Goal: Task Accomplishment & Management: Use online tool/utility

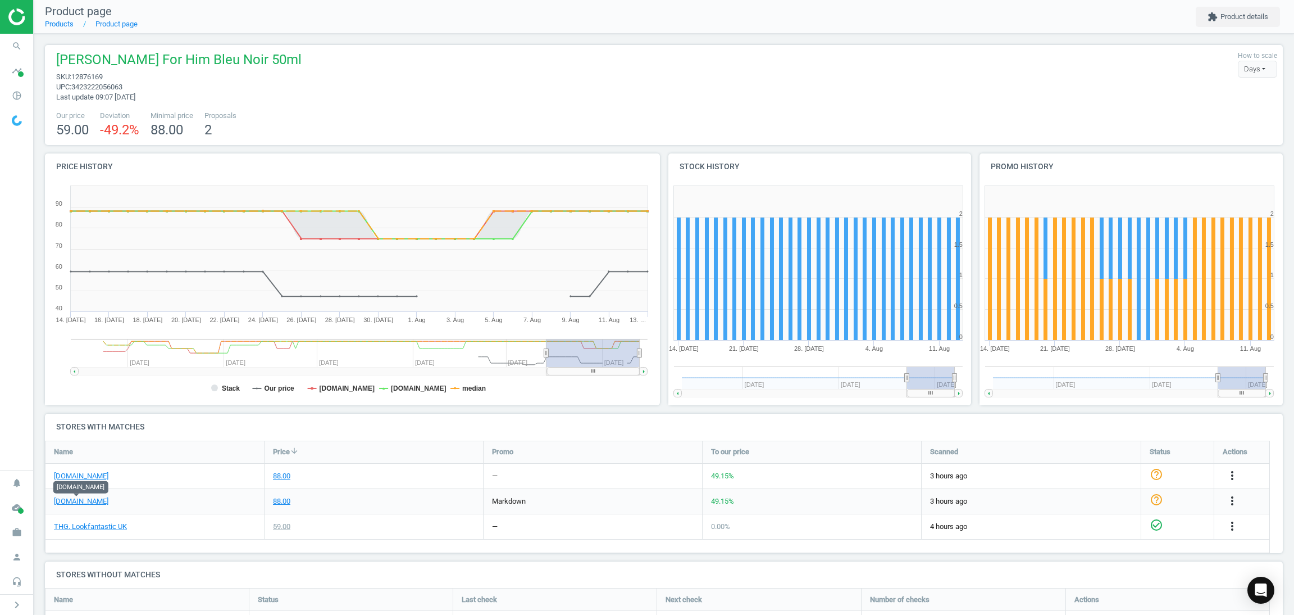
click at [407, 493] on div "88.00" at bounding box center [374, 501] width 219 height 25
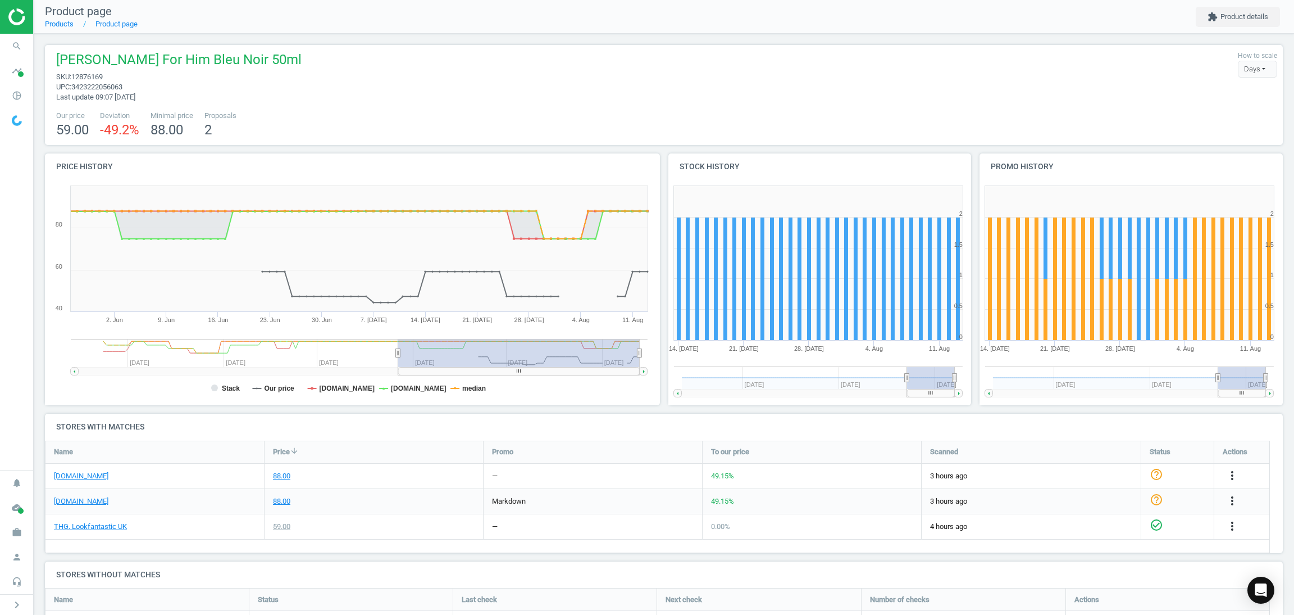
drag, startPoint x: 545, startPoint y: 355, endPoint x: 359, endPoint y: 362, distance: 186.0
click at [381, 384] on icon "Created with Highstock 6.2.0 14. Jul 28. Jul 11. Aug 30. Jun 7. Jul 21. Jul 4. …" at bounding box center [349, 292] width 608 height 225
click at [453, 148] on div "Narciso Rodriguez For Him Bleu Noir 50ml sku : 12876169 upc : 3423222056063 Las…" at bounding box center [664, 372] width 1260 height 677
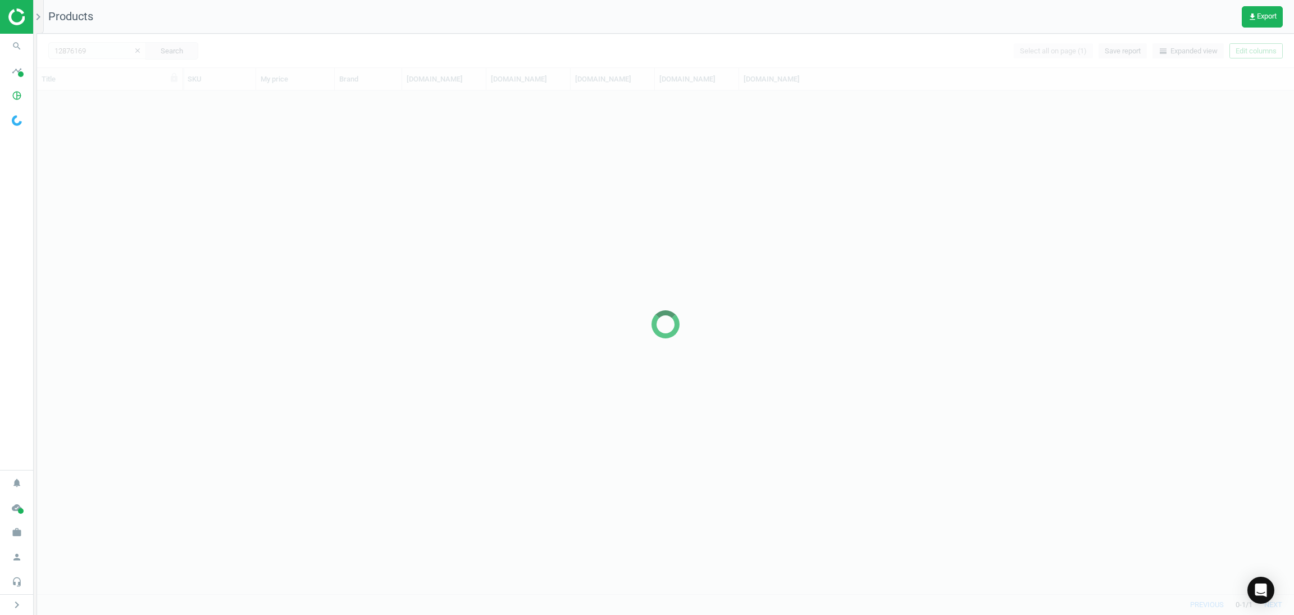
scroll to position [489, 1244]
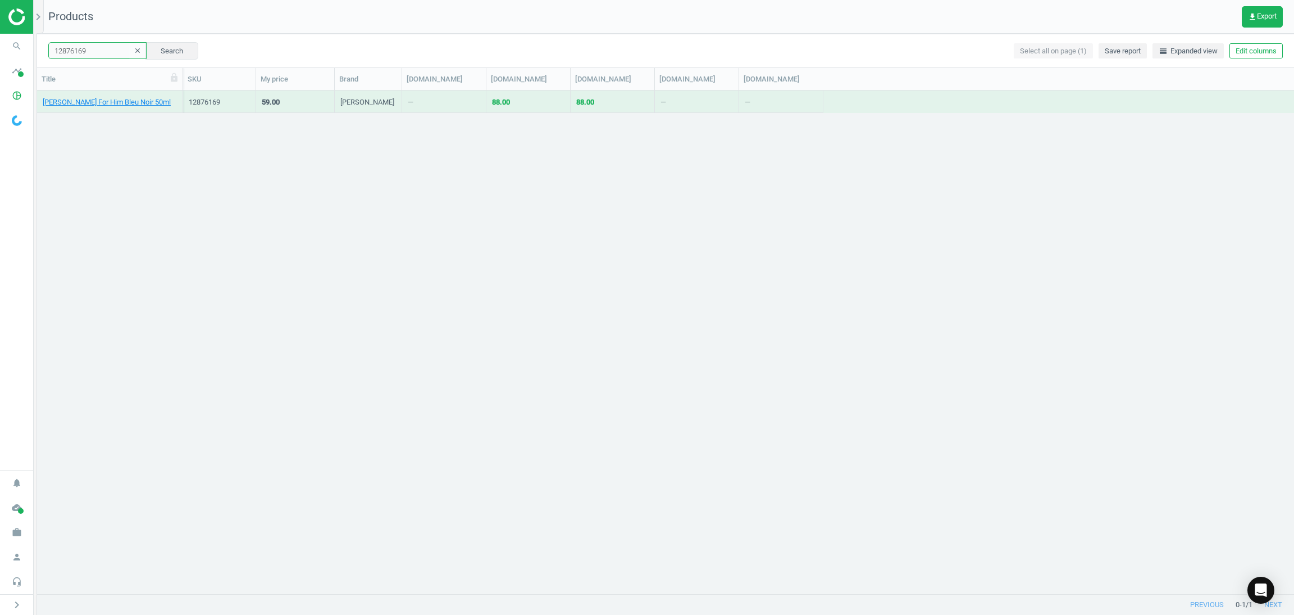
click at [93, 55] on input "12876169" at bounding box center [97, 50] width 98 height 17
paste input "91610"
type input "12916109"
click at [170, 52] on button "Search" at bounding box center [171, 50] width 53 height 17
click at [114, 102] on link "Kiehl's Creamy Eye Treatment with Avocado - 14g" at bounding box center [110, 102] width 134 height 10
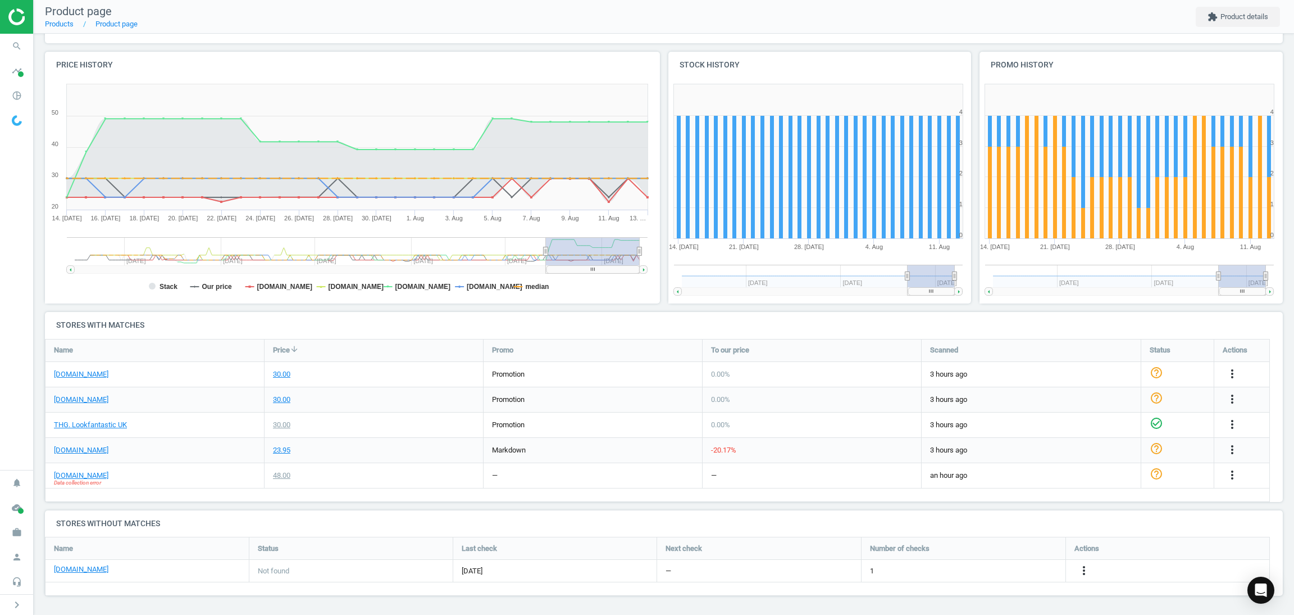
scroll to position [102, 0]
click at [86, 476] on link "[DOMAIN_NAME]" at bounding box center [81, 475] width 54 height 10
click at [902, 486] on div "—" at bounding box center [812, 474] width 219 height 25
click at [1235, 472] on icon "more_vert" at bounding box center [1232, 473] width 13 height 13
click at [776, 520] on h4 "Stores without matches" at bounding box center [664, 522] width 1238 height 26
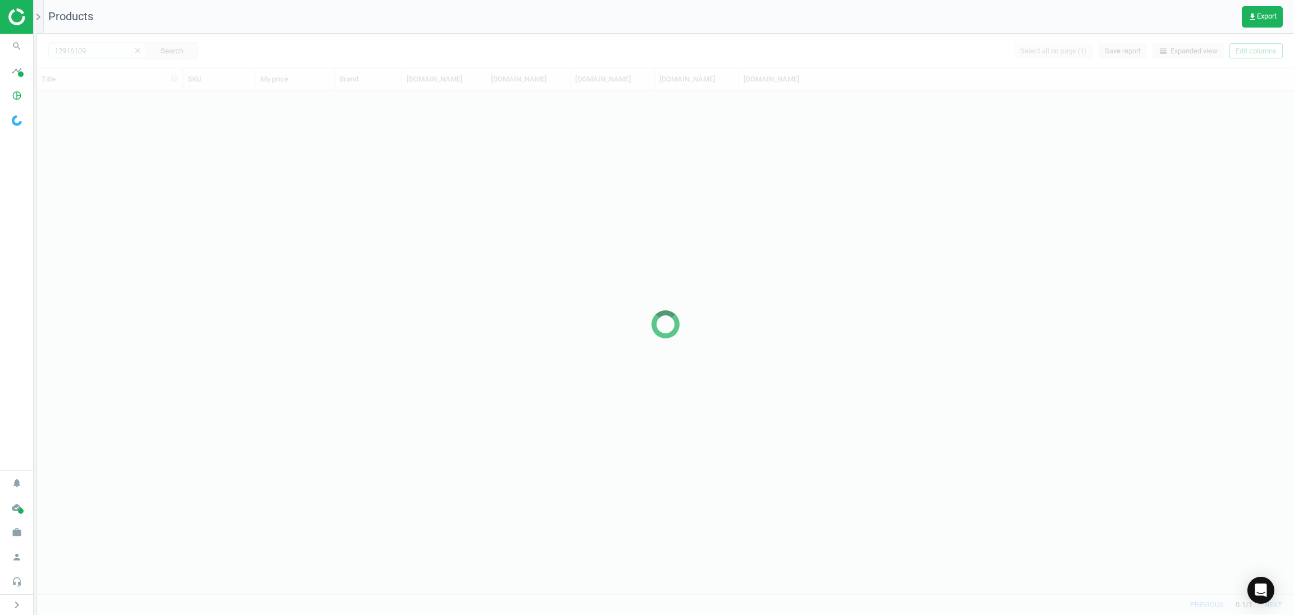
scroll to position [489, 1244]
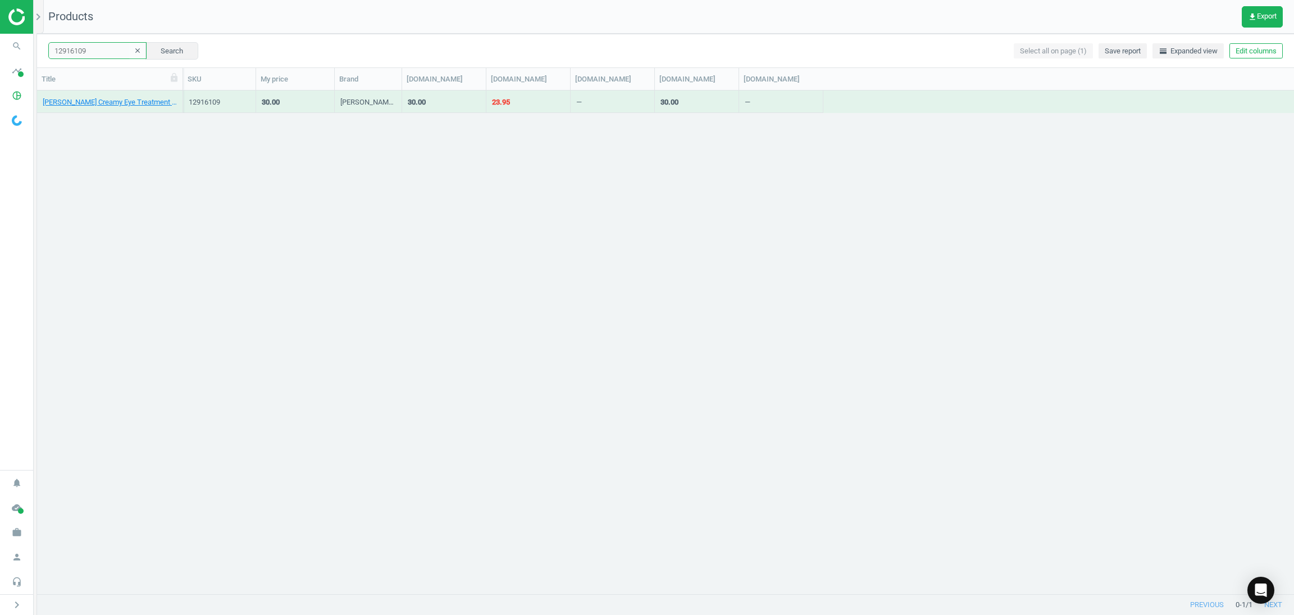
click at [112, 57] on input "12916109" at bounding box center [97, 50] width 98 height 17
paste input "3715533"
type input "13715533"
click at [148, 57] on button "Search" at bounding box center [171, 50] width 53 height 17
click at [85, 106] on link "Hermès Twilly d'Hermès Eau de Parfum 30ml" at bounding box center [110, 102] width 134 height 10
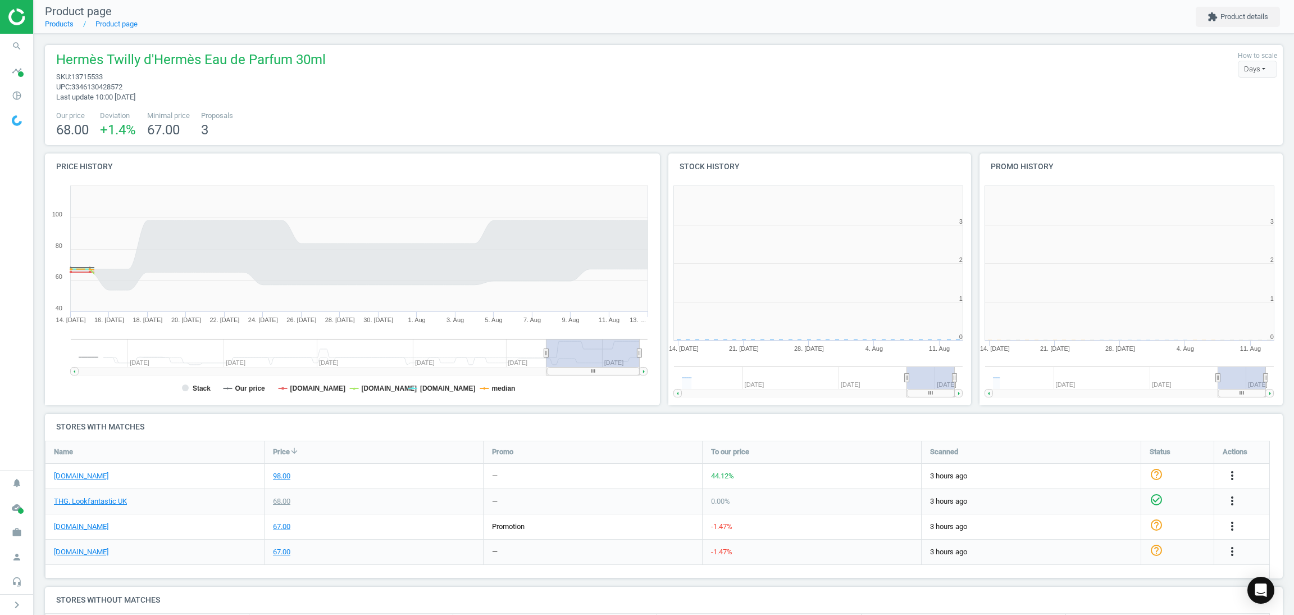
scroll to position [251, 635]
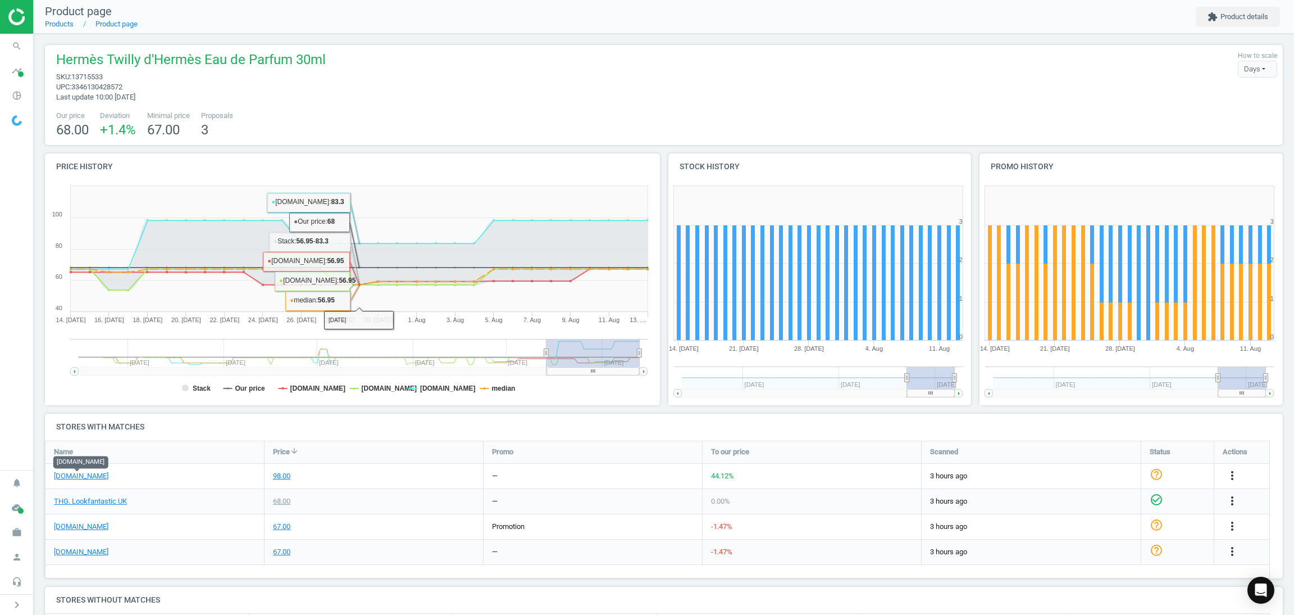
click at [709, 495] on div "0.00 %" at bounding box center [812, 501] width 219 height 25
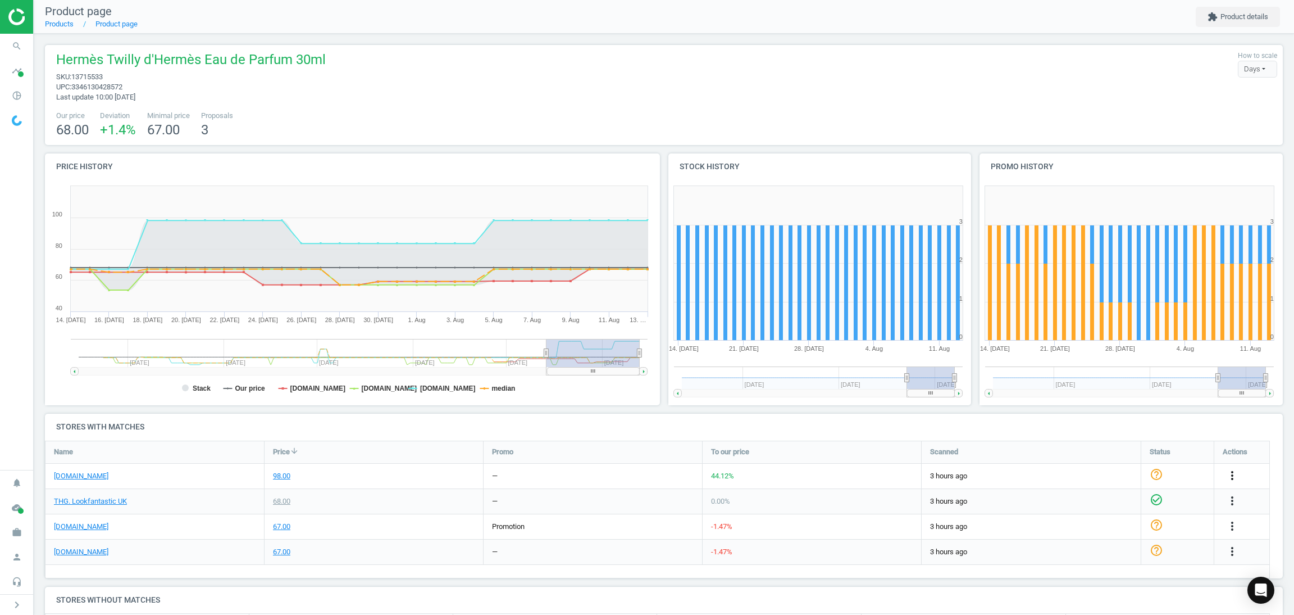
click at [1231, 472] on icon "more_vert" at bounding box center [1232, 474] width 13 height 13
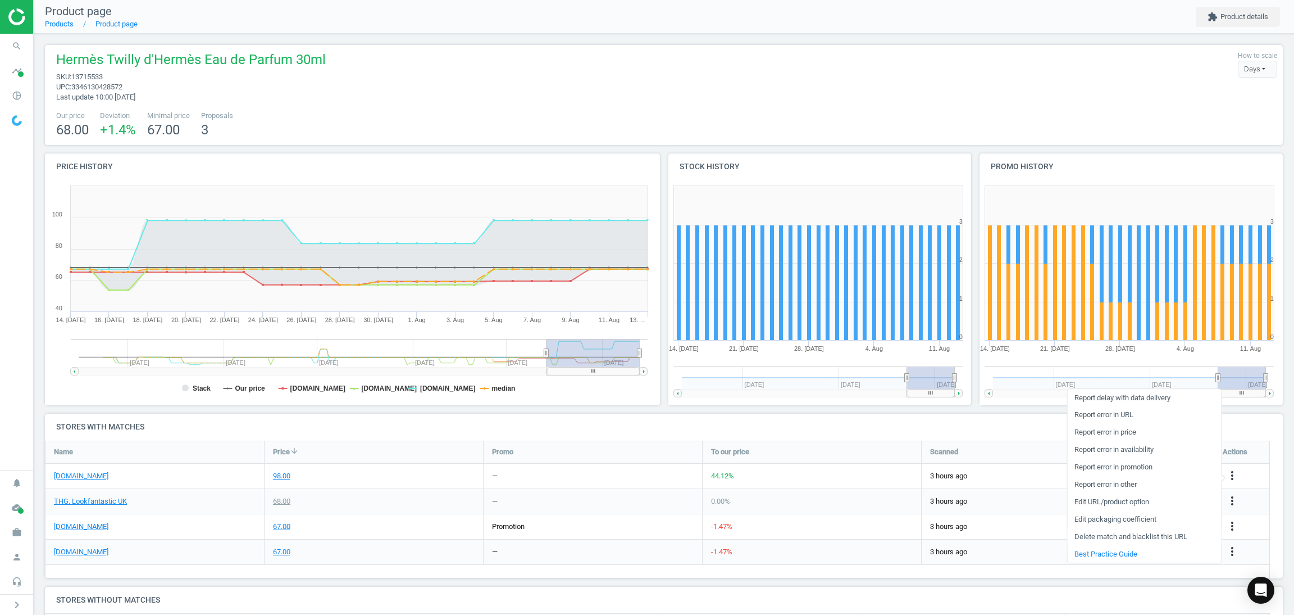
click at [1114, 535] on link "Delete match and blacklist this URL" at bounding box center [1144, 536] width 154 height 17
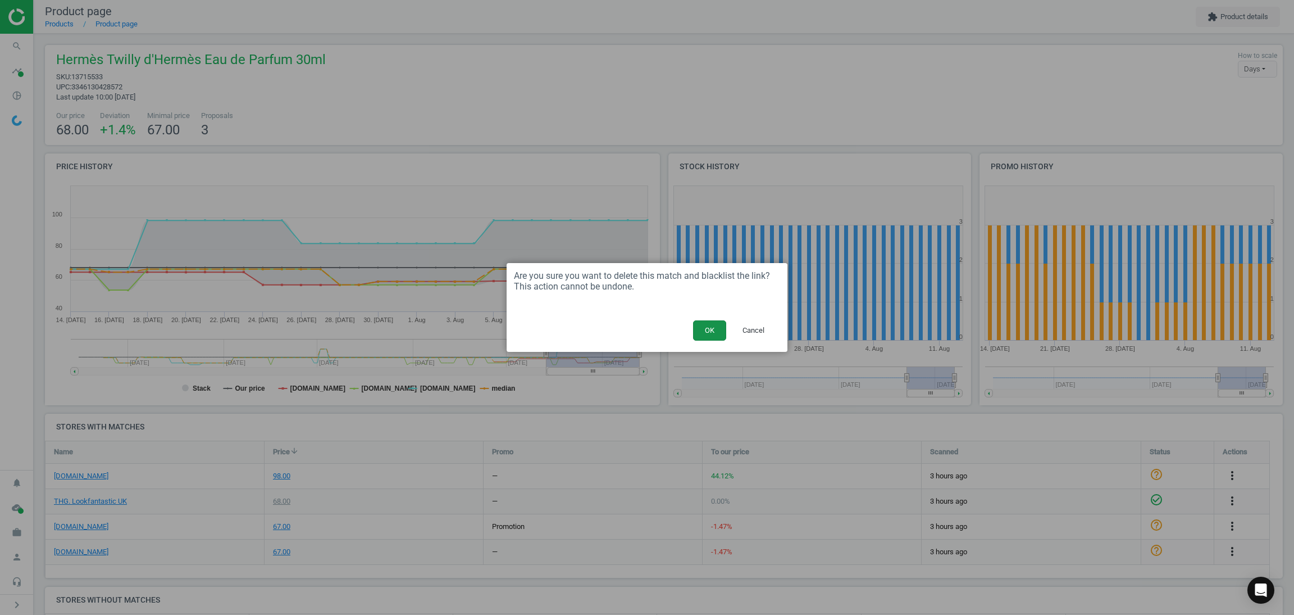
drag, startPoint x: 704, startPoint y: 327, endPoint x: 459, endPoint y: 192, distance: 279.3
click at [703, 327] on button "OK" at bounding box center [709, 330] width 33 height 20
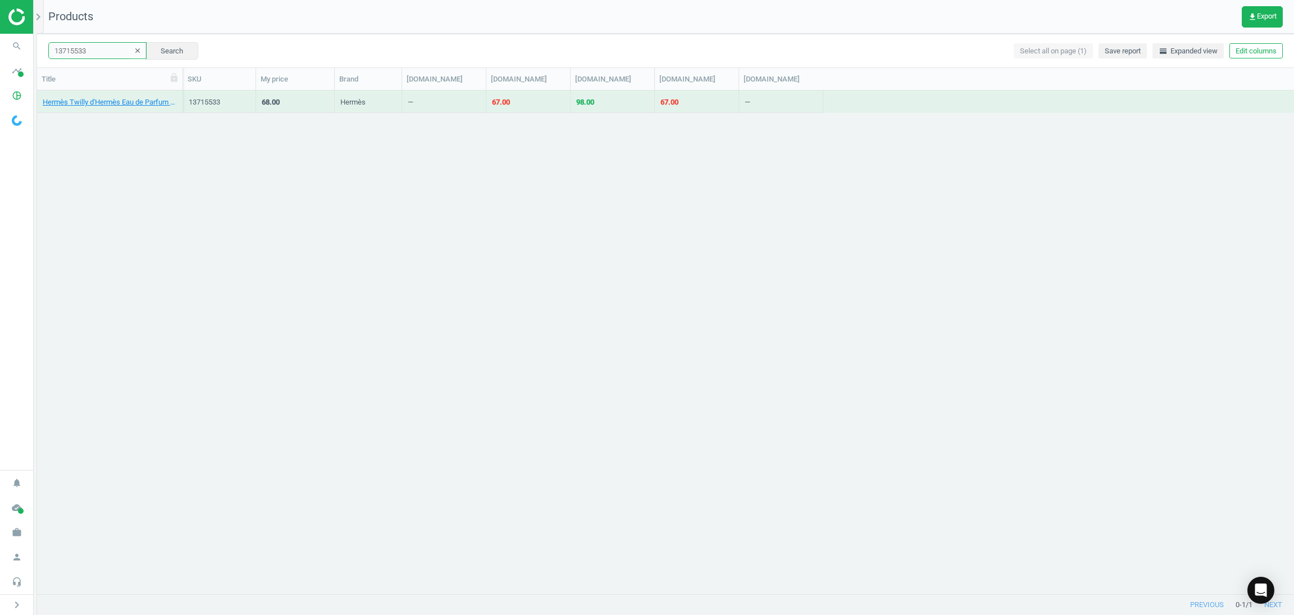
click at [104, 50] on input "13715533" at bounding box center [97, 50] width 98 height 17
paste input "201869"
type input "12018693"
click at [180, 55] on button "Search" at bounding box center [171, 50] width 53 height 17
click at [116, 105] on link "Tom Ford Ombre Leather Eau de Parfum 50ml" at bounding box center [110, 102] width 134 height 10
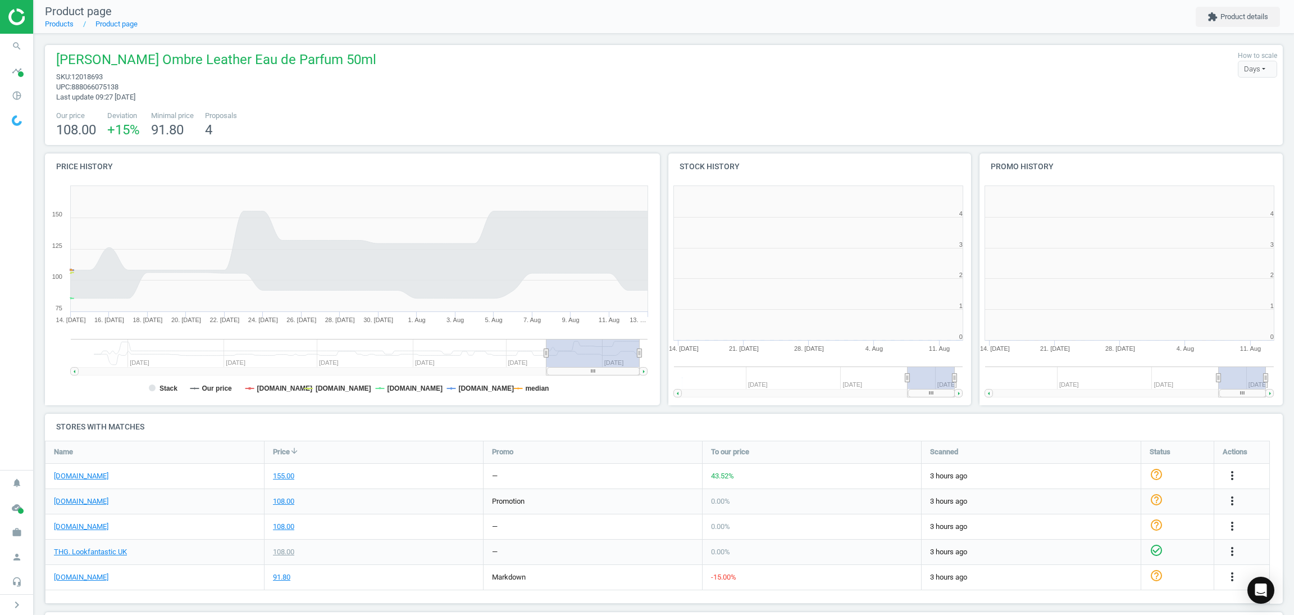
scroll to position [5, 5]
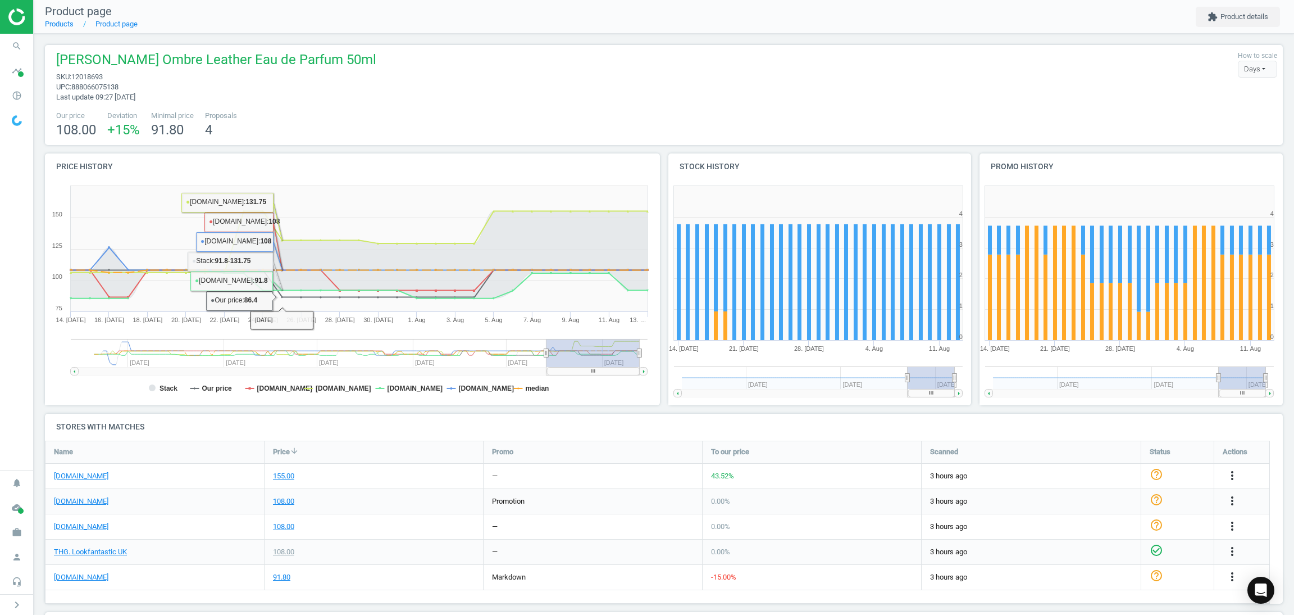
click at [360, 489] on div "108.00" at bounding box center [374, 501] width 219 height 25
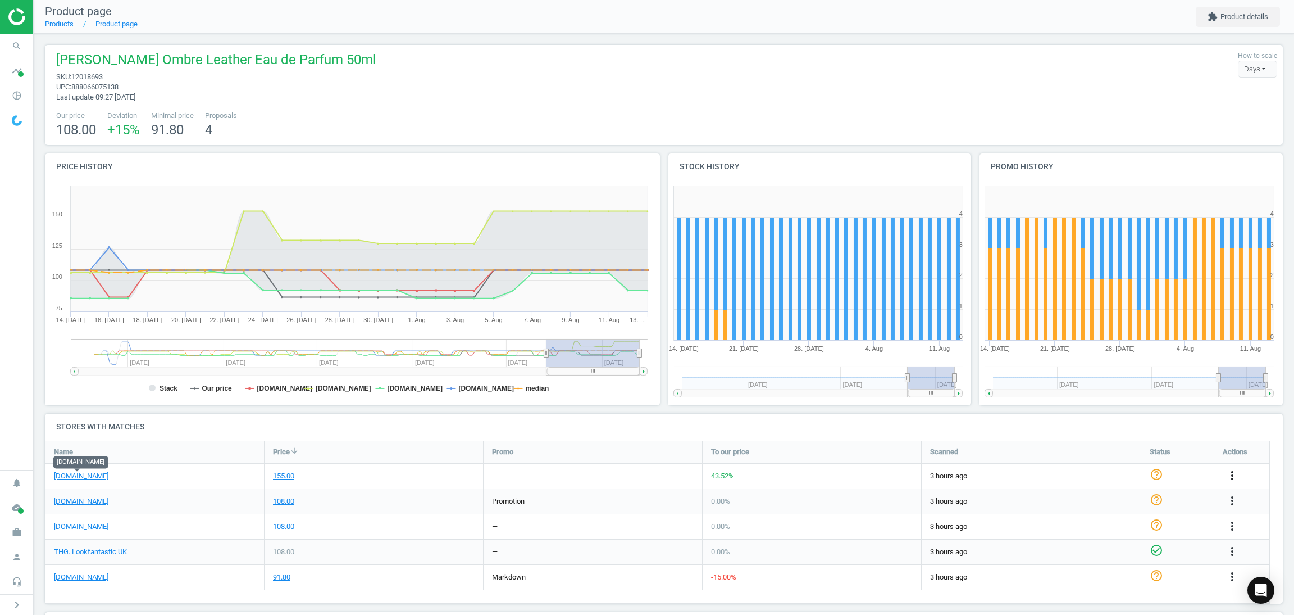
click at [1231, 476] on icon "more_vert" at bounding box center [1232, 474] width 13 height 13
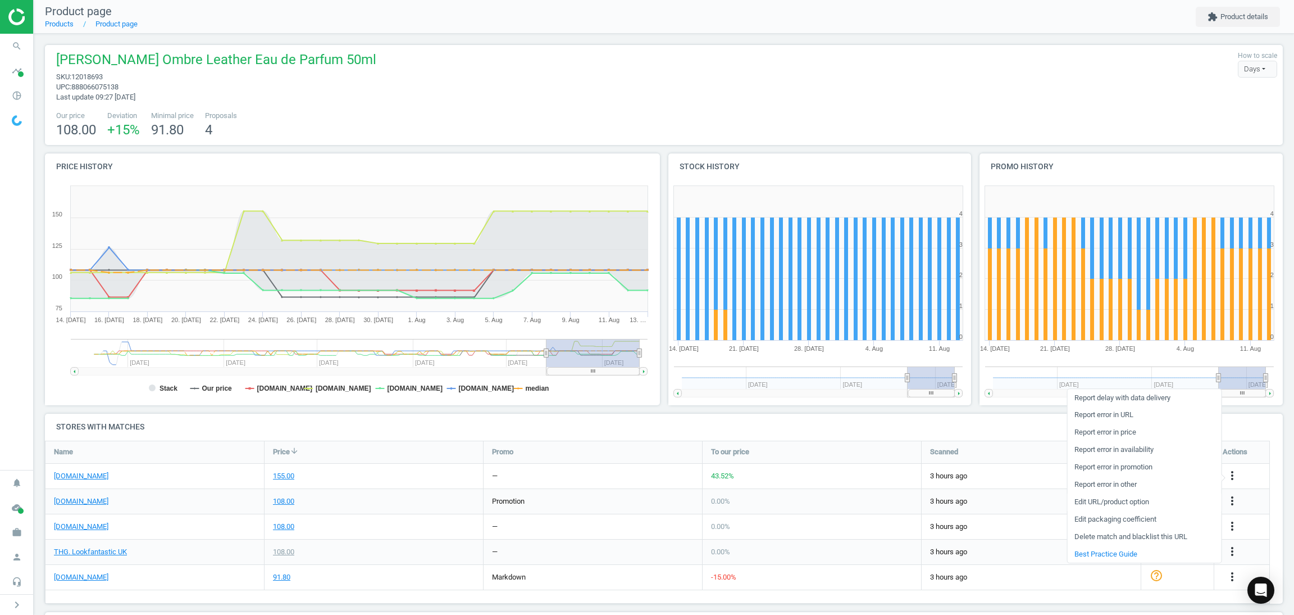
click at [1103, 499] on link "Edit URL/product option" at bounding box center [1144, 501] width 154 height 17
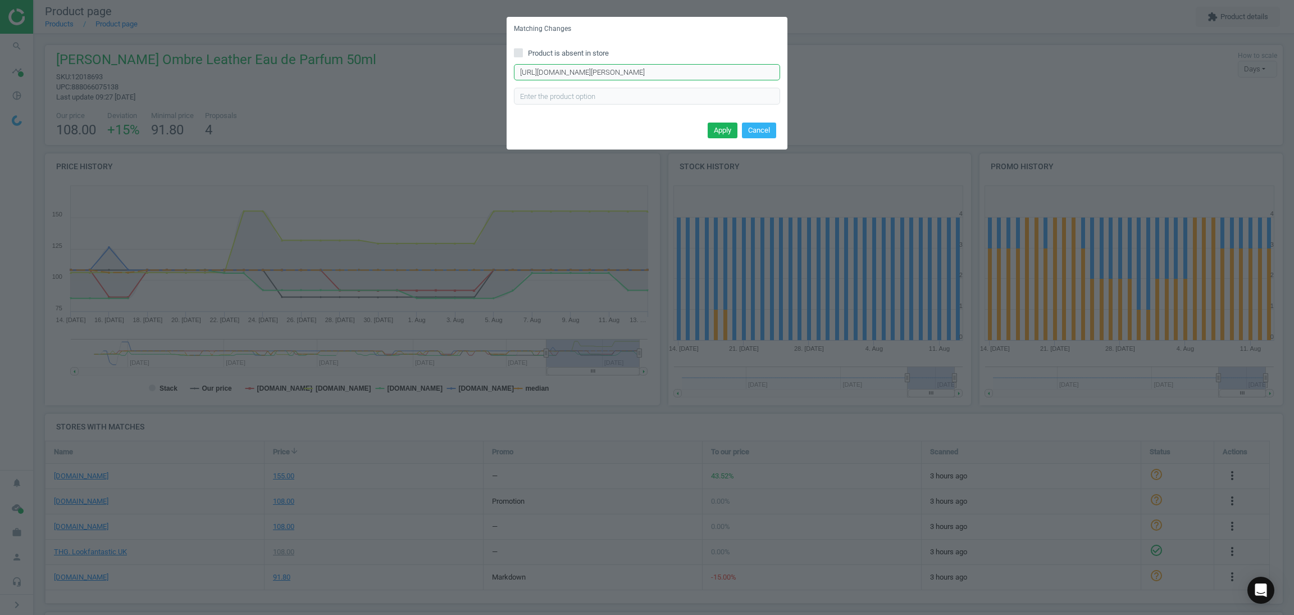
click at [596, 75] on input "https://www.johnlewis.com/tom-ford-ombre-leather-eau-de-parfum/p3745635?size=50…" at bounding box center [647, 72] width 266 height 17
click at [608, 91] on input "text" at bounding box center [647, 96] width 266 height 17
type input "50ml"
click at [715, 123] on button "Apply" at bounding box center [723, 130] width 30 height 16
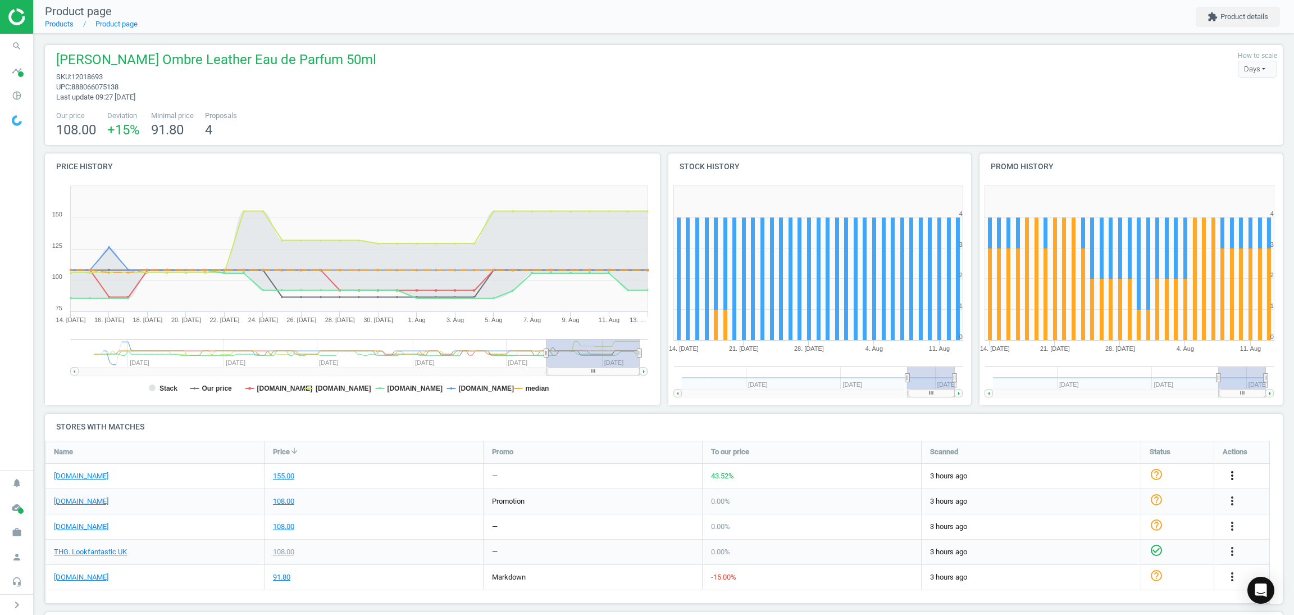
click at [1232, 471] on icon "more_vert" at bounding box center [1232, 474] width 13 height 13
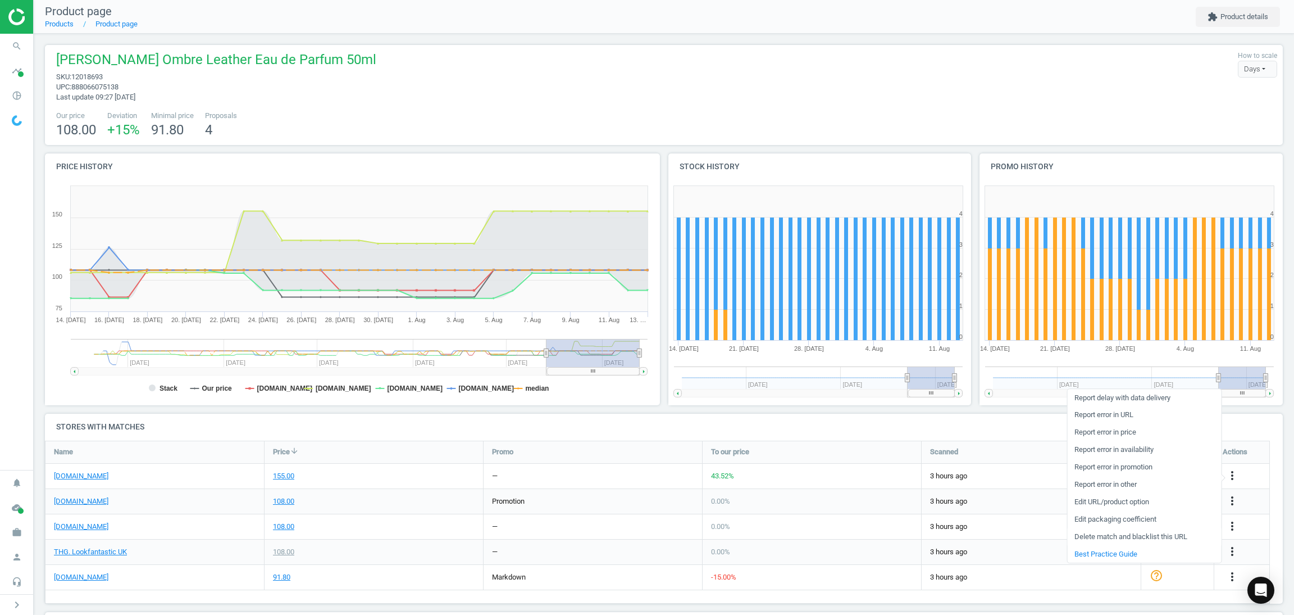
click at [1133, 539] on link "Delete match and blacklist this URL" at bounding box center [1144, 536] width 154 height 17
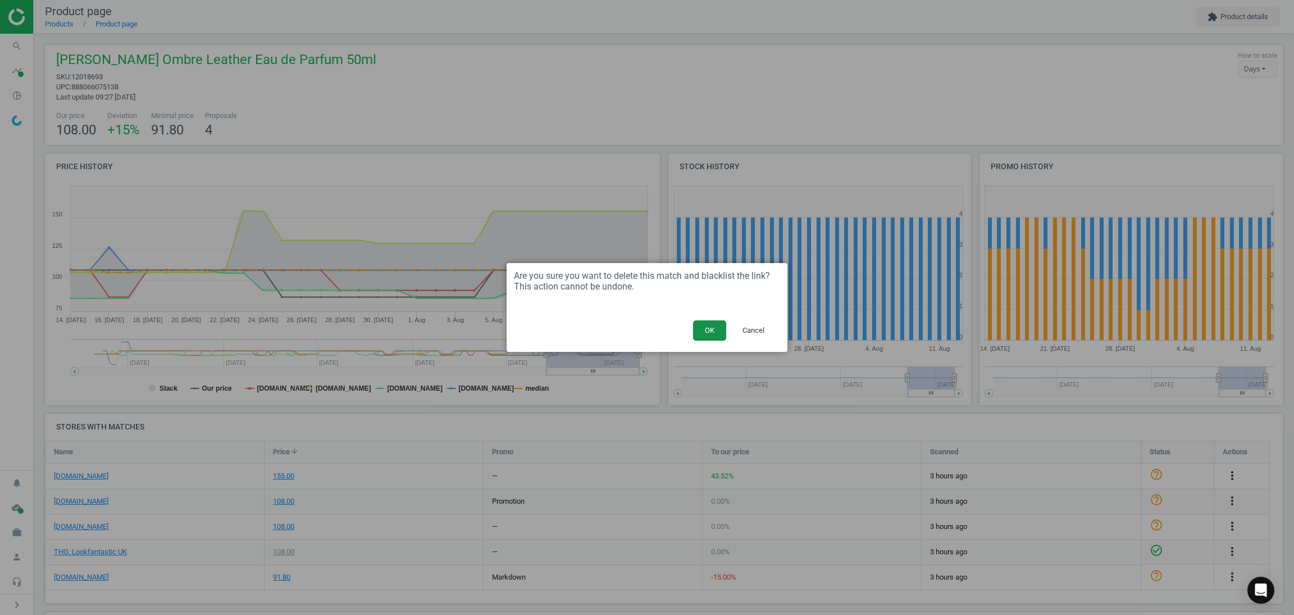
click at [706, 322] on button "OK" at bounding box center [709, 330] width 33 height 20
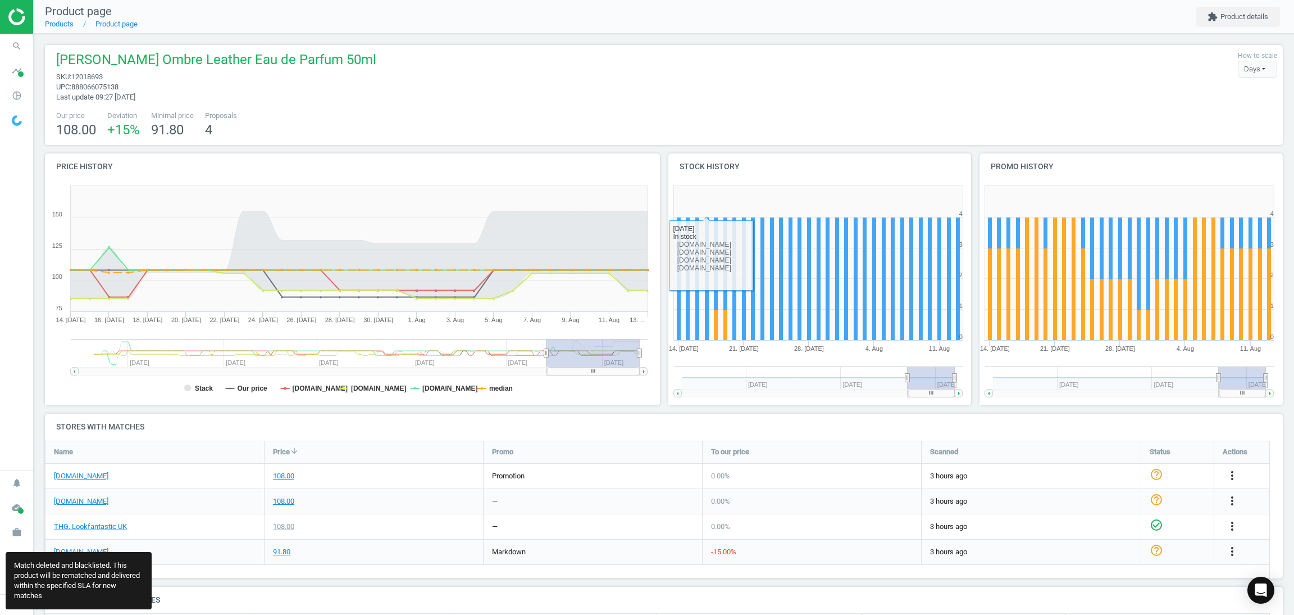
scroll to position [6, 5]
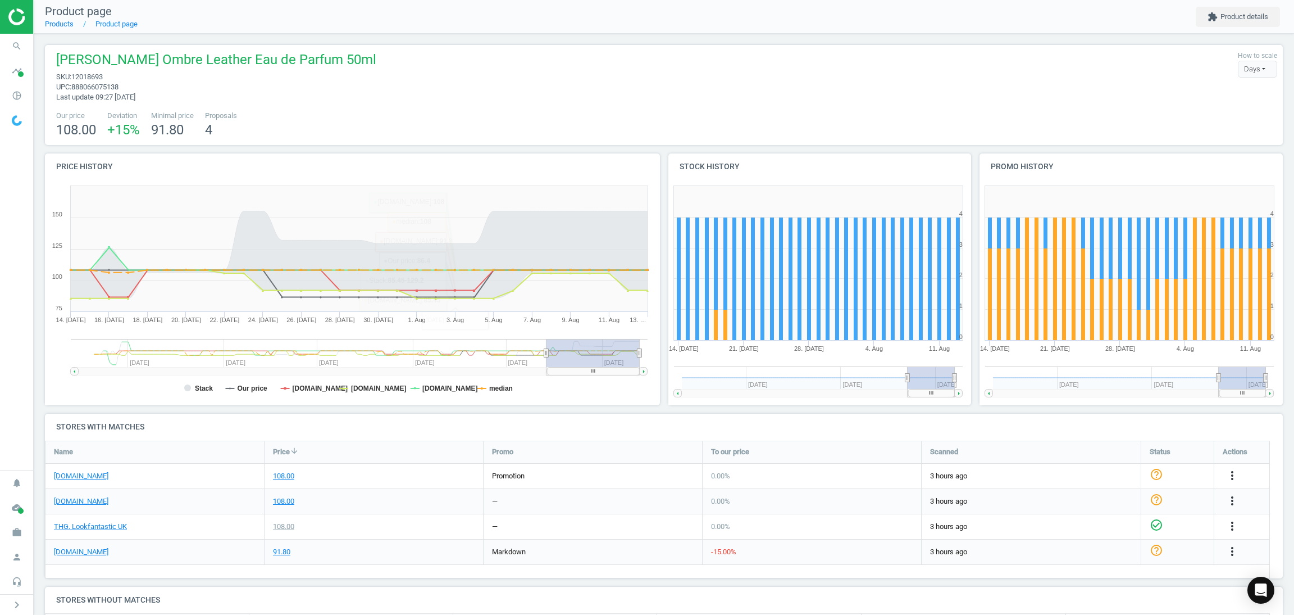
click at [281, 93] on div "Tom Ford Ombre Leather Eau de Parfum 50ml sku : 12018693 upc : 888066075138 Las…" at bounding box center [214, 77] width 326 height 52
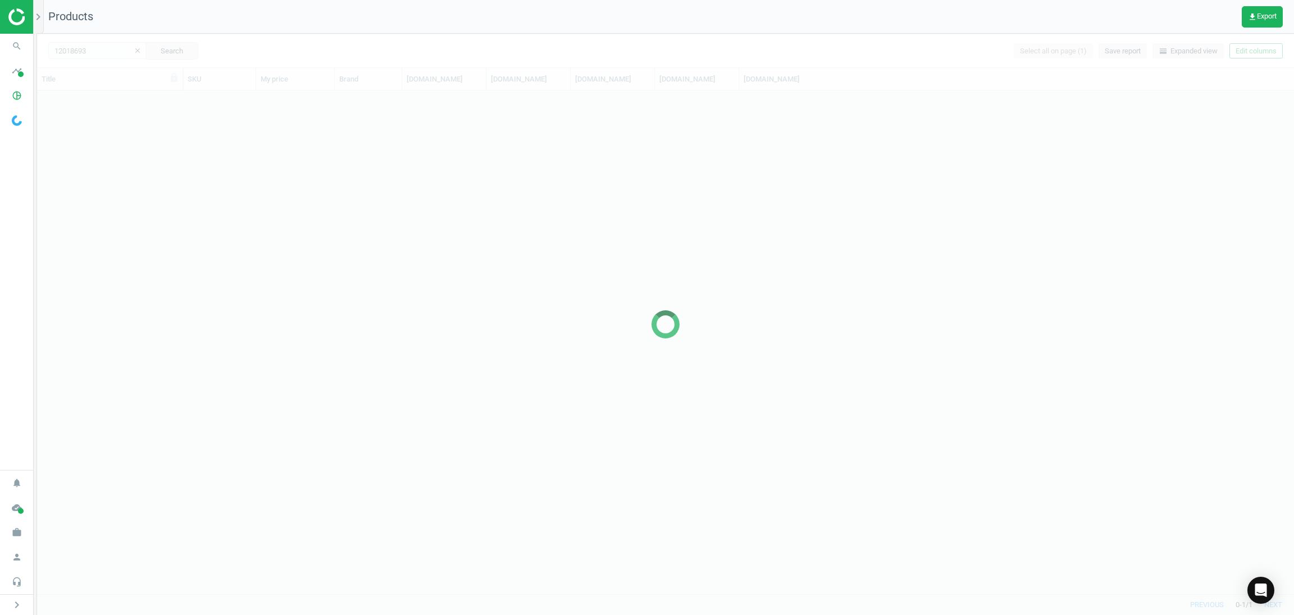
scroll to position [489, 1244]
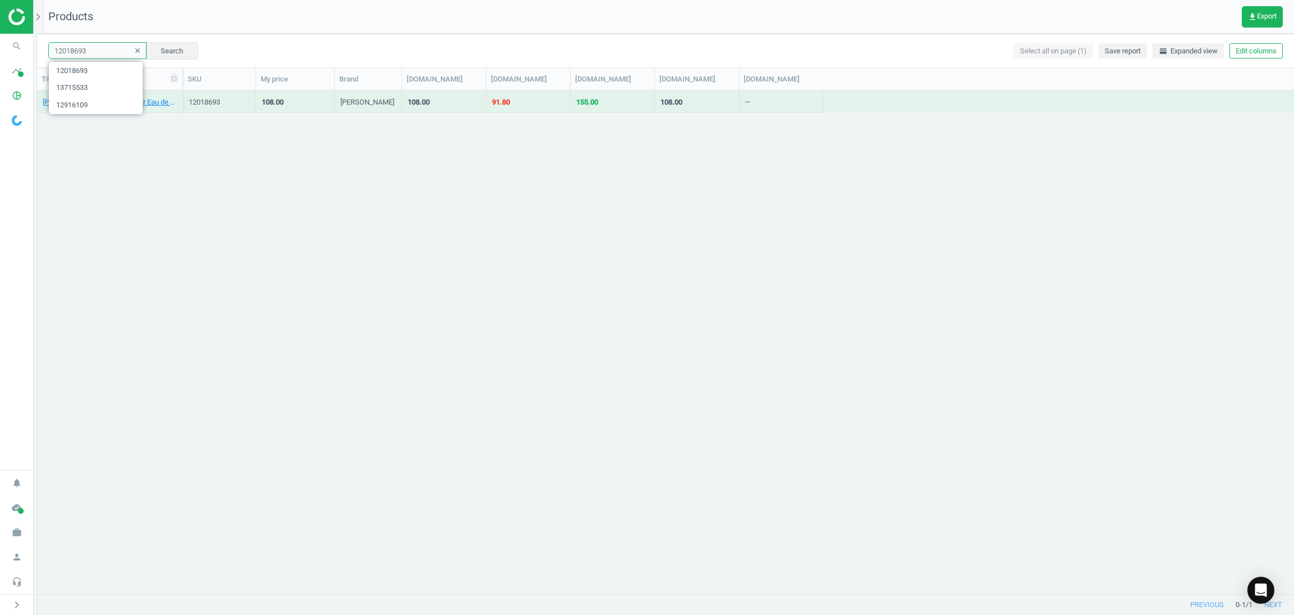
click at [108, 48] on input "12018693" at bounding box center [97, 50] width 98 height 17
paste input "1920515"
type input "11920515"
click at [176, 45] on button "Search" at bounding box center [171, 50] width 53 height 17
click at [101, 95] on div "brushworks Pencil Sharpener" at bounding box center [110, 102] width 134 height 20
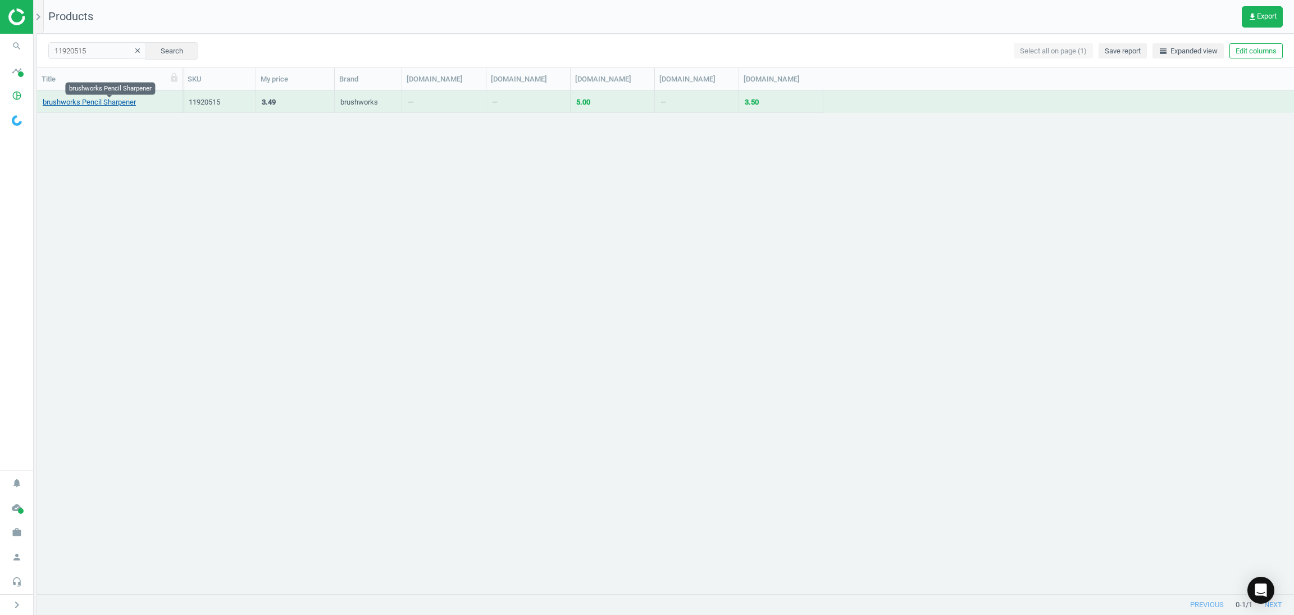
click at [98, 101] on link "brushworks Pencil Sharpener" at bounding box center [89, 102] width 93 height 10
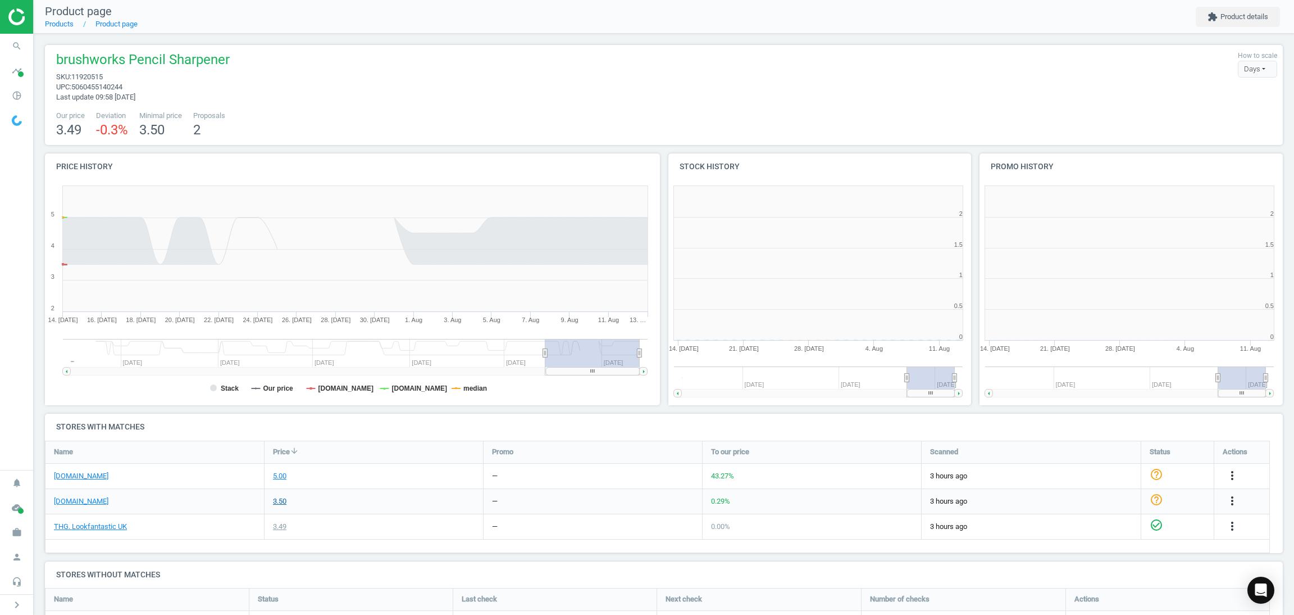
scroll to position [251, 635]
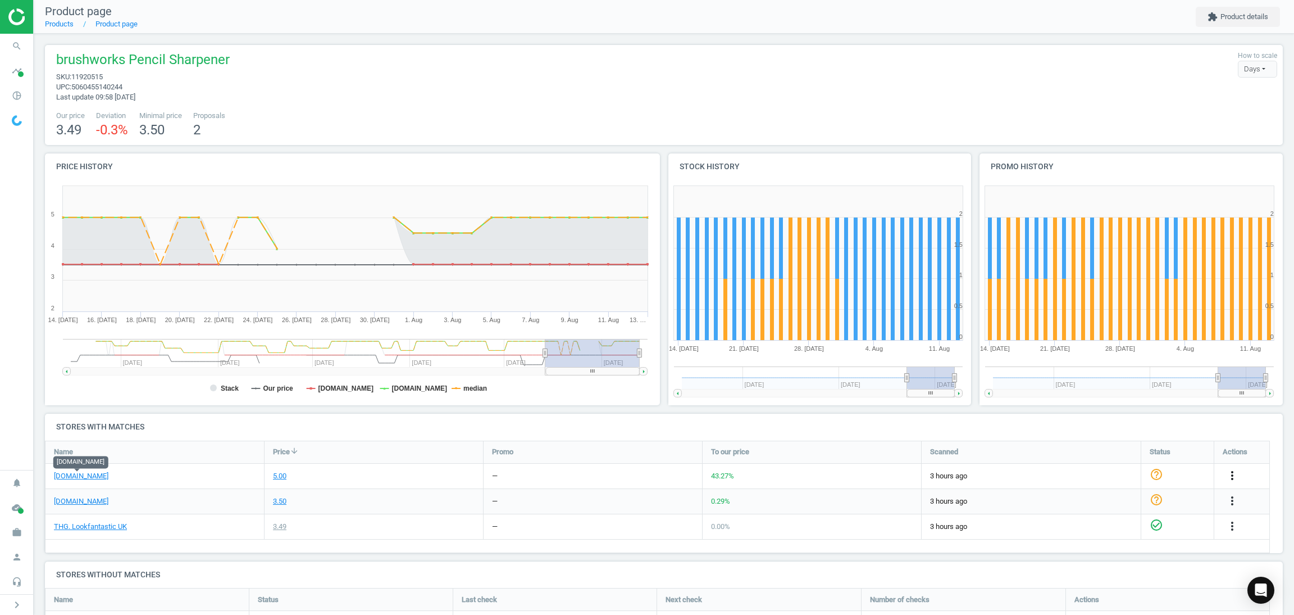
click at [1238, 469] on icon "more_vert" at bounding box center [1232, 474] width 13 height 13
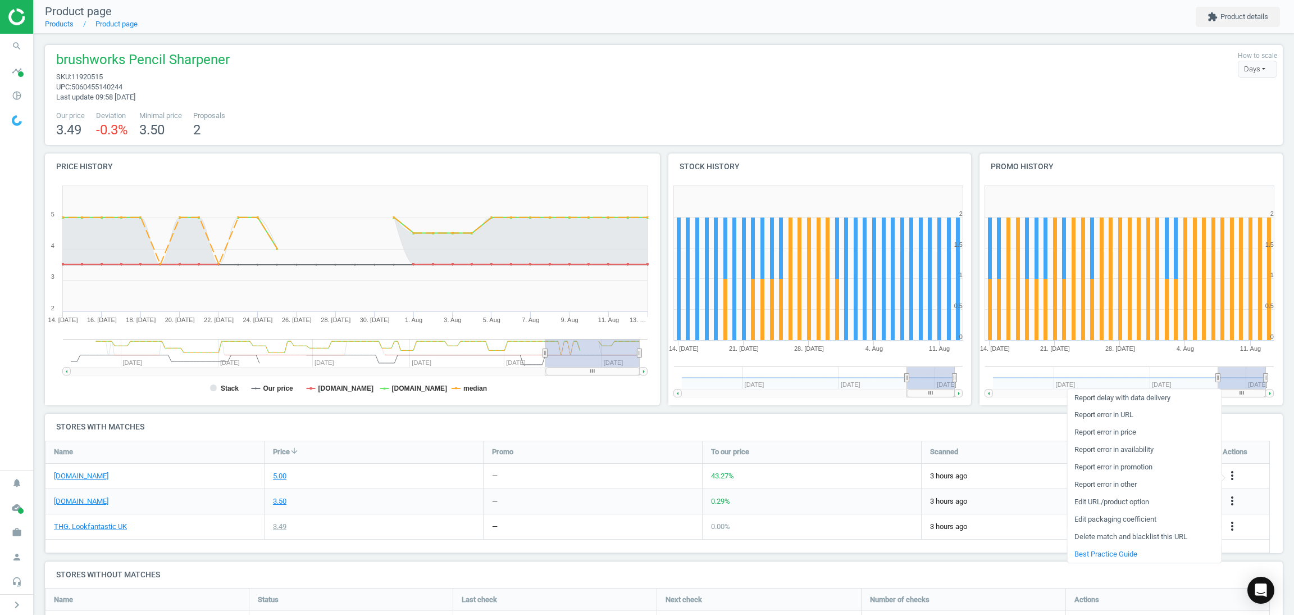
click at [1126, 534] on link "Delete match and blacklist this URL" at bounding box center [1144, 536] width 154 height 17
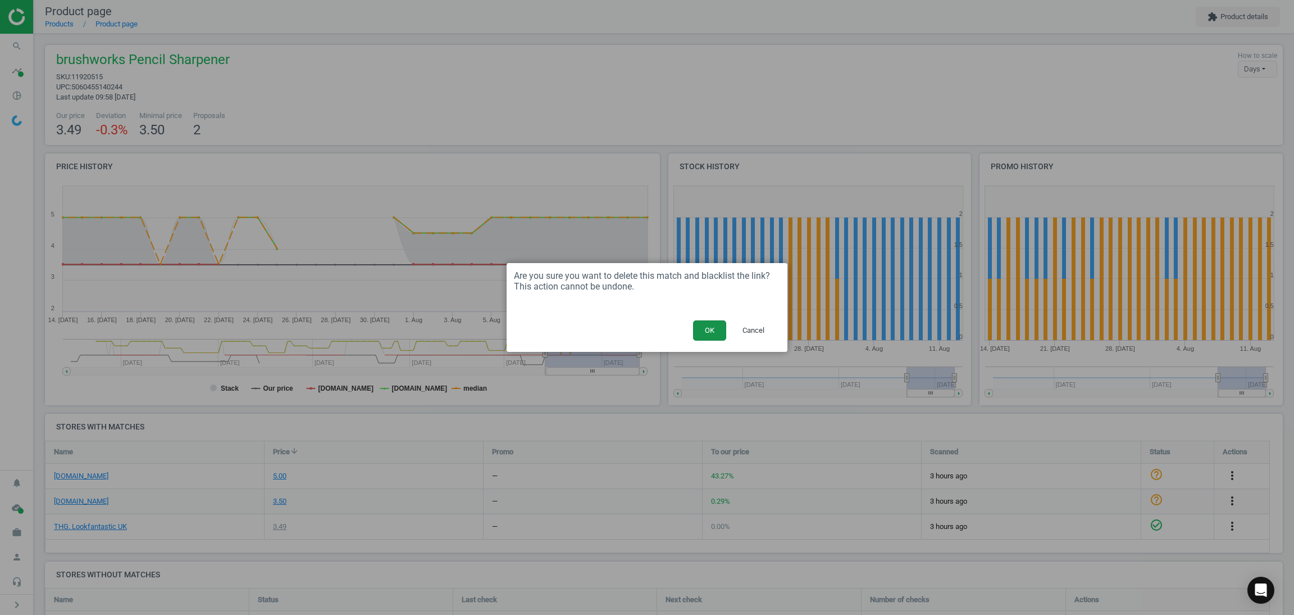
drag, startPoint x: 700, startPoint y: 332, endPoint x: 588, endPoint y: 131, distance: 230.1
click at [693, 332] on button "OK" at bounding box center [709, 330] width 33 height 20
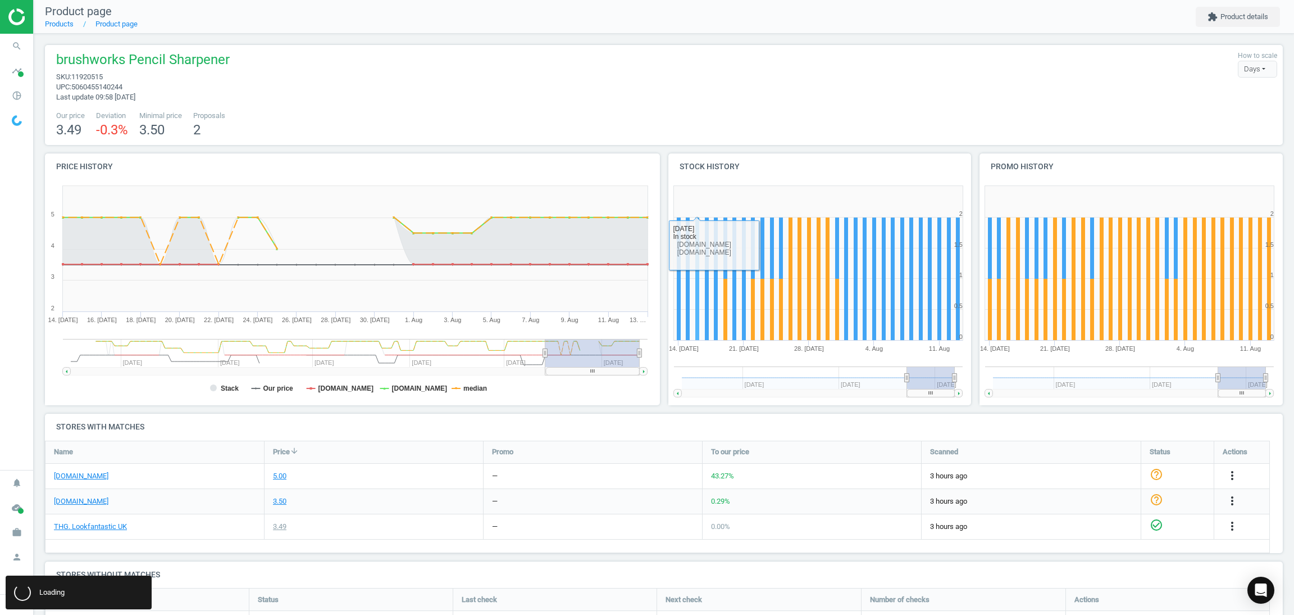
scroll to position [152, 1251]
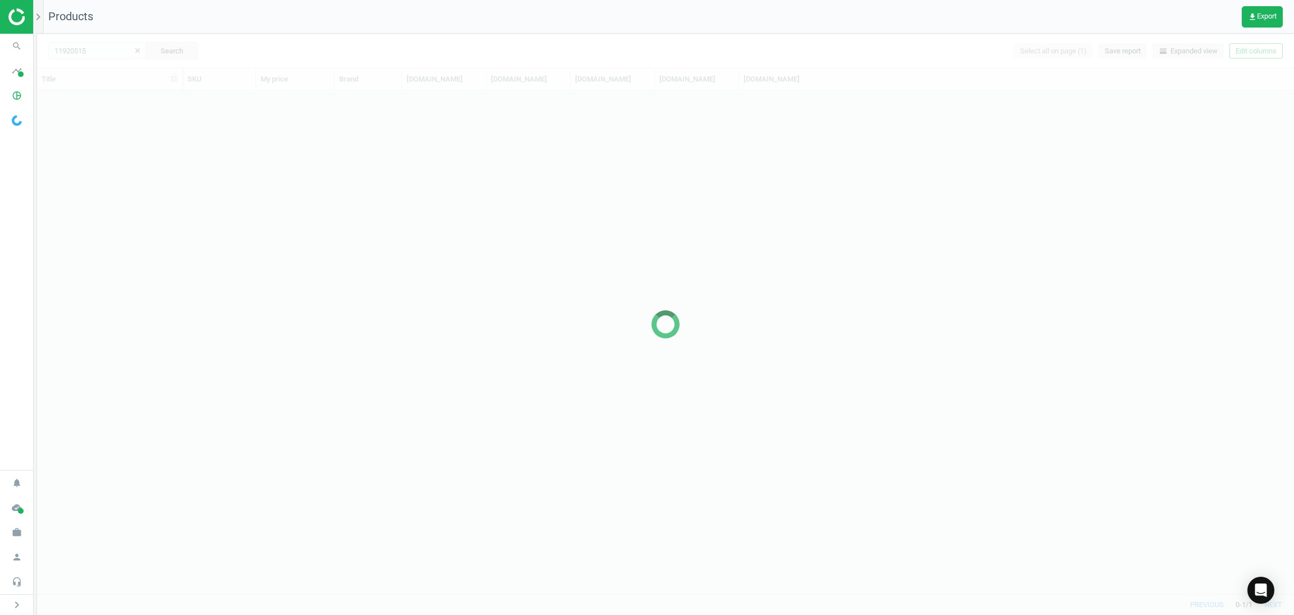
scroll to position [489, 1244]
click at [90, 50] on div at bounding box center [665, 324] width 1257 height 581
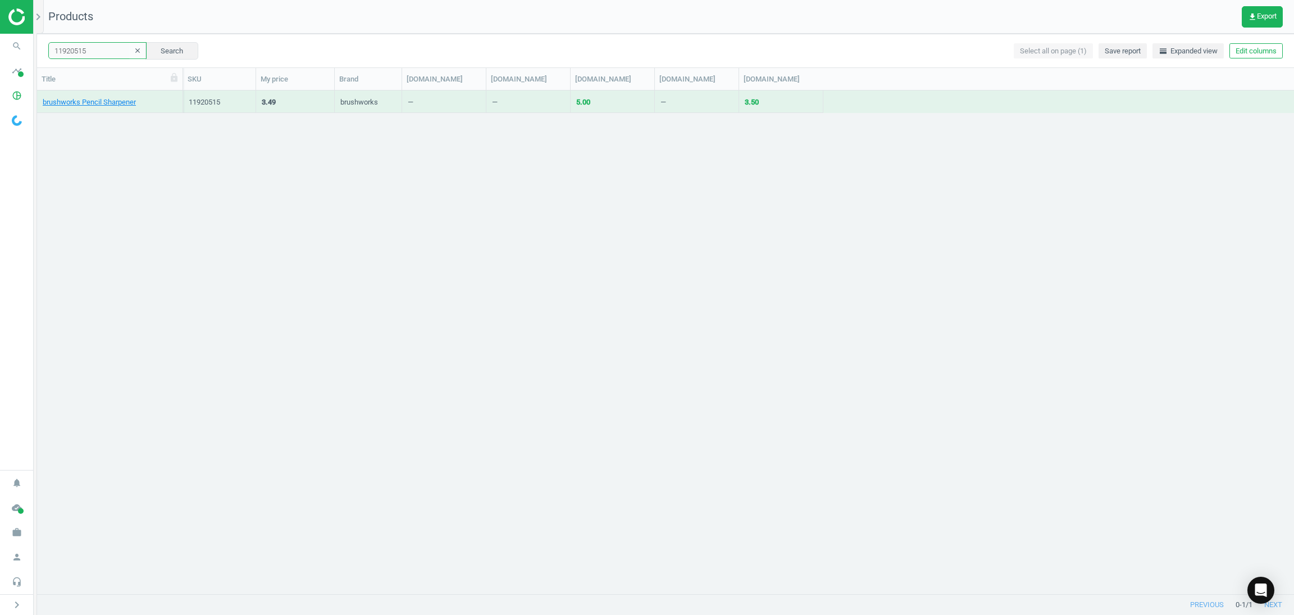
click at [90, 50] on input "11920515" at bounding box center [97, 50] width 98 height 17
paste input "4228092"
type input "14228092"
click at [171, 55] on button "Search" at bounding box center [171, 50] width 53 height 17
click at [95, 101] on link "Dolce&Gabbana Q Eau de Parfum 30ml" at bounding box center [105, 102] width 124 height 10
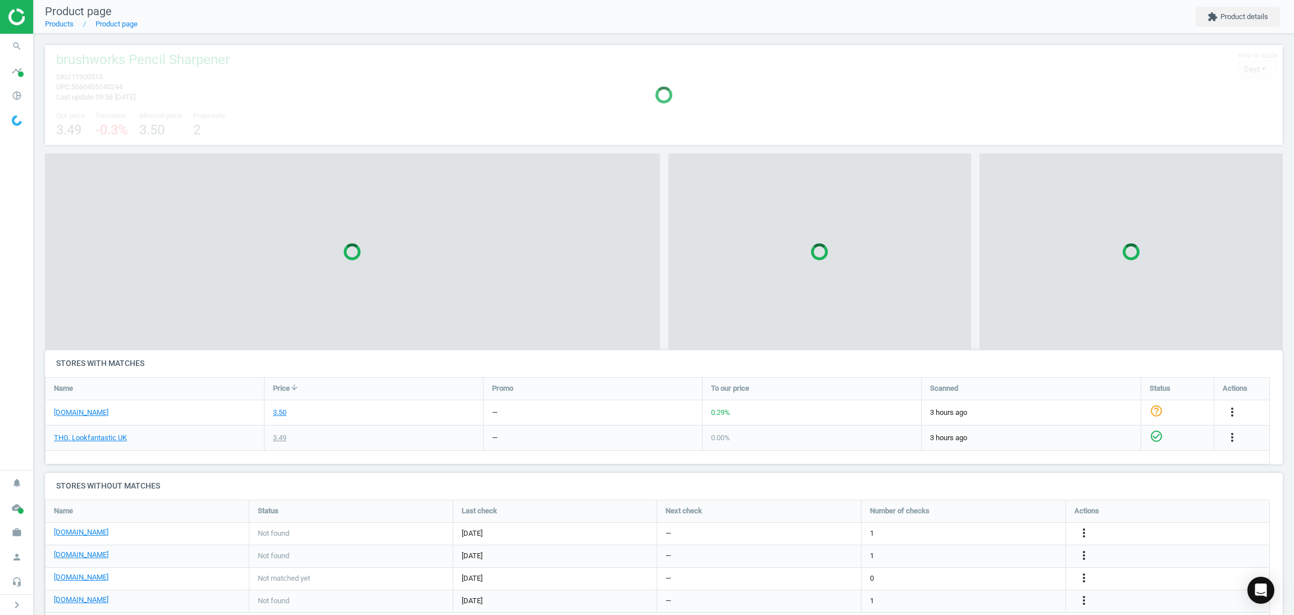
scroll to position [5, 5]
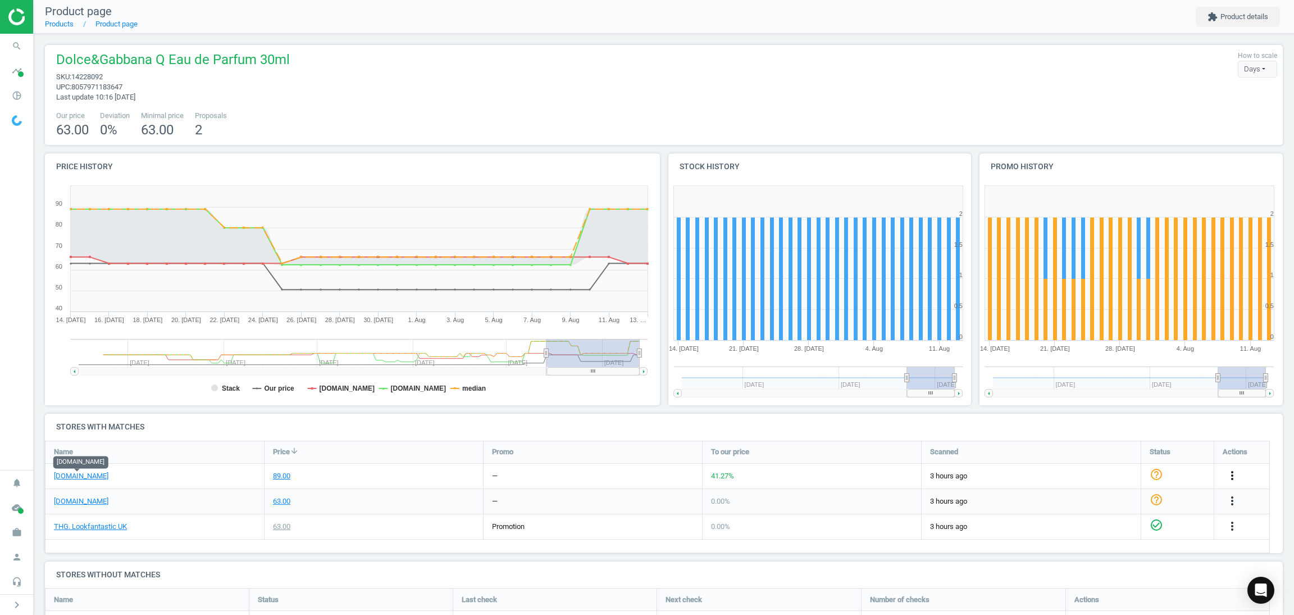
click at [1234, 474] on icon "more_vert" at bounding box center [1232, 474] width 13 height 13
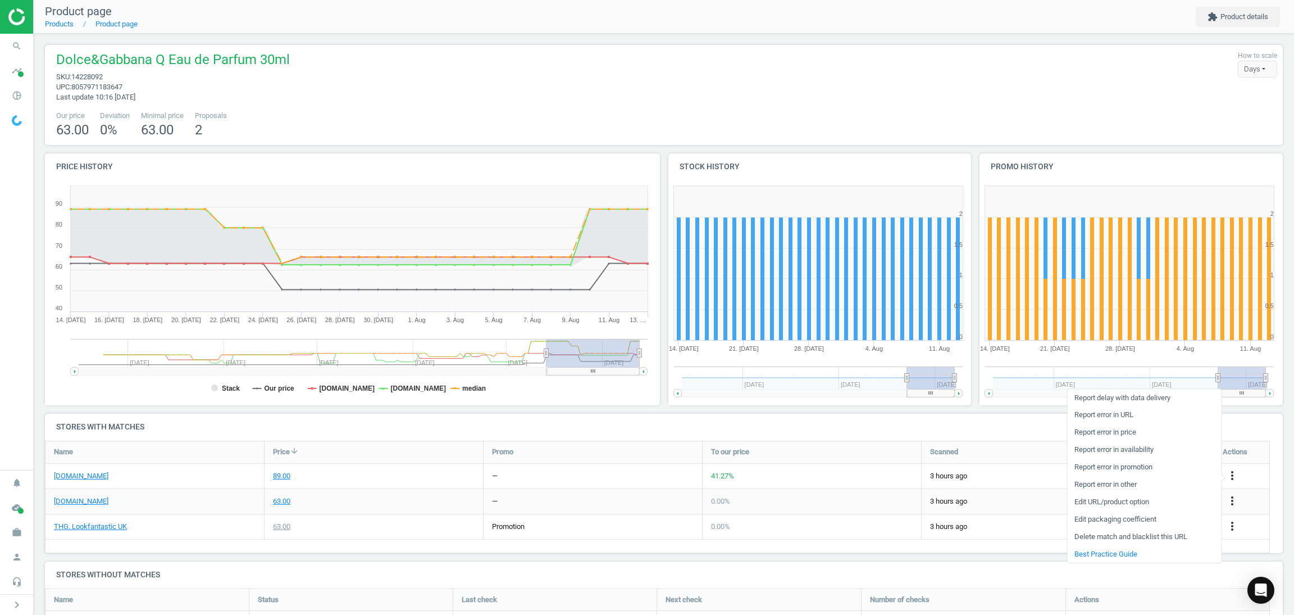
click at [1104, 534] on link "Delete match and blacklist this URL" at bounding box center [1144, 536] width 154 height 17
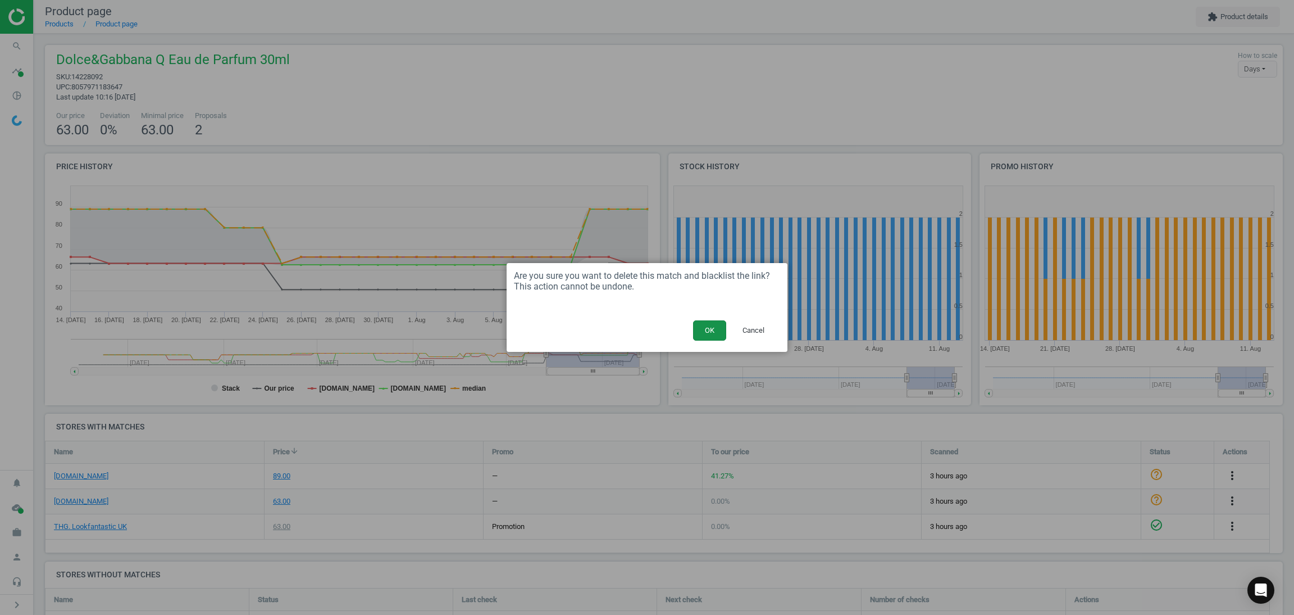
click at [713, 332] on button "OK" at bounding box center [709, 330] width 33 height 20
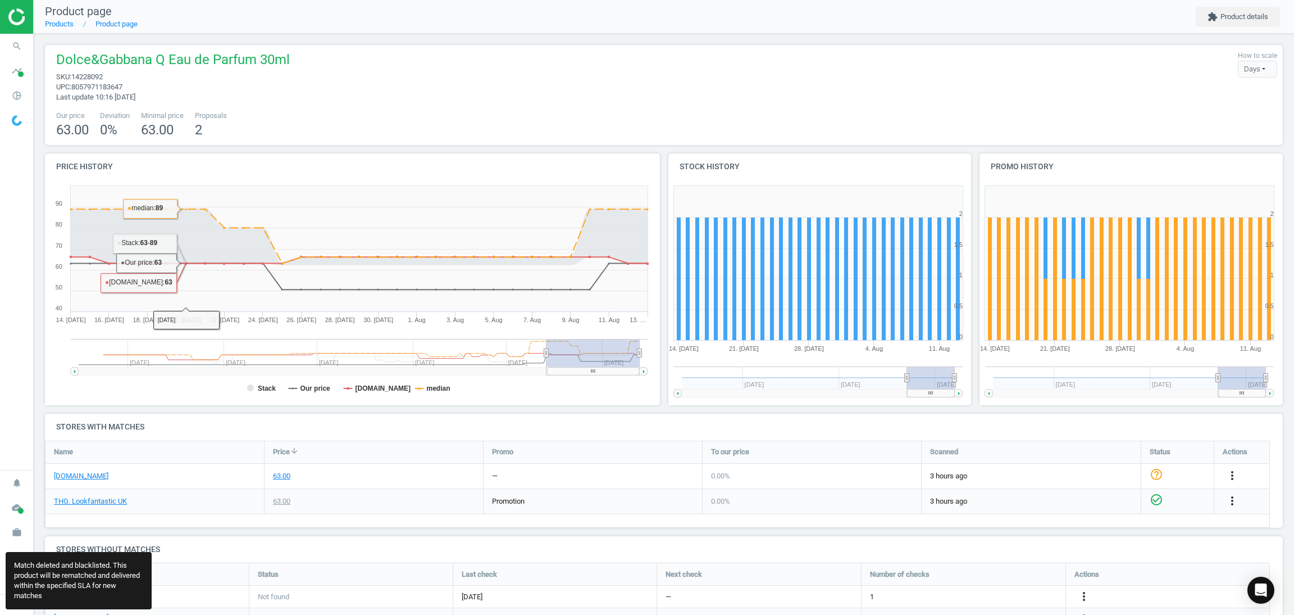
click at [160, 54] on span "Dolce&Gabbana Q Eau de Parfum 30ml" at bounding box center [173, 61] width 234 height 21
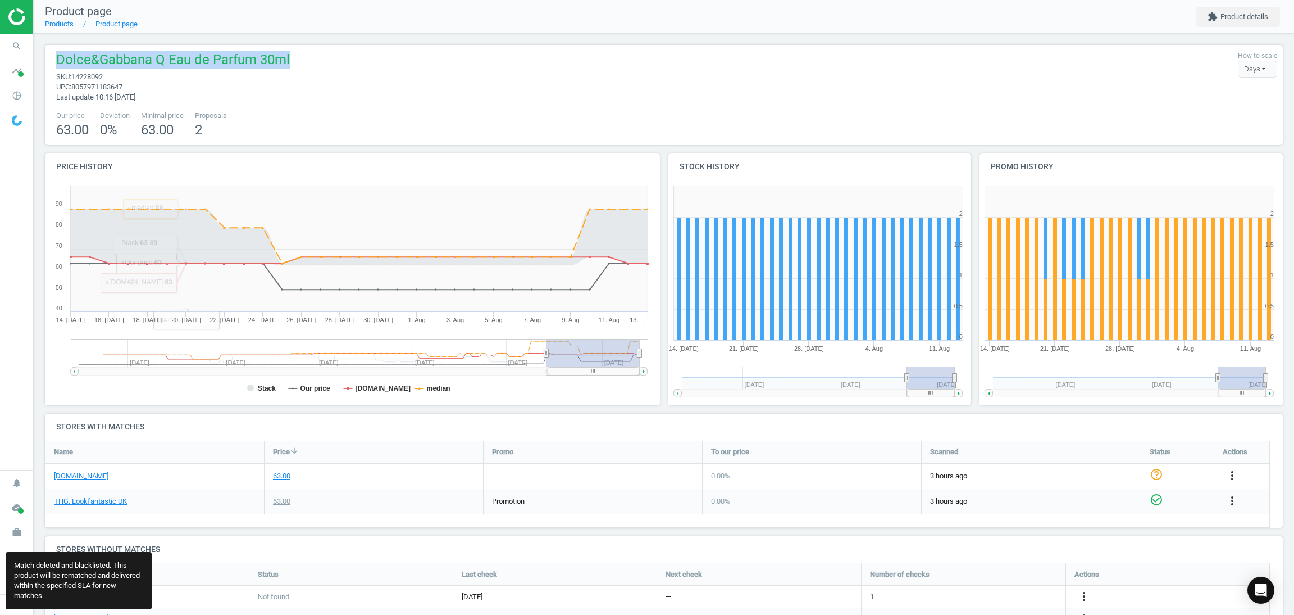
click at [160, 54] on span "Dolce&Gabbana Q Eau de Parfum 30ml" at bounding box center [173, 61] width 234 height 21
copy span "Dolce&Gabbana Q Eau de Parfum 30ml"
click at [292, 91] on div "Dolce&Gabbana Q Eau de Parfum 30ml sku : 14228092 upc : 8057971183647 Last upda…" at bounding box center [664, 77] width 1227 height 52
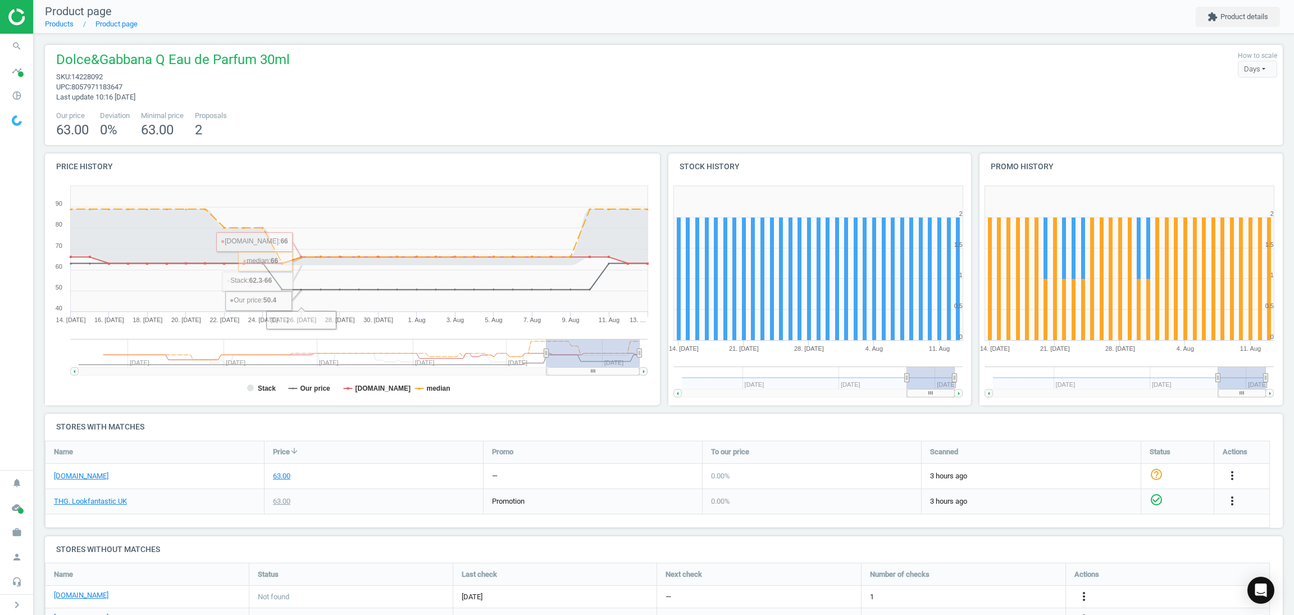
click at [332, 486] on div "63.00" at bounding box center [374, 475] width 219 height 25
drag, startPoint x: 403, startPoint y: 498, endPoint x: 272, endPoint y: 1, distance: 514.1
click at [402, 498] on div "63.00" at bounding box center [374, 501] width 219 height 25
click at [504, 140] on div "Dolce&Gabbana Q Eau de Parfum 30ml sku : 14228092 upc : 8057971183647 Last upda…" at bounding box center [664, 95] width 1238 height 100
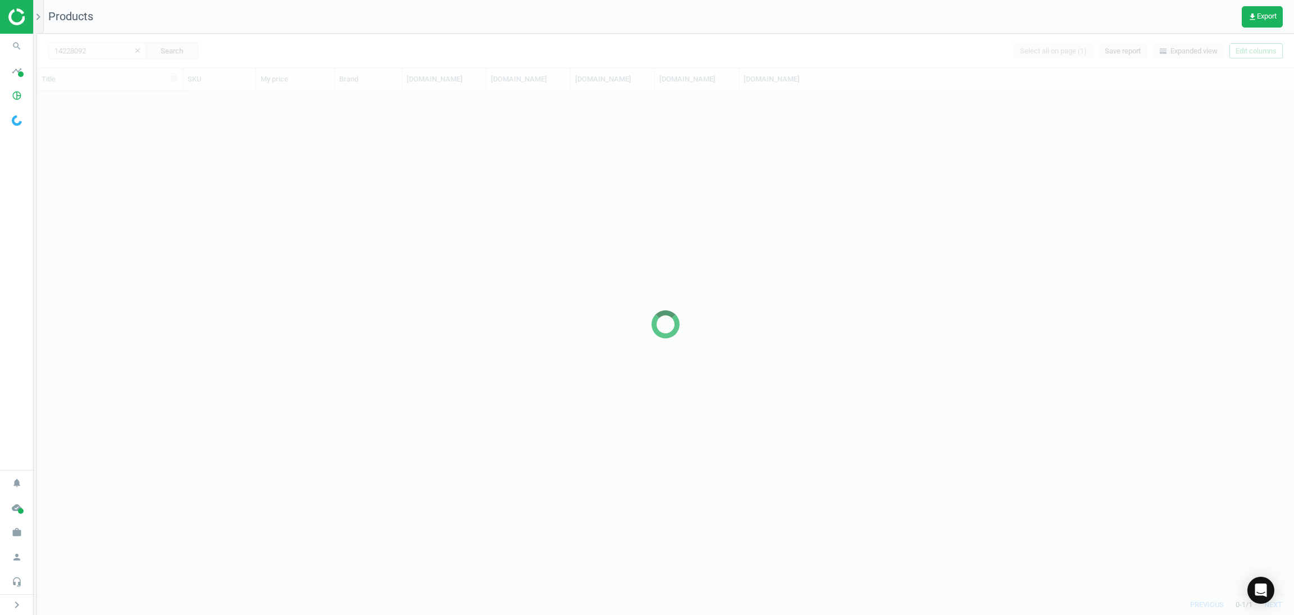
scroll to position [489, 1244]
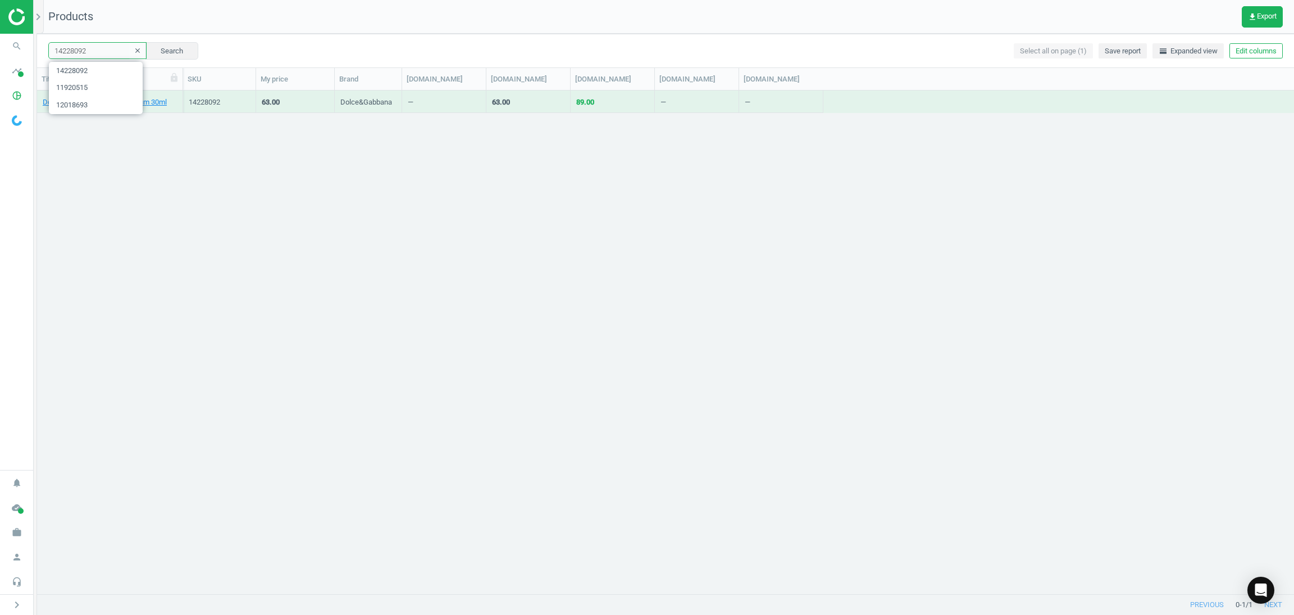
click at [102, 48] on input "14228092" at bounding box center [97, 50] width 98 height 17
paste input "5208799"
type input "15208799"
click at [166, 51] on button "Search" at bounding box center [171, 50] width 53 height 17
click at [154, 115] on div "Dolce&Gabbana K Intense Eau de Parfum 50ml 15208799 81.00 Dolce&Gabbana — 81.00…" at bounding box center [665, 341] width 1257 height 503
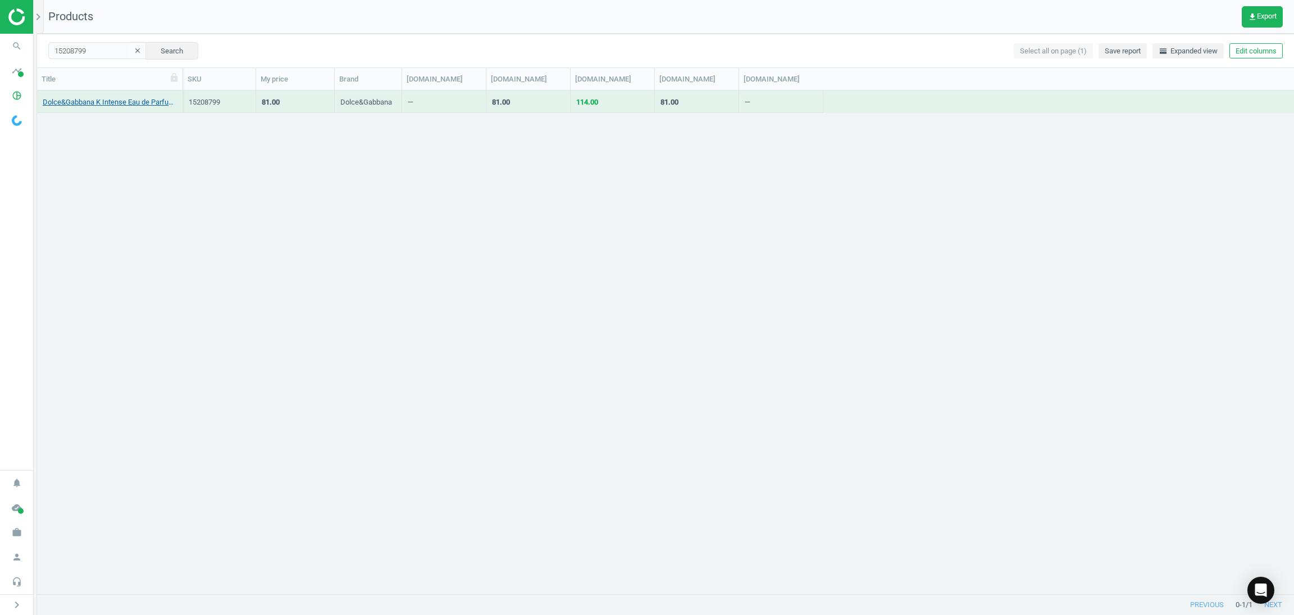
click at [140, 106] on link "Dolce&Gabbana K Intense Eau de Parfum 50ml" at bounding box center [110, 102] width 134 height 10
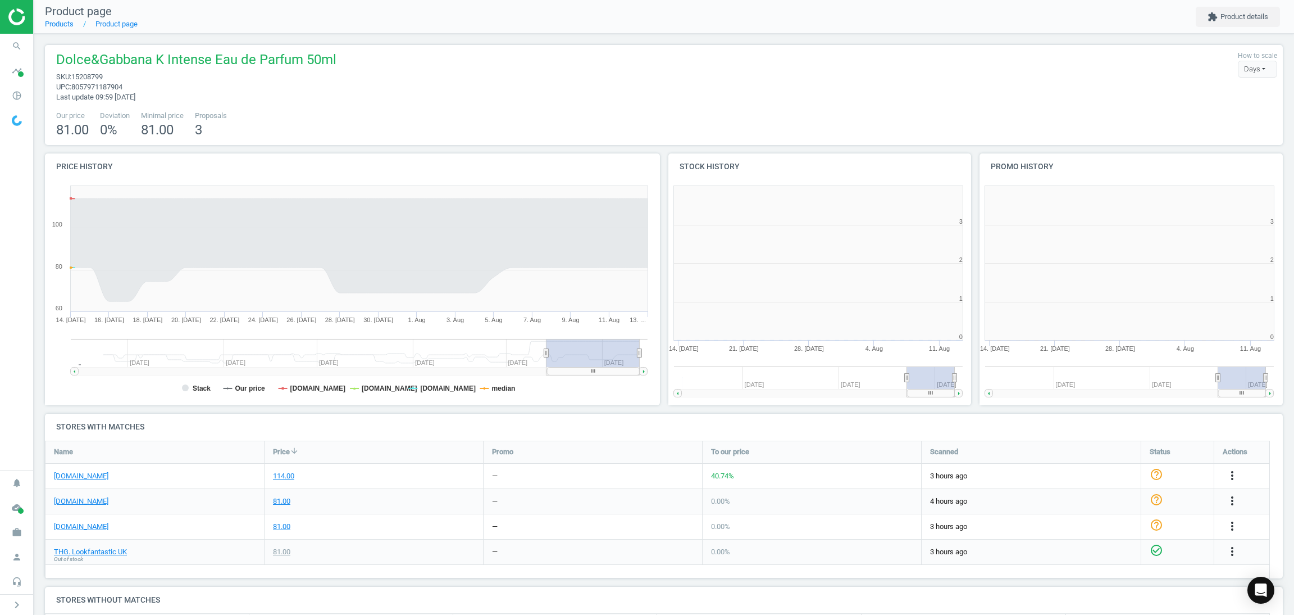
scroll to position [6, 6]
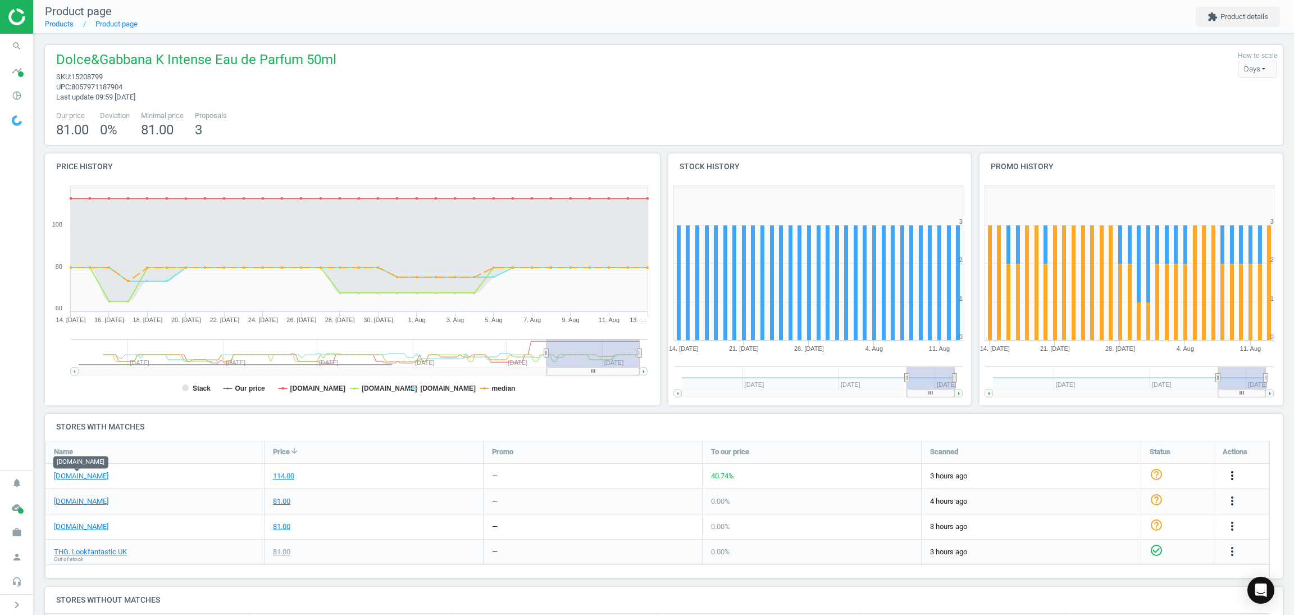
click at [1228, 475] on icon "more_vert" at bounding box center [1232, 474] width 13 height 13
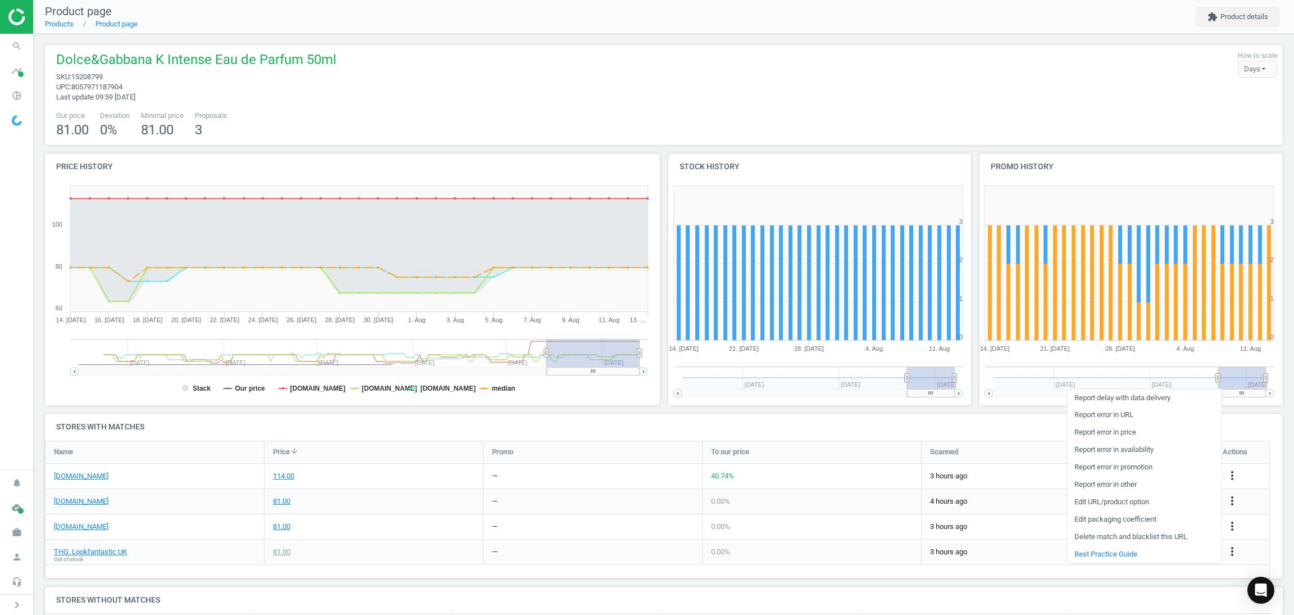
click at [1089, 536] on link "Delete match and blacklist this URL" at bounding box center [1144, 536] width 154 height 17
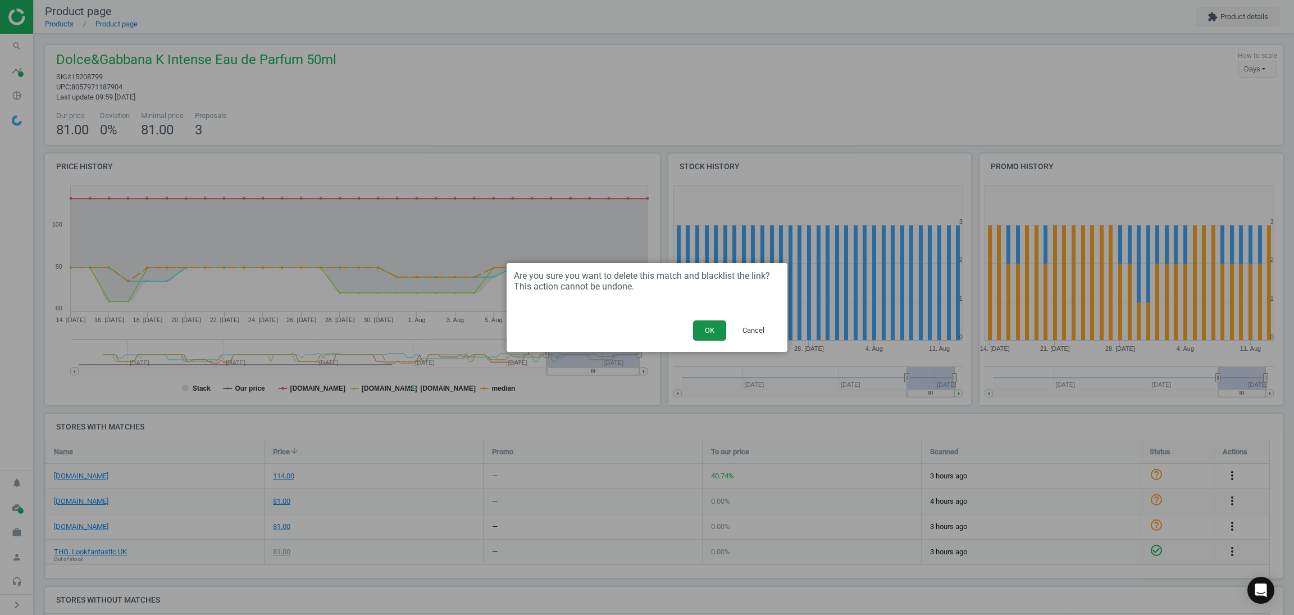
click at [716, 334] on button "OK" at bounding box center [709, 330] width 33 height 20
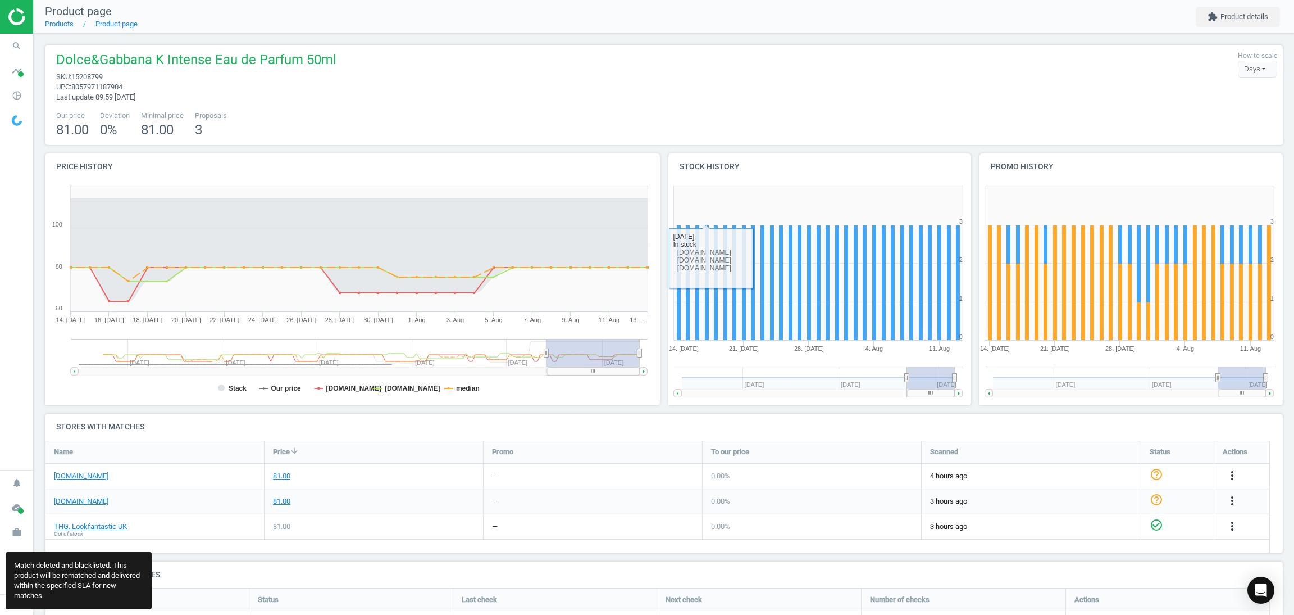
scroll to position [5, 5]
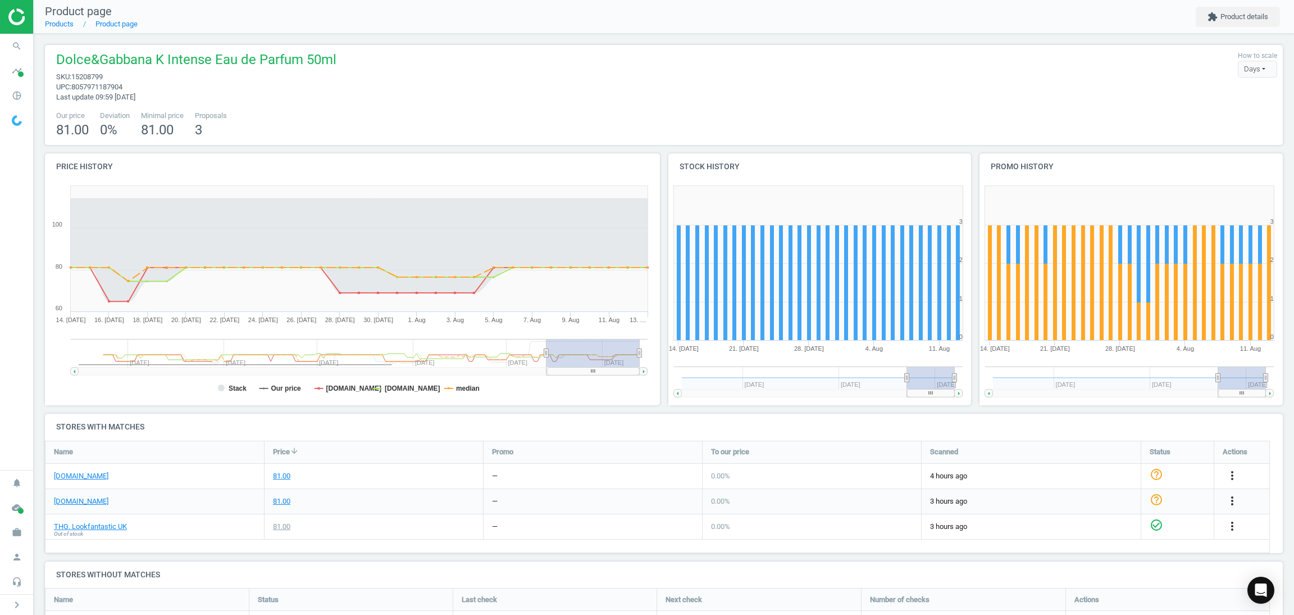
drag, startPoint x: 340, startPoint y: 37, endPoint x: 333, endPoint y: 35, distance: 7.5
click at [340, 37] on div "Dolce&Gabbana K Intense Eau de Parfum 50ml sku : 15208799 upc : 8057971187904 L…" at bounding box center [664, 372] width 1260 height 677
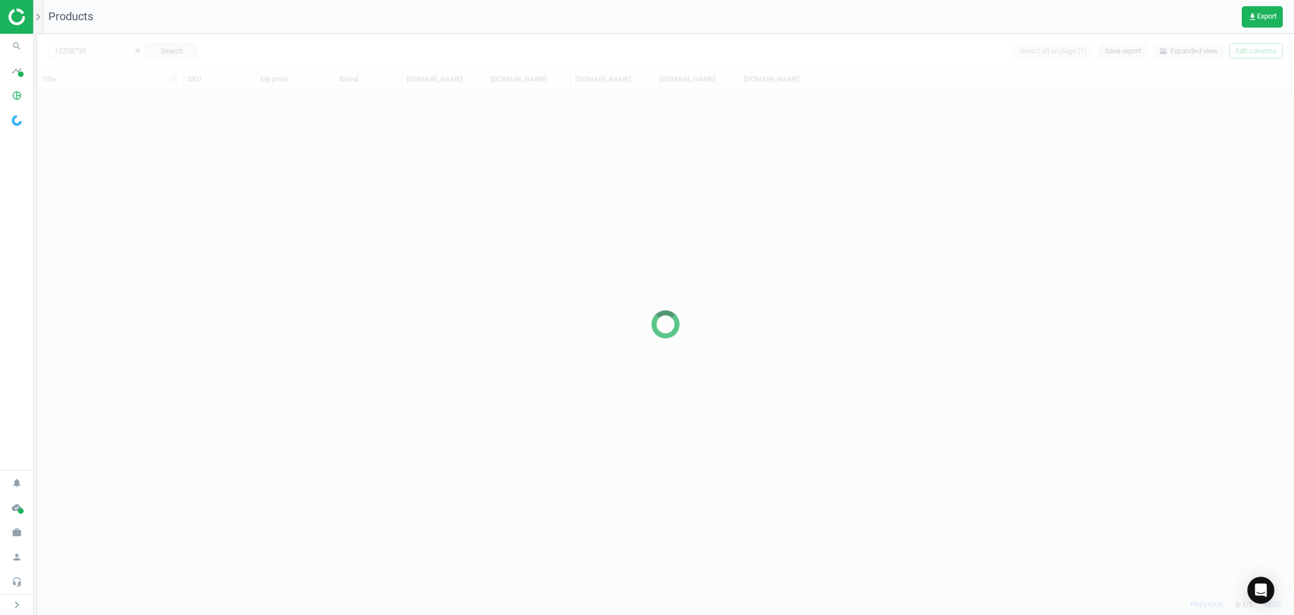
scroll to position [489, 1244]
click at [112, 54] on div at bounding box center [665, 324] width 1257 height 581
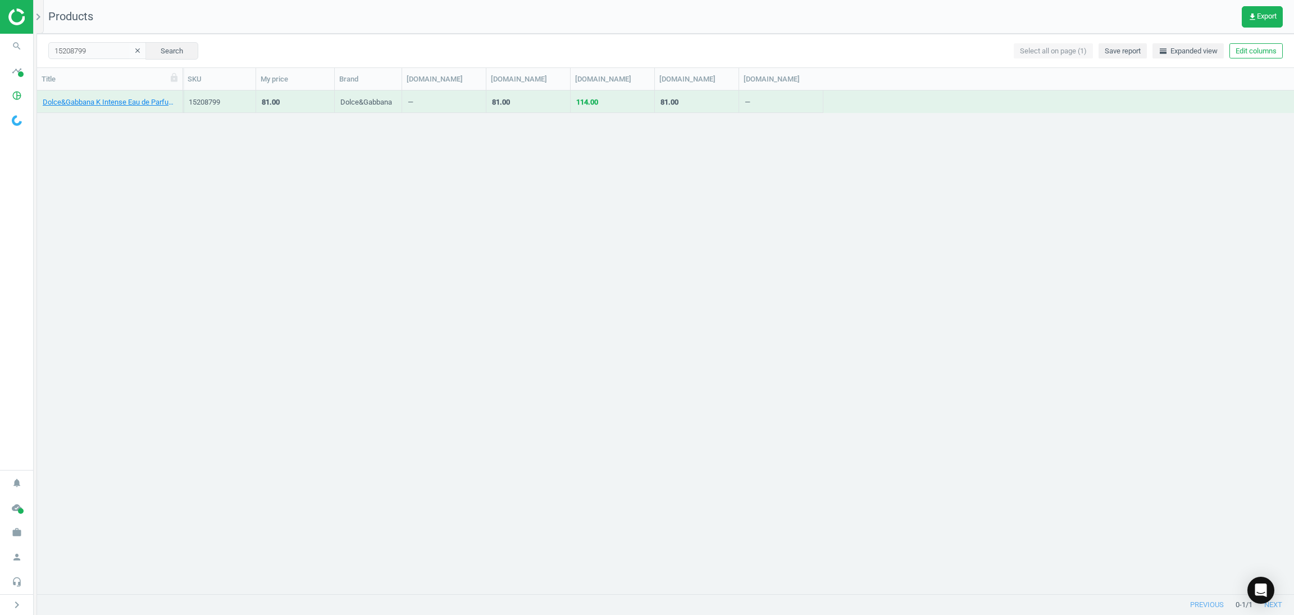
click at [98, 58] on div "15208799 clear Search" at bounding box center [123, 50] width 150 height 17
click at [106, 45] on input "15208799" at bounding box center [97, 50] width 98 height 17
paste input "0643795"
type input "10643795"
click at [170, 50] on button "Search" at bounding box center [171, 50] width 53 height 17
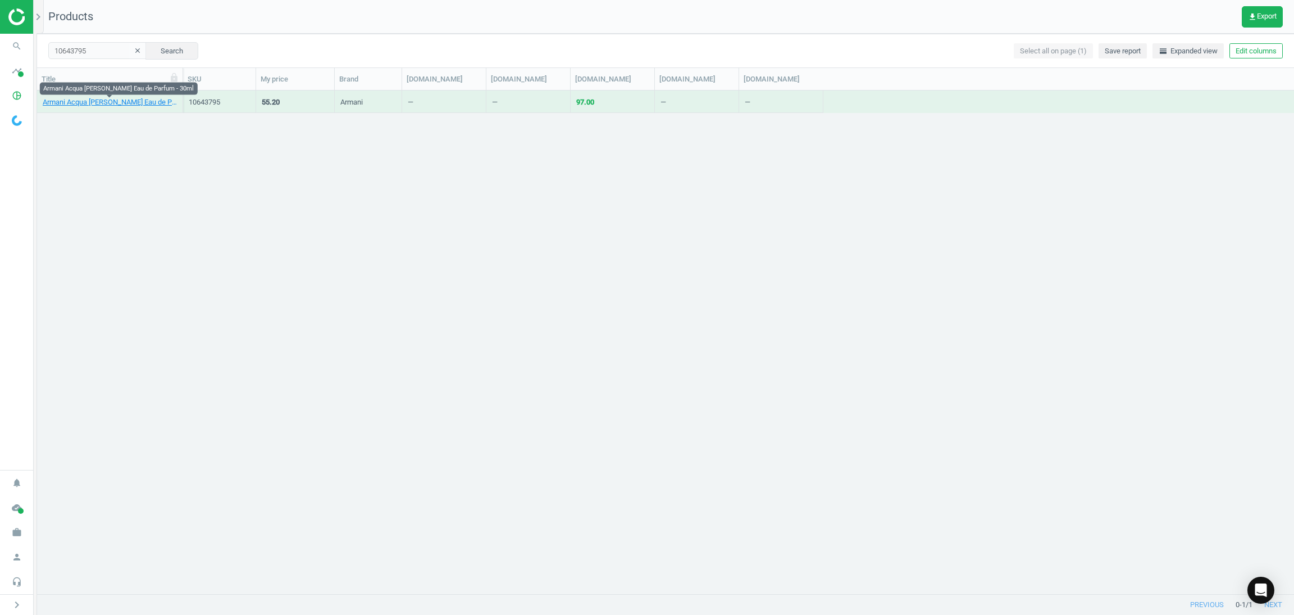
click at [93, 104] on link "Armani Acqua Di Gioia Eau de Parfum - 30ml" at bounding box center [110, 102] width 134 height 10
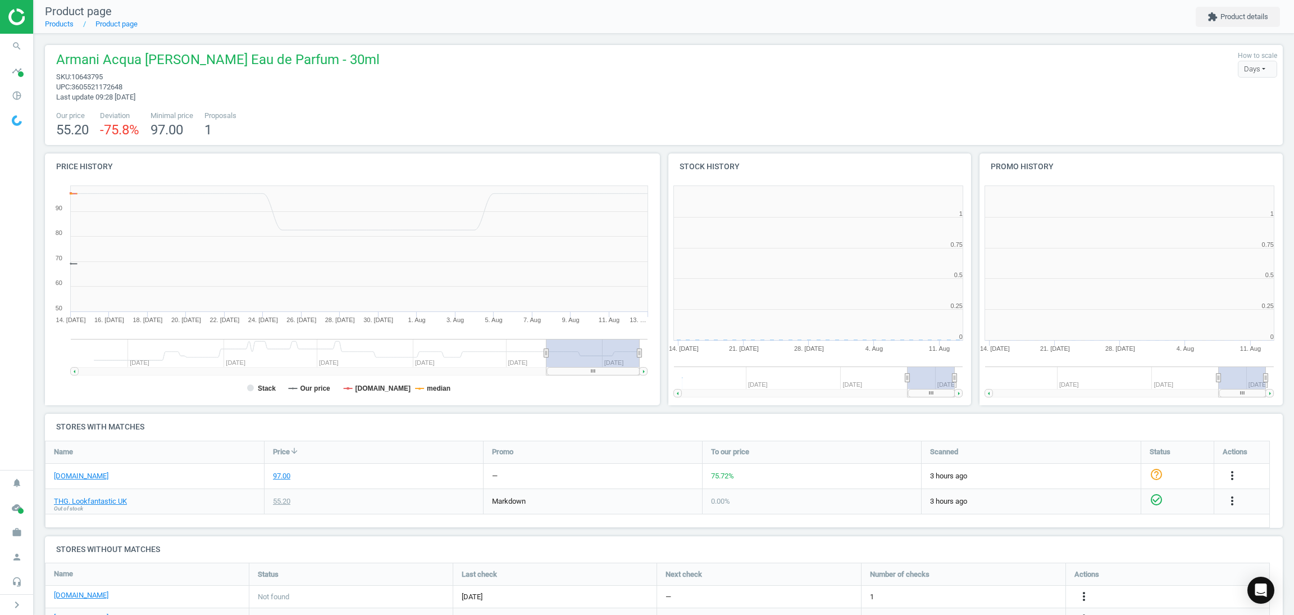
scroll to position [251, 635]
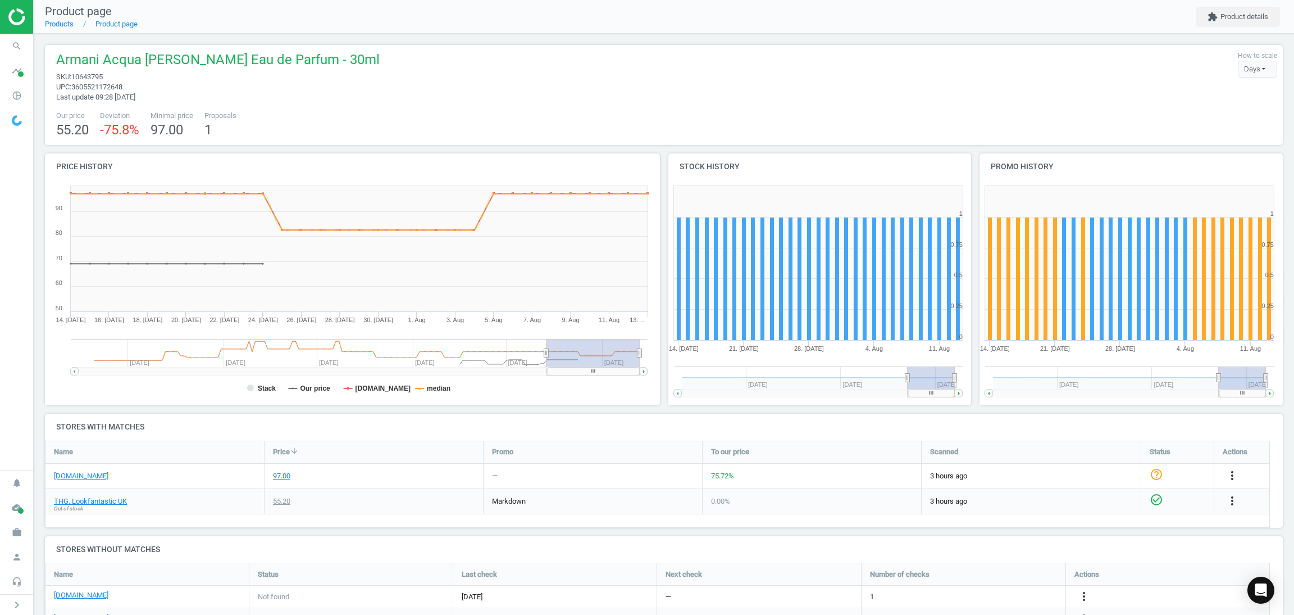
click at [412, 486] on div "97.00" at bounding box center [374, 475] width 219 height 25
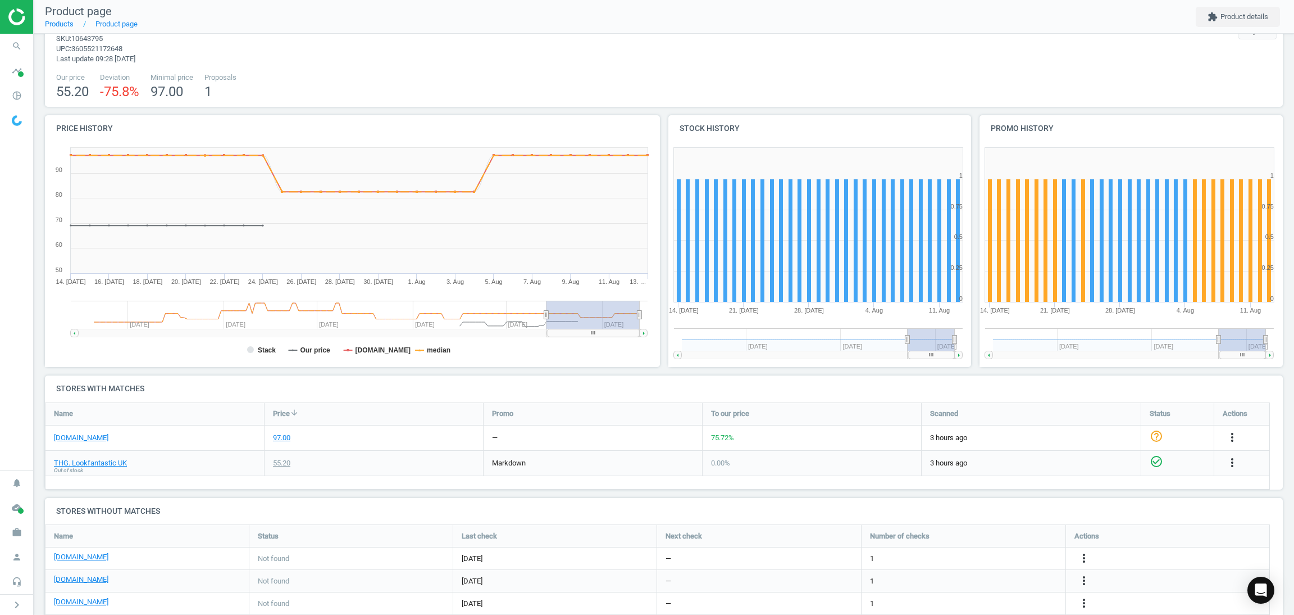
scroll to position [0, 0]
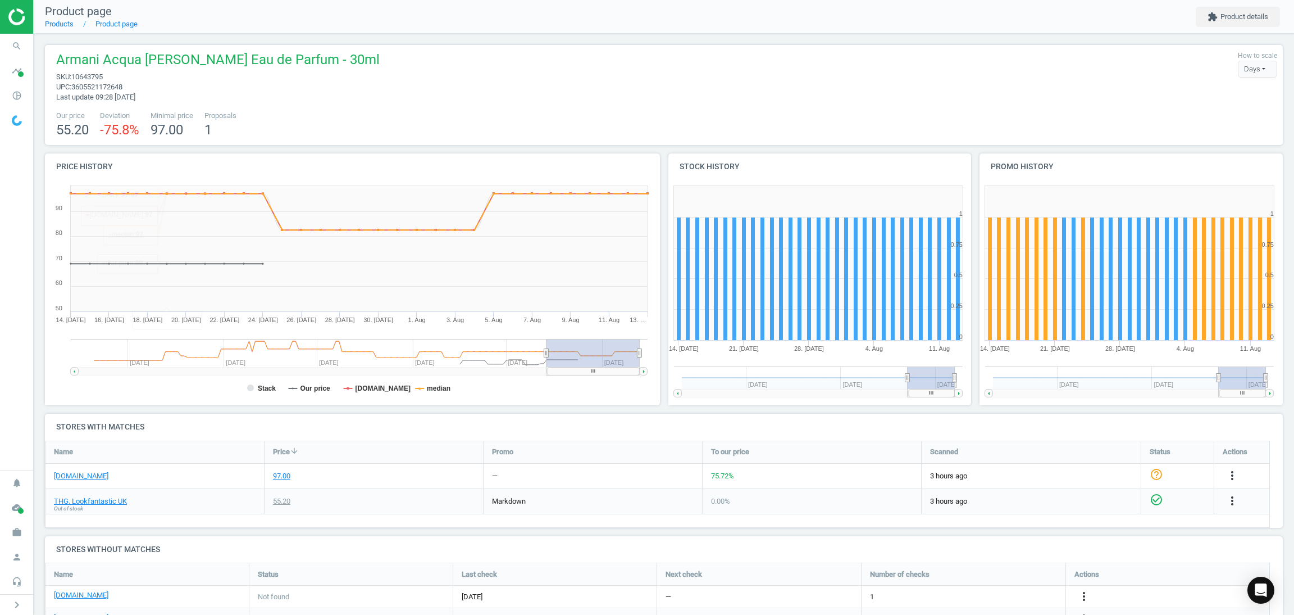
click at [170, 54] on span "Armani Acqua Di Gioia Eau de Parfum - 30ml" at bounding box center [218, 61] width 324 height 21
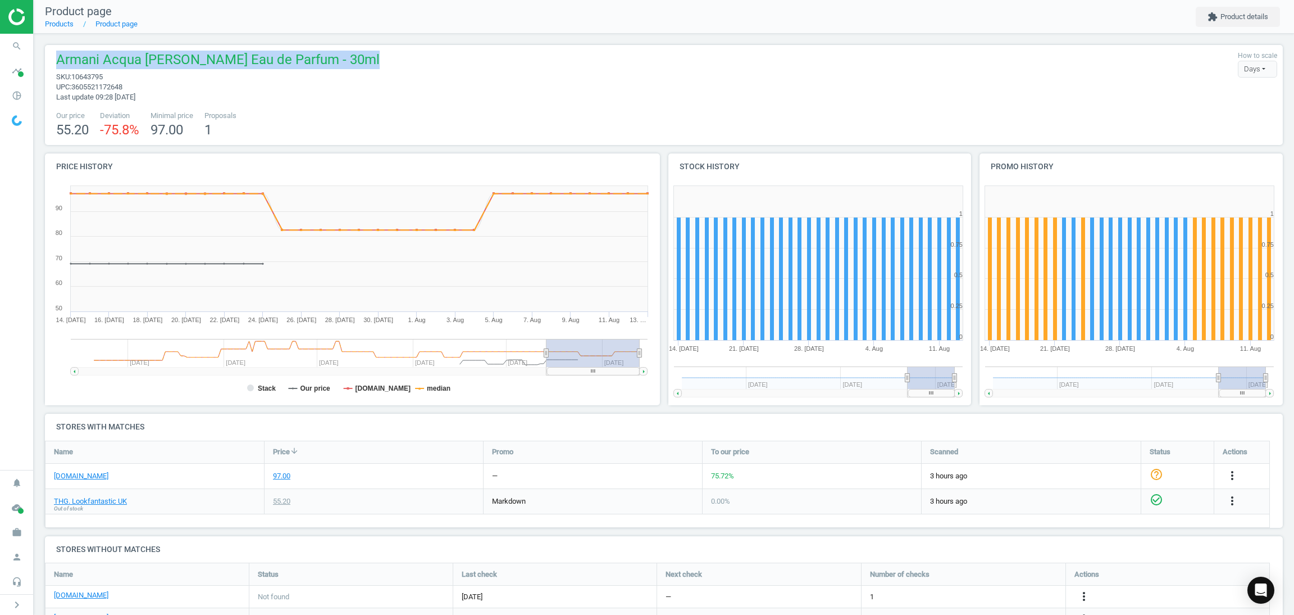
click at [170, 54] on span "Armani Acqua Di Gioia Eau de Parfum - 30ml" at bounding box center [218, 61] width 324 height 21
copy span "Armani Acqua Di Gioia Eau de Parfum - 30ml"
click at [490, 70] on div "Armani Acqua Di Gioia Eau de Parfum - 30ml sku : 10643795 upc : 3605521172648 L…" at bounding box center [664, 77] width 1227 height 52
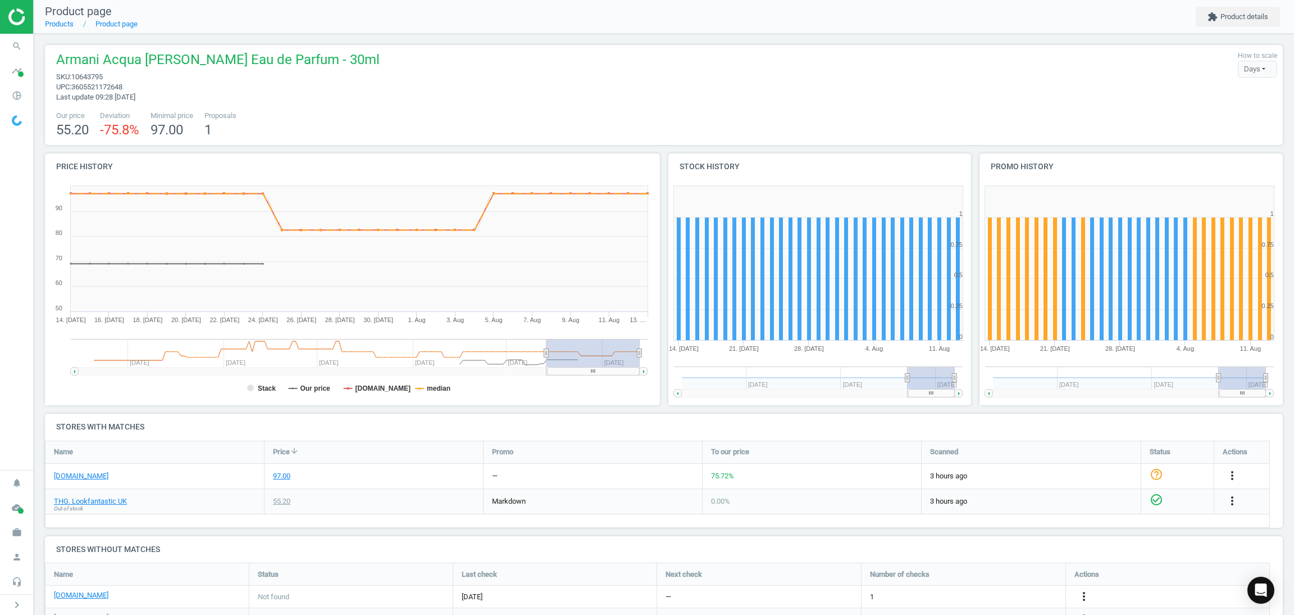
drag, startPoint x: 231, startPoint y: 465, endPoint x: 903, endPoint y: 486, distance: 672.1
click at [235, 468] on div "[DOMAIN_NAME]" at bounding box center [154, 475] width 219 height 25
click at [1231, 475] on icon "more_vert" at bounding box center [1232, 474] width 13 height 13
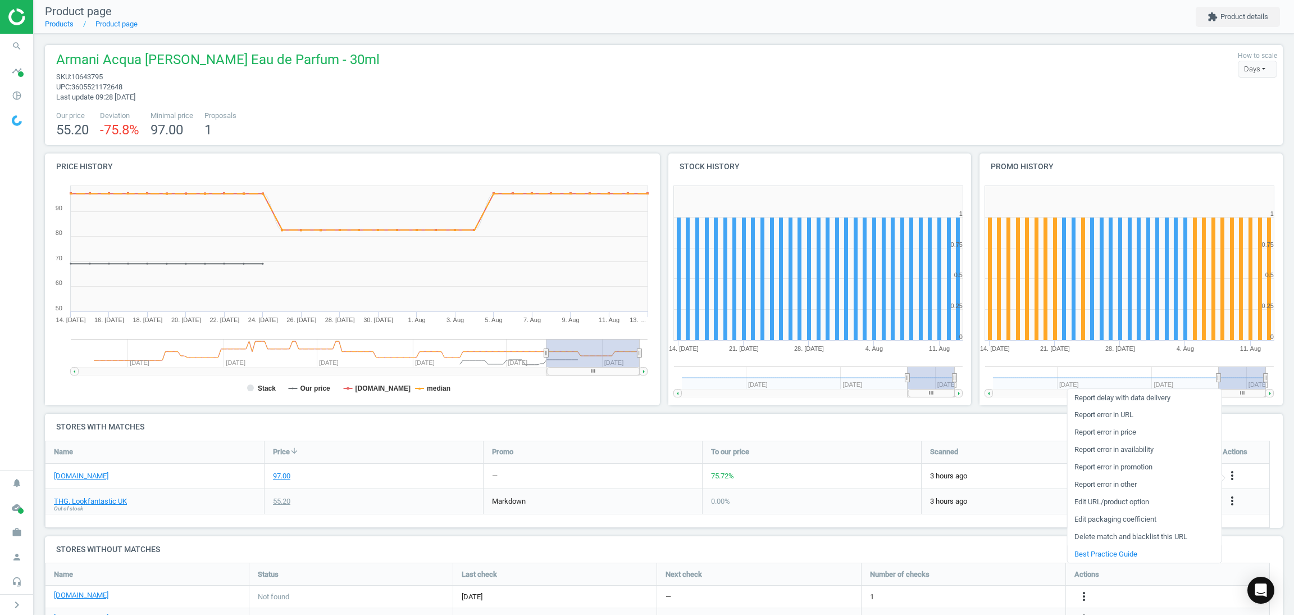
click at [1103, 536] on link "Delete match and blacklist this URL" at bounding box center [1144, 536] width 154 height 17
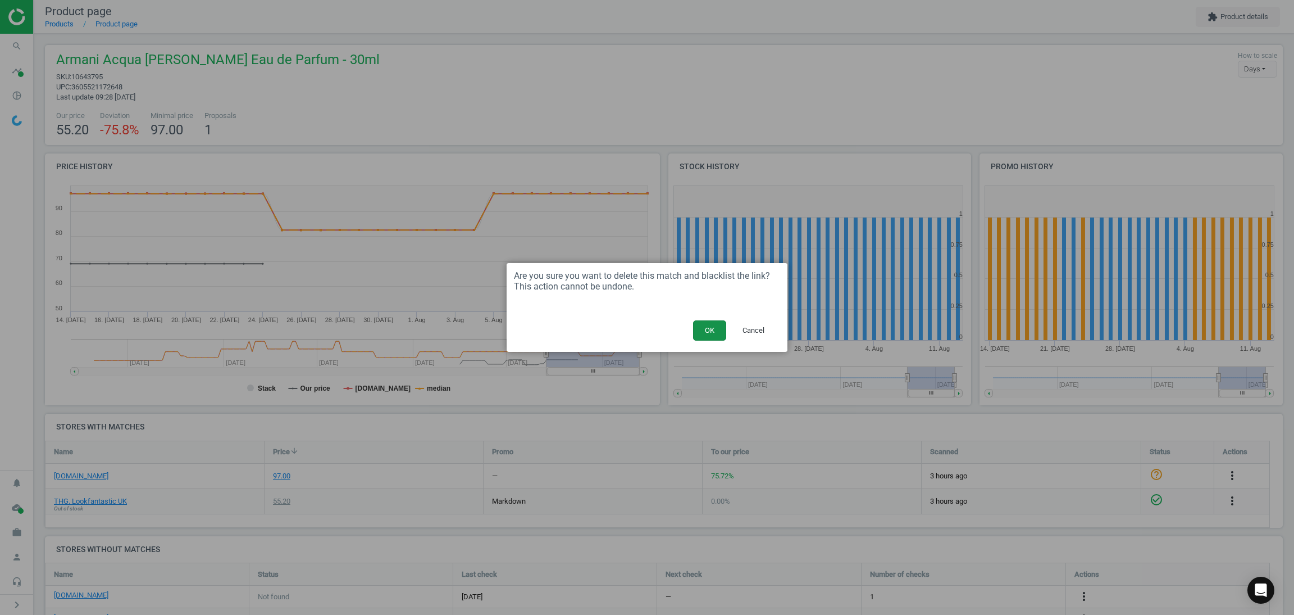
click at [705, 330] on button "OK" at bounding box center [709, 330] width 33 height 20
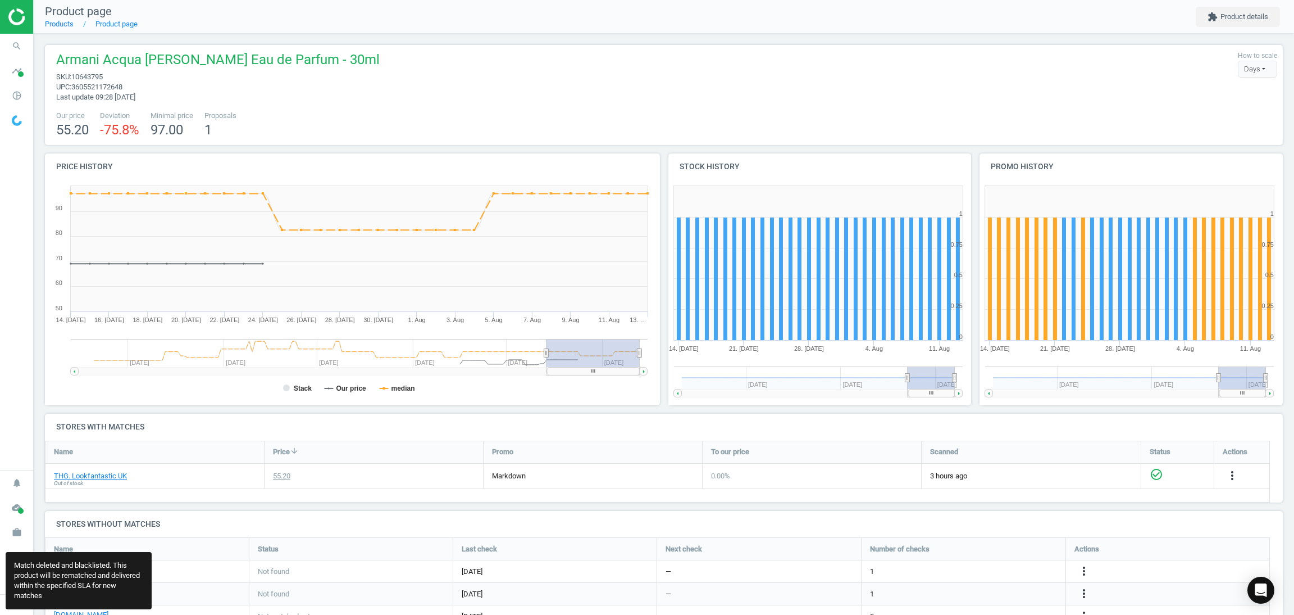
scroll to position [5, 5]
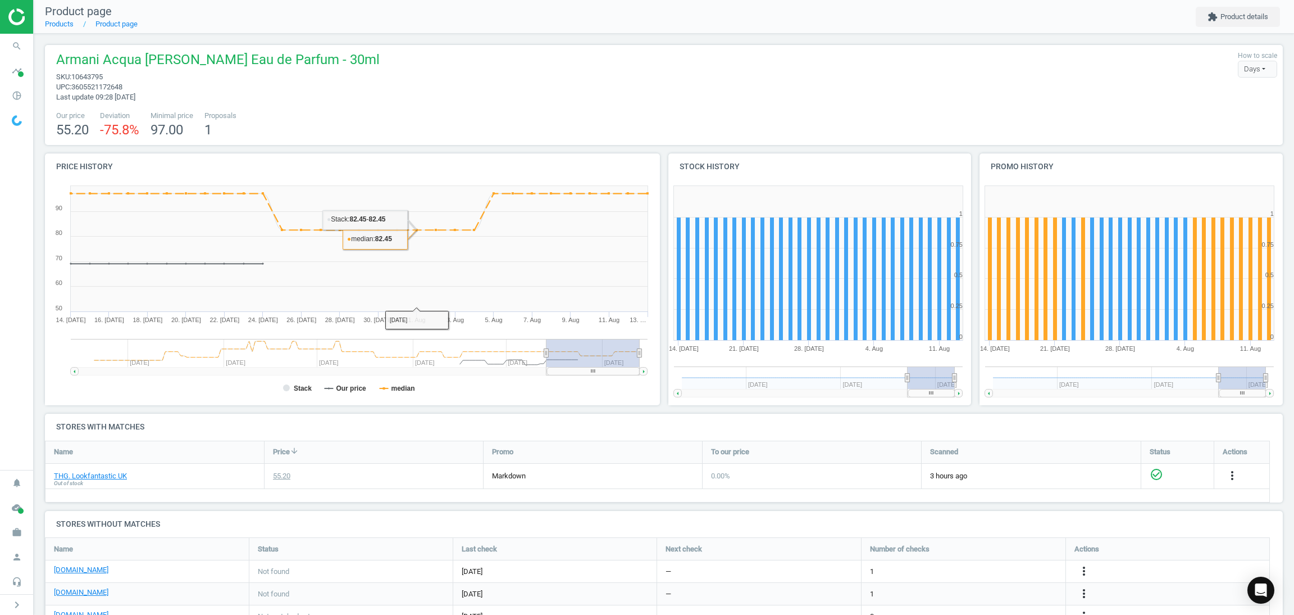
drag, startPoint x: 393, startPoint y: 433, endPoint x: 385, endPoint y: 419, distance: 16.1
click at [385, 419] on h4 "Stores with matches" at bounding box center [664, 426] width 1238 height 26
click at [395, 130] on div "Our price 55.20 Deviation -75.8 % Minimal price 97.00 Proposals 1" at bounding box center [664, 125] width 1227 height 29
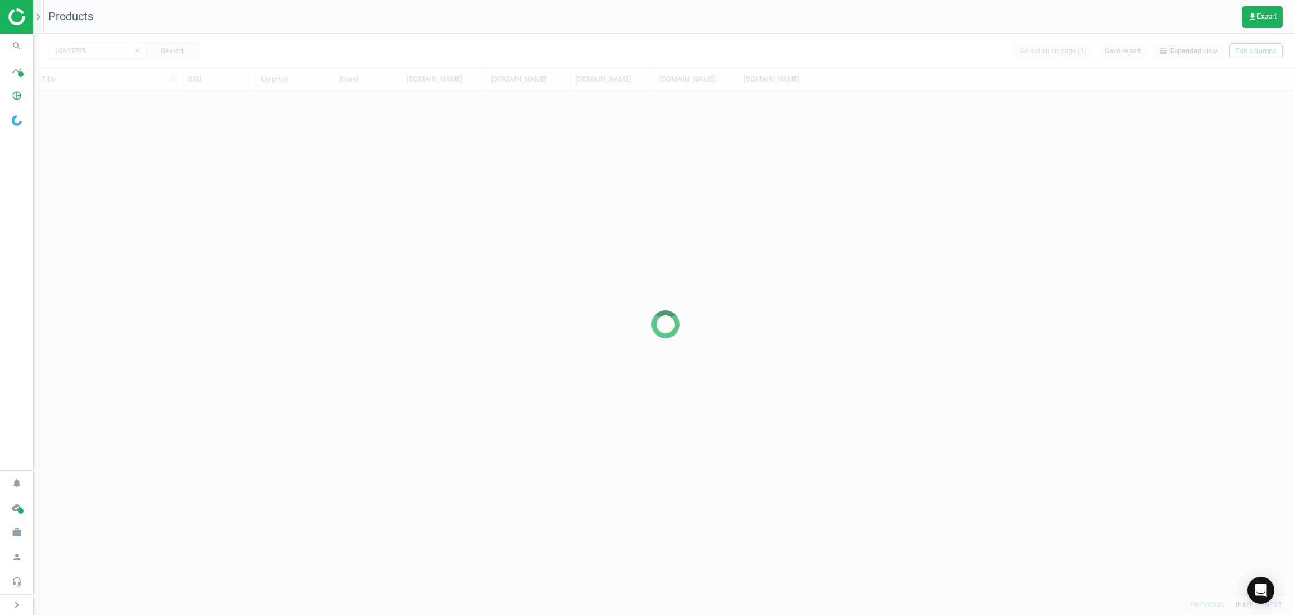
scroll to position [489, 1244]
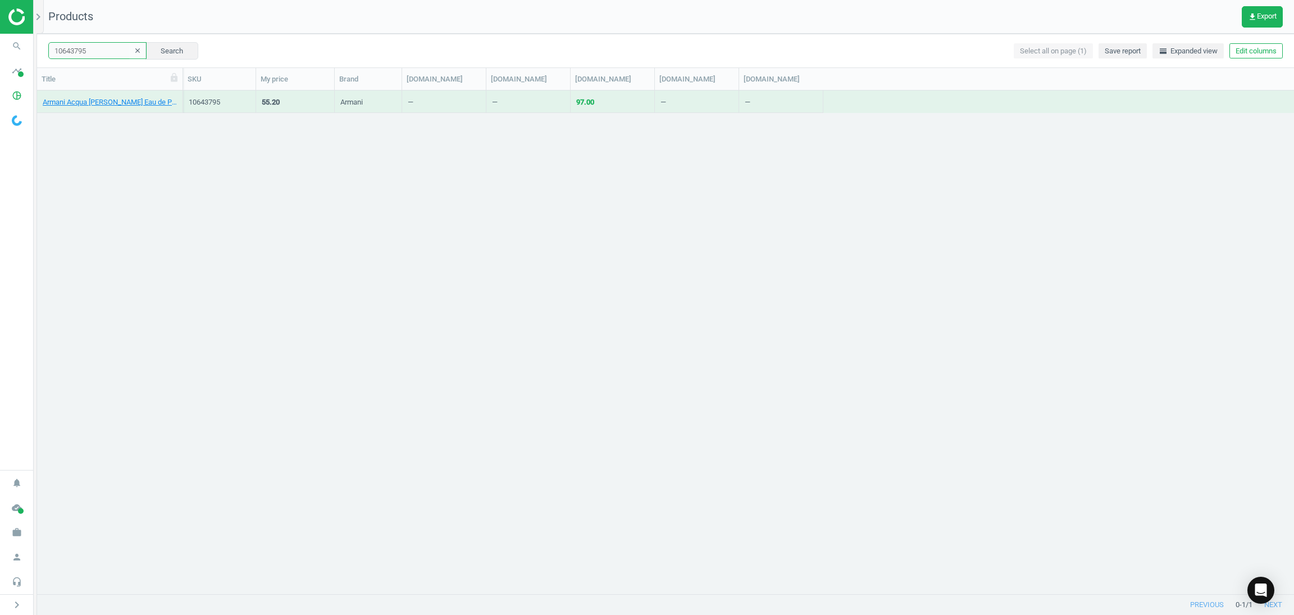
click at [92, 44] on input "10643795" at bounding box center [97, 50] width 98 height 17
paste input "1995879"
type input "11995879"
click at [161, 58] on button "Search" at bounding box center [171, 50] width 53 height 17
click at [104, 108] on div "BVLGARI Man Wood Essence Eau De Parfum 60ml" at bounding box center [110, 104] width 134 height 14
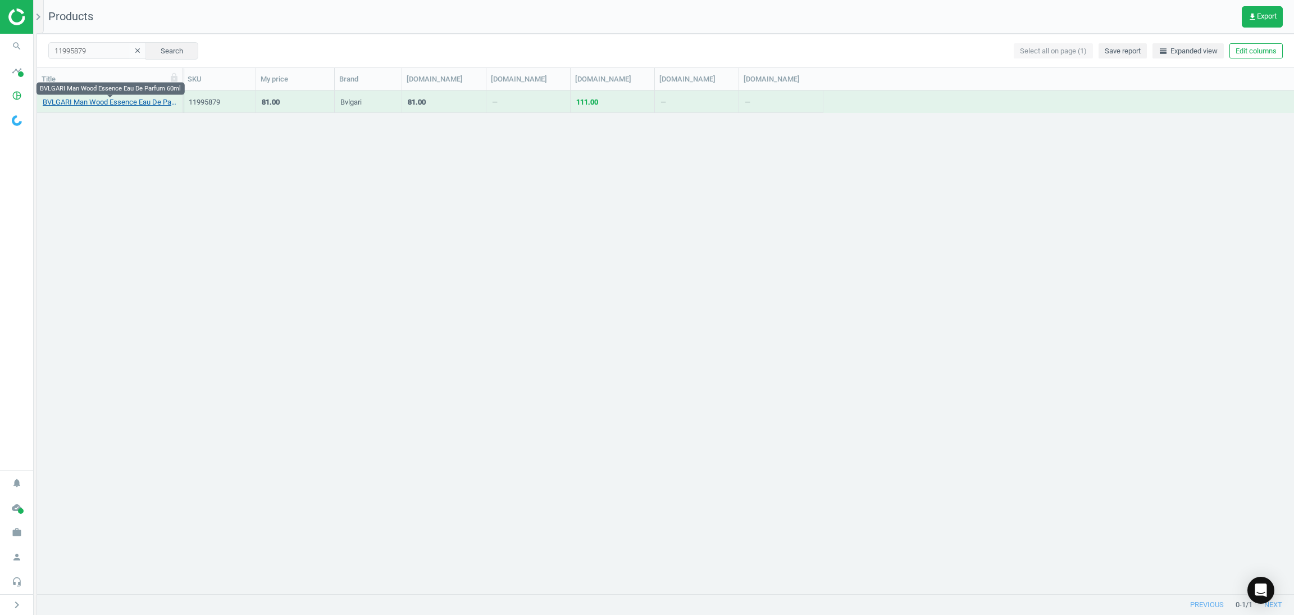
click at [101, 98] on link "BVLGARI Man Wood Essence Eau De Parfum 60ml" at bounding box center [110, 102] width 134 height 10
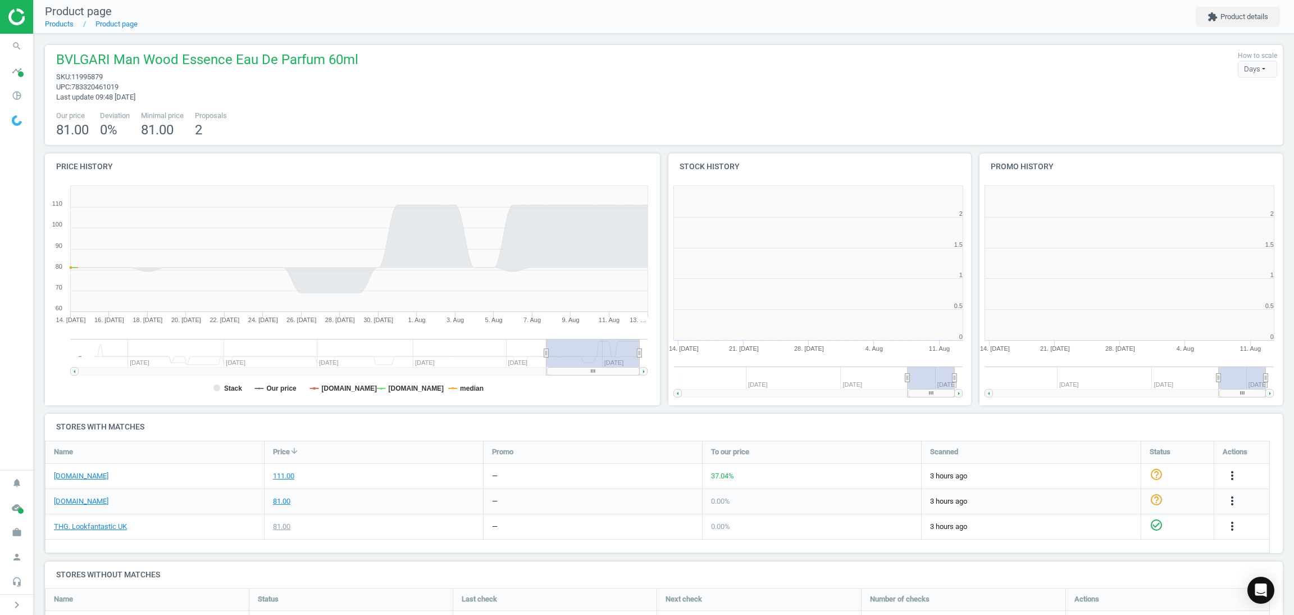
scroll to position [251, 635]
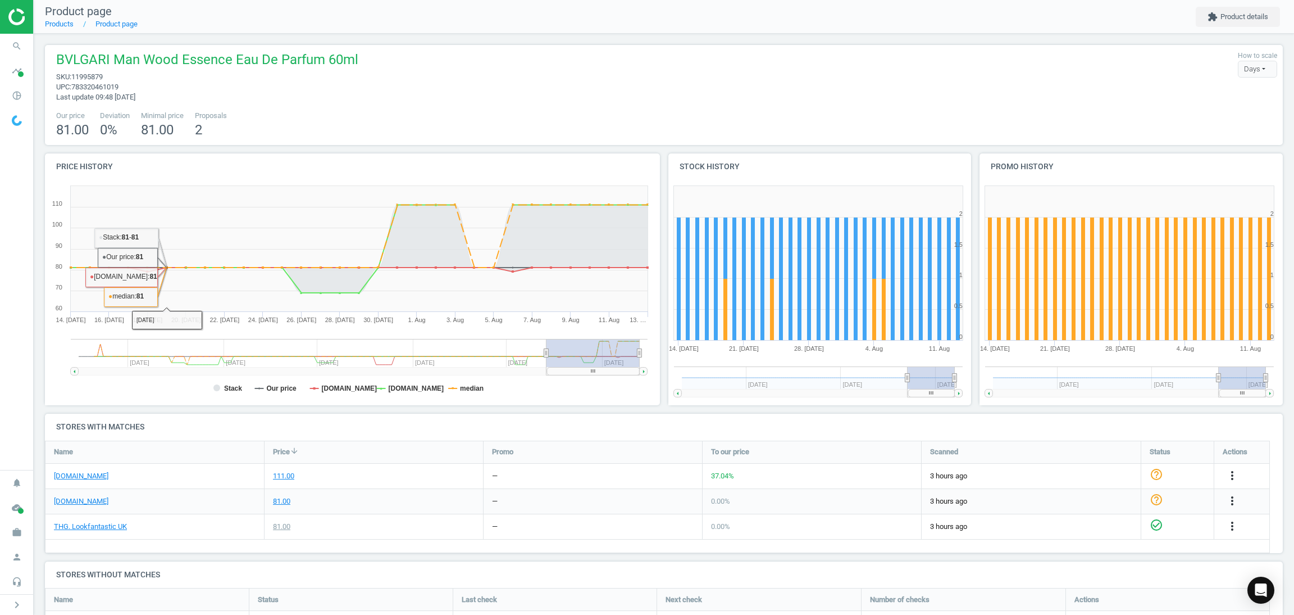
click at [120, 54] on span "BVLGARI Man Wood Essence Eau De Parfum 60ml" at bounding box center [207, 61] width 302 height 21
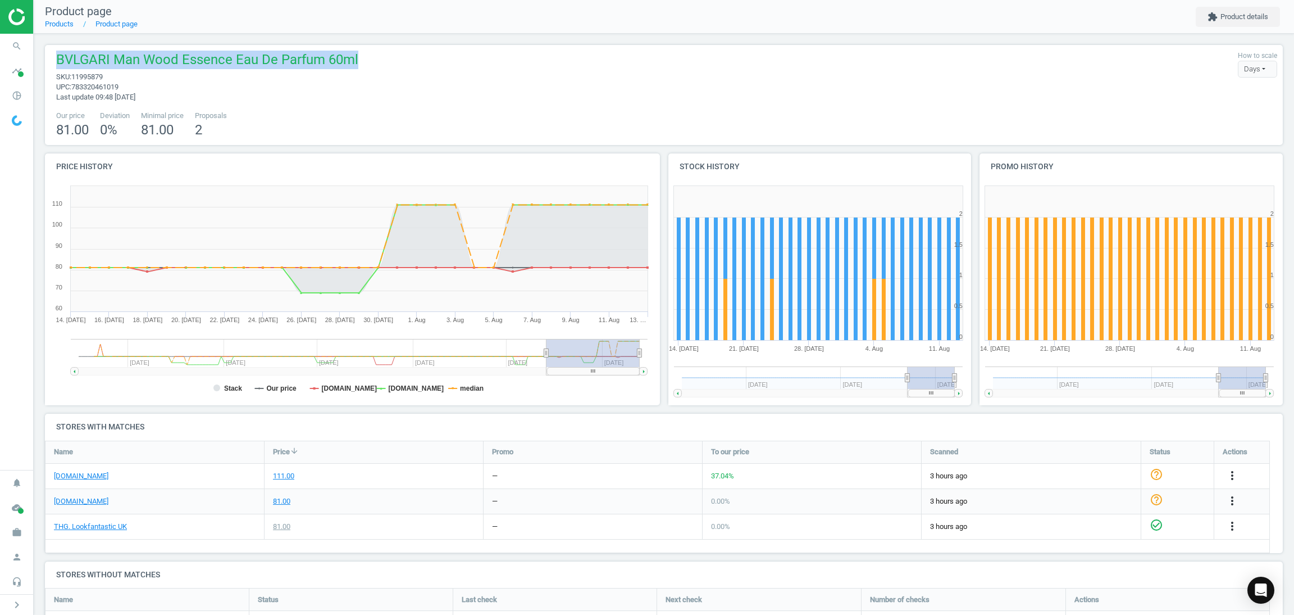
click at [120, 54] on span "BVLGARI Man Wood Essence Eau De Parfum 60ml" at bounding box center [207, 61] width 302 height 21
copy span "BVLGARI Man Wood Essence Eau De Parfum 60ml"
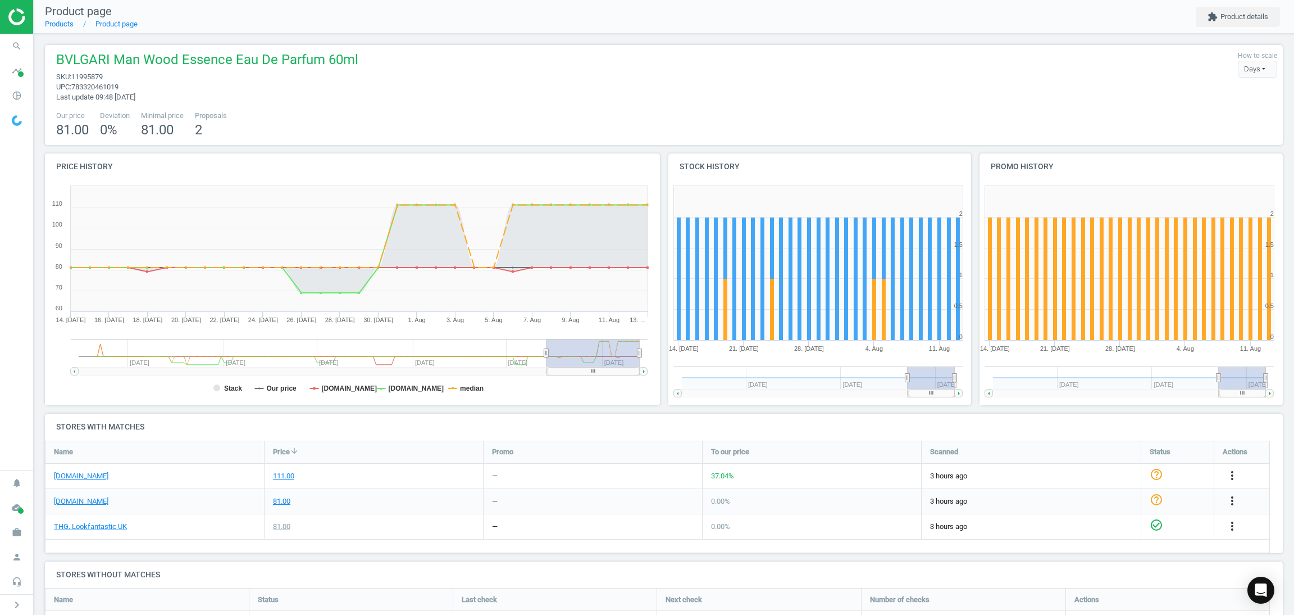
drag, startPoint x: 459, startPoint y: 76, endPoint x: 450, endPoint y: 71, distance: 10.6
click at [453, 74] on div "BVLGARI Man Wood Essence Eau De Parfum 60ml sku : 11995879 upc : 783320461019 L…" at bounding box center [664, 77] width 1227 height 52
click at [1232, 476] on icon "more_vert" at bounding box center [1232, 474] width 13 height 13
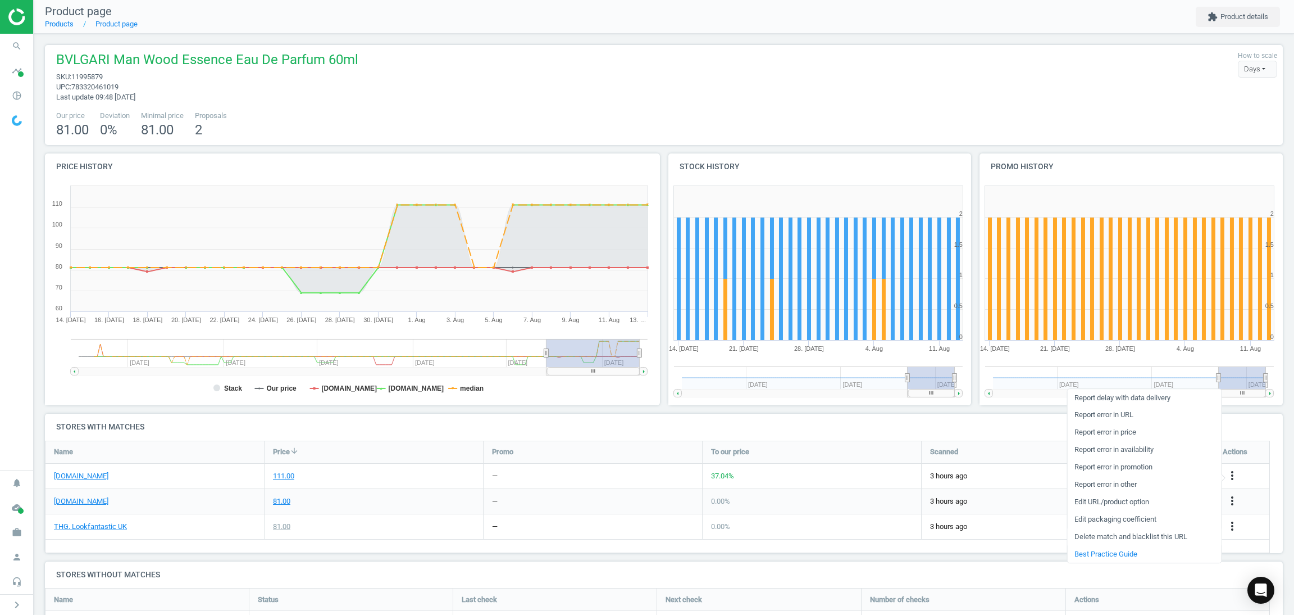
click at [1094, 539] on link "Delete match and blacklist this URL" at bounding box center [1144, 536] width 154 height 17
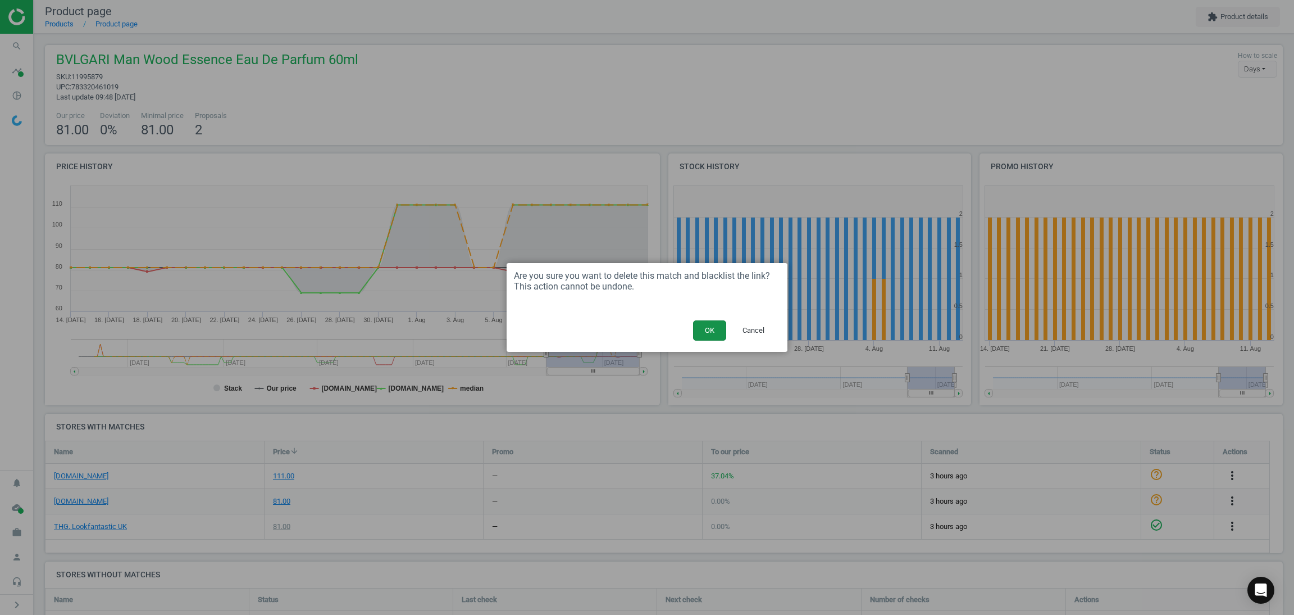
click at [697, 337] on button "OK" at bounding box center [709, 330] width 33 height 20
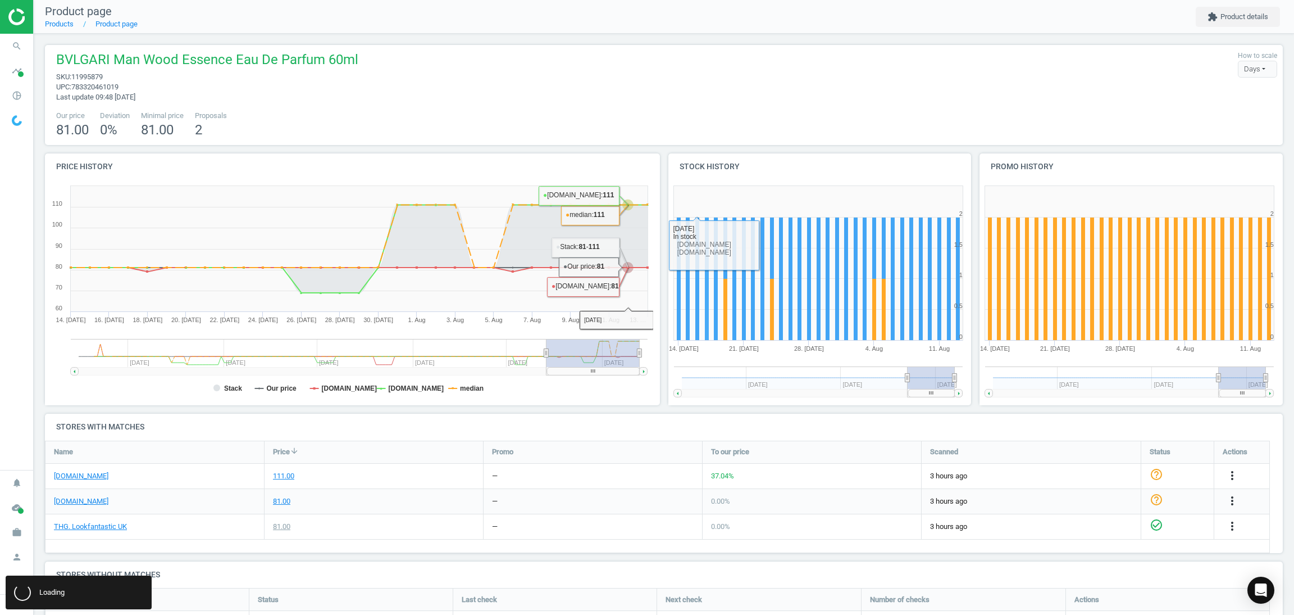
click at [504, 23] on nav "Product page Products Product page extension Product details" at bounding box center [664, 17] width 1260 height 34
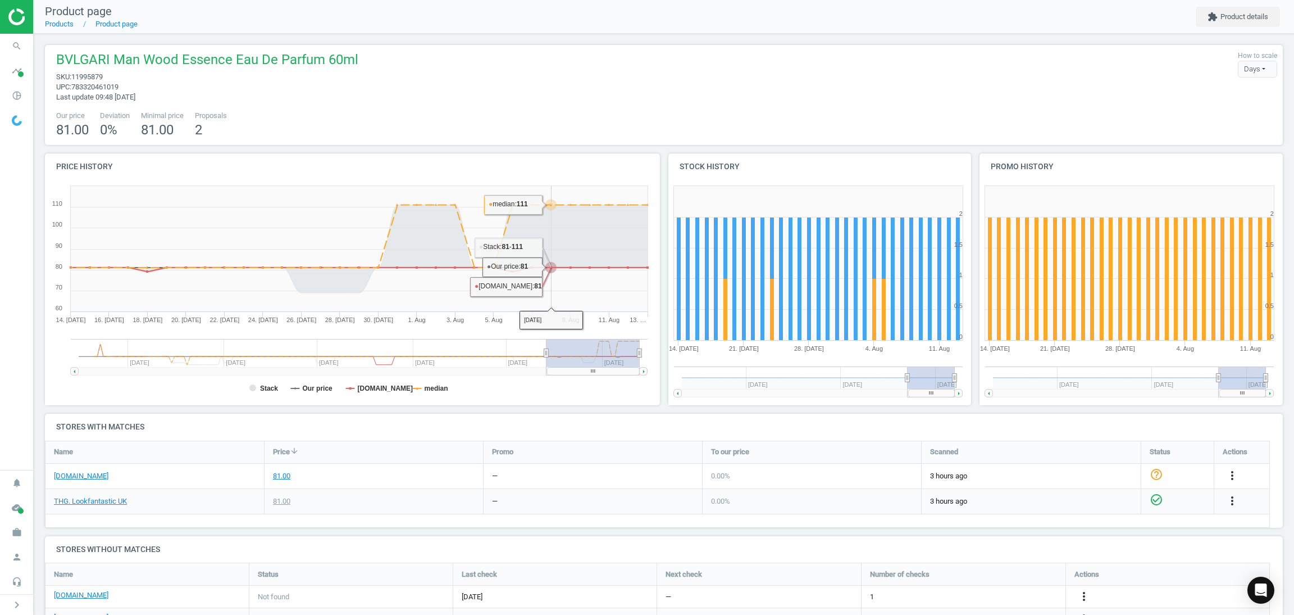
scroll to position [6, 5]
click at [318, 121] on div "Our price 81.00 Deviation 0 % Minimal price 81.00 Proposals 2" at bounding box center [664, 125] width 1227 height 29
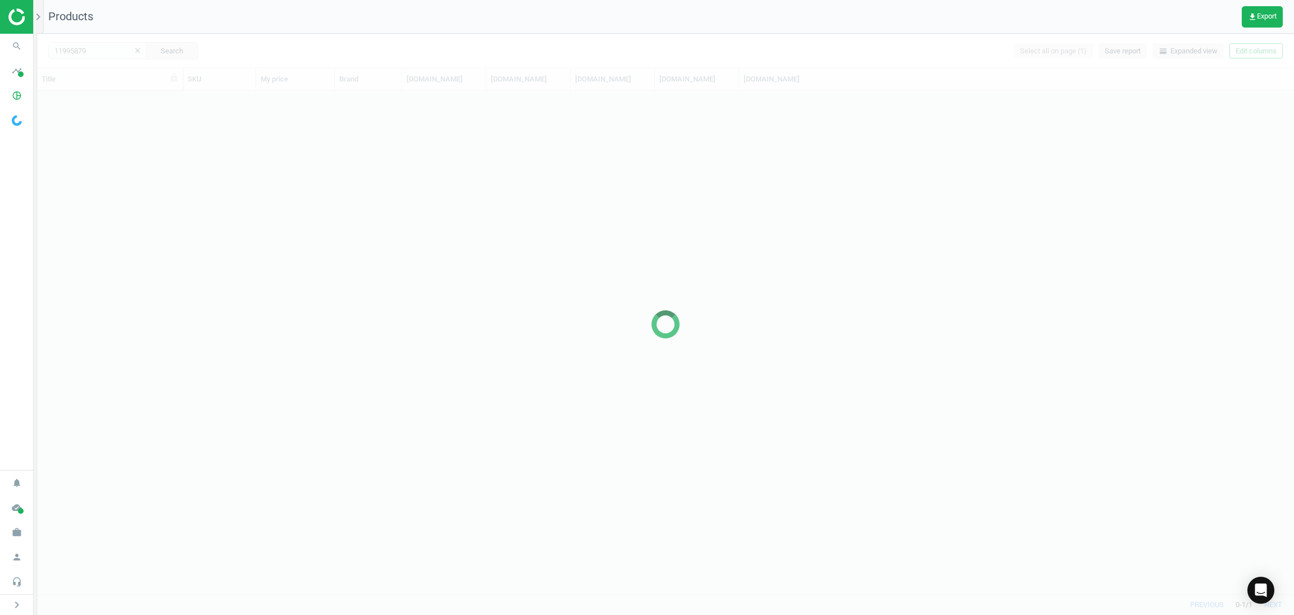
scroll to position [489, 1244]
click at [104, 42] on div at bounding box center [665, 324] width 1257 height 581
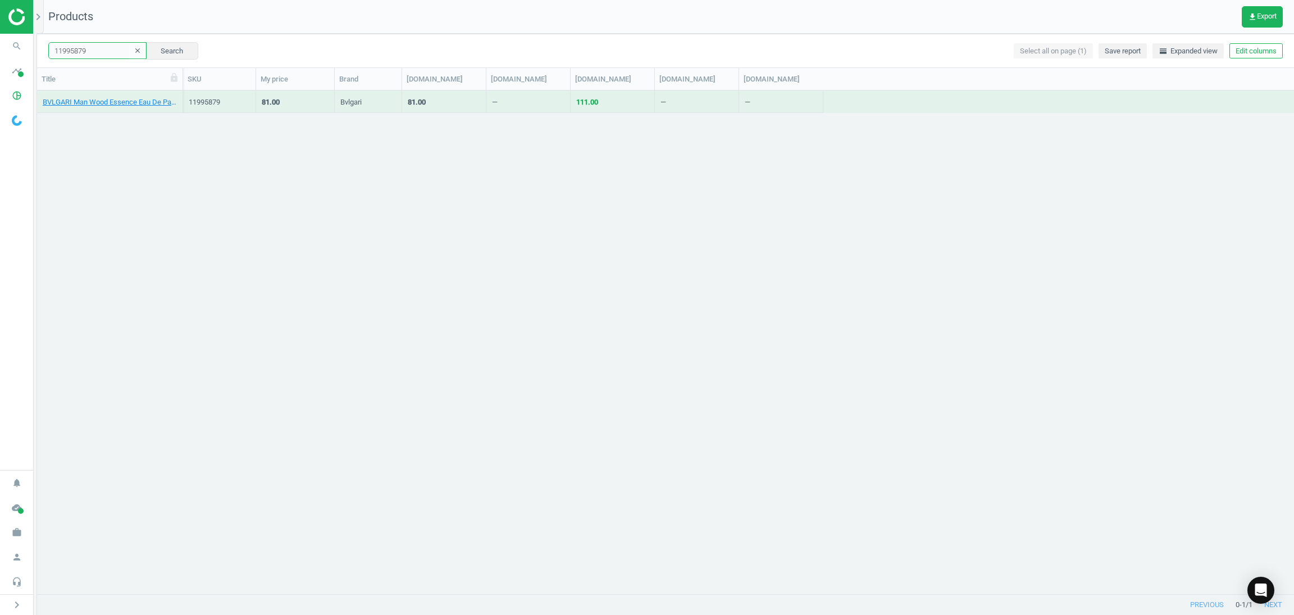
click at [100, 44] on input "11995879" at bounding box center [97, 50] width 98 height 17
paste input "4886746"
type input "14886746"
click at [164, 47] on button "Search" at bounding box center [171, 50] width 53 height 17
click at [109, 98] on link "Dolce&Gabbana Devotion Eau de Parfum Spray 50ml" at bounding box center [110, 102] width 134 height 10
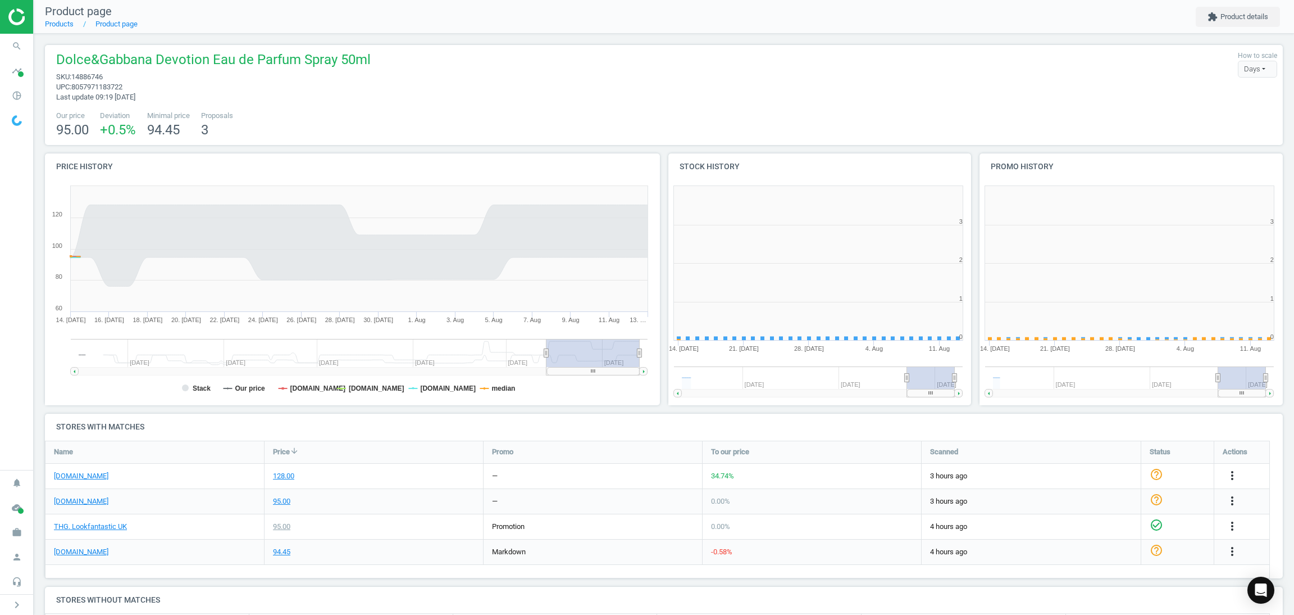
scroll to position [6, 6]
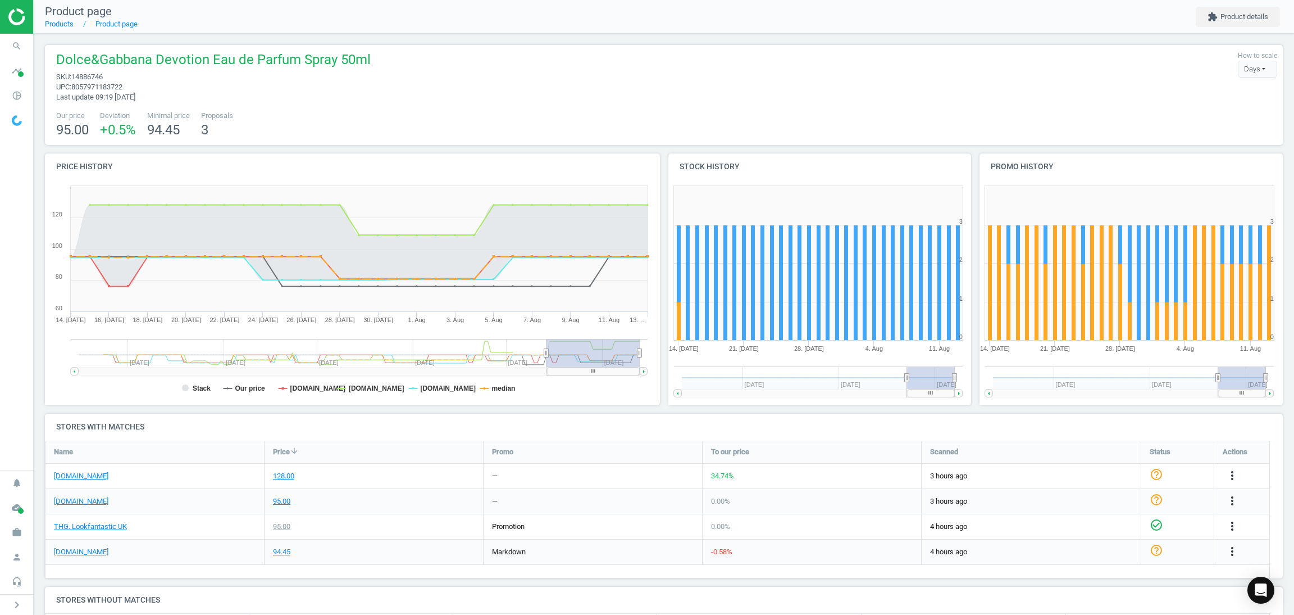
click at [1223, 480] on div "more_vert" at bounding box center [1234, 475] width 22 height 15
click at [1233, 476] on icon "more_vert" at bounding box center [1232, 474] width 13 height 13
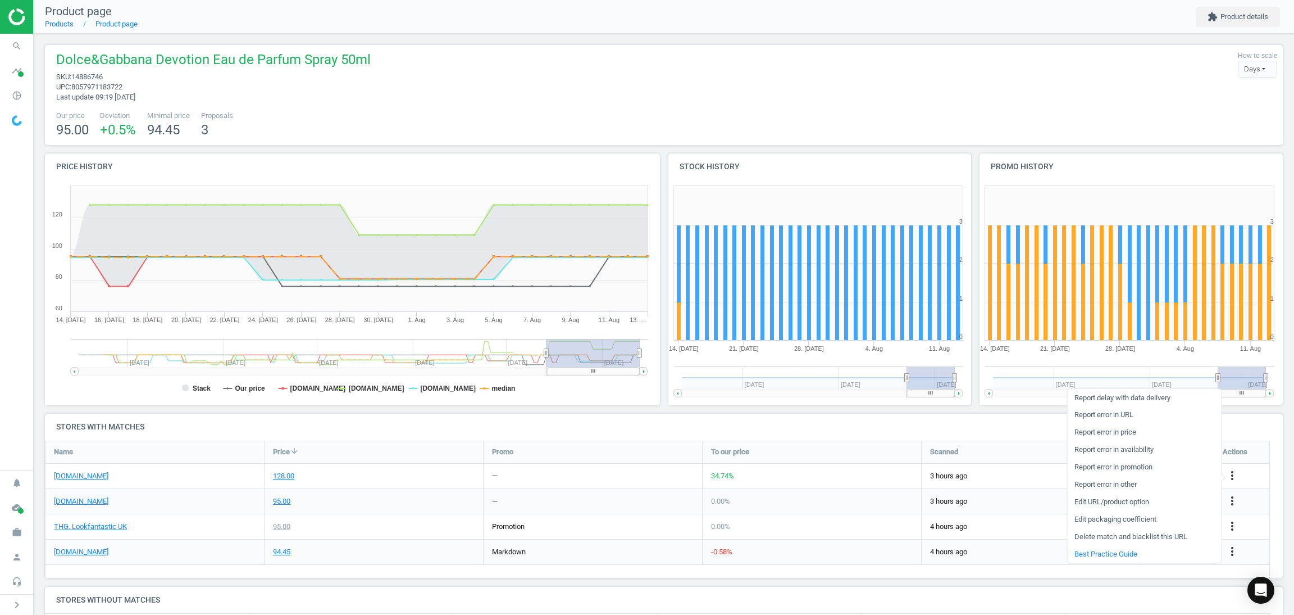
click at [1114, 534] on link "Delete match and blacklist this URL" at bounding box center [1144, 536] width 154 height 17
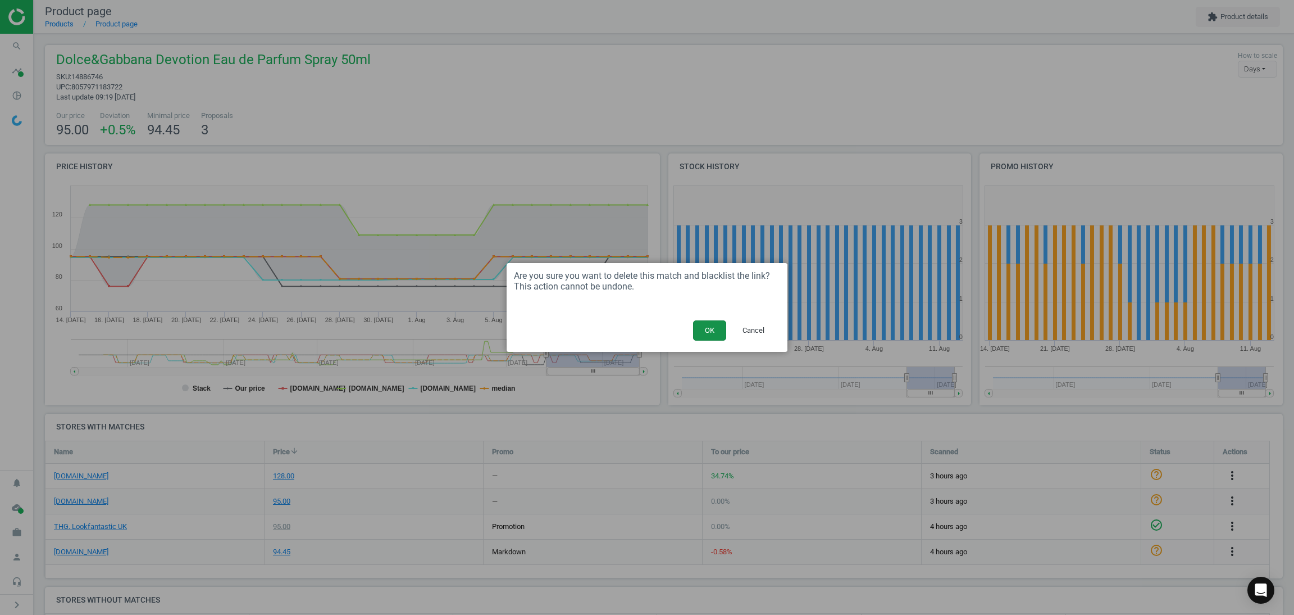
drag, startPoint x: 707, startPoint y: 324, endPoint x: 570, endPoint y: 38, distance: 316.8
click at [702, 324] on button "OK" at bounding box center [709, 330] width 33 height 20
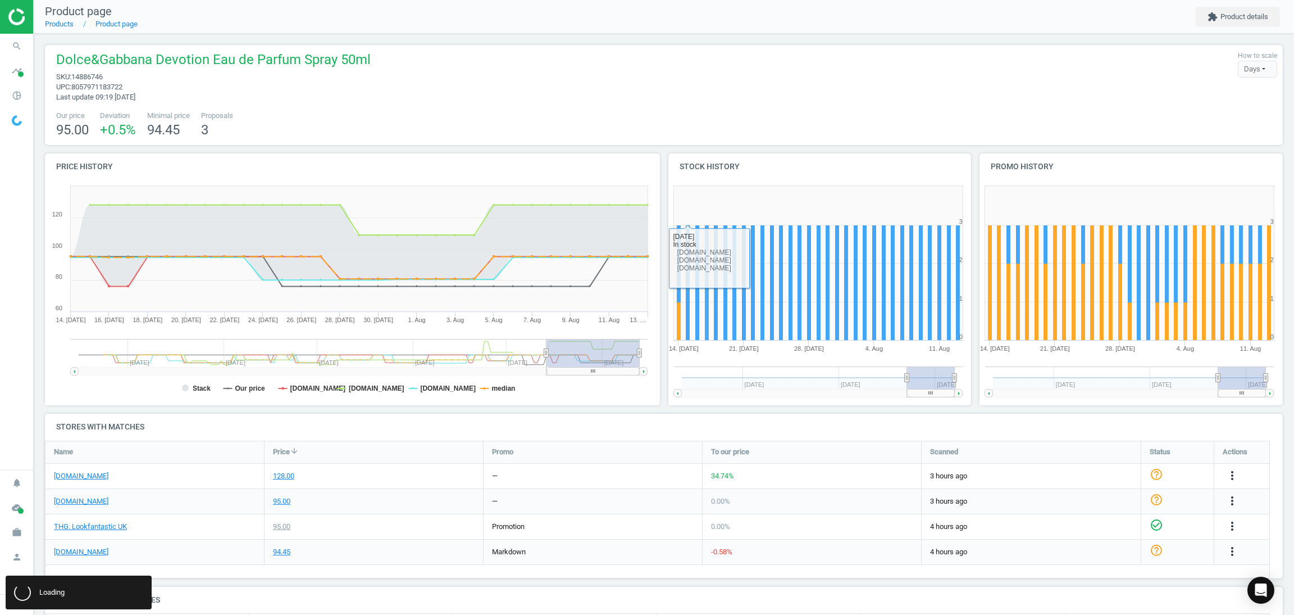
scroll to position [5, 5]
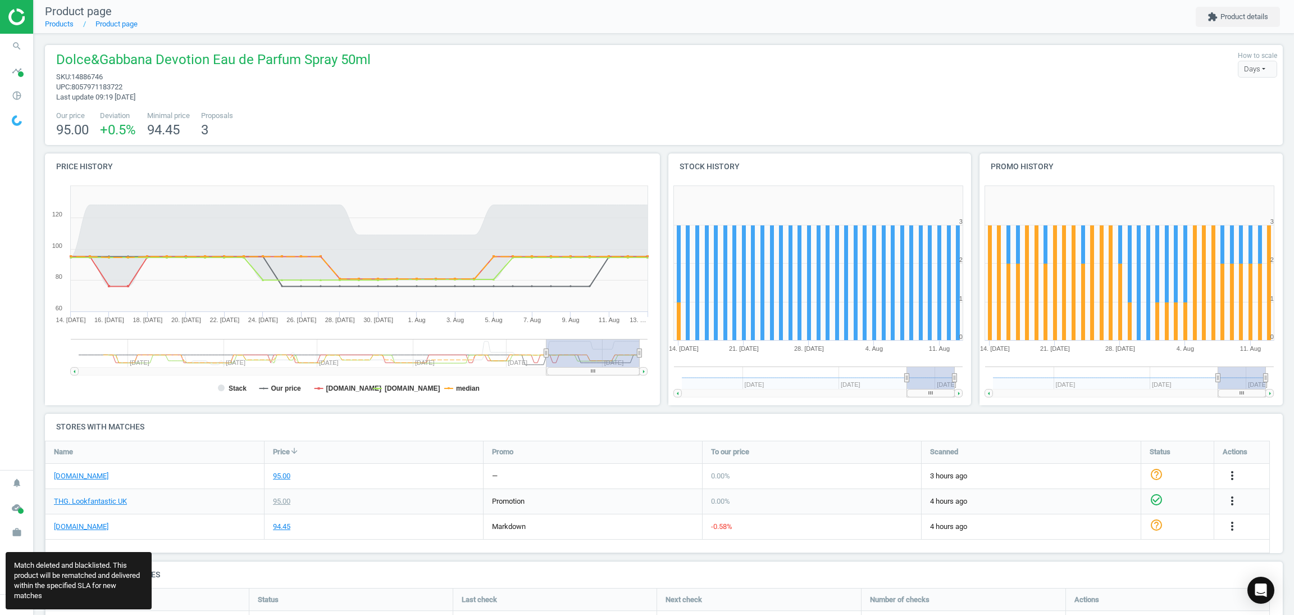
drag, startPoint x: 690, startPoint y: 132, endPoint x: 676, endPoint y: 121, distance: 17.5
click at [676, 121] on div "Our price 95.00 Deviation +0.5 % Minimal price 94.45 Proposals 3" at bounding box center [664, 125] width 1227 height 29
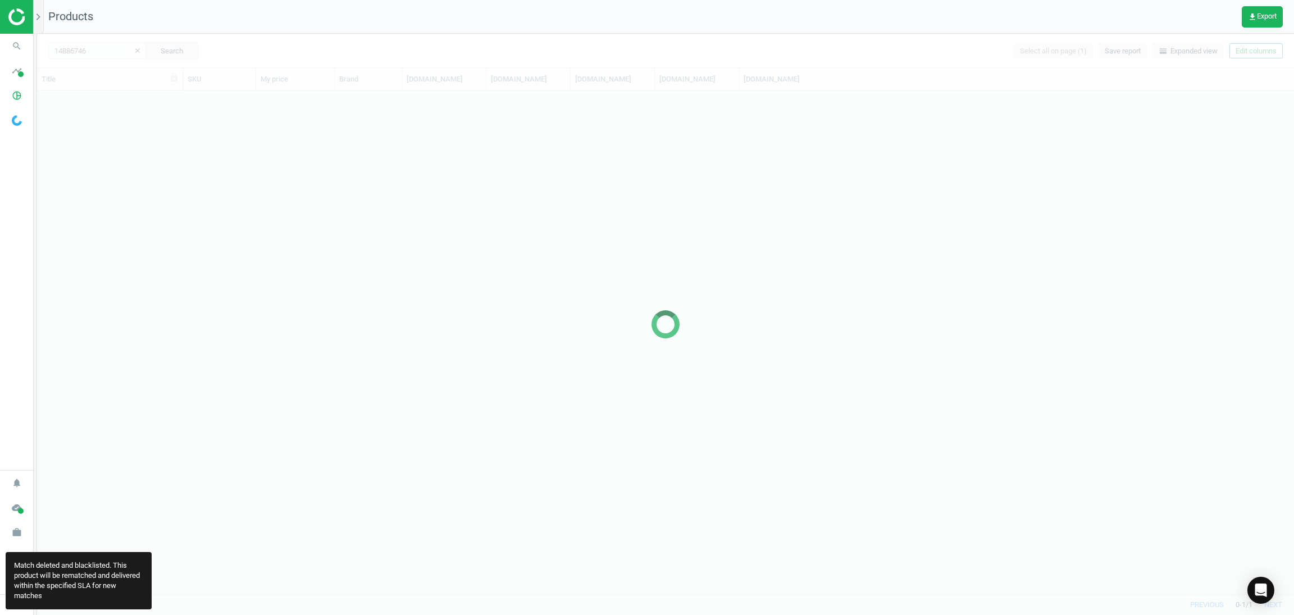
scroll to position [489, 1244]
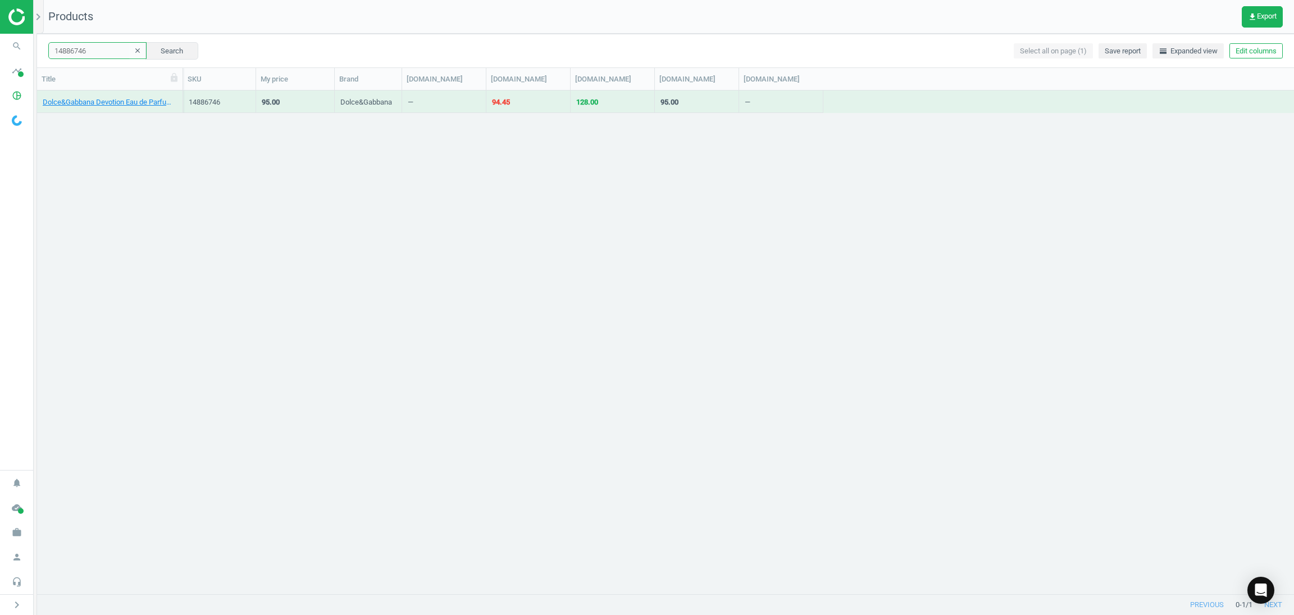
click at [89, 54] on input "14886746" at bounding box center [97, 50] width 98 height 17
paste input "543103"
type input "15431036"
click at [152, 47] on button "Search" at bounding box center [171, 50] width 53 height 17
click at [117, 102] on link "Dolce&Gabbana Devotion Eau de Parfum Intense 50ml" at bounding box center [110, 102] width 134 height 10
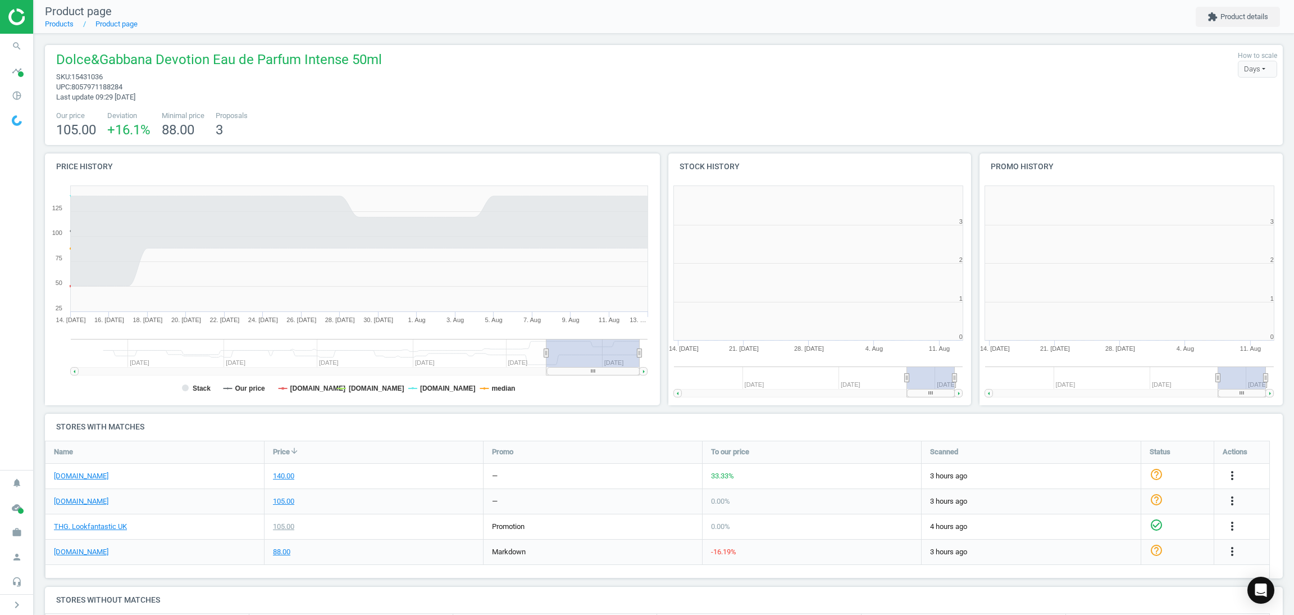
scroll to position [6, 5]
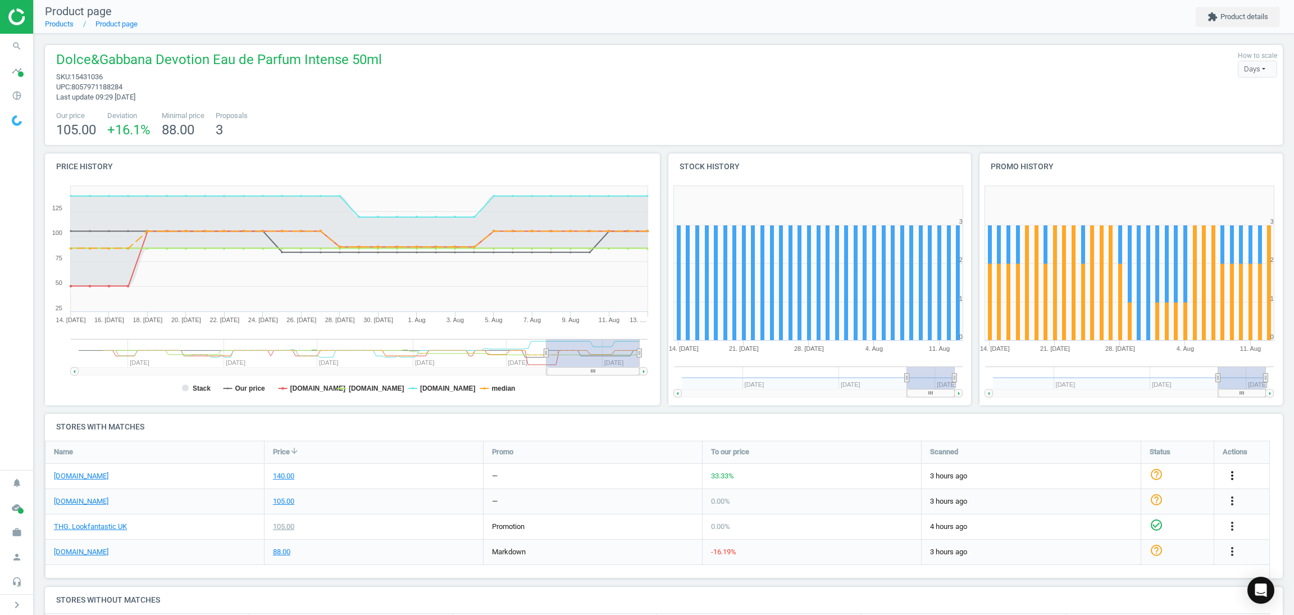
click at [1231, 475] on icon "more_vert" at bounding box center [1232, 474] width 13 height 13
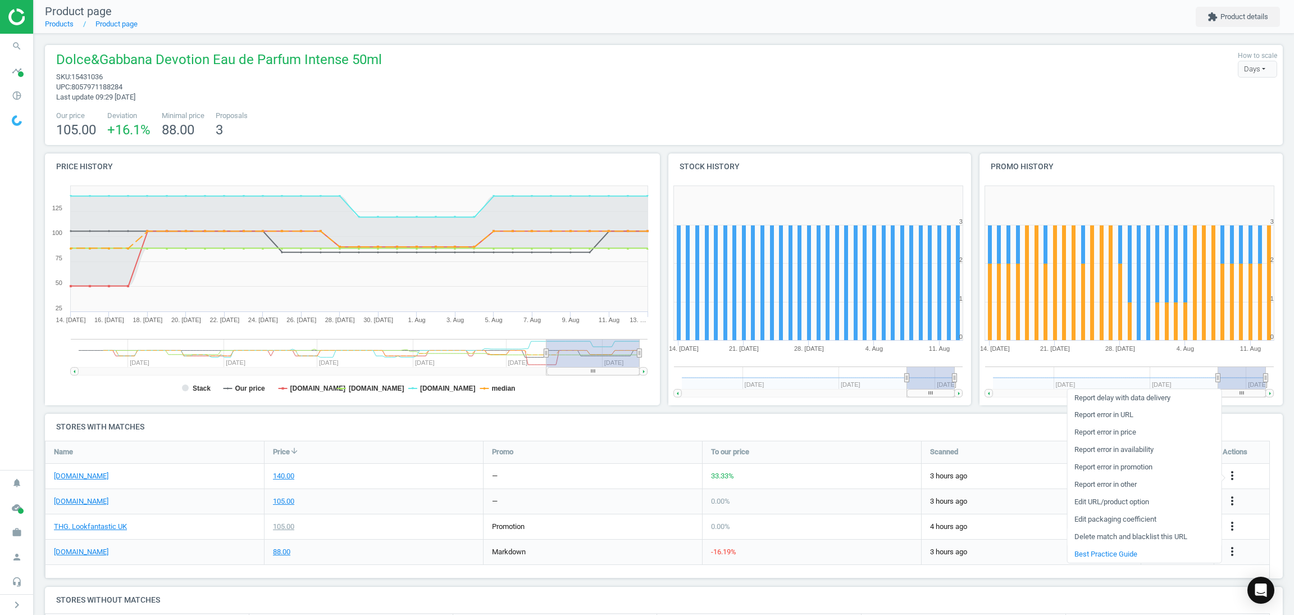
click at [1098, 530] on link "Delete match and blacklist this URL" at bounding box center [1144, 536] width 154 height 17
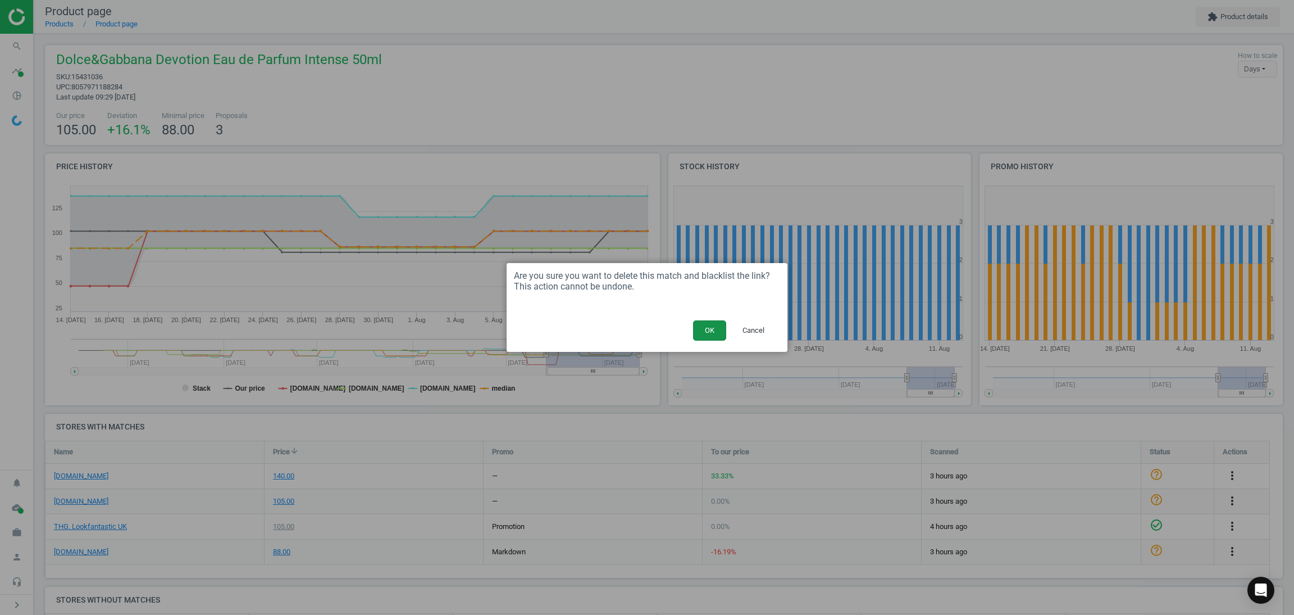
click at [710, 335] on button "OK" at bounding box center [709, 330] width 33 height 20
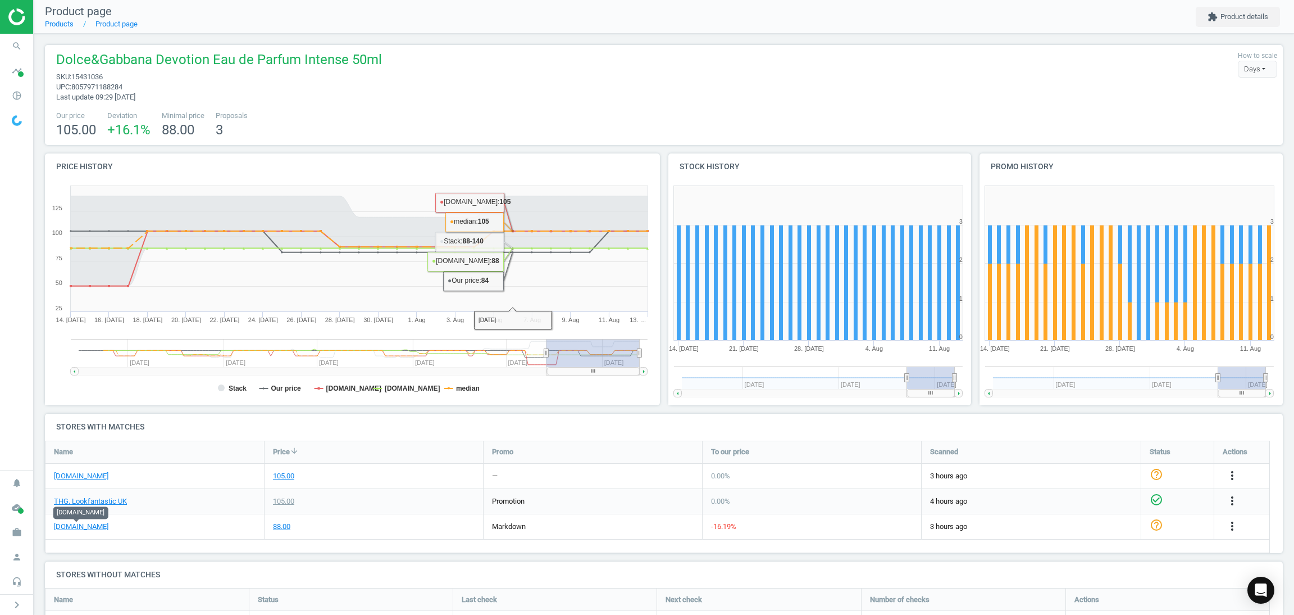
click at [565, 489] on div "promotion" at bounding box center [593, 501] width 219 height 25
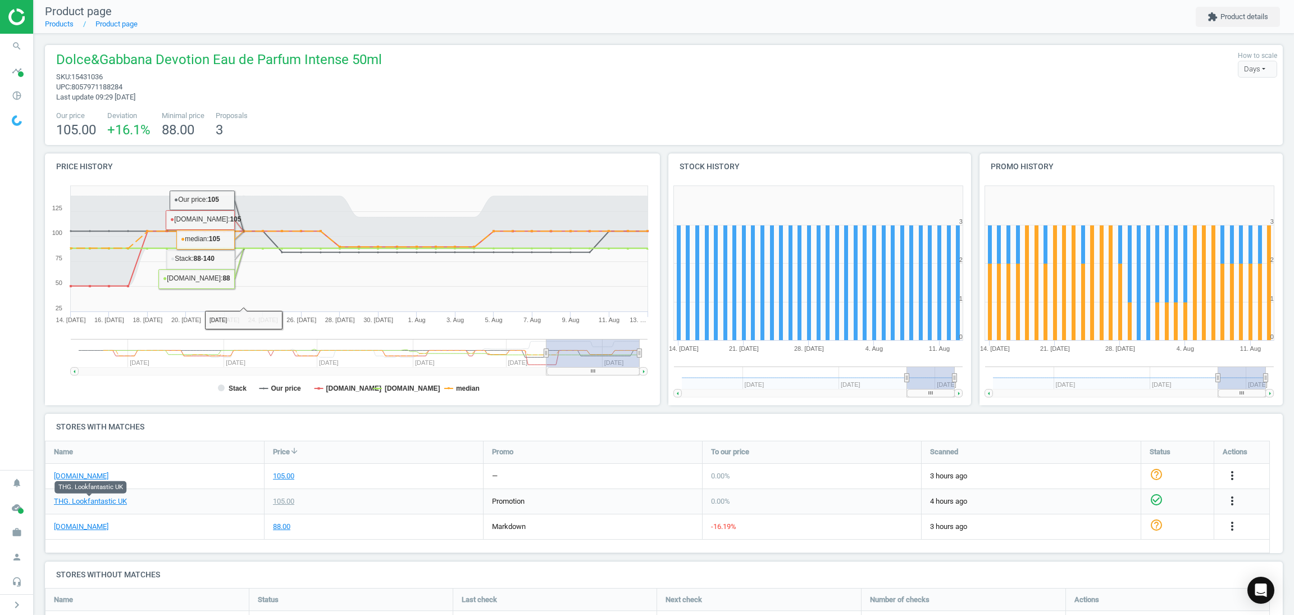
click at [408, 491] on div "105.00" at bounding box center [374, 501] width 219 height 25
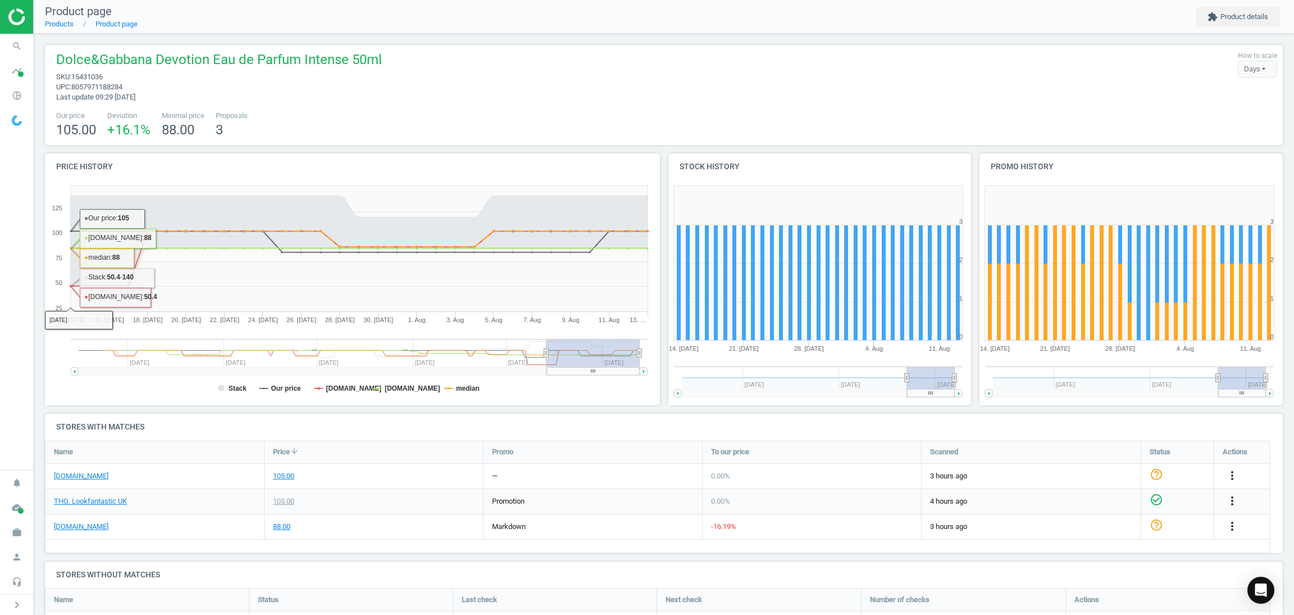
click at [327, 117] on div "Our price 105.00 Deviation +16.1 % Minimal price 88.00 Proposals 3" at bounding box center [664, 125] width 1227 height 29
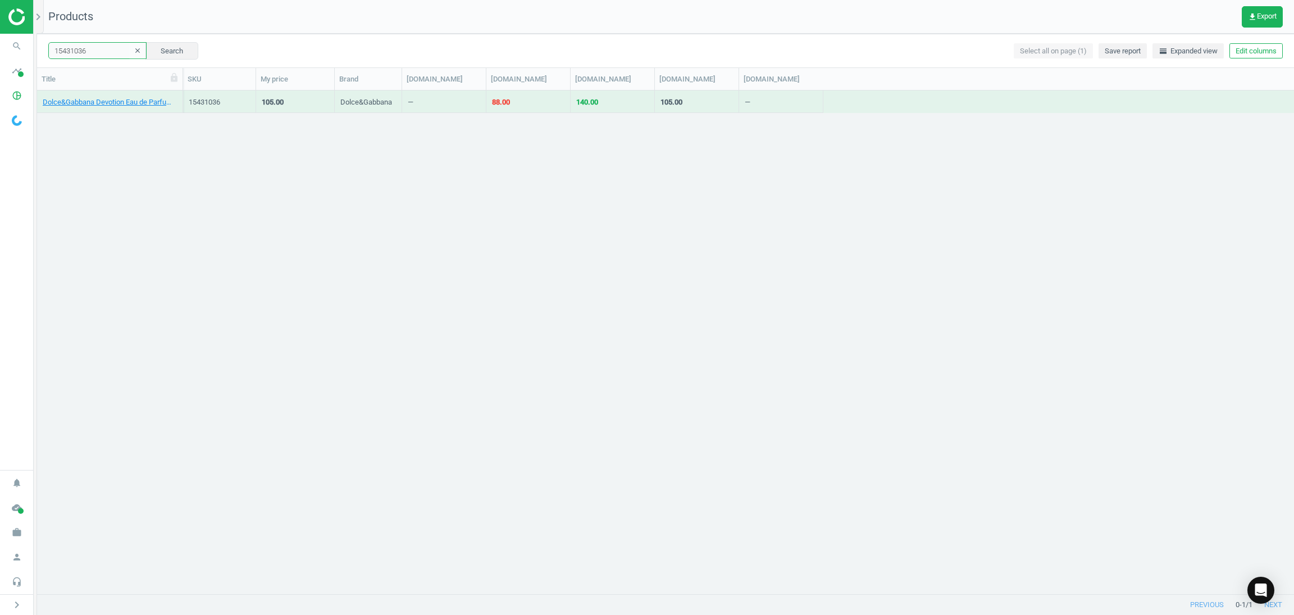
click at [104, 50] on input "15431036" at bounding box center [97, 50] width 98 height 17
paste input "1700022"
type input "11700022"
click at [158, 51] on button "Search" at bounding box center [171, 50] width 53 height 17
click at [126, 107] on div "Clinique Dramatically Different Moisturising Lotion+ 15ml" at bounding box center [110, 104] width 134 height 14
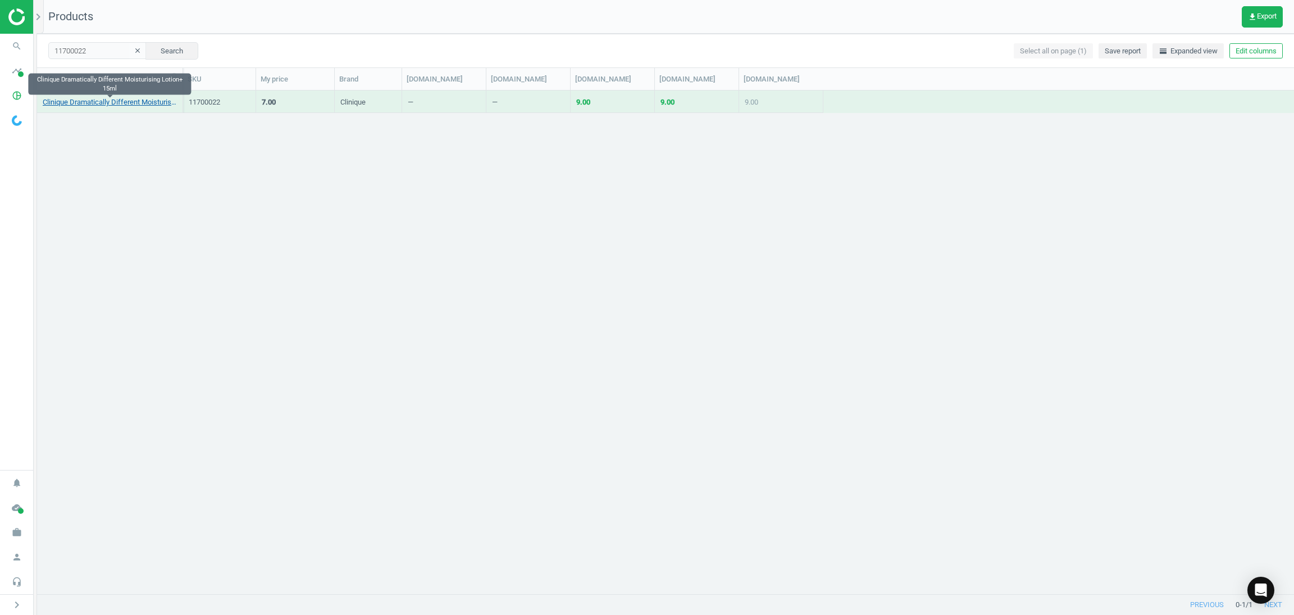
click at [121, 104] on link "Clinique Dramatically Different Moisturising Lotion+ 15ml" at bounding box center [110, 102] width 134 height 10
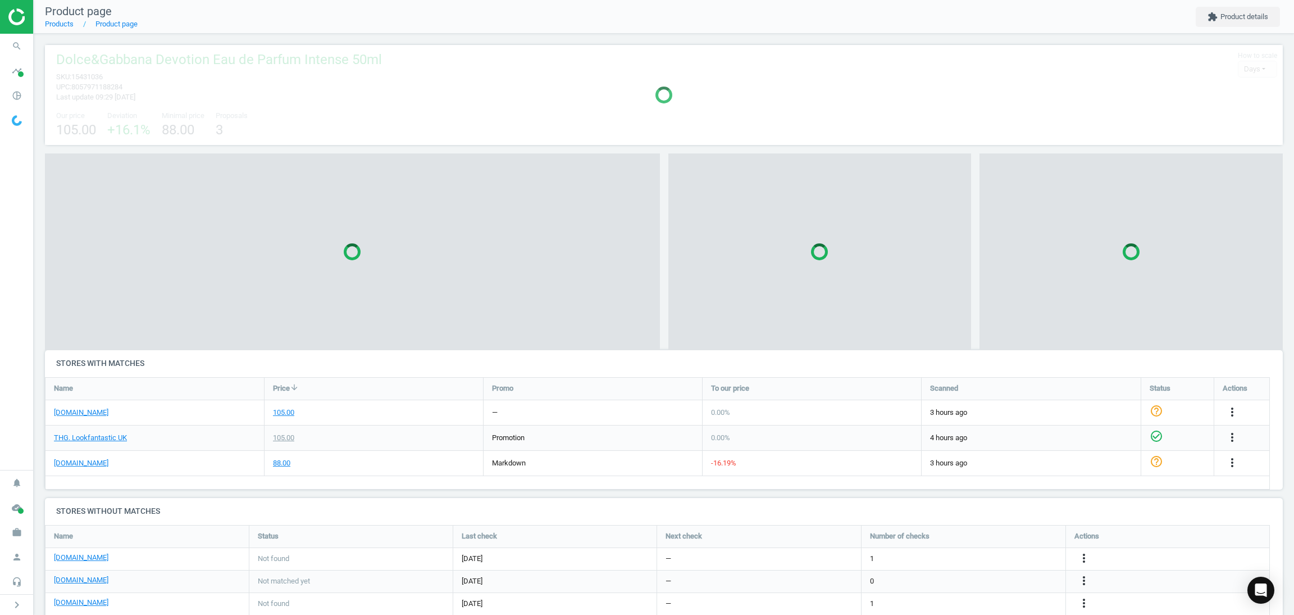
scroll to position [130, 1251]
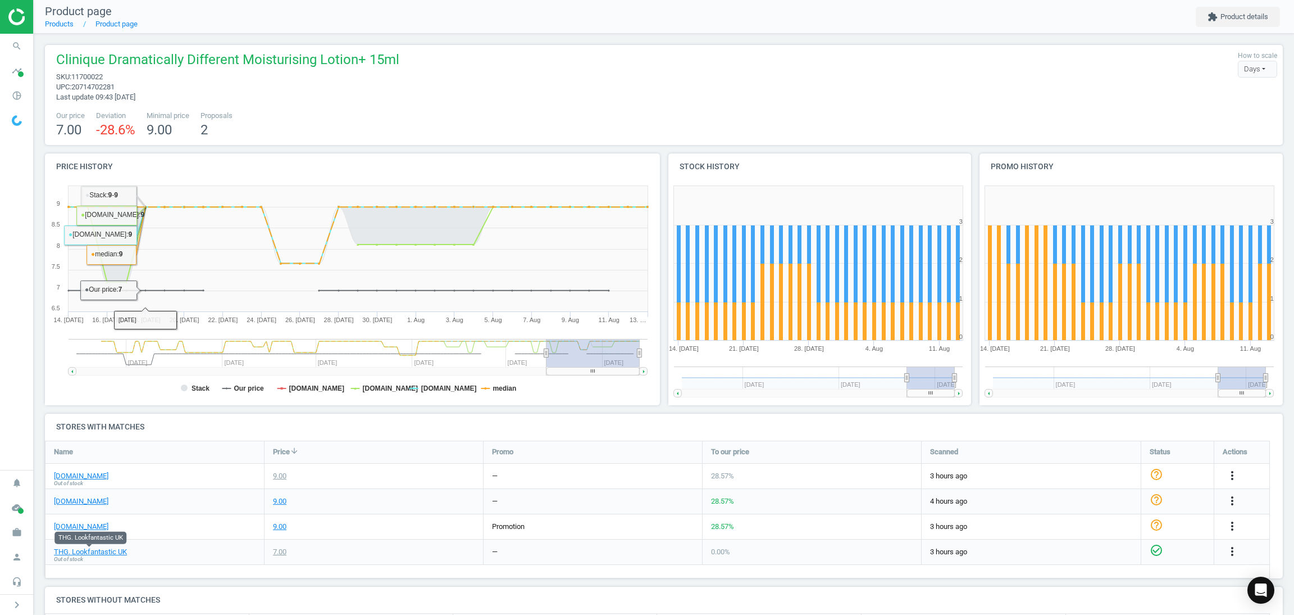
click at [217, 505] on div "[DOMAIN_NAME]" at bounding box center [154, 501] width 219 height 25
click at [488, 98] on div "Clinique Dramatically Different Moisturising Lotion+ 15ml sku : 11700022 upc : …" at bounding box center [664, 77] width 1227 height 52
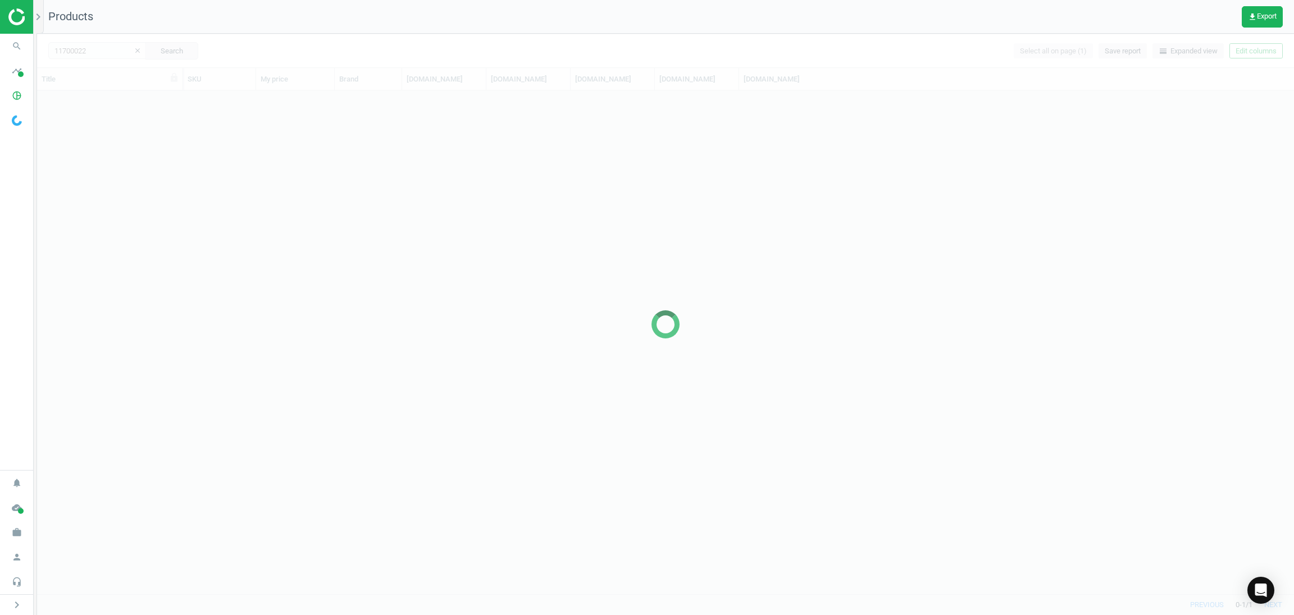
scroll to position [489, 1244]
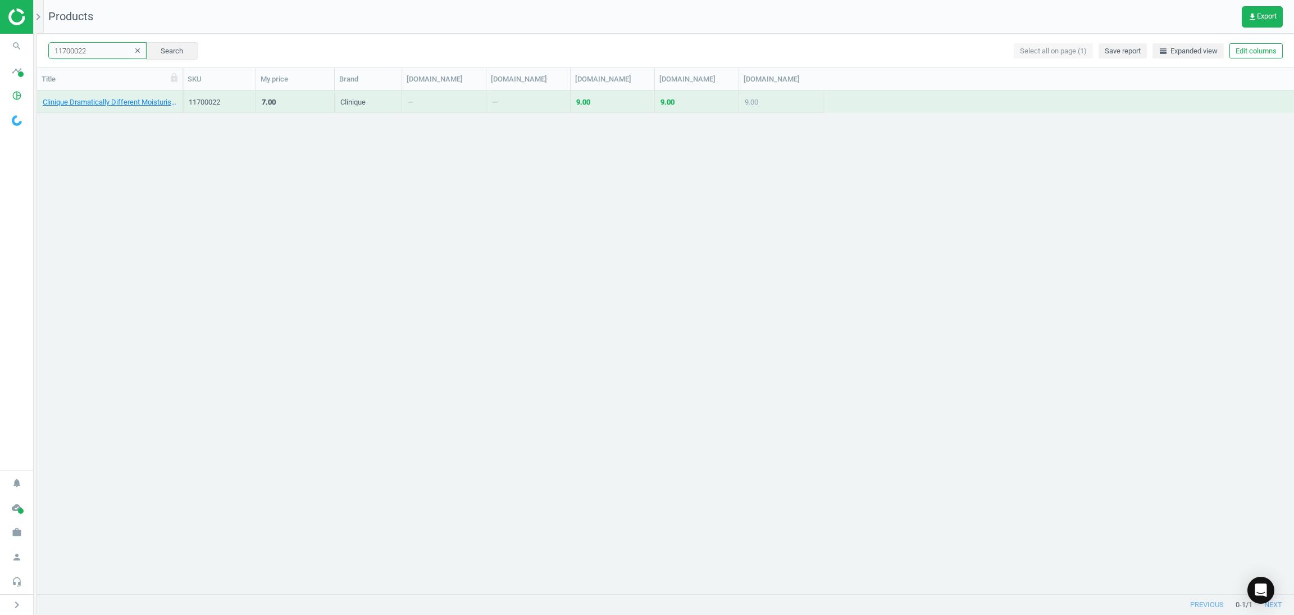
click at [99, 55] on input "11700022" at bounding box center [97, 50] width 98 height 17
paste input "2038631"
type input "12038631"
click at [153, 56] on button "Search" at bounding box center [171, 50] width 53 height 17
click at [123, 106] on link "Clinique Dramatically Different Moisturising Lotion+ 15ml" at bounding box center [110, 102] width 134 height 10
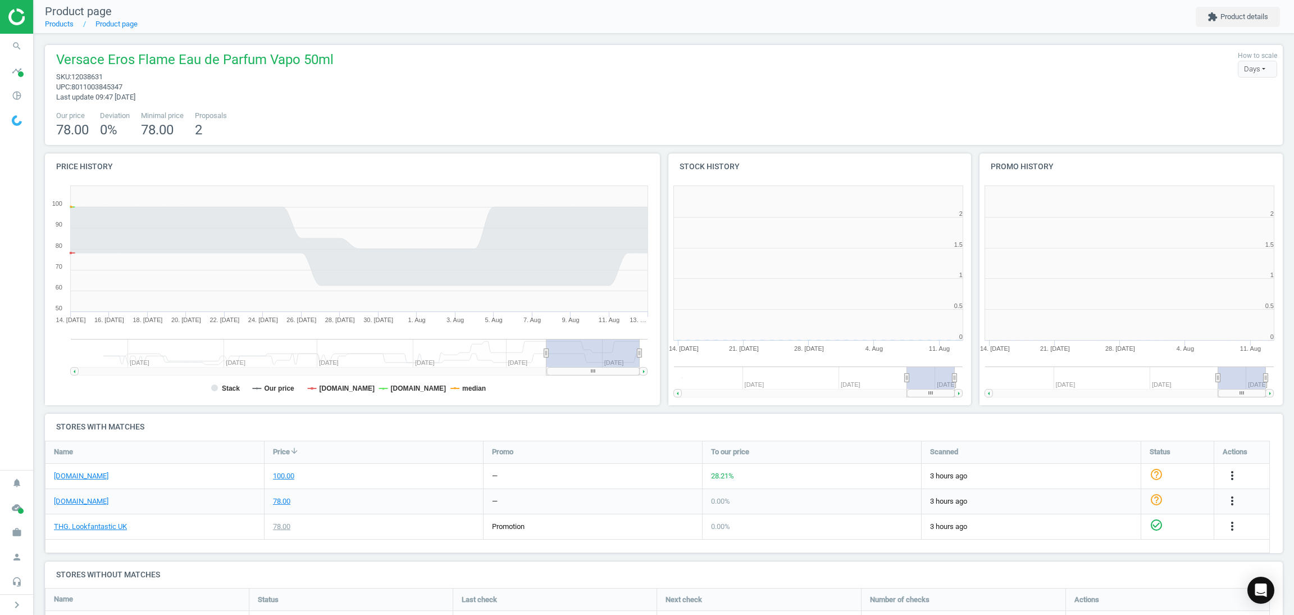
scroll to position [251, 635]
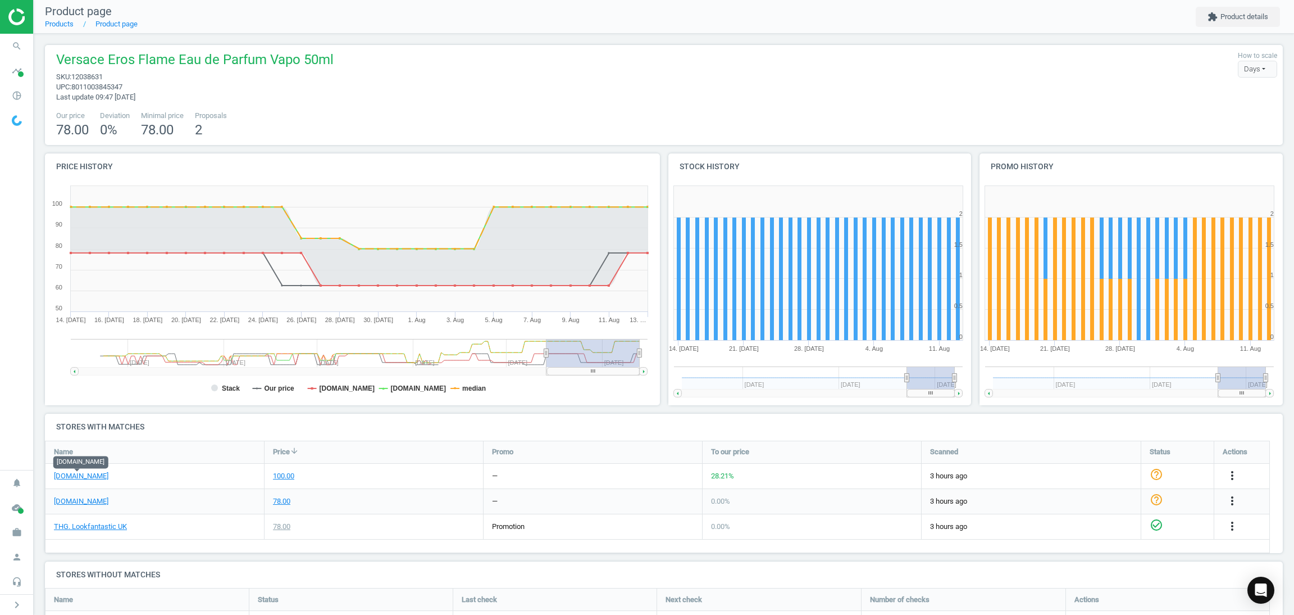
click at [335, 473] on div "100.00" at bounding box center [374, 475] width 219 height 25
click at [1232, 476] on icon "more_vert" at bounding box center [1232, 474] width 13 height 13
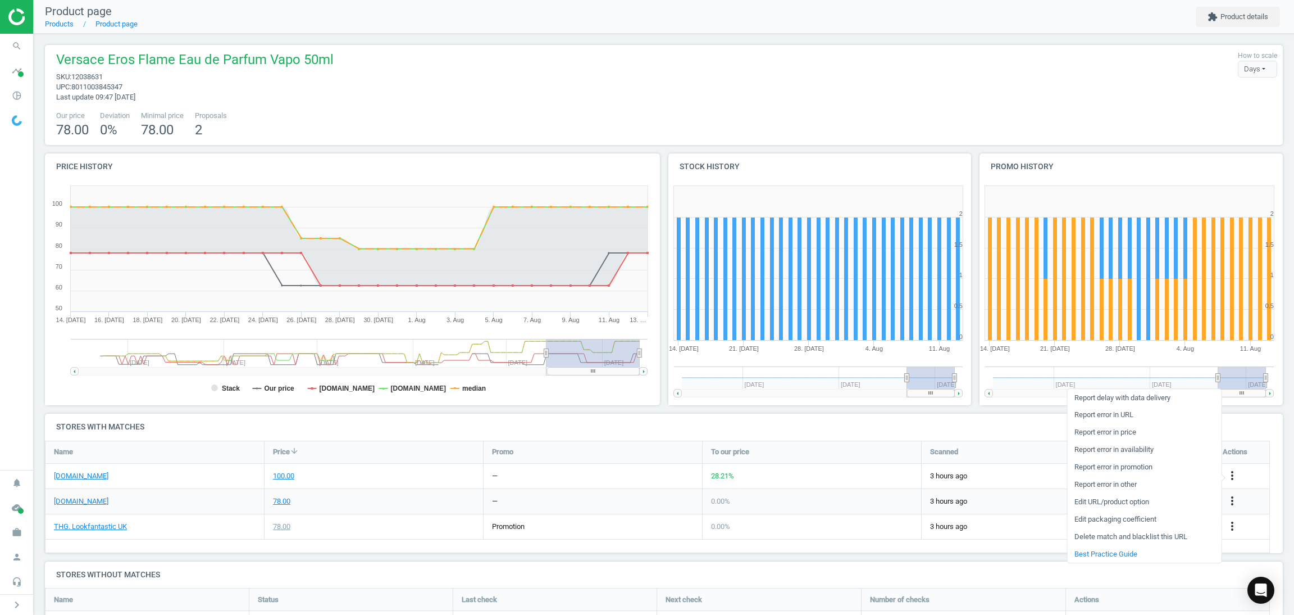
click at [1103, 536] on link "Delete match and blacklist this URL" at bounding box center [1144, 536] width 154 height 17
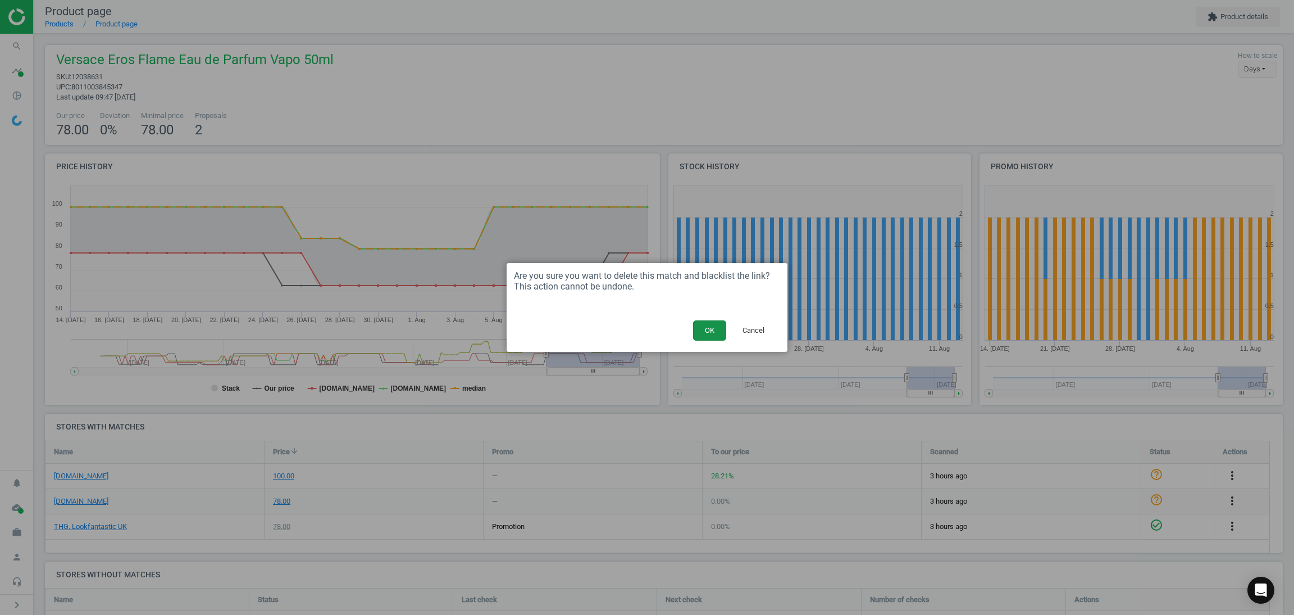
click at [717, 340] on button "OK" at bounding box center [709, 330] width 33 height 20
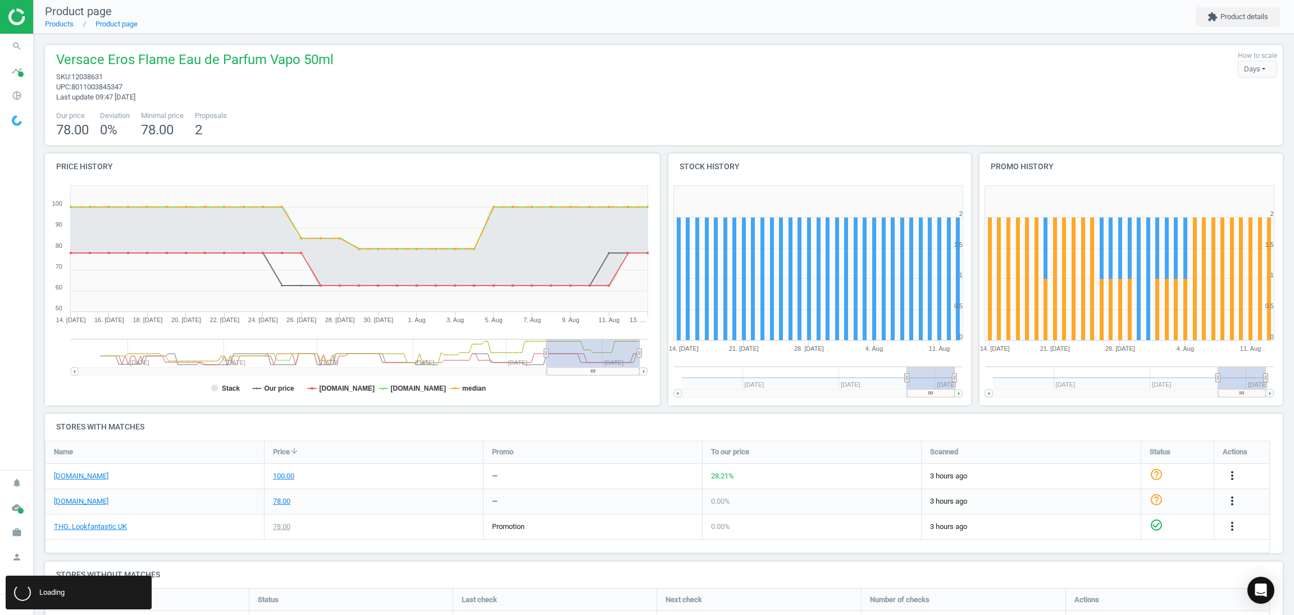
click at [170, 68] on span "Versace Eros Flame Eau de Parfum Vapo 50ml" at bounding box center [194, 61] width 277 height 21
click at [170, 64] on span "Versace Eros Flame Eau de Parfum Vapo 50ml" at bounding box center [194, 61] width 277 height 21
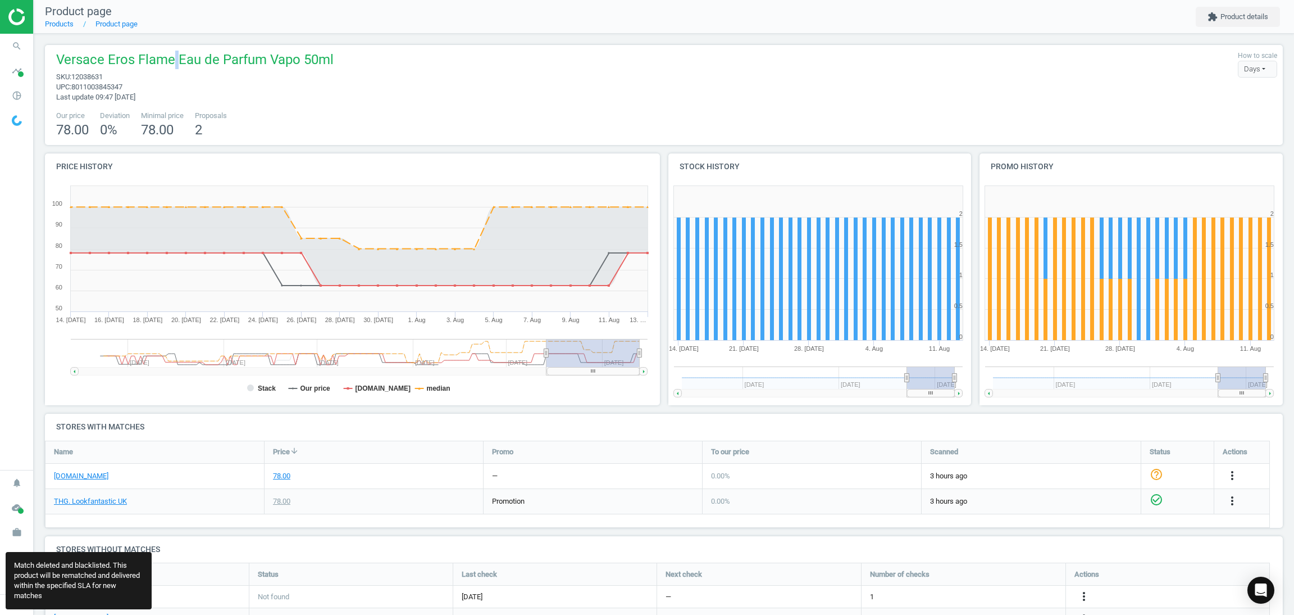
click at [170, 64] on span "Versace Eros Flame Eau de Parfum Vapo 50ml" at bounding box center [194, 61] width 277 height 21
click at [201, 64] on span "Versace Eros Flame Eau de Parfum Vapo 50ml" at bounding box center [194, 61] width 277 height 21
copy span "Versace Eros Flame Eau de Parfum Vapo 50ml"
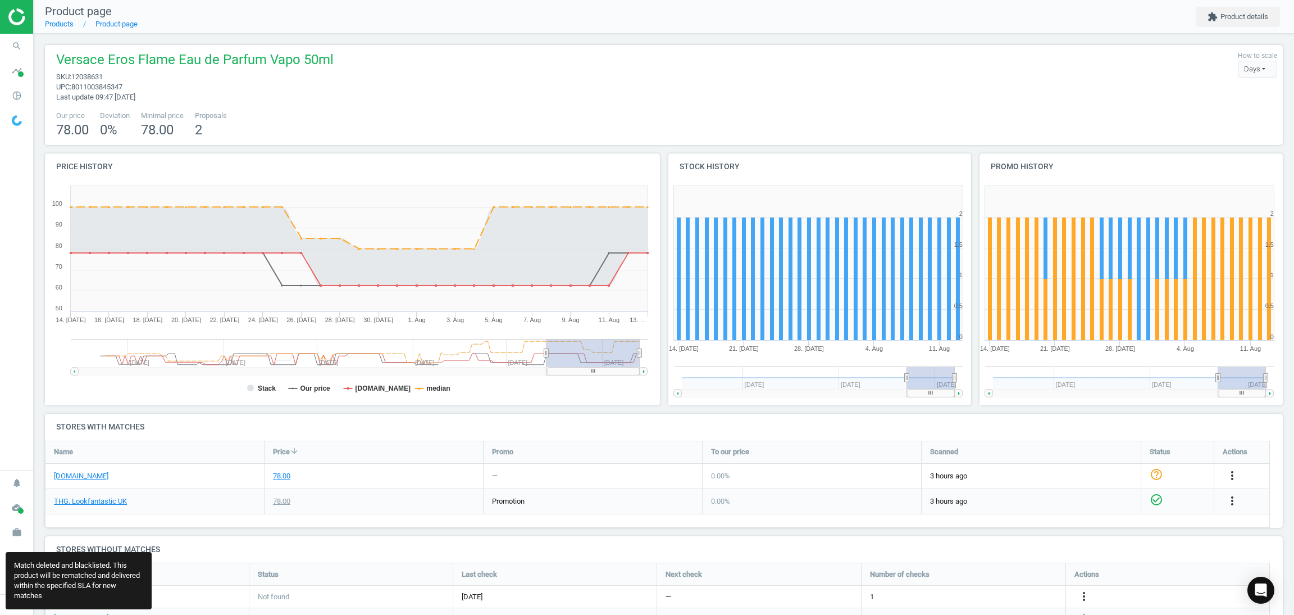
drag, startPoint x: 375, startPoint y: 128, endPoint x: 302, endPoint y: 125, distance: 73.1
click at [365, 128] on div "Our price 78.00 Deviation 0 % Minimal price 78.00 Proposals 2" at bounding box center [664, 125] width 1227 height 29
click at [359, 471] on div "78.00" at bounding box center [374, 475] width 219 height 25
click at [509, 64] on div "Versace Eros Flame Eau de Parfum Vapo 50ml sku : 12038631 upc : 8011003845347 L…" at bounding box center [664, 77] width 1227 height 52
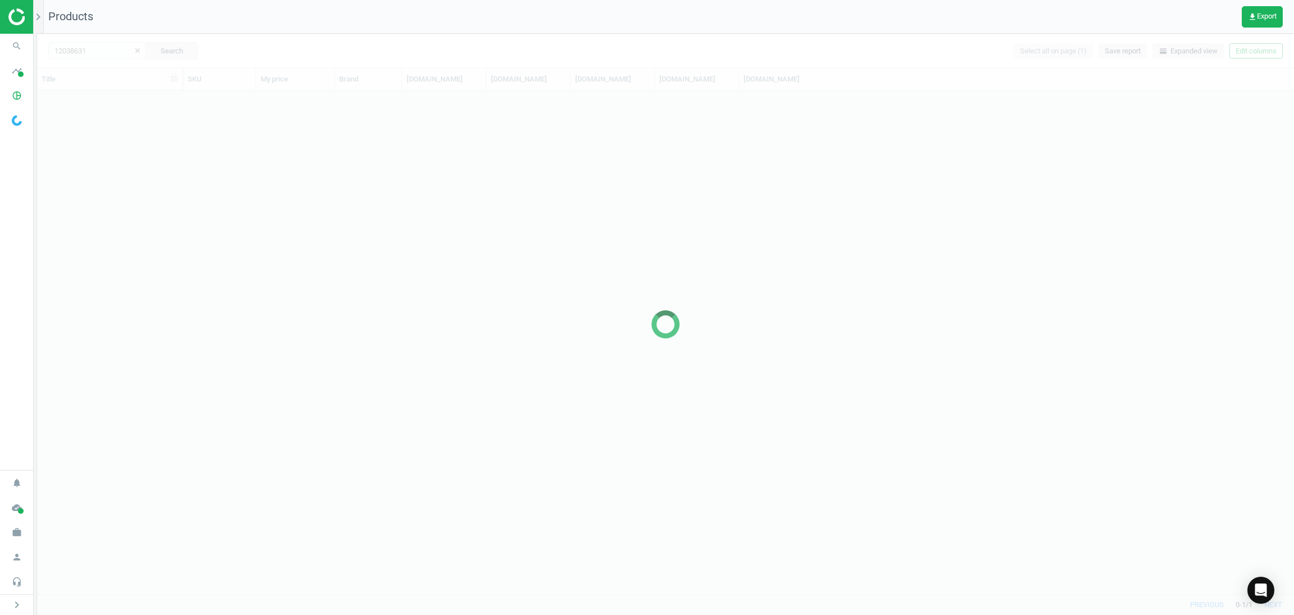
scroll to position [489, 1244]
click at [99, 52] on div at bounding box center [665, 324] width 1257 height 581
click at [95, 50] on div at bounding box center [665, 324] width 1257 height 581
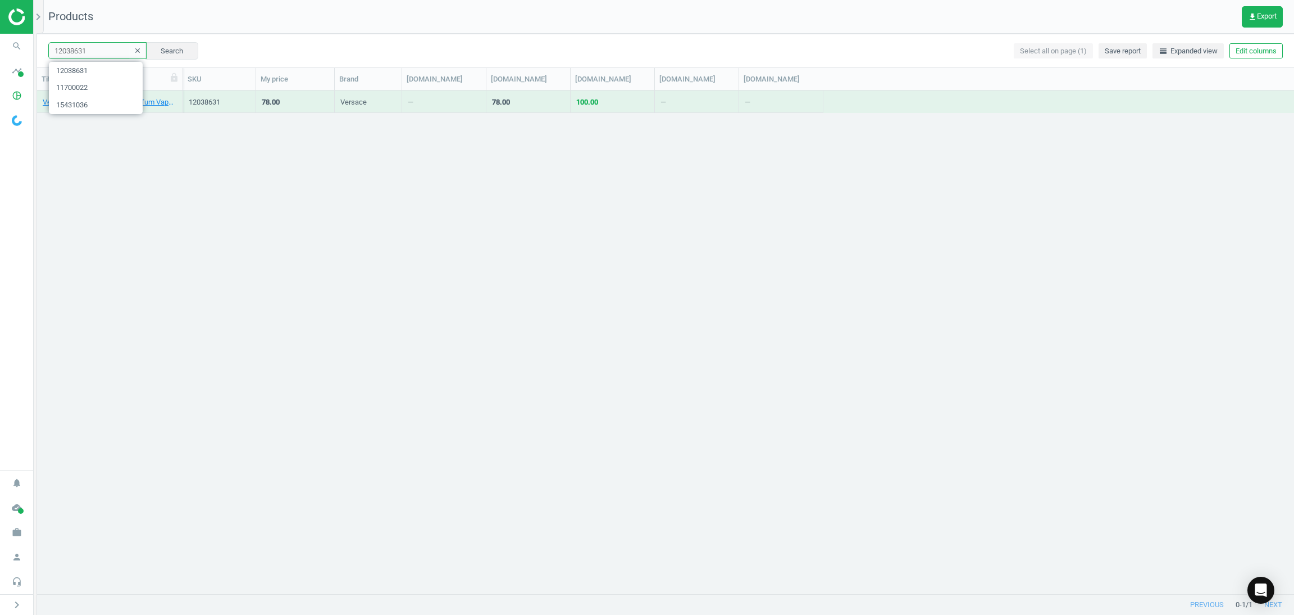
click at [103, 50] on input "12038631" at bounding box center [97, 50] width 98 height 17
paste input "12791"
type input "12127911"
click at [153, 56] on button "Search" at bounding box center [171, 50] width 53 height 17
click at [98, 101] on link "Narciso Rodriguez Narciso Poudrée Eau de Parfum - 90ml" at bounding box center [110, 102] width 134 height 10
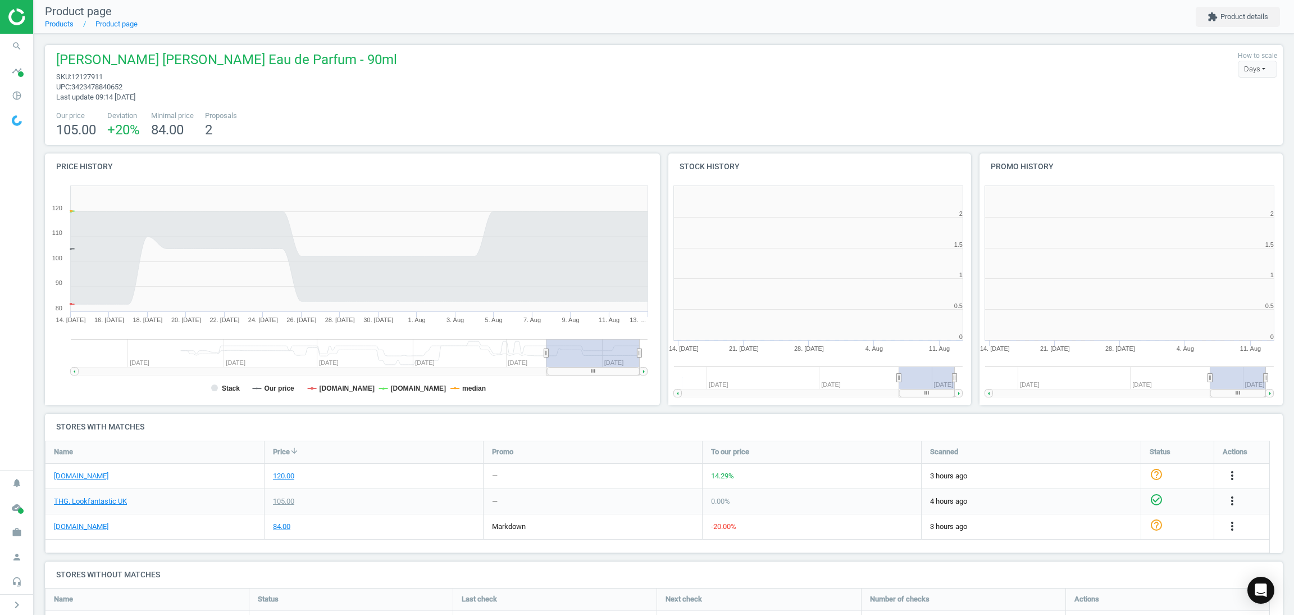
scroll to position [6, 5]
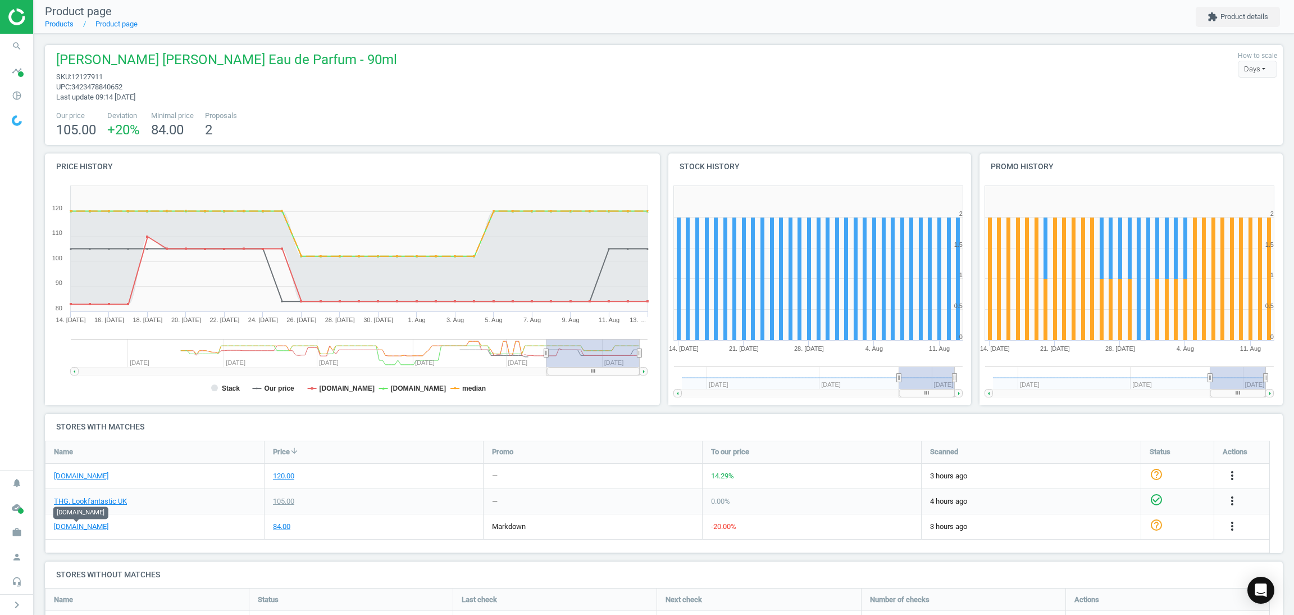
click at [303, 101] on div "Narciso Rodriguez Narciso Poudrée Eau de Parfum - 90ml sku : 12127911 upc : 342…" at bounding box center [224, 77] width 347 height 52
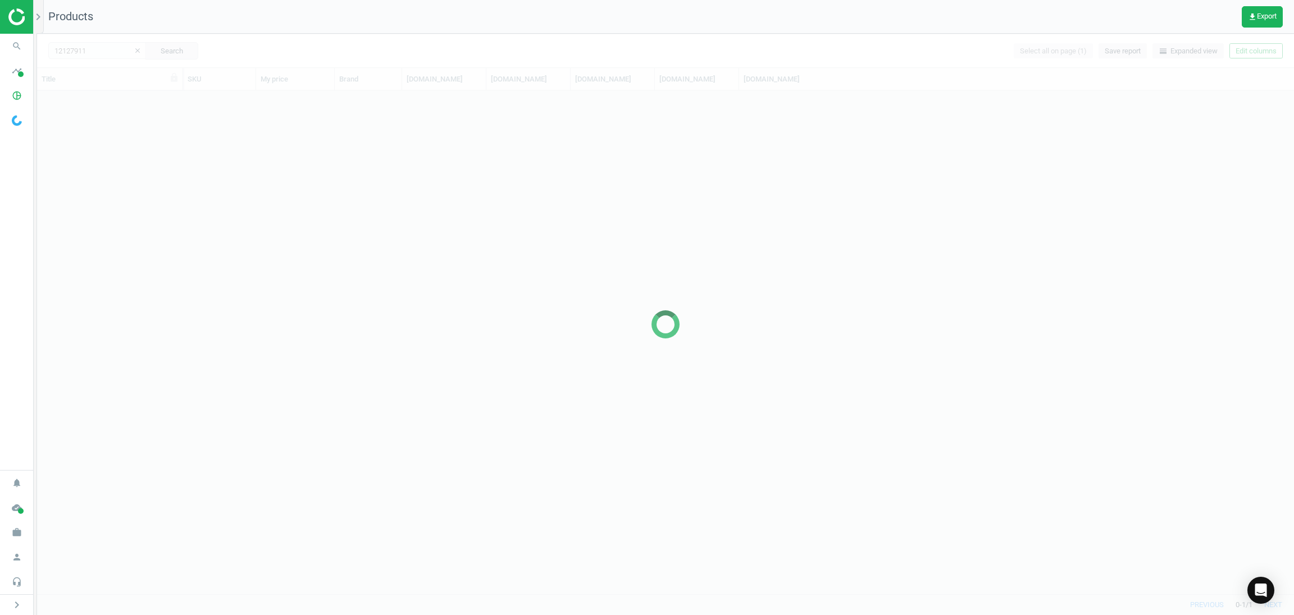
scroll to position [489, 1244]
click at [88, 52] on input "12127911" at bounding box center [97, 50] width 98 height 17
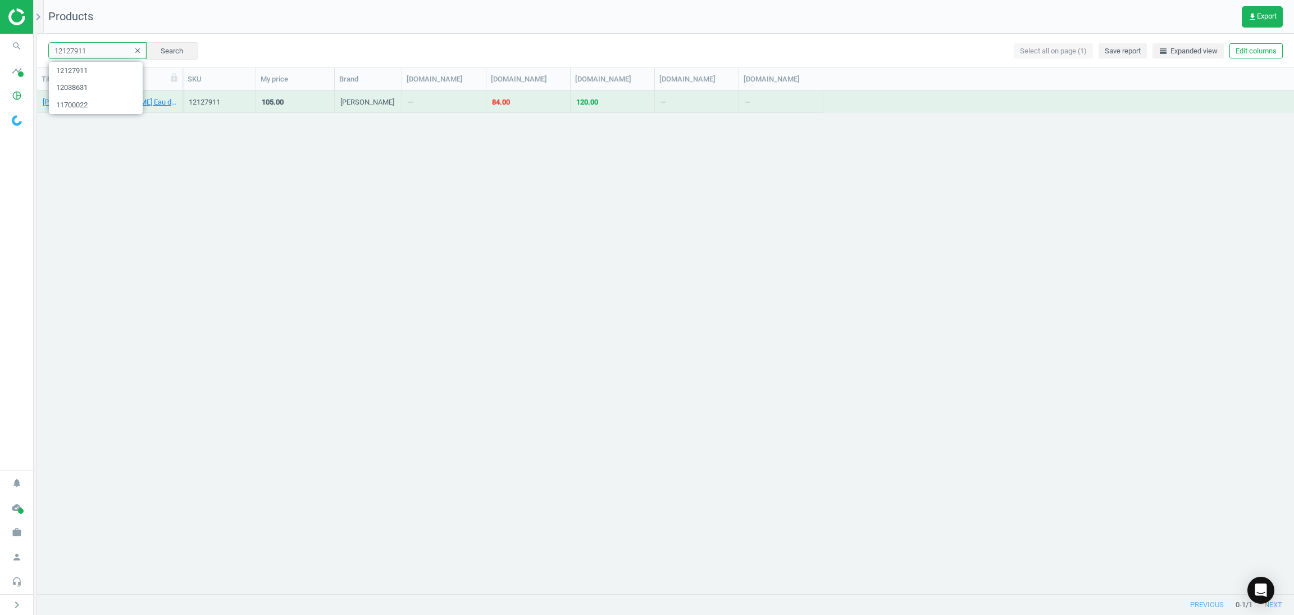
paste input "3316772"
type input "13316772"
click at [183, 58] on button "Search" at bounding box center [171, 50] width 53 height 17
click at [85, 99] on link "Clé de Peau Beauté Radiant Fluid Foundation Natural - B10" at bounding box center [110, 102] width 134 height 10
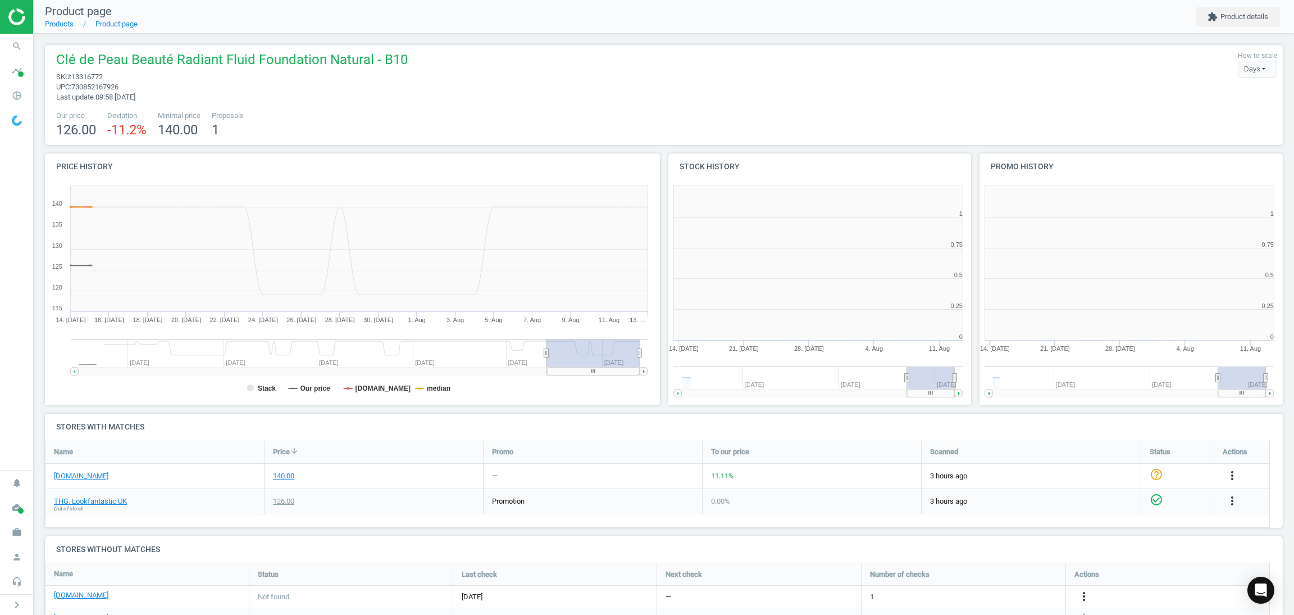
scroll to position [251, 635]
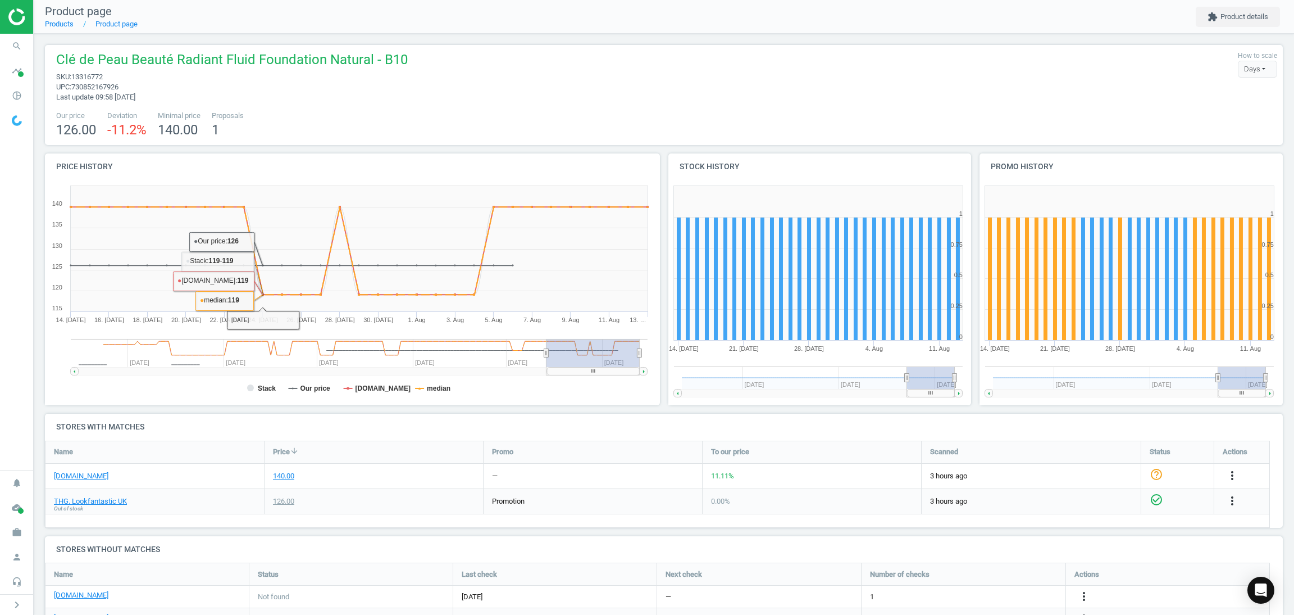
click at [253, 63] on span "Clé de Peau Beauté Radiant Fluid Foundation Natural - B10" at bounding box center [232, 61] width 352 height 21
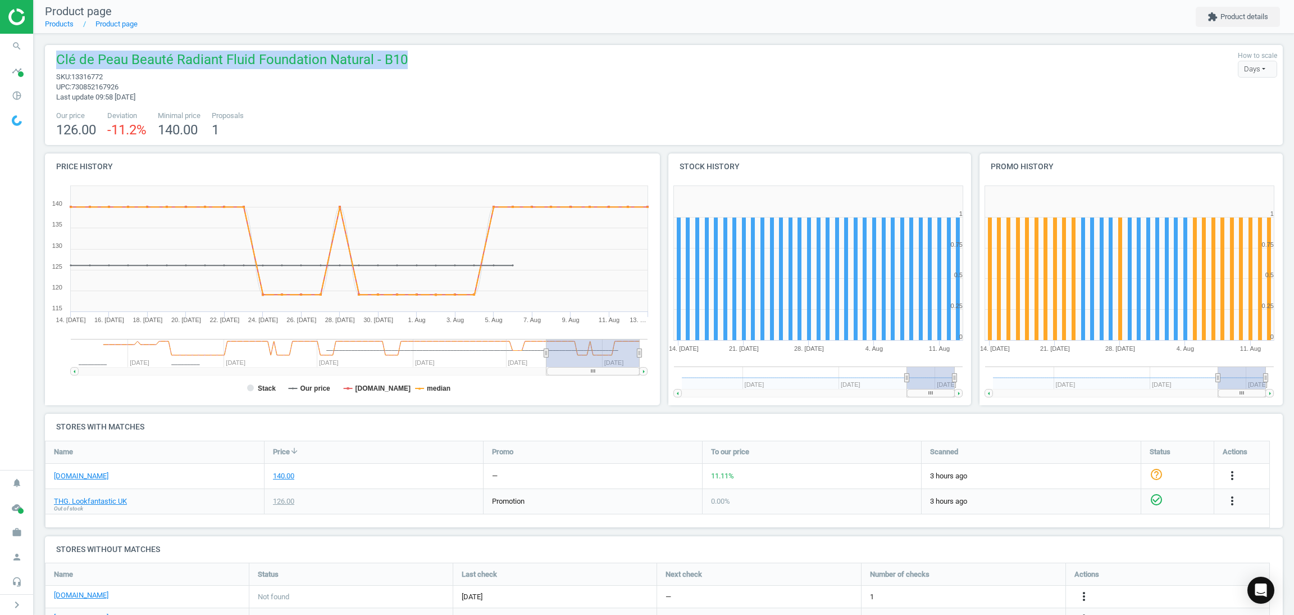
click at [253, 63] on span "Clé de Peau Beauté Radiant Fluid Foundation Natural - B10" at bounding box center [232, 61] width 352 height 21
copy span "Clé de Peau Beauté Radiant Fluid Foundation Natural - B10"
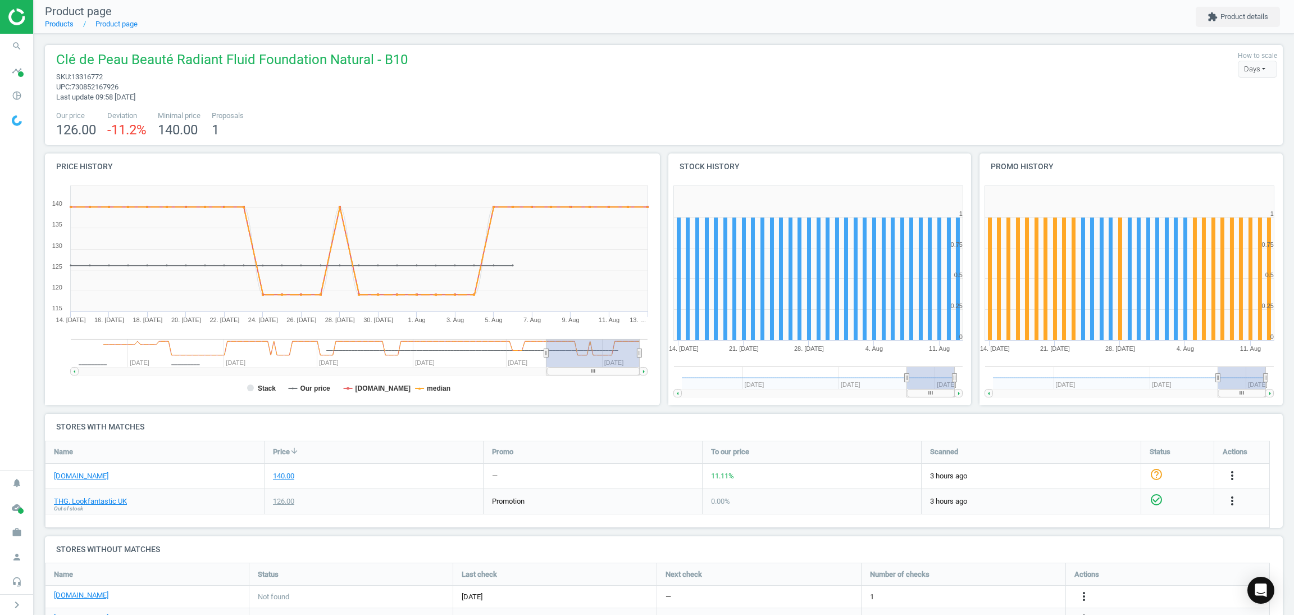
click at [326, 75] on span "sku : 13316772" at bounding box center [232, 77] width 352 height 10
click at [1236, 472] on icon "more_vert" at bounding box center [1232, 474] width 13 height 13
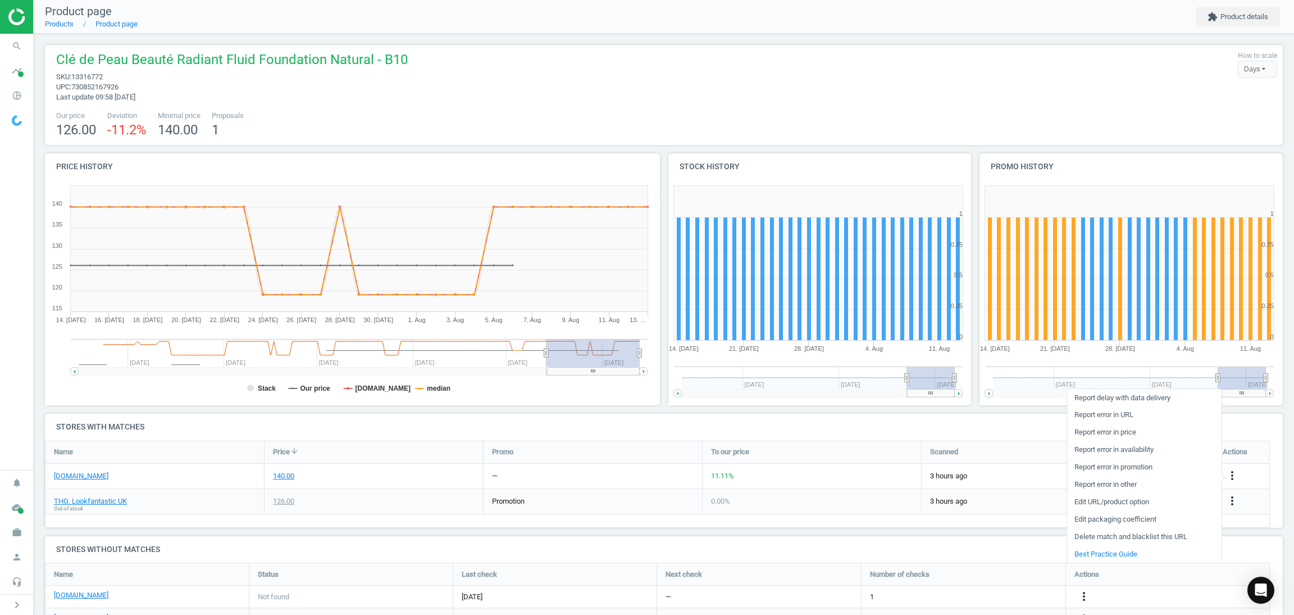
click at [1109, 535] on link "Delete match and blacklist this URL" at bounding box center [1144, 536] width 154 height 17
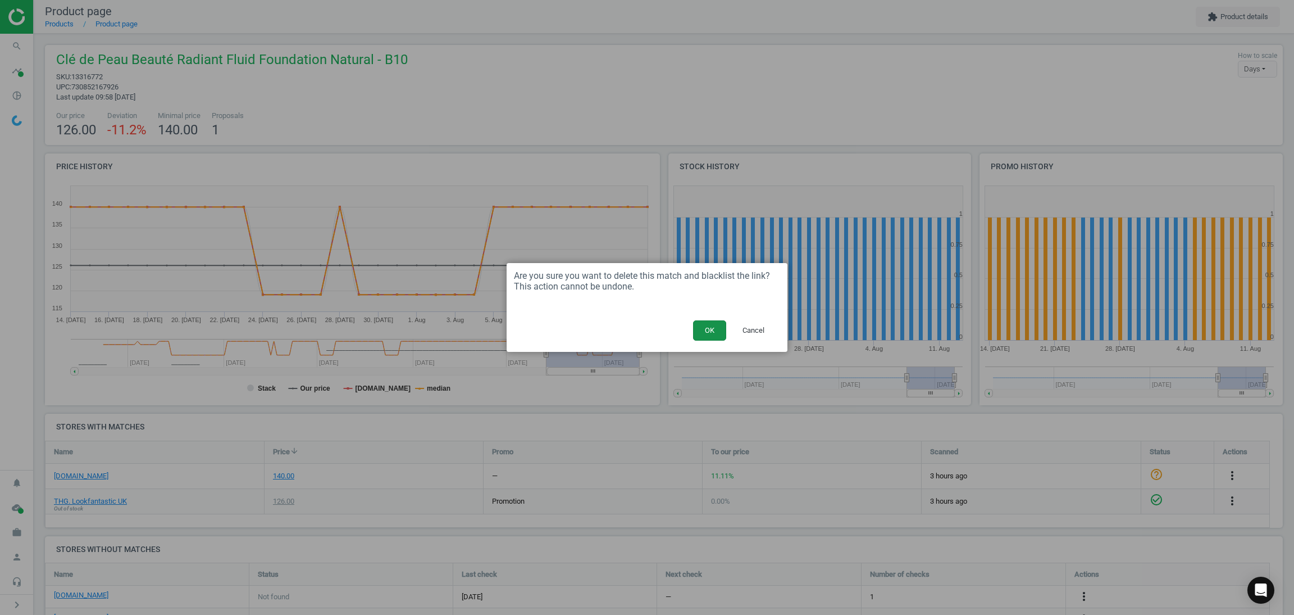
click at [710, 330] on button "OK" at bounding box center [709, 330] width 33 height 20
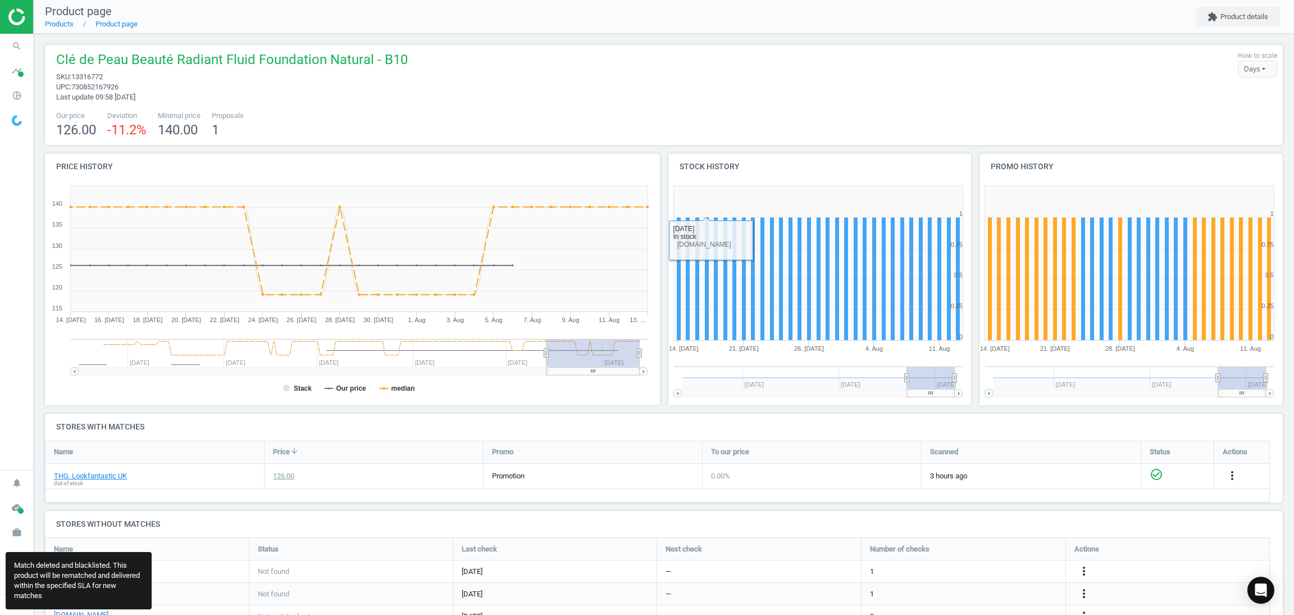
scroll to position [90, 0]
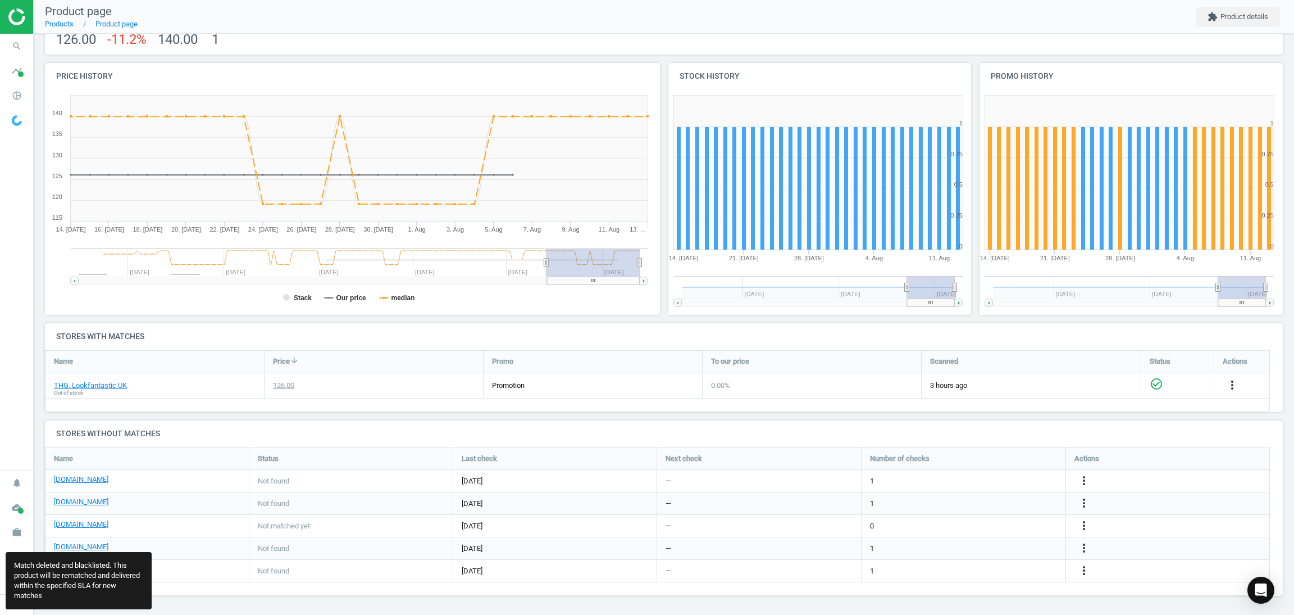
click at [304, 417] on div "Clé de Peau Beauté Radiant Fluid Foundation Natural - B10 sku : 13316772 upc : …" at bounding box center [664, 279] width 1260 height 672
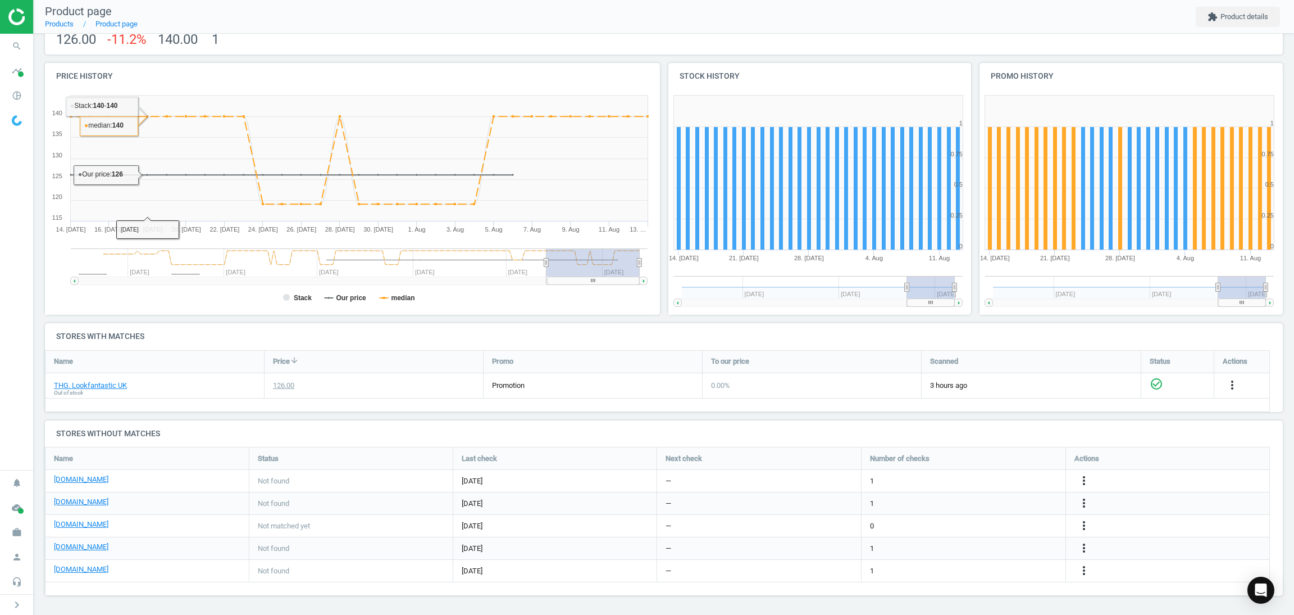
click at [332, 405] on div "Name Price arrow_downward Promo To our price Scanned Status Actions THG. Lookfa…" at bounding box center [657, 381] width 1225 height 62
click at [92, 382] on link "THG. Lookfantastic UK" at bounding box center [90, 385] width 73 height 10
click at [207, 391] on div "THG. Lookfantastic UK Out of stock" at bounding box center [154, 385] width 219 height 25
click at [524, 323] on h4 "Stores with matches" at bounding box center [664, 336] width 1238 height 26
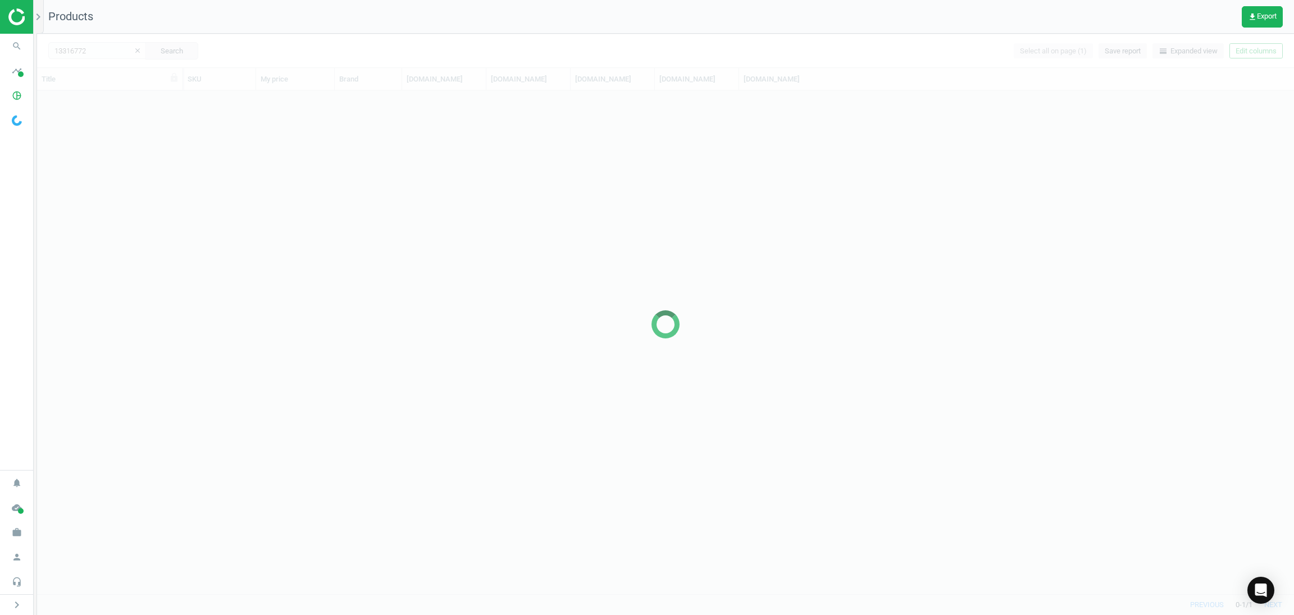
scroll to position [489, 1244]
click at [83, 53] on div at bounding box center [665, 324] width 1257 height 581
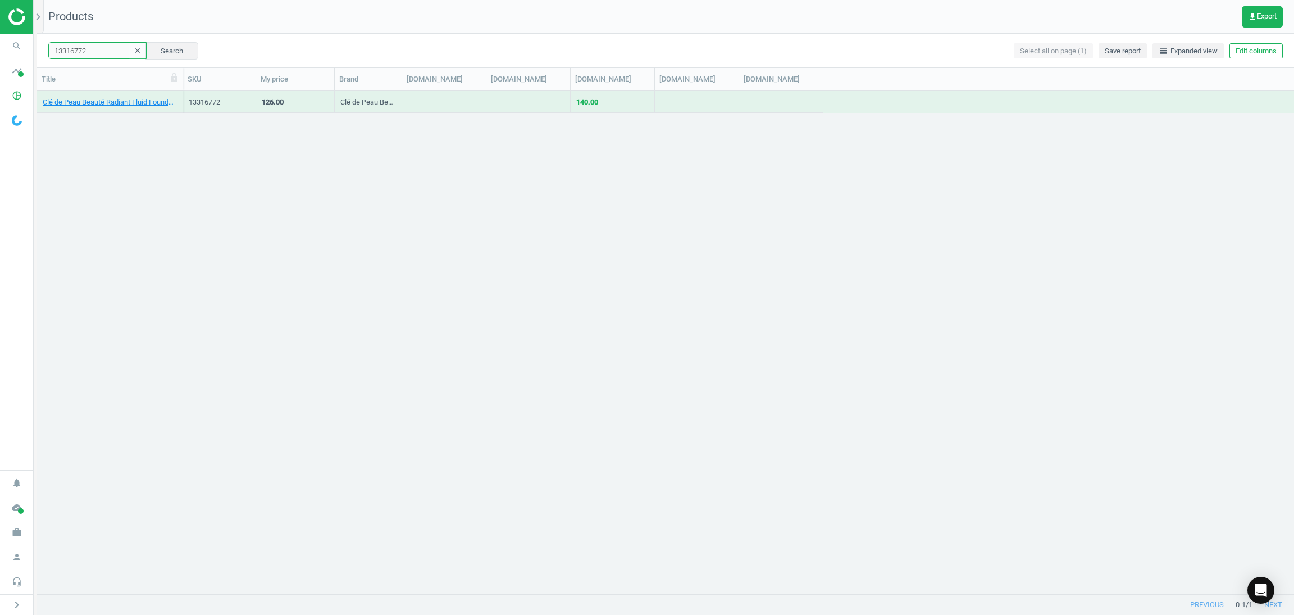
click at [90, 53] on input "13316772" at bounding box center [97, 50] width 98 height 17
paste input "1194520"
type input "11194520"
click at [156, 53] on button "Search" at bounding box center [171, 50] width 53 height 17
click at [77, 102] on link "Issey Miyake Nuit d'Issey Eau de Parfum 75ml" at bounding box center [110, 102] width 134 height 10
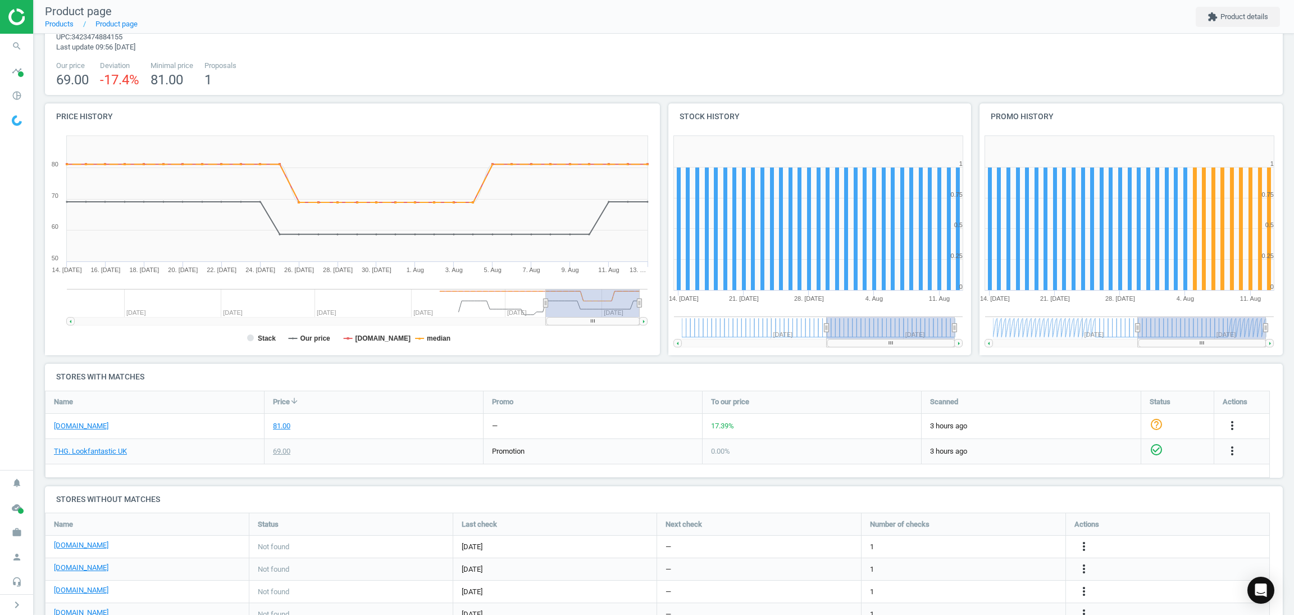
scroll to position [94, 0]
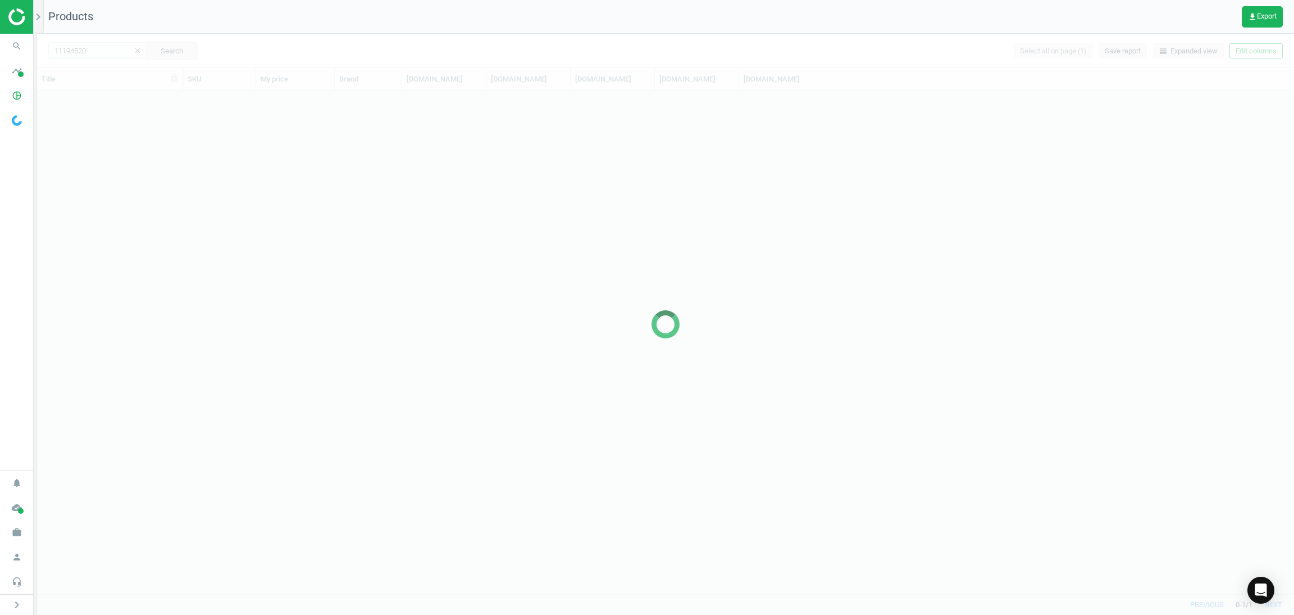
scroll to position [489, 1244]
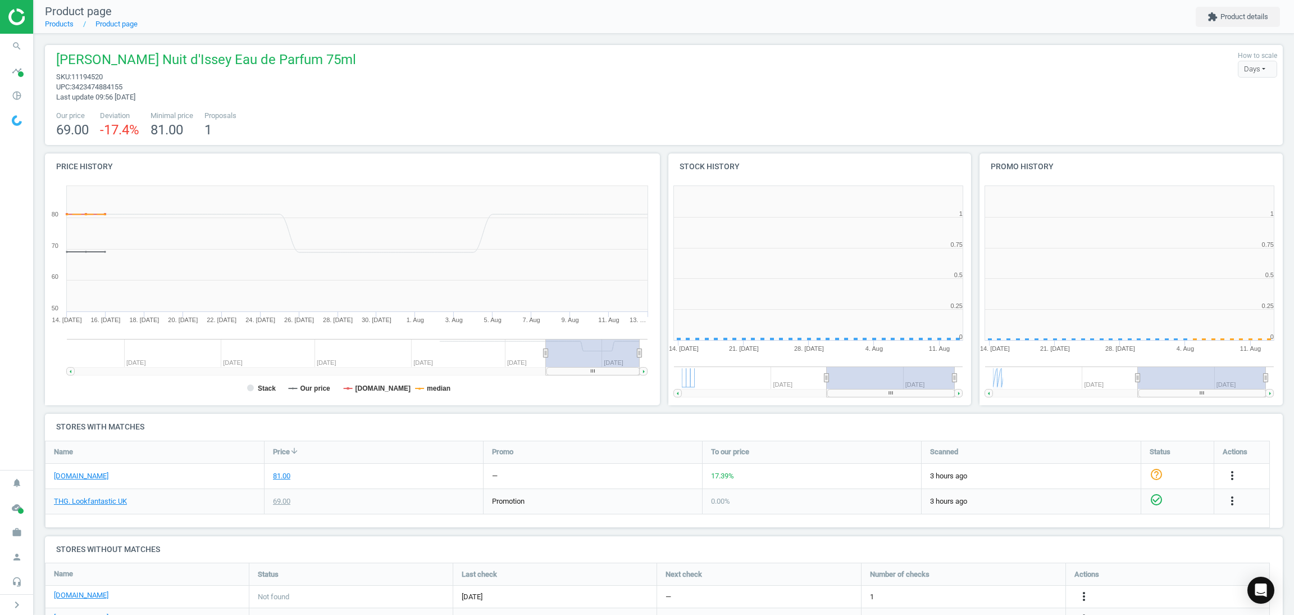
scroll to position [251, 326]
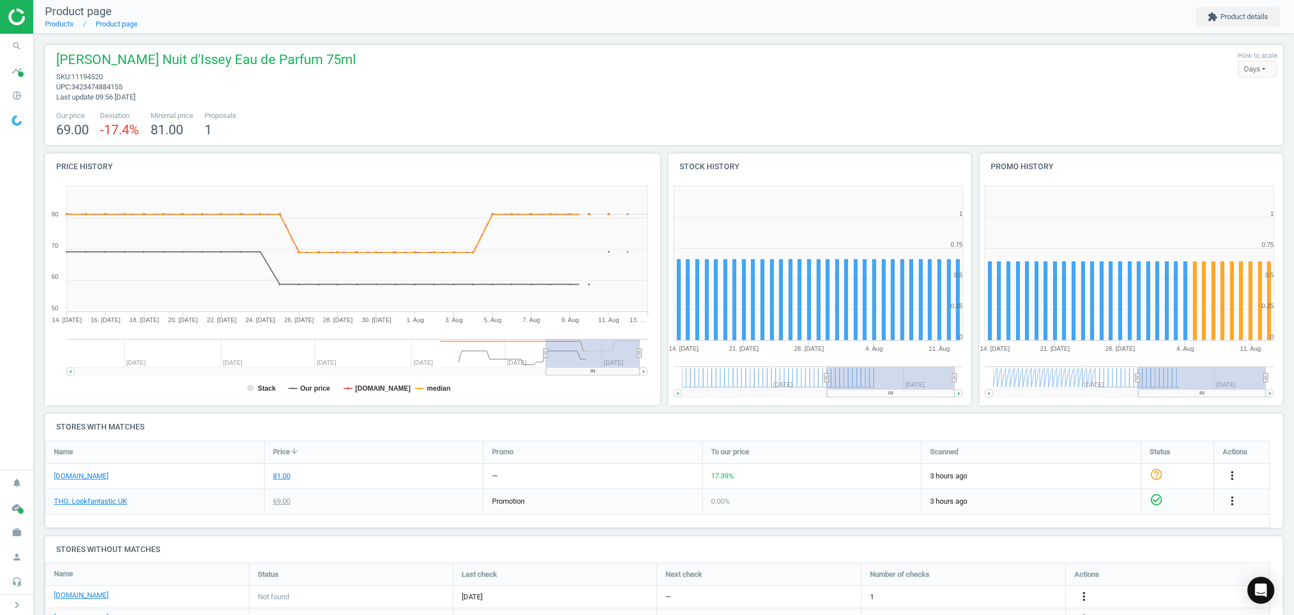
drag, startPoint x: 127, startPoint y: 201, endPoint x: 129, endPoint y: 193, distance: 8.2
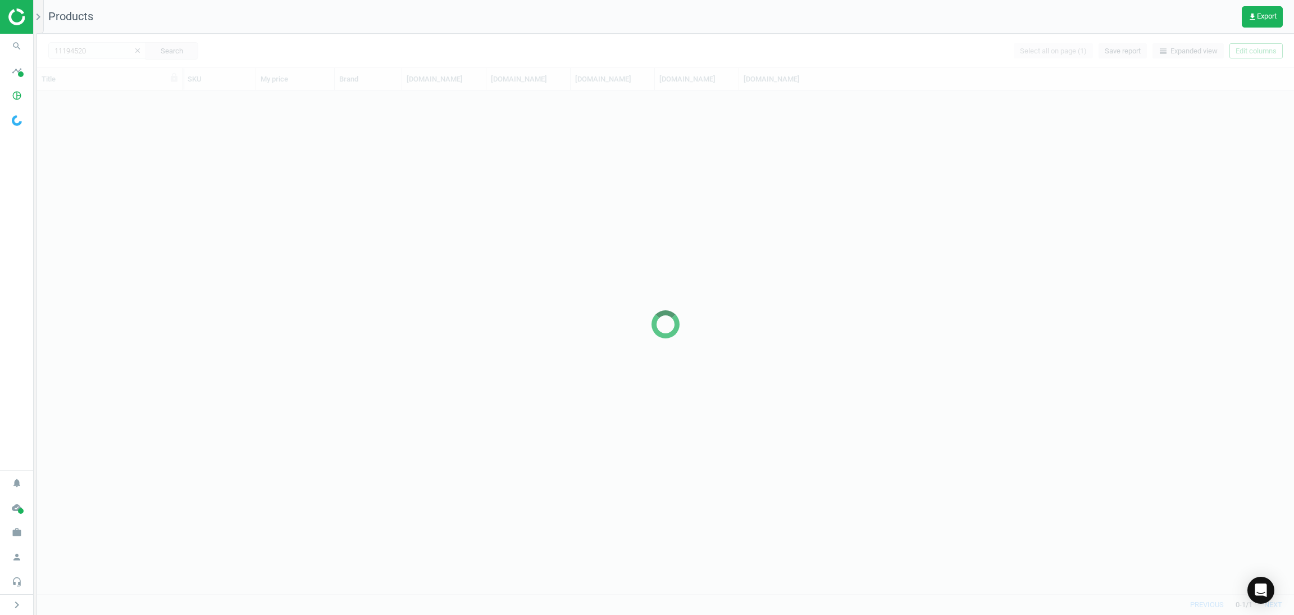
scroll to position [489, 1244]
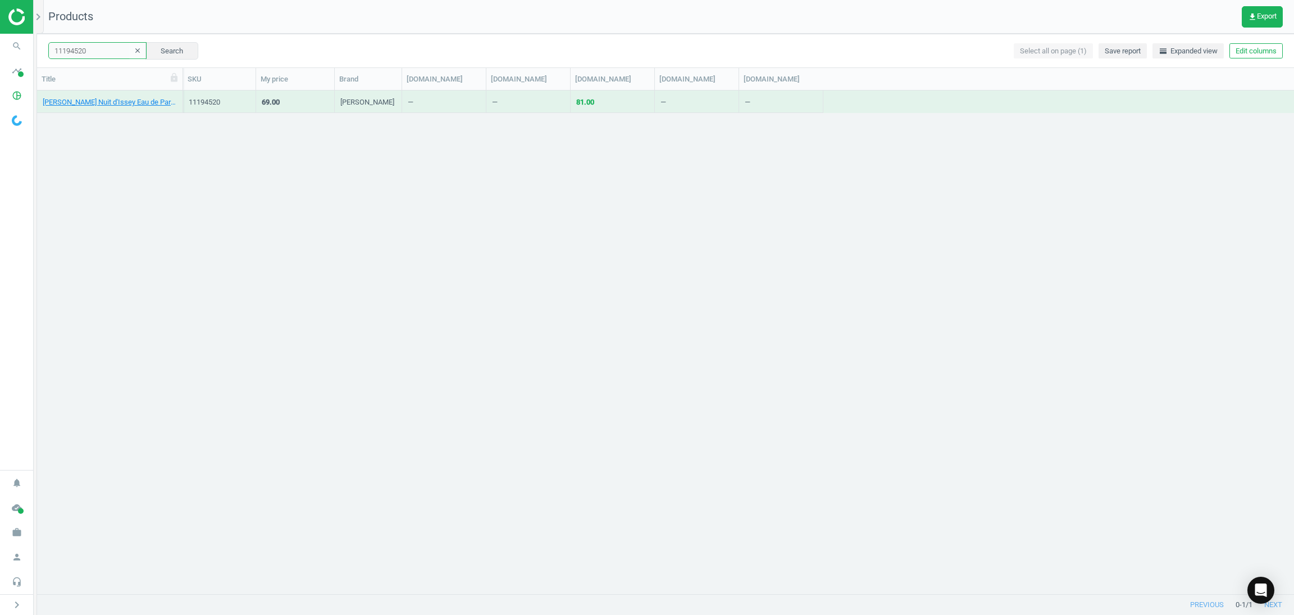
click at [106, 54] on input "11194520" at bounding box center [97, 50] width 98 height 17
paste input "4990916"
type input "14990916"
click at [167, 53] on button "Search" at bounding box center [171, 50] width 53 height 17
click at [99, 99] on link "Dolce&Gabbana L'Imperatrice Eau de Toilette Spray 100ml" at bounding box center [110, 102] width 134 height 10
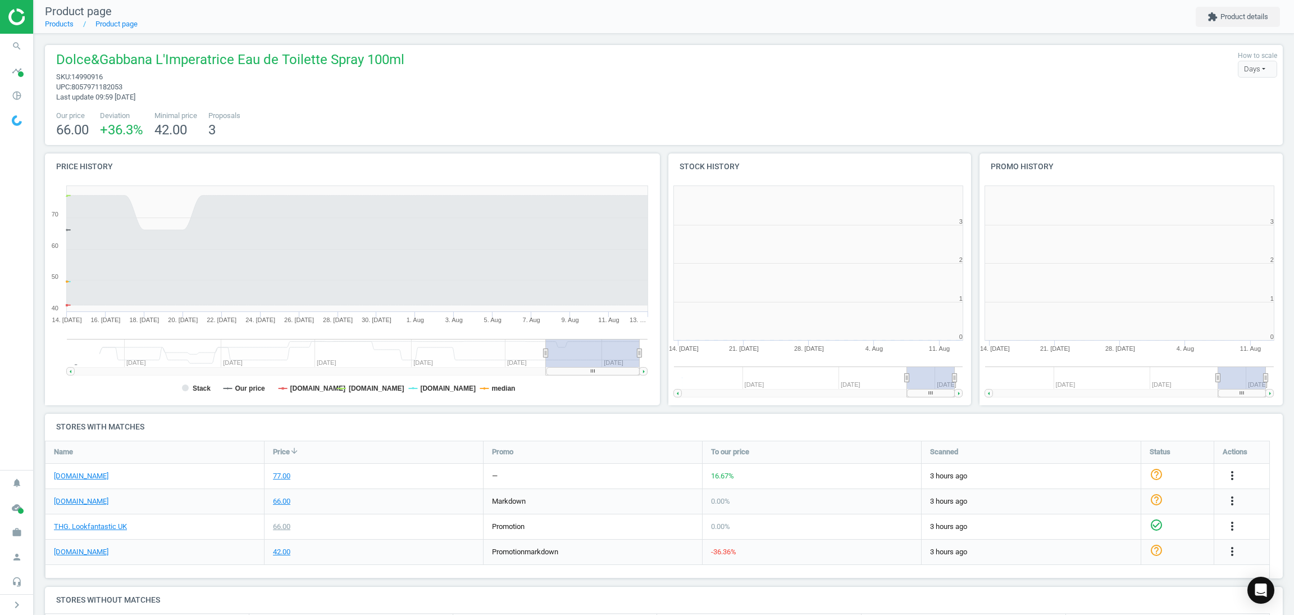
scroll to position [6, 6]
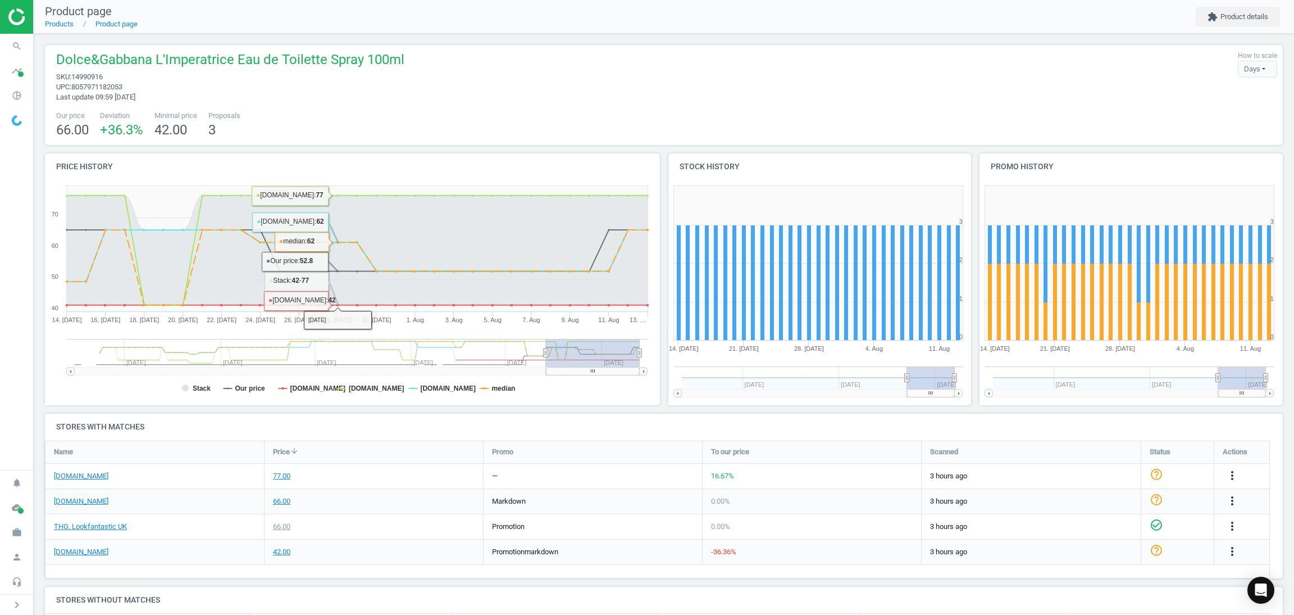
click at [420, 498] on div "66.00" at bounding box center [374, 501] width 219 height 25
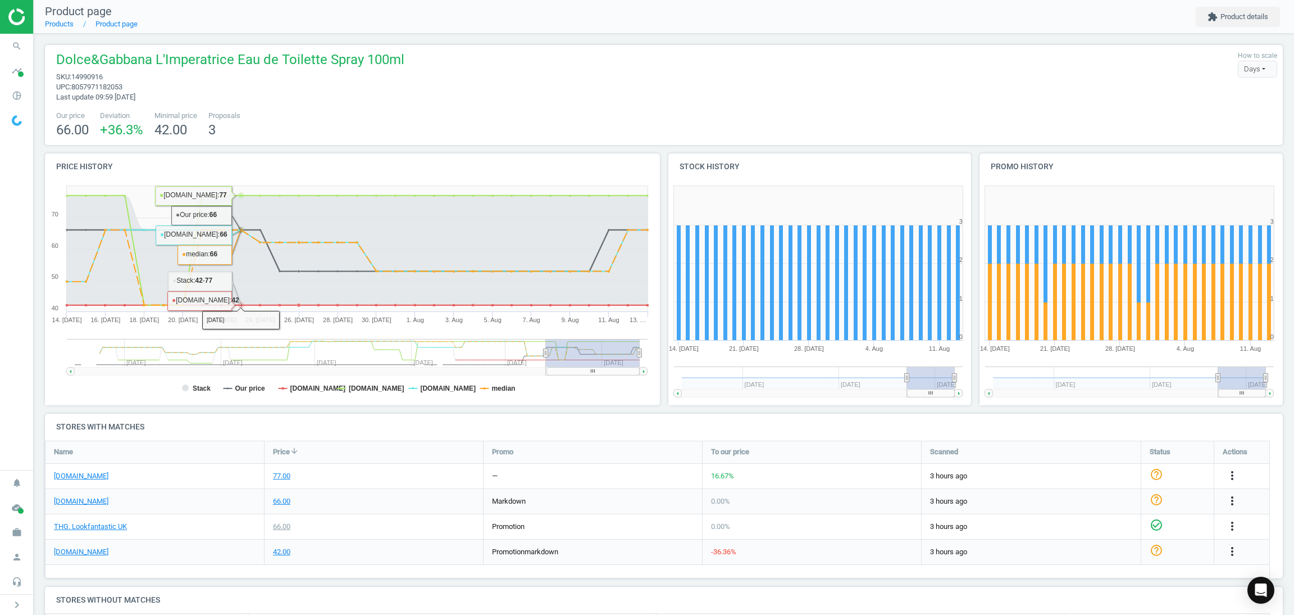
click at [0, 334] on nav "search Search timeline Data delivery Overview Matches dashboard Matches Rematch…" at bounding box center [16, 252] width 33 height 436
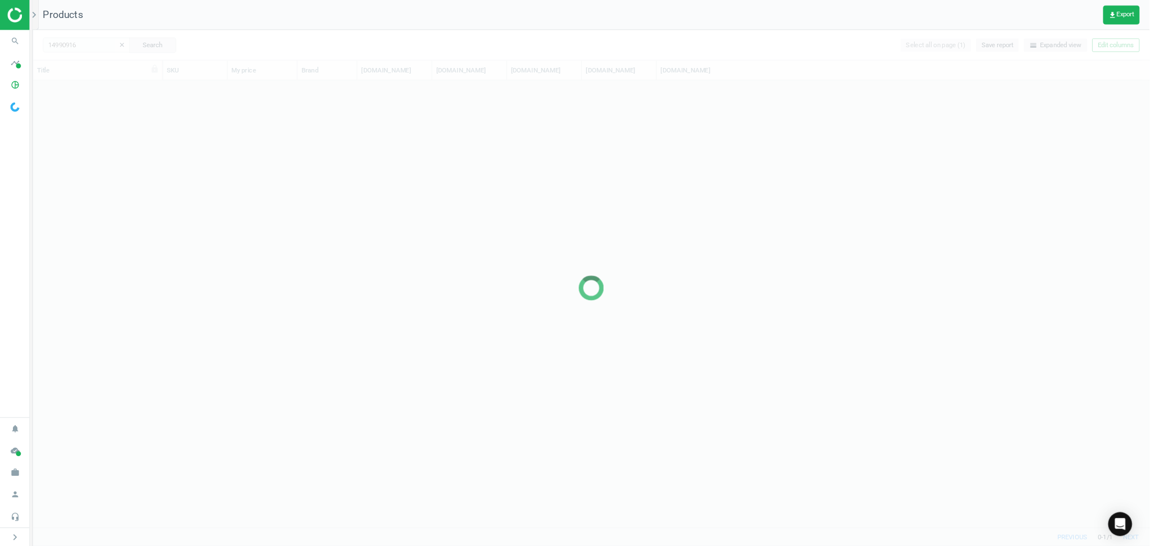
scroll to position [489, 1244]
click at [89, 57] on div at bounding box center [665, 324] width 1257 height 581
click at [92, 56] on div at bounding box center [665, 324] width 1257 height 581
click at [95, 47] on div at bounding box center [665, 324] width 1257 height 581
click at [93, 53] on div at bounding box center [665, 324] width 1257 height 581
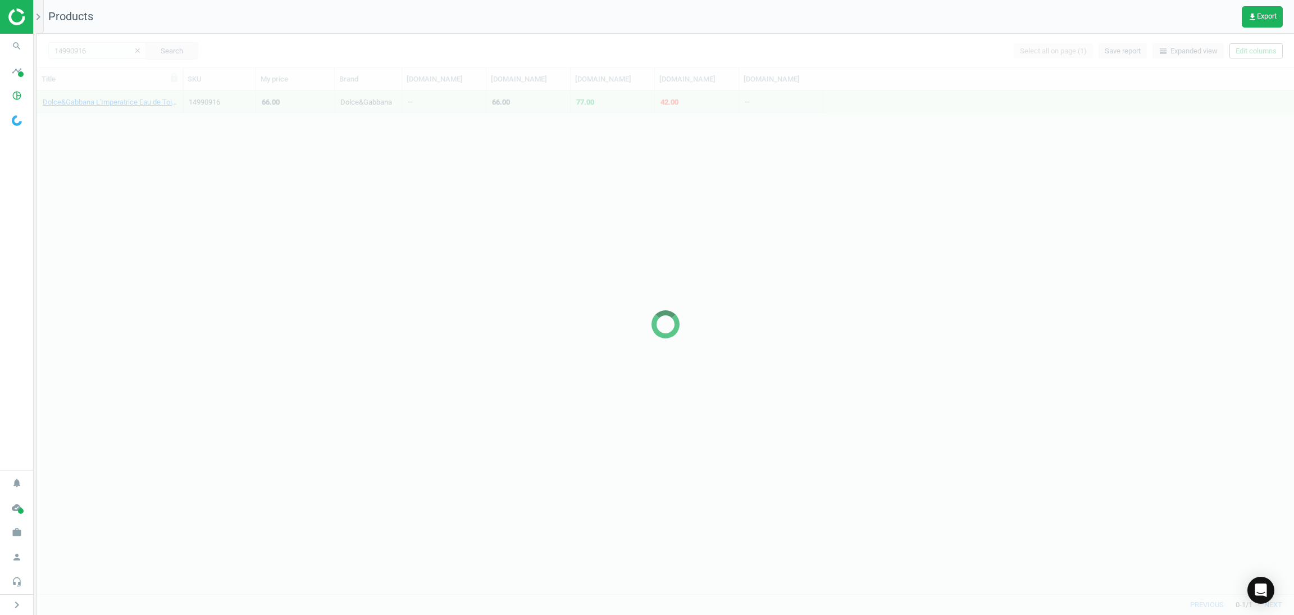
click at [89, 54] on div at bounding box center [665, 324] width 1257 height 581
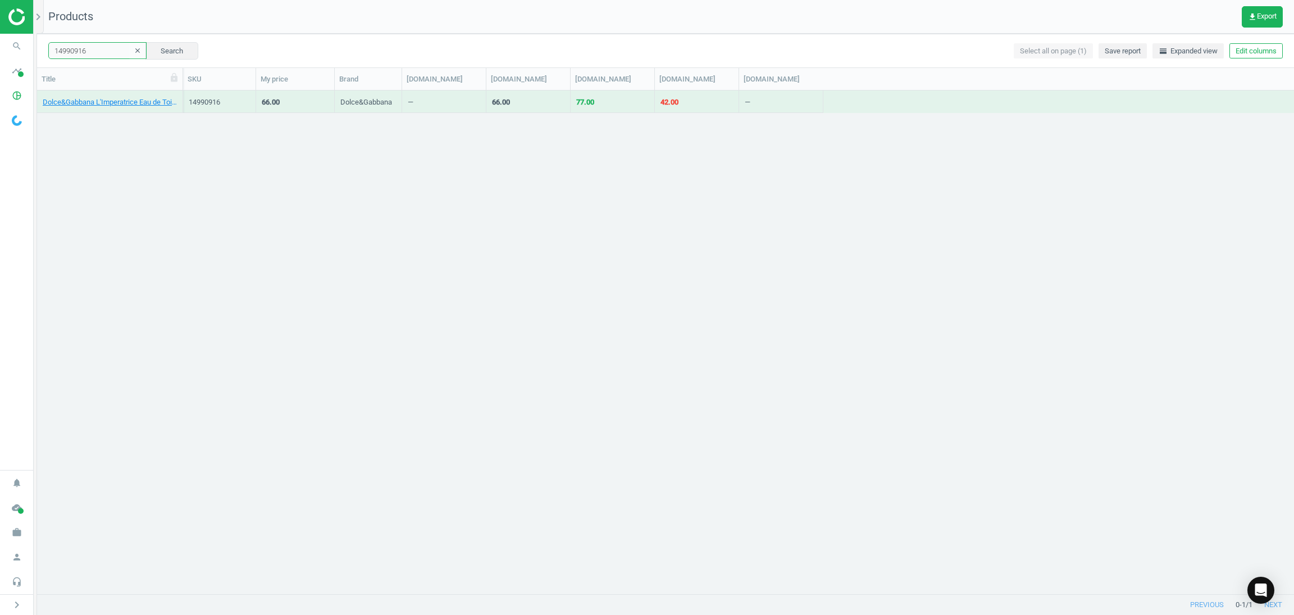
click at [89, 54] on input "14990916" at bounding box center [97, 50] width 98 height 17
paste input "5065329"
type input "15065329"
click at [171, 48] on button "Search" at bounding box center [171, 50] width 53 height 17
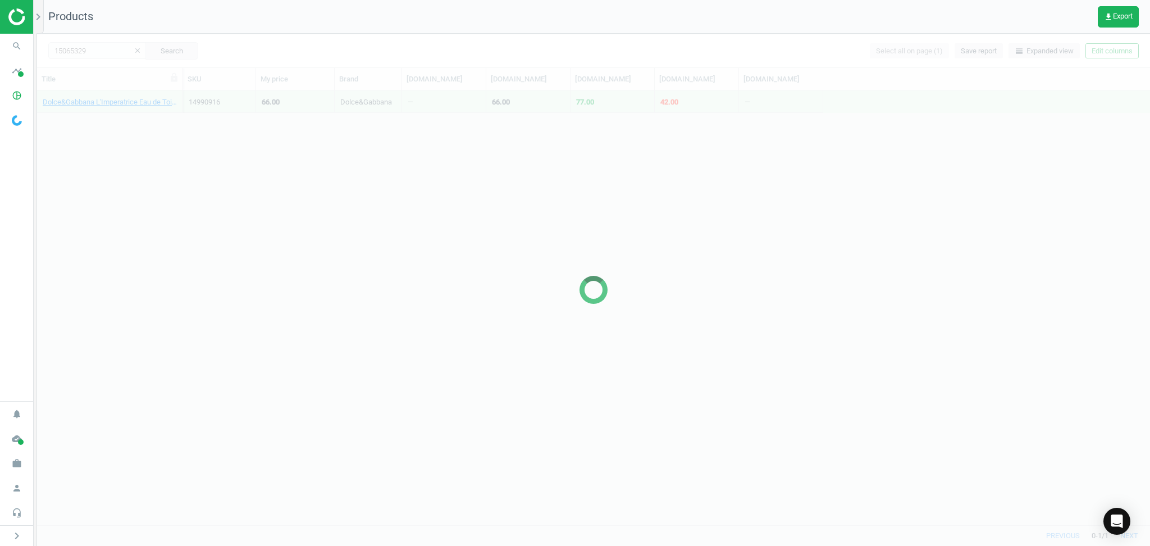
scroll to position [424, 1102]
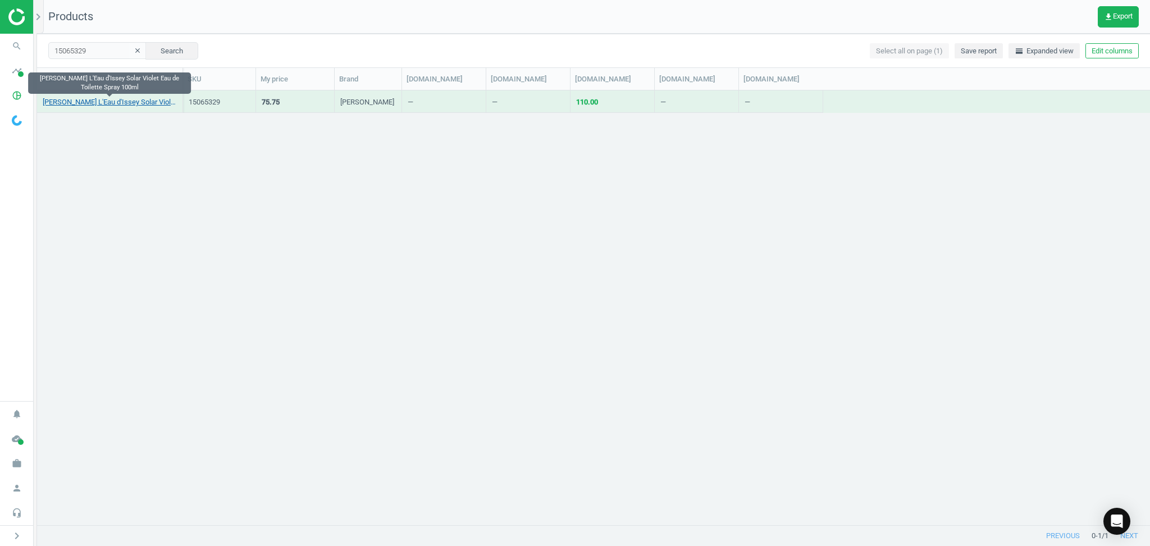
click at [102, 102] on link "Issey Miyake L'Eau d'Issey Solar Violet Eau de Toilette Spray 100ml" at bounding box center [110, 102] width 134 height 10
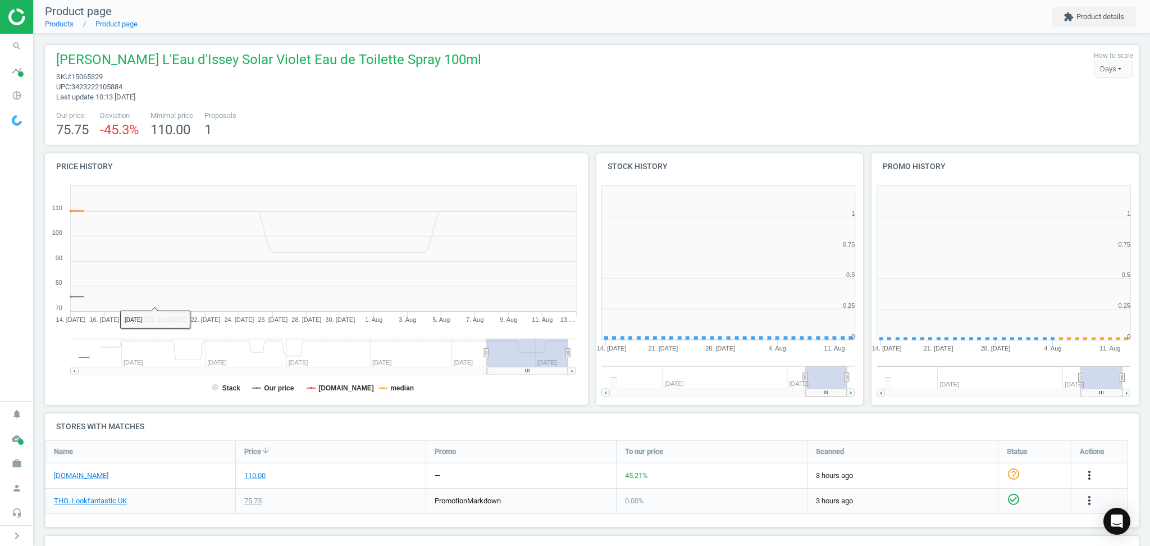
scroll to position [251, 291]
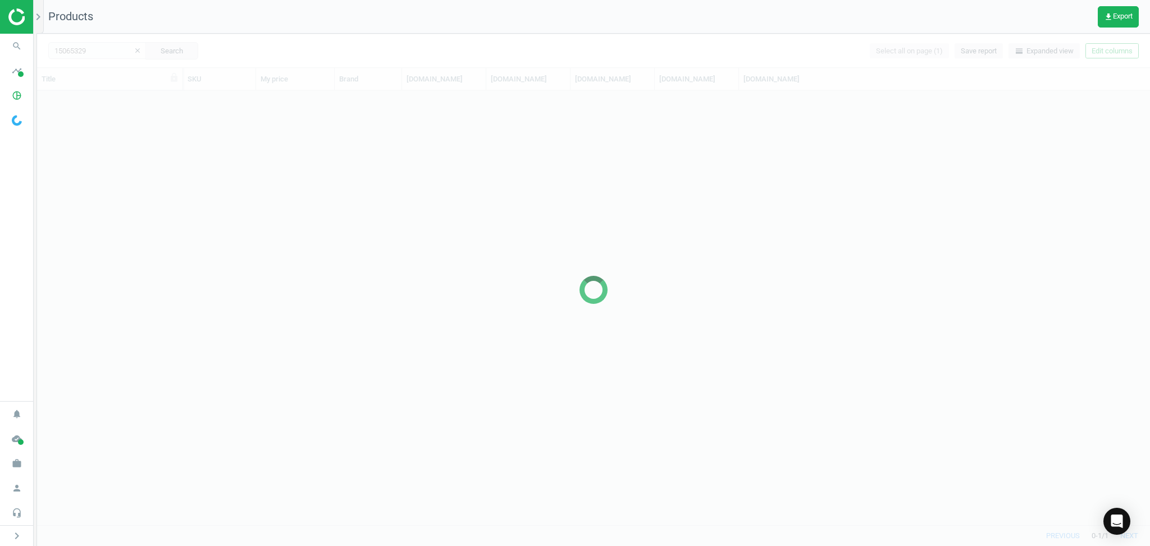
scroll to position [424, 1102]
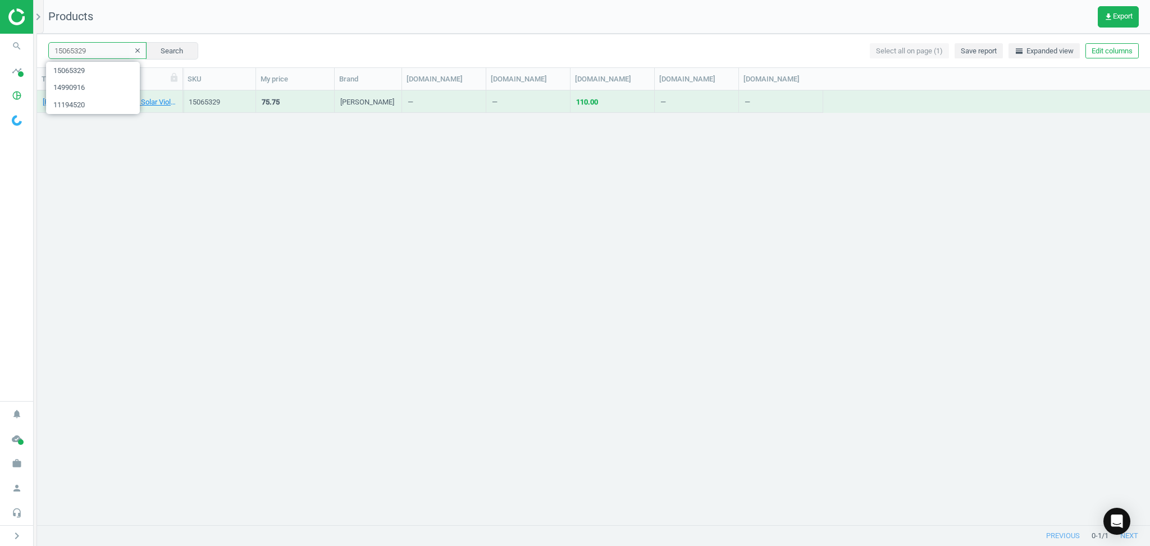
click at [99, 49] on input "15065329" at bounding box center [97, 50] width 98 height 17
paste input "2613228"
type input "12613228"
click at [182, 50] on button "Search" at bounding box center [171, 50] width 53 height 17
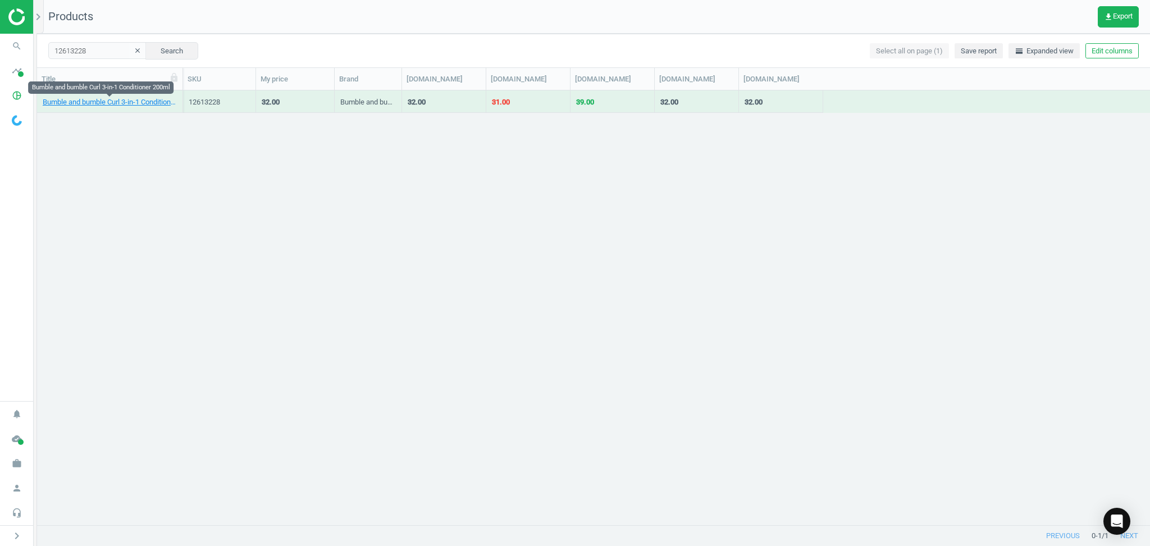
click at [96, 100] on link "Bumble and bumble Curl 3-in-1 Conditioner 200ml" at bounding box center [110, 102] width 134 height 10
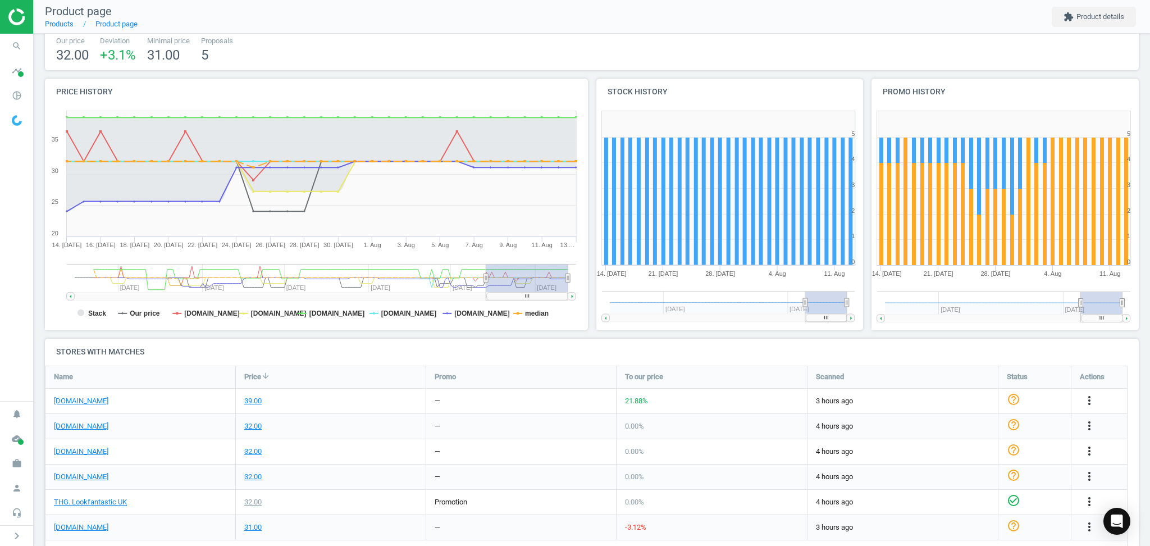
scroll to position [101, 0]
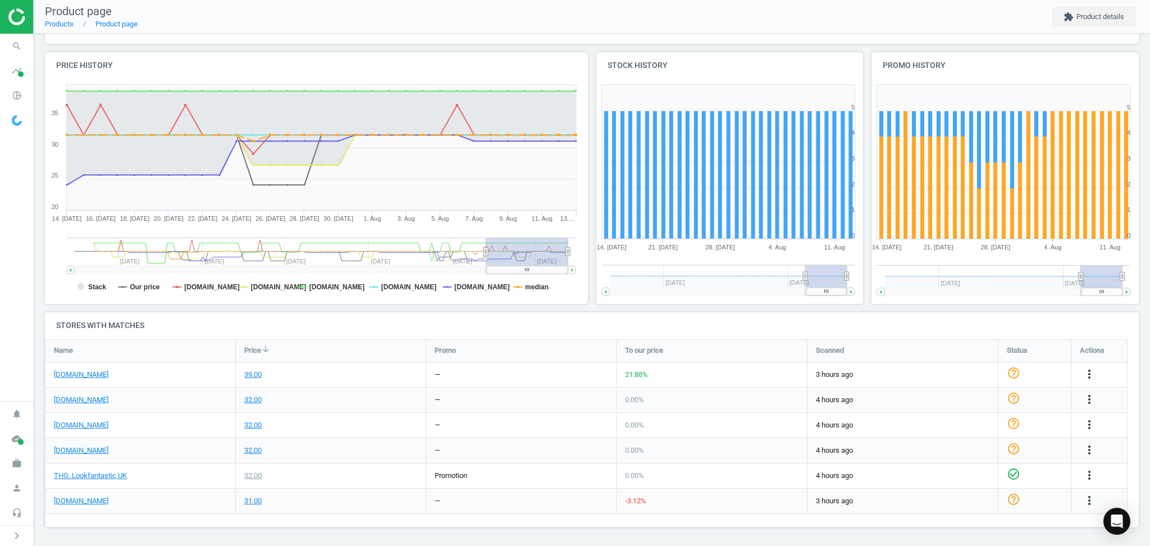
click at [344, 409] on div "32.00" at bounding box center [331, 400] width 190 height 25
click at [1094, 370] on icon "more_vert" at bounding box center [1089, 373] width 13 height 13
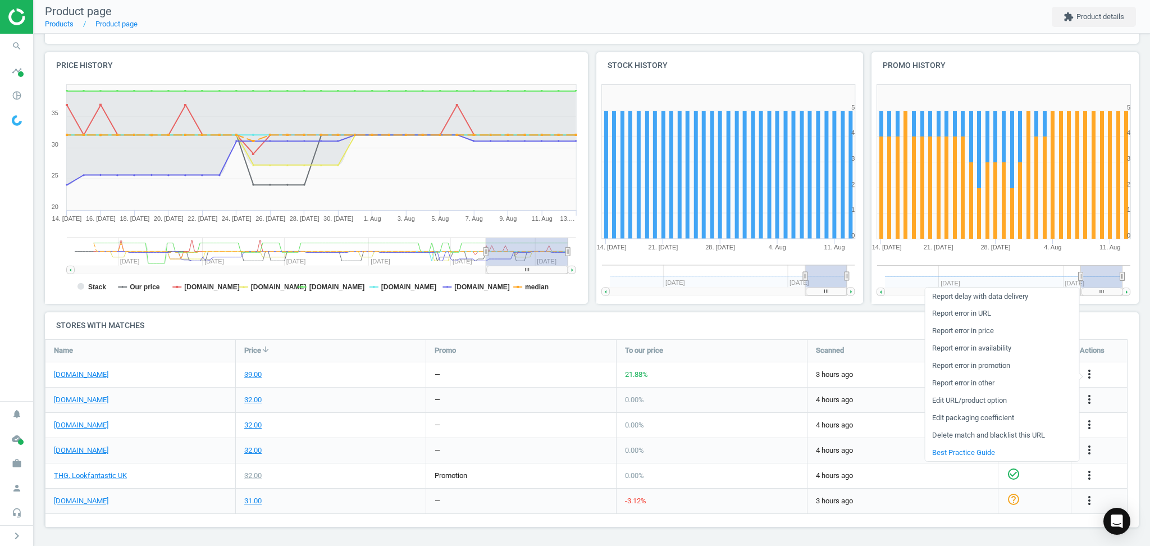
click at [962, 399] on link "Edit URL/product option" at bounding box center [1002, 400] width 154 height 17
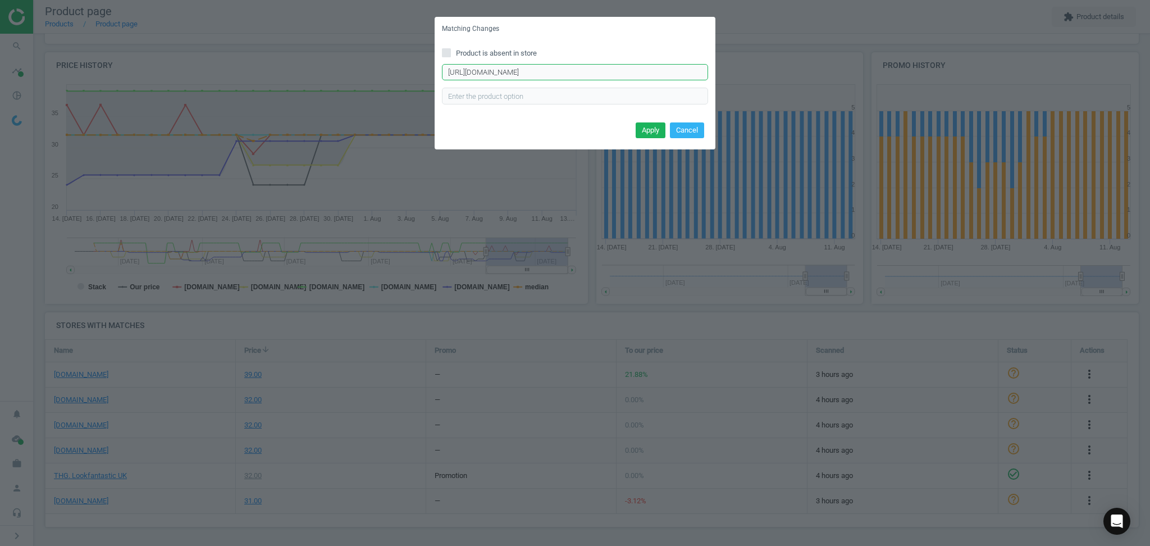
click at [570, 66] on input "https://www.johnlewis.com/bumble-and-bumble-curl-butter-mask-200ml/p5101801" at bounding box center [575, 72] width 266 height 17
paste input "3in1-conditioner-200ml/p5101856"
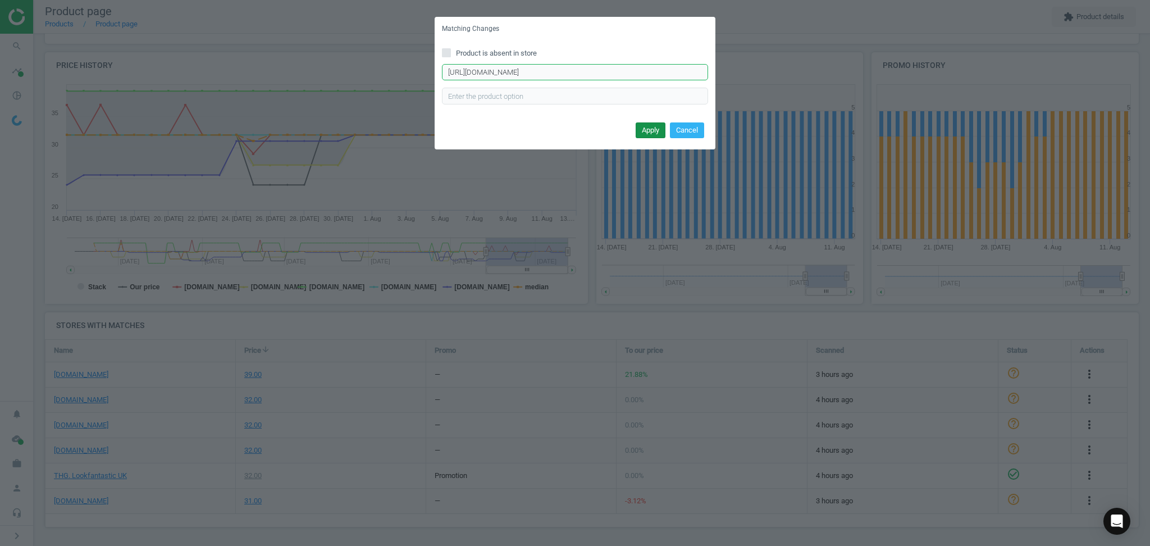
type input "https://www.johnlewis.com/bumble-and-bumble-curl-3in1-conditioner-200ml/p5101856"
click at [640, 128] on button "Apply" at bounding box center [651, 130] width 30 height 16
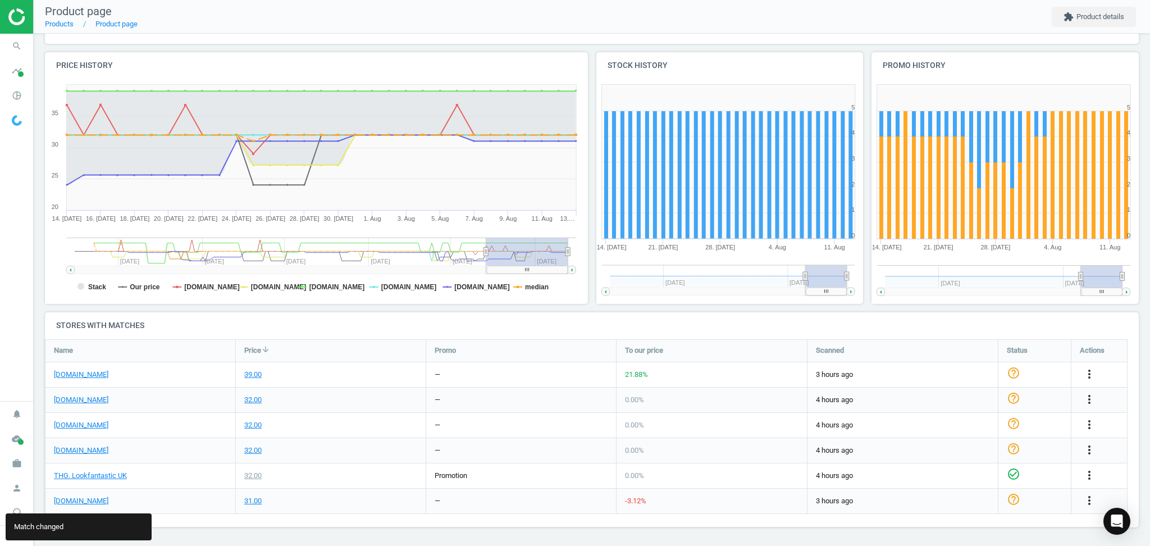
click at [185, 426] on div "[DOMAIN_NAME]" at bounding box center [140, 425] width 190 height 25
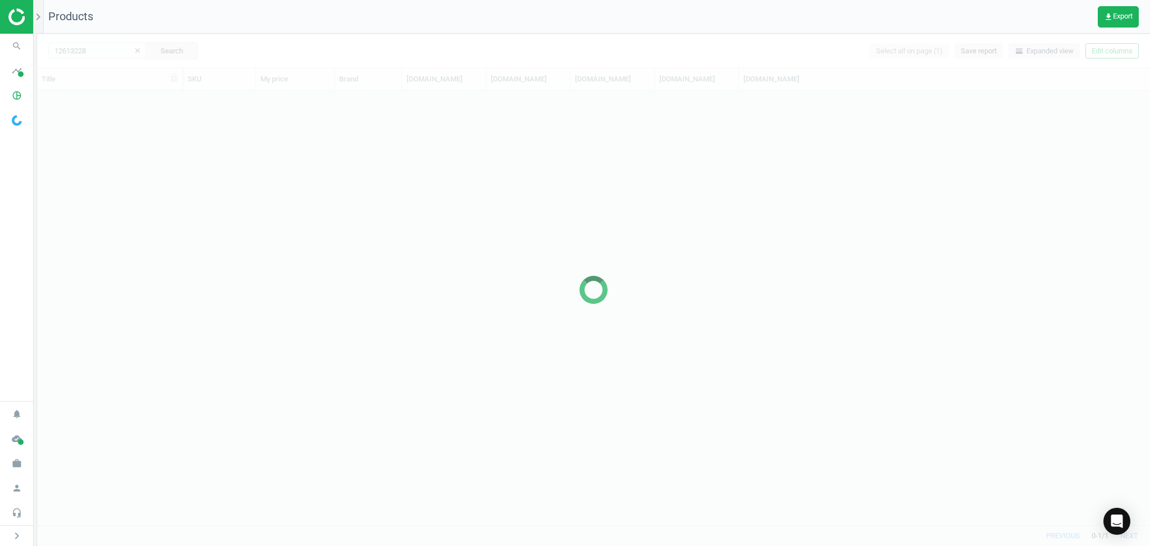
scroll to position [424, 1102]
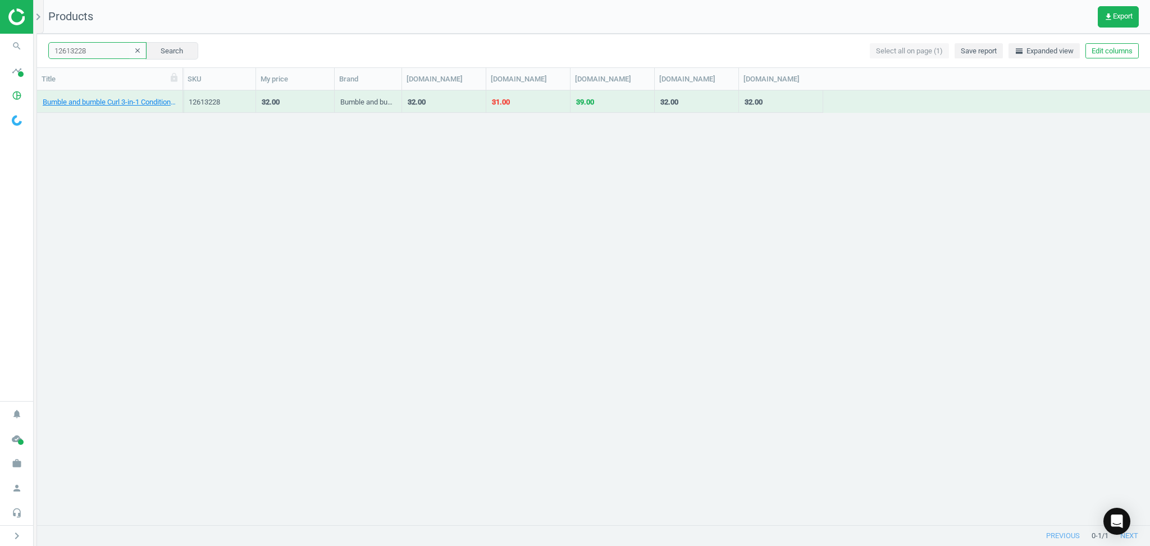
click at [101, 54] on input "12613228" at bounding box center [97, 50] width 98 height 17
paste input "3645410"
type input "13645410"
click at [178, 54] on button "Search" at bounding box center [171, 50] width 53 height 17
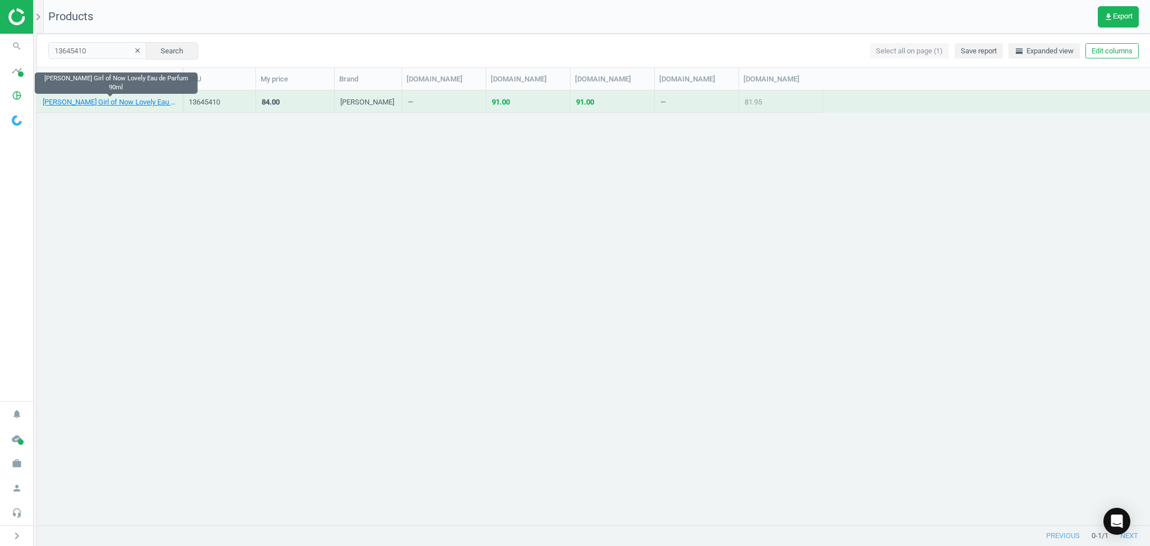
click at [125, 106] on link "Elie Saab Girl of Now Lovely Eau de Parfum 90ml" at bounding box center [110, 102] width 134 height 10
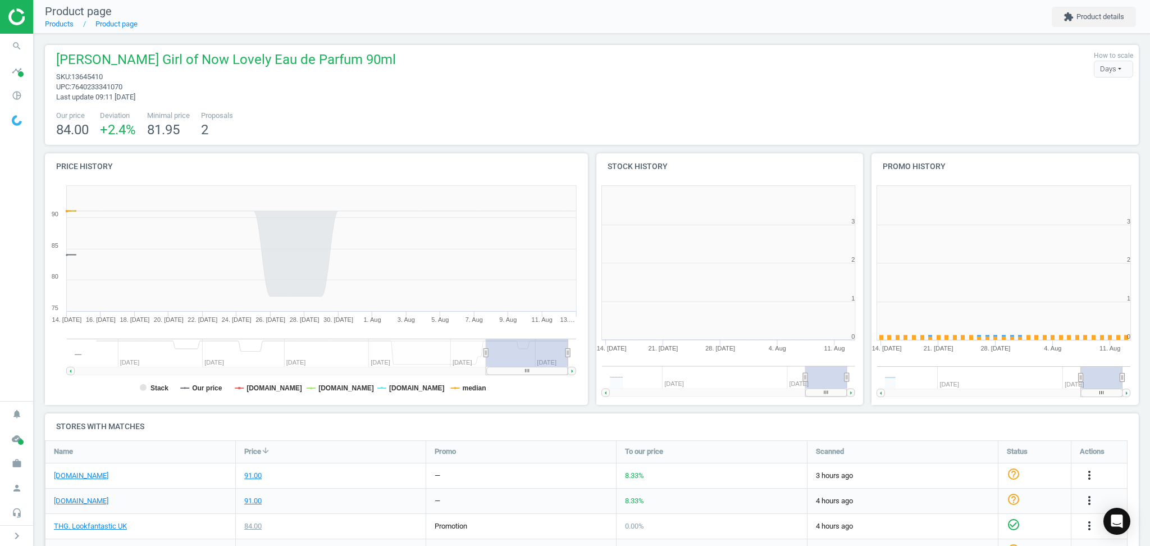
scroll to position [5, 6]
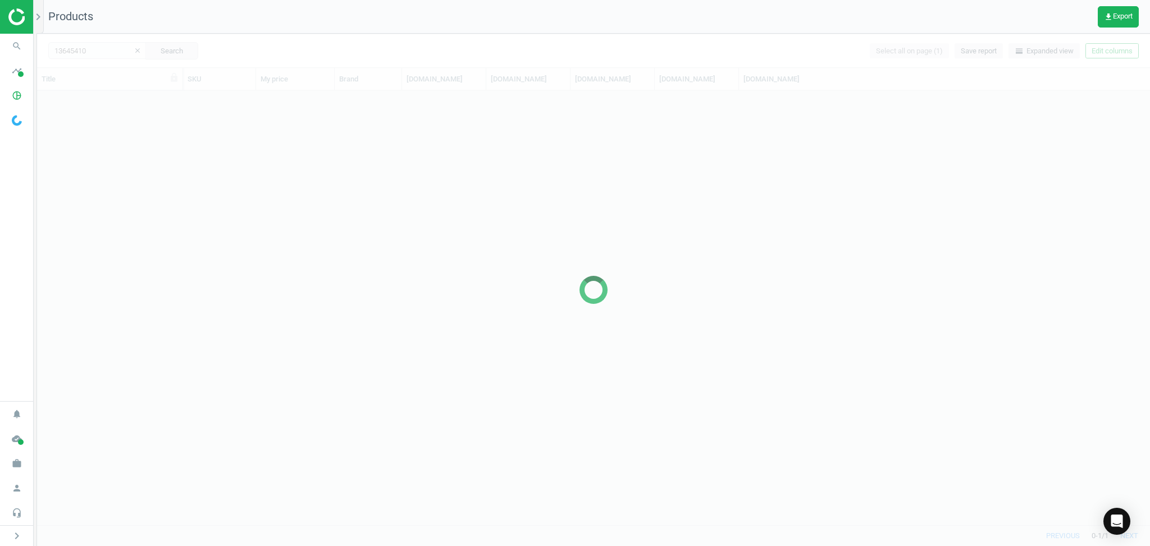
scroll to position [424, 1102]
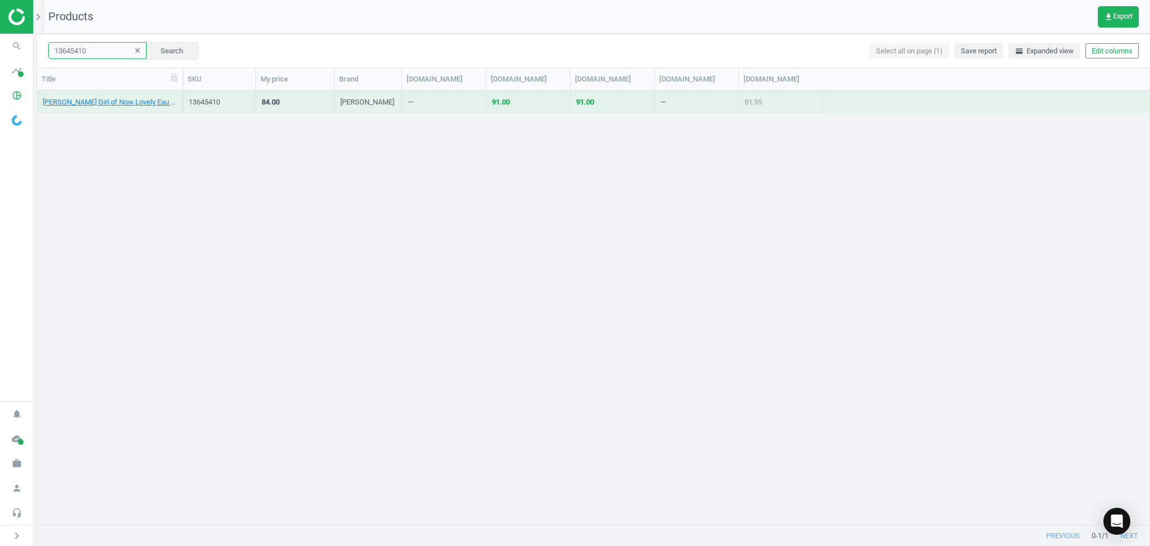
drag, startPoint x: 84, startPoint y: 57, endPoint x: 117, endPoint y: 44, distance: 36.3
click at [117, 44] on input "13645410" at bounding box center [97, 50] width 98 height 17
paste input "21279"
type input "12127910"
click at [176, 48] on button "Search" at bounding box center [171, 50] width 53 height 17
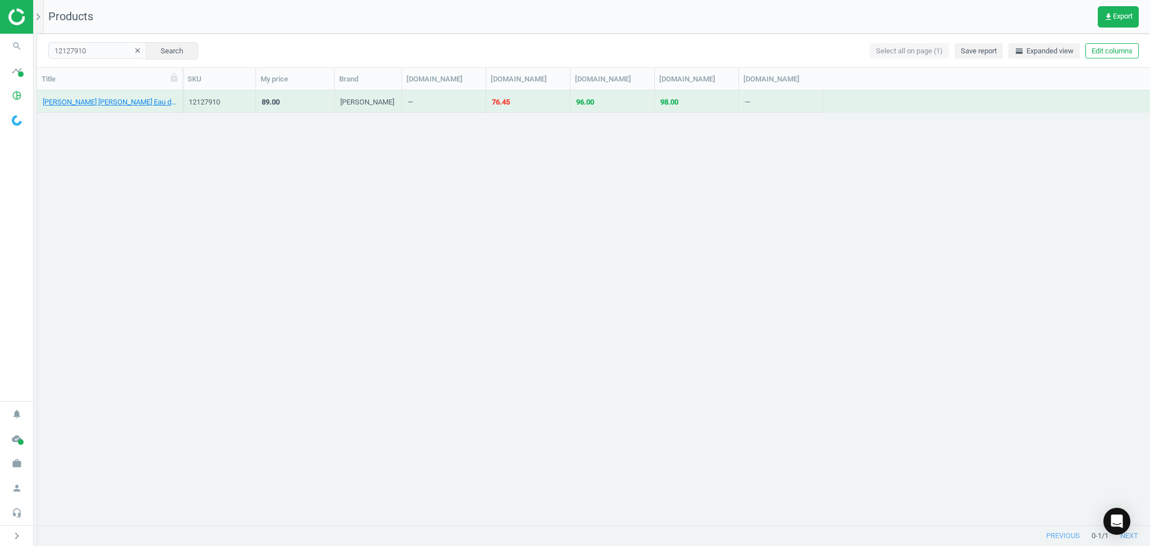
click at [115, 95] on div "Narciso Rodriguez Narciso Poudrée Eau de Parfum - 50ml" at bounding box center [110, 102] width 134 height 20
click at [120, 104] on link "Narciso Rodriguez Narciso Poudrée Eau de Parfum - 50ml" at bounding box center [110, 102] width 134 height 10
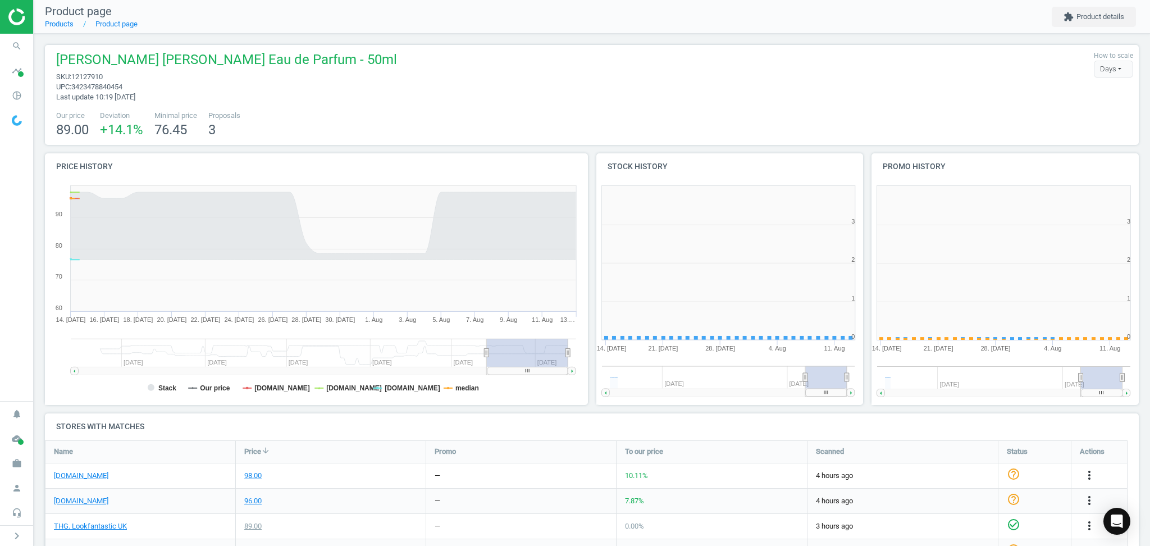
scroll to position [251, 291]
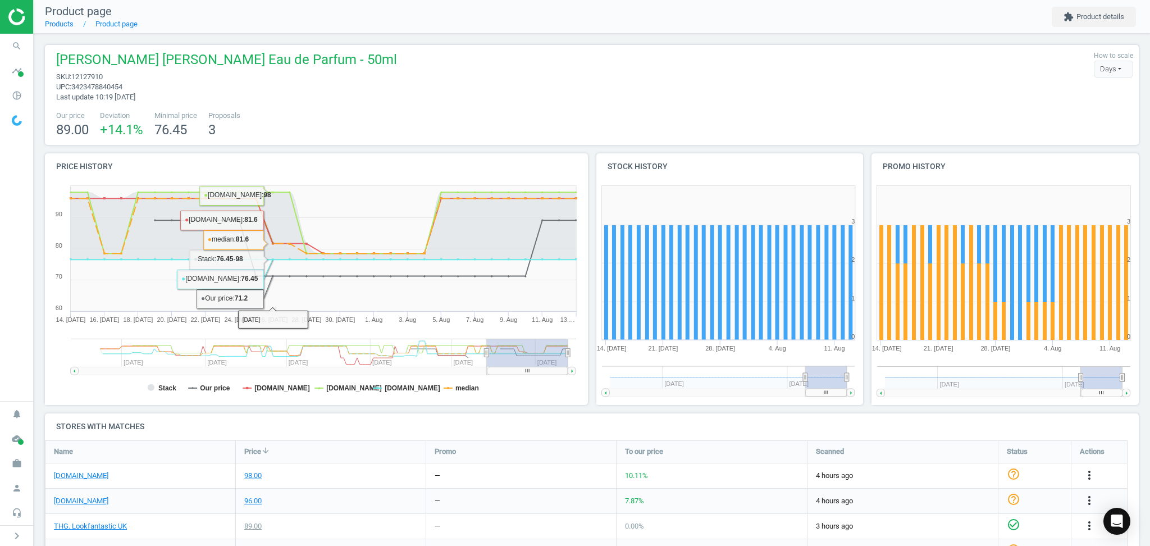
drag, startPoint x: 355, startPoint y: 99, endPoint x: 340, endPoint y: 88, distance: 18.9
click at [352, 97] on div "Narciso Rodriguez Narciso Poudrée Eau de Parfum - 50ml sku : 12127910 upc : 342…" at bounding box center [224, 77] width 347 height 52
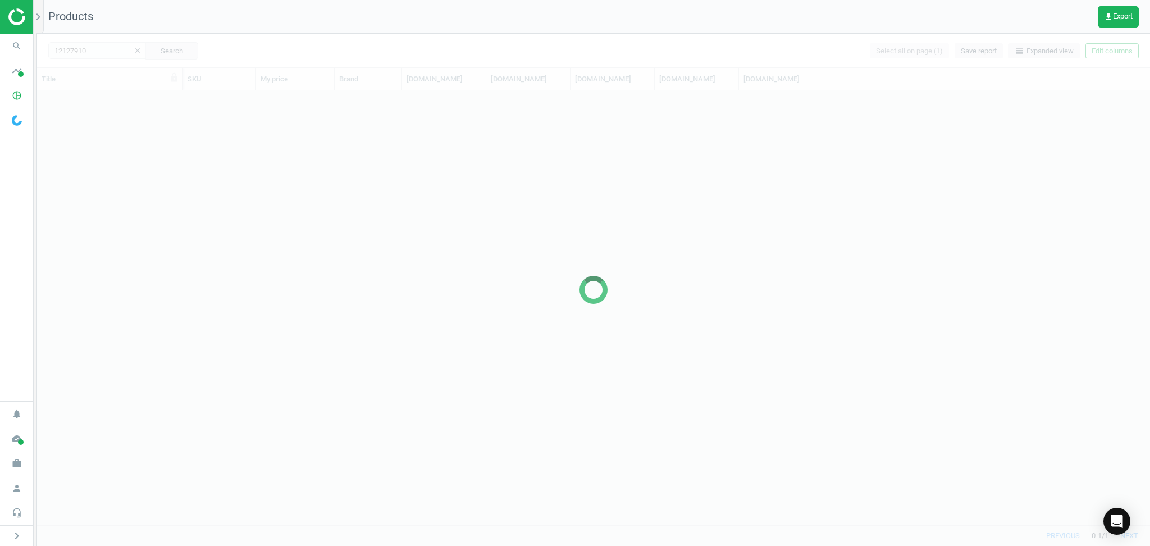
scroll to position [424, 1102]
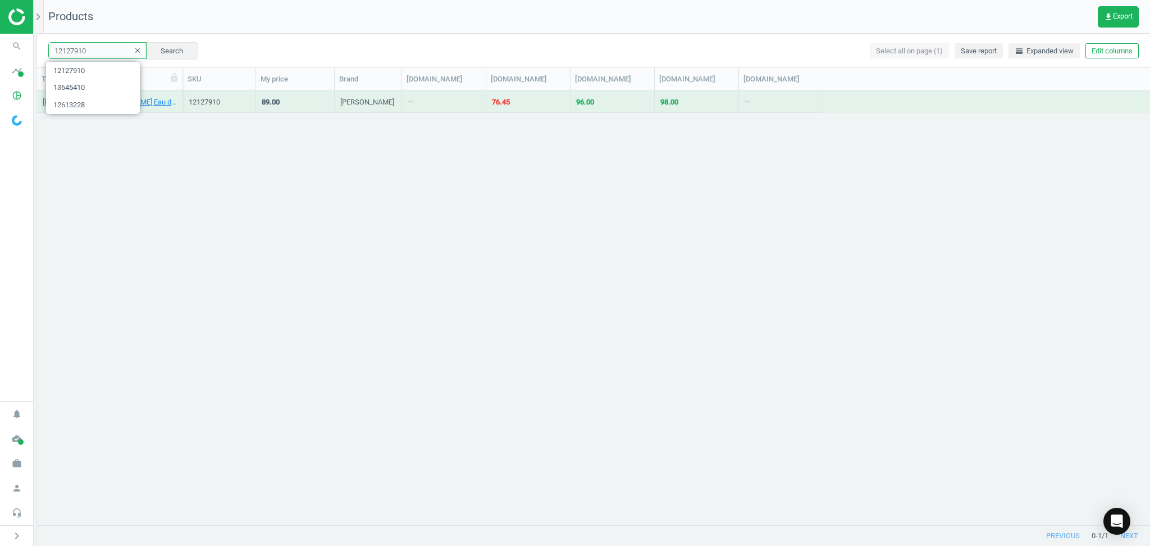
click at [95, 49] on input "12127910" at bounding box center [97, 50] width 98 height 17
paste input "444176"
type input "12444176"
click at [165, 48] on button "Search" at bounding box center [171, 50] width 53 height 17
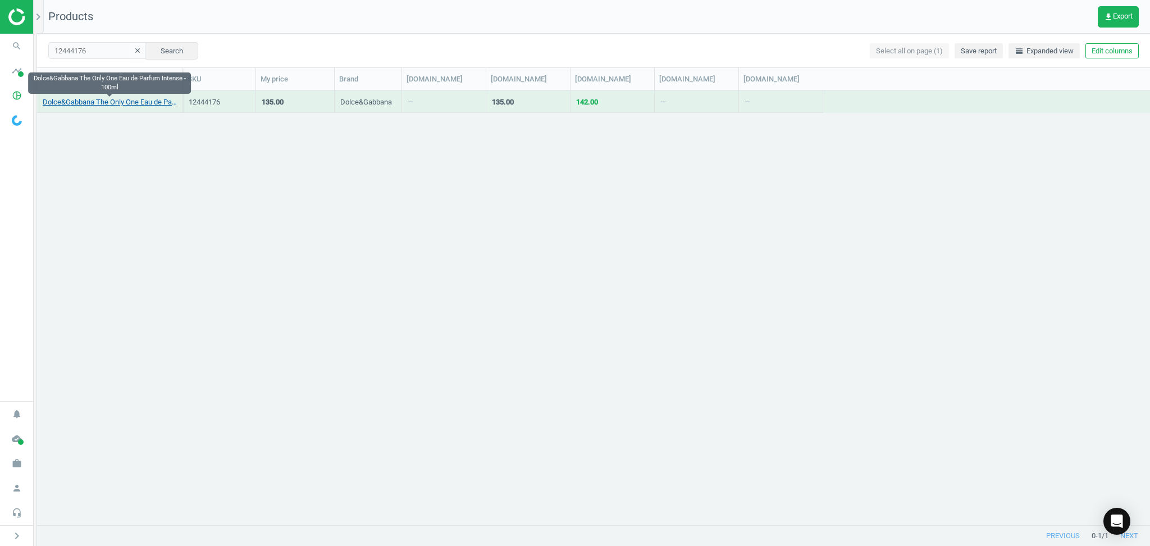
click at [116, 103] on link "Dolce&Gabbana The Only One Eau de Parfum Intense - 100ml" at bounding box center [110, 102] width 134 height 10
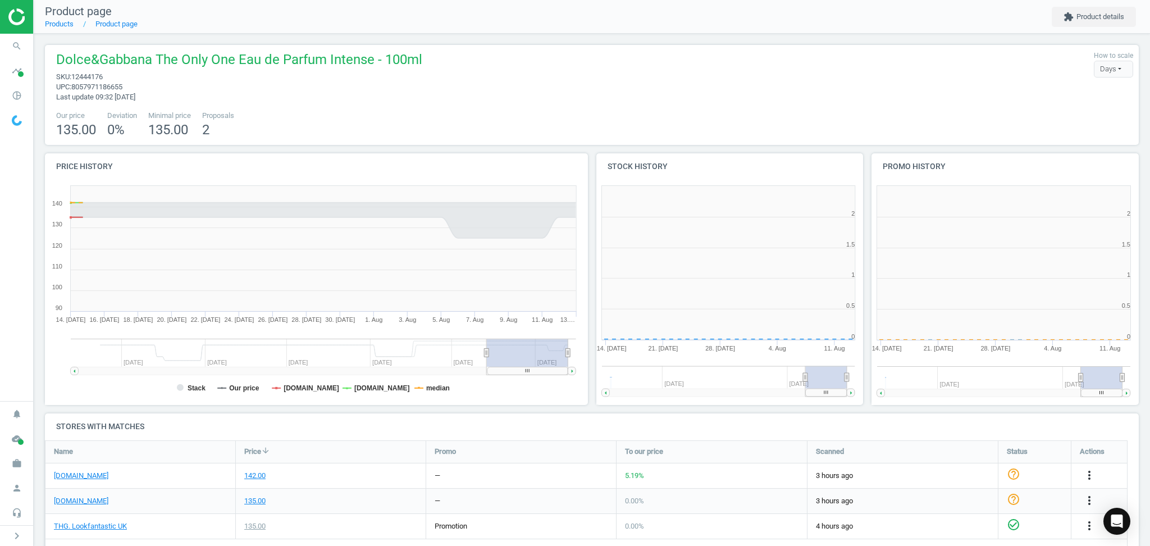
scroll to position [5, 6]
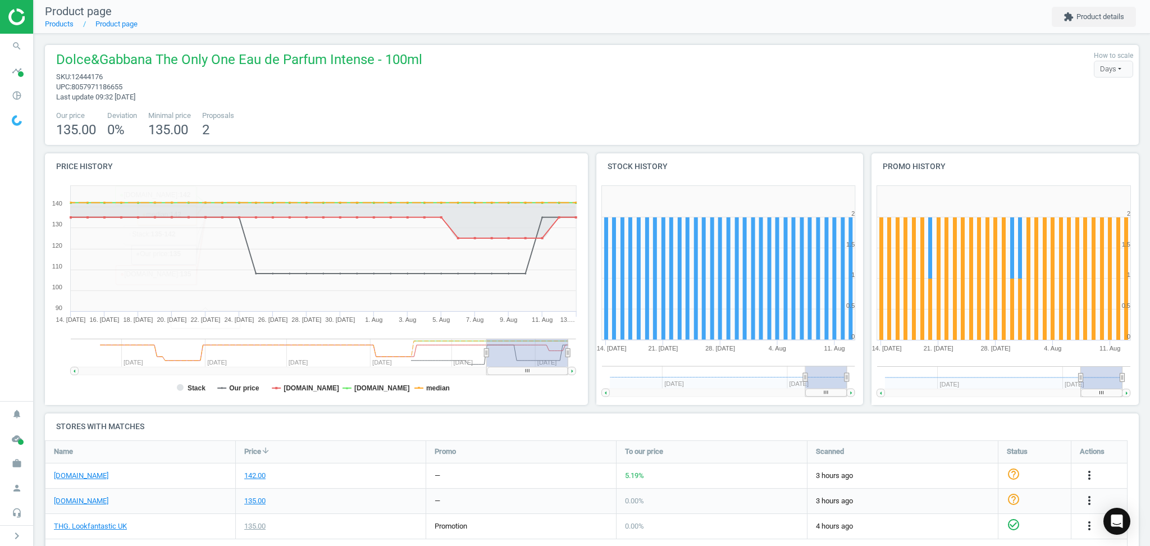
drag, startPoint x: 311, startPoint y: 469, endPoint x: 324, endPoint y: 457, distance: 17.5
click at [315, 469] on div "142.00" at bounding box center [331, 475] width 190 height 25
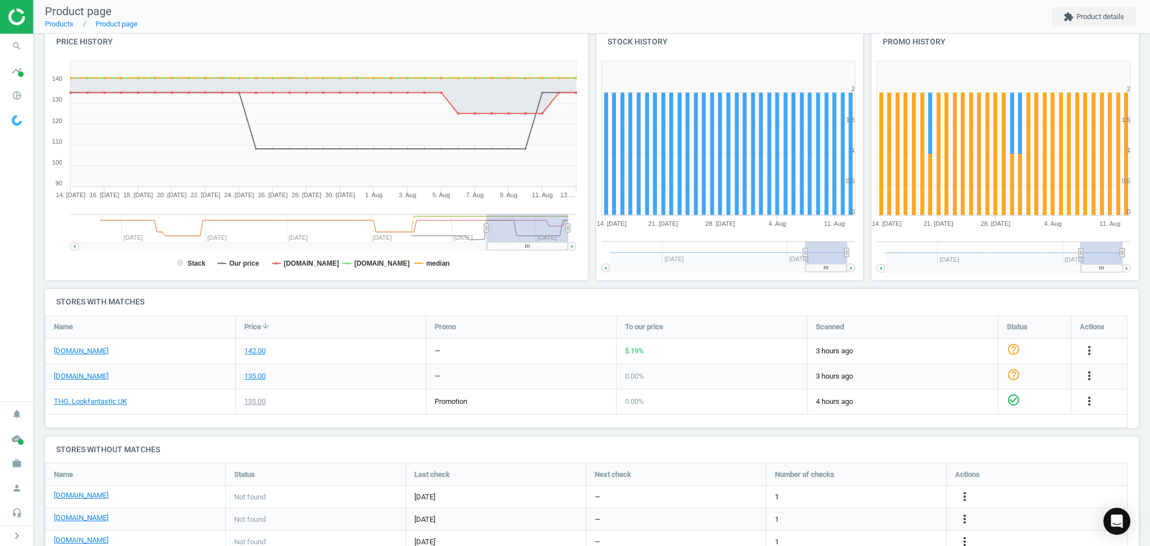
scroll to position [149, 0]
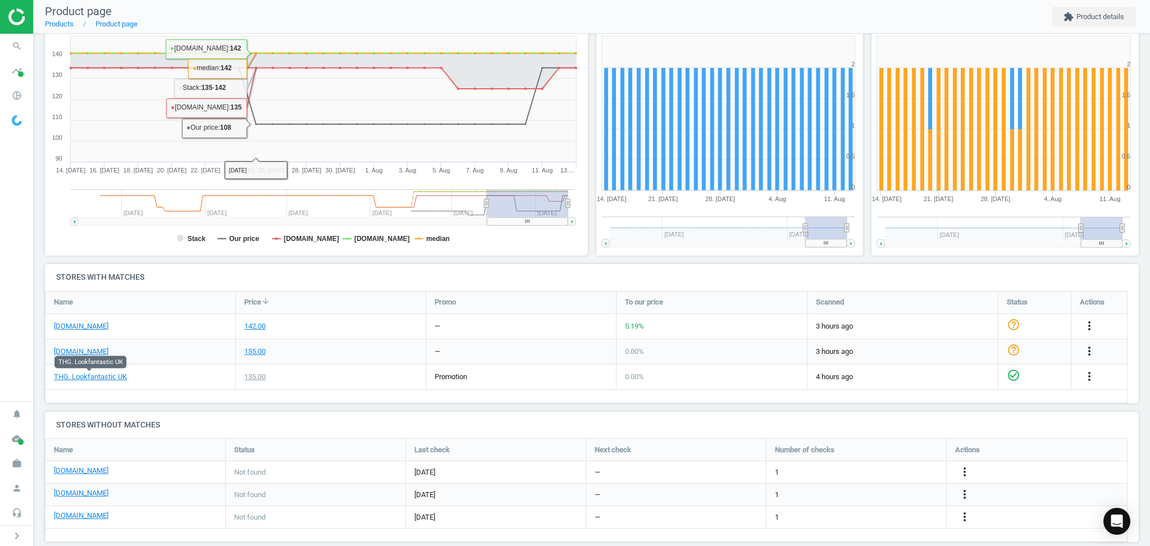
click at [313, 373] on div "135.00" at bounding box center [331, 377] width 190 height 25
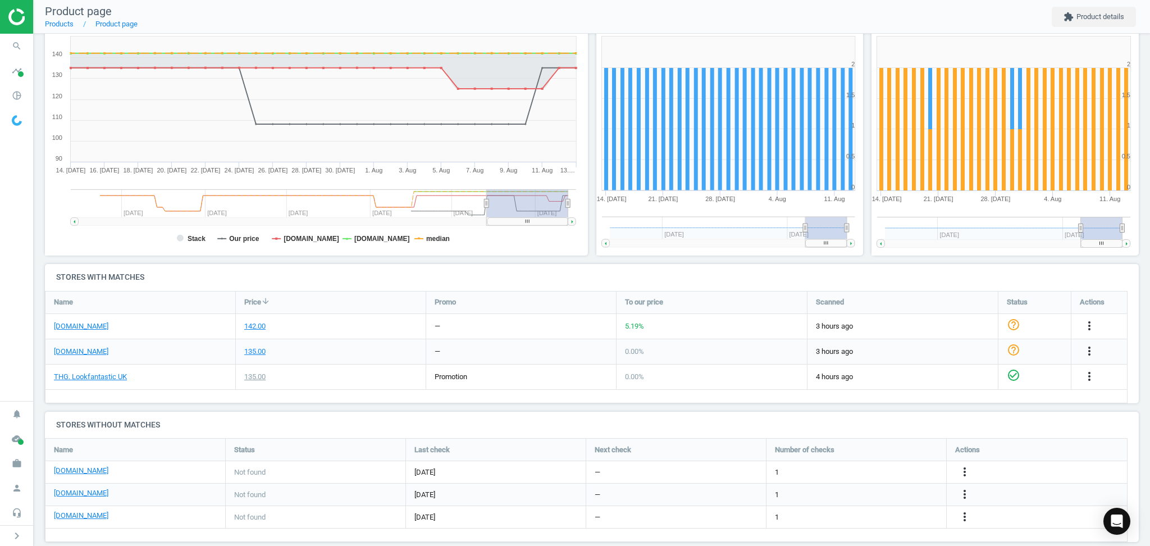
click at [388, 349] on div "135.00" at bounding box center [331, 351] width 190 height 25
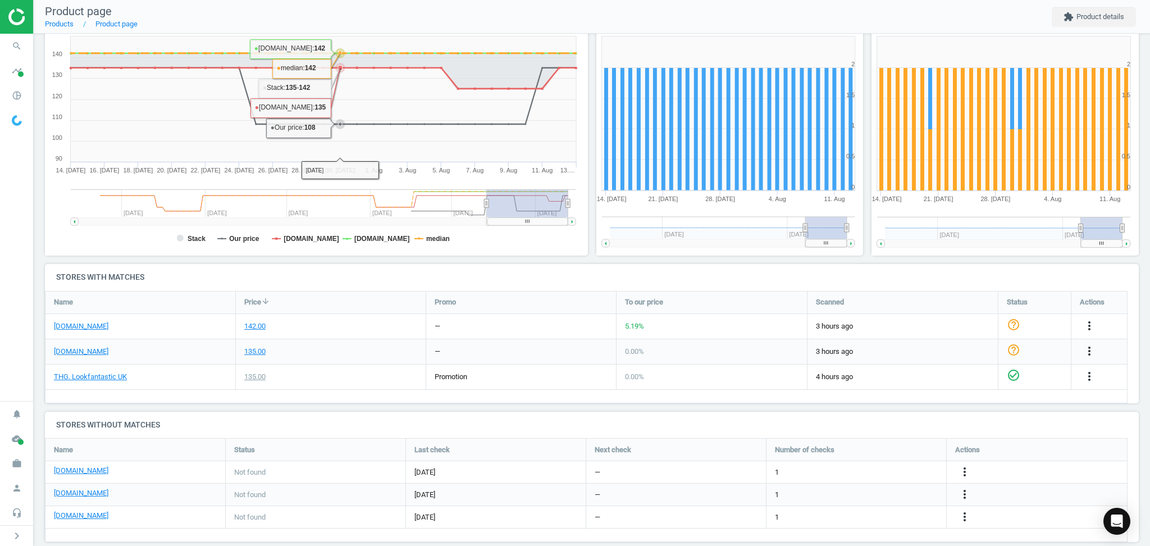
click at [336, 31] on nav "Product page Products Product page extension Product details" at bounding box center [592, 17] width 1117 height 34
drag, startPoint x: 317, startPoint y: 35, endPoint x: 326, endPoint y: 45, distance: 13.9
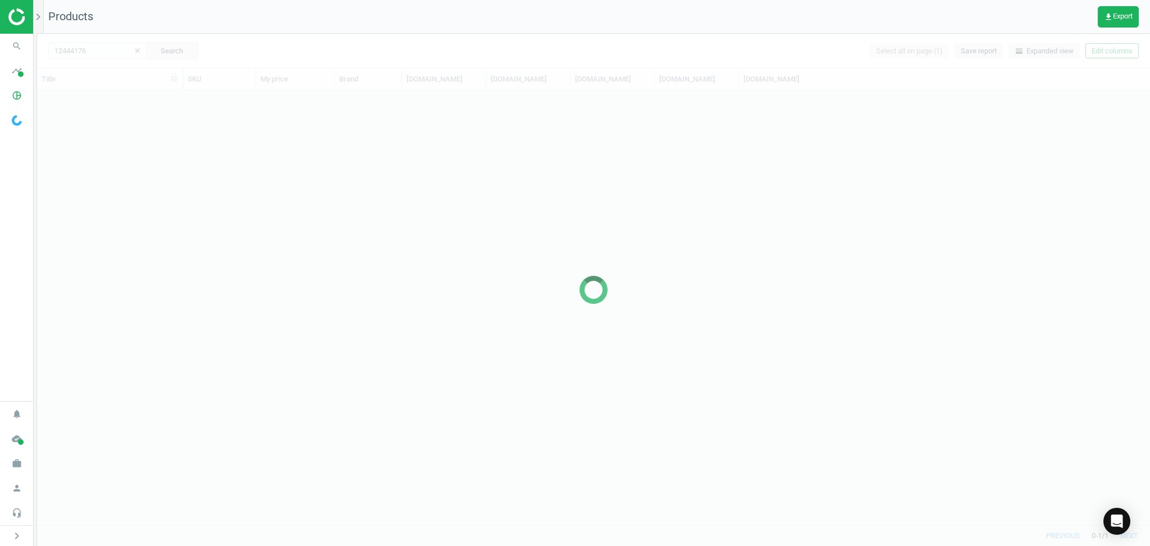
scroll to position [424, 1102]
click at [98, 53] on input "12444176" at bounding box center [97, 50] width 98 height 17
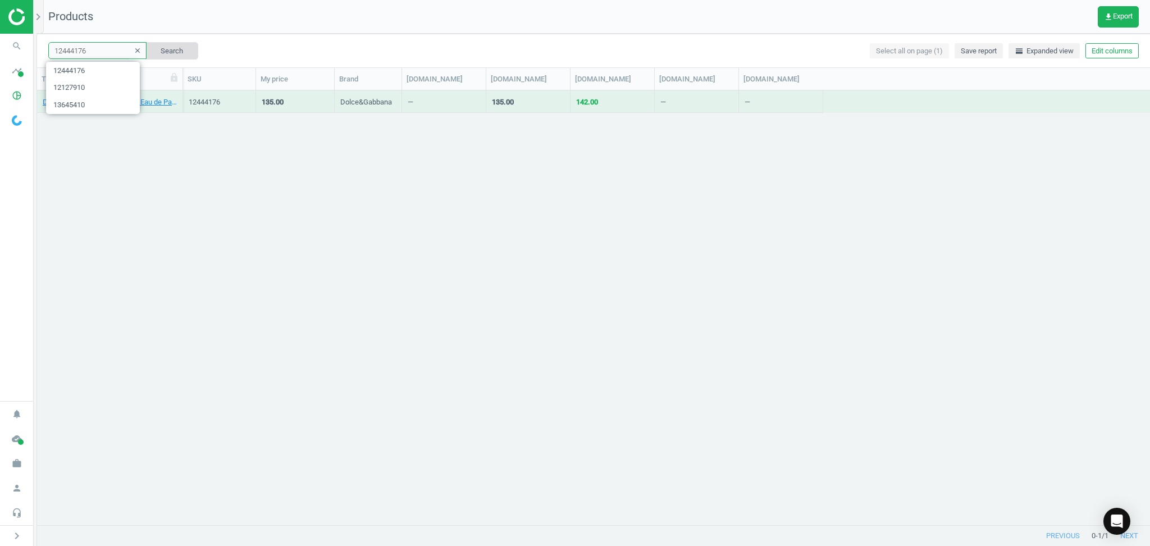
paste input "3927705"
type input "13927705"
click at [158, 44] on button "Search" at bounding box center [171, 50] width 53 height 17
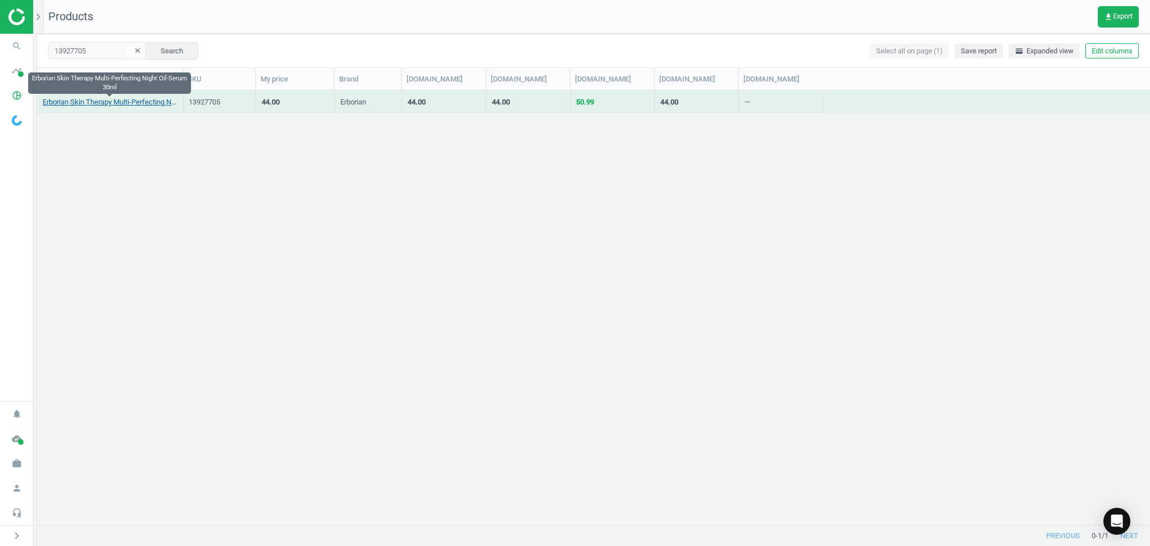
click at [144, 106] on link "Erborian Skin Therapy Multi-Perfecting Night Oil-Serum 30ml" at bounding box center [110, 102] width 134 height 10
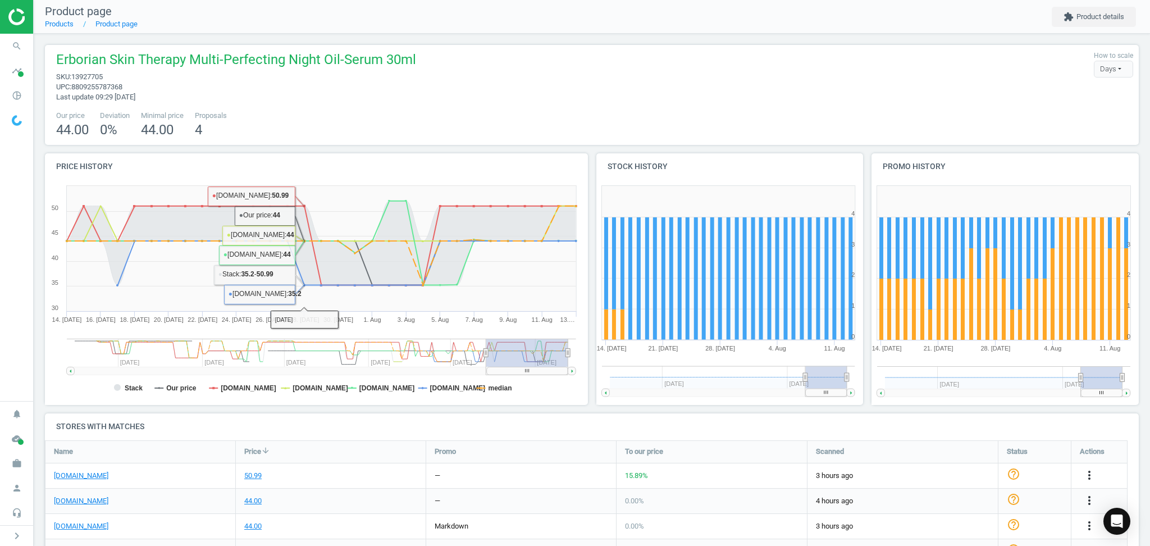
scroll to position [149, 0]
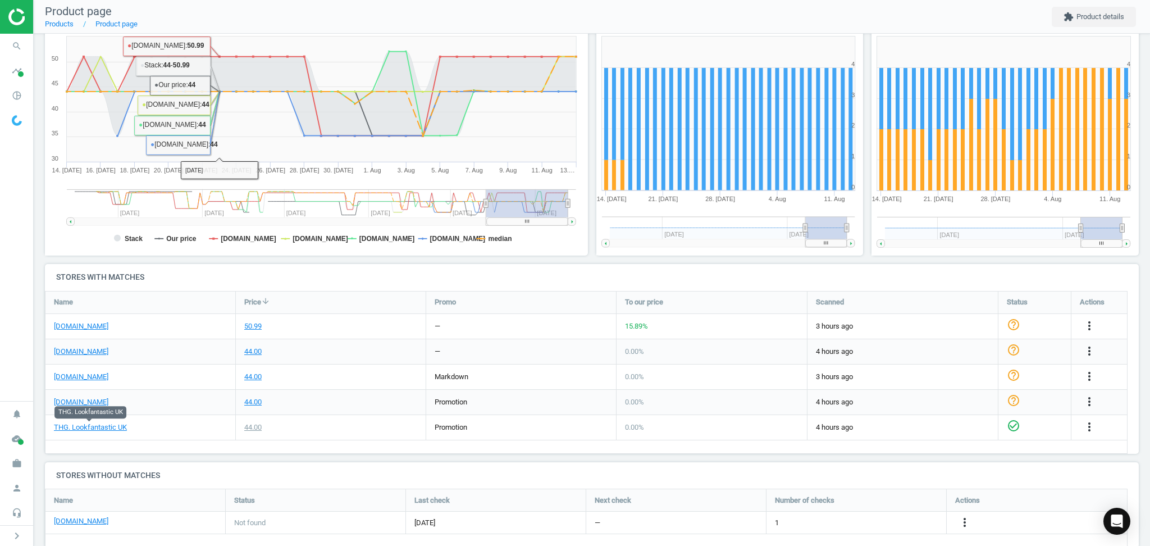
click at [331, 409] on div "44.00" at bounding box center [331, 402] width 190 height 25
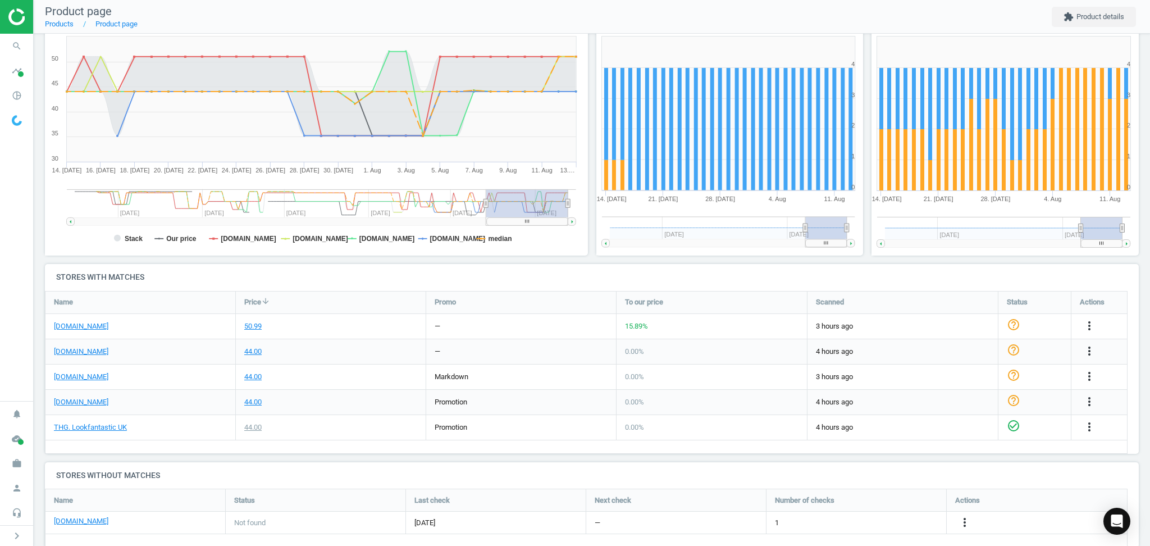
click at [9, 288] on nav "search Search timeline Data delivery Overview Matches dashboard Matches Rematch…" at bounding box center [16, 217] width 33 height 367
drag, startPoint x: 9, startPoint y: 288, endPoint x: 16, endPoint y: 269, distance: 20.3
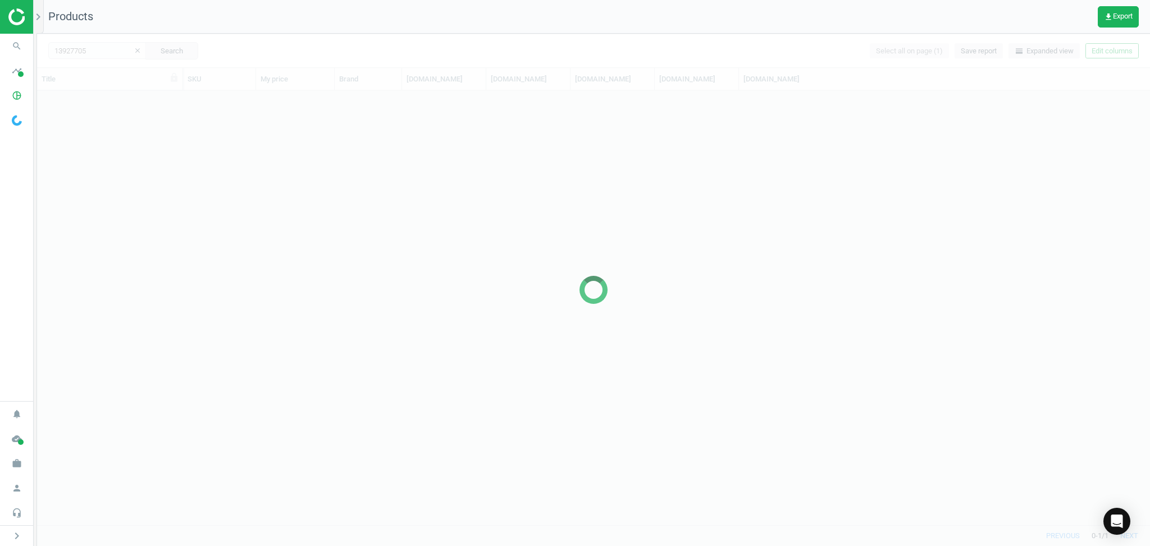
scroll to position [424, 1102]
click at [106, 48] on div at bounding box center [593, 290] width 1113 height 512
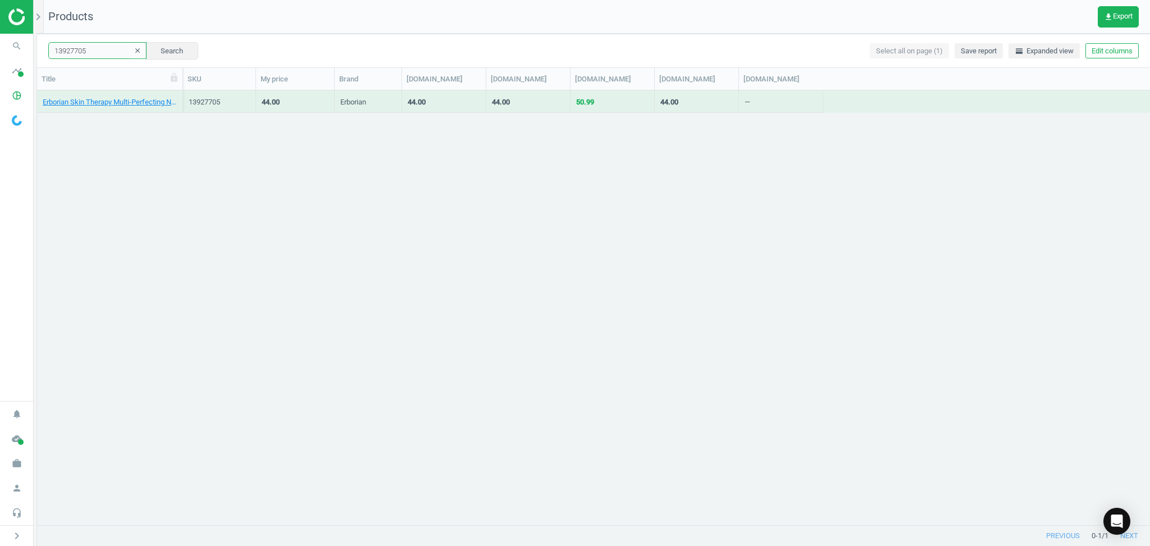
click at [105, 48] on input "13927705" at bounding box center [97, 50] width 98 height 17
paste input "1834362"
type input "11834362"
click at [153, 45] on button "Search" at bounding box center [171, 50] width 53 height 17
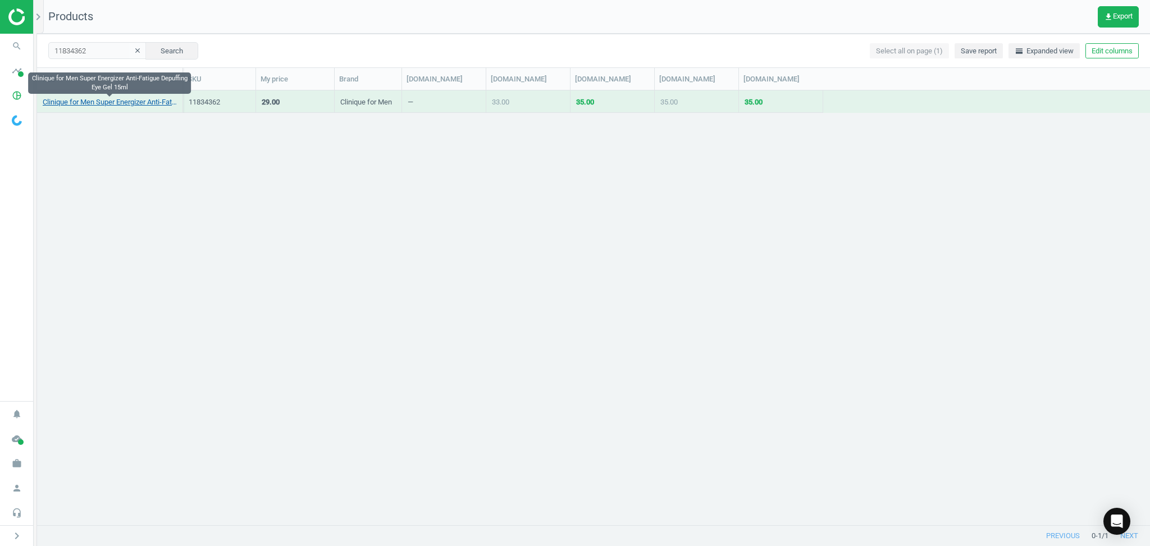
click at [57, 101] on link "Clinique for Men Super Energizer Anti-Fatigue Depuffing Eye Gel 15ml" at bounding box center [110, 102] width 134 height 10
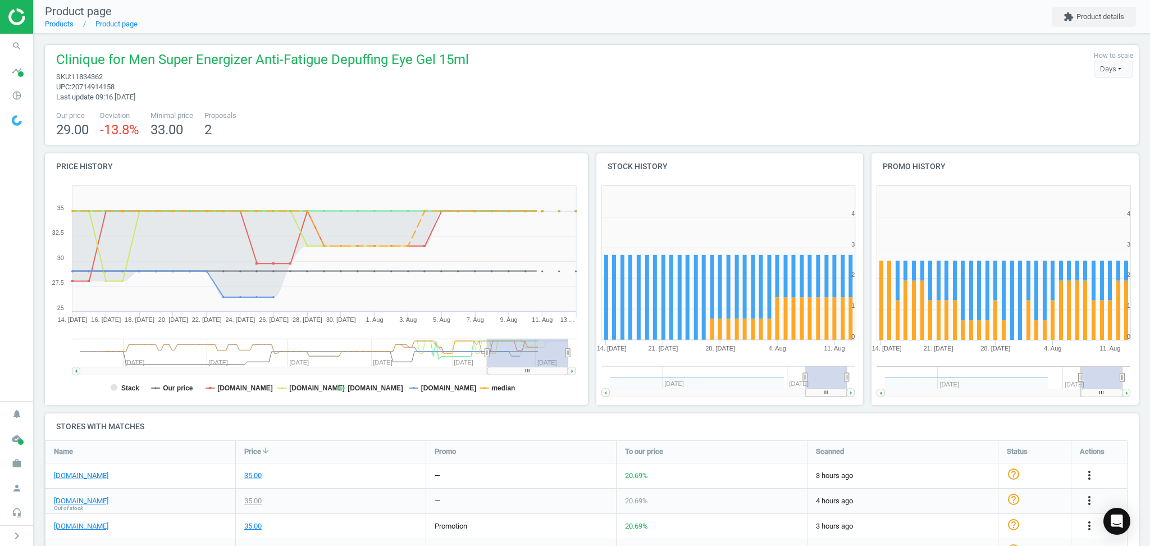
scroll to position [149, 0]
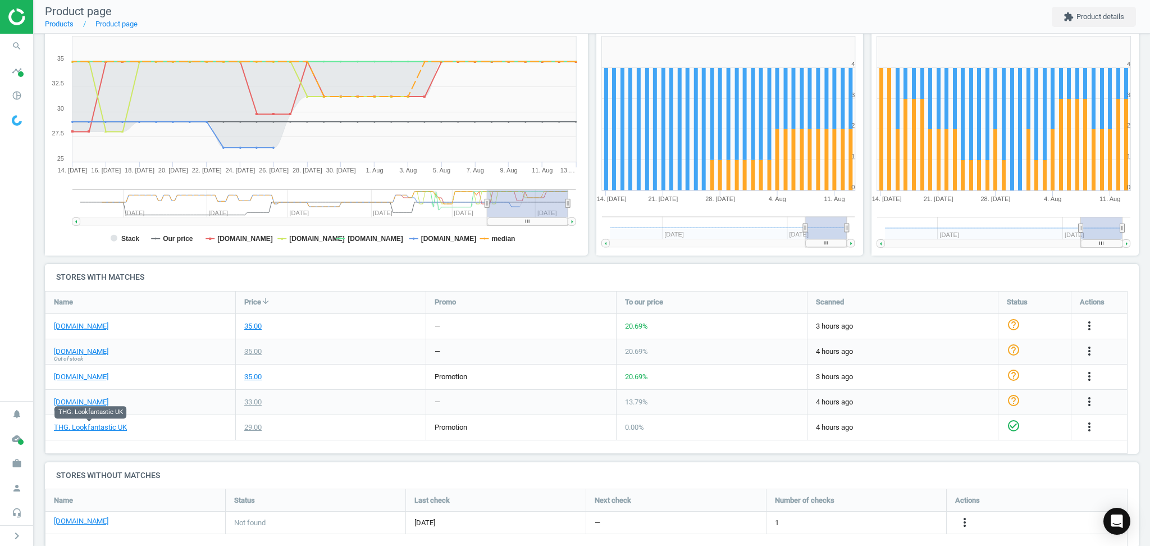
drag, startPoint x: 104, startPoint y: 429, endPoint x: 126, endPoint y: 408, distance: 30.2
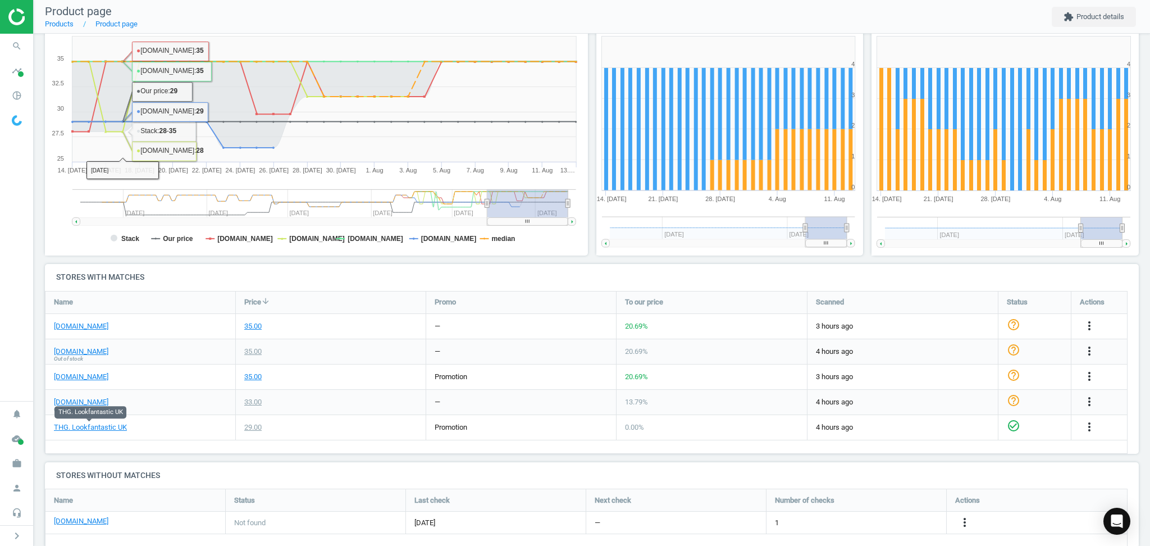
click at [192, 398] on div "sephora.co.uk Out of stock" at bounding box center [140, 402] width 190 height 25
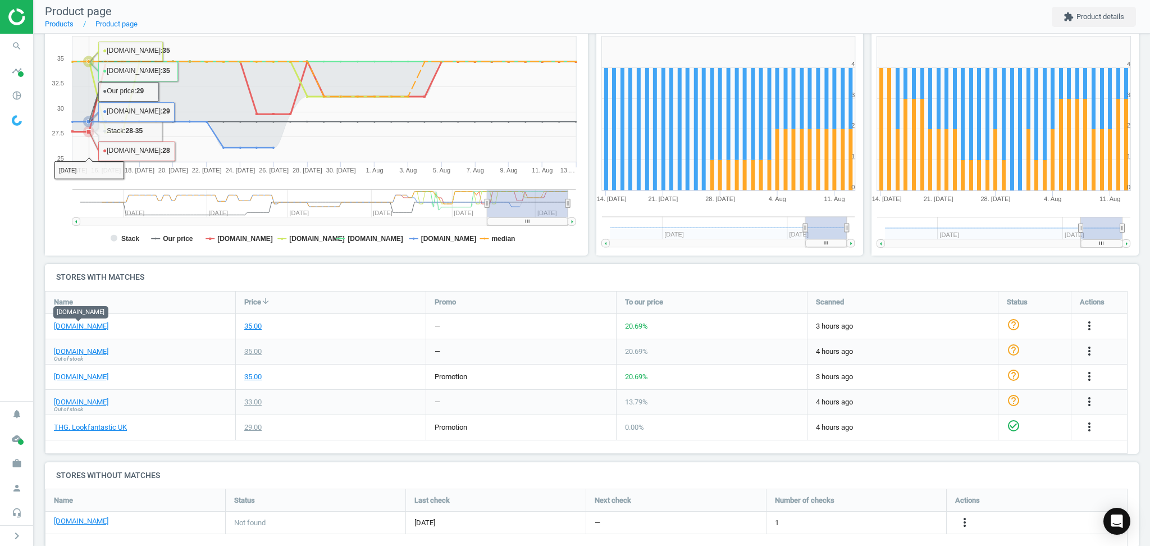
scroll to position [0, 0]
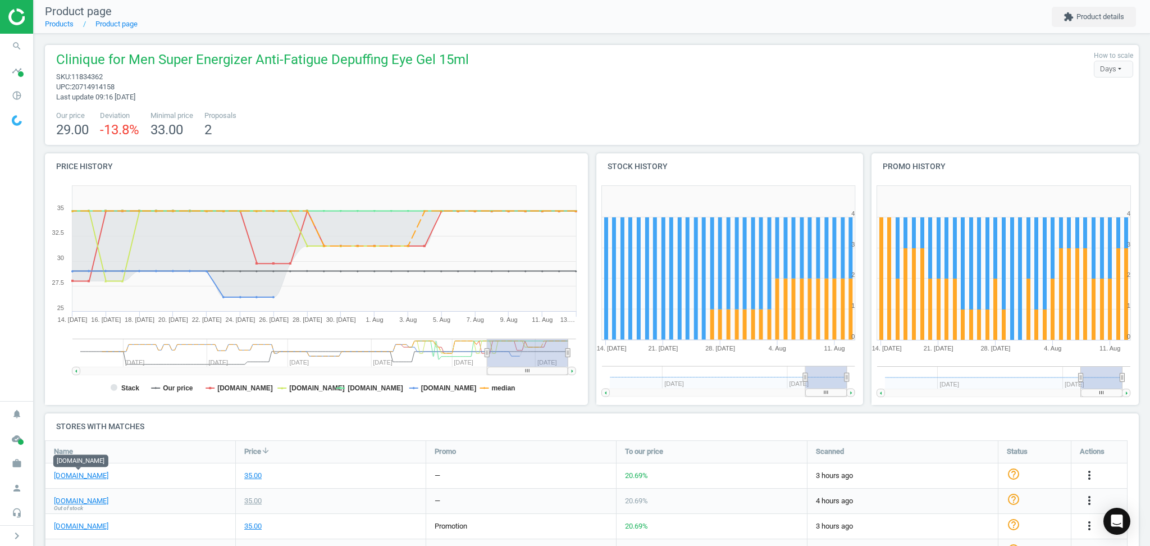
click at [88, 79] on span "11834362" at bounding box center [86, 76] width 31 height 8
copy span "11834362"
click at [94, 90] on span "20714914158" at bounding box center [92, 87] width 43 height 8
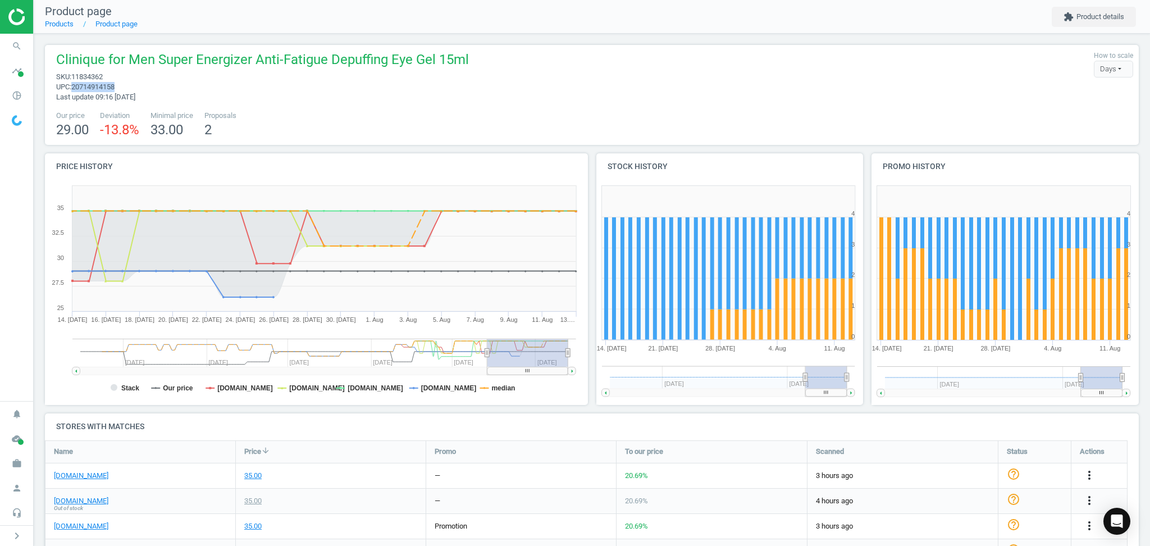
copy span "20714914158"
click at [87, 72] on span "11834362" at bounding box center [86, 76] width 31 height 8
copy span "11834362"
drag, startPoint x: 249, startPoint y: 72, endPoint x: 222, endPoint y: 70, distance: 26.5
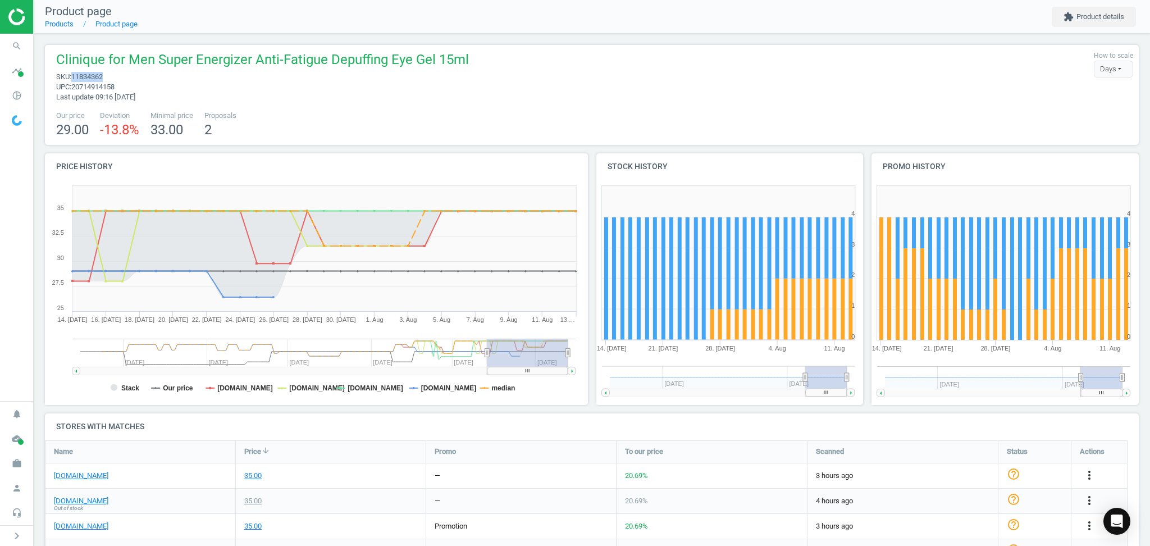
click at [250, 72] on span "sku : 11834362" at bounding box center [262, 77] width 413 height 10
drag, startPoint x: 13, startPoint y: 176, endPoint x: 138, endPoint y: 34, distance: 189.1
click at [15, 176] on nav "search Search timeline Data delivery Overview Matches dashboard Matches Rematch…" at bounding box center [16, 217] width 33 height 367
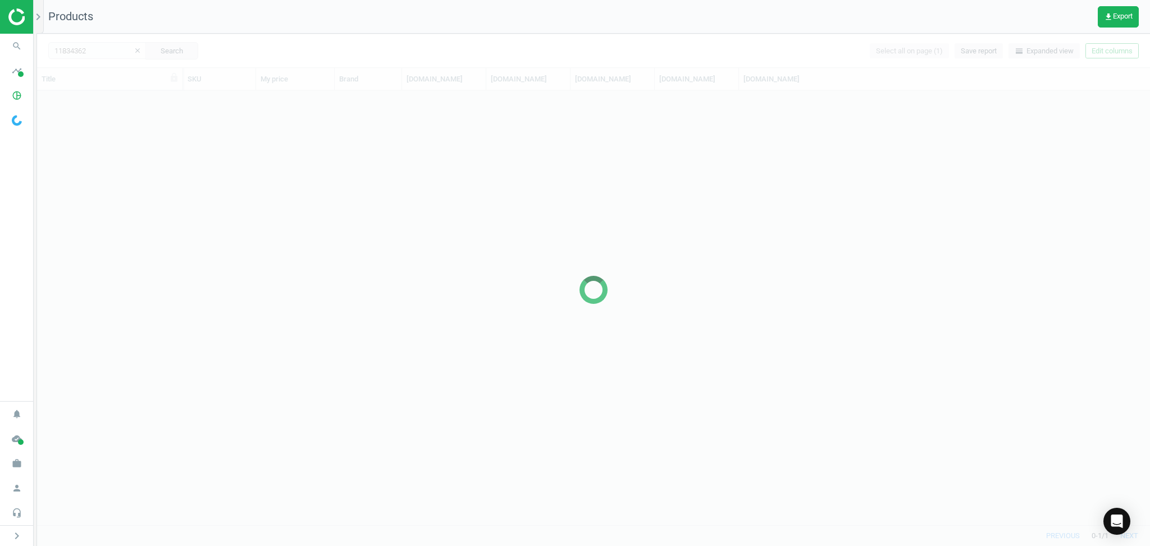
scroll to position [424, 1102]
click at [104, 56] on div at bounding box center [593, 290] width 1113 height 512
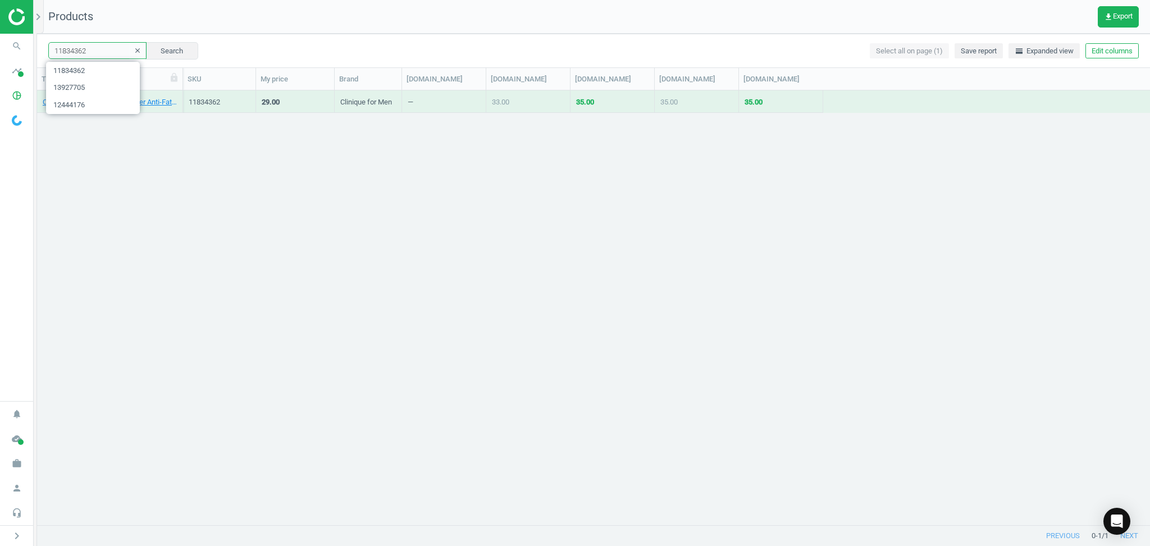
click at [104, 55] on input "11834362" at bounding box center [97, 50] width 98 height 17
paste input "5285395"
type input "15285395"
click at [175, 52] on button "Search" at bounding box center [171, 50] width 53 height 17
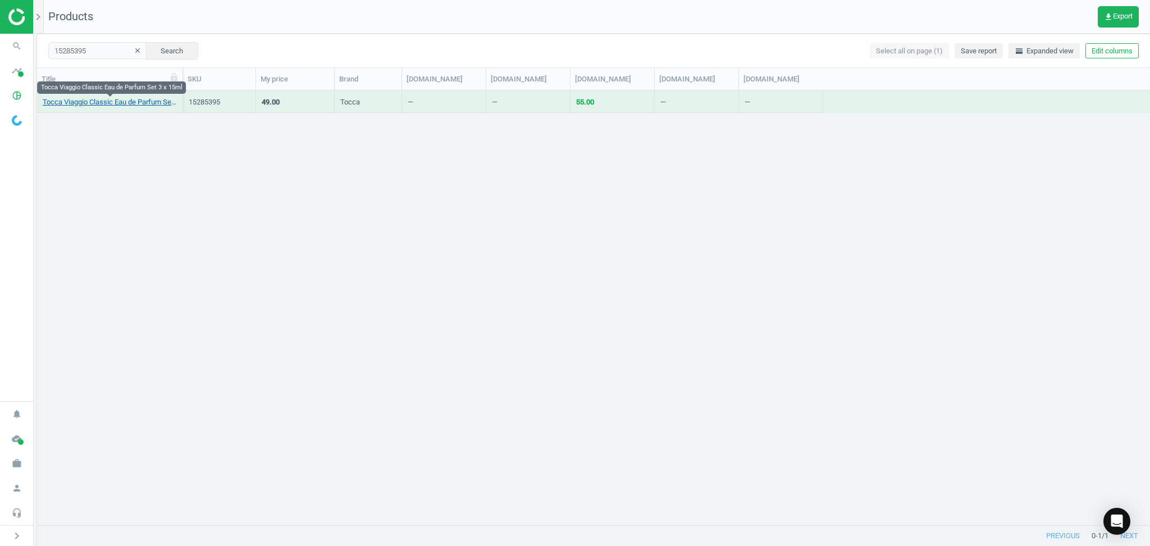
click at [108, 104] on link "Tocca Viaggio Classic Eau de Parfum Set 3 x 15ml" at bounding box center [110, 102] width 134 height 10
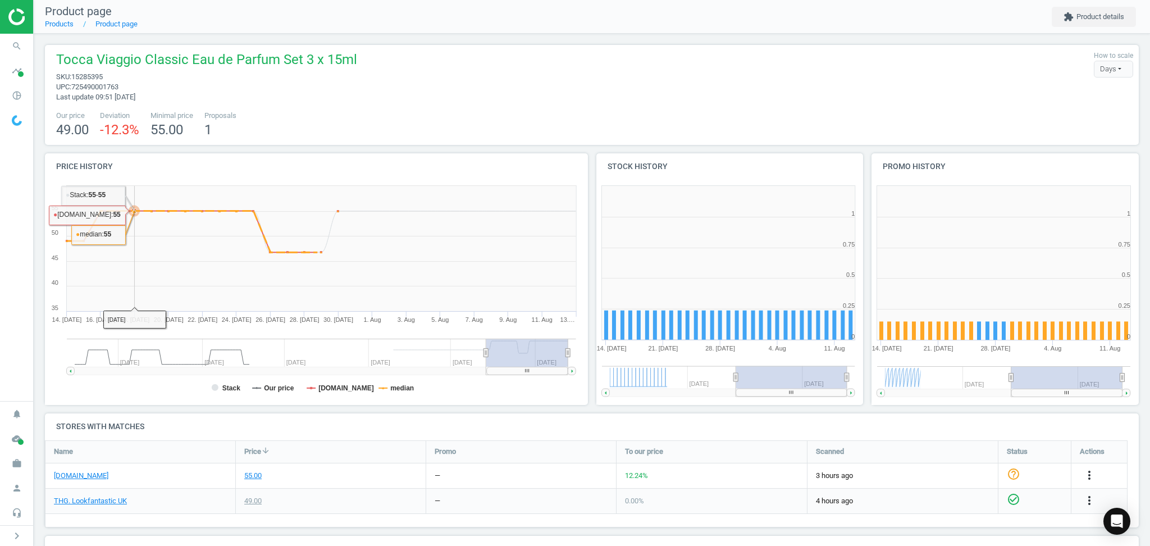
scroll to position [251, 291]
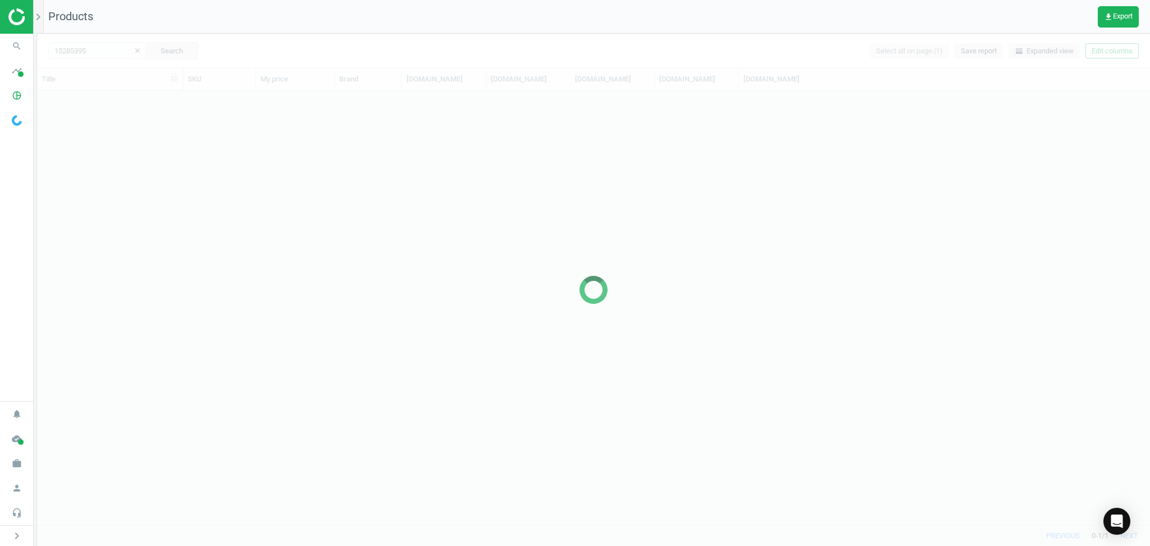
scroll to position [424, 1102]
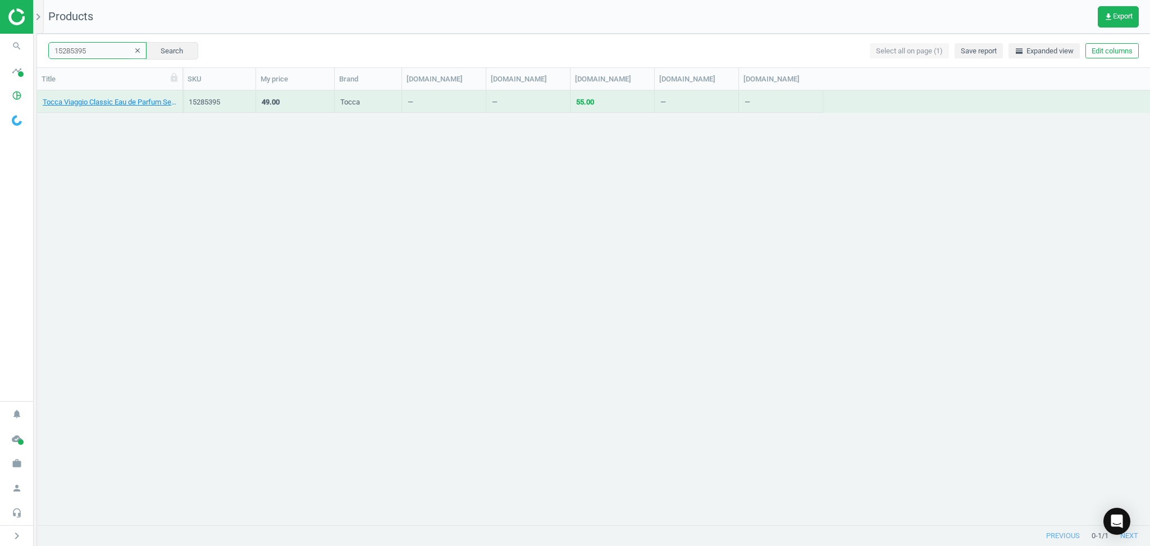
click at [97, 55] on input "15285395" at bounding box center [97, 50] width 98 height 17
paste input "116591"
type input "11165915"
click at [166, 54] on button "Search" at bounding box center [171, 50] width 53 height 17
click at [136, 97] on link "Sarah Chapman Skinesis Age Repair Serum (30ml)" at bounding box center [110, 102] width 134 height 10
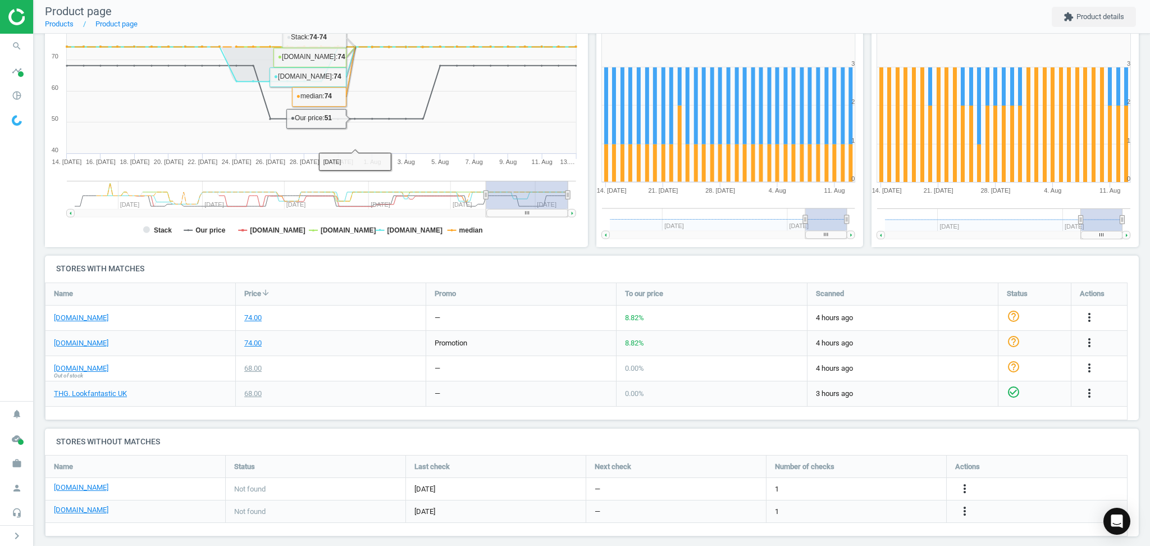
scroll to position [167, 0]
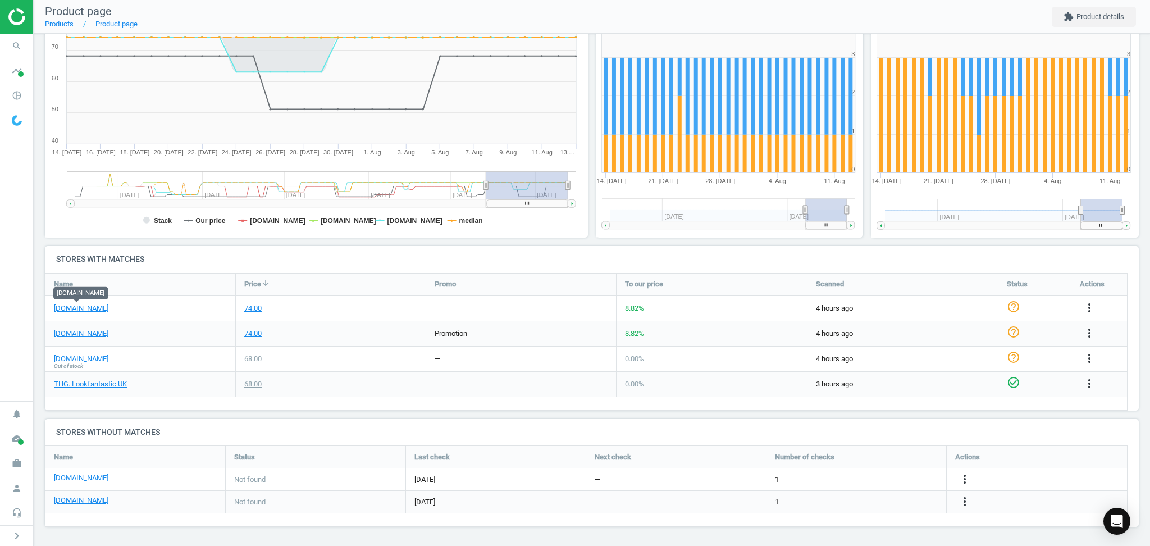
drag, startPoint x: 83, startPoint y: 307, endPoint x: 415, endPoint y: 156, distance: 364.2
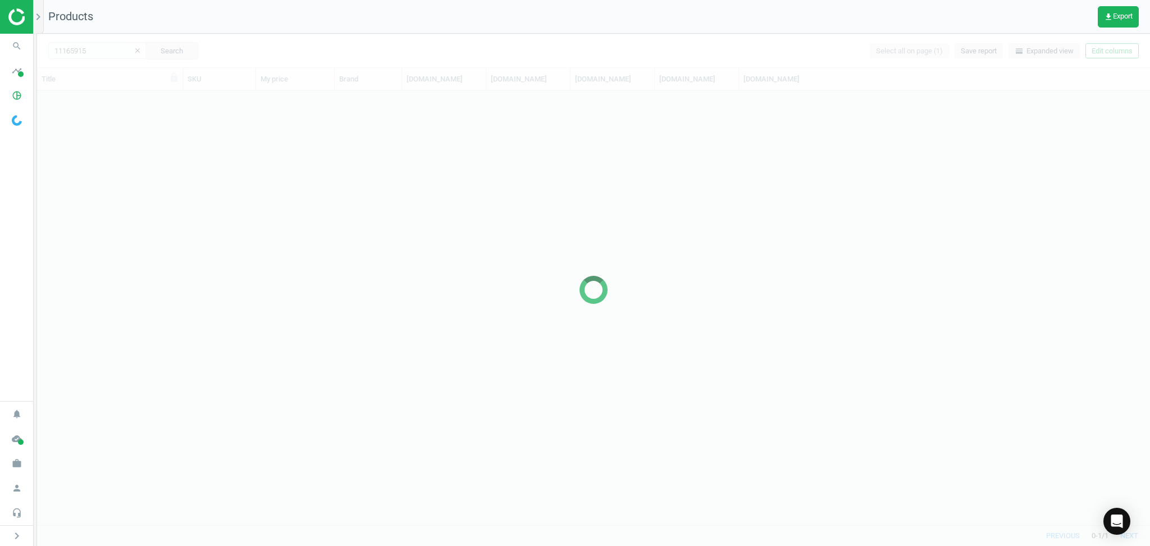
scroll to position [424, 1102]
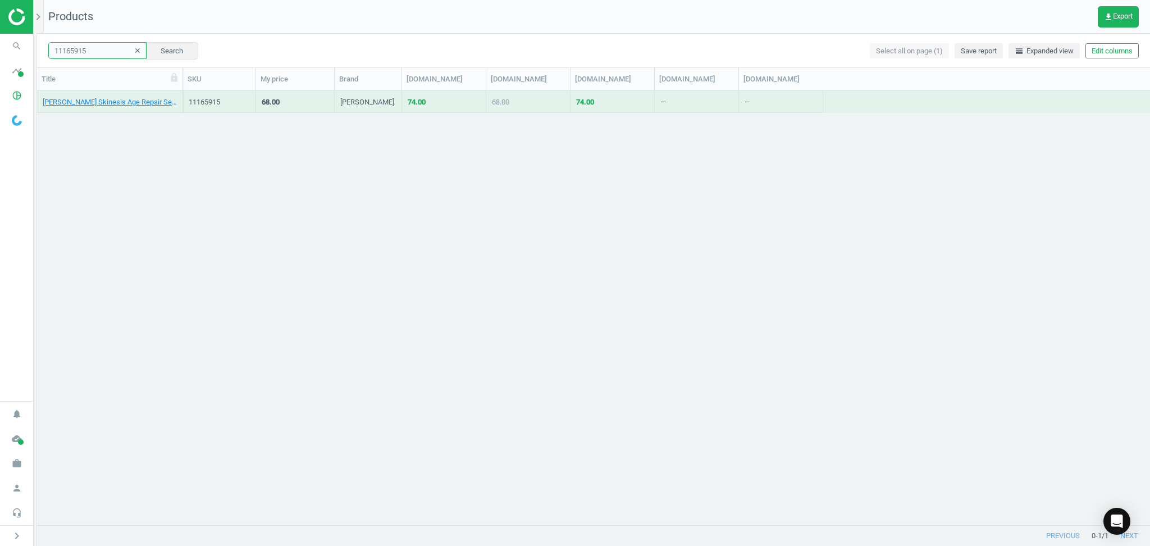
click at [102, 48] on input "11165915" at bounding box center [97, 50] width 98 height 17
paste input "2127920"
type input "12127920"
click at [158, 48] on button "Search" at bounding box center [171, 50] width 53 height 17
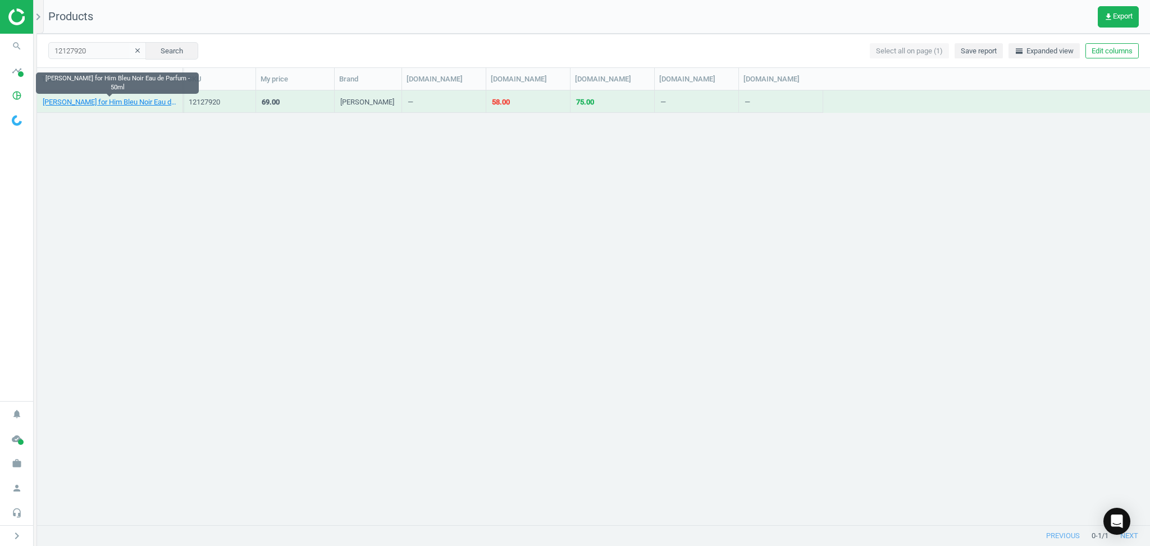
click at [111, 106] on link "Narciso Rodriguez for Him Bleu Noir Eau de Parfum - 50ml" at bounding box center [110, 102] width 134 height 10
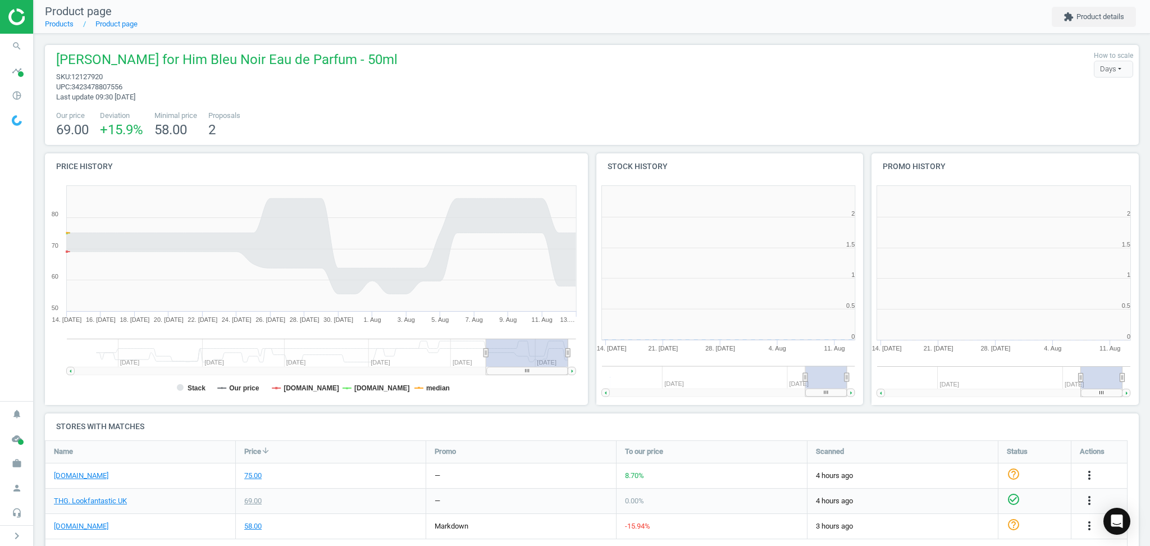
scroll to position [5, 6]
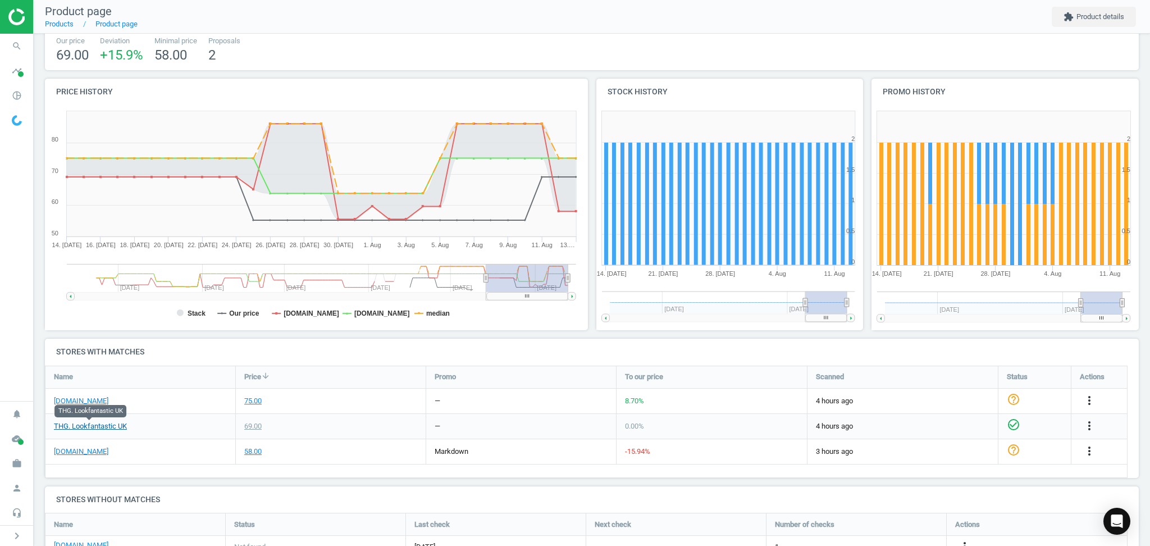
drag, startPoint x: 76, startPoint y: 421, endPoint x: 83, endPoint y: 423, distance: 6.9
click at [78, 426] on link "THG. Lookfantastic UK" at bounding box center [90, 426] width 73 height 10
click at [29, 212] on nav "search Search timeline Data delivery Overview Matches dashboard Matches Rematch…" at bounding box center [16, 217] width 33 height 367
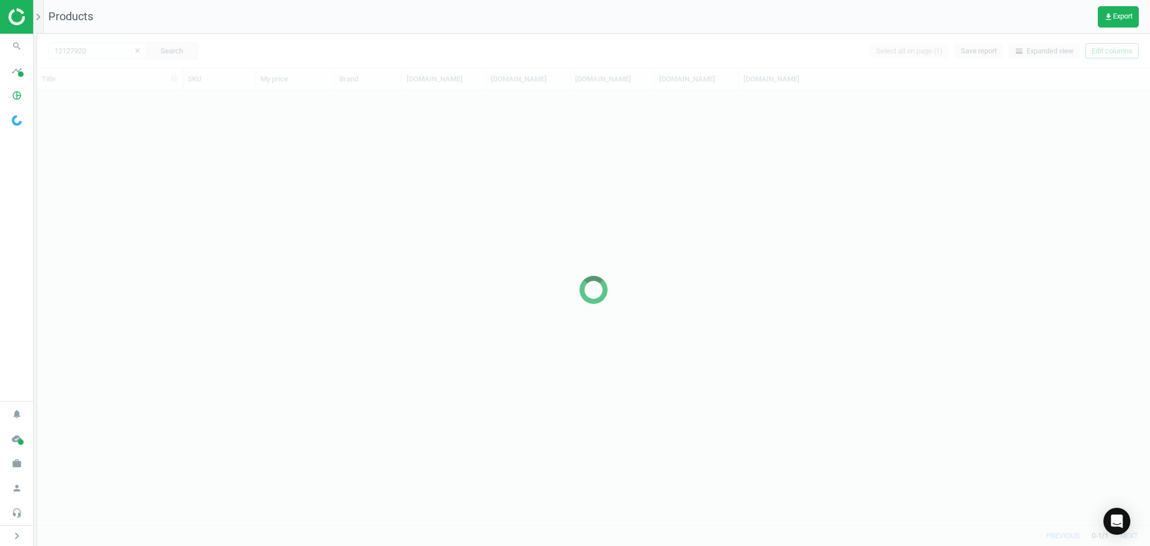
scroll to position [424, 1102]
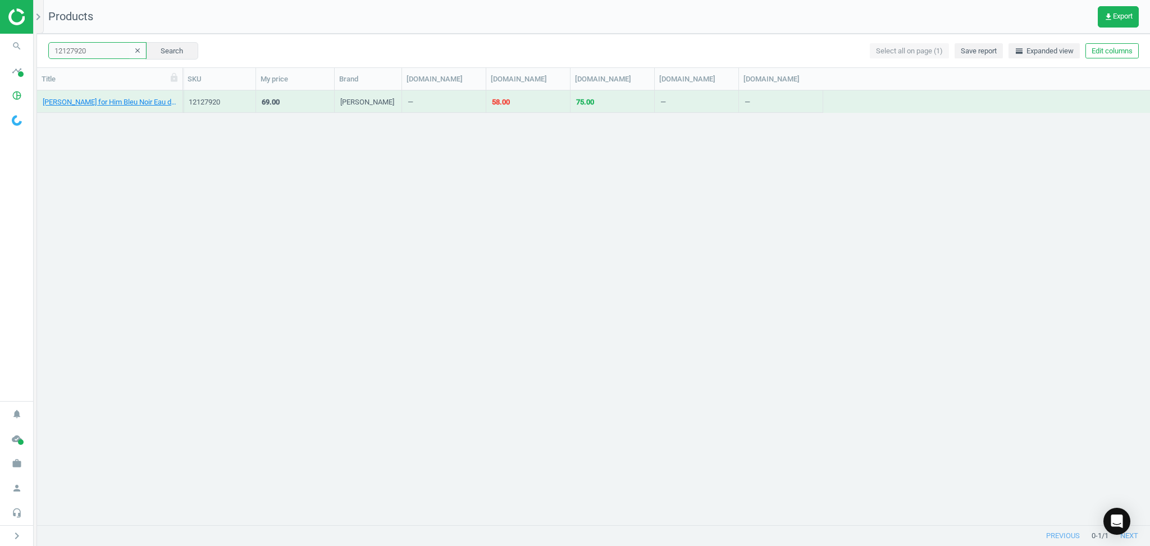
click at [83, 51] on input "12127920" at bounding box center [97, 50] width 98 height 17
paste input "5208797"
type input "15208797"
click at [160, 52] on button "Search" at bounding box center [171, 50] width 53 height 17
click at [120, 100] on link "Dolce&Gabbana To Gold Eau de Parfum 75ml" at bounding box center [110, 102] width 134 height 10
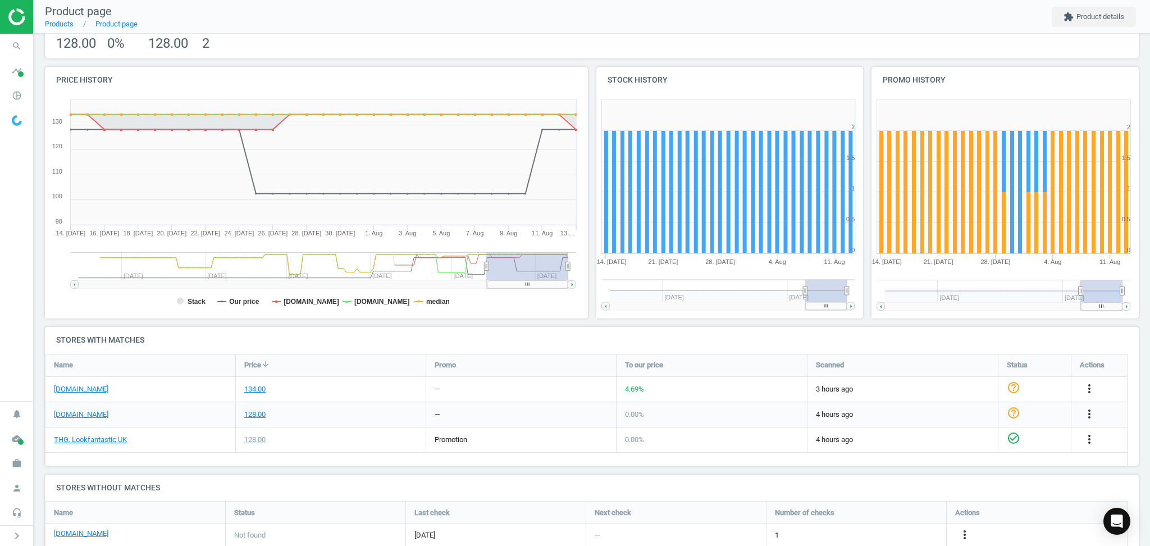
scroll to position [165, 0]
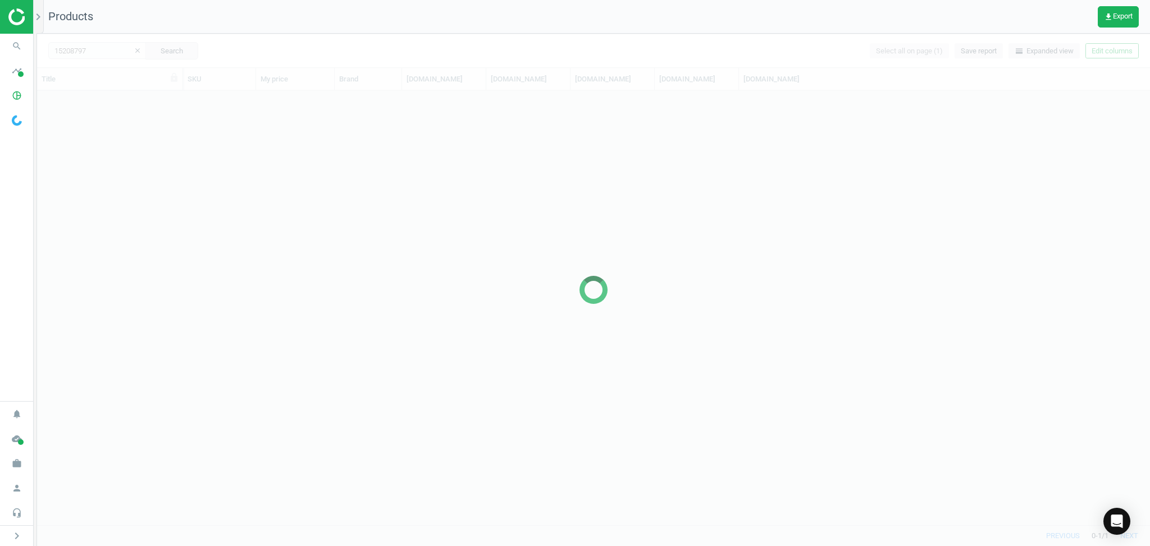
scroll to position [424, 1102]
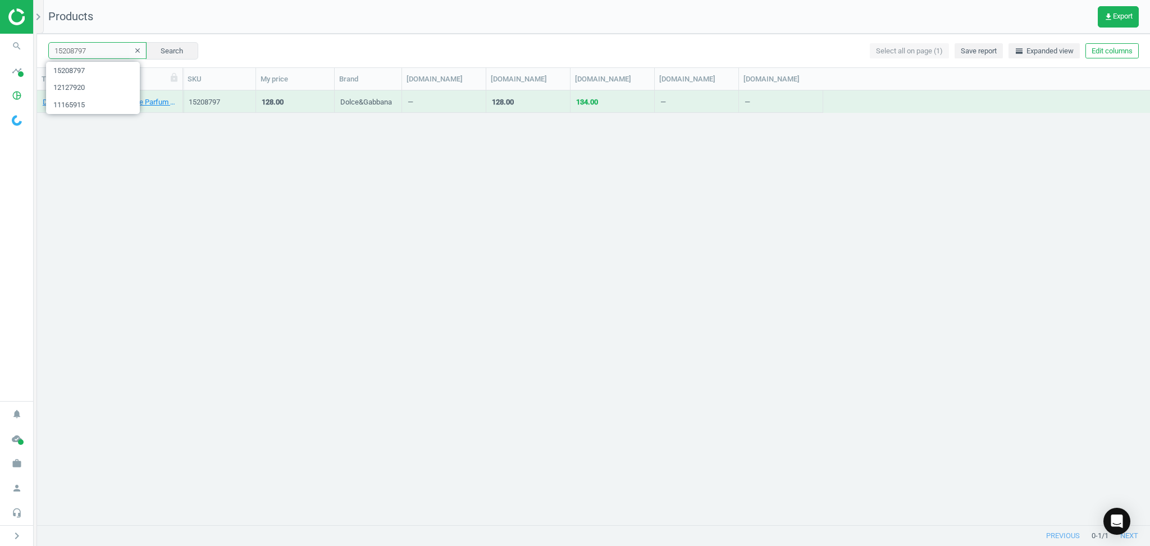
click at [105, 52] on input "15208797" at bounding box center [97, 50] width 98 height 17
paste input "4271169"
type input "14271169"
click at [163, 52] on button "Search" at bounding box center [171, 50] width 53 height 17
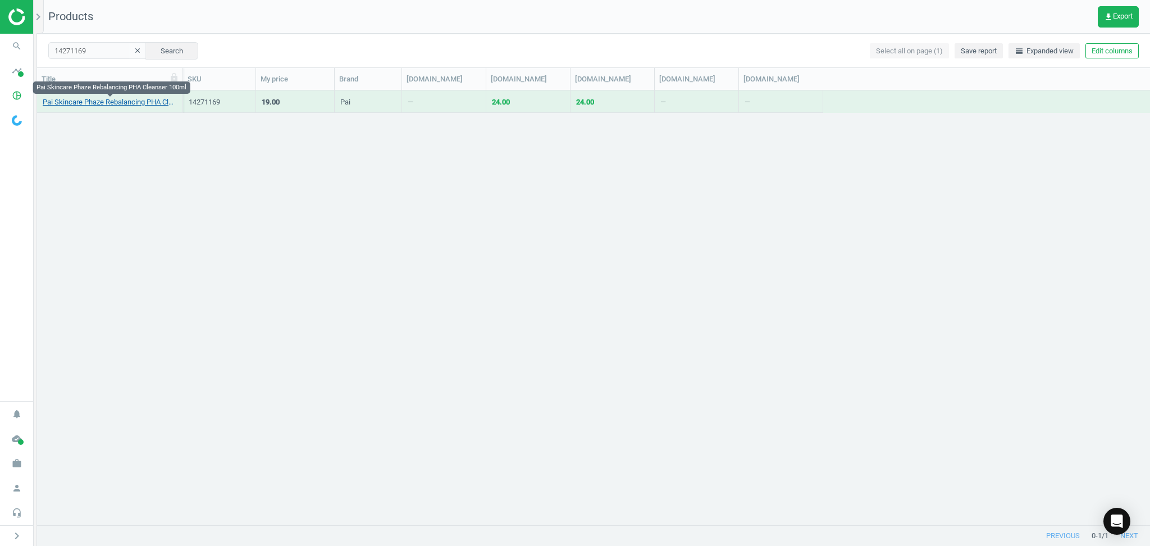
click at [94, 102] on link "Pai Skincare Phaze Rebalancing PHA Cleanser 100ml" at bounding box center [110, 102] width 134 height 10
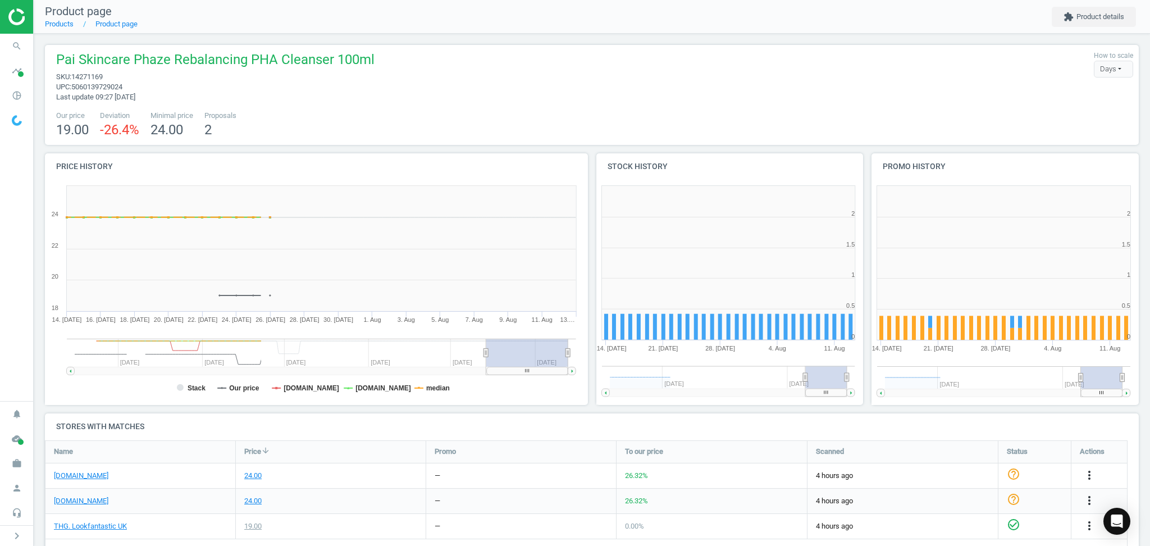
scroll to position [75, 0]
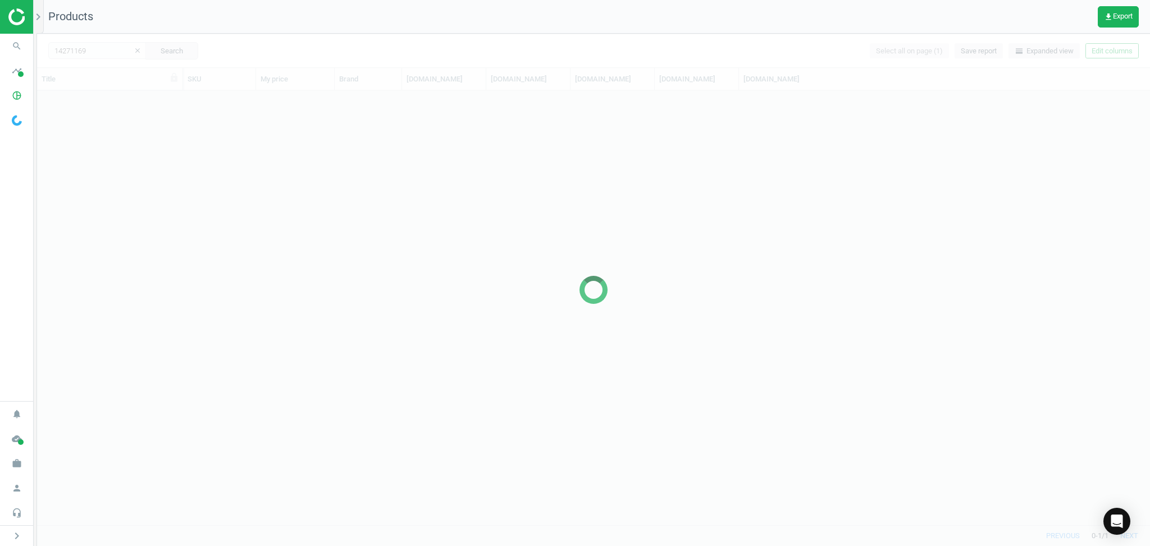
scroll to position [424, 1102]
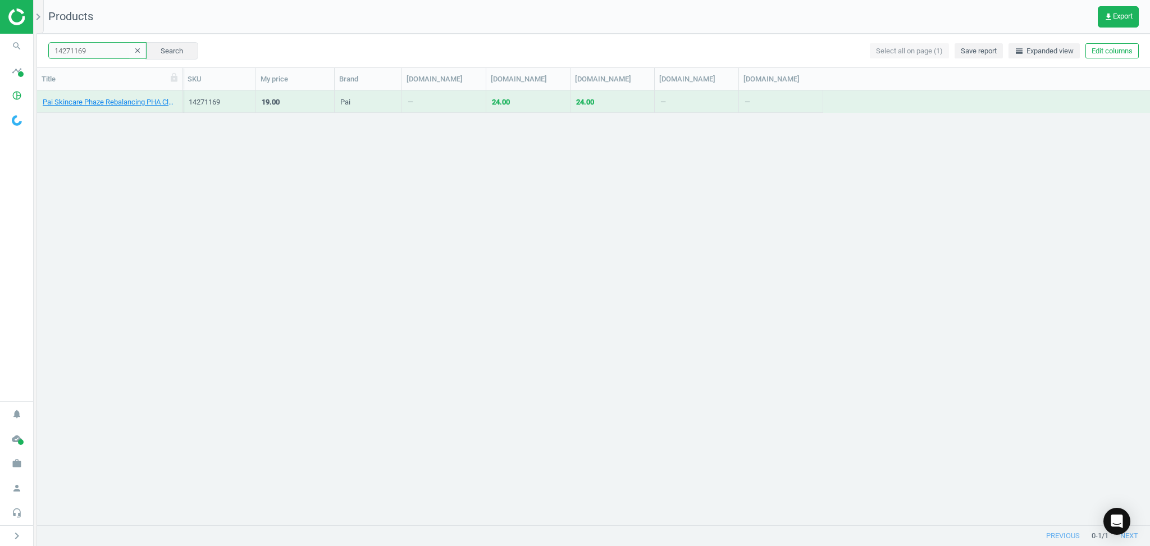
click at [98, 52] on input "14271169" at bounding box center [97, 50] width 98 height 17
paste input "2879737"
type input "12879737"
click at [152, 52] on button "Search" at bounding box center [171, 50] width 53 height 17
click at [111, 100] on link "Pai Skincare The Impossible Glow™ Bronze Highlighting Drops 30ml" at bounding box center [110, 102] width 134 height 10
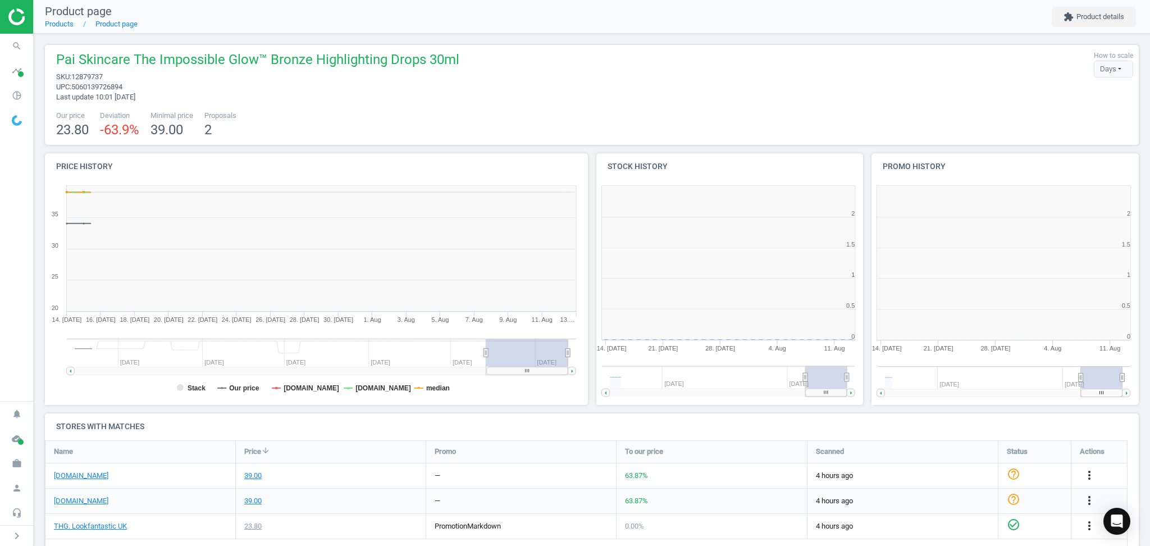
scroll to position [251, 291]
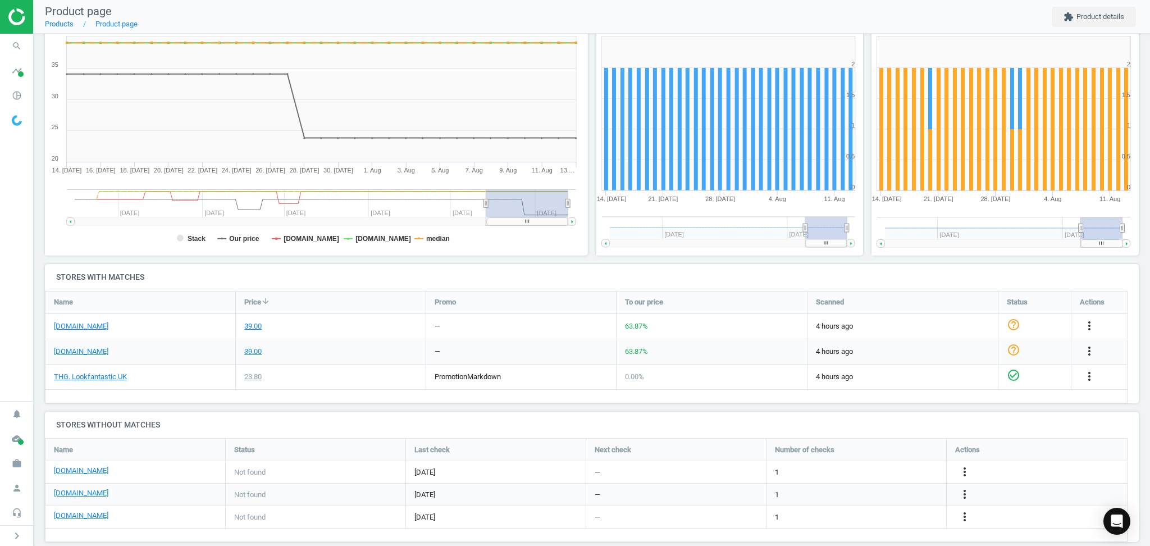
click at [3, 286] on nav "search Search timeline Data delivery Overview Matches dashboard Matches Rematch…" at bounding box center [16, 217] width 33 height 367
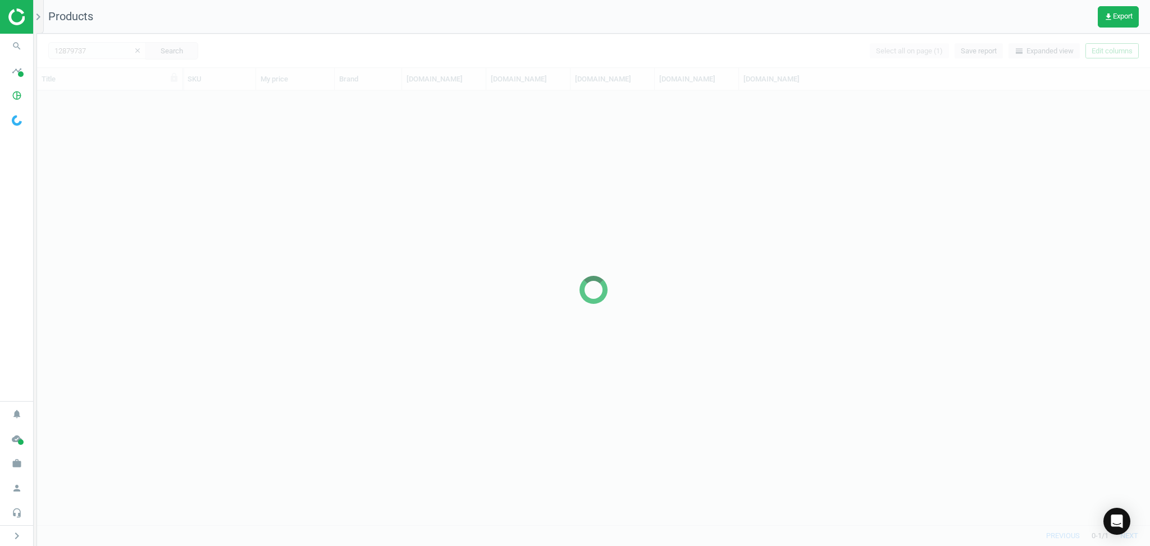
scroll to position [424, 1102]
click at [94, 52] on div at bounding box center [593, 290] width 1113 height 512
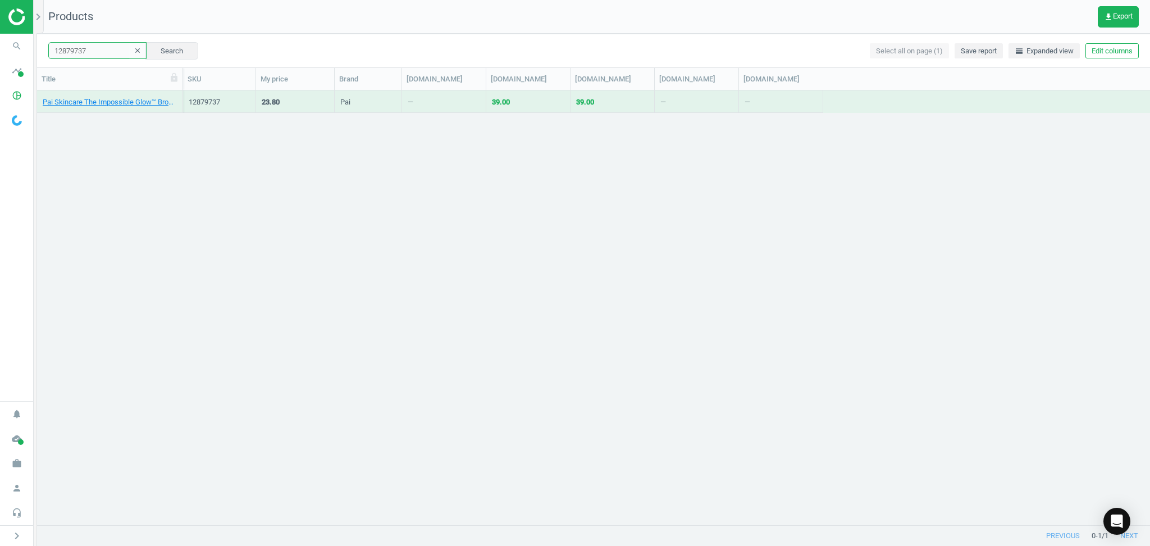
click at [98, 51] on input "12879737" at bounding box center [97, 50] width 98 height 17
paste input "1855349"
type input "11855349"
click at [174, 47] on button "Search" at bounding box center [171, 50] width 53 height 17
click at [136, 103] on link "BaByliss Salon Pro 2200 Hair Dryer" at bounding box center [98, 102] width 110 height 10
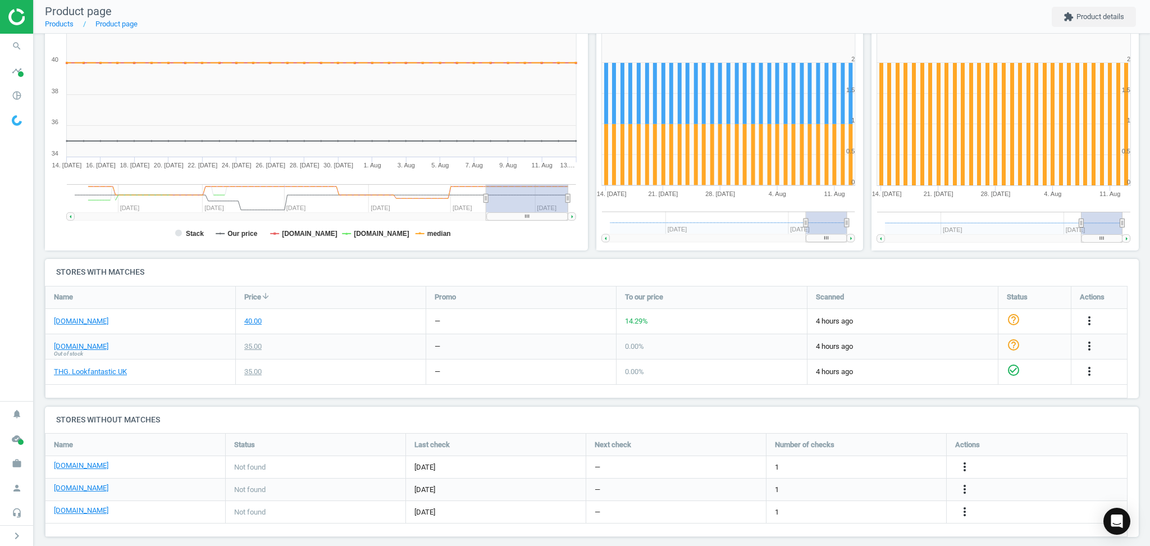
scroll to position [165, 0]
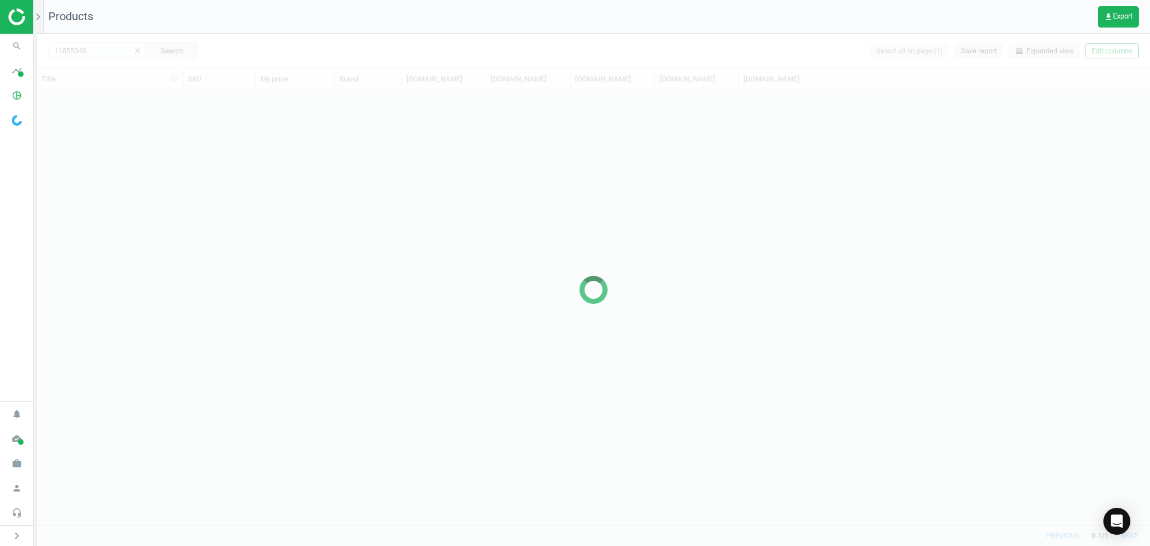
scroll to position [424, 1102]
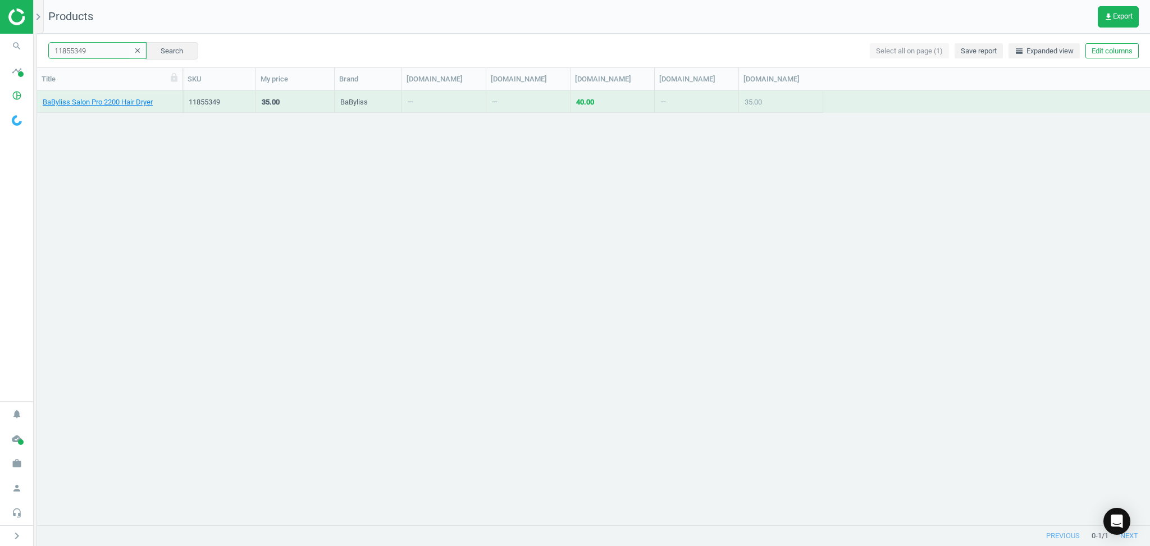
click at [101, 50] on input "11855349" at bounding box center [97, 50] width 98 height 17
paste input "2262850"
type input "12262850"
click at [151, 44] on button "Search" at bounding box center [171, 50] width 53 height 17
click at [90, 104] on link "BaByliss Salon Pro 2200 Hair Dryer" at bounding box center [98, 102] width 110 height 10
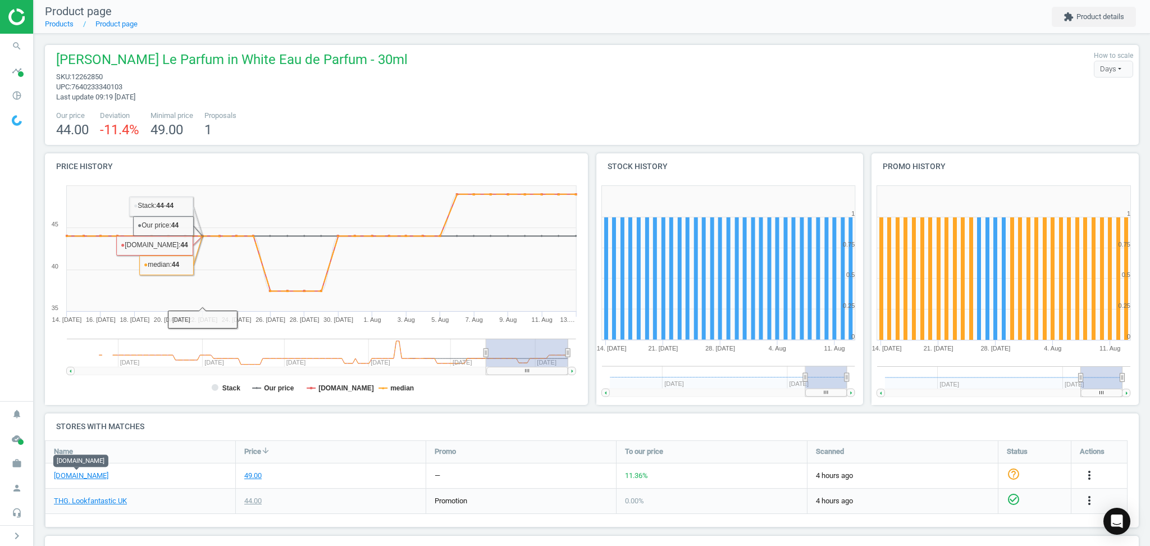
click at [244, 54] on span "Elie Saab Le Parfum in White Eau de Parfum - 30ml" at bounding box center [232, 61] width 352 height 21
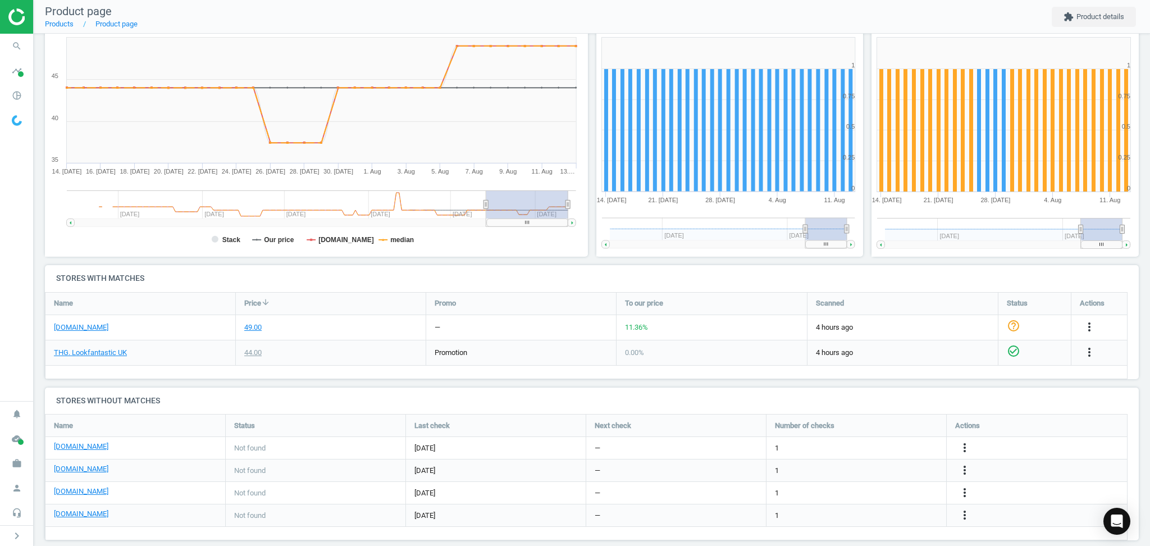
scroll to position [162, 0]
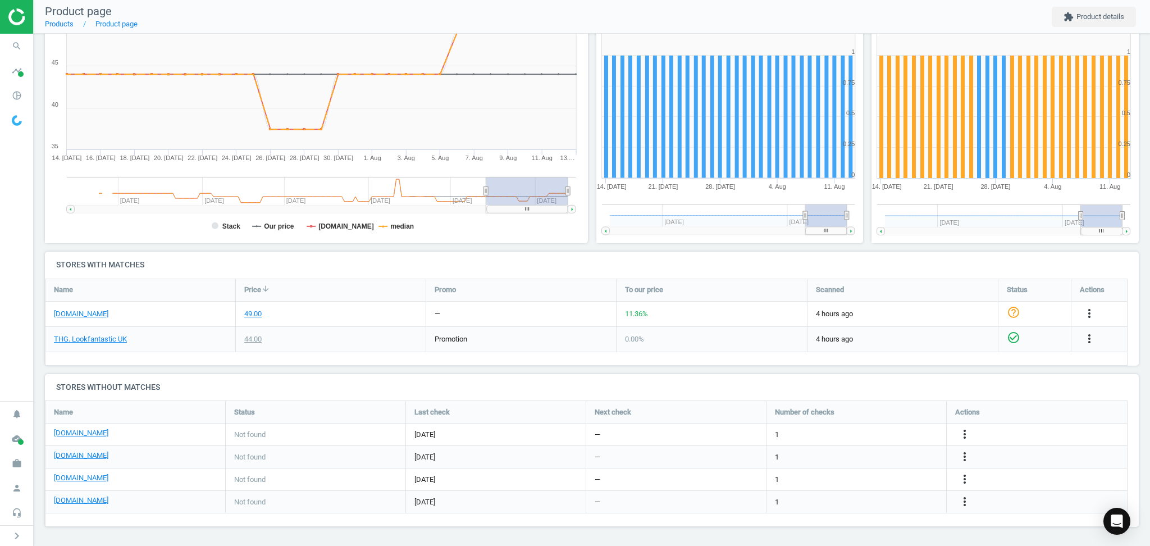
click at [166, 449] on div "[DOMAIN_NAME]" at bounding box center [135, 457] width 180 height 22
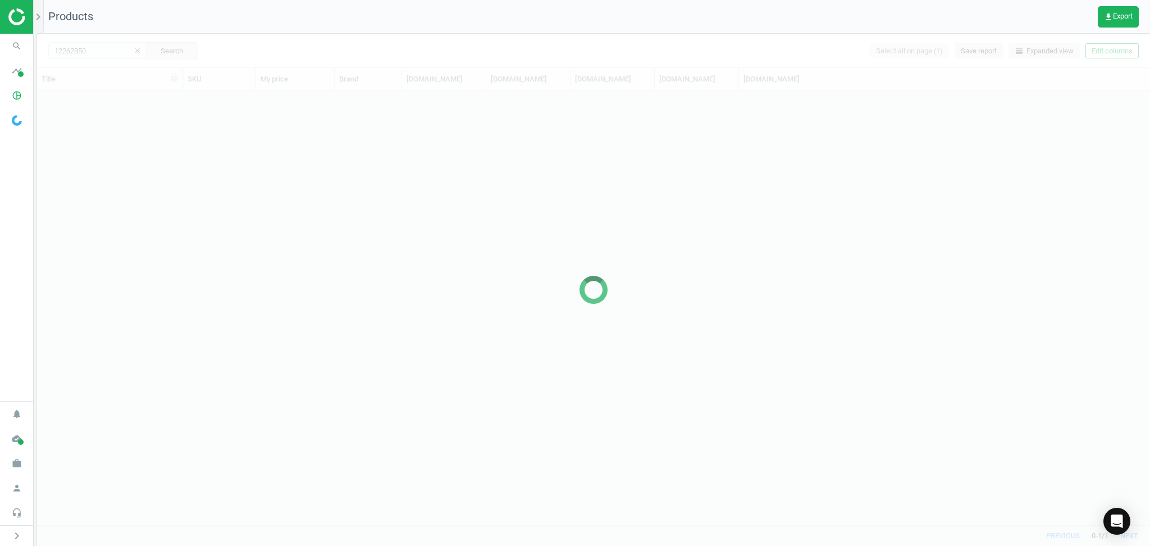
scroll to position [424, 1102]
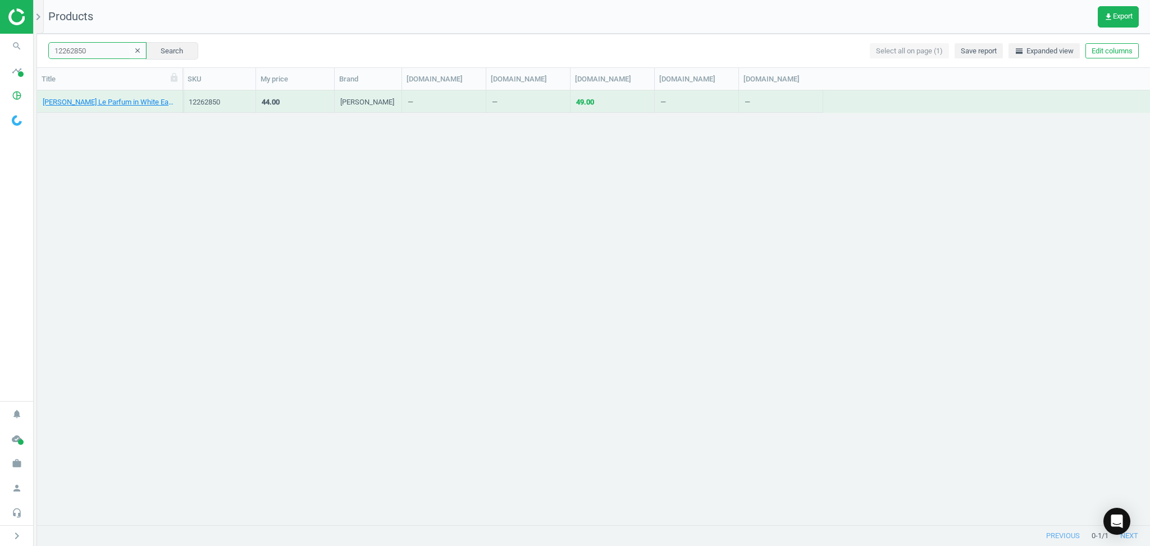
click at [101, 48] on input "12262850" at bounding box center [97, 50] width 98 height 17
paste input "4887113"
type input "14887113"
click at [154, 48] on button "Search" at bounding box center [171, 50] width 53 height 17
click at [142, 106] on link "Paco Rabanne FAME Parfum Refill Bottle 200ml" at bounding box center [110, 102] width 134 height 10
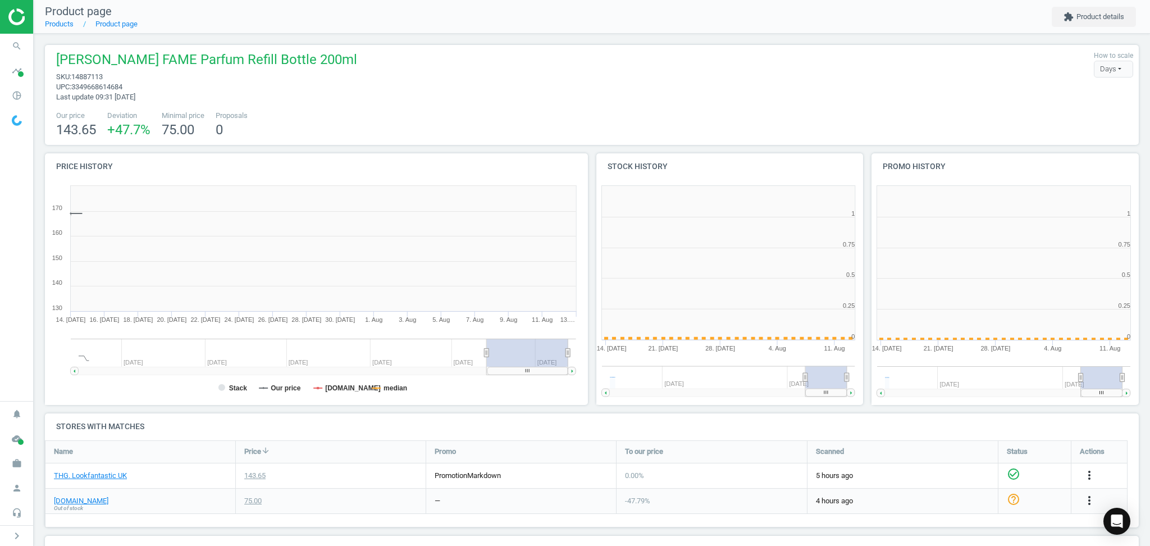
scroll to position [251, 291]
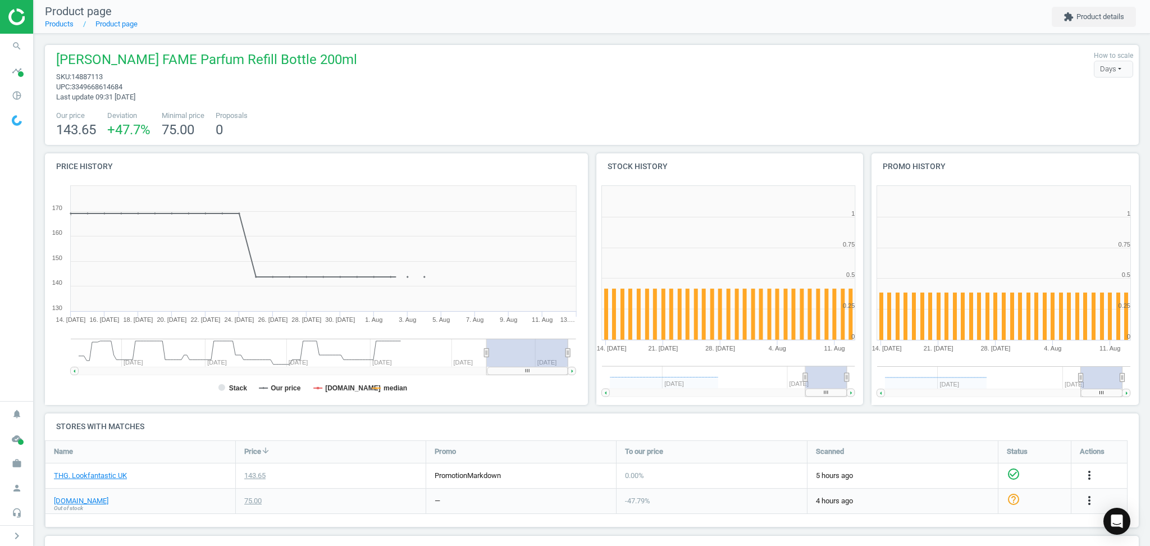
click at [402, 120] on div "Our price 143.65 Deviation +47.7 % Minimal price 75.00 Proposals 0" at bounding box center [592, 125] width 1083 height 29
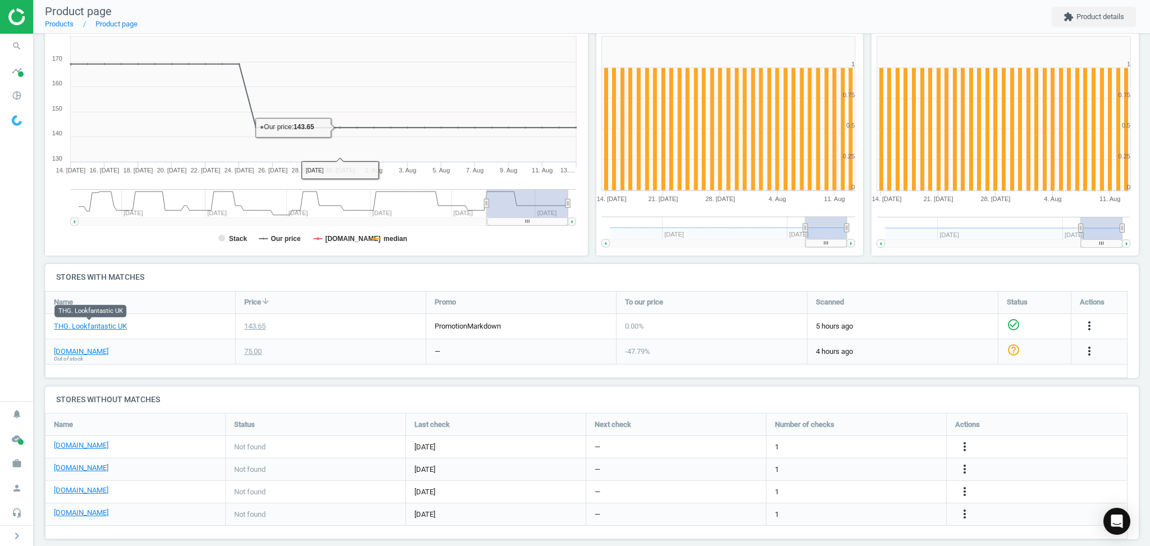
click at [256, 365] on div "Name Price arrow_downward Promo To our price Scanned Status Actions THG. Lookfa…" at bounding box center [586, 334] width 1083 height 87
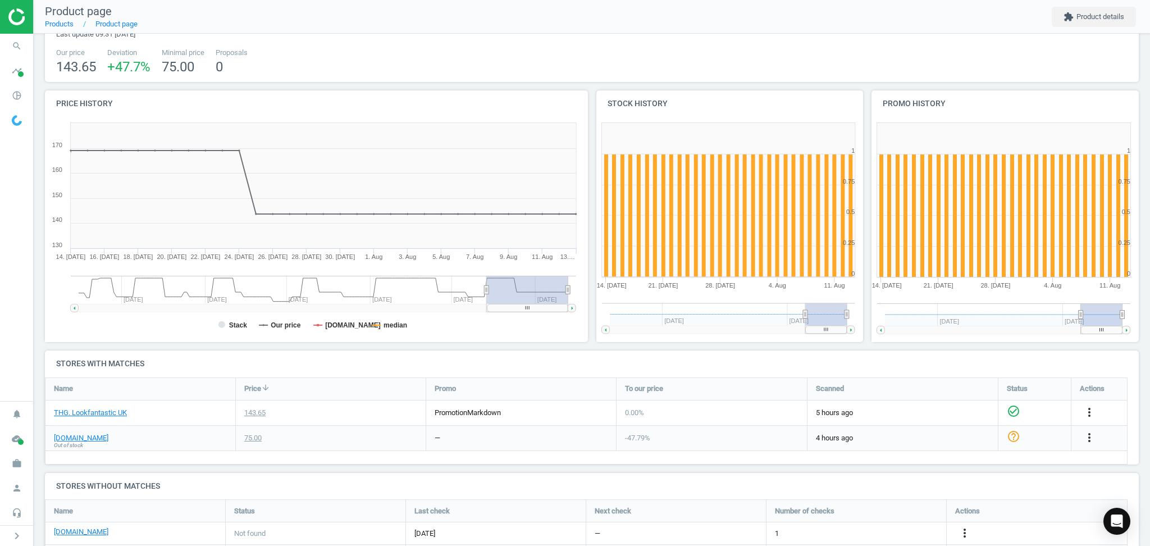
scroll to position [0, 0]
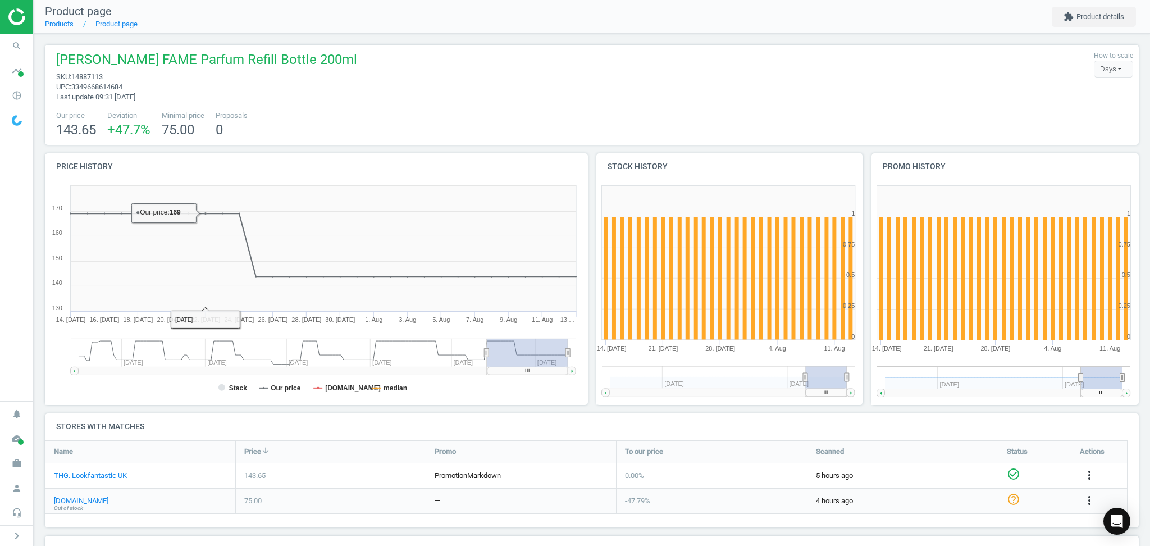
click at [175, 53] on span "Paco Rabanne FAME Parfum Refill Bottle 200ml" at bounding box center [206, 61] width 301 height 21
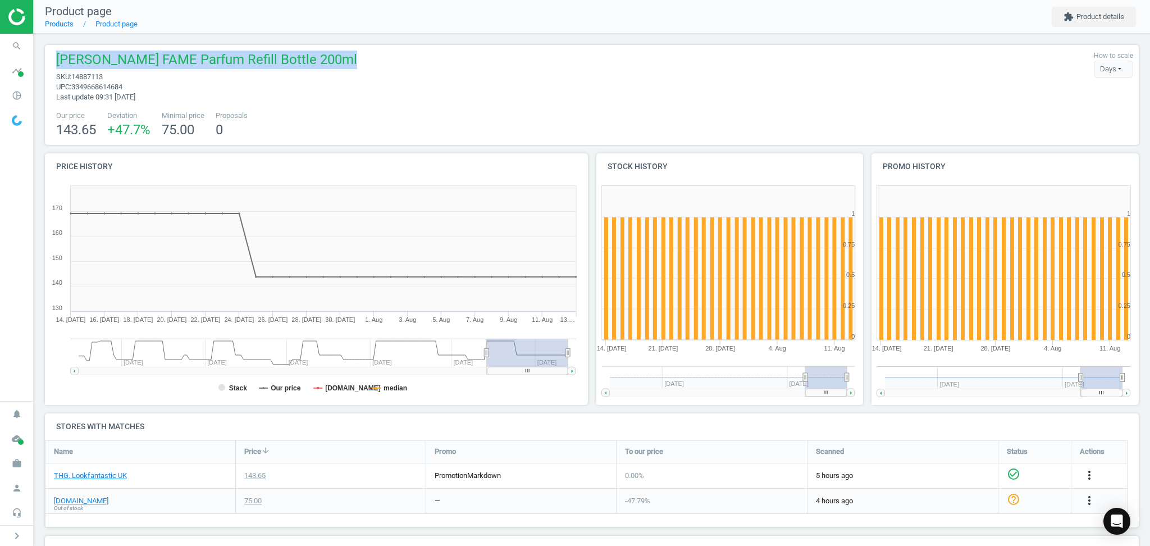
click at [175, 53] on span "Paco Rabanne FAME Parfum Refill Bottle 200ml" at bounding box center [206, 61] width 301 height 21
copy span "Paco Rabanne FAME Parfum Refill Bottle 200ml"
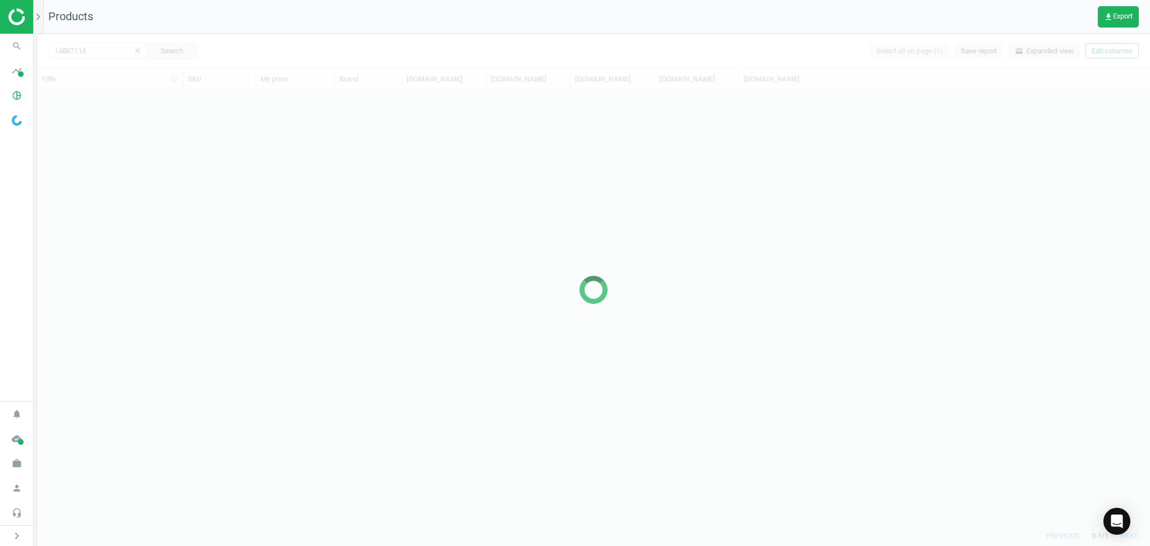
scroll to position [424, 1102]
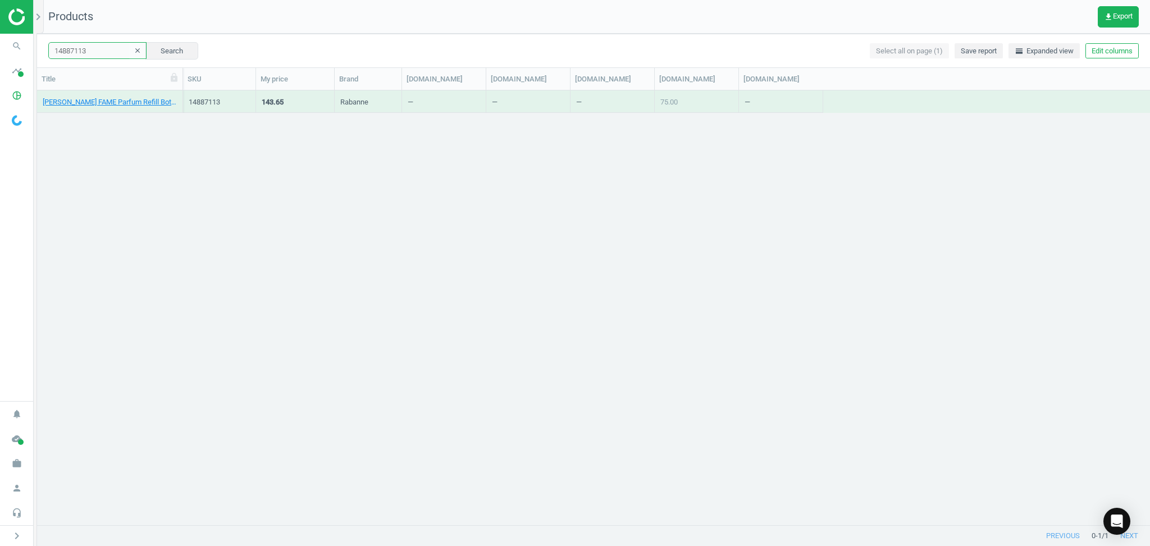
drag, startPoint x: 101, startPoint y: 46, endPoint x: 110, endPoint y: 52, distance: 10.6
click at [101, 49] on input "14887113" at bounding box center [97, 50] width 98 height 17
paste input "506539"
type input "15065393"
click at [166, 50] on button "Search" at bounding box center [171, 50] width 53 height 17
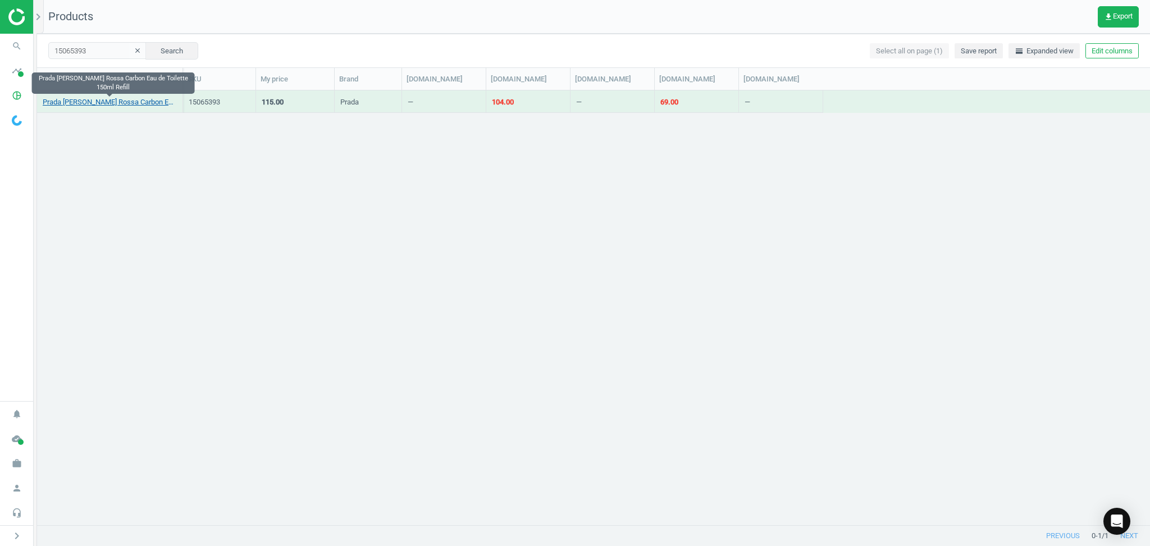
click at [123, 107] on link "Prada [PERSON_NAME] Rossa Carbon Eau de Toilette 150ml Refill" at bounding box center [110, 102] width 134 height 10
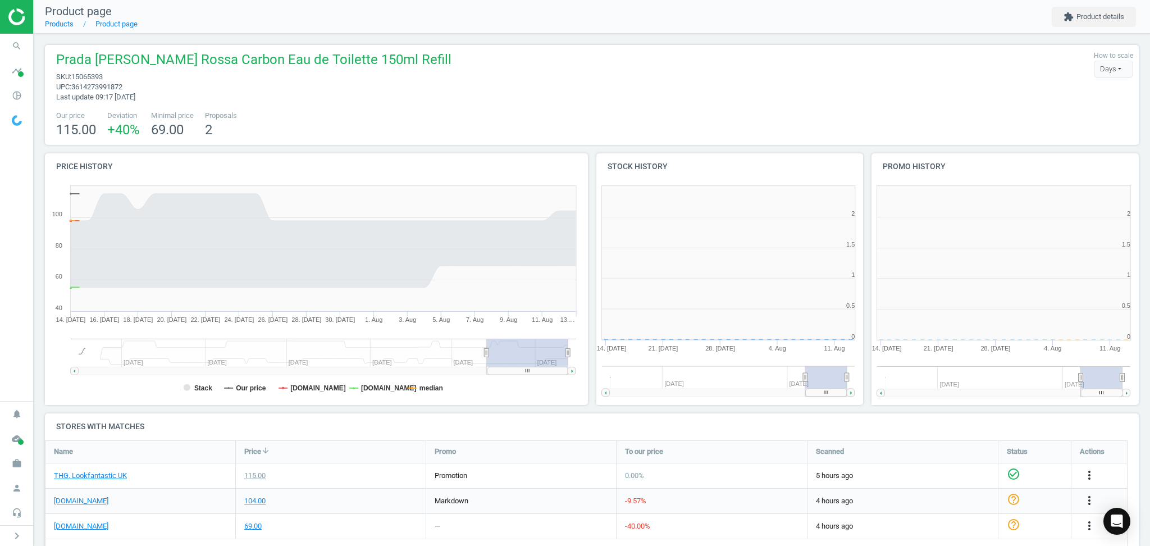
scroll to position [251, 291]
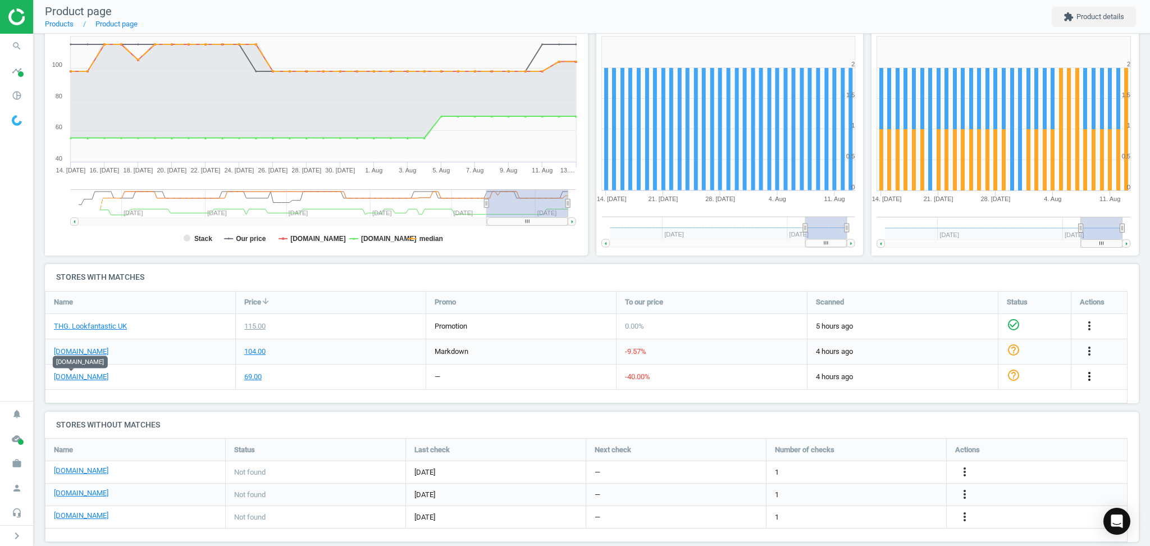
click at [1091, 377] on icon "more_vert" at bounding box center [1089, 376] width 13 height 13
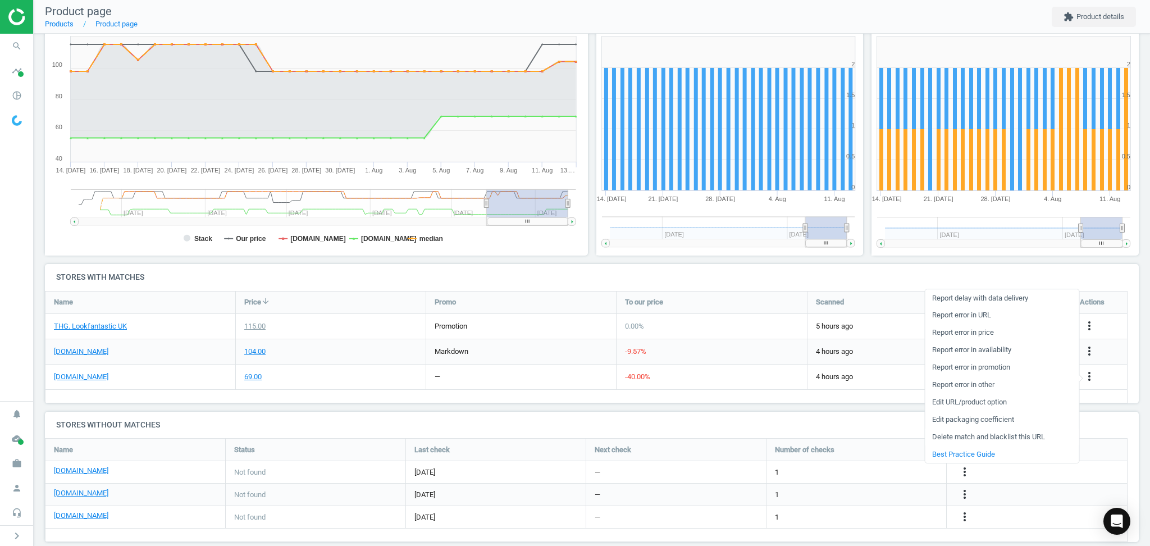
click at [999, 432] on link "Delete match and blacklist this URL" at bounding box center [1002, 437] width 154 height 17
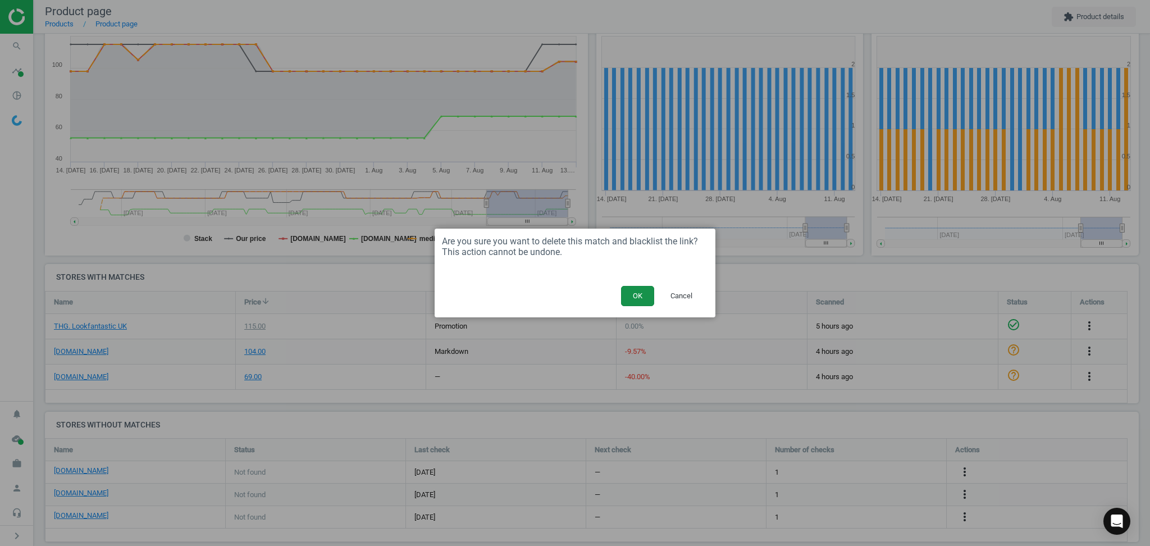
click at [650, 293] on button "OK" at bounding box center [637, 296] width 33 height 20
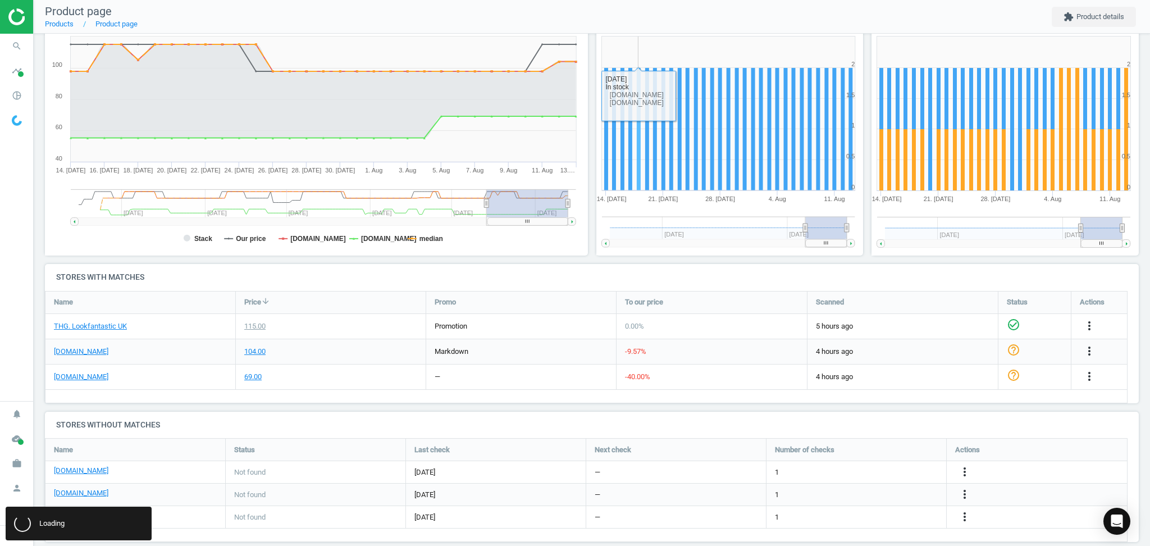
scroll to position [6, 6]
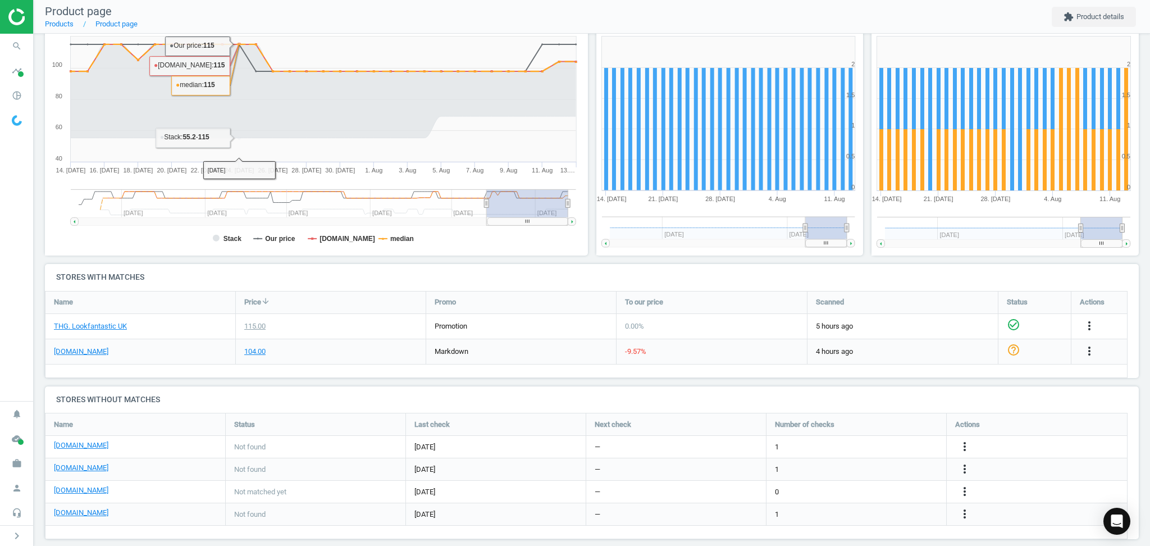
click at [18, 306] on nav "search Search timeline Data delivery Overview Matches dashboard Matches Rematch…" at bounding box center [16, 217] width 33 height 367
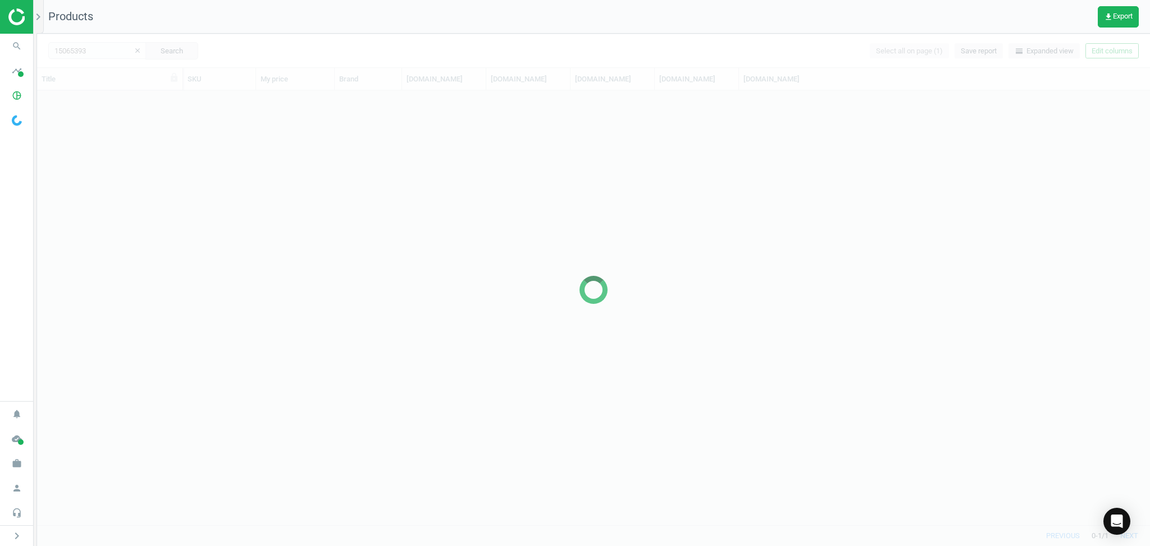
scroll to position [424, 1102]
click at [87, 52] on div at bounding box center [593, 290] width 1113 height 512
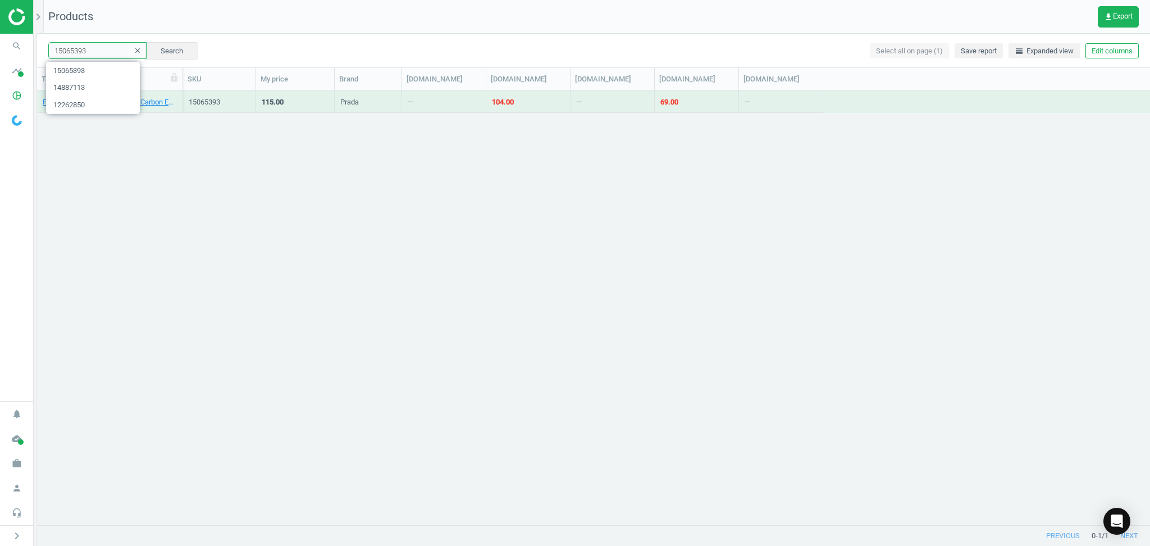
click at [94, 49] on input "15065393" at bounding box center [97, 50] width 98 height 17
paste input "350017"
type input "13500173"
click at [178, 52] on button "Search" at bounding box center [171, 50] width 53 height 17
drag, startPoint x: 138, startPoint y: 235, endPoint x: 138, endPoint y: 173, distance: 62.4
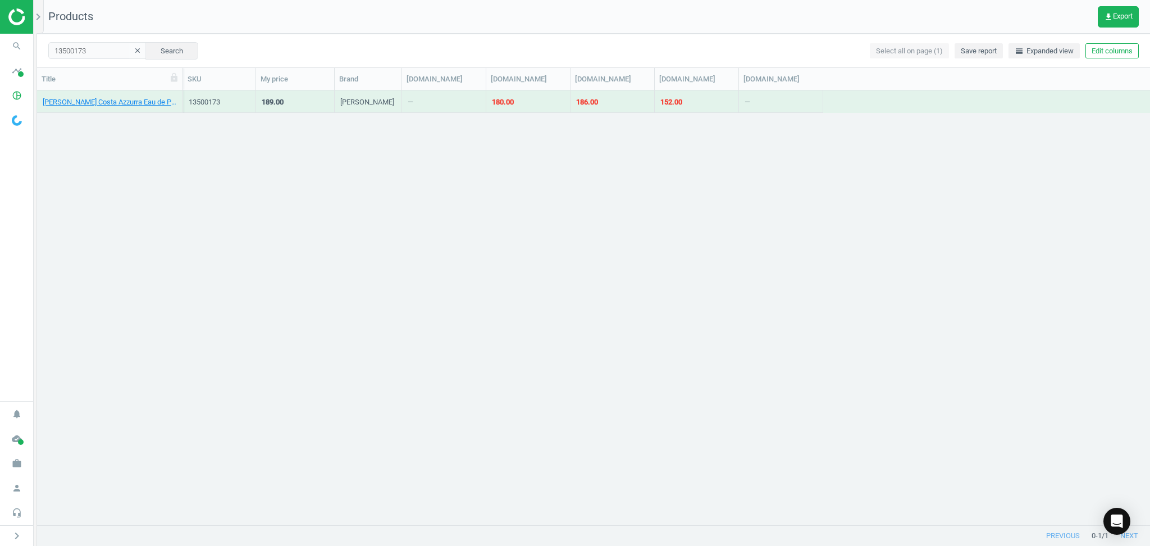
click at [138, 230] on div "Tom Ford Costa Azzurra Eau de Parfum 100ml 13500173 189.00 Tom Ford — 180.00 18…" at bounding box center [593, 307] width 1113 height 435
drag, startPoint x: 86, startPoint y: 37, endPoint x: 94, endPoint y: 46, distance: 11.9
click at [85, 38] on div "13500173 clear Search Select all on page (1) Save report horizontal_split Expan…" at bounding box center [593, 51] width 1113 height 34
click at [94, 46] on input "13500173" at bounding box center [97, 50] width 98 height 17
click at [169, 48] on button "Search" at bounding box center [171, 50] width 53 height 17
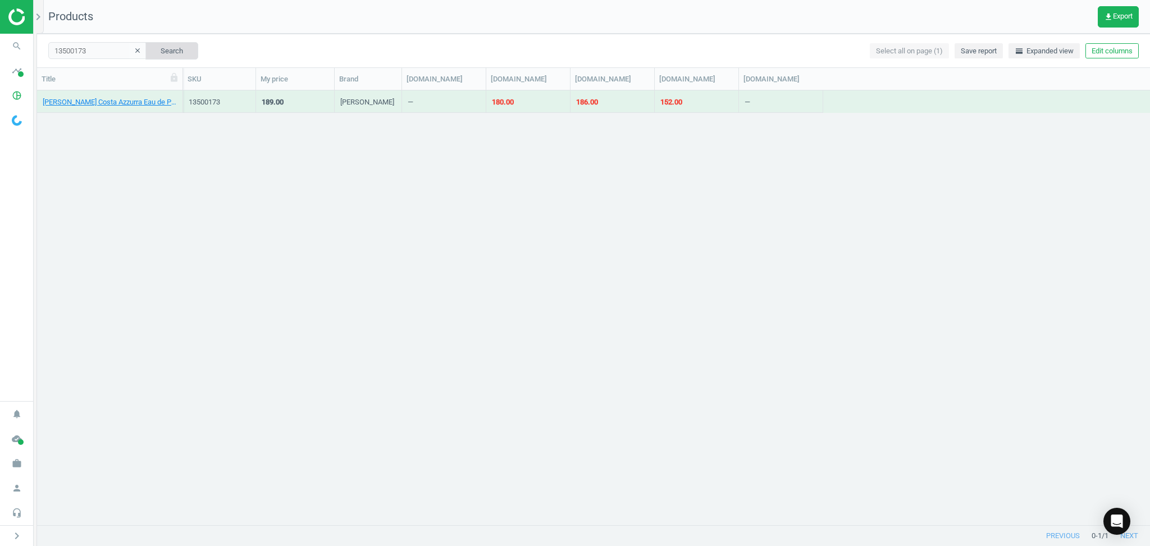
click at [175, 52] on button "Search" at bounding box center [171, 50] width 53 height 17
click at [126, 102] on link "Tom Ford Costa Azzurra Eau de Parfum 100ml" at bounding box center [110, 102] width 134 height 10
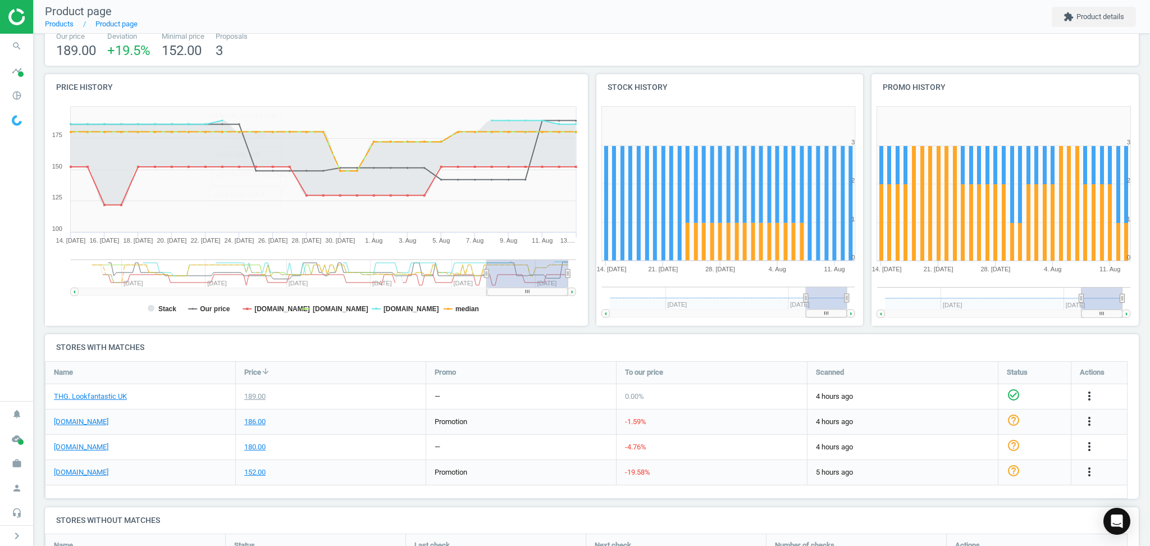
scroll to position [149, 0]
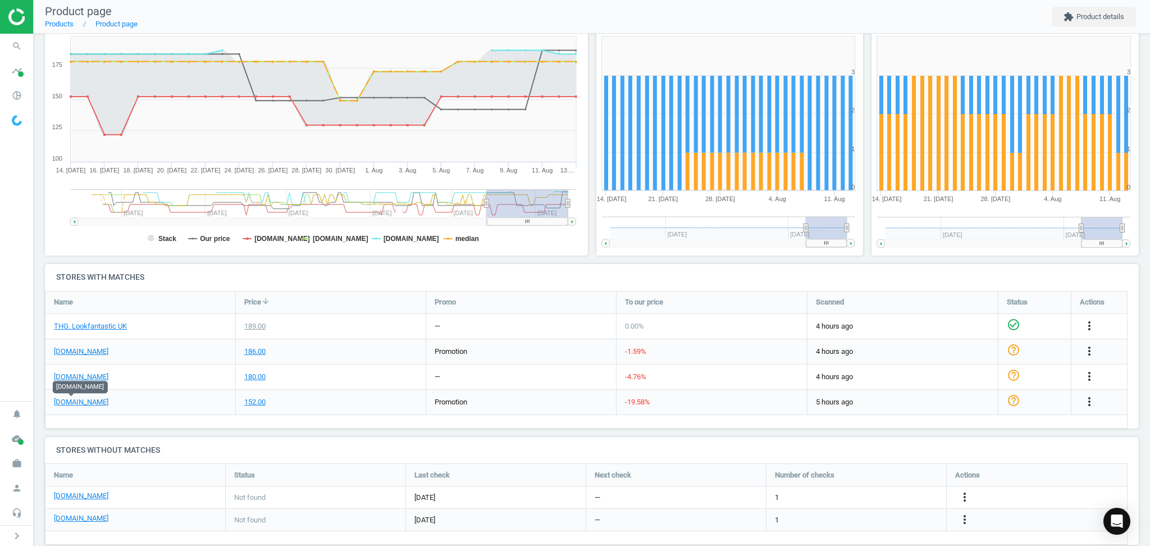
drag, startPoint x: 74, startPoint y: 402, endPoint x: 94, endPoint y: 397, distance: 20.4
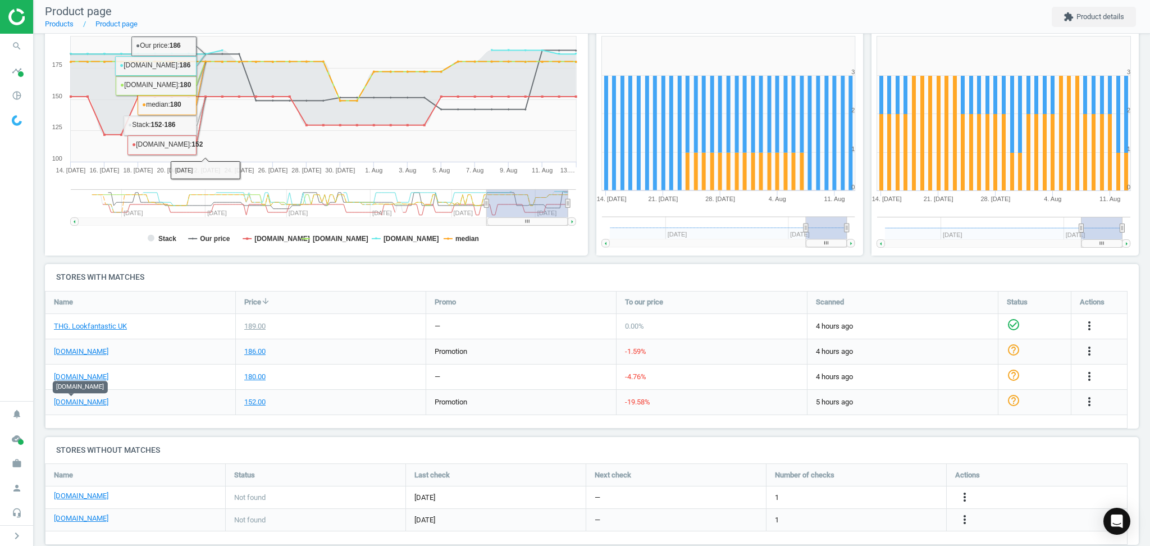
click at [338, 388] on div "180.00" at bounding box center [331, 377] width 190 height 25
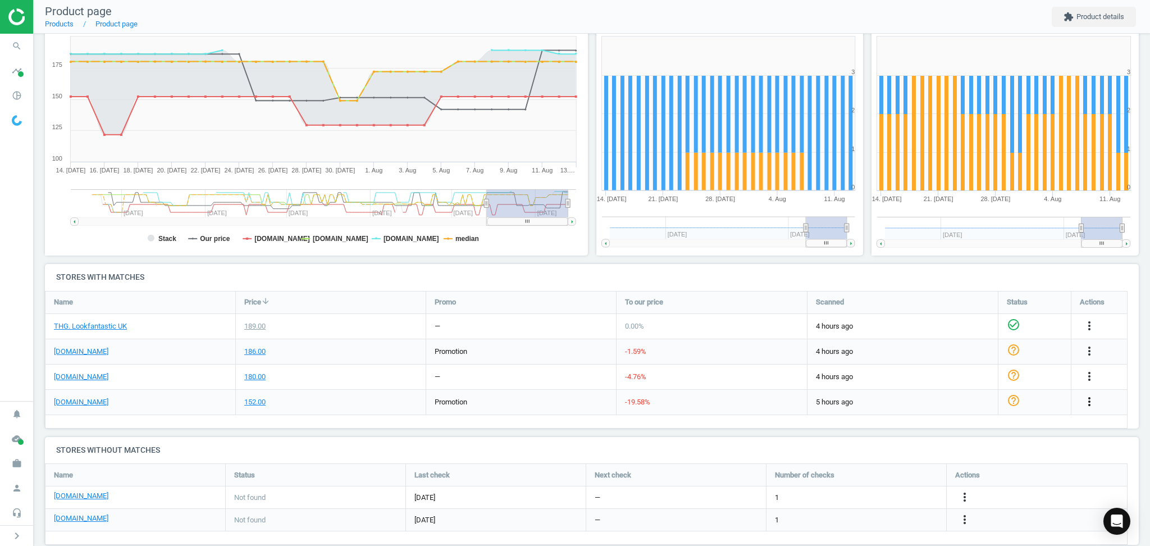
click at [1090, 397] on icon "more_vert" at bounding box center [1089, 401] width 13 height 13
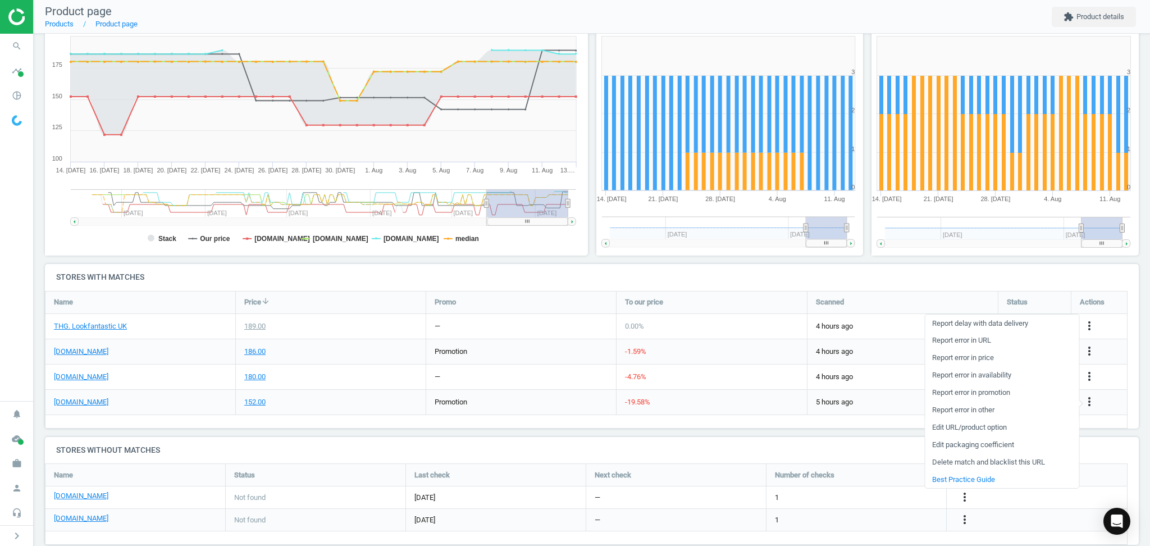
click at [964, 427] on link "Edit URL/product option" at bounding box center [1002, 427] width 154 height 17
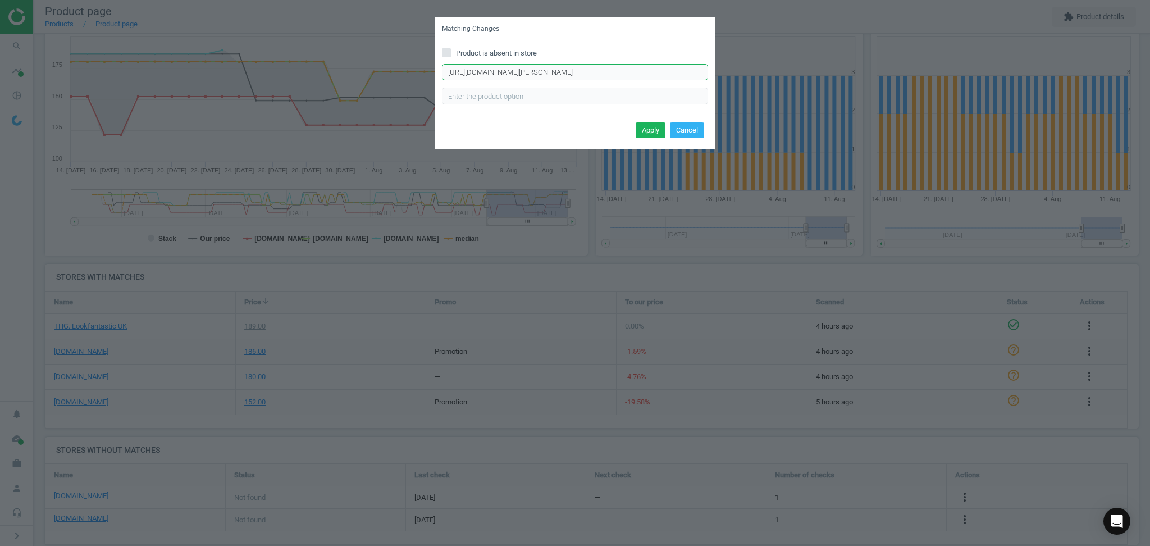
click at [524, 71] on input "https://www.boots.com/tom-ford-signature-costa-azzurra-edp-100ml-10290737" at bounding box center [575, 72] width 266 height 17
paste input "costa-azzurra-parfum-100ml-10305642"
type input "https://www.boots.com/tom-ford-costa-azzurra-parfum-100ml-10305642"
click at [653, 130] on button "Apply" at bounding box center [651, 130] width 30 height 16
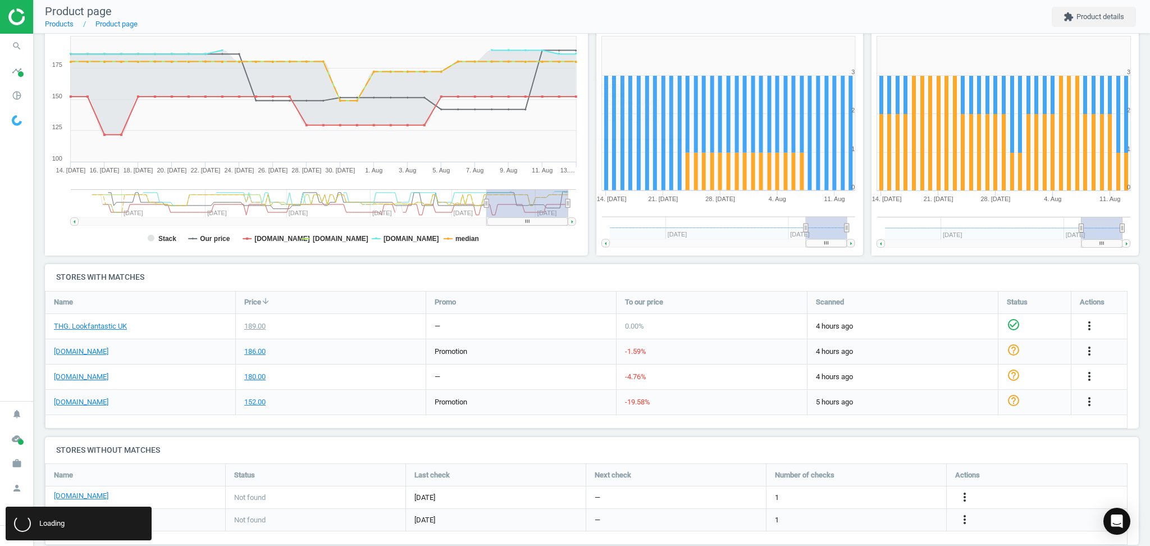
click at [559, 282] on h4 "Stores with matches" at bounding box center [592, 277] width 1094 height 26
click at [6, 355] on nav "search Search timeline Data delivery Overview Matches dashboard Matches Rematch…" at bounding box center [16, 217] width 33 height 367
drag, startPoint x: 6, startPoint y: 355, endPoint x: 6, endPoint y: 342, distance: 12.9
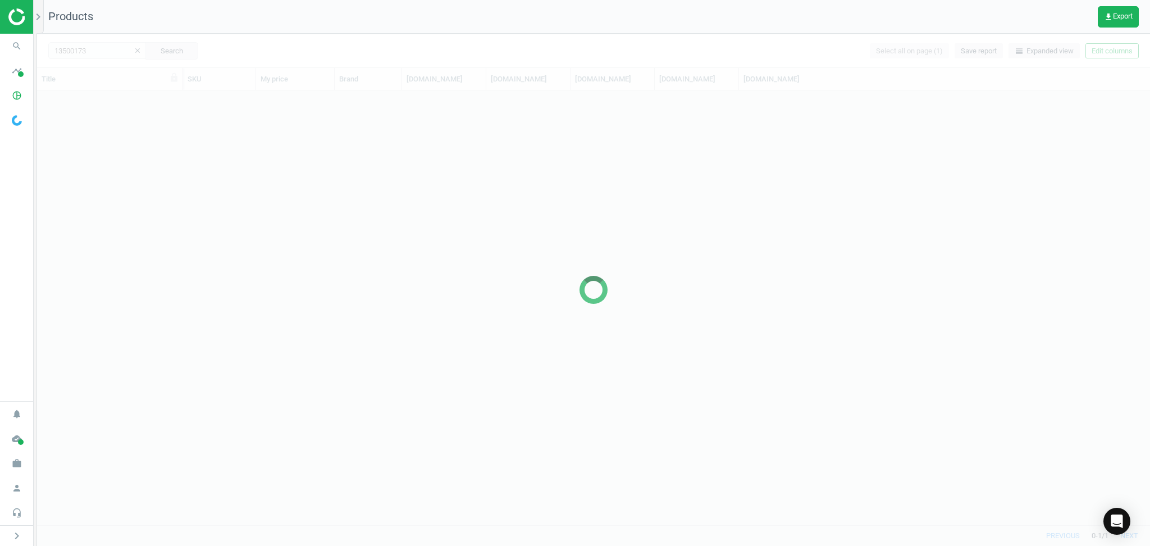
scroll to position [424, 1102]
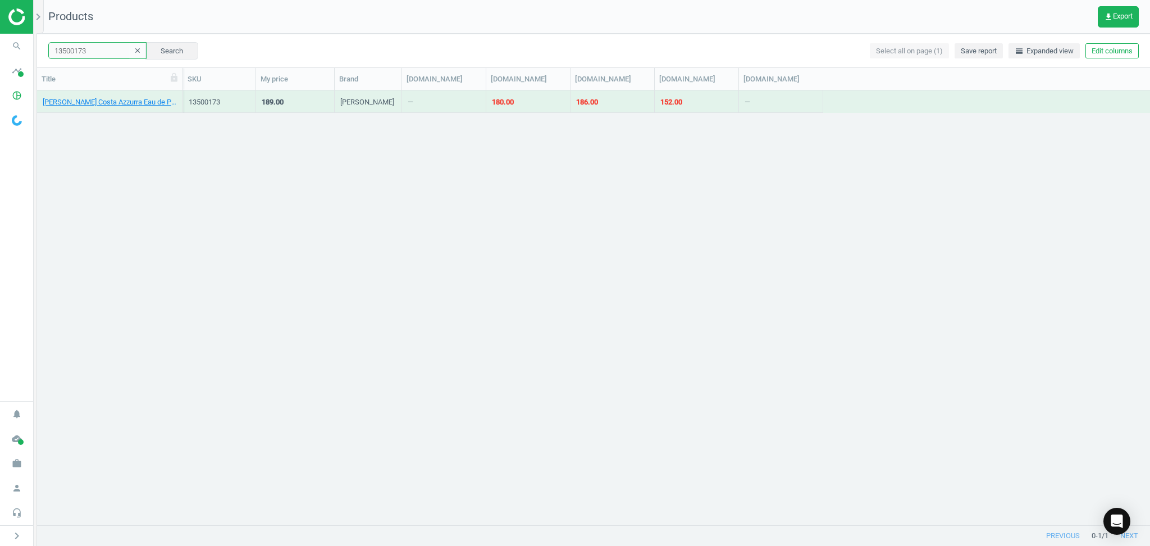
click at [95, 56] on input "13500173" at bounding box center [97, 50] width 98 height 17
paste input "1707264"
type input "11707264"
click at [183, 57] on button "Search" at bounding box center [171, 50] width 53 height 17
click at [138, 107] on div "Jean Paul Gaultier Scandal Eau de Parfum Spray - 80ml" at bounding box center [110, 104] width 134 height 14
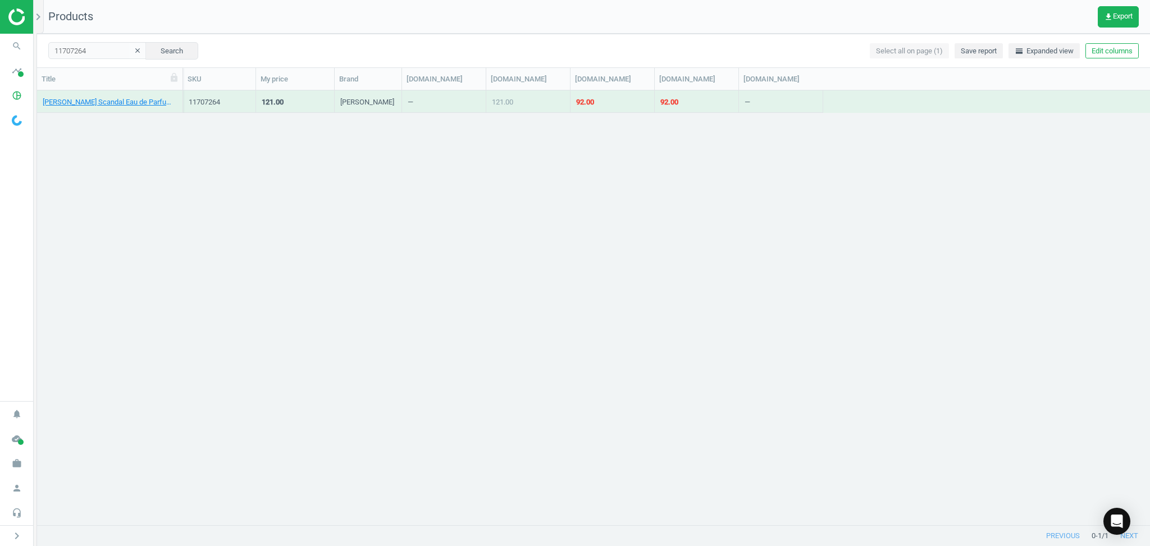
click at [128, 93] on div "Jean Paul Gaultier Scandal Eau de Parfum Spray - 80ml" at bounding box center [110, 102] width 134 height 20
click at [122, 104] on link "Jean Paul Gaultier Scandal Eau de Parfum Spray - 80ml" at bounding box center [110, 102] width 134 height 10
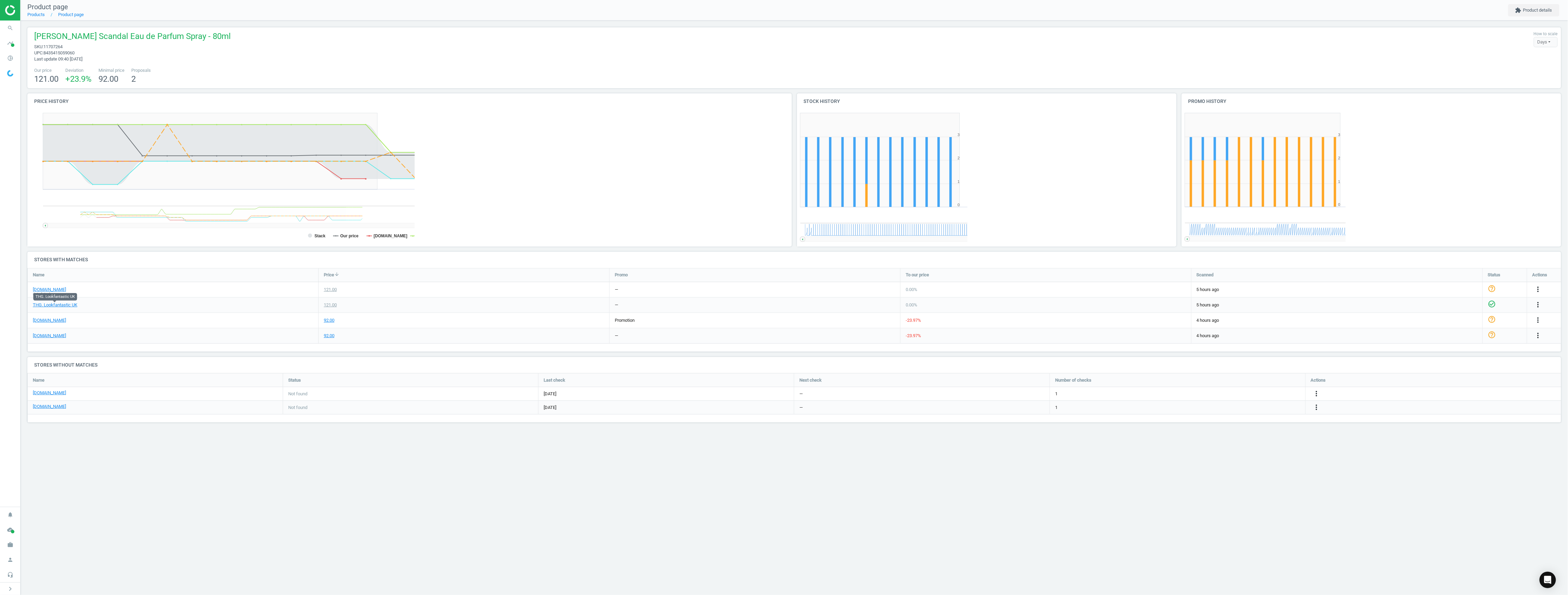
scroll to position [4, 4]
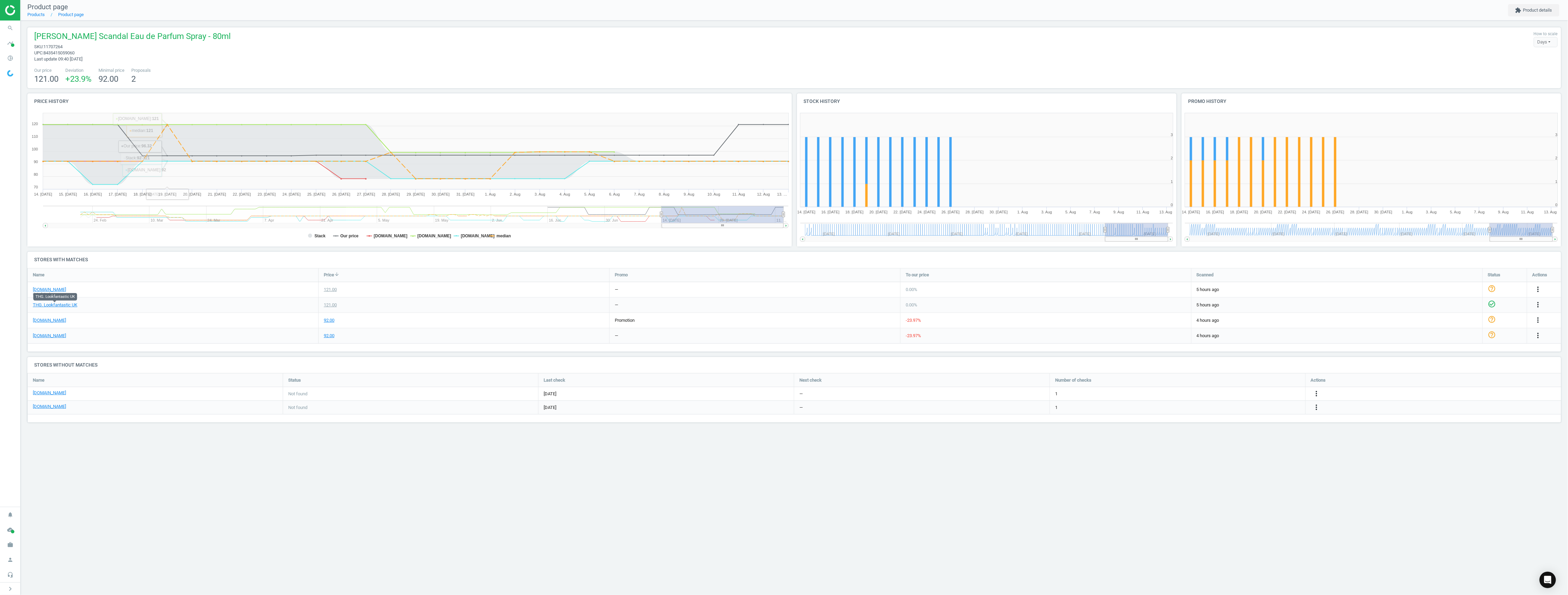
drag, startPoint x: 140, startPoint y: 329, endPoint x: 299, endPoint y: 329, distance: 159.0
click at [142, 329] on div "[DOMAIN_NAME]" at bounding box center [172, 336] width 290 height 15
click at [788, 322] on div "more_vert" at bounding box center [1539, 320] width 13 height 9
click at [788, 322] on icon "more_vert" at bounding box center [1538, 320] width 8 height 8
click at [1457, 359] on link "Delete match and blacklist this URL" at bounding box center [1485, 357] width 94 height 10
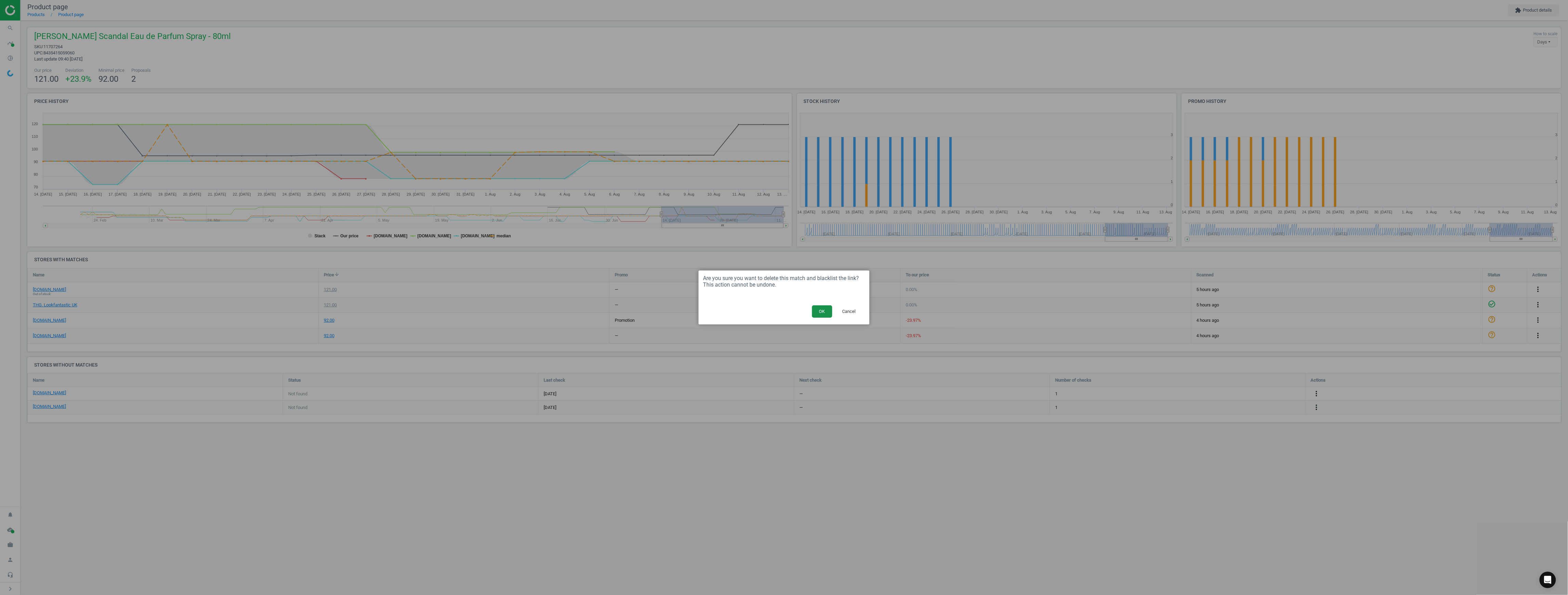
click at [824, 315] on button "OK" at bounding box center [822, 312] width 20 height 12
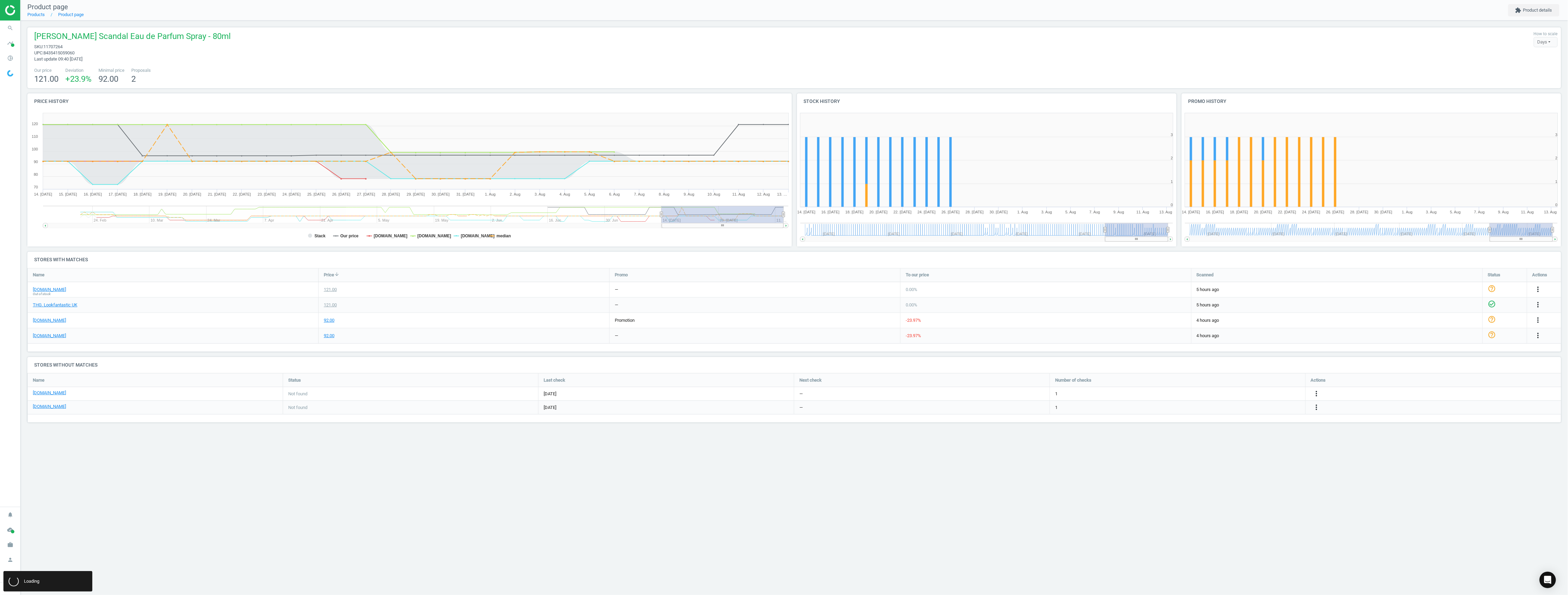
scroll to position [79, 1550]
click at [1538, 319] on icon "more_vert" at bounding box center [1538, 320] width 8 height 8
click at [1465, 337] on link "Edit URL/product option" at bounding box center [1485, 336] width 94 height 10
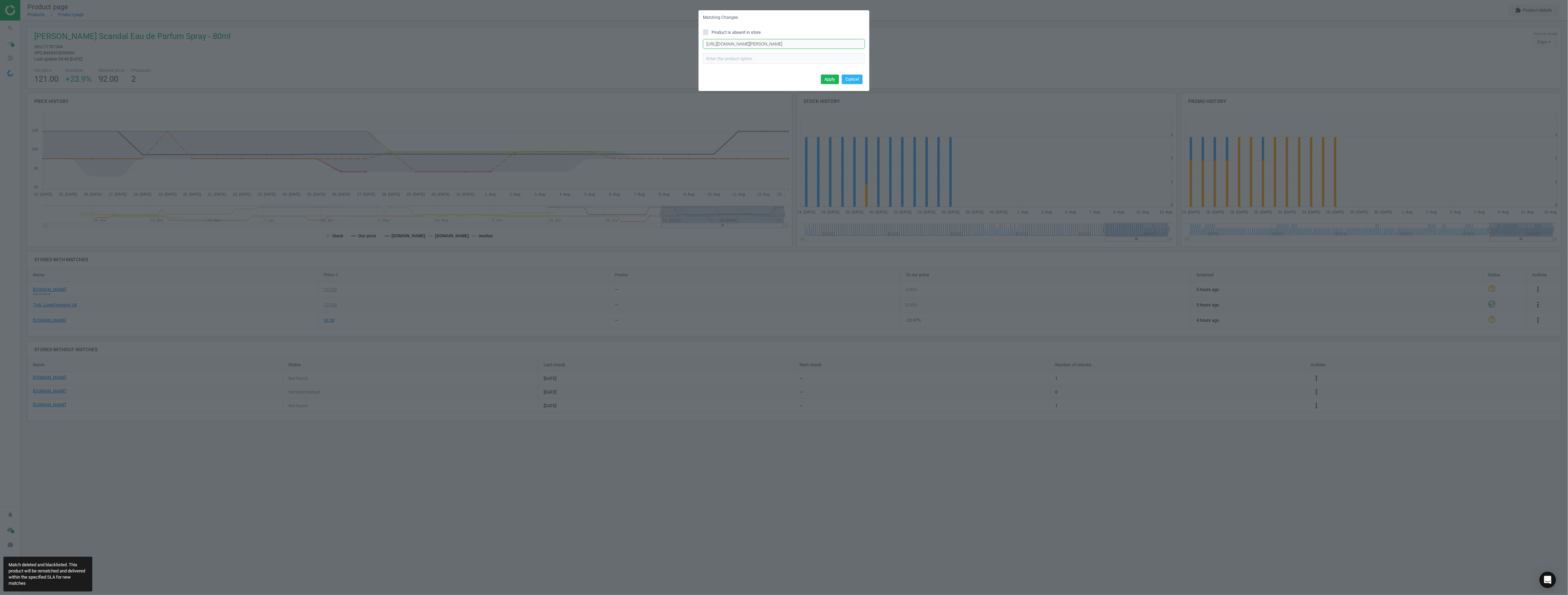
click at [778, 40] on input "https://www.johnlewis.com/jean-paul-gaultier-scandal-eau-de-parfum/p3307538?siz…" at bounding box center [784, 44] width 162 height 10
paste input "8"
type input "https://www.johnlewis.com/jean-paul-gaultier-scandal-eau-de-parfum/p3307538?siz…"
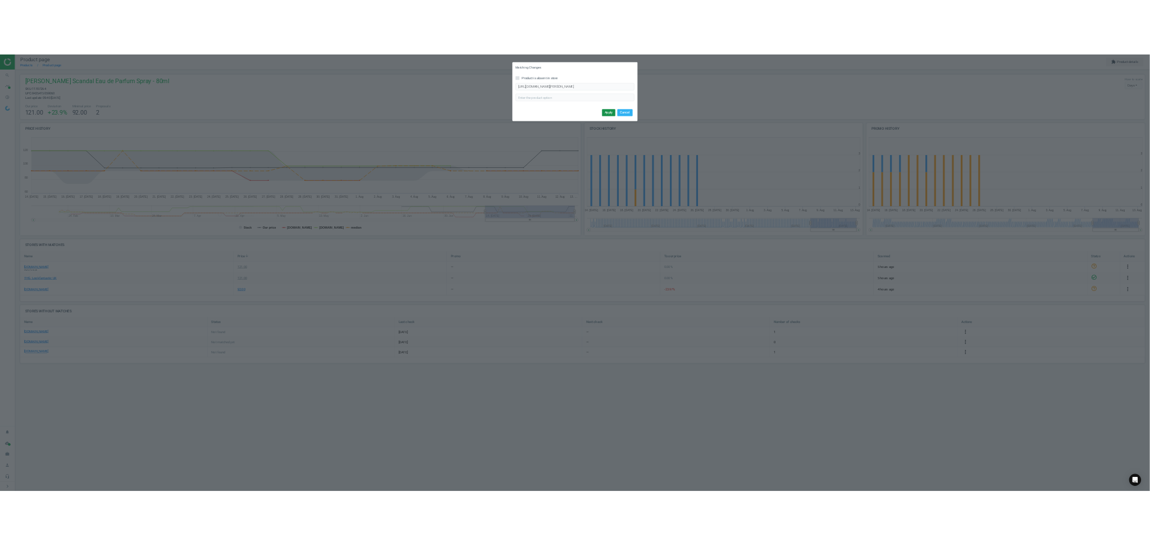
scroll to position [0, 0]
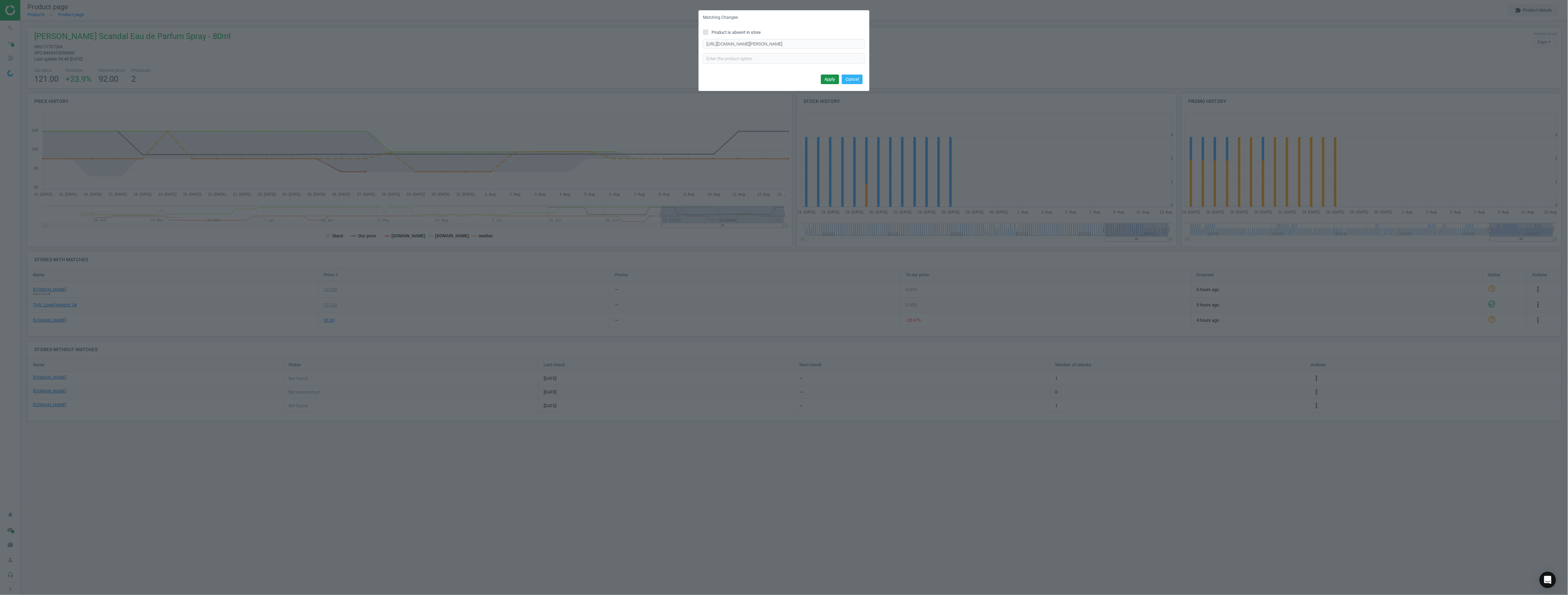
click at [831, 81] on button "Apply" at bounding box center [830, 79] width 18 height 10
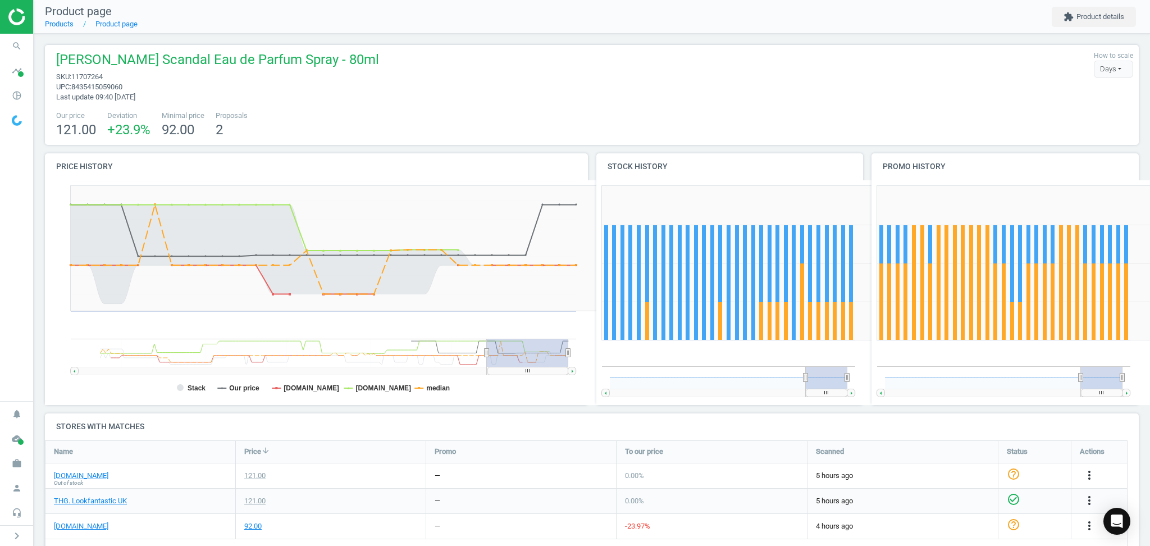
scroll to position [130, 1109]
click at [69, 21] on link "Products" at bounding box center [59, 24] width 29 height 8
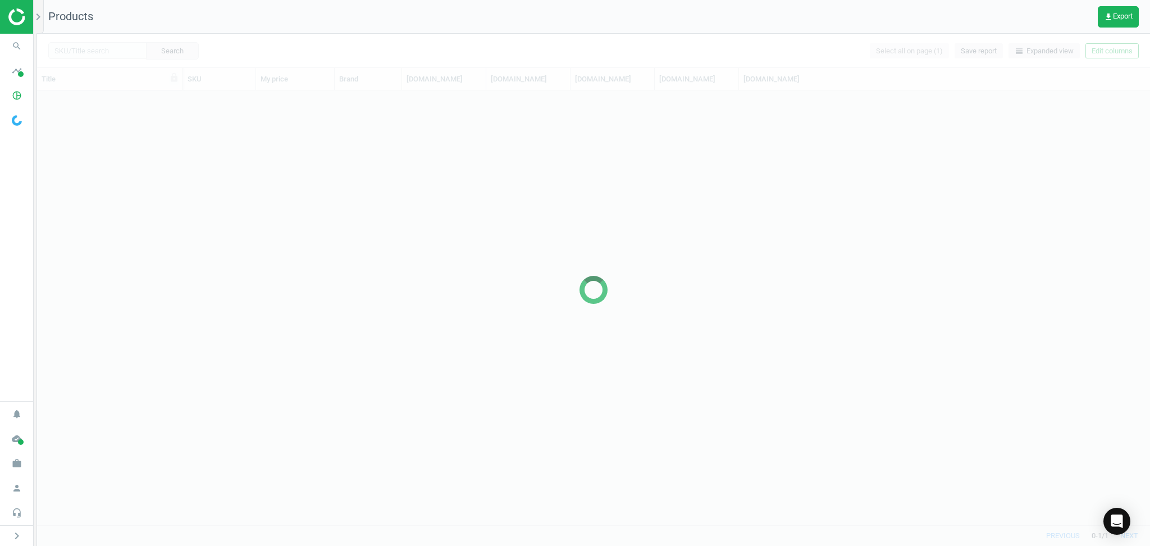
scroll to position [424, 1102]
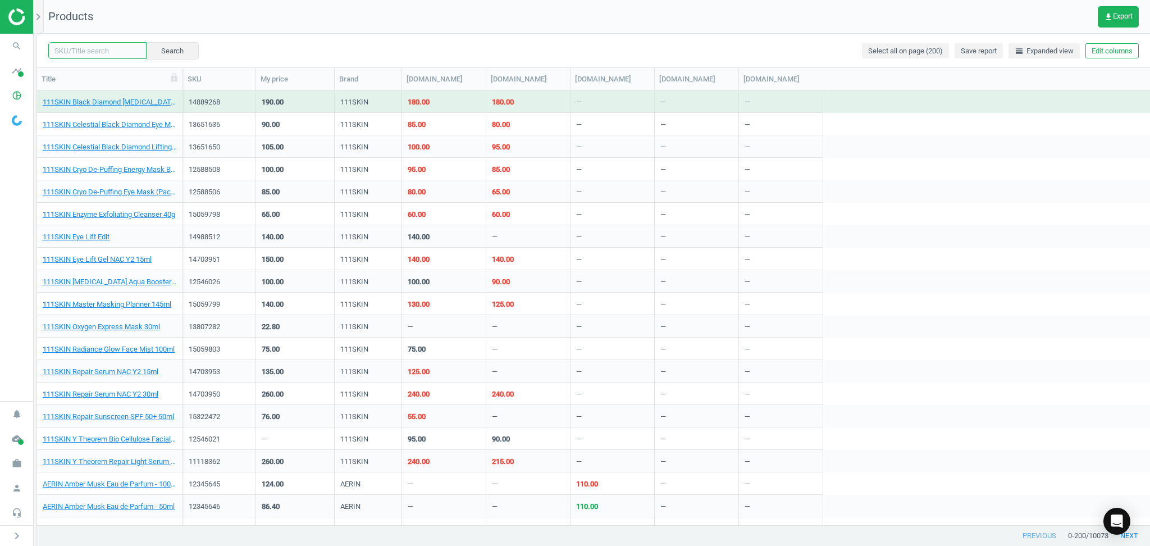
drag, startPoint x: 117, startPoint y: 54, endPoint x: 107, endPoint y: 54, distance: 10.1
click at [107, 54] on input "text" at bounding box center [97, 50] width 98 height 17
paste input "NARS Mini Radiant Creamy Concealer - Vanilla"
type input "NARS Mini Radiant Creamy Concealer"
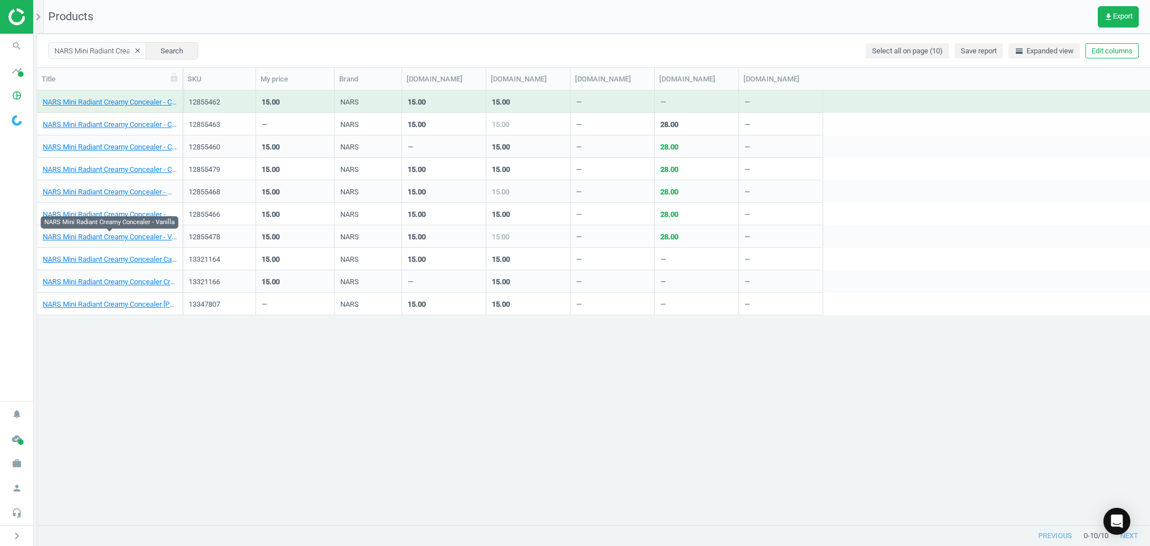
click at [261, 398] on div "NARS Mini Radiant Creamy Concealer - Café Con Leche 12855462 15.00 NARS 15.00 1…" at bounding box center [593, 307] width 1113 height 435
click at [129, 47] on button "clear" at bounding box center [137, 51] width 17 height 16
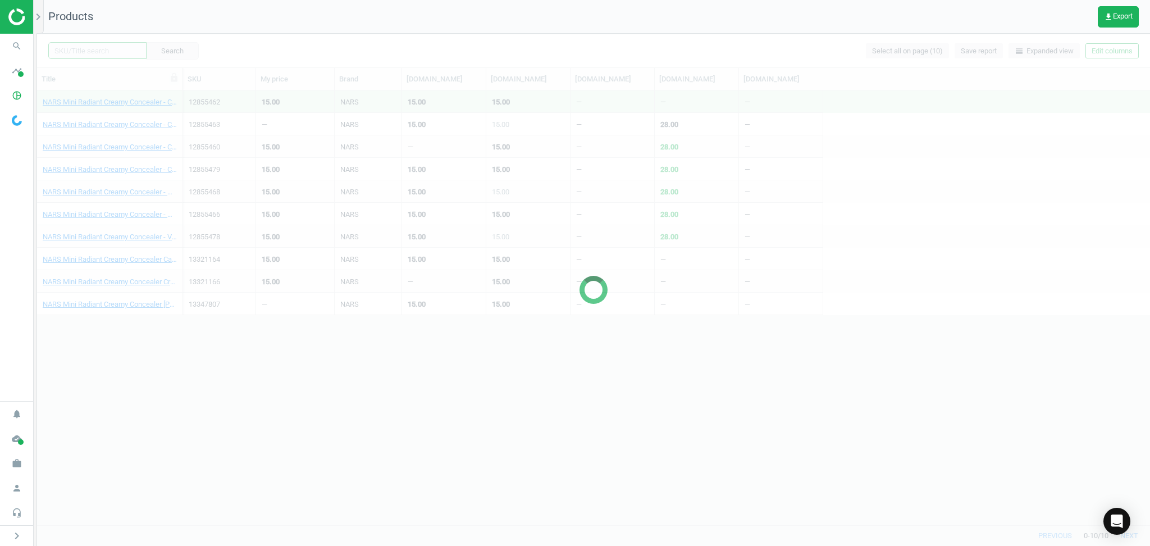
click at [116, 49] on input "text" at bounding box center [97, 50] width 98 height 17
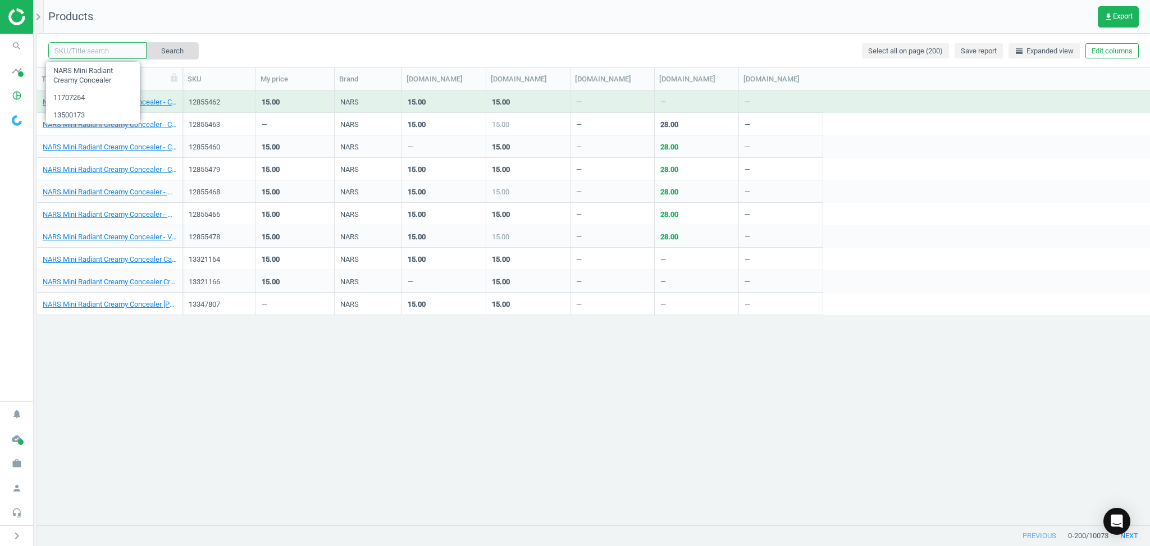
paste input "11516015"
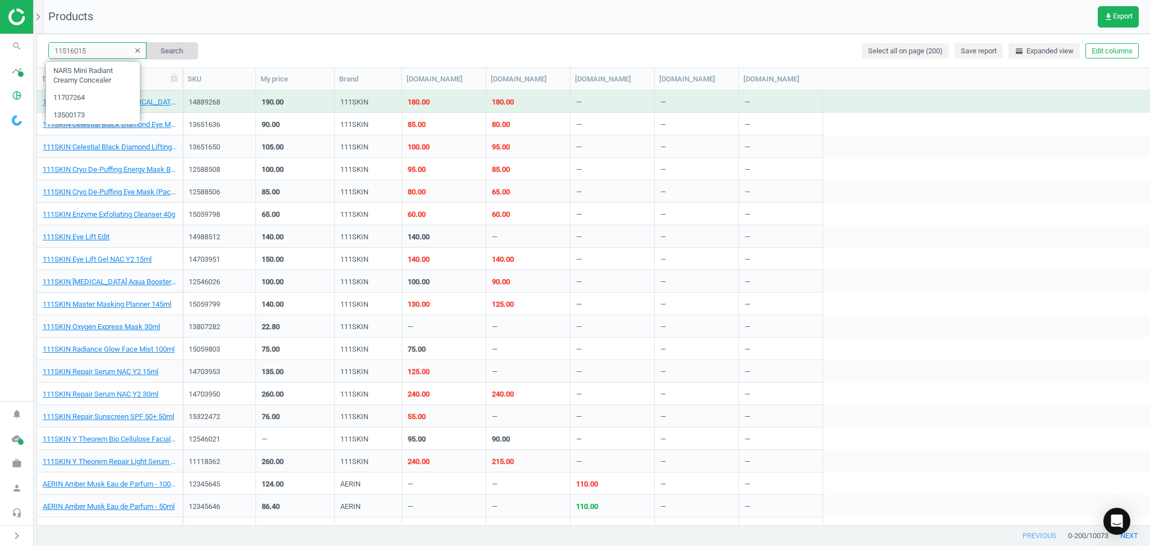
type input "11516015"
click at [166, 49] on button "Search" at bounding box center [171, 50] width 53 height 17
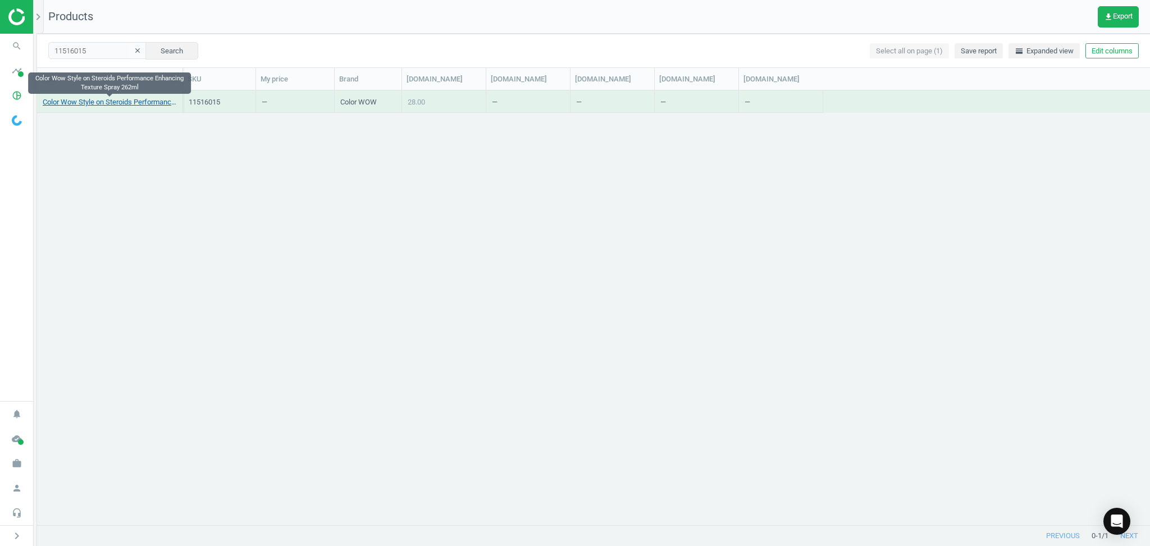
click at [89, 99] on link "Color Wow Style on Steroids Performance Enhancing Texture Spray 262ml" at bounding box center [110, 102] width 134 height 10
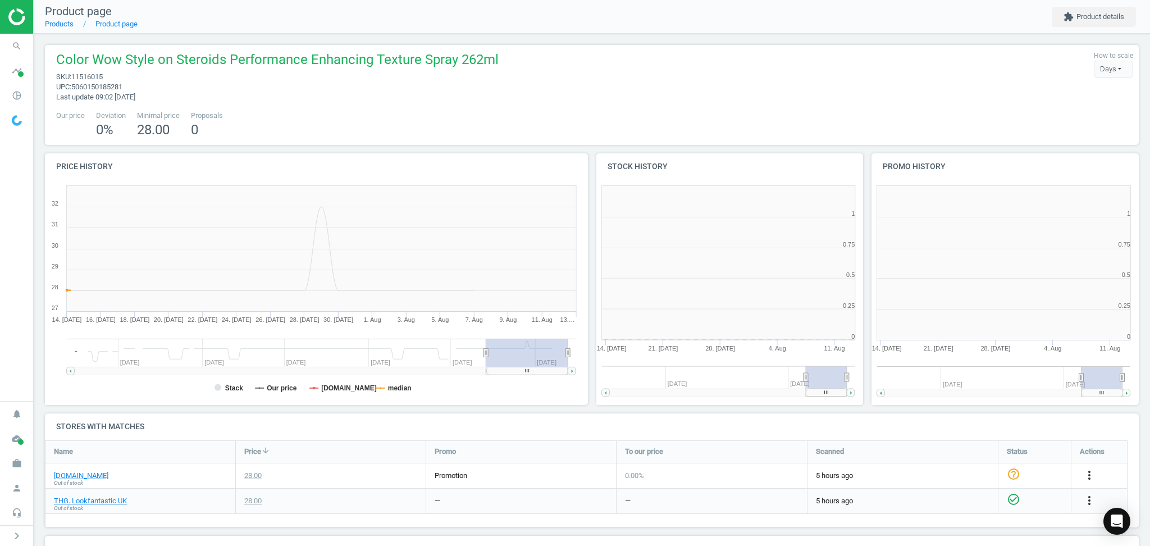
scroll to position [251, 563]
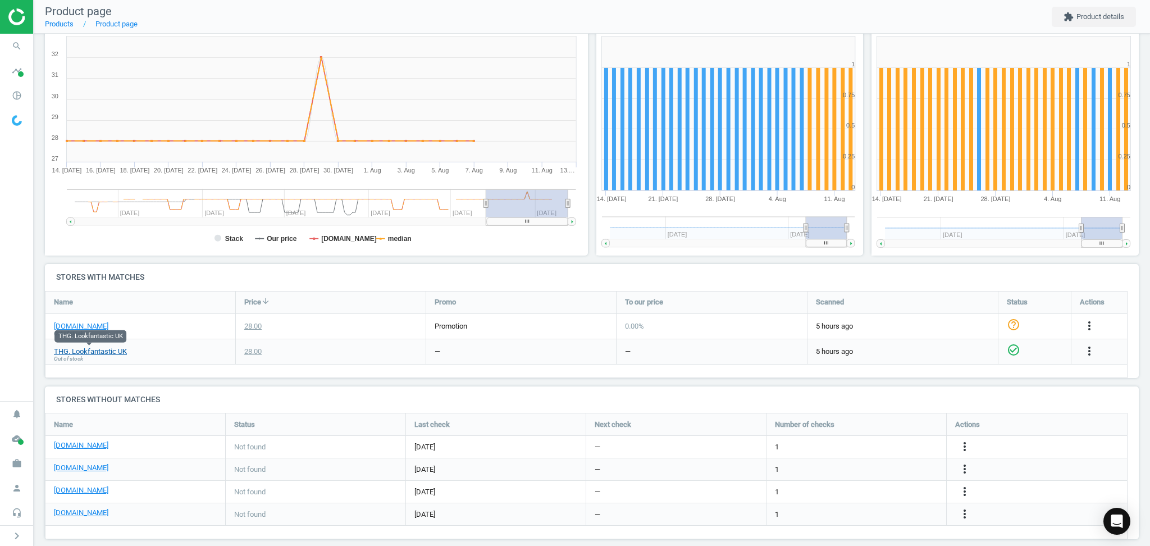
click at [95, 351] on link "THG. Lookfantastic UK" at bounding box center [90, 352] width 73 height 10
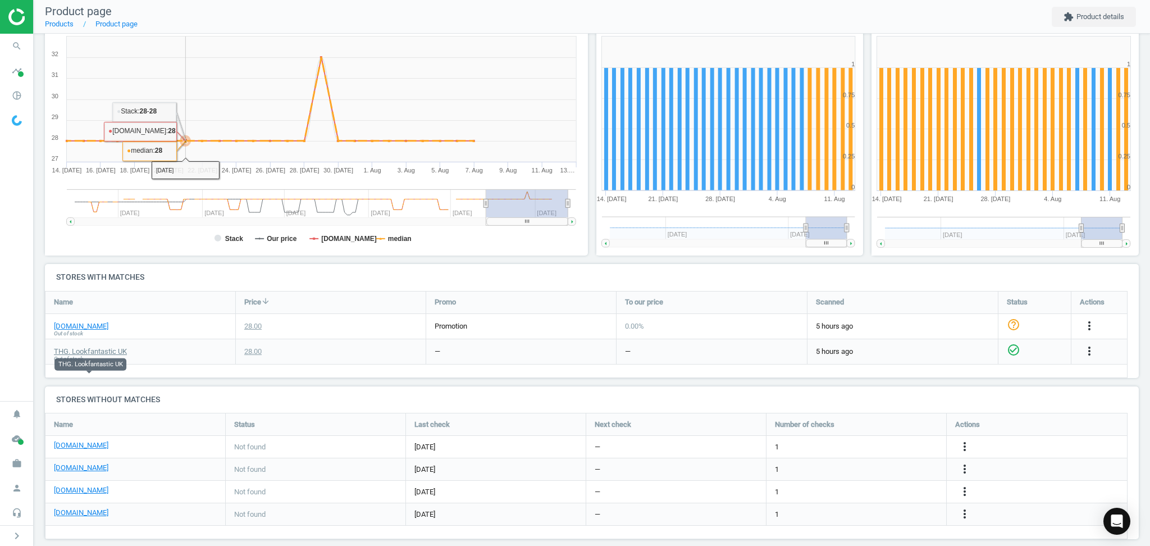
scroll to position [0, 0]
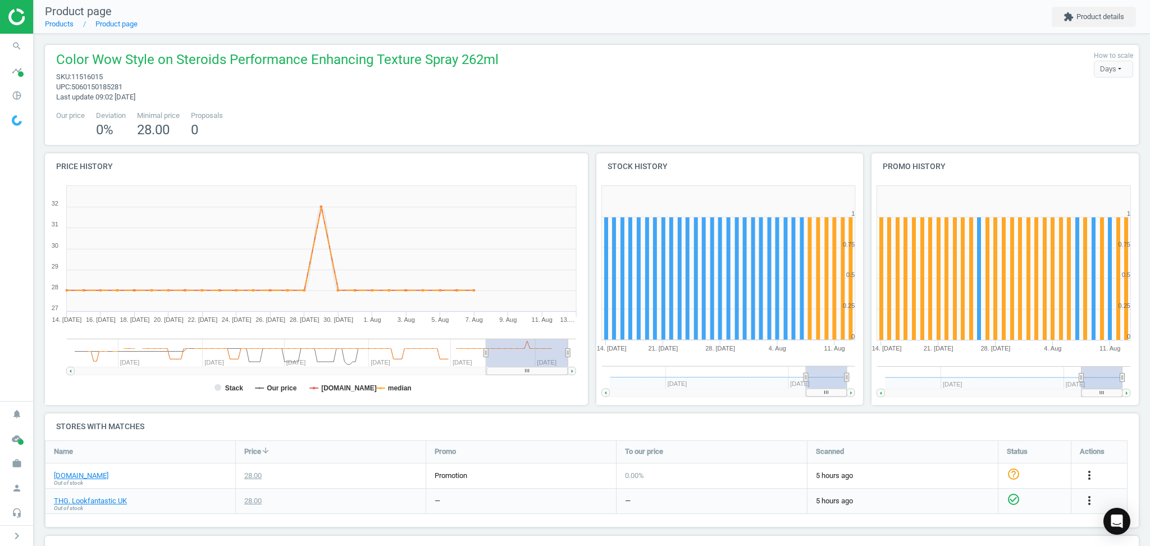
click at [203, 92] on div "Color Wow Style on Steroids Performance Enhancing Texture Spray 262ml sku : 115…" at bounding box center [275, 77] width 448 height 52
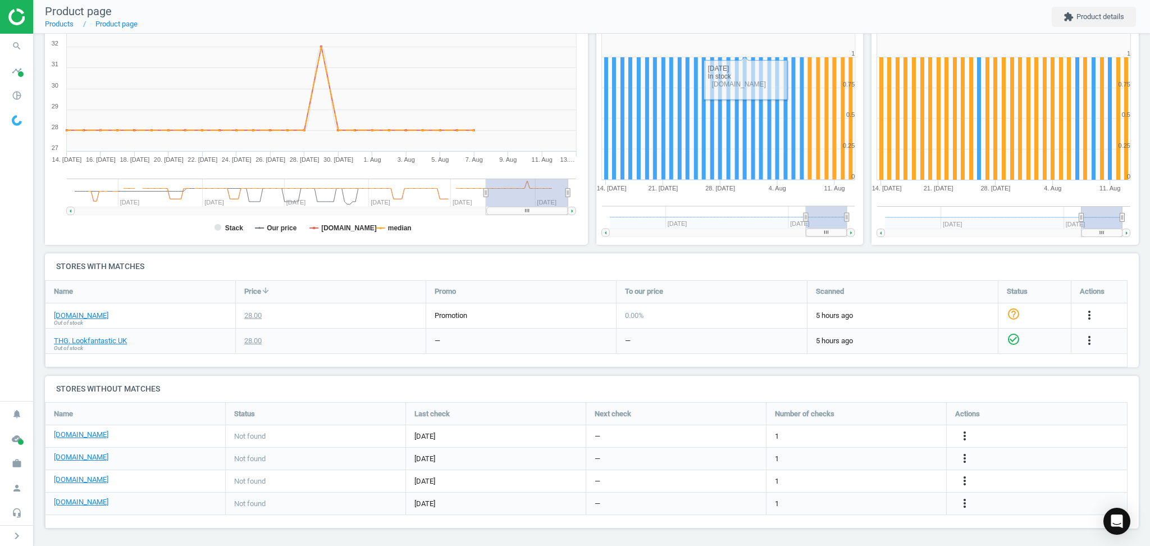
scroll to position [162, 0]
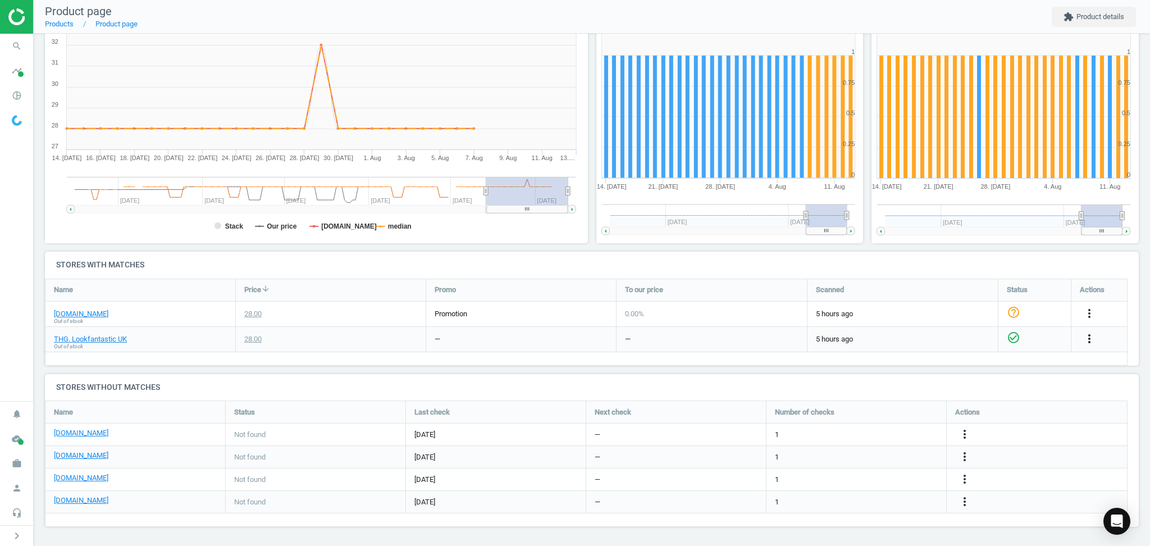
click at [1091, 337] on icon "more_vert" at bounding box center [1089, 338] width 13 height 13
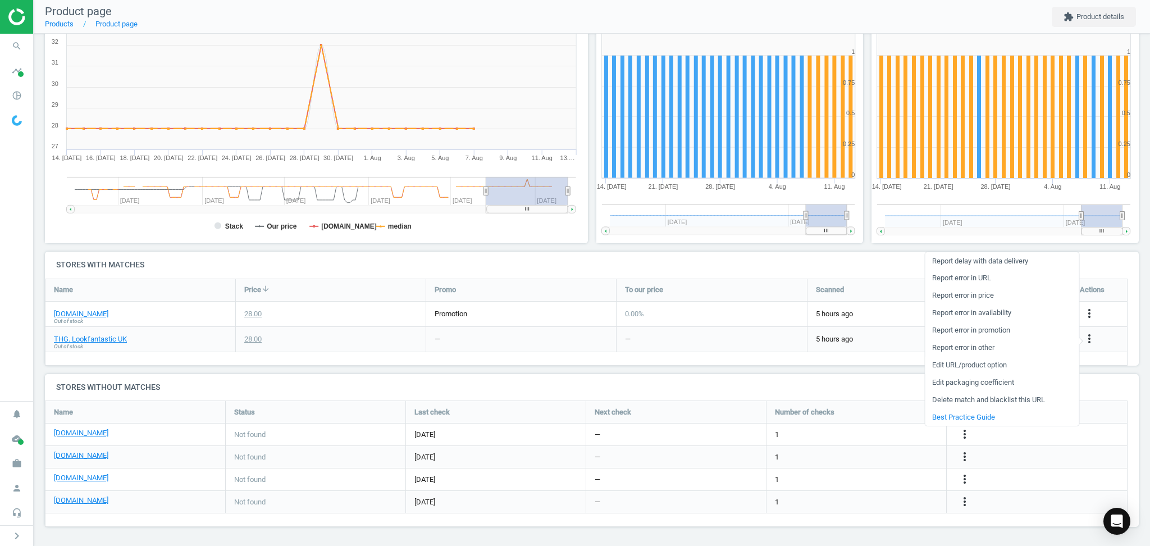
click at [972, 360] on link "Edit URL/product option" at bounding box center [1002, 365] width 154 height 17
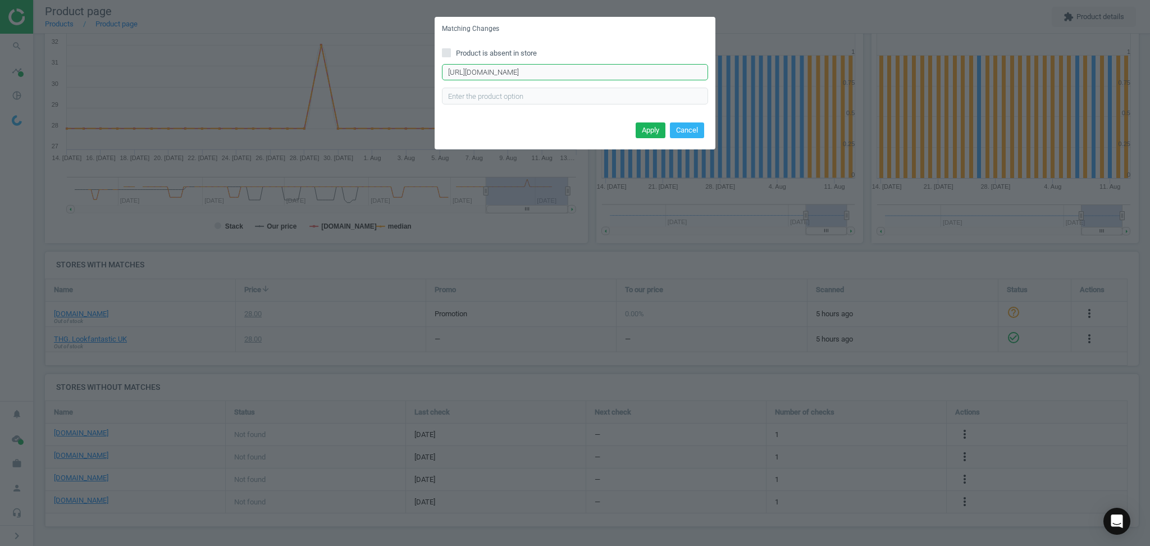
scroll to position [0, 101]
drag, startPoint x: 473, startPoint y: 71, endPoint x: 916, endPoint y: 76, distance: 442.7
click at [916, 76] on div "Matching Changes Product is absent in store http://www.lookfantastic.com/p/colo…" at bounding box center [575, 273] width 1150 height 546
paste input "s://www.lookfantastic.com/p/color-wow-style-on-steroids-performance-enhancing-t…"
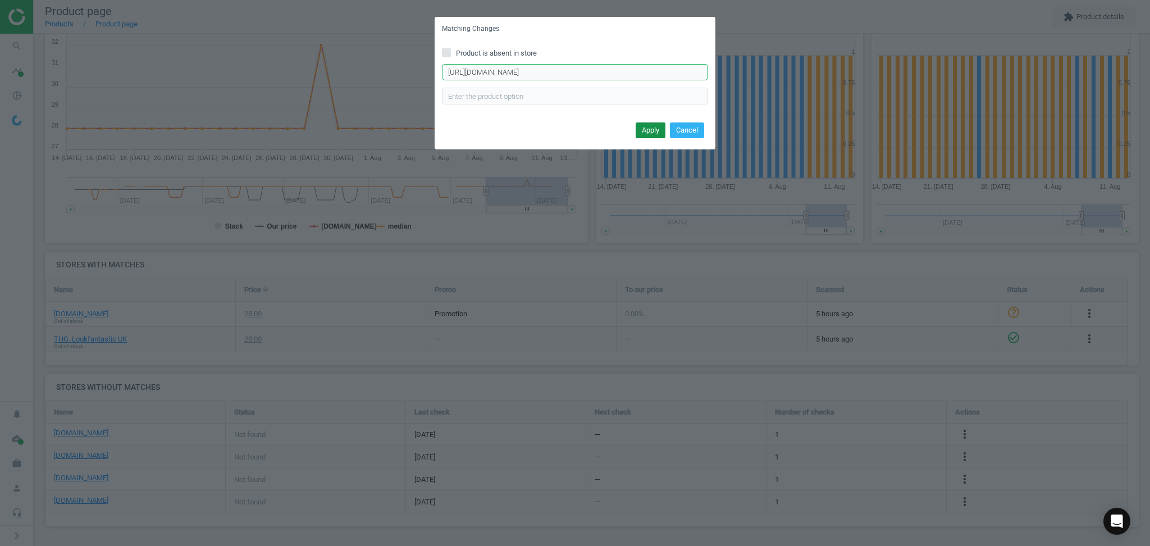
type input "https://www.lookfantastic.com/p/color-wow-style-on-steroids-performance-enhanci…"
click at [659, 128] on button "Apply" at bounding box center [651, 130] width 30 height 16
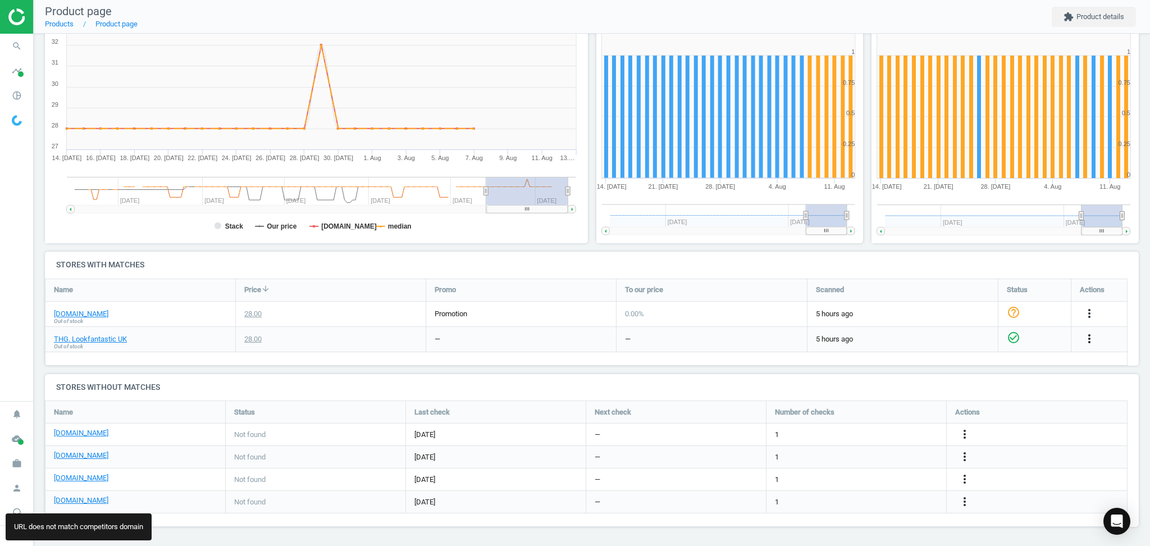
click at [1088, 344] on icon "more_vert" at bounding box center [1089, 338] width 13 height 13
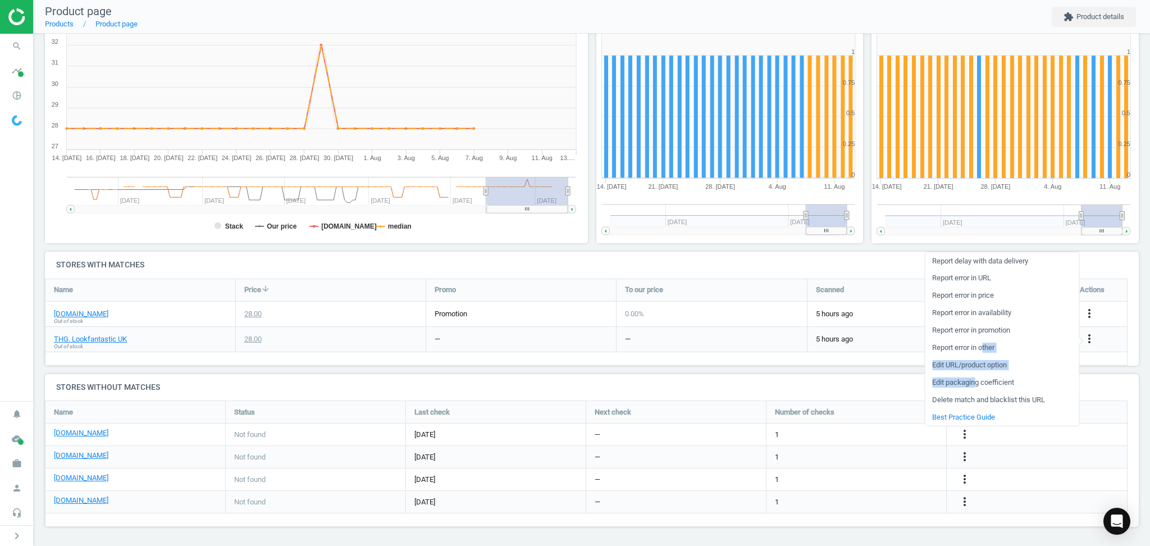
drag, startPoint x: 984, startPoint y: 348, endPoint x: 974, endPoint y: 385, distance: 37.7
click at [974, 385] on ul "Report delay with data delivery Report error in URL Report error in price Repor…" at bounding box center [1002, 339] width 154 height 174
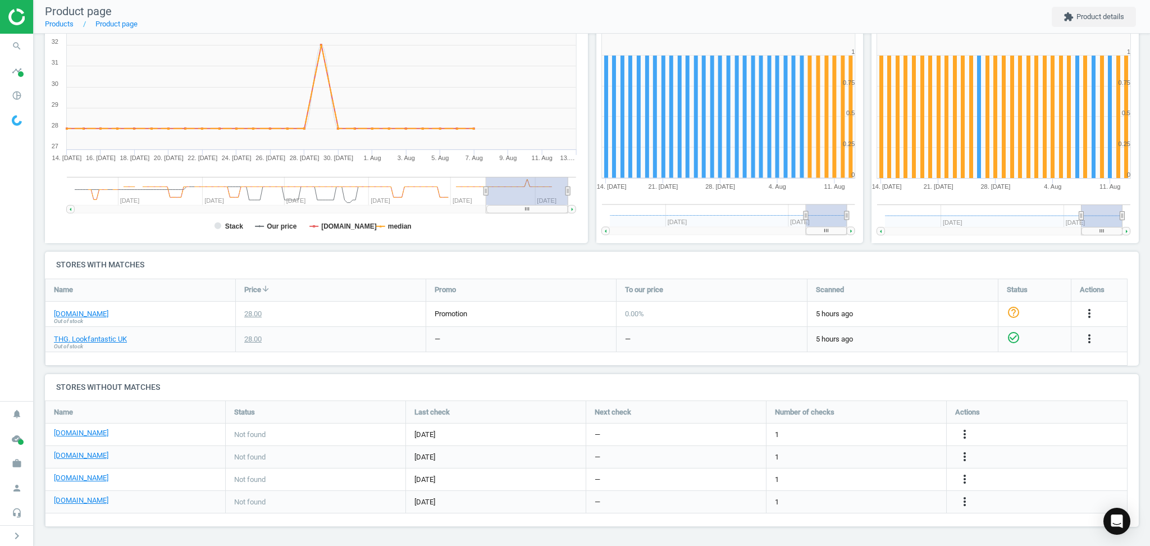
click at [974, 385] on h4 "Stores without matches" at bounding box center [592, 387] width 1094 height 26
click at [1090, 341] on icon "more_vert" at bounding box center [1089, 338] width 13 height 13
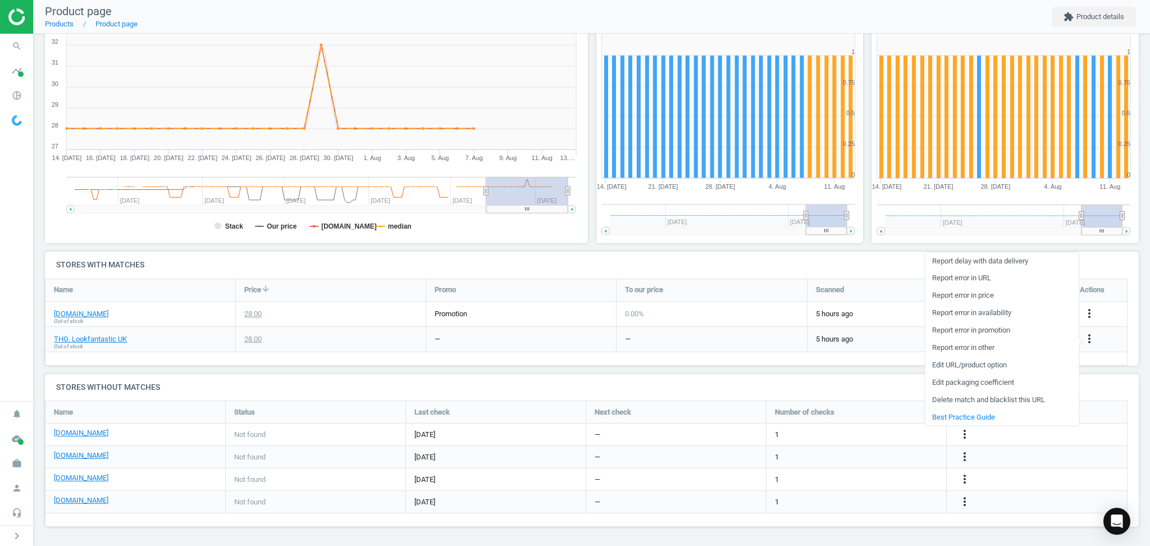
click at [980, 380] on link "Edit packaging coefficient" at bounding box center [1002, 382] width 154 height 17
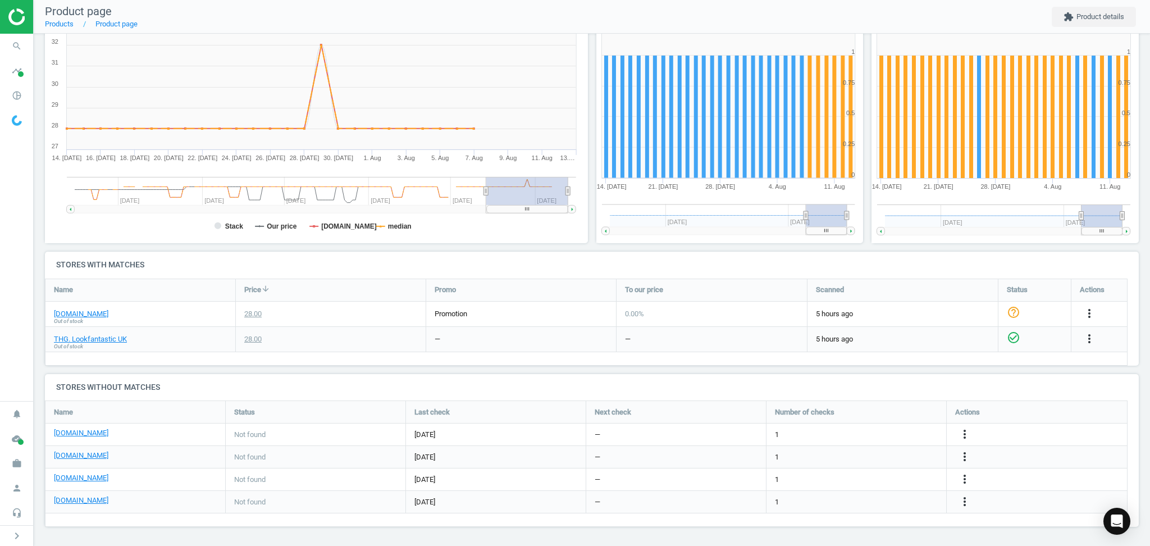
click at [1095, 337] on icon "more_vert" at bounding box center [1089, 338] width 13 height 13
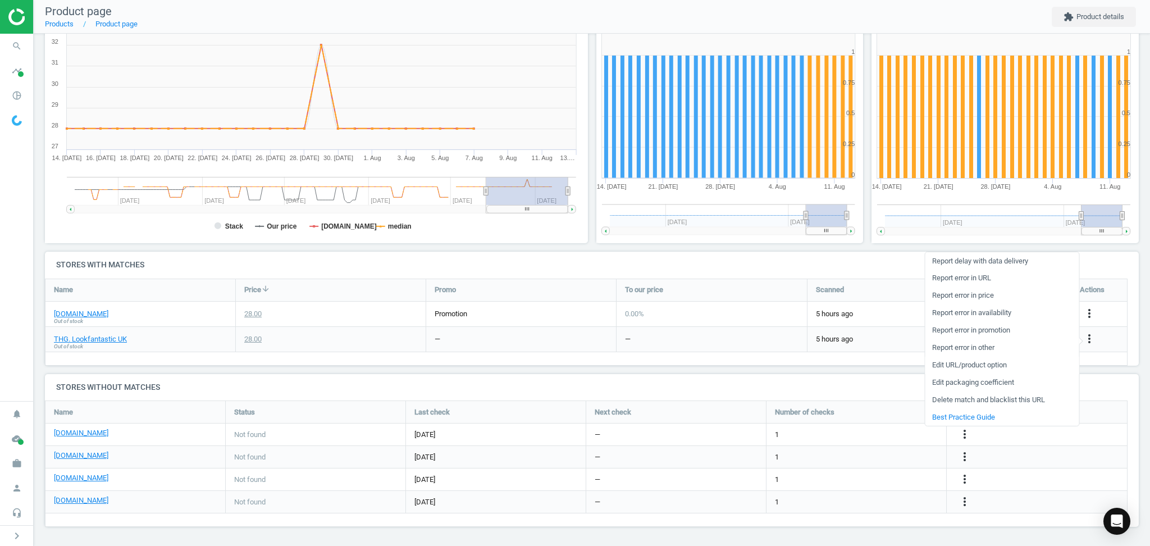
click at [970, 365] on link "Edit URL/product option" at bounding box center [1002, 365] width 154 height 17
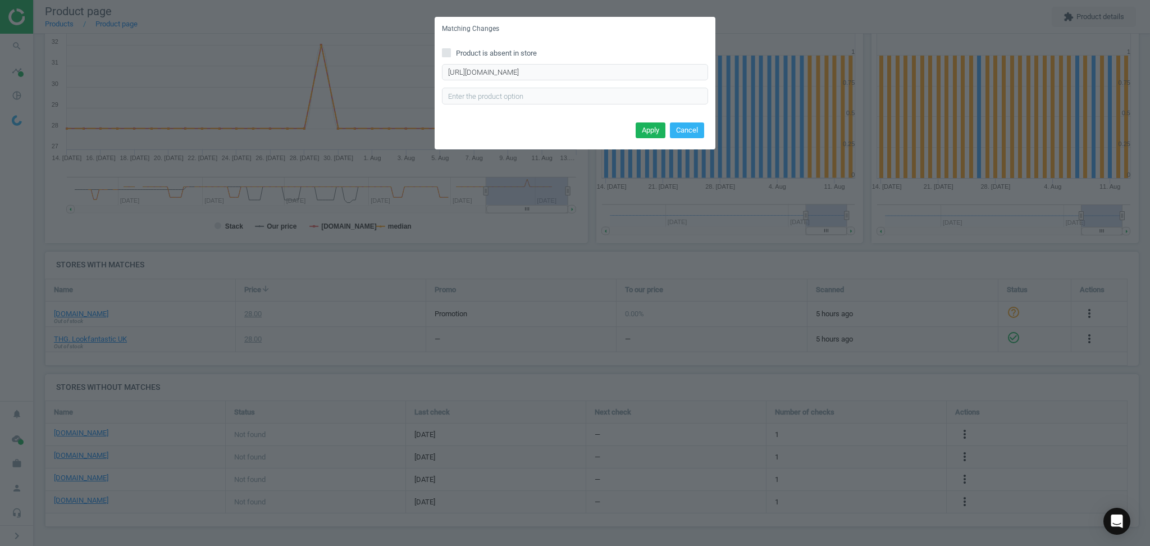
click at [645, 63] on div "Product is absent in store http://www.lookfantastic.com/p/color-wow-style-on-st…" at bounding box center [575, 80] width 281 height 78
drag, startPoint x: 644, startPoint y: 74, endPoint x: 627, endPoint y: 70, distance: 17.3
click at [641, 75] on input "http://www.lookfantastic.com/p/color-wow-style-on-steroids-performance-enhancin…" at bounding box center [575, 72] width 266 height 17
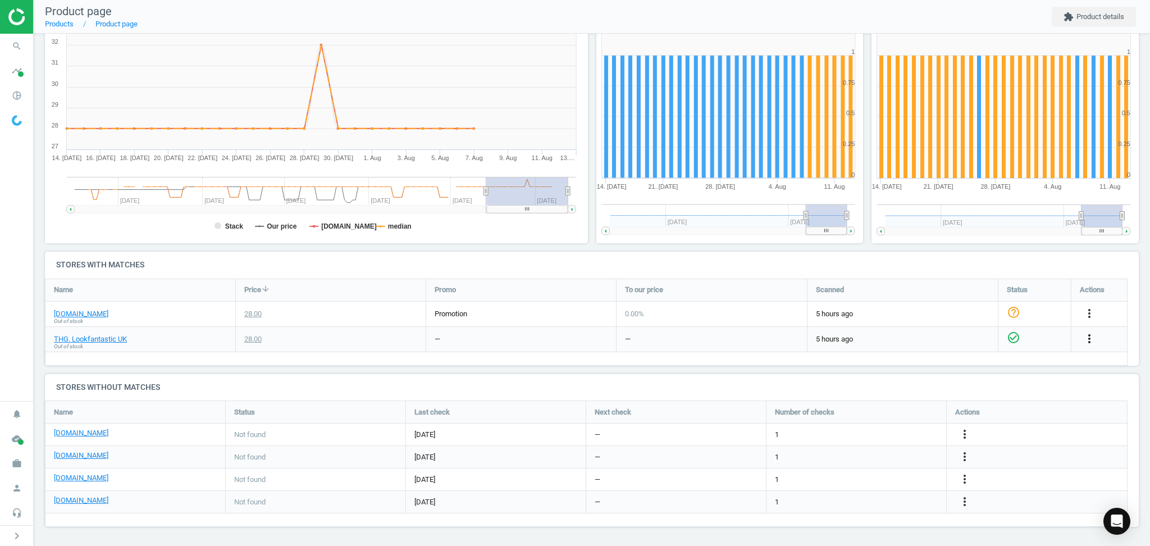
click at [1088, 335] on icon "more_vert" at bounding box center [1089, 338] width 13 height 13
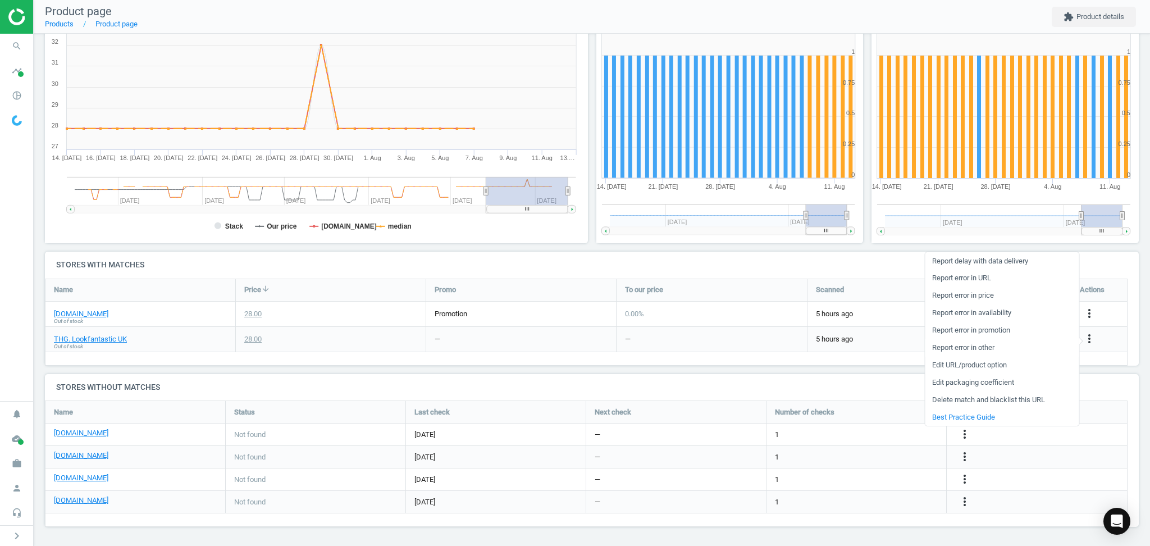
click at [966, 349] on link "Report error in other" at bounding box center [1002, 347] width 154 height 17
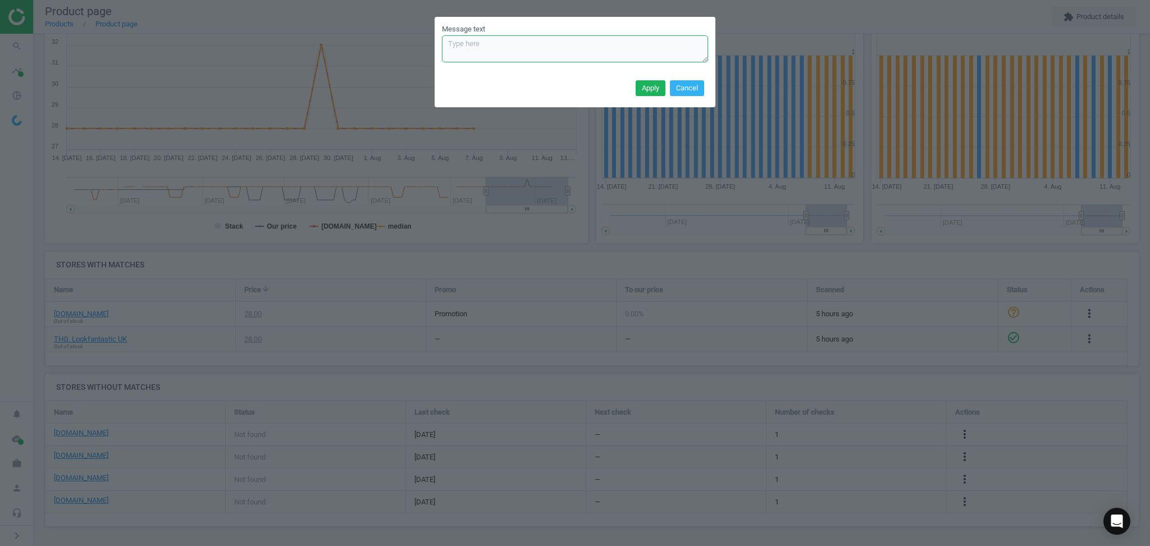
click at [510, 53] on textarea "Message text" at bounding box center [575, 48] width 266 height 27
paste textarea "https://www.lookfantastic.com/p/color-wow-style-on-steroids-performance-enhanci…"
type textarea "Correct URL https://www.lookfantastic.com/p/color-wow-style-on-steroids-perform…"
click at [649, 80] on button "Apply" at bounding box center [651, 88] width 30 height 16
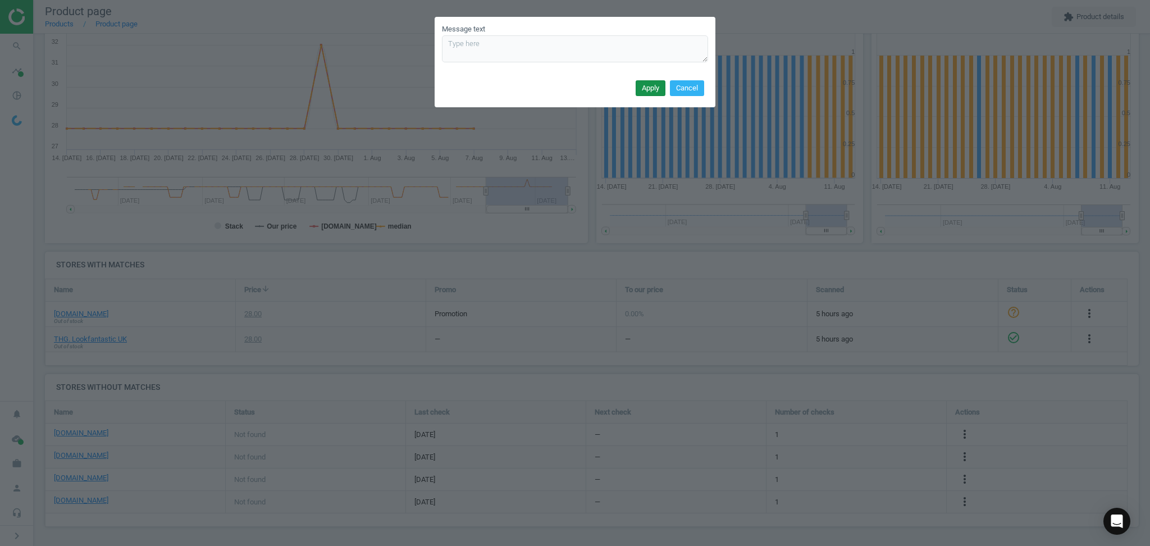
scroll to position [0, 0]
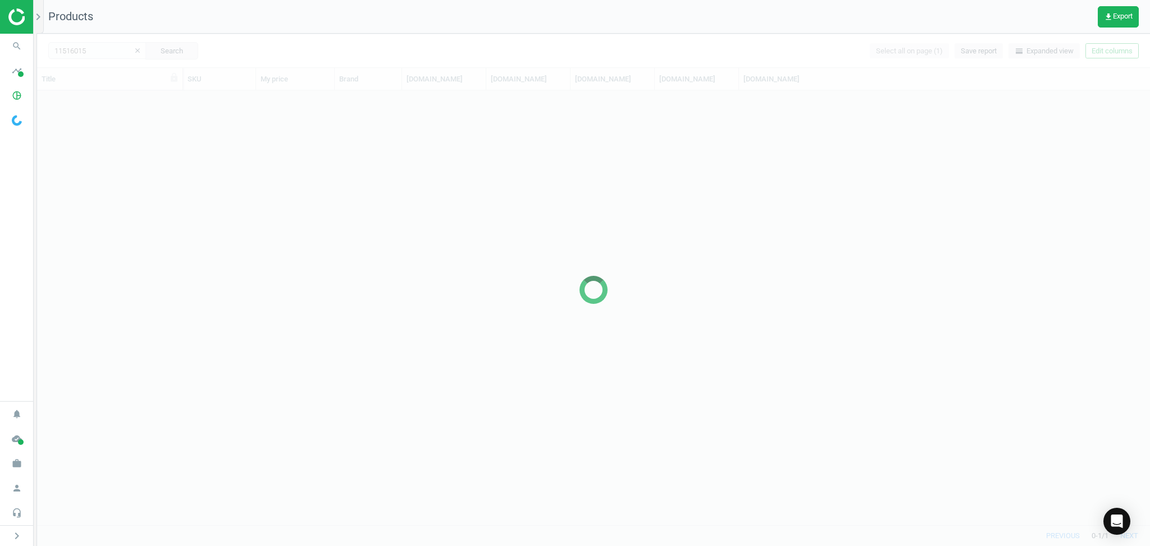
scroll to position [424, 1102]
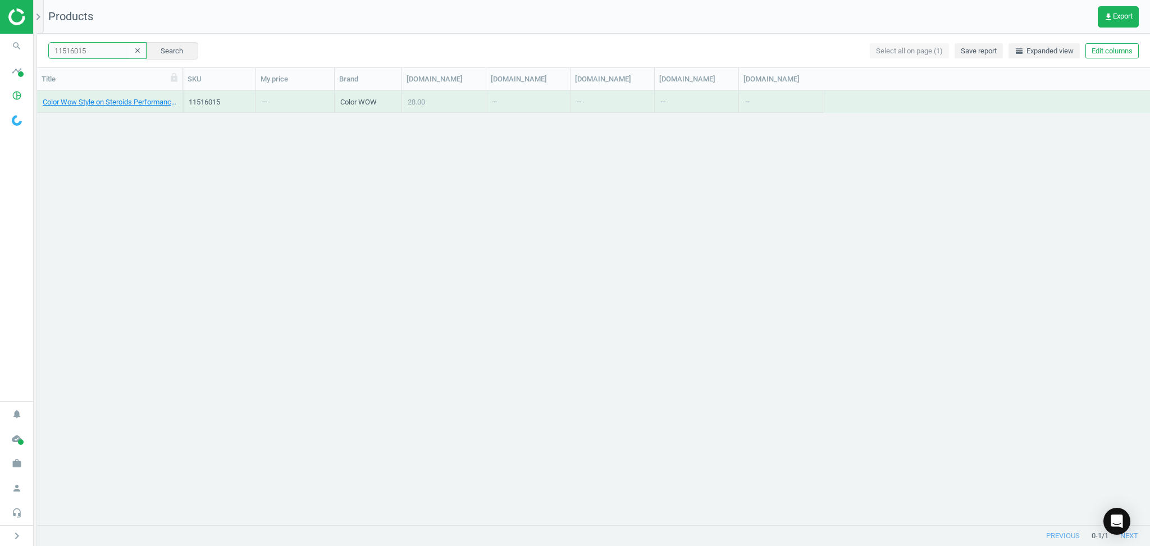
click at [82, 56] on input "11516015" at bounding box center [97, 50] width 98 height 17
paste input "2298178"
type input "12298178"
click at [170, 53] on button "Search" at bounding box center [171, 50] width 53 height 17
click at [119, 102] on link "The Ordinary Squalane Cleanser 150ml" at bounding box center [104, 102] width 123 height 10
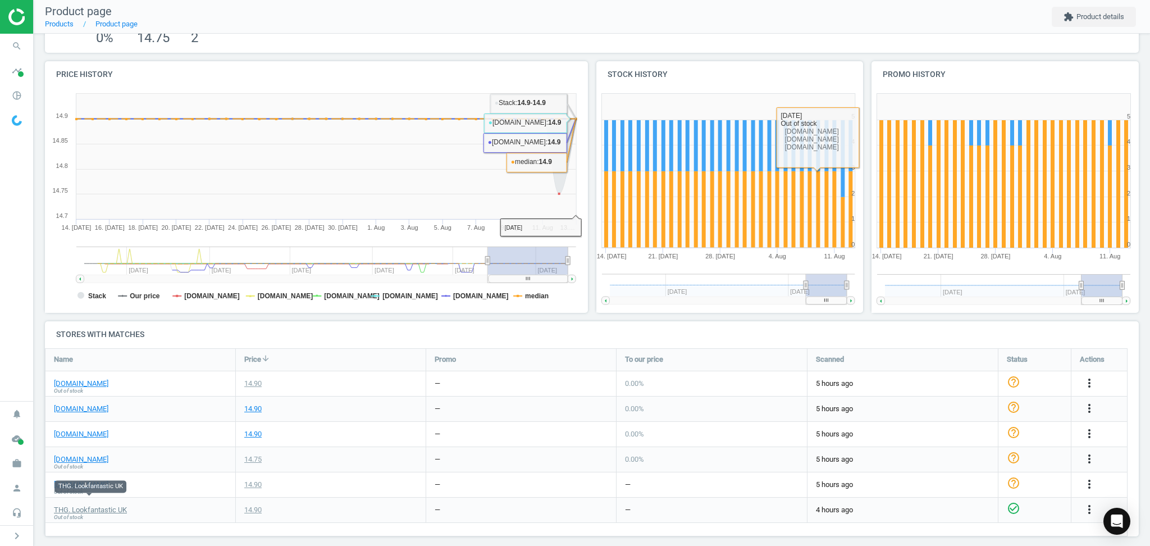
scroll to position [101, 0]
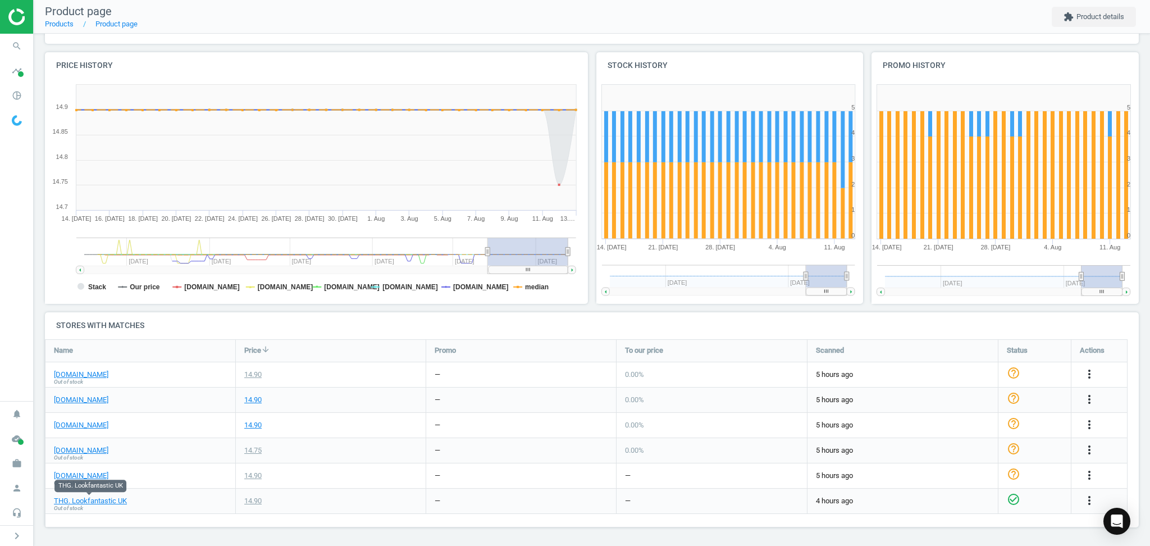
click at [1050, 507] on div "check_circle_outline" at bounding box center [1035, 501] width 72 height 25
click at [1089, 502] on icon "more_vert" at bounding box center [1089, 500] width 13 height 13
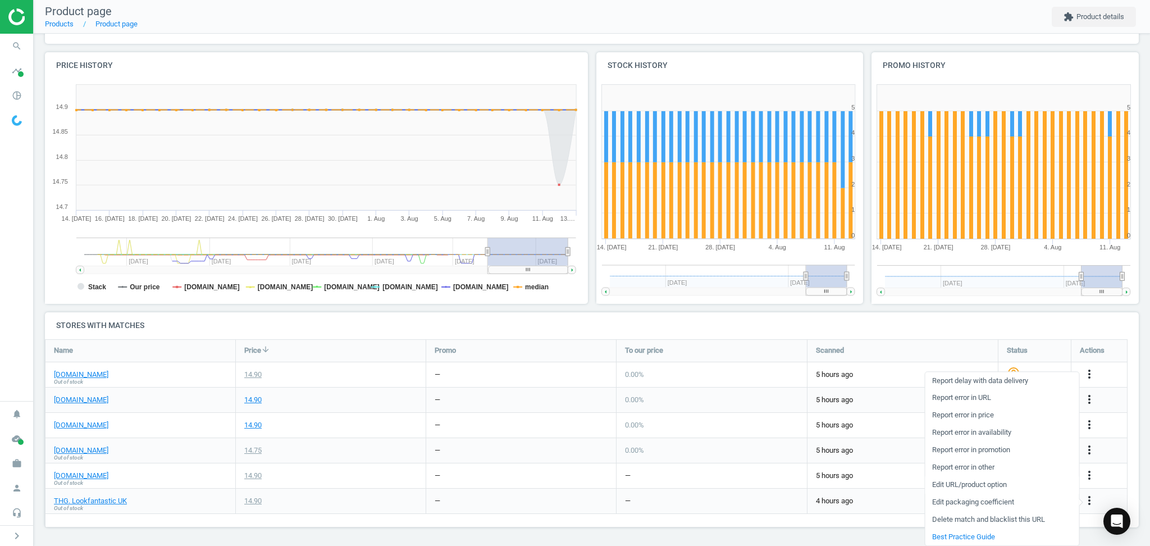
click at [960, 487] on link "Edit URL/product option" at bounding box center [1002, 484] width 154 height 17
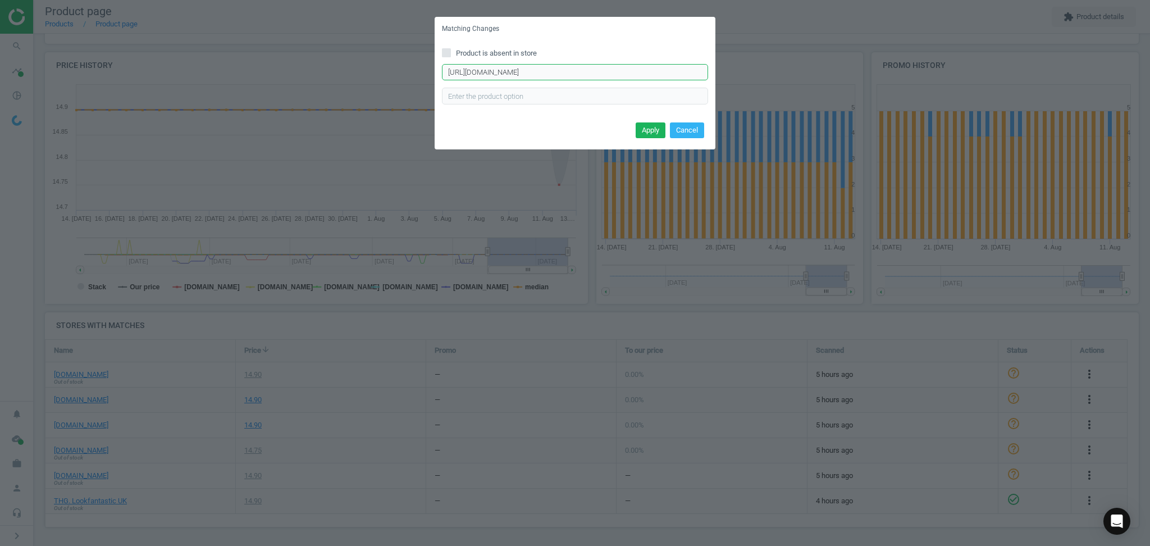
click at [509, 70] on input "http://www.lookfantastic.com/p/the-ordinary-squalane-cleanser-150ml/12298178/" at bounding box center [575, 72] width 266 height 17
paste input "s://www.lookfantastic.com/p/the-ordinary-squalane-cleanser-150ml/16966193"
type input "https://www.lookfantastic.com/p/the-ordinary-squalane-cleanser-150ml/16966193/"
click at [643, 125] on button "Apply" at bounding box center [651, 130] width 30 height 16
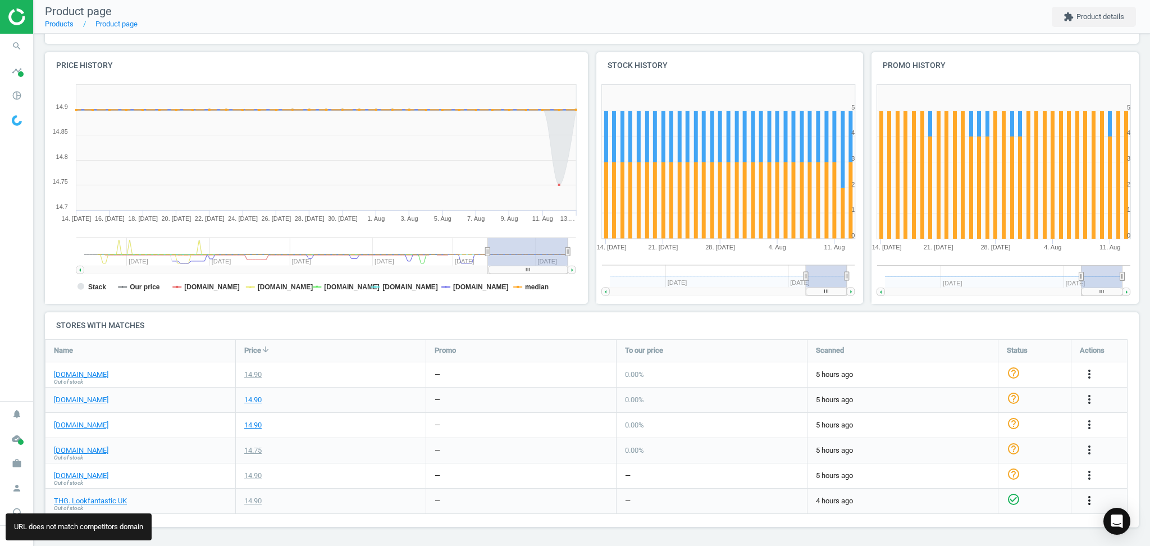
click at [1083, 500] on icon "more_vert" at bounding box center [1089, 500] width 13 height 13
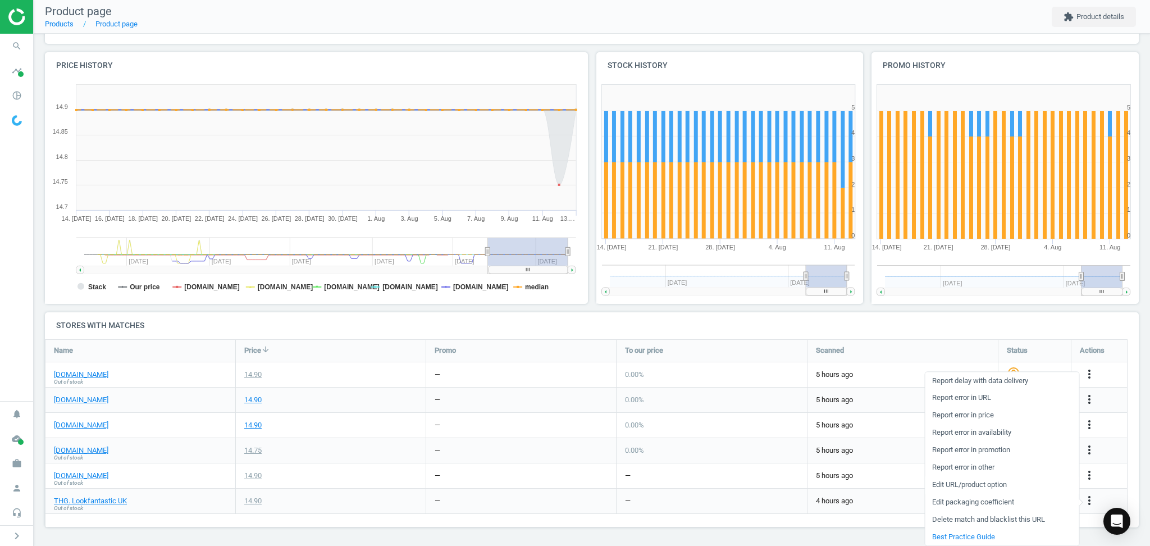
click at [966, 488] on link "Edit URL/product option" at bounding box center [1002, 484] width 154 height 17
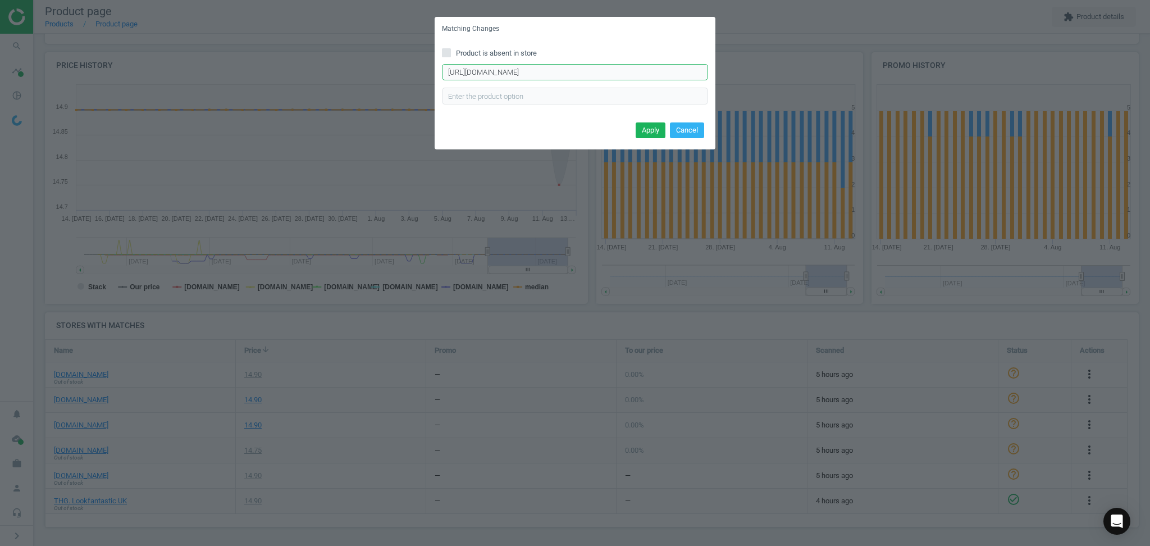
drag, startPoint x: 502, startPoint y: 69, endPoint x: 495, endPoint y: 70, distance: 6.8
click at [499, 70] on input "http://www.lookfantastic.com/p/the-ordinary-squalane-cleanser-150ml/12298178/" at bounding box center [575, 72] width 266 height 17
paste input "s://www.lookfantastic.com/p/the-ordinary-squalane-cleanser-150ml/16966193"
type input "http://www.lookfantastic.com/p/the-ordinary-squalane-cleanser-150ml/16966193/"
drag, startPoint x: 656, startPoint y: 129, endPoint x: 634, endPoint y: 205, distance: 79.1
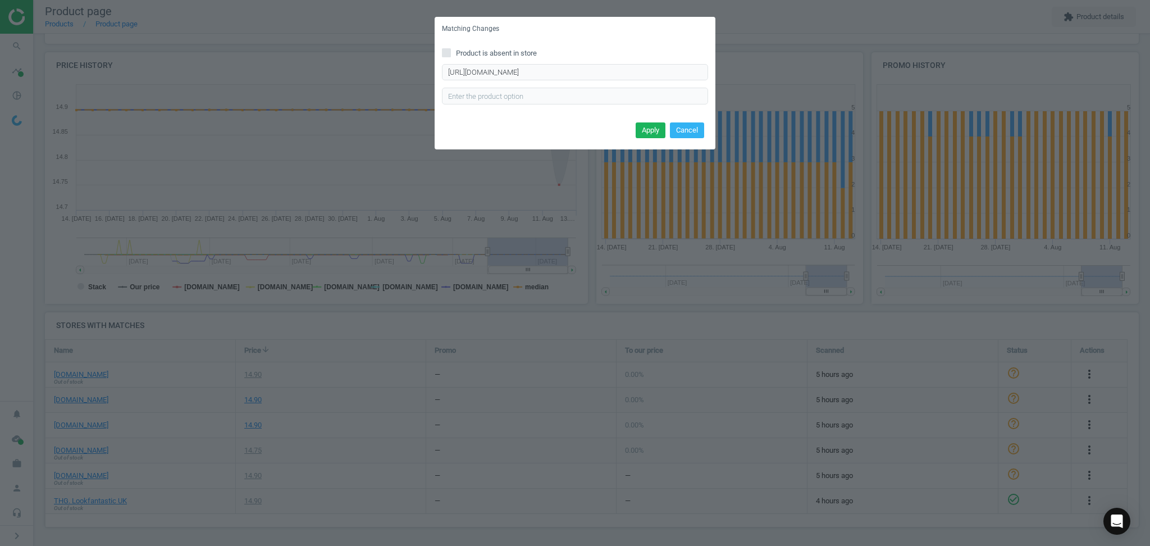
click at [651, 129] on button "Apply" at bounding box center [651, 130] width 30 height 16
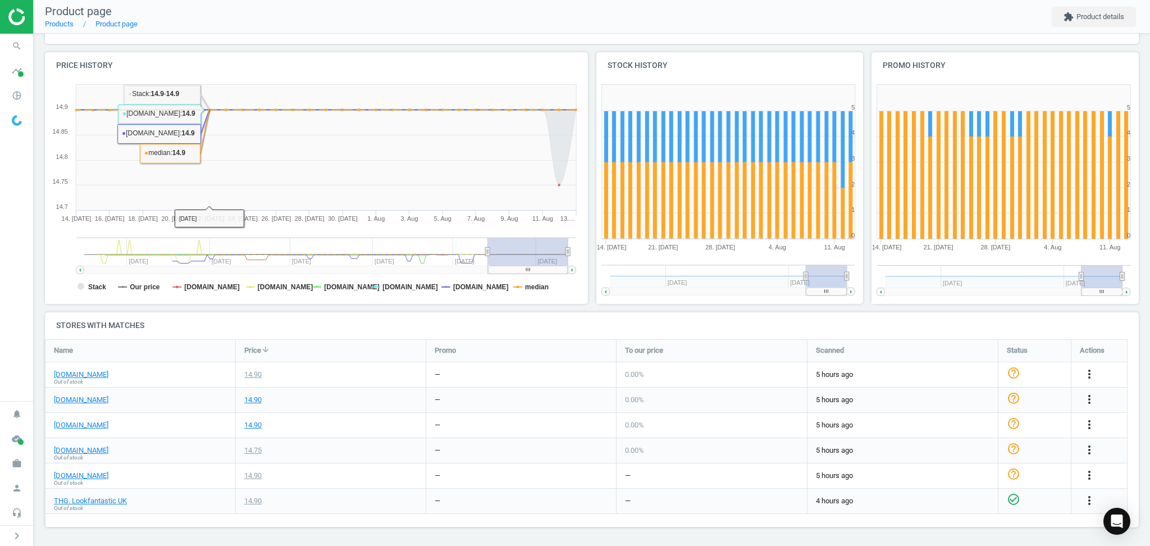
click at [10, 298] on nav "search Search timeline Data delivery Overview Matches dashboard Matches Rematch…" at bounding box center [16, 217] width 33 height 367
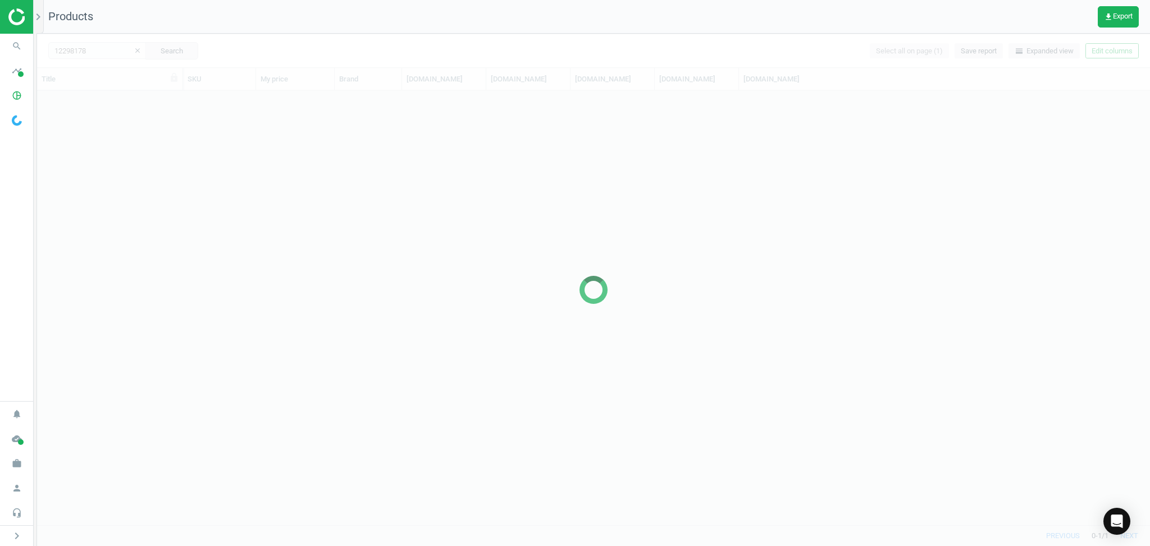
scroll to position [424, 1102]
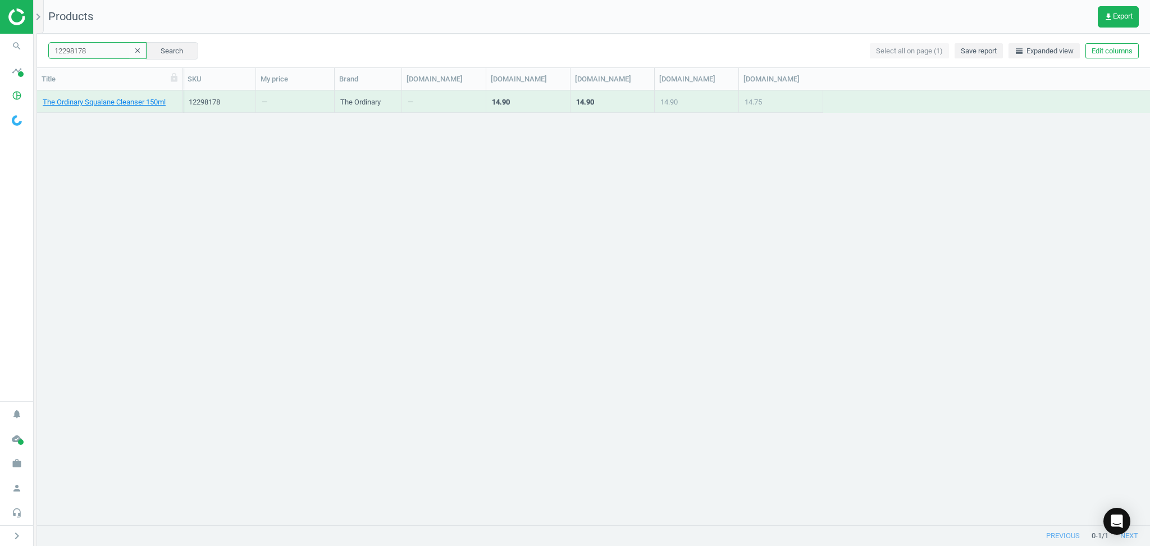
click at [103, 50] on input "12298178" at bounding box center [97, 50] width 98 height 17
paste input "1143951"
type input "11143951"
click at [162, 45] on button "Search" at bounding box center [171, 50] width 53 height 17
click at [113, 100] on link "Maybelline Mascara Lash Sensational - Very Black" at bounding box center [110, 102] width 134 height 10
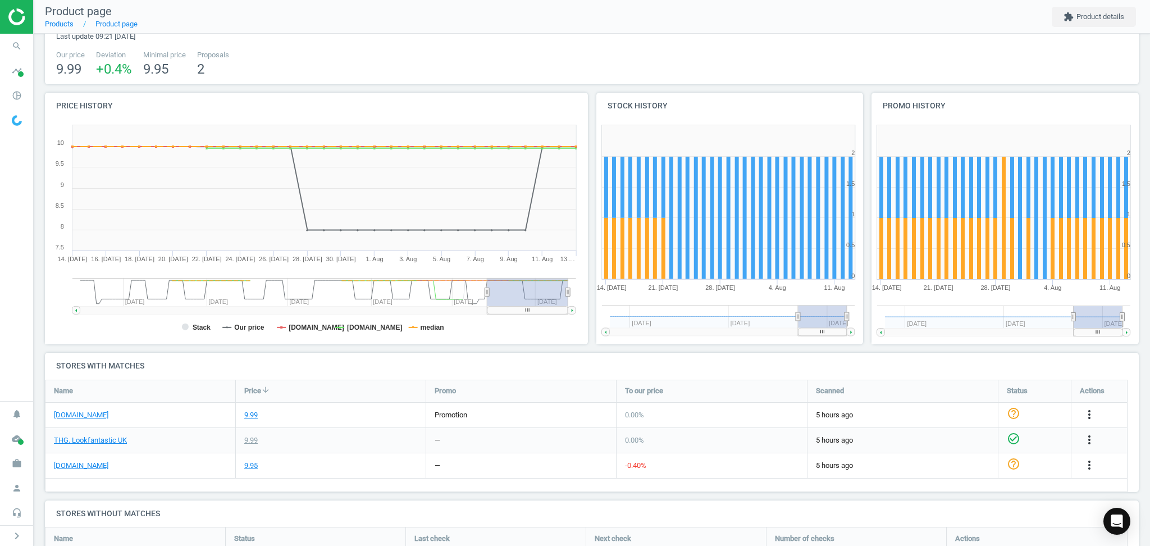
scroll to position [149, 0]
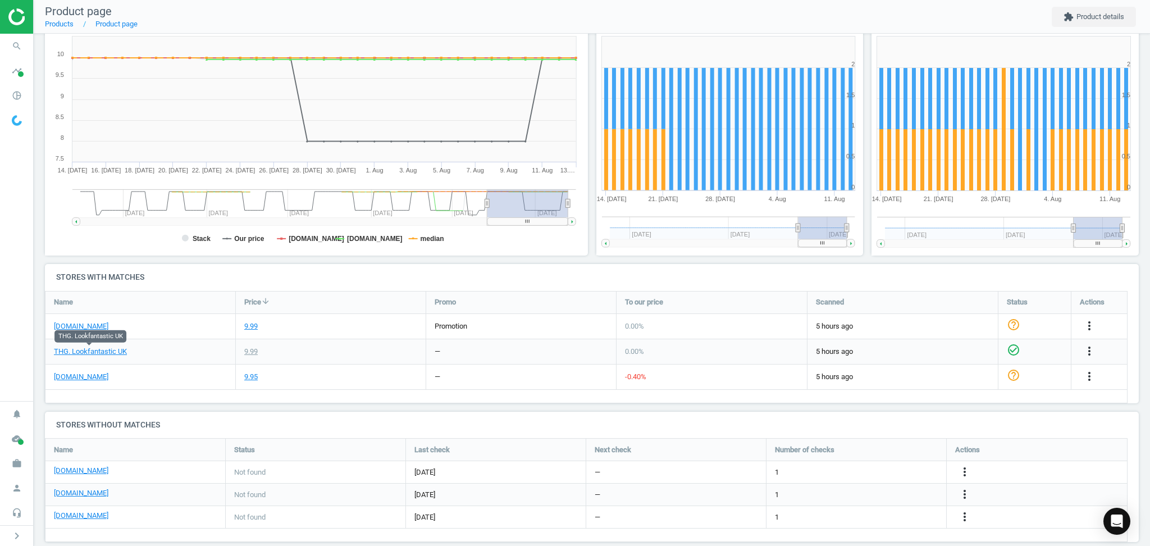
click at [112, 354] on link "THG. Lookfantastic UK" at bounding box center [90, 352] width 73 height 10
click at [29, 310] on nav "search Search timeline Data delivery Overview Matches dashboard Matches Rematch…" at bounding box center [16, 217] width 33 height 367
drag, startPoint x: 29, startPoint y: 310, endPoint x: 33, endPoint y: 249, distance: 60.8
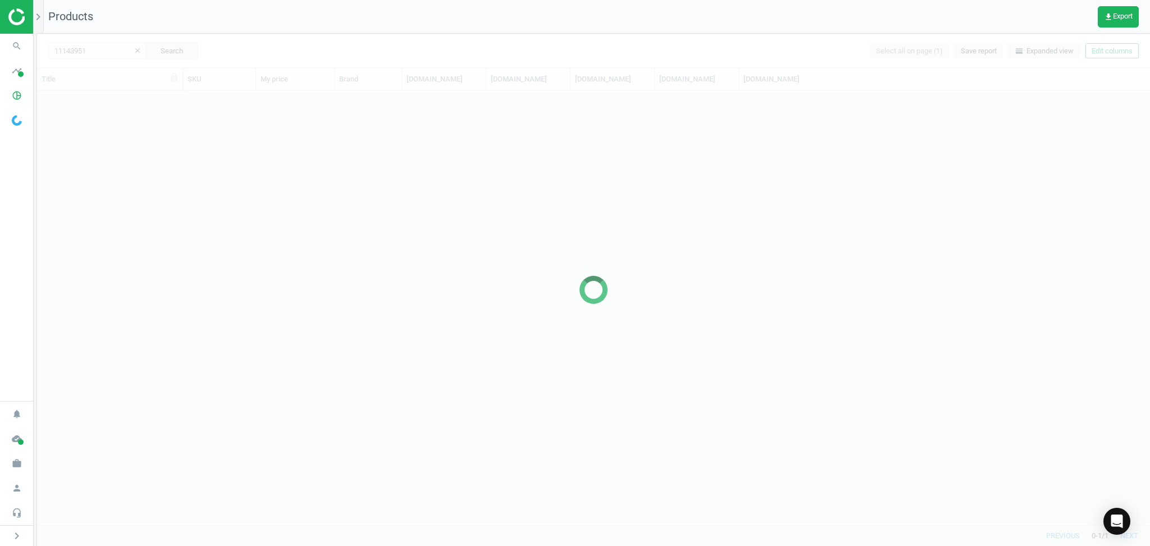
scroll to position [424, 1102]
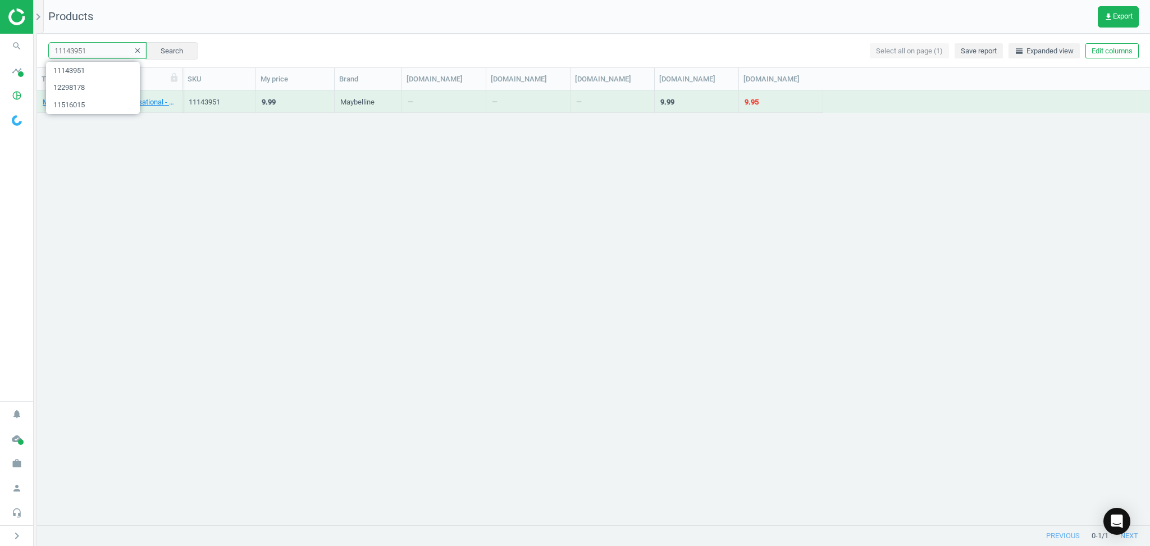
click at [101, 52] on input "11143951" at bounding box center [97, 50] width 98 height 17
paste input "91880"
type input "11918801"
click at [148, 52] on button "Search" at bounding box center [171, 50] width 53 height 17
click at [107, 101] on link "Armani Luminous Silk Foundation - 5.75" at bounding box center [105, 102] width 125 height 10
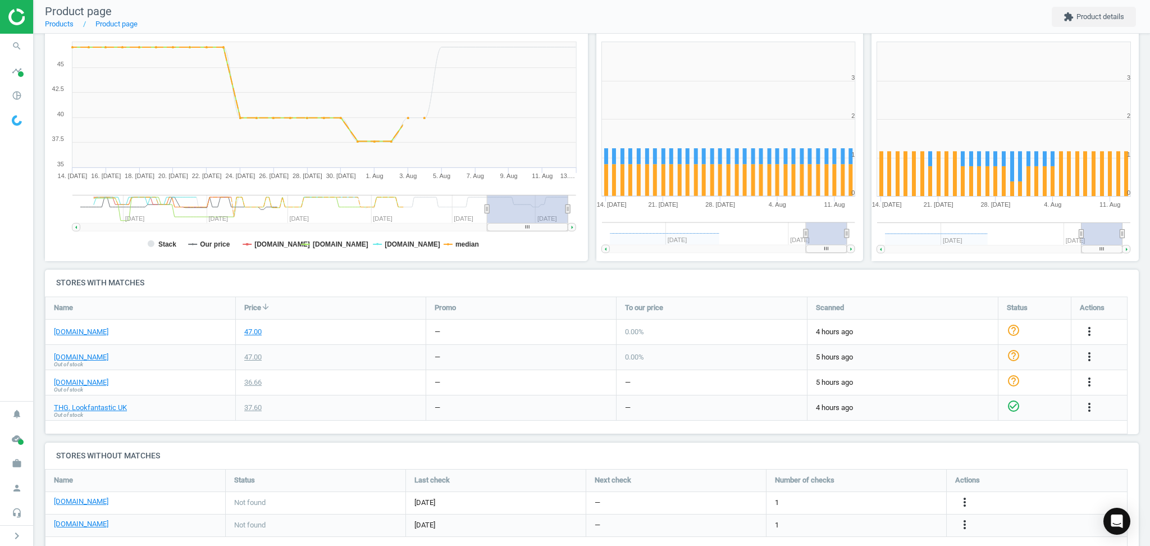
scroll to position [149, 0]
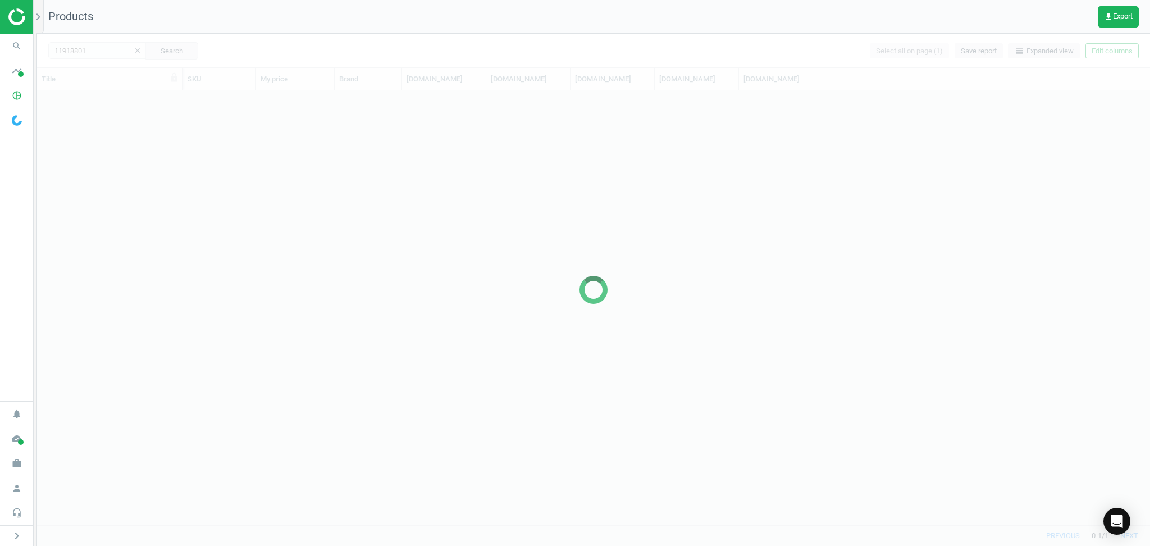
scroll to position [424, 1102]
click at [89, 55] on div at bounding box center [593, 290] width 1113 height 512
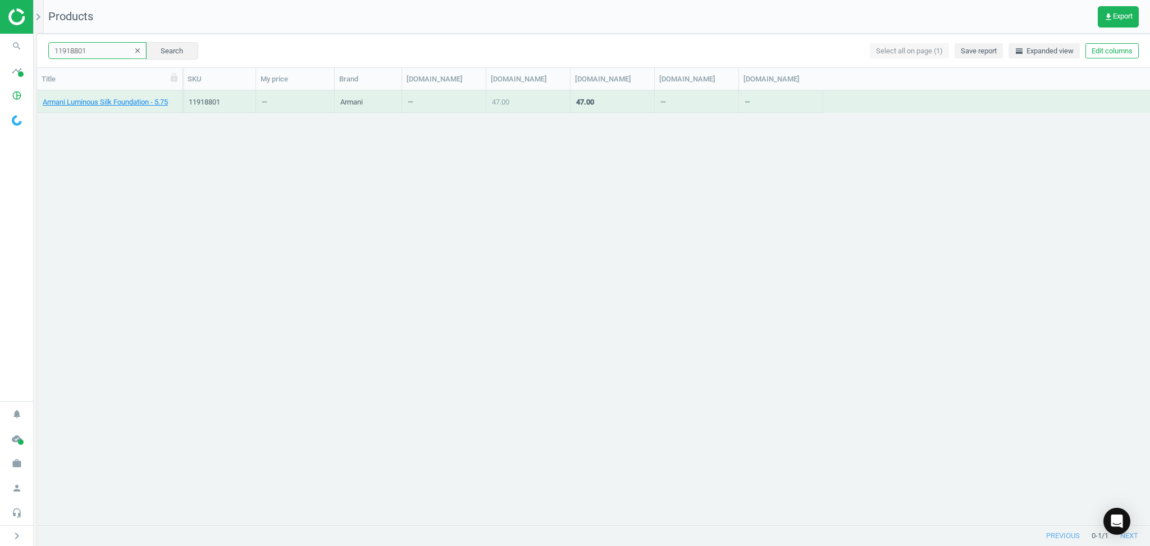
click at [93, 54] on input "11918801" at bounding box center [97, 50] width 98 height 17
paste input "293697"
type input "12936971"
click at [159, 53] on button "Search" at bounding box center [171, 50] width 53 height 17
click at [124, 102] on link "NEOM Wellbeing Pod Mini Essential Oil Diffuser - Nude" at bounding box center [110, 102] width 134 height 10
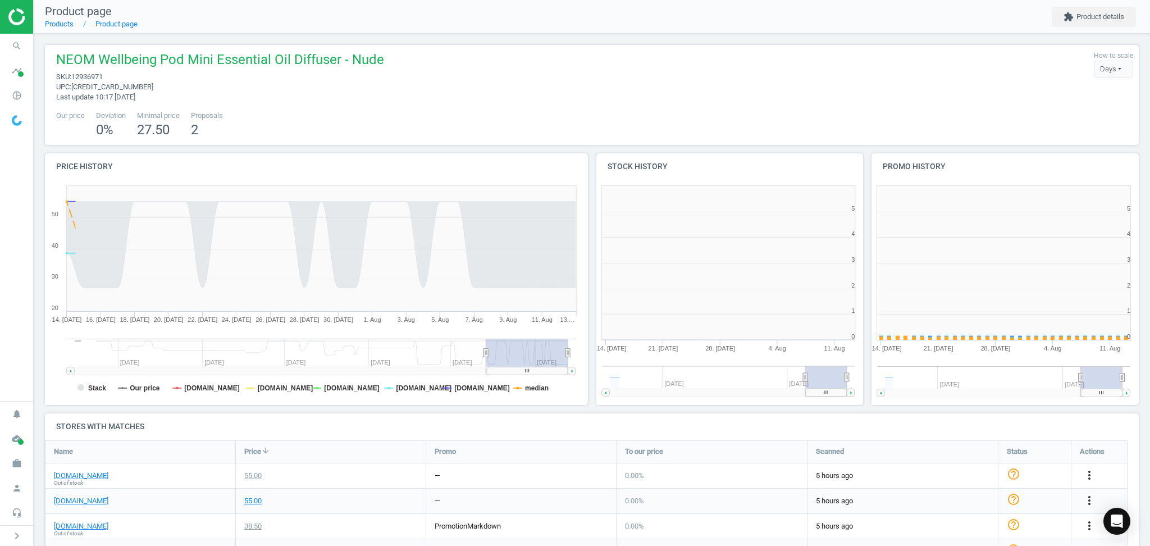
scroll to position [251, 291]
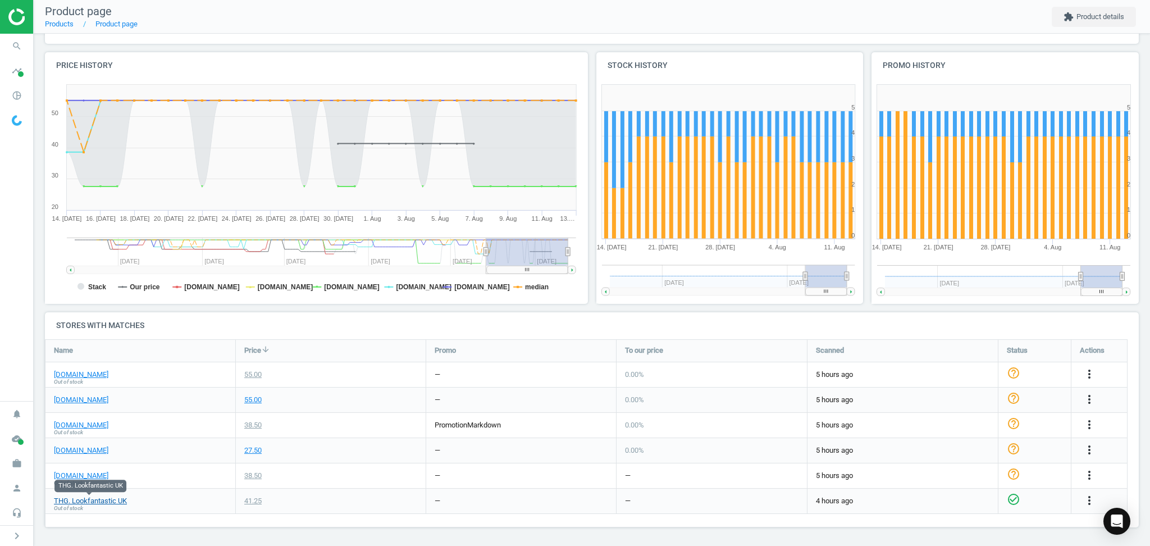
click at [90, 496] on link "THG. Lookfantastic UK" at bounding box center [90, 501] width 73 height 10
drag, startPoint x: 184, startPoint y: 445, endPoint x: 184, endPoint y: 439, distance: 6.2
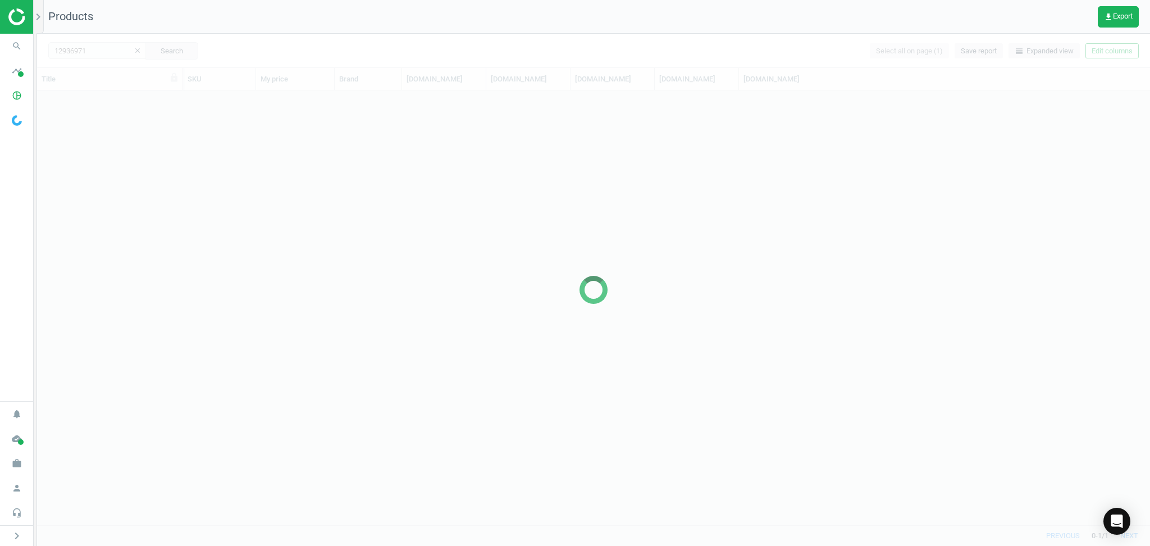
scroll to position [424, 1102]
click at [92, 51] on div at bounding box center [593, 290] width 1113 height 512
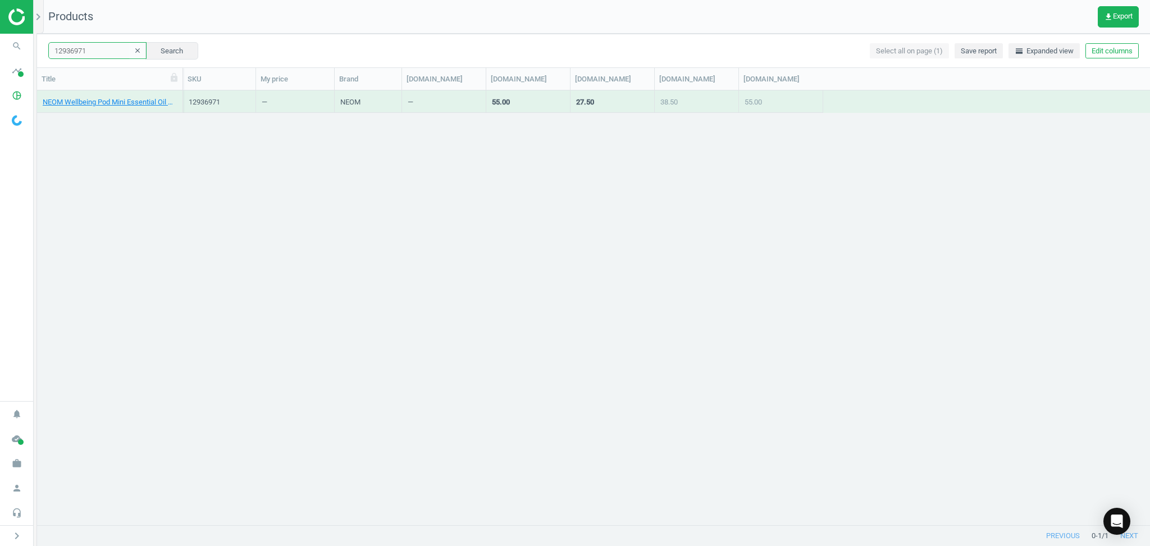
click at [99, 51] on input "12936971" at bounding box center [97, 50] width 98 height 17
paste input "536326"
type input "15363261"
click at [145, 47] on button "Search" at bounding box center [171, 50] width 53 height 17
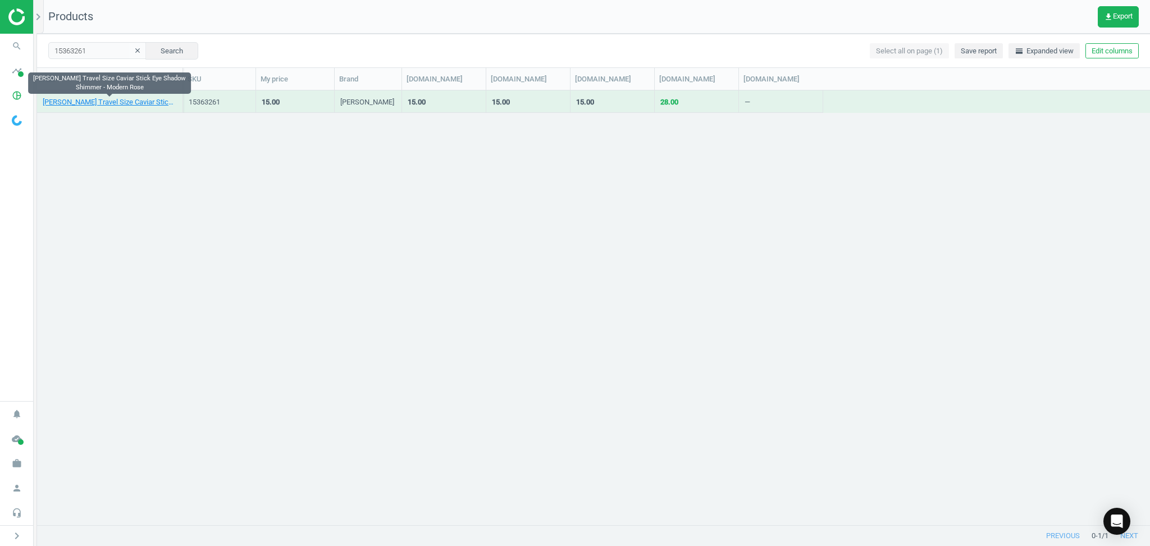
click at [122, 103] on link "Laura Mercier Travel Size Caviar Stick Eye Shadow Shimmer - Modern Rose" at bounding box center [110, 102] width 134 height 10
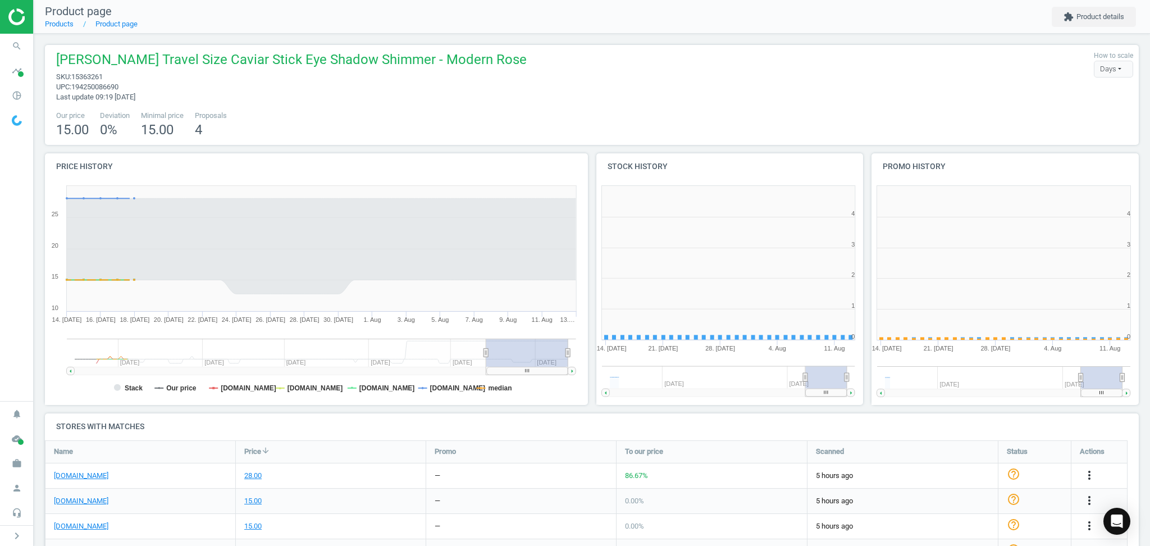
scroll to position [5, 6]
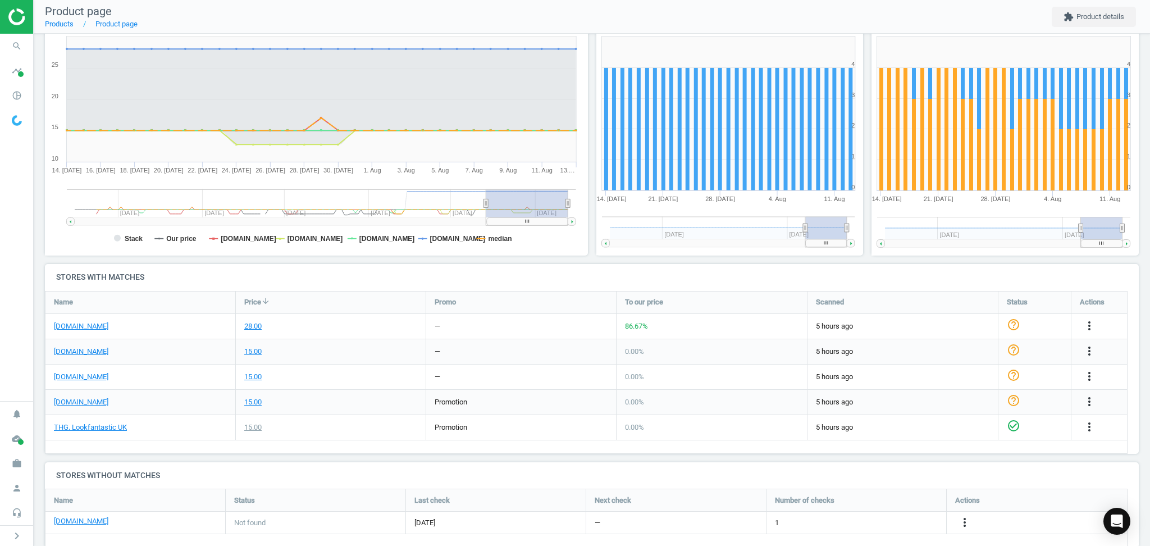
click at [1099, 316] on div "more_vert" at bounding box center [1100, 326] width 56 height 25
click at [1089, 326] on icon "more_vert" at bounding box center [1089, 325] width 13 height 13
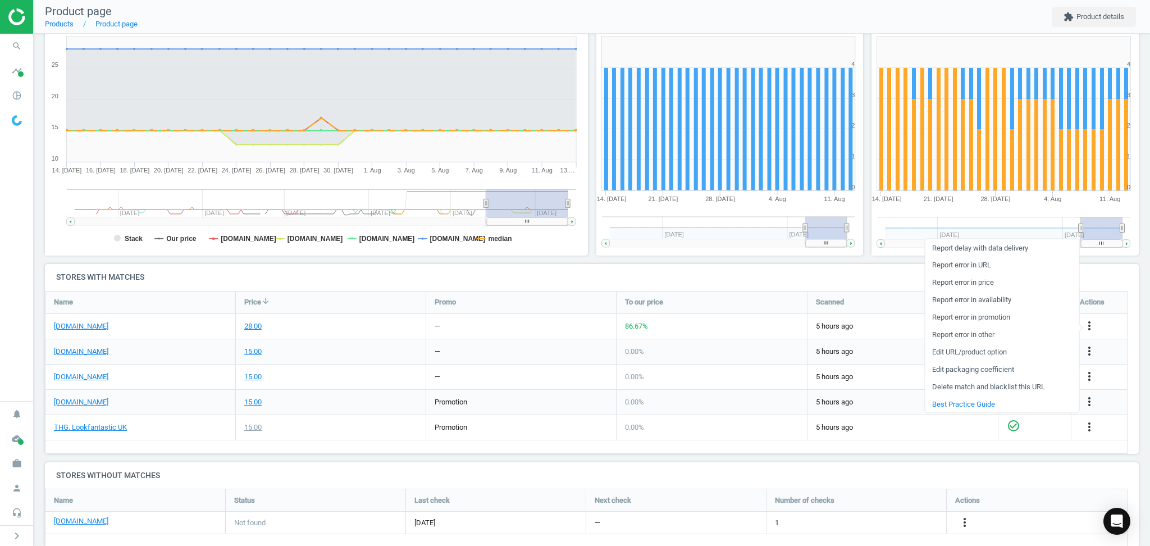
click at [981, 390] on link "Delete match and blacklist this URL" at bounding box center [1002, 386] width 154 height 17
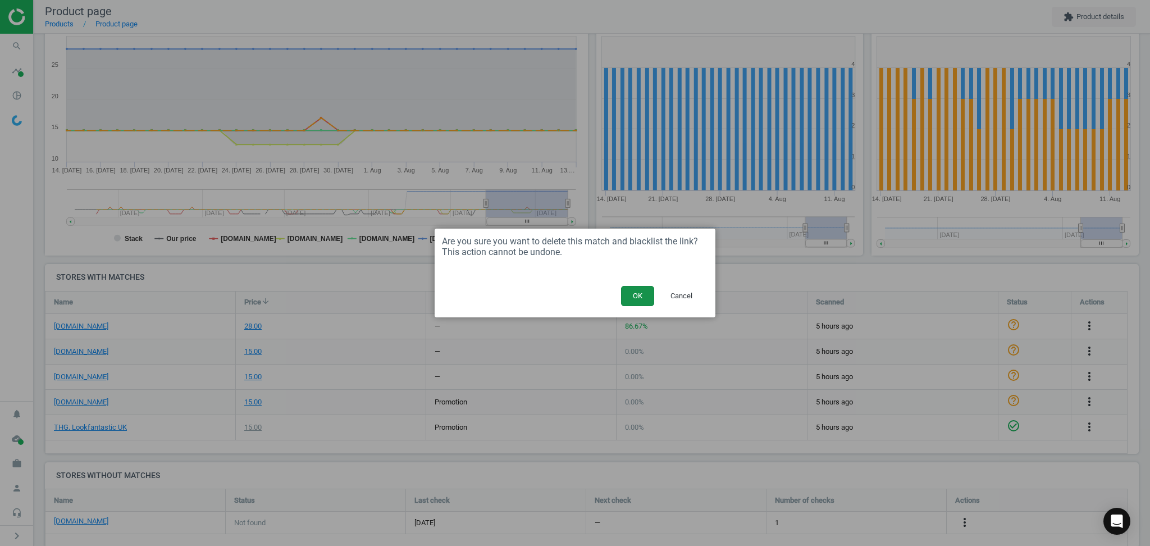
click at [636, 298] on button "OK" at bounding box center [637, 296] width 33 height 20
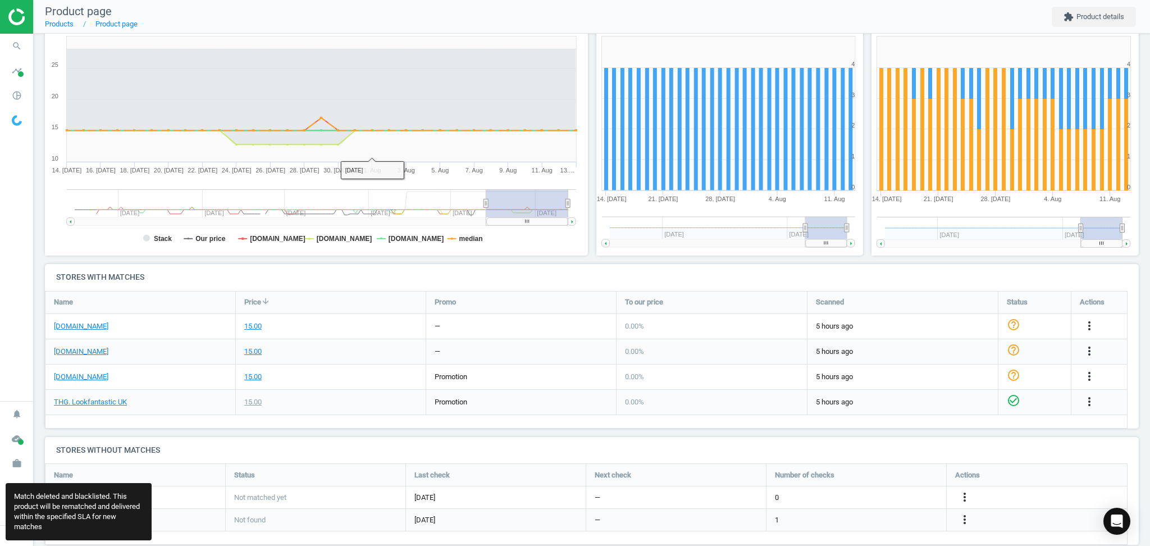
scroll to position [108, 1109]
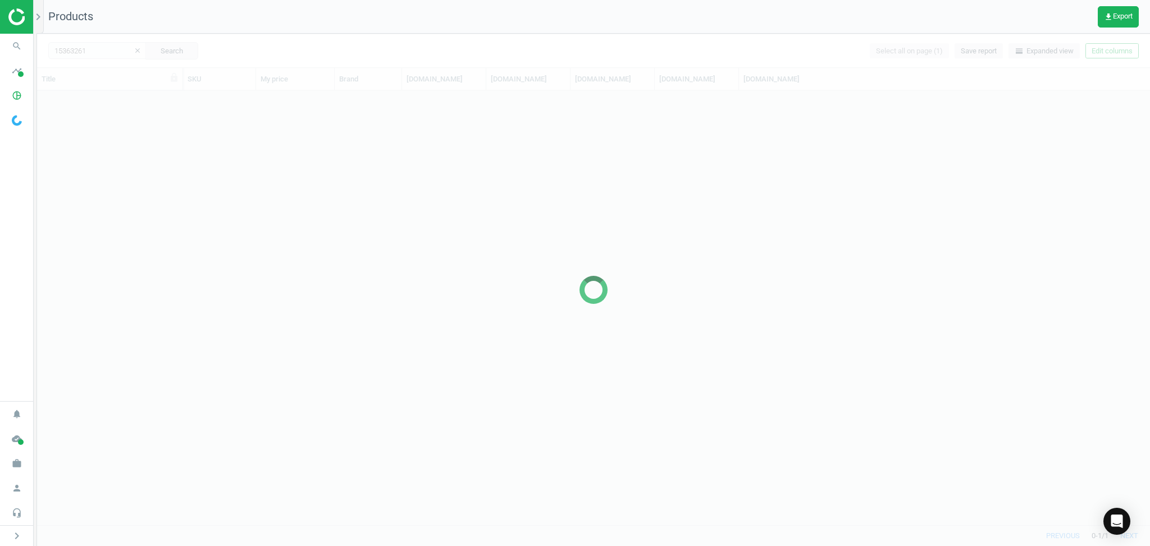
scroll to position [424, 1102]
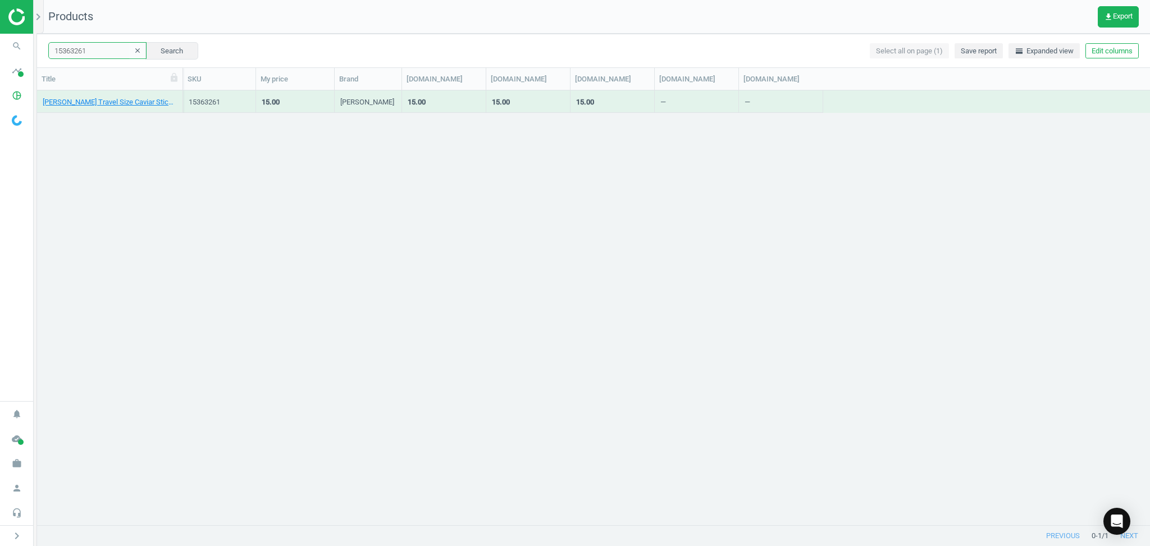
click at [92, 52] on input "15363261" at bounding box center [97, 50] width 98 height 17
paste input "Laura Mercier Travel Size Caviar Stick Eye Shadow Shimmer - Rosegold"
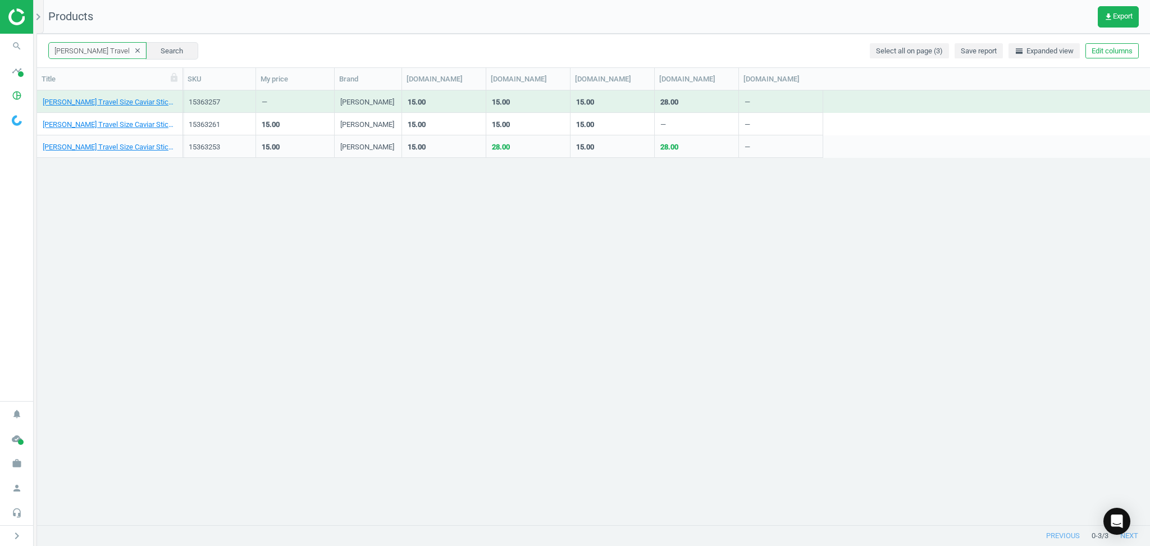
click at [106, 56] on input "Laura Mercier Travel Size Caviar Stick Eye Shadow Shimmer" at bounding box center [97, 50] width 98 height 17
paste input "Anastasia Beverly Hills Brow Wiz Deluxe - Taupe"
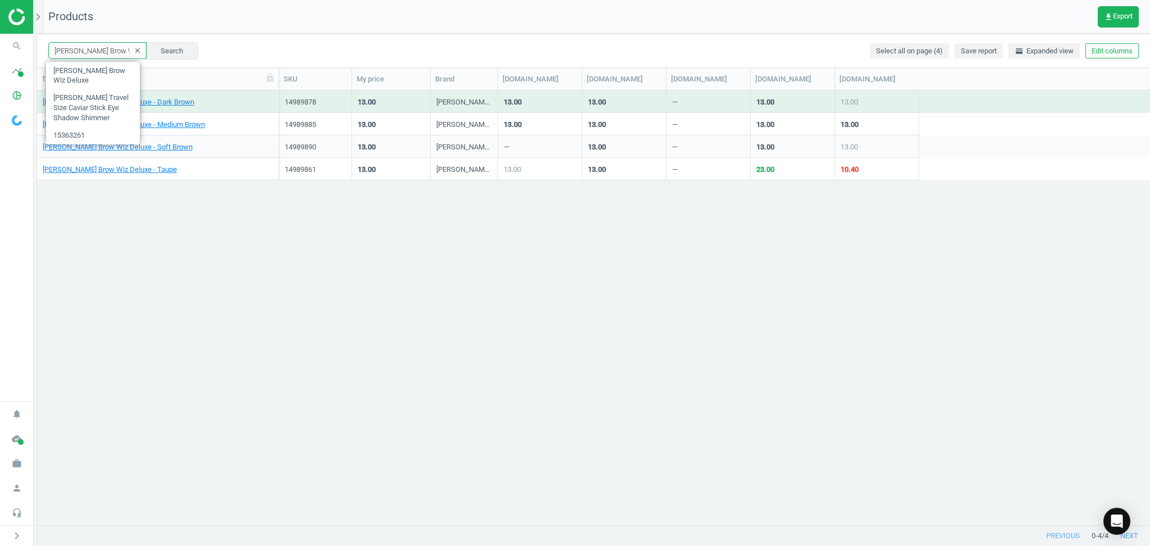
drag, startPoint x: 184, startPoint y: 85, endPoint x: 302, endPoint y: 95, distance: 118.4
click at [302, 95] on div "Title SKU My price Brand spacenk.com sephora.co.uk johnlewis.com boots.com beau…" at bounding box center [593, 297] width 1113 height 458
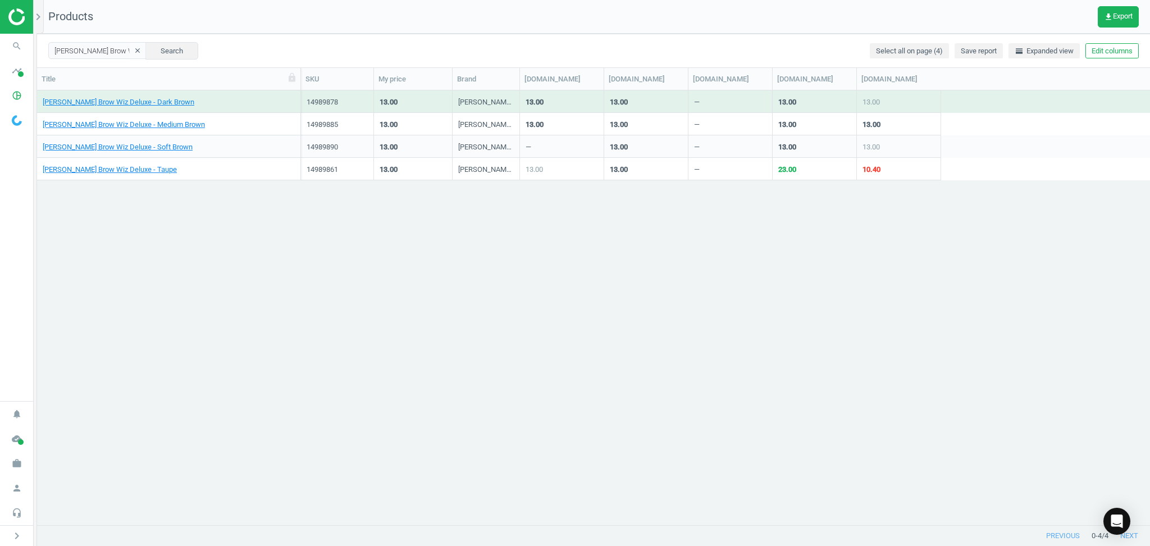
click at [577, 277] on div "Anastasia Beverly Hills Brow Wiz Deluxe - Dark Brown 14989878 13.00 Anastasia B…" at bounding box center [593, 307] width 1113 height 435
click at [83, 52] on input "Anastasia Beverly Hills Brow Wiz Deluxe" at bounding box center [97, 50] width 98 height 17
paste input "14989885"
type input "14989885"
click at [149, 46] on button "Search" at bounding box center [171, 50] width 53 height 17
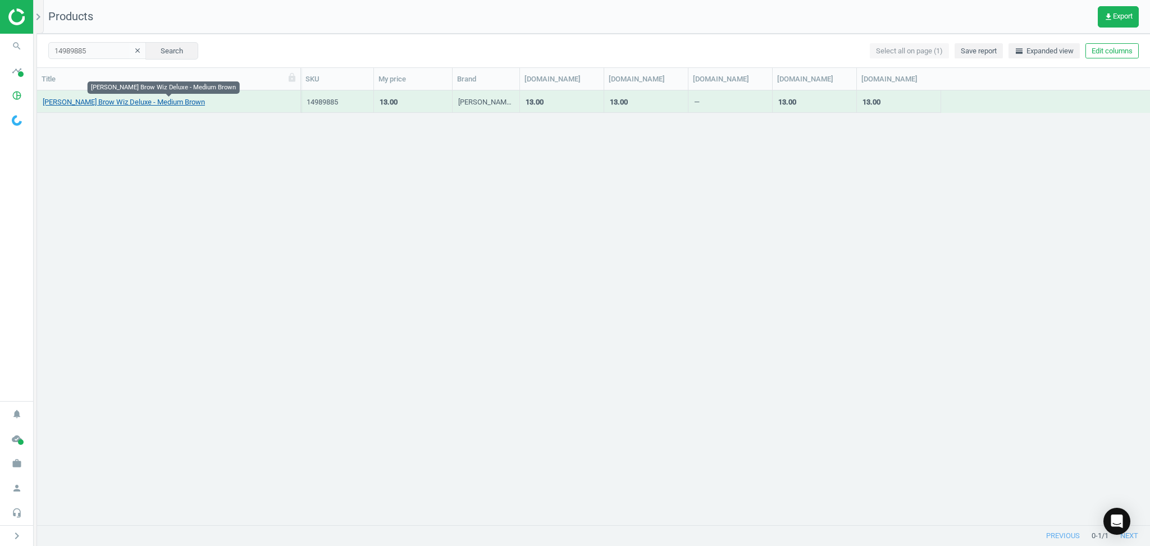
click at [186, 103] on link "Anastasia Beverly Hills Brow Wiz Deluxe - Medium Brown" at bounding box center [124, 102] width 162 height 10
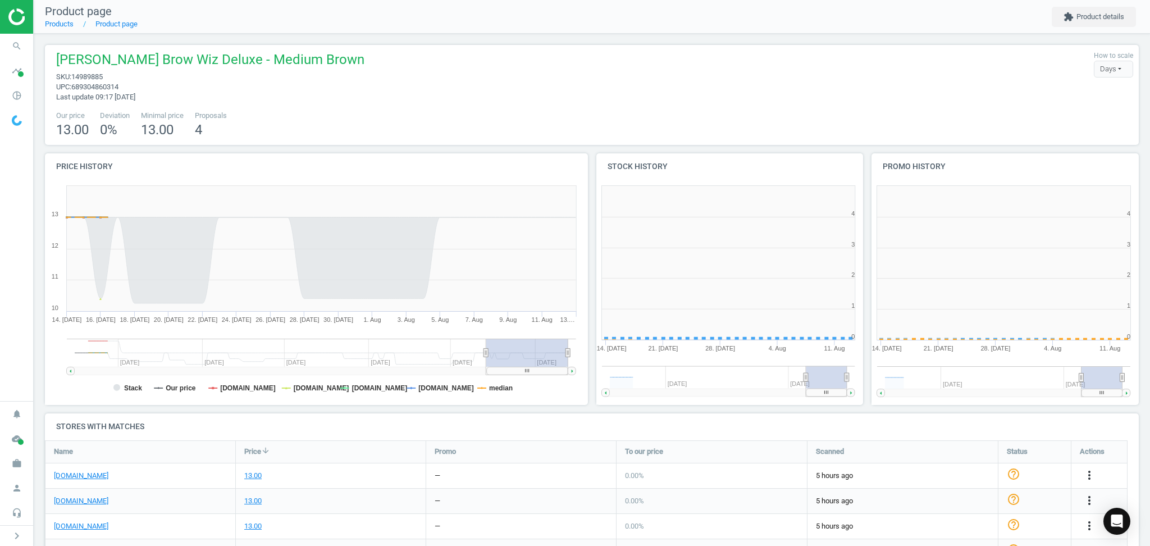
scroll to position [5, 6]
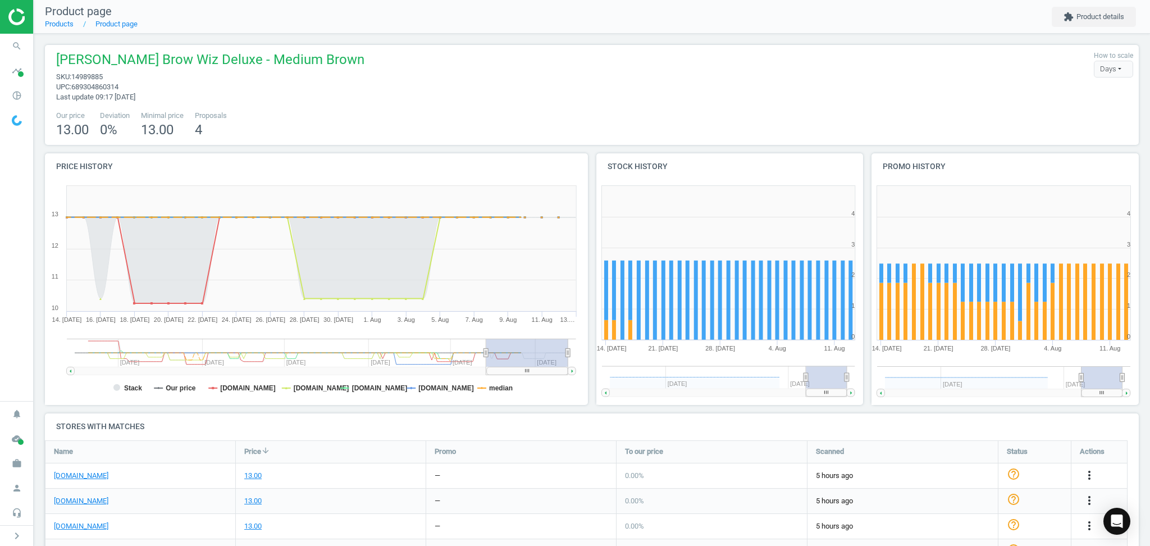
click at [553, 128] on div "Our price 13.00 Deviation 0 % Minimal price 13.00 Proposals 4" at bounding box center [592, 125] width 1083 height 29
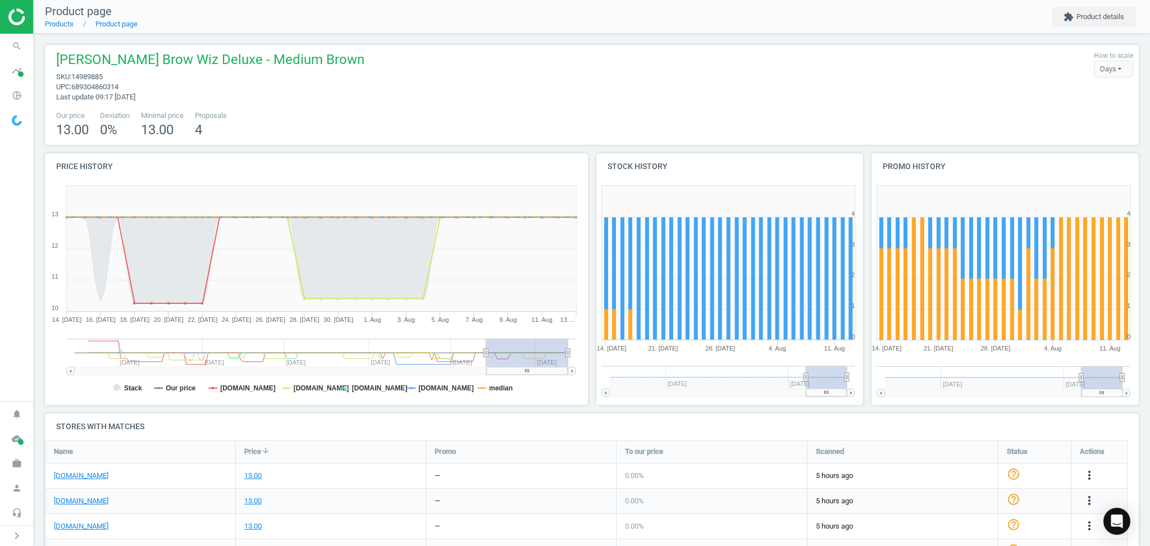
click at [38, 257] on div "Anastasia Beverly Hills Brow Wiz Deluxe - Medium Brown sku : 14989885 upc : 689…" at bounding box center [592, 375] width 1117 height 683
click at [462, 101] on div "Anastasia Beverly Hills Brow Wiz Deluxe - Medium Brown sku : 14989885 upc : 689…" at bounding box center [592, 77] width 1083 height 52
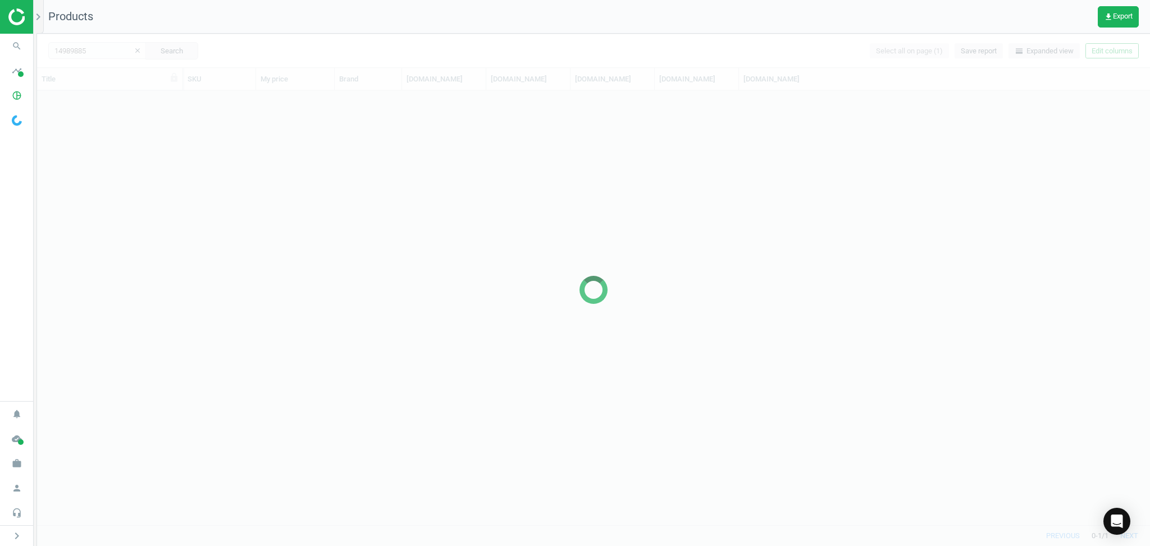
scroll to position [424, 1102]
drag, startPoint x: 92, startPoint y: 45, endPoint x: 99, endPoint y: 46, distance: 7.9
click at [92, 46] on div at bounding box center [593, 290] width 1113 height 512
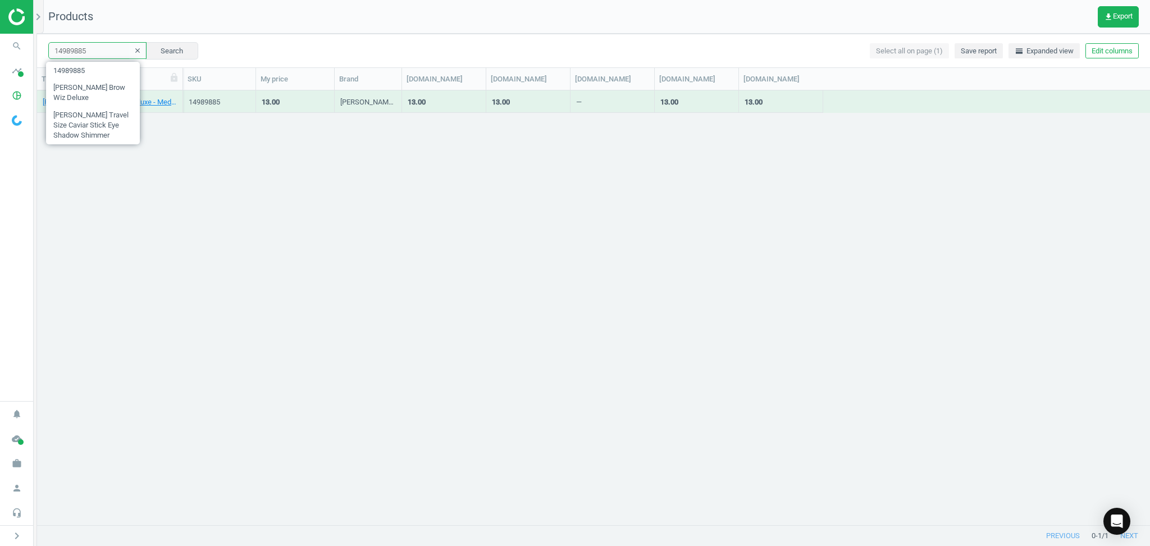
click at [105, 50] on input "14989885" at bounding box center [97, 50] width 98 height 17
paste input "78"
type input "14989878"
click at [145, 48] on button "Search" at bounding box center [171, 50] width 53 height 17
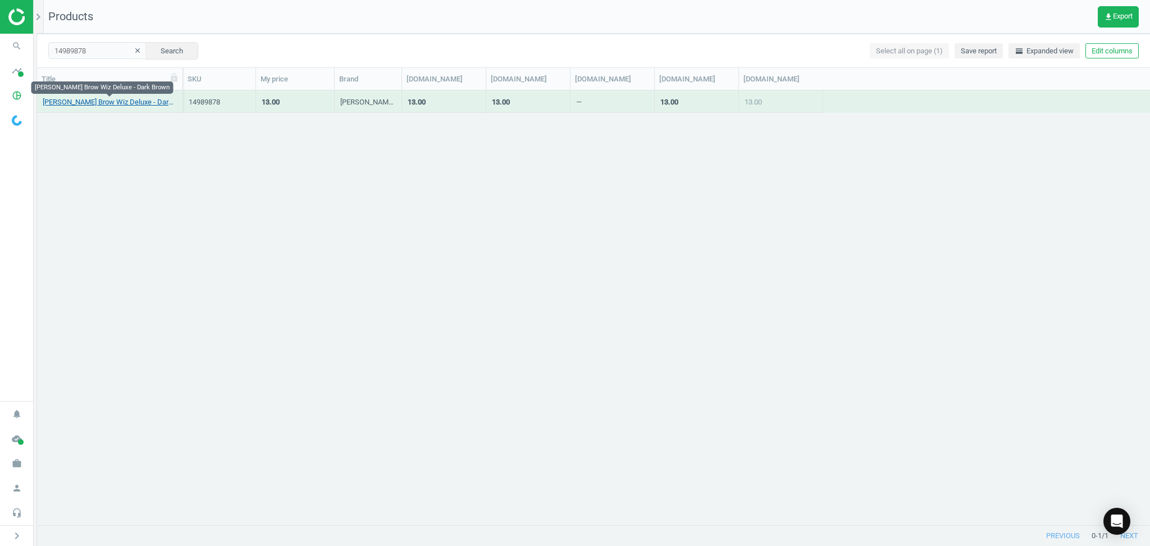
click at [153, 103] on link "Anastasia Beverly Hills Brow Wiz Deluxe - Dark Brown" at bounding box center [110, 102] width 134 height 10
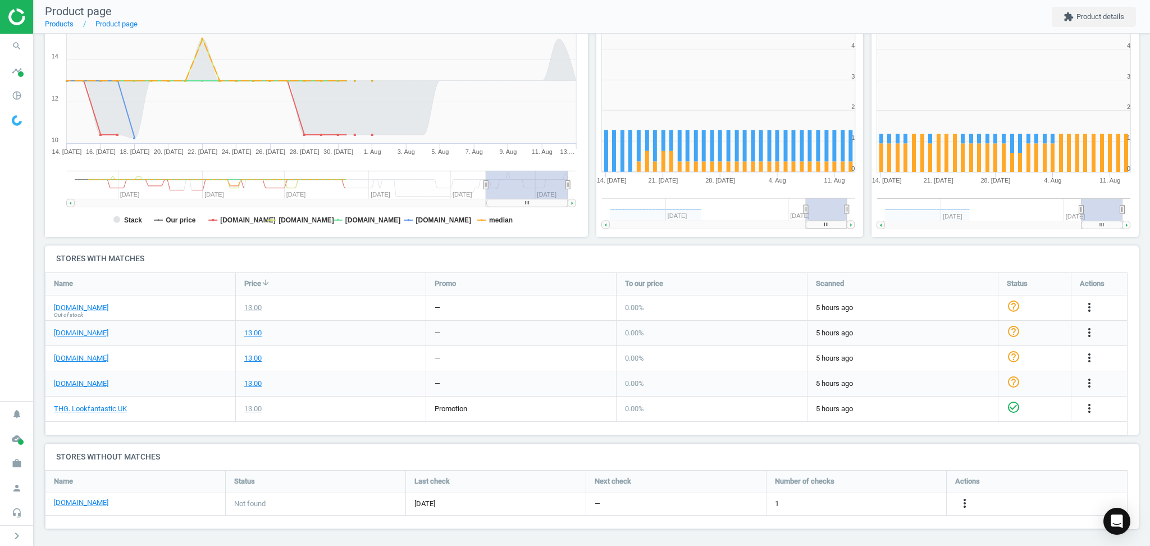
scroll to position [171, 0]
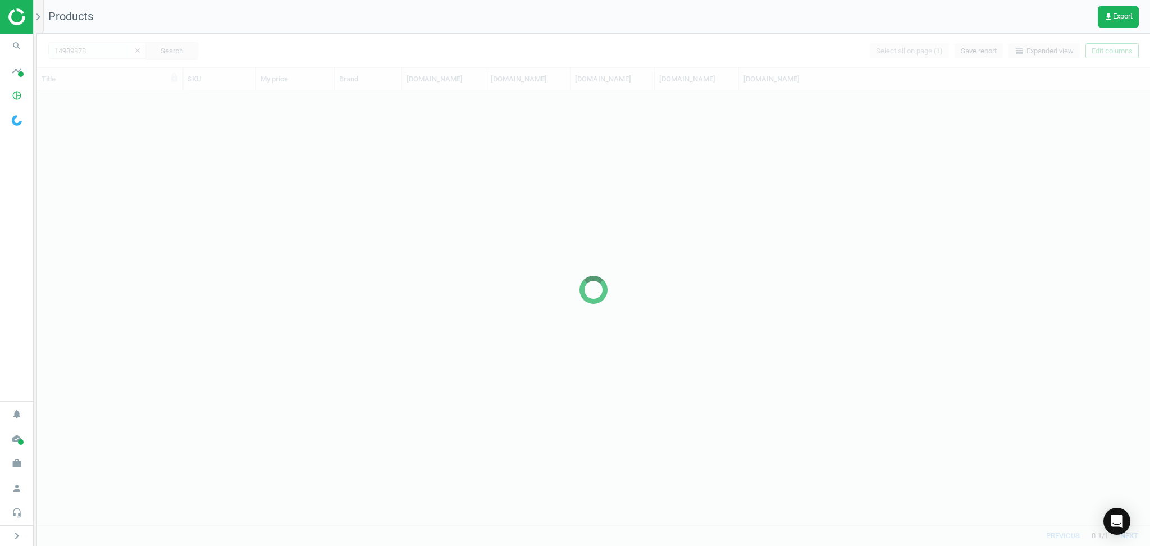
scroll to position [424, 1102]
click at [94, 54] on div at bounding box center [593, 290] width 1113 height 512
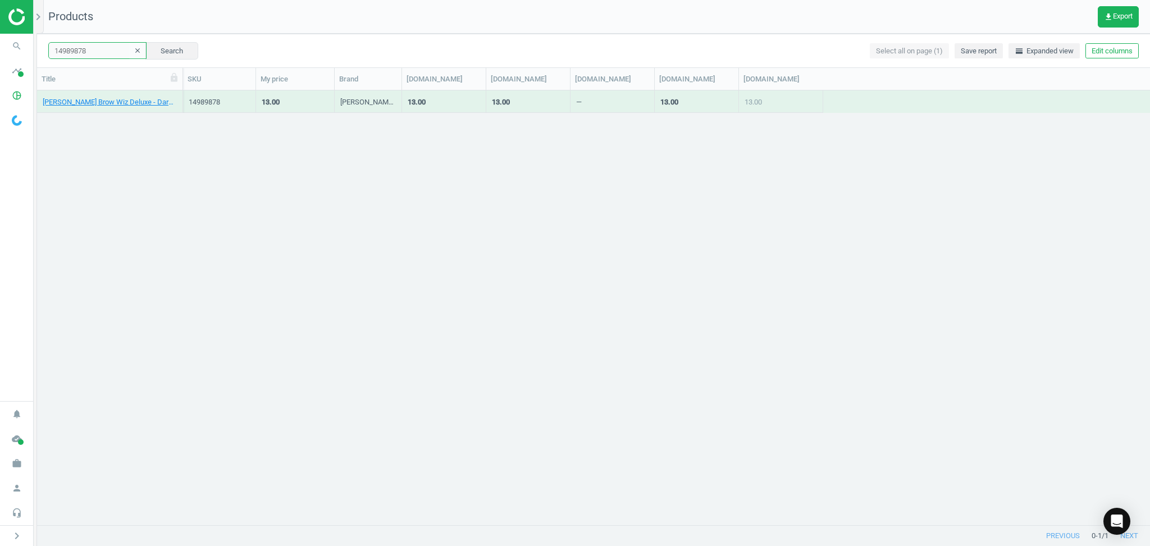
click at [94, 54] on input "14989878" at bounding box center [97, 50] width 98 height 17
paste input "148695"
type input "11486958"
click at [153, 45] on button "Search" at bounding box center [171, 50] width 53 height 17
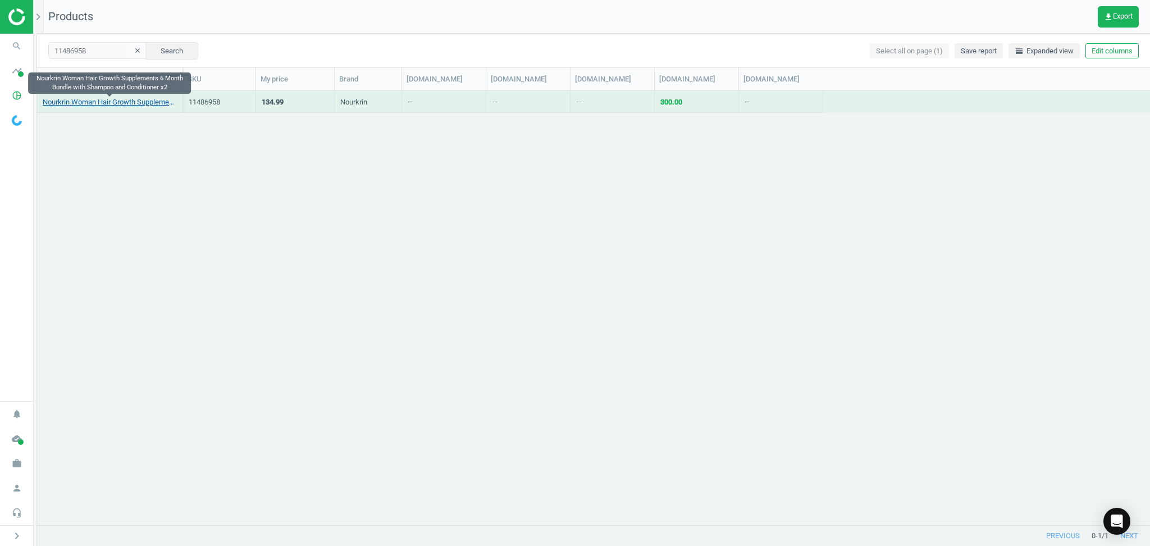
click at [108, 103] on link "Nourkrin Woman Hair Growth Supplements 6 Month Bundle with Shampoo and Conditio…" at bounding box center [110, 102] width 134 height 10
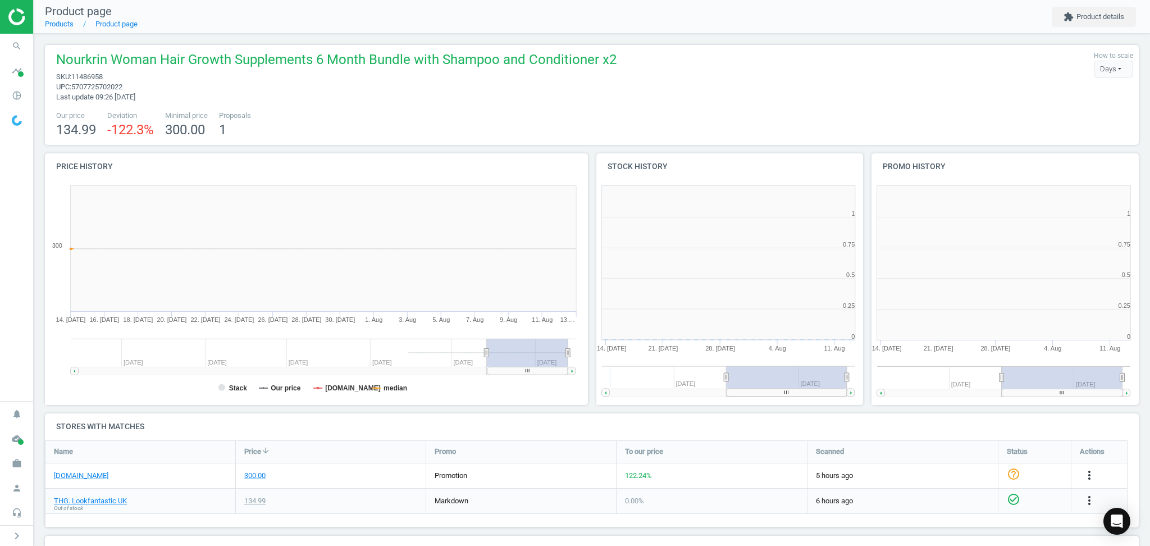
scroll to position [251, 563]
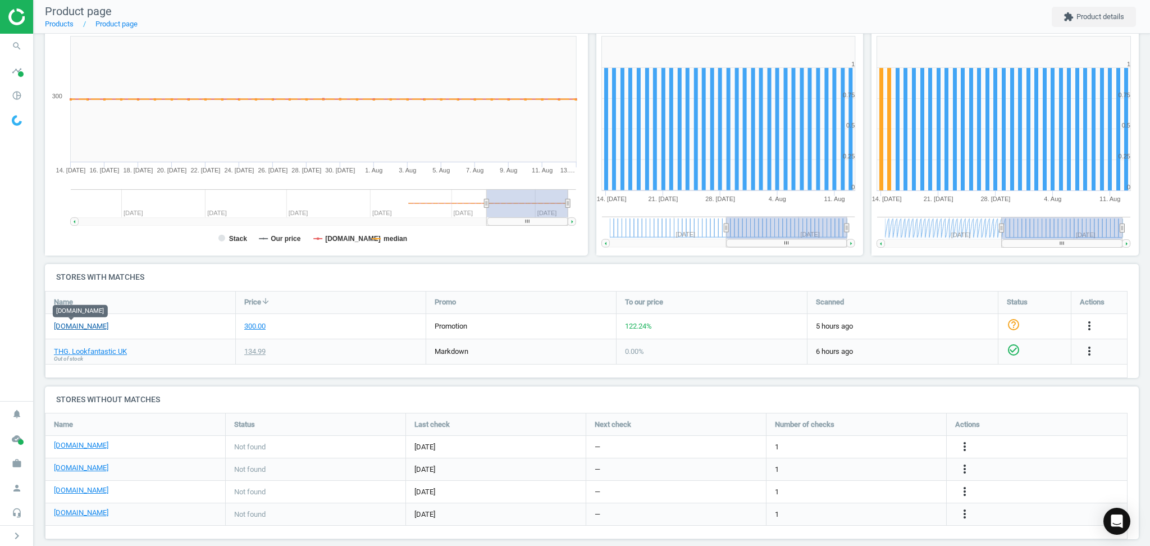
click at [69, 322] on link "[DOMAIN_NAME]" at bounding box center [81, 326] width 54 height 10
click at [1093, 330] on icon "more_vert" at bounding box center [1089, 325] width 13 height 13
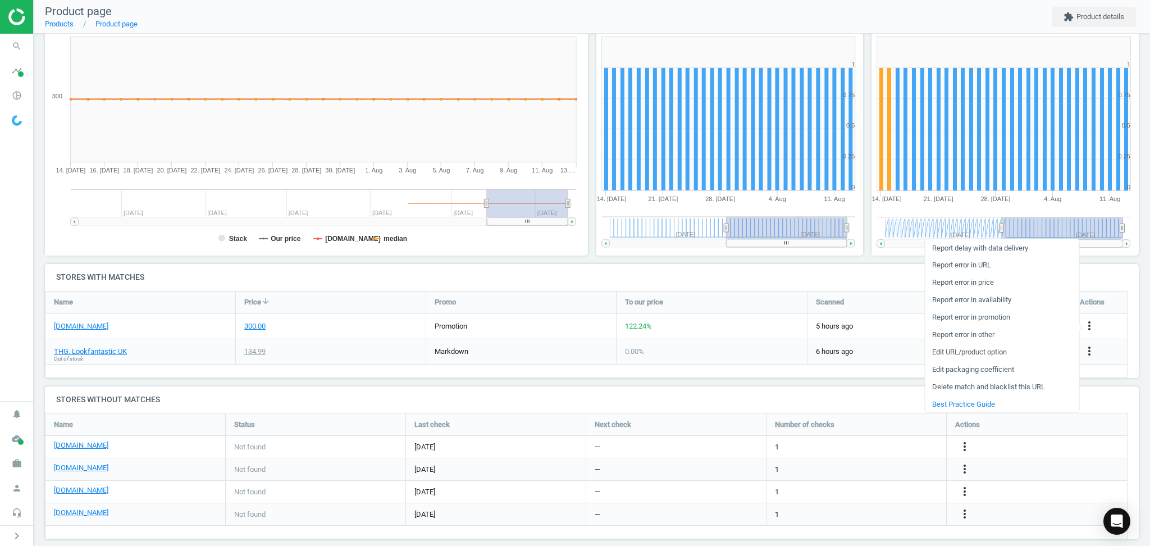
click at [975, 390] on link "Delete match and blacklist this URL" at bounding box center [1002, 386] width 154 height 17
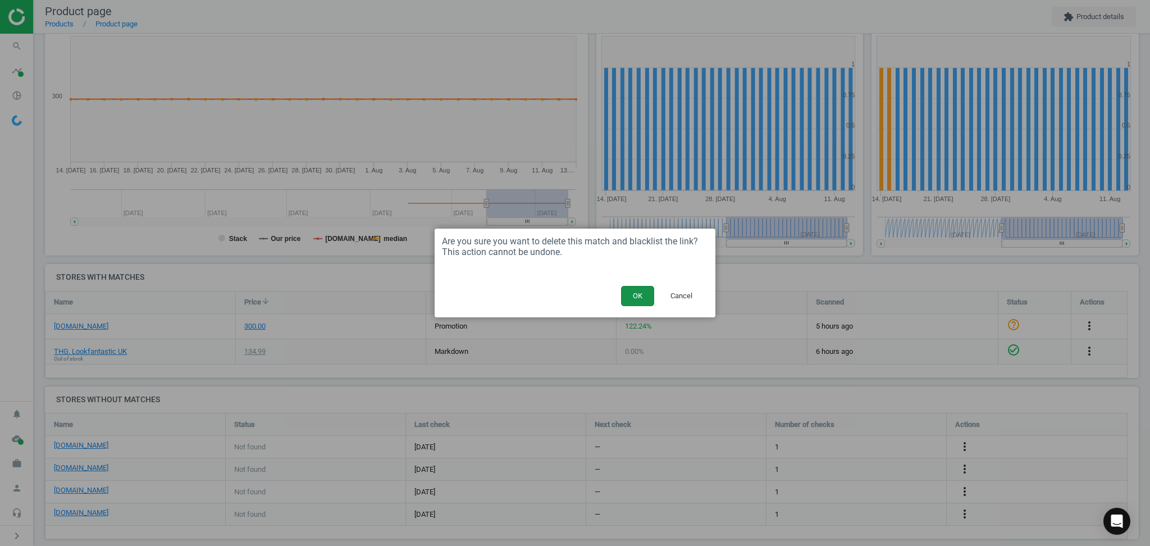
click at [643, 290] on button "OK" at bounding box center [637, 296] width 33 height 20
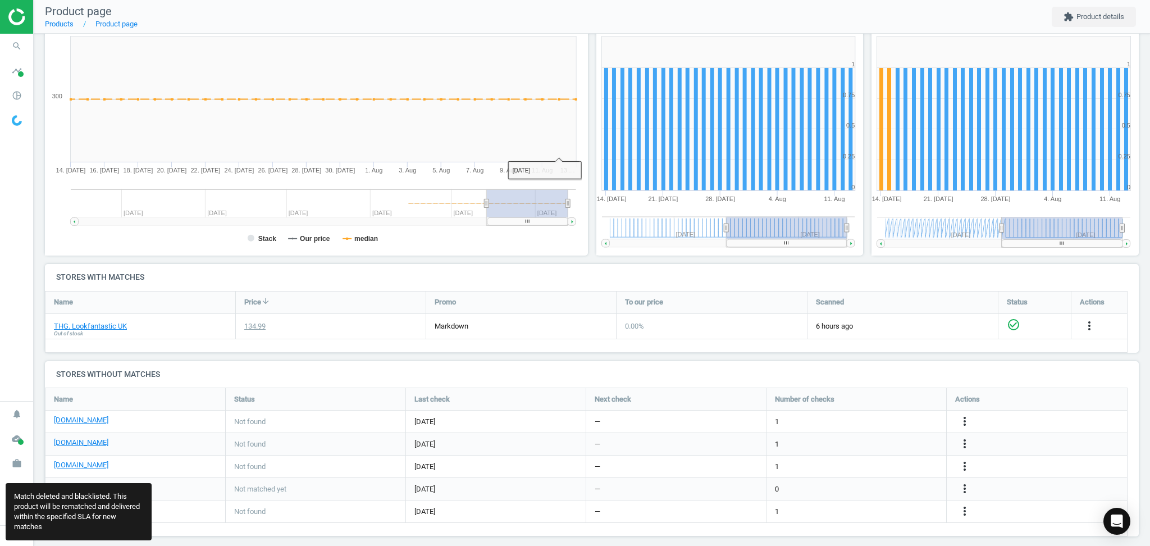
scroll to position [175, 1109]
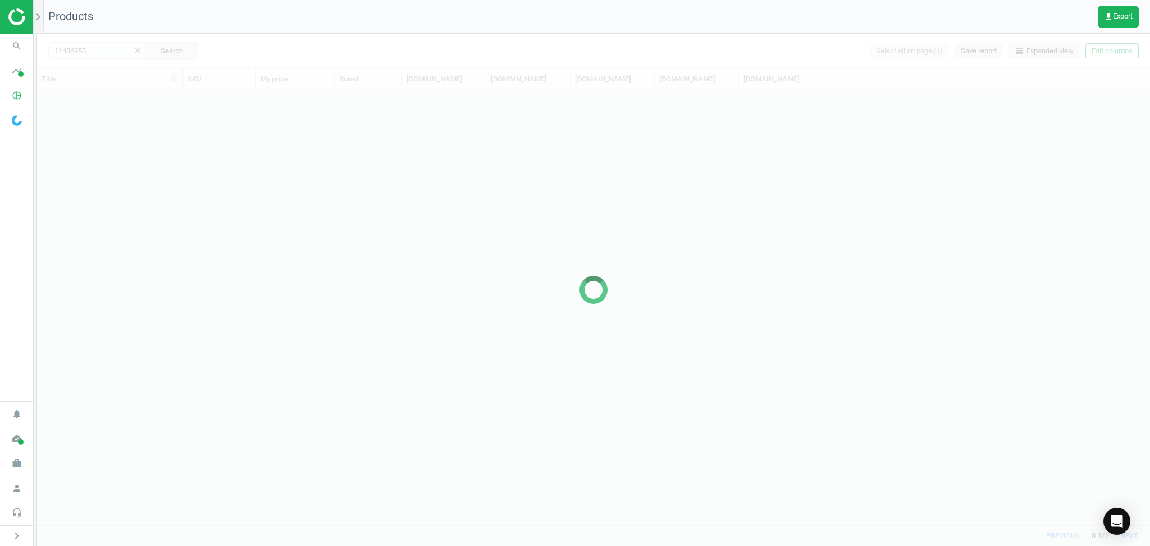
scroll to position [424, 1102]
click at [98, 48] on div at bounding box center [593, 290] width 1113 height 512
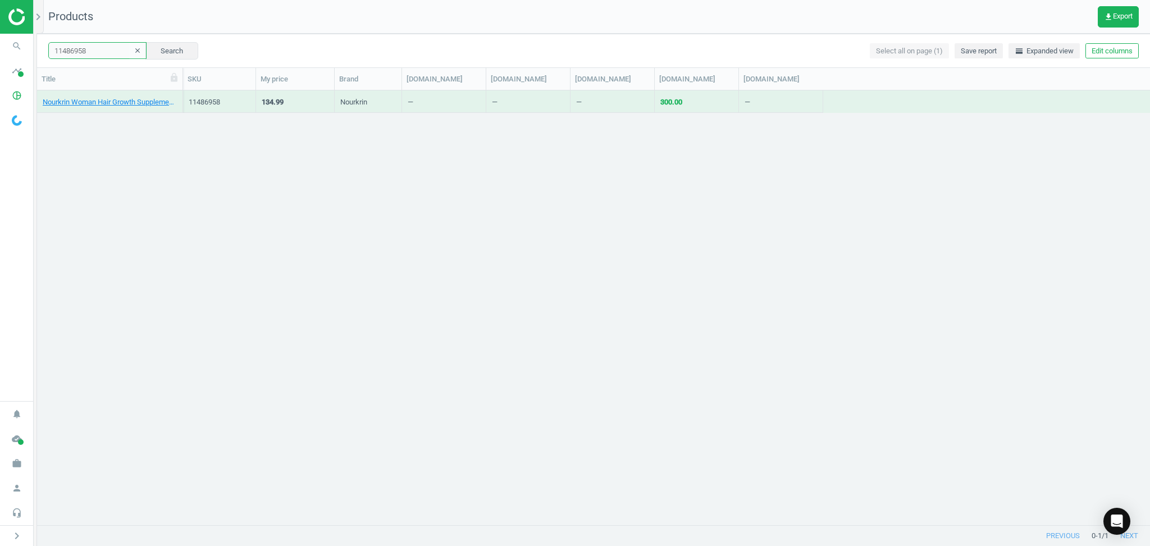
click at [106, 53] on input "11486958" at bounding box center [97, 50] width 98 height 17
paste input "4866960"
type input "14866960"
click at [148, 54] on button "Search" at bounding box center [171, 50] width 53 height 17
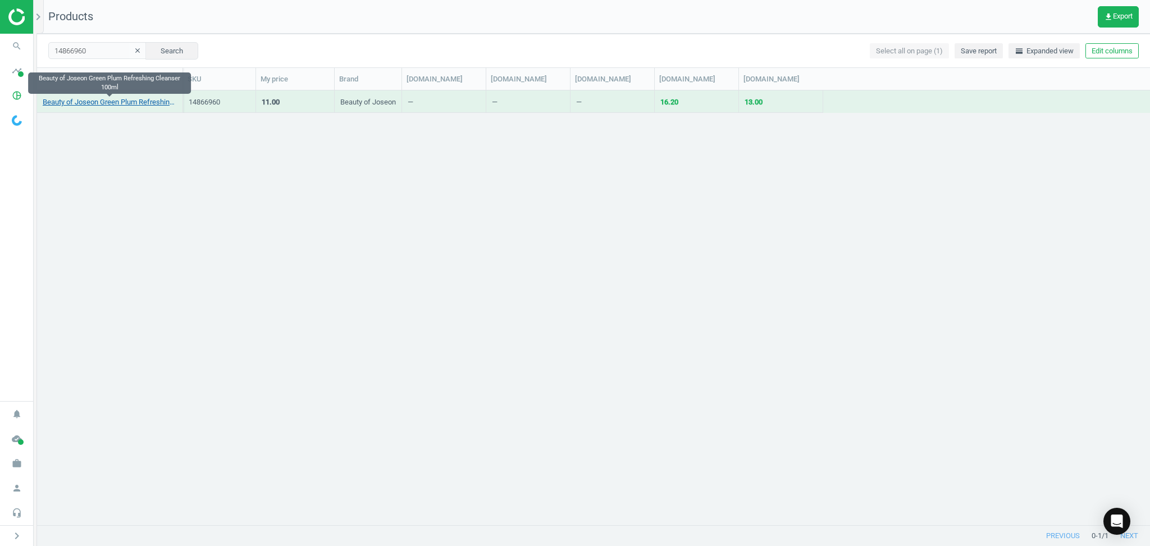
click at [139, 102] on link "Beauty of Joseon Green Plum Refreshing Cleanser 100ml" at bounding box center [110, 102] width 134 height 10
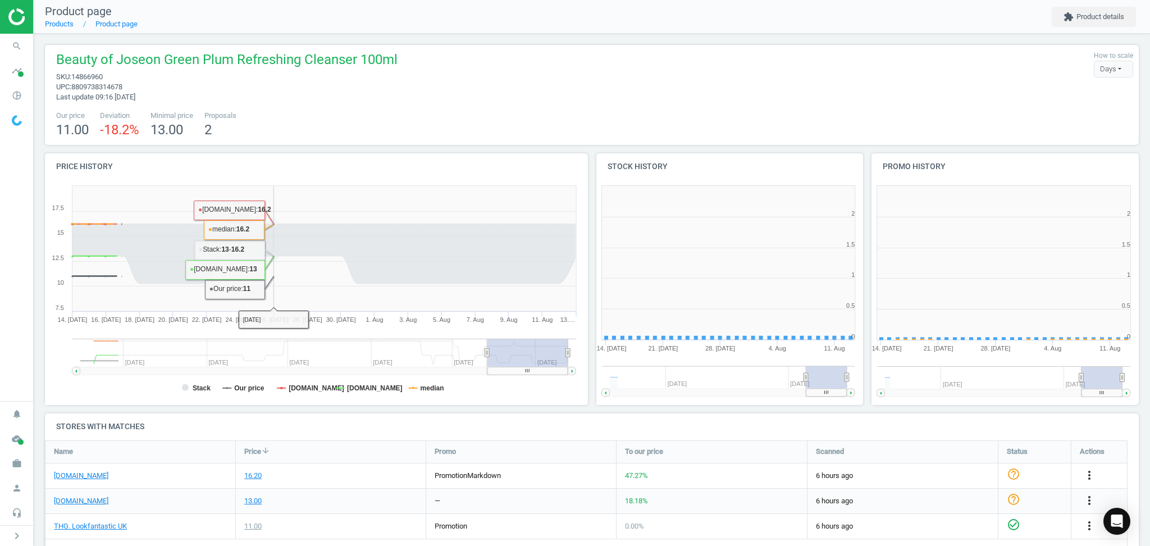
scroll to position [5, 6]
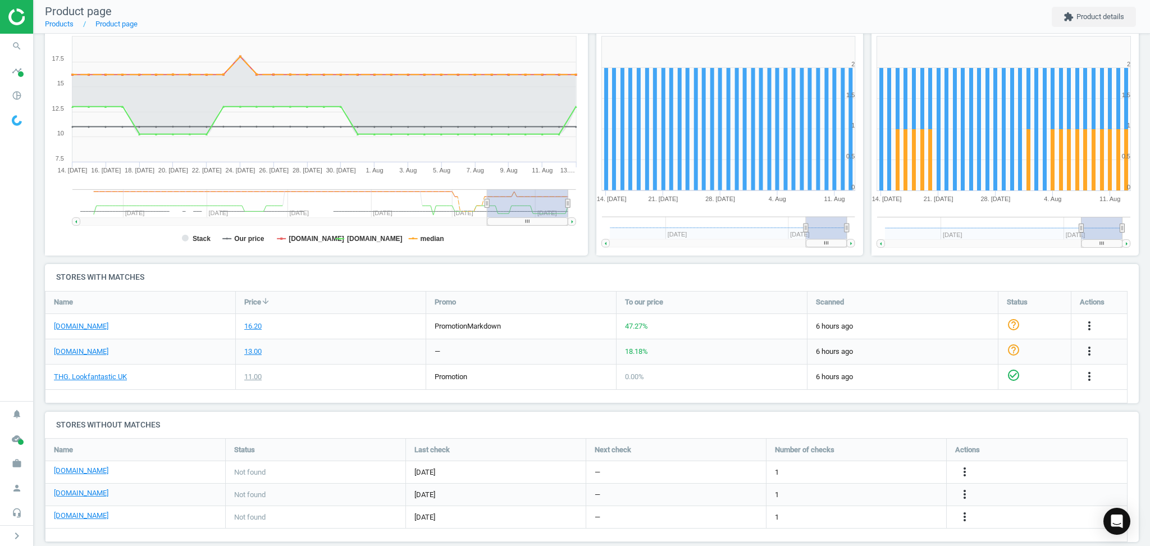
drag, startPoint x: 147, startPoint y: 400, endPoint x: 180, endPoint y: 316, distance: 90.3
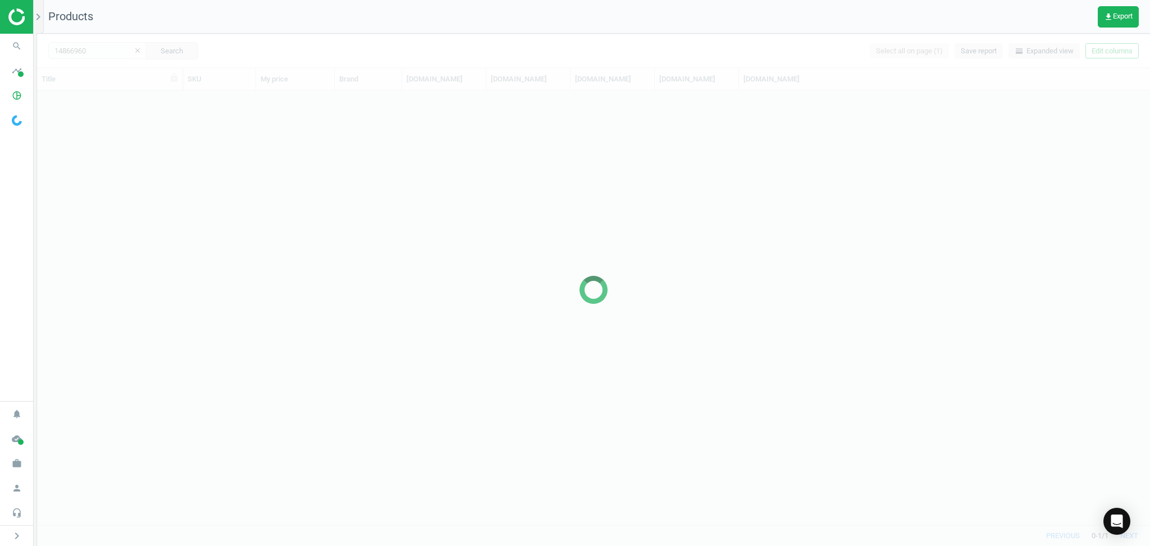
scroll to position [424, 1102]
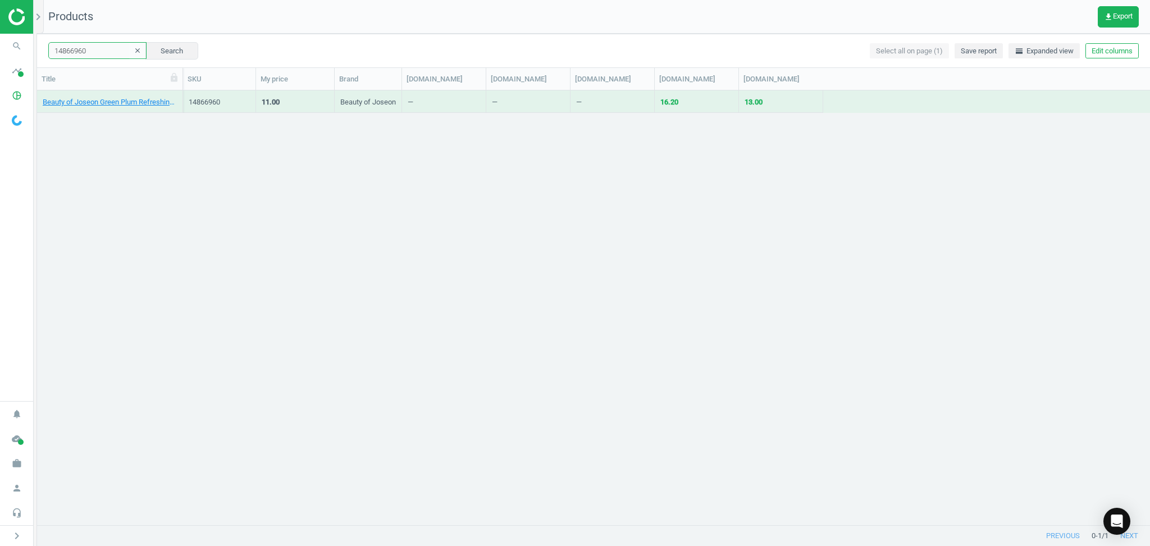
click at [100, 52] on input "14866960" at bounding box center [97, 50] width 98 height 17
paste input "48552"
type input "14848552"
click at [176, 51] on button "Search" at bounding box center [171, 50] width 53 height 17
click at [107, 95] on div "FOREO UFO 3 LED Device" at bounding box center [110, 102] width 134 height 20
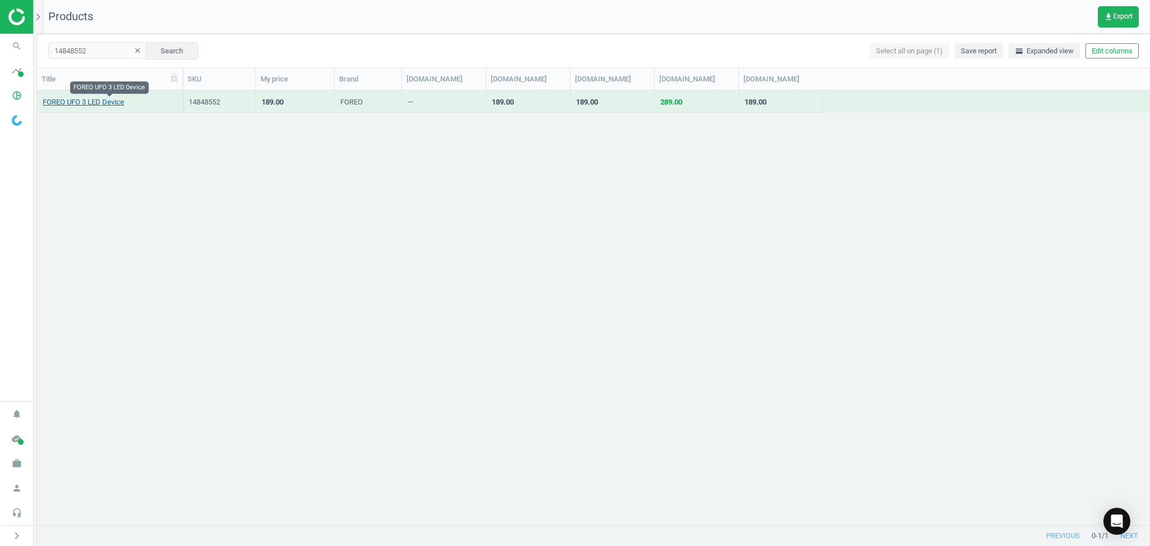
click at [101, 101] on link "FOREO UFO 3 LED Device" at bounding box center [83, 102] width 81 height 10
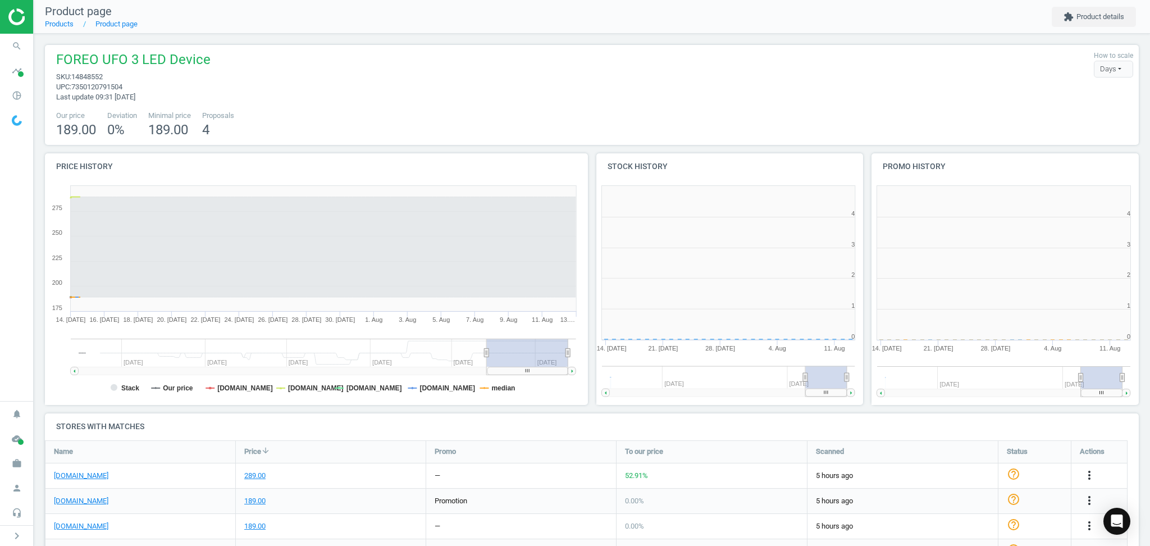
scroll to position [251, 563]
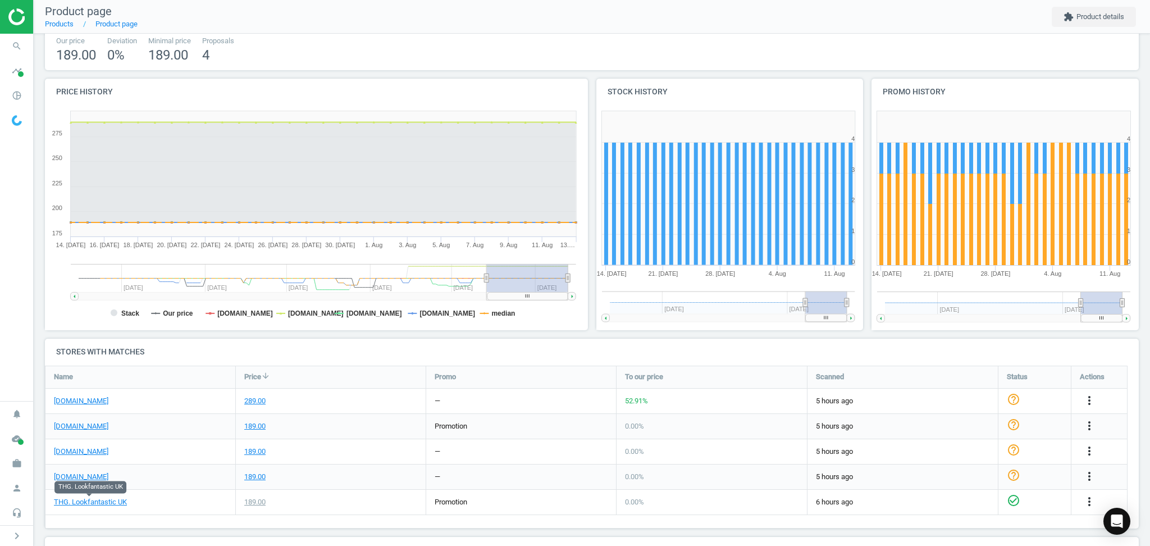
click at [513, 422] on div "promotion" at bounding box center [521, 426] width 190 height 25
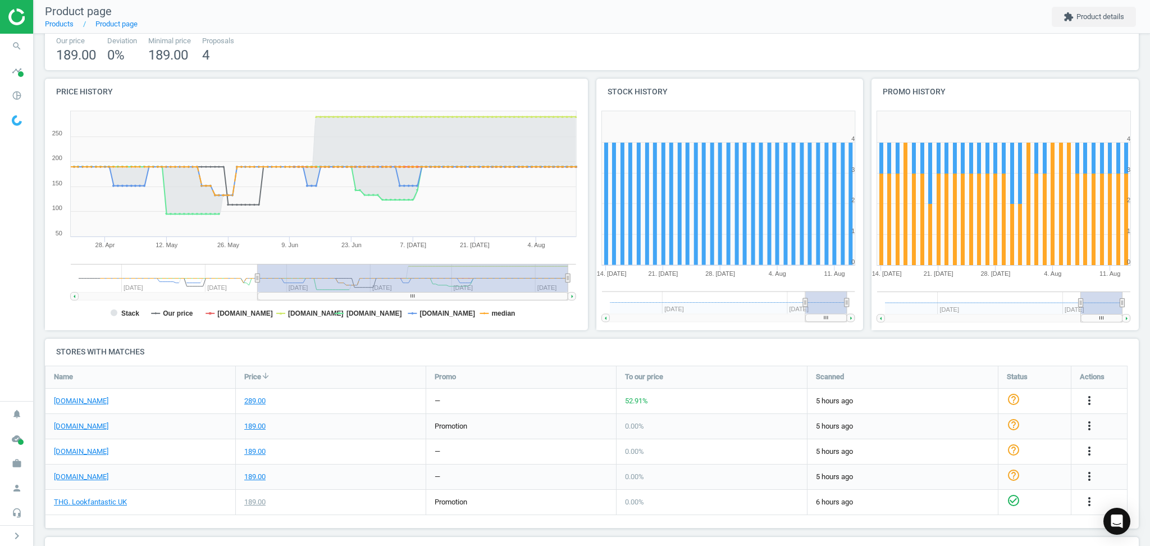
drag, startPoint x: 486, startPoint y: 280, endPoint x: 253, endPoint y: 291, distance: 233.4
click at [253, 291] on g at bounding box center [324, 282] width 506 height 36
click at [1094, 398] on icon "more_vert" at bounding box center [1089, 400] width 13 height 13
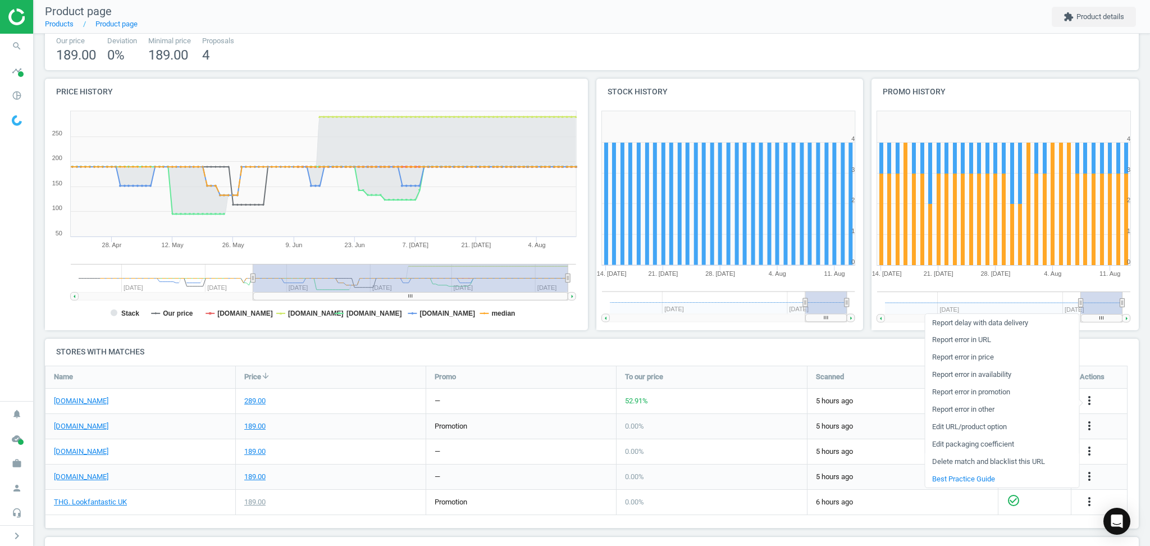
click at [966, 456] on link "Delete match and blacklist this URL" at bounding box center [1002, 461] width 154 height 17
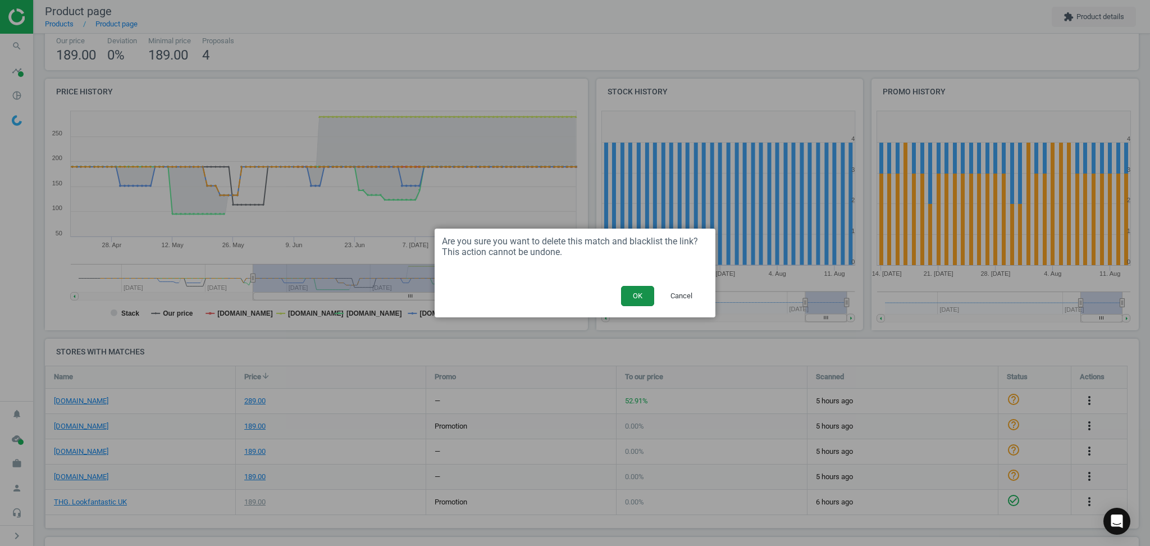
click at [631, 299] on button "OK" at bounding box center [637, 296] width 33 height 20
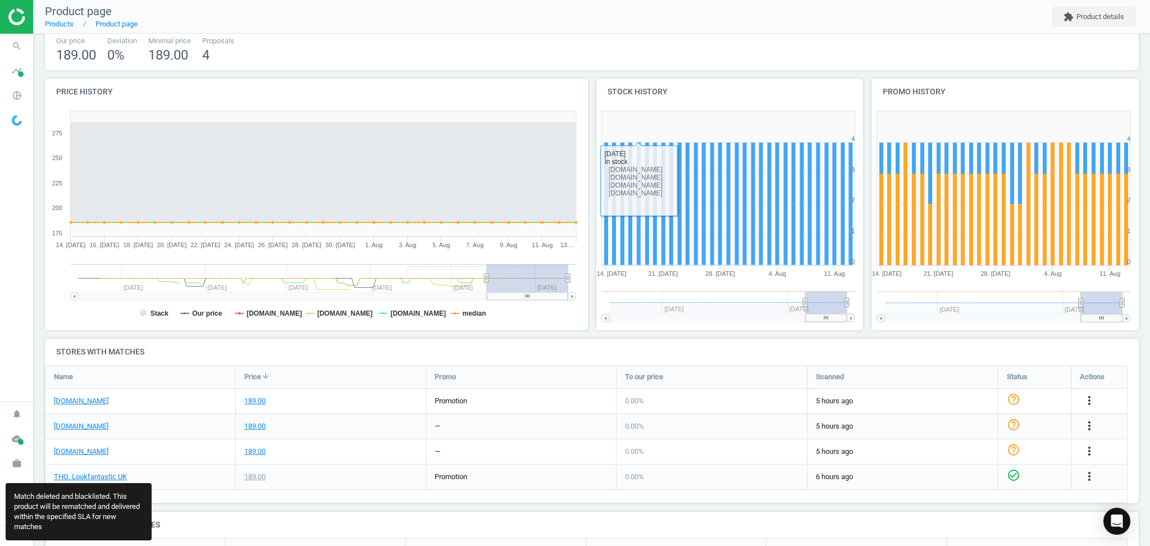
scroll to position [108, 1109]
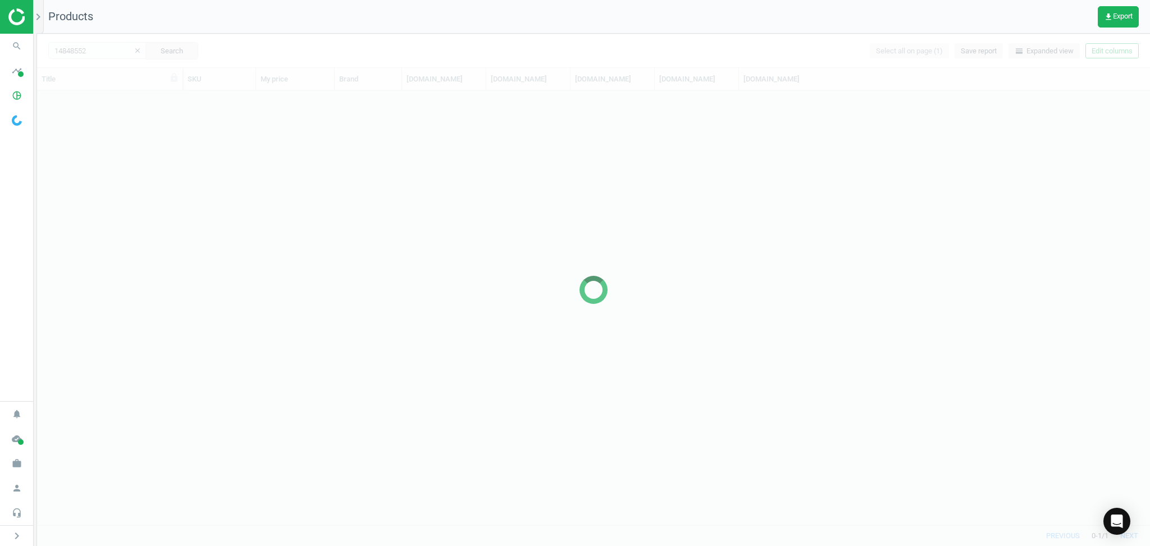
scroll to position [424, 1102]
click at [99, 53] on div at bounding box center [593, 290] width 1113 height 512
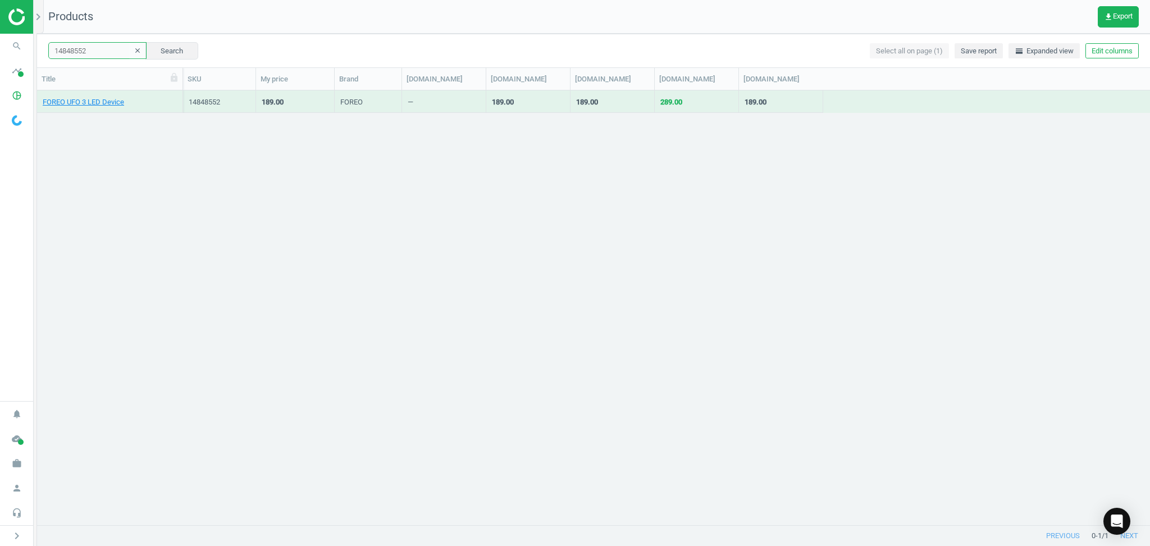
click at [96, 53] on input "14848552" at bounding box center [97, 50] width 98 height 17
paste input "3521975"
type input "13521975"
click at [145, 47] on button "Search" at bounding box center [171, 50] width 53 height 17
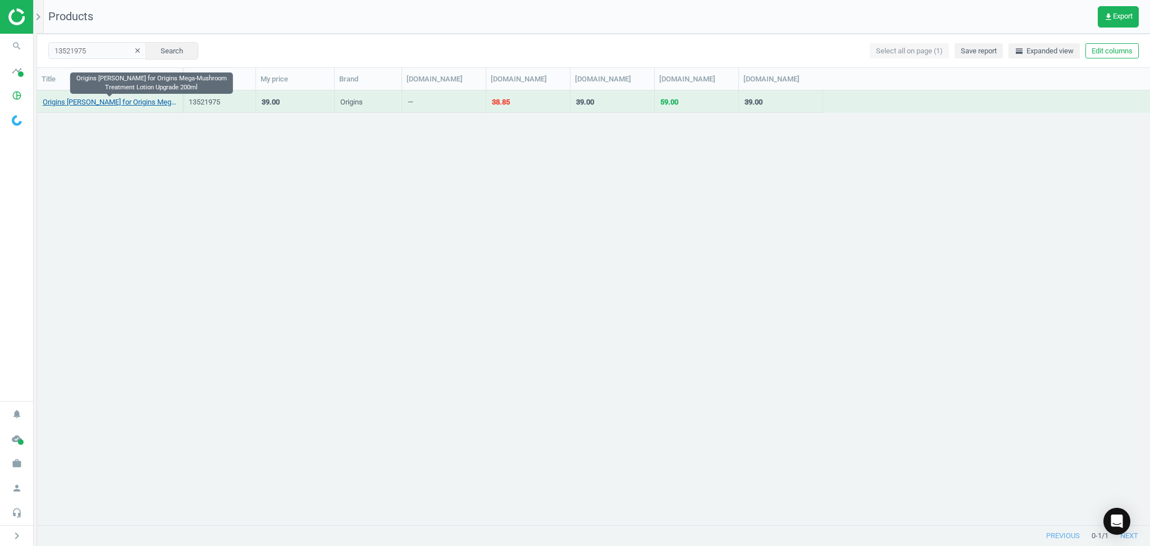
click at [87, 100] on link "Origins Dr. Andrew Weil for Origins Mega-Mushroom Treatment Lotion Upgrade 200ml" at bounding box center [110, 102] width 134 height 10
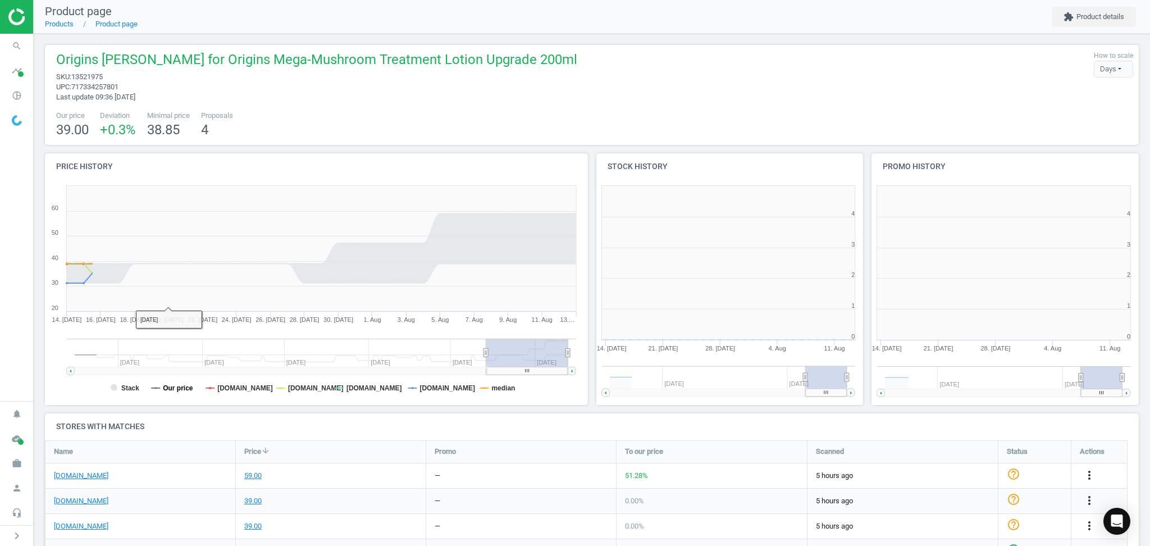
scroll to position [5, 6]
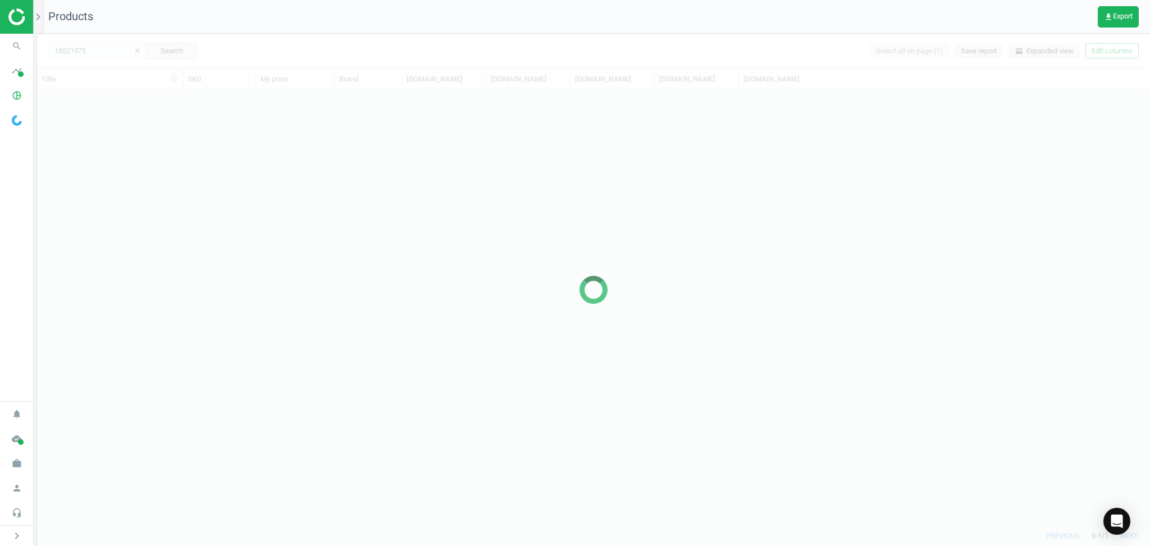
scroll to position [424, 1102]
click at [108, 55] on div at bounding box center [593, 290] width 1113 height 512
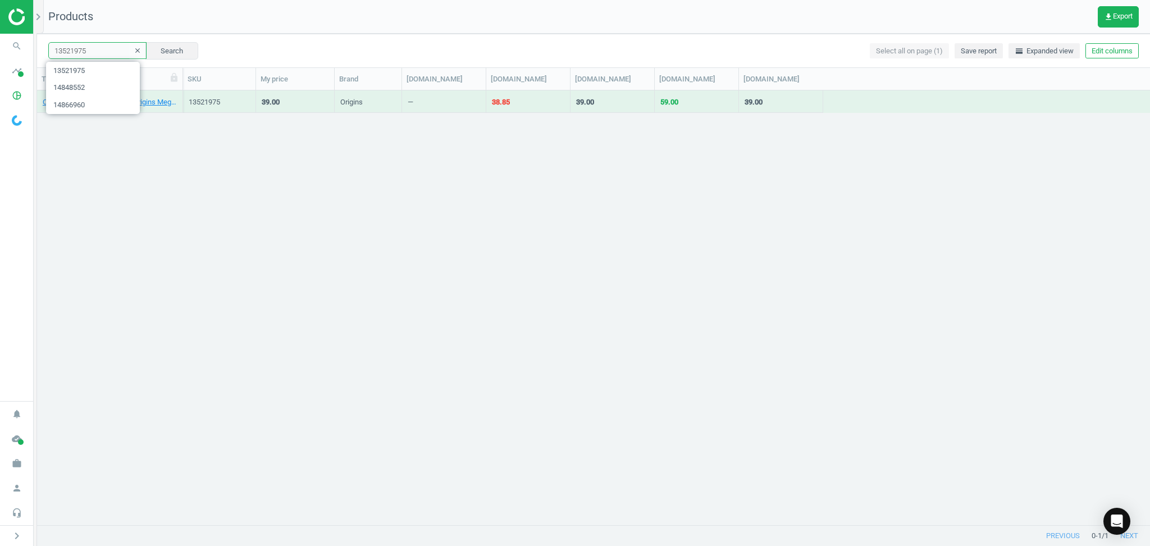
click at [101, 55] on input "13521975" at bounding box center [97, 50] width 98 height 17
paste input "4203979"
type input "14203979"
click at [182, 49] on button "Search" at bounding box center [171, 50] width 53 height 17
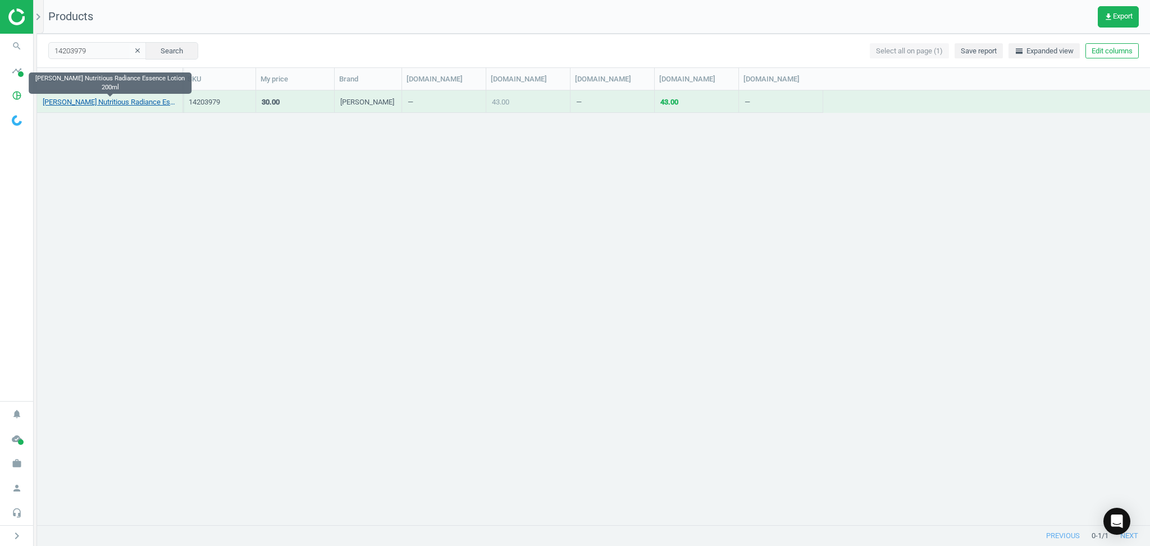
click at [123, 104] on link "Estée Lauder Nutritious Radiance Essence Lotion 200ml" at bounding box center [110, 102] width 134 height 10
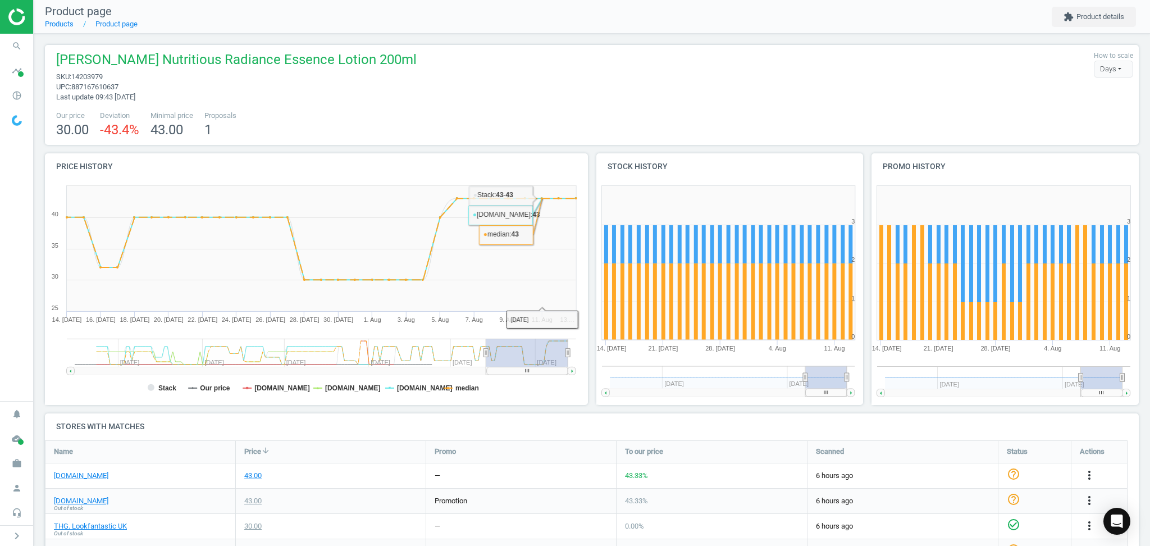
scroll to position [167, 0]
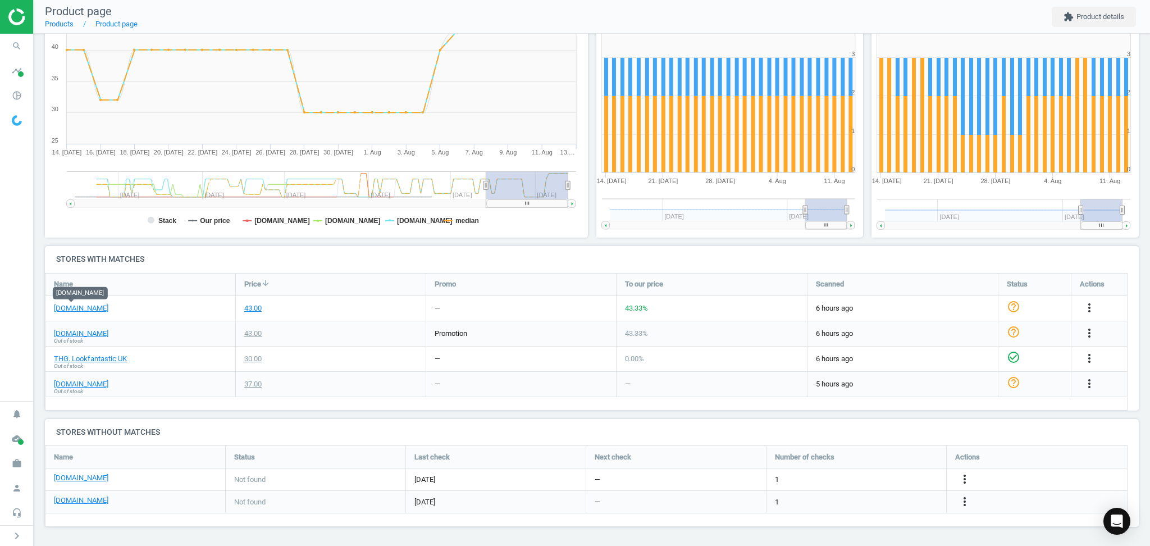
click at [211, 412] on div "Estée Lauder Nutritious Radiance Essence Lotion 200ml sku : 14203979 upc : 8871…" at bounding box center [592, 206] width 1117 height 680
drag, startPoint x: 83, startPoint y: 379, endPoint x: 142, endPoint y: 349, distance: 66.6
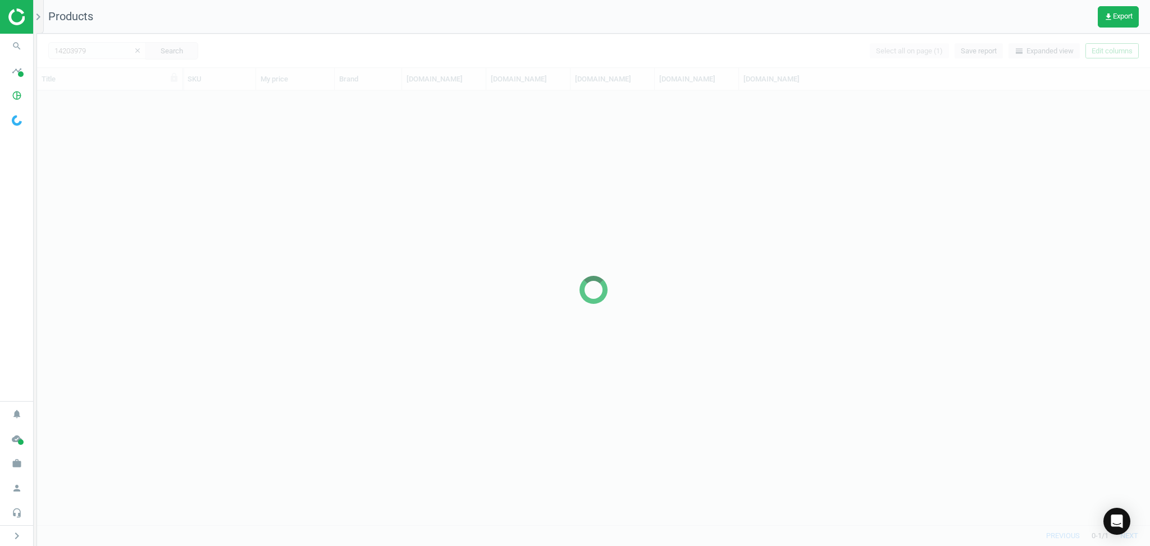
scroll to position [424, 1102]
click at [88, 45] on div at bounding box center [593, 290] width 1113 height 512
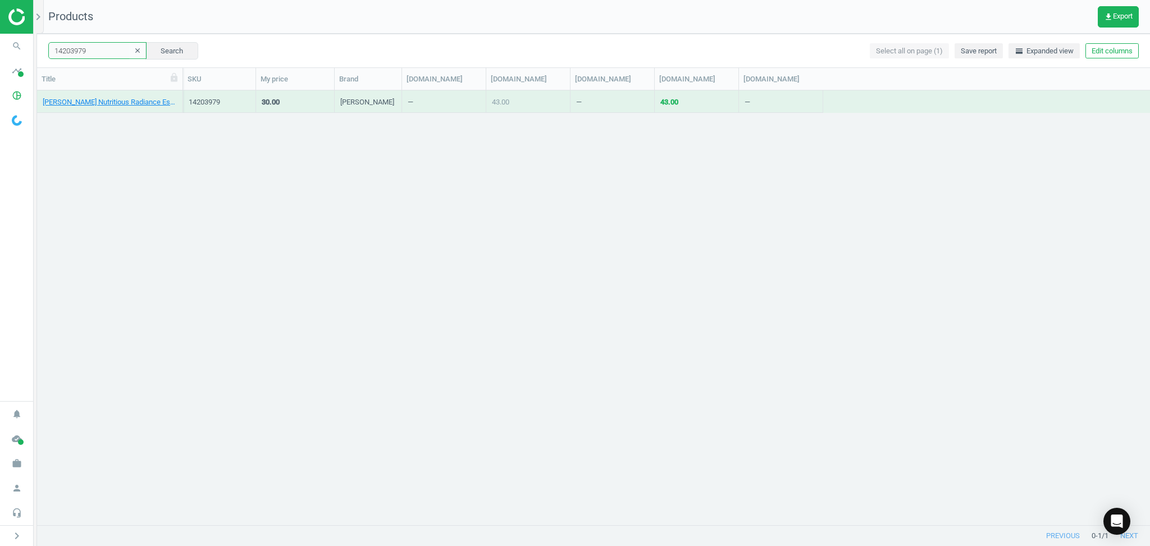
click at [98, 49] on input "14203979" at bounding box center [97, 50] width 98 height 17
paste input "1680081"
type input "11680081"
click at [151, 45] on button "Search" at bounding box center [171, 50] width 53 height 17
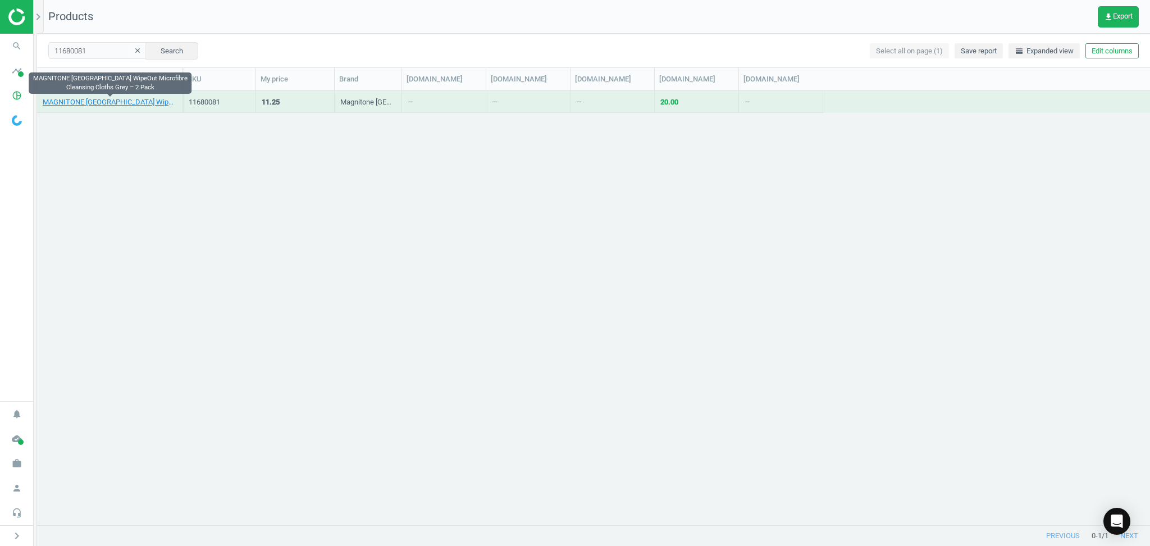
click at [97, 97] on link "MAGNITONE London WipeOut Microfibre Cleansing Cloths Grey – 2 Pack" at bounding box center [110, 102] width 134 height 10
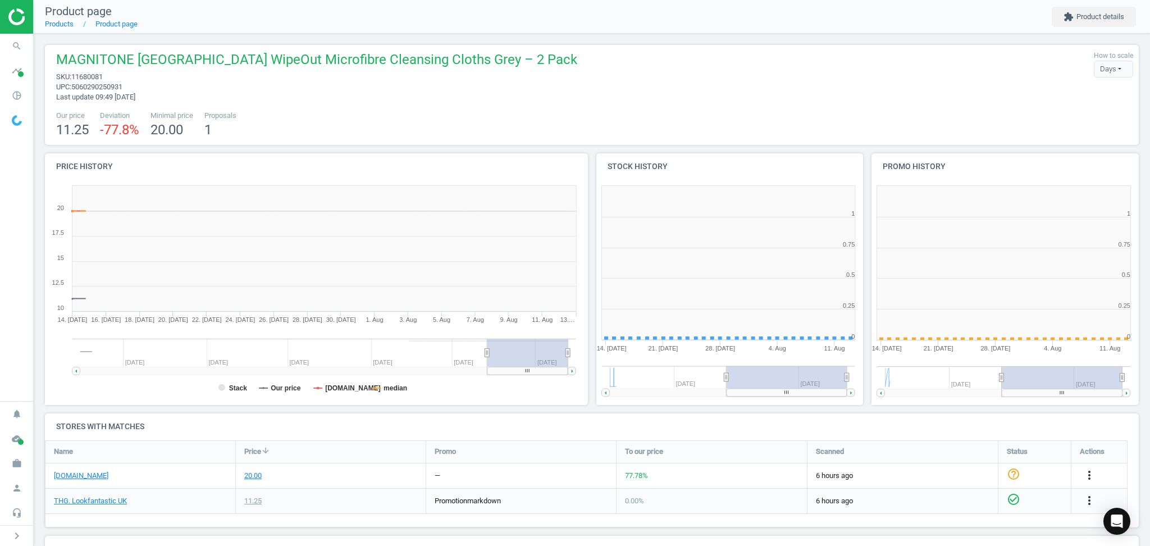
scroll to position [251, 291]
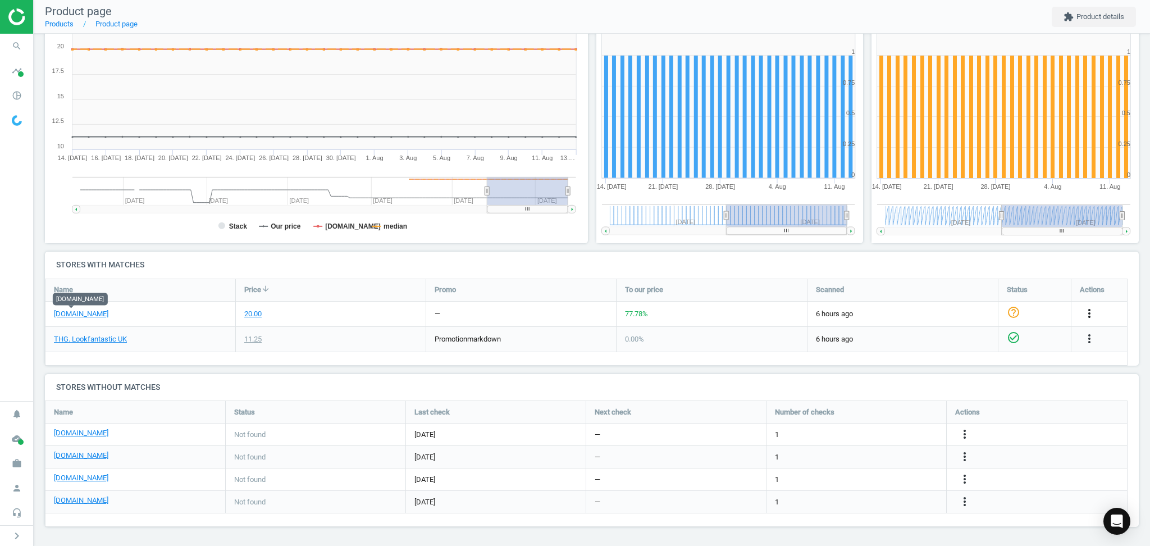
click at [1083, 316] on icon "more_vert" at bounding box center [1089, 313] width 13 height 13
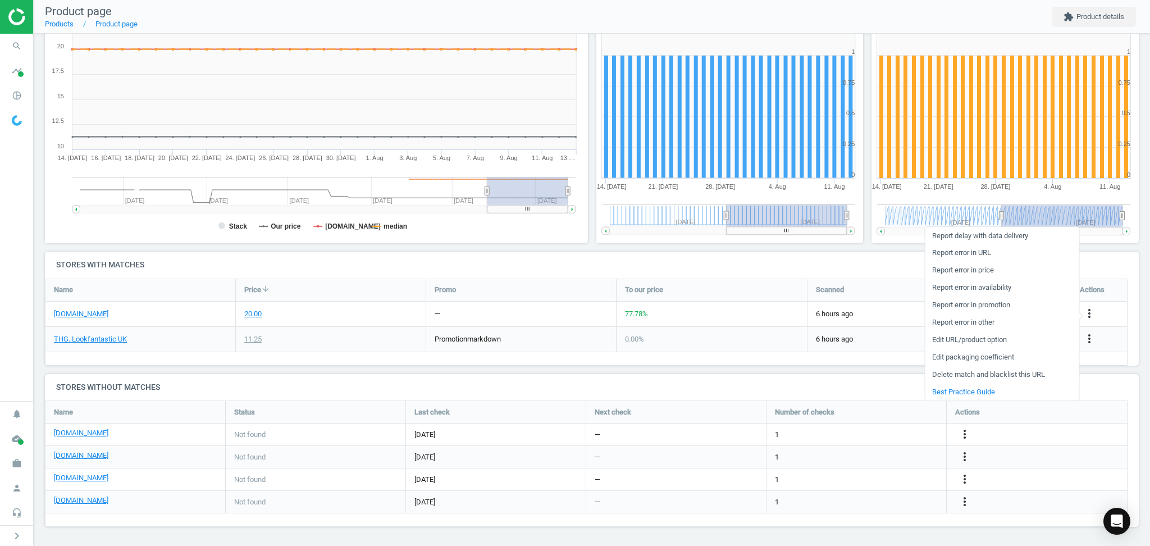
click at [976, 371] on link "Delete match and blacklist this URL" at bounding box center [1002, 374] width 154 height 17
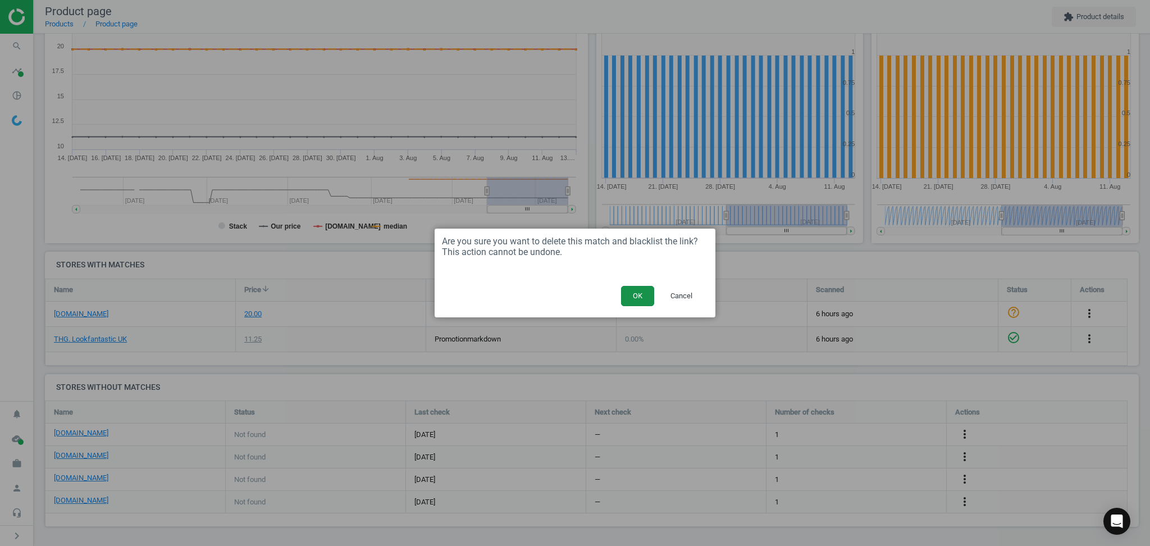
click at [648, 296] on button "OK" at bounding box center [637, 296] width 33 height 20
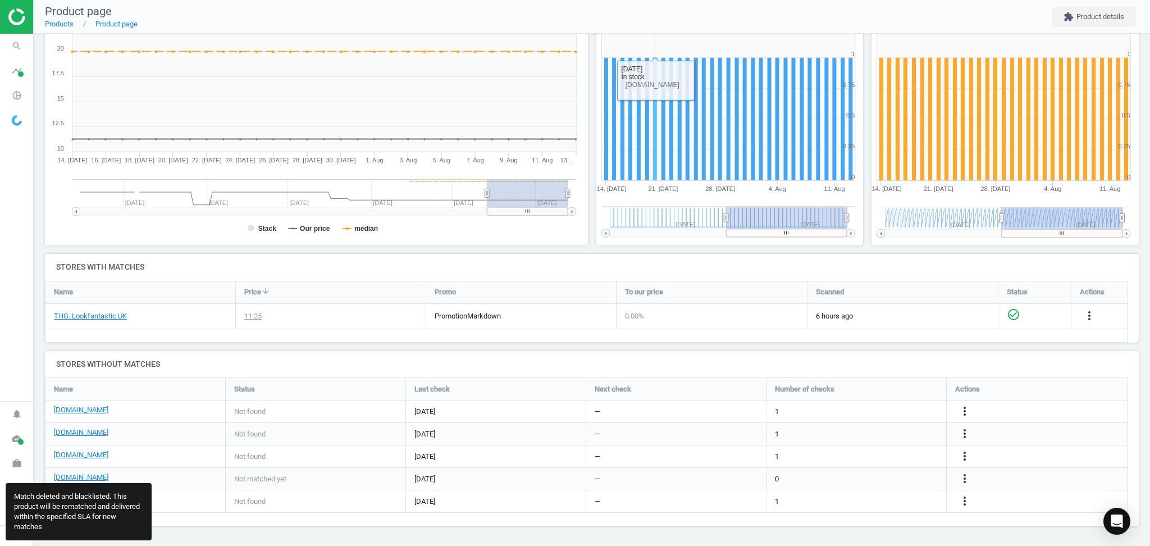
scroll to position [175, 1109]
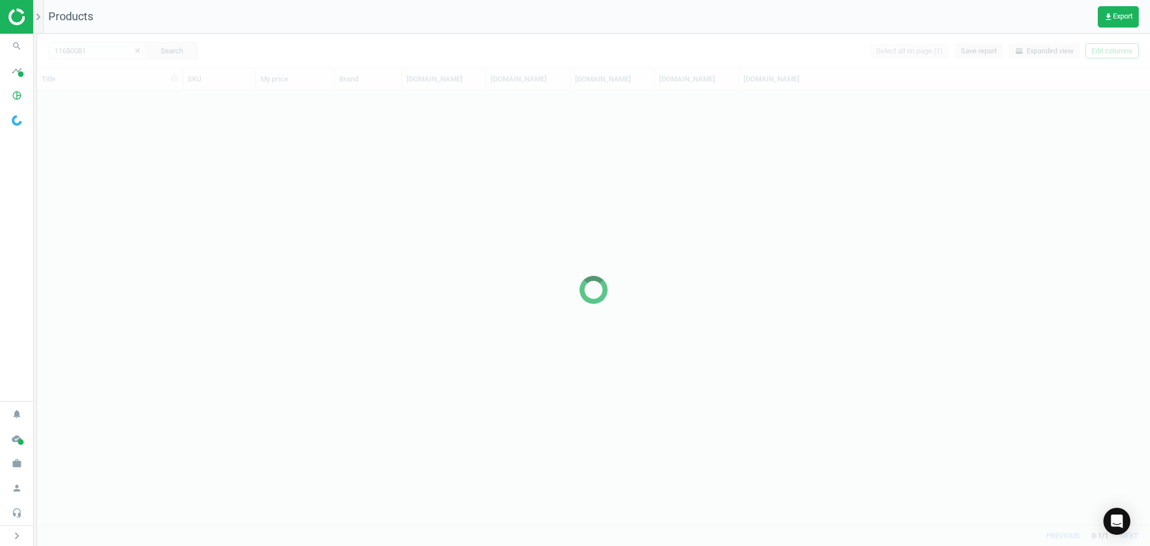
scroll to position [424, 1102]
click at [106, 49] on div at bounding box center [593, 290] width 1113 height 512
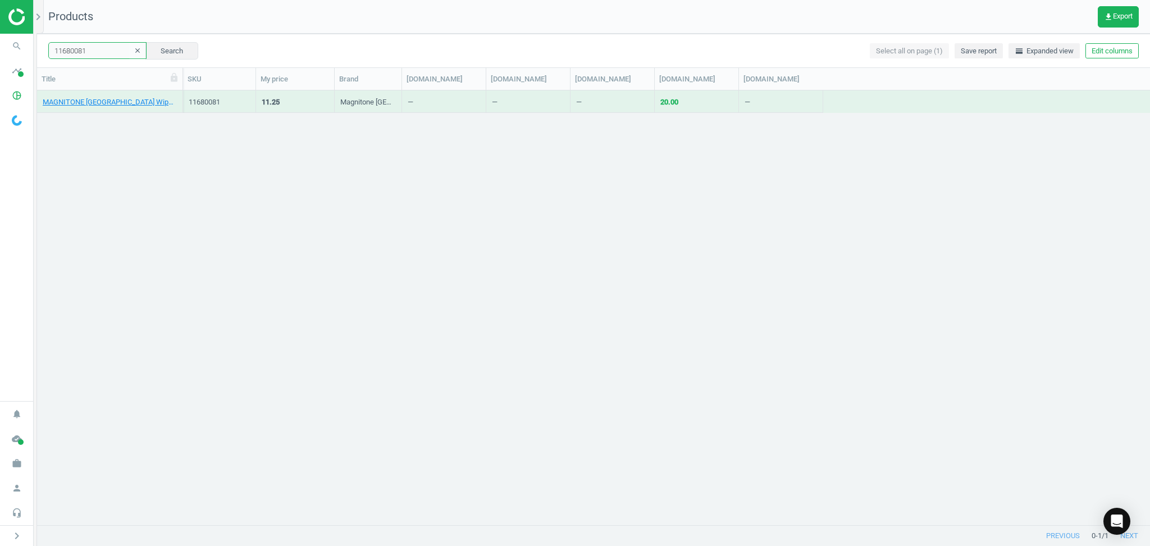
click at [95, 54] on input "11680081" at bounding box center [97, 50] width 98 height 17
paste input "144260"
type input "11144260"
click at [156, 50] on button "Search" at bounding box center [171, 50] width 53 height 17
click at [104, 108] on div "Clinique Anti Blemish Solutions Clinical Clearing Gel 15ml" at bounding box center [110, 104] width 134 height 14
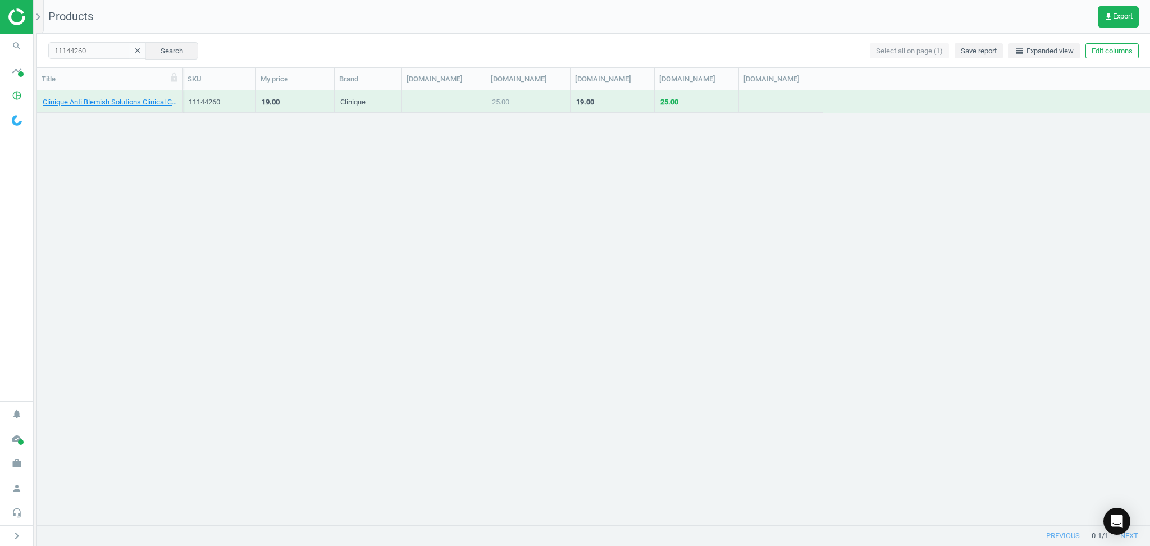
click at [87, 88] on div "Title" at bounding box center [110, 79] width 146 height 22
click at [101, 99] on link "Clinique Anti Blemish Solutions Clinical Clearing Gel 15ml" at bounding box center [110, 102] width 134 height 10
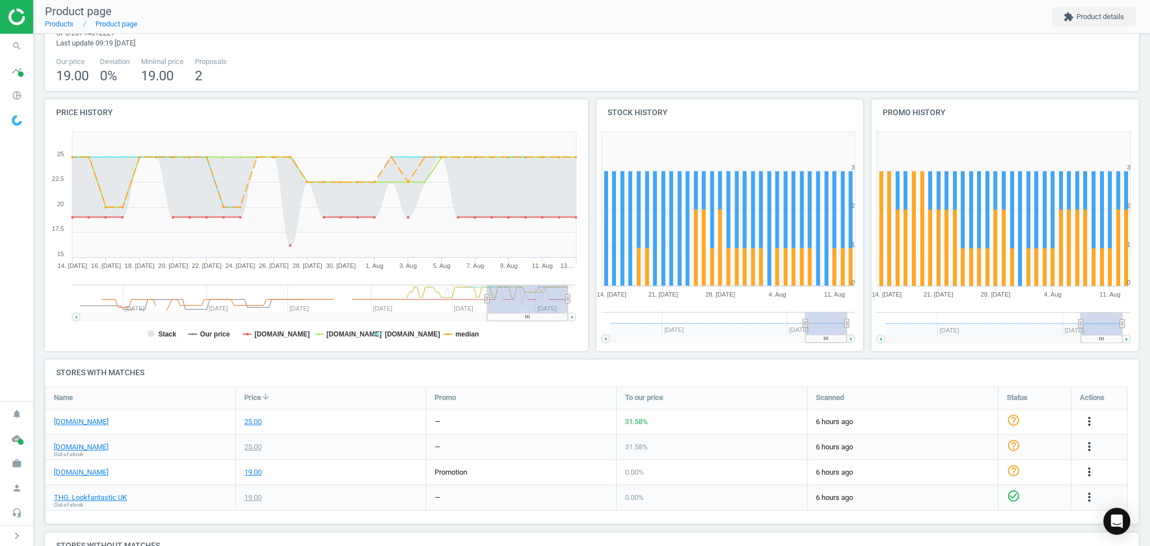
scroll to position [149, 0]
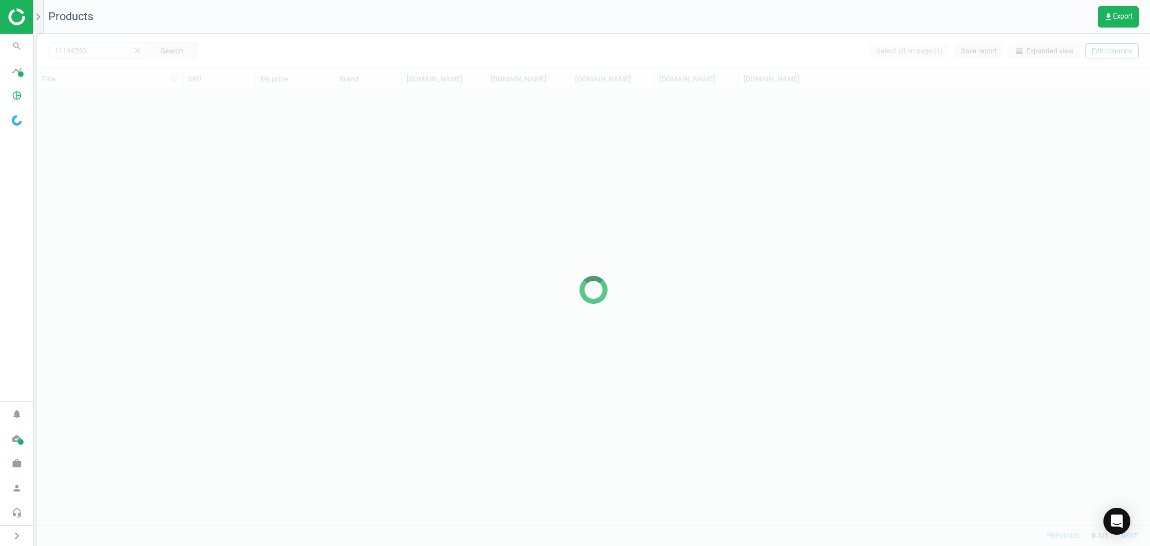
scroll to position [424, 1102]
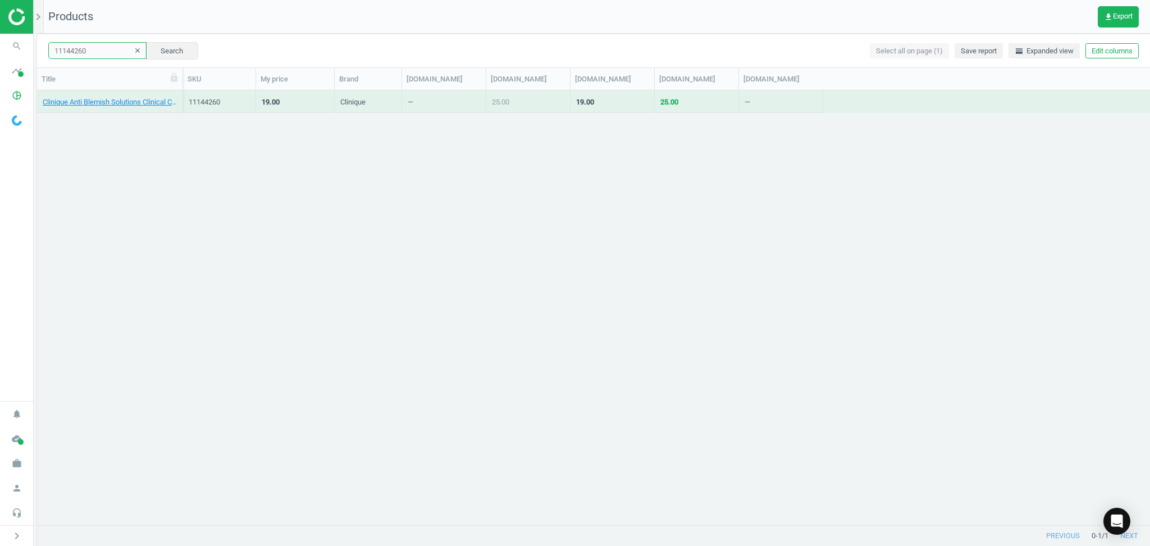
click at [102, 53] on input "11144260" at bounding box center [97, 50] width 98 height 17
paste input "2855137"
type input "12855137"
click at [151, 46] on button "Search" at bounding box center [171, 50] width 53 height 17
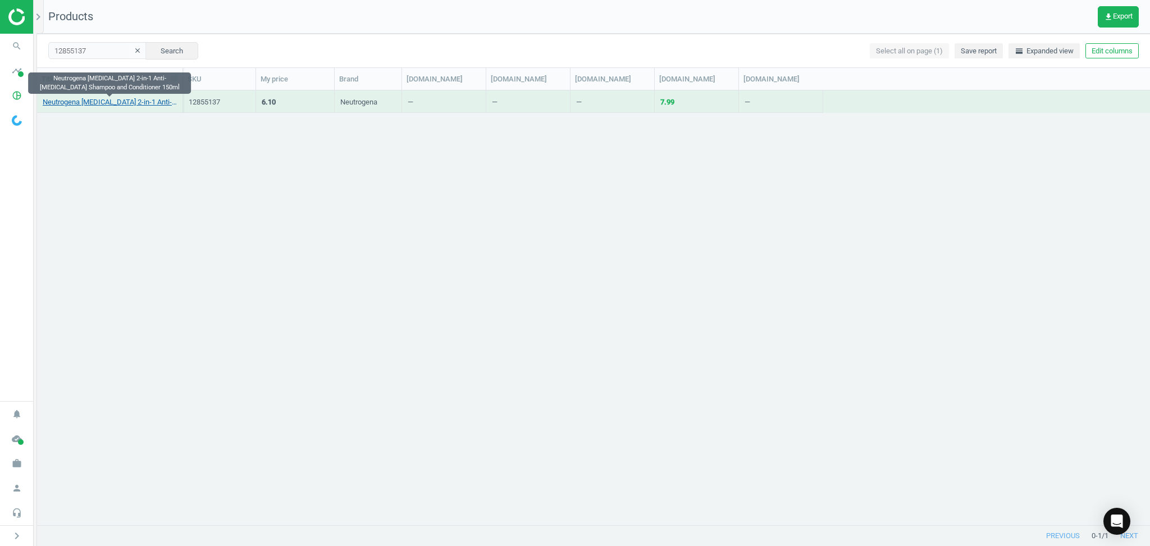
click at [97, 104] on link "Neutrogena T/Gel 2-in-1 Anti-Dandruff Shampoo and Conditioner 150ml" at bounding box center [110, 102] width 134 height 10
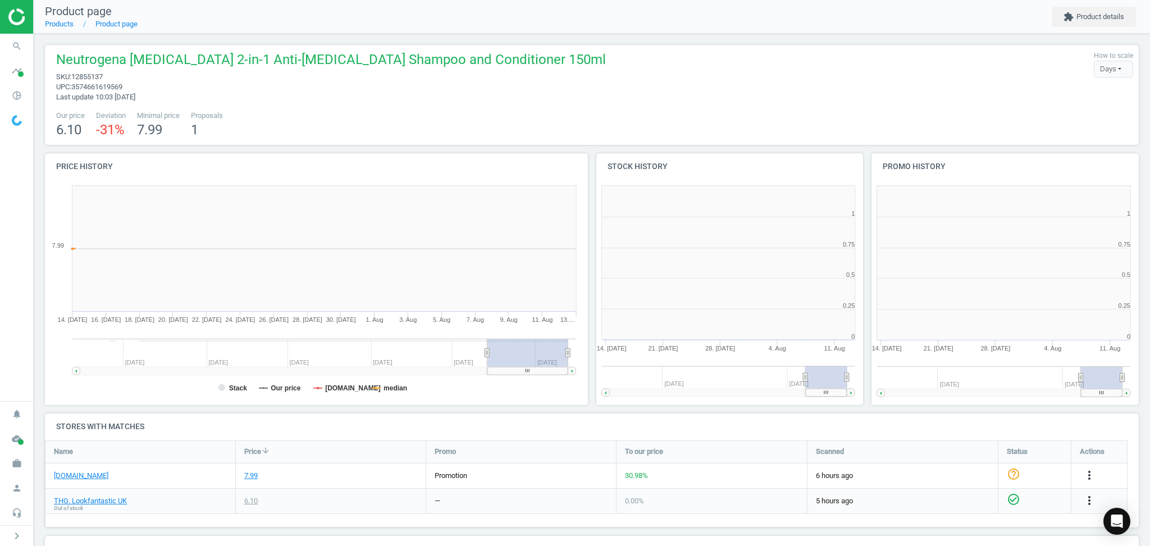
scroll to position [153, 1109]
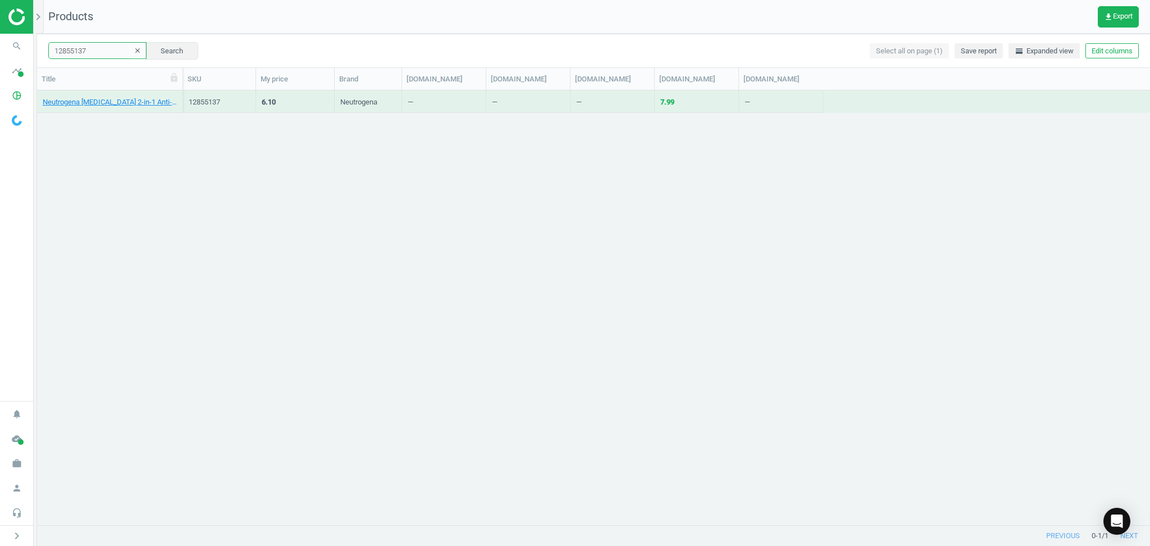
click at [94, 50] on input "12855137" at bounding box center [97, 50] width 98 height 17
paste input "5452163"
type input "15452163"
click at [159, 47] on button "Search" at bounding box center [171, 50] width 53 height 17
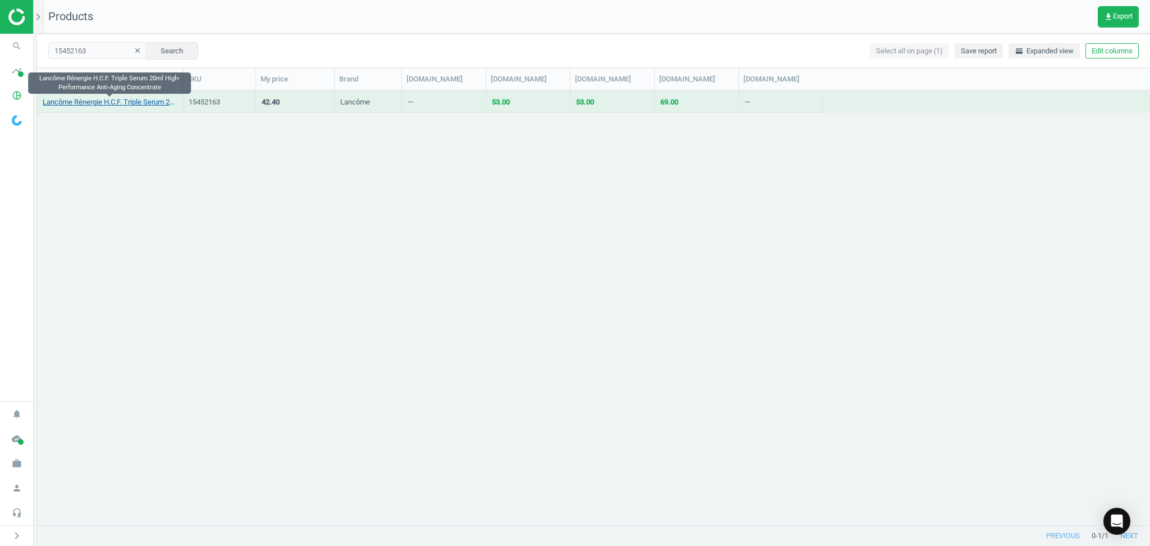
click at [102, 101] on link "Lancôme Rénergie H.C.F. Triple Serum 20ml High-Performance Anti-Aging Concentra…" at bounding box center [110, 102] width 134 height 10
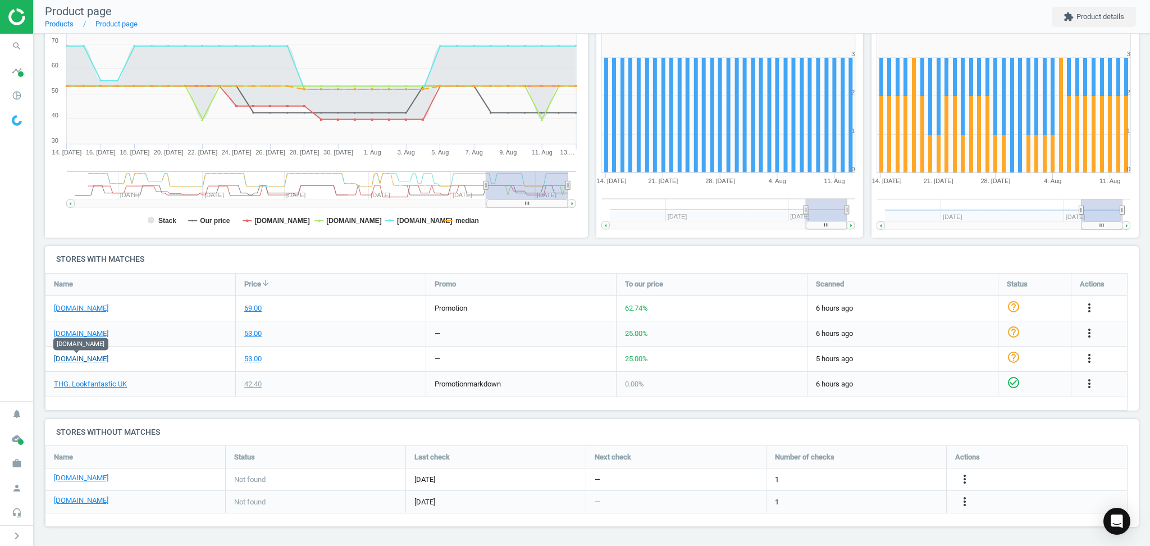
drag, startPoint x: 71, startPoint y: 362, endPoint x: 79, endPoint y: 335, distance: 28.2
drag, startPoint x: 72, startPoint y: 311, endPoint x: 101, endPoint y: 242, distance: 74.3
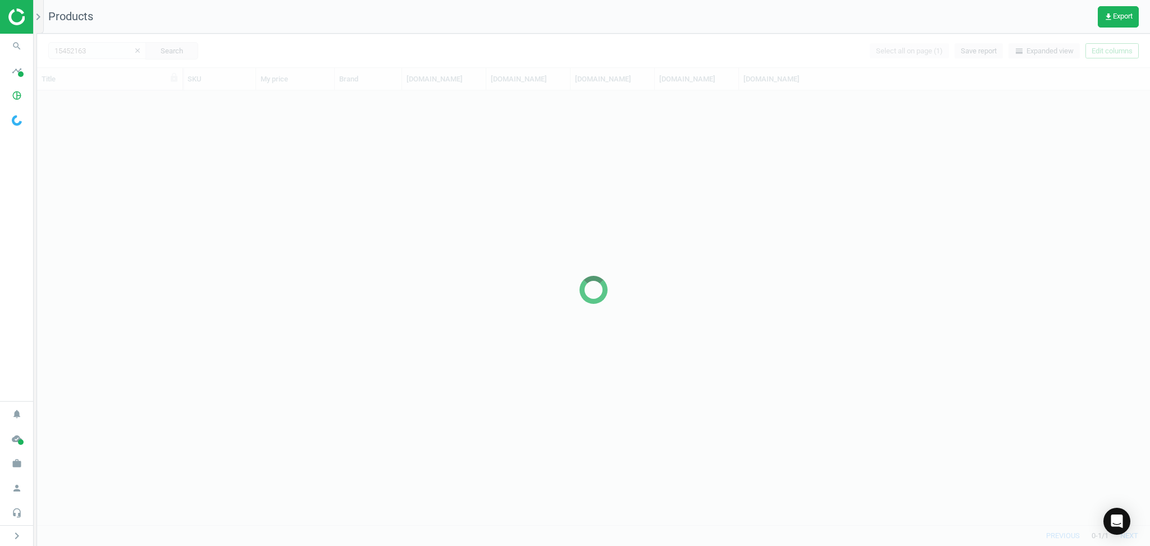
scroll to position [424, 1102]
click at [93, 54] on input "15452163" at bounding box center [97, 50] width 98 height 17
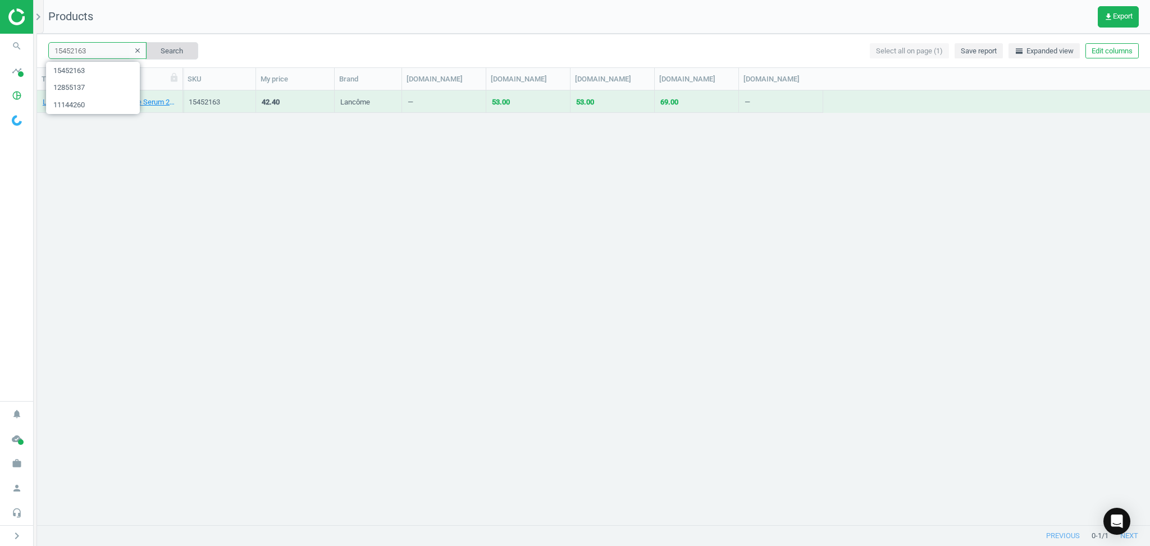
paste input "222266"
type input "15222266"
click at [176, 54] on button "Search" at bounding box center [171, 50] width 53 height 17
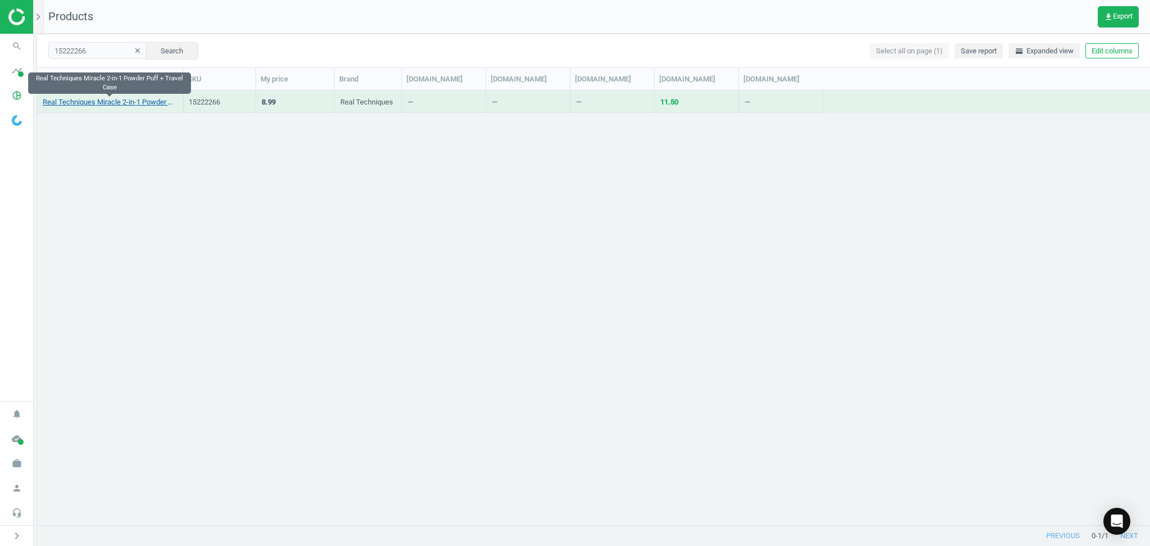
click at [115, 103] on link "Real Techniques Miracle 2-in-1 Powder Puff + Travel Case" at bounding box center [110, 102] width 134 height 10
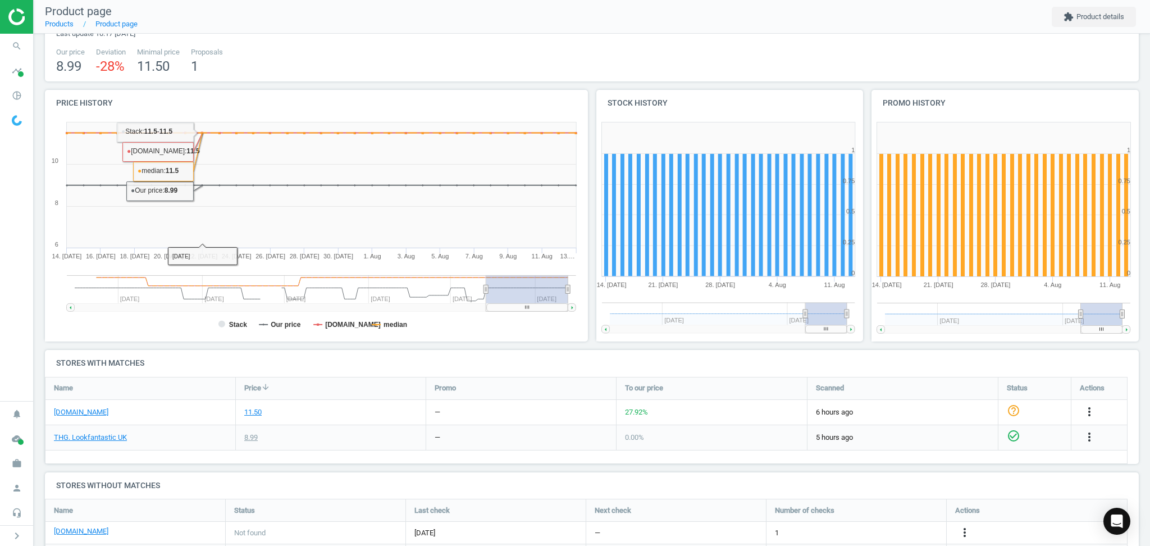
scroll to position [162, 0]
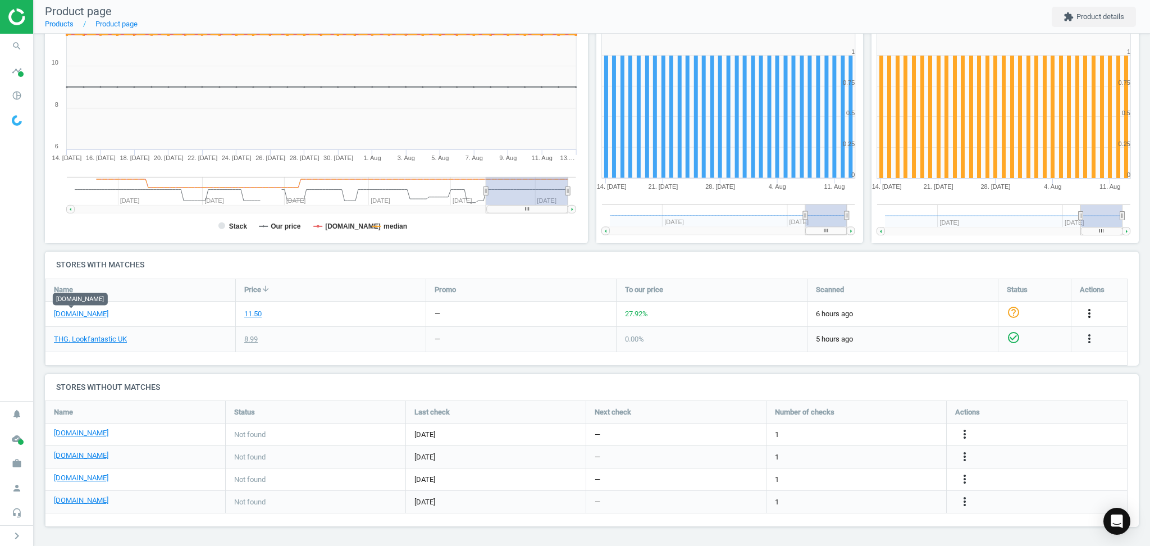
click at [1094, 311] on icon "more_vert" at bounding box center [1089, 313] width 13 height 13
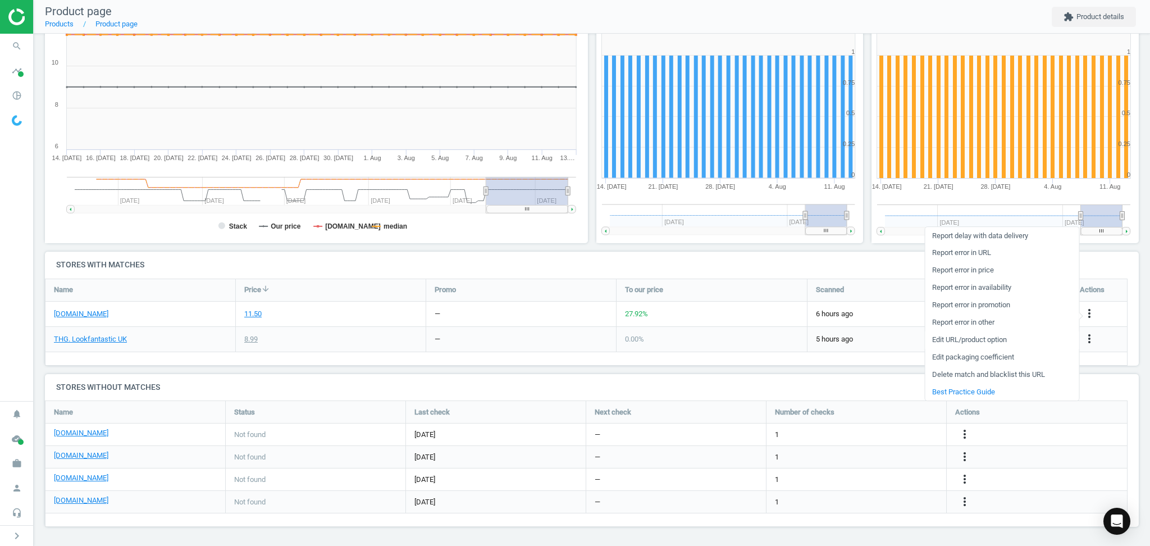
click at [970, 336] on link "Edit URL/product option" at bounding box center [1002, 339] width 154 height 17
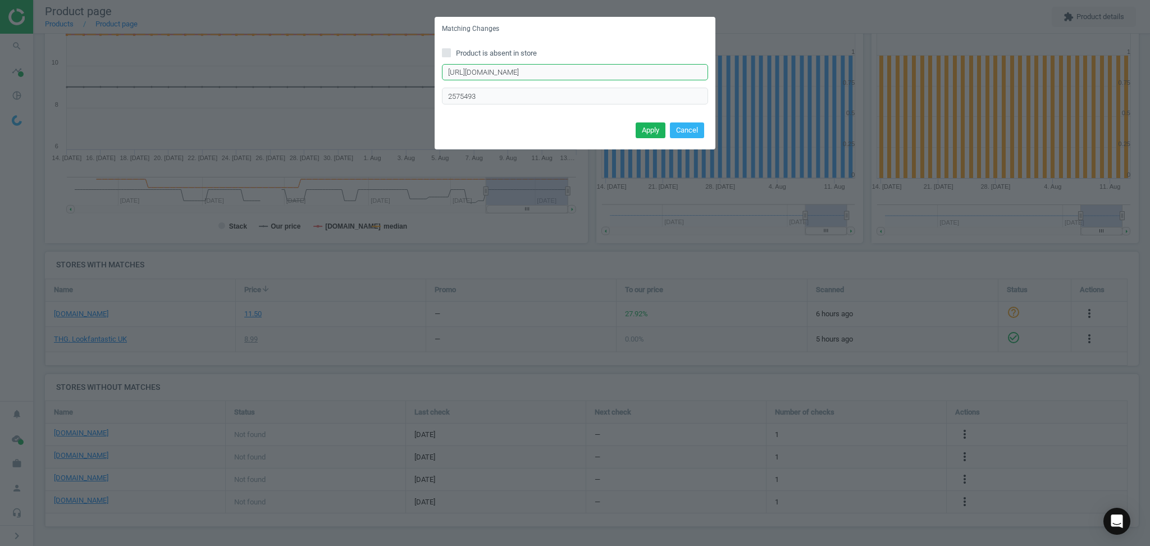
click at [510, 75] on input "https://www.boots.com/real-techniques-2-in-1-powder-puff-duo-puff-10341179" at bounding box center [575, 72] width 266 height 17
paste input "and-case-set-10341178"
type input "https://www.boots.com/real-techniques-2-in-1-powder-puff-and-case-set-10341178"
paste input "77"
type input "2575477"
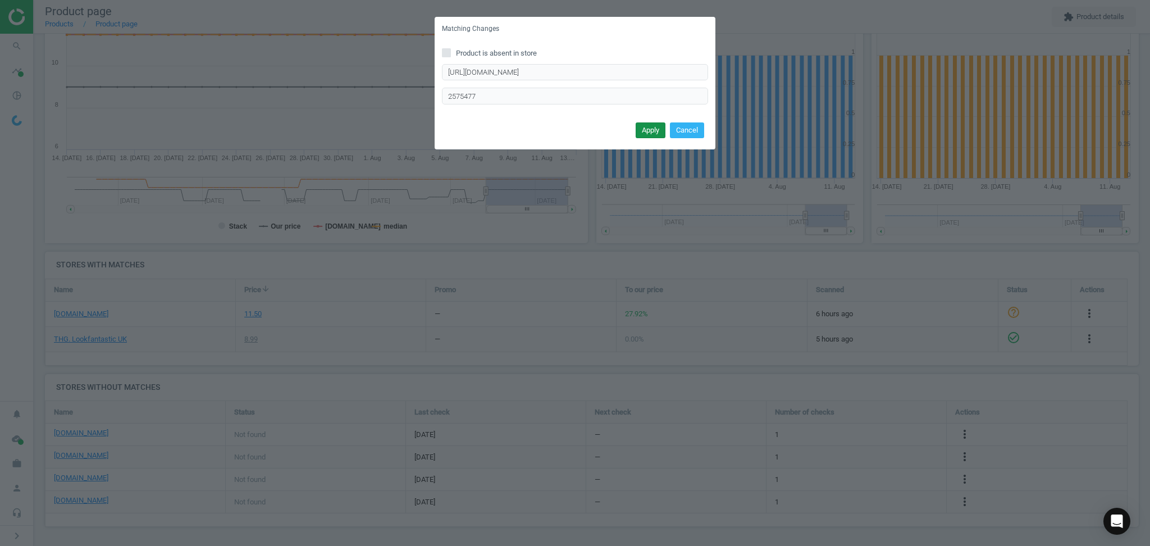
click at [651, 128] on button "Apply" at bounding box center [651, 130] width 30 height 16
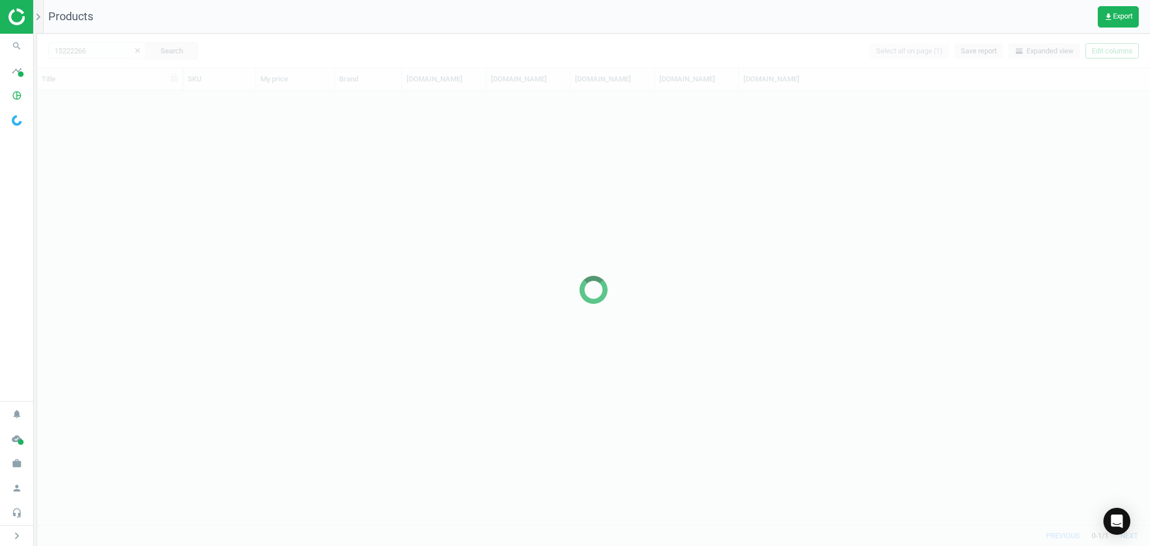
scroll to position [424, 1102]
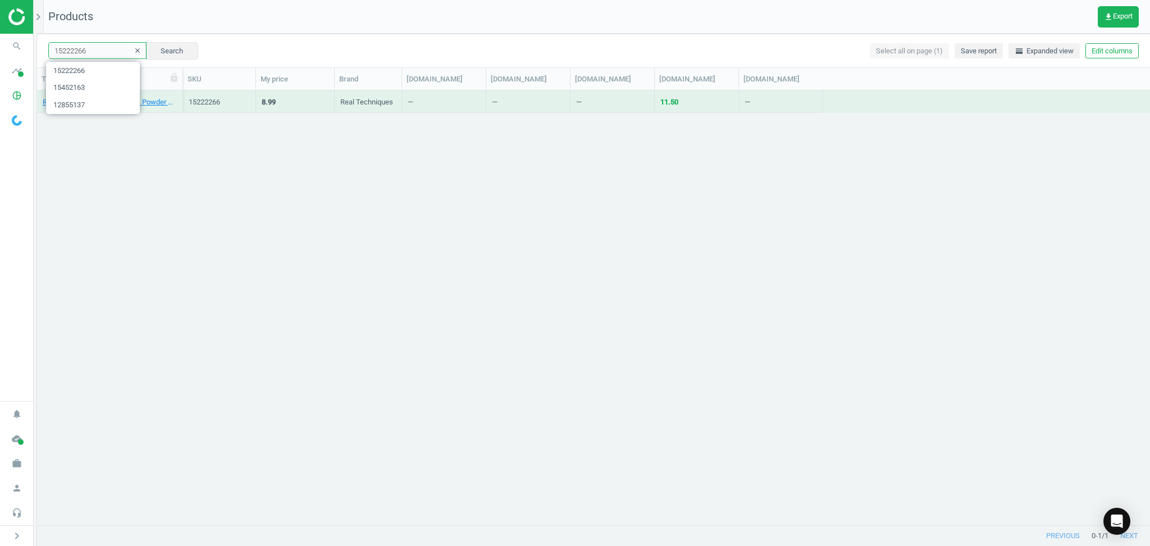
click at [97, 54] on input "15222266" at bounding box center [97, 50] width 98 height 17
paste input "1223509"
type input "11223509"
click at [166, 54] on button "Search" at bounding box center [171, 50] width 53 height 17
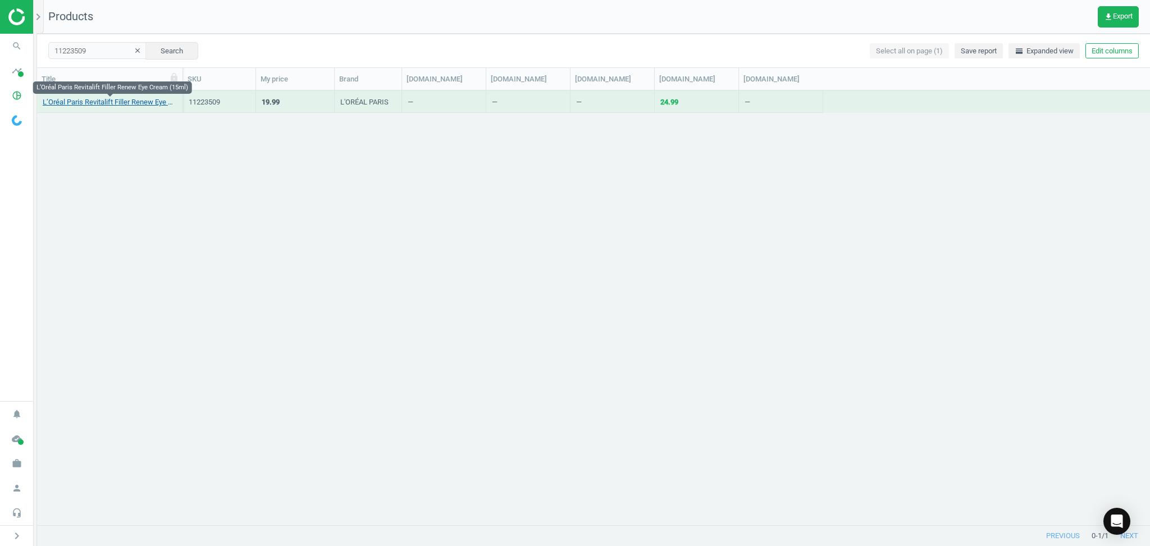
click at [120, 102] on link "L’Oréal Paris Revitalift Filler Renew Eye Cream (15ml)" at bounding box center [110, 102] width 134 height 10
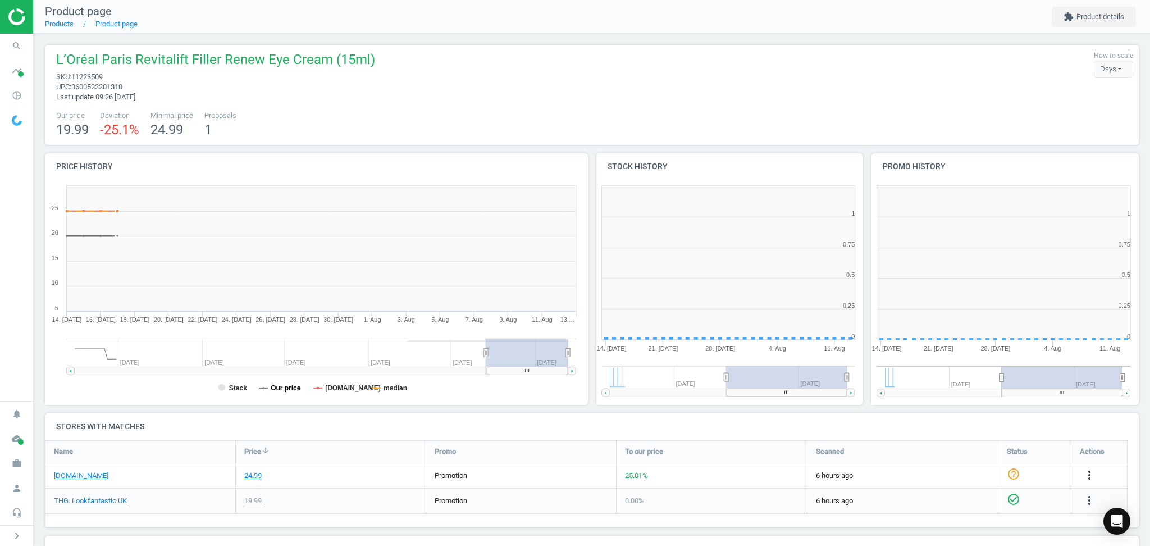
scroll to position [251, 291]
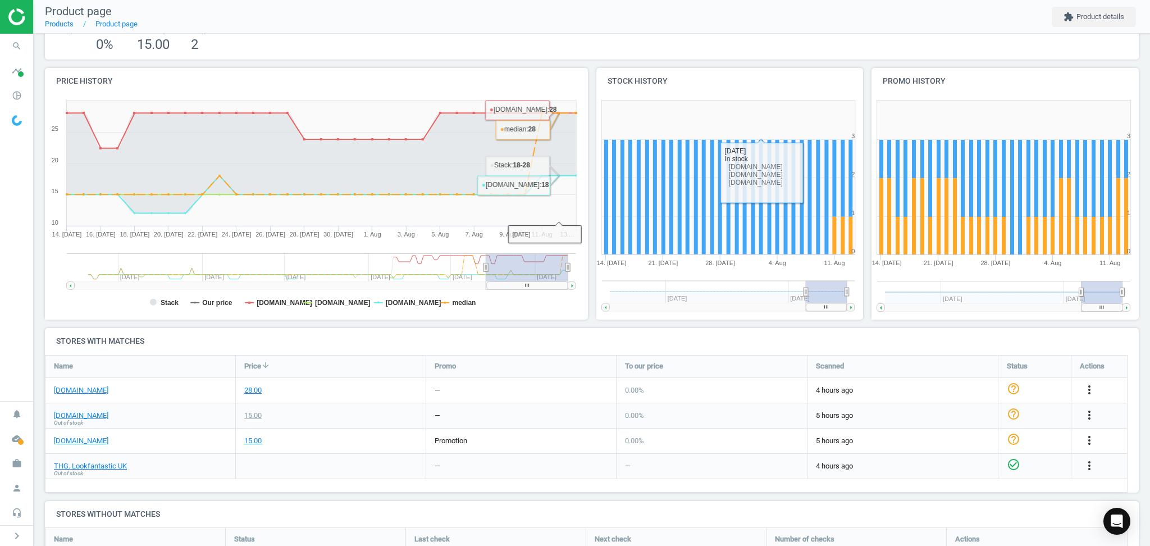
scroll to position [149, 0]
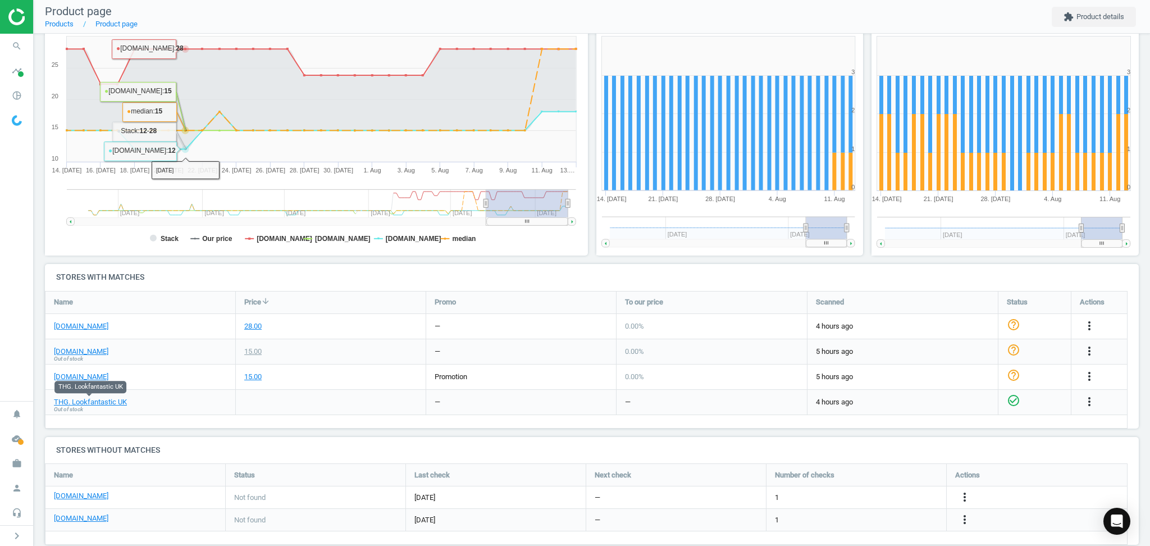
click at [309, 404] on div at bounding box center [331, 402] width 190 height 25
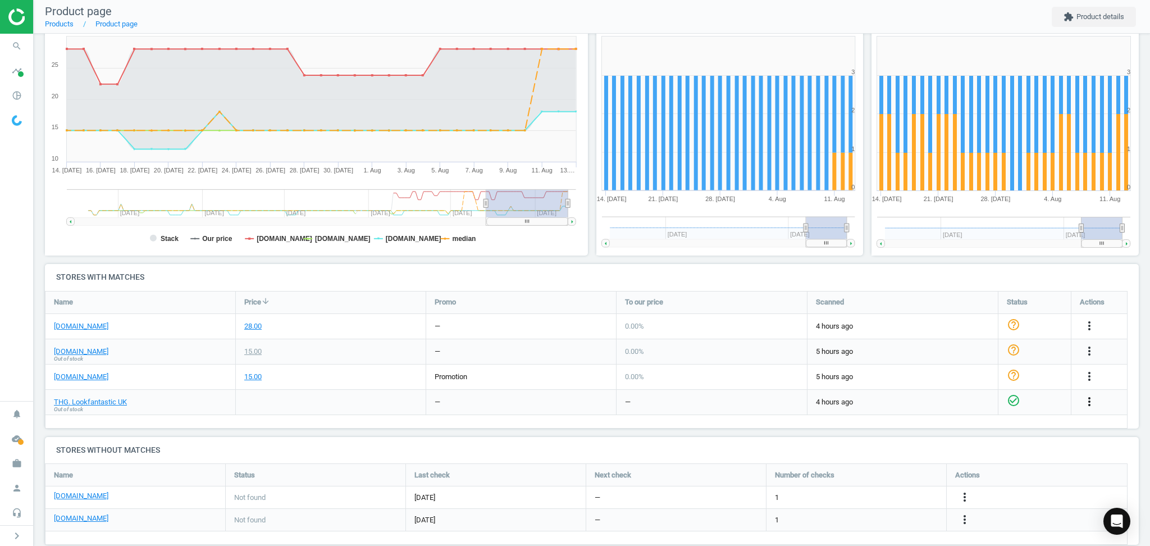
click at [1091, 398] on icon "more_vert" at bounding box center [1089, 401] width 13 height 13
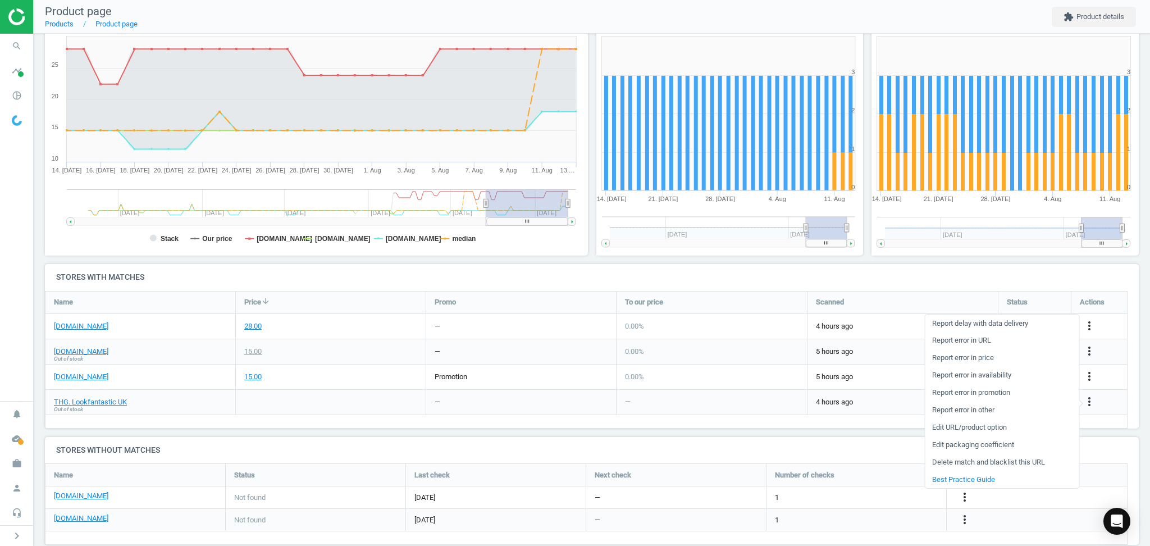
click at [962, 427] on link "Edit URL/product option" at bounding box center [1002, 427] width 154 height 17
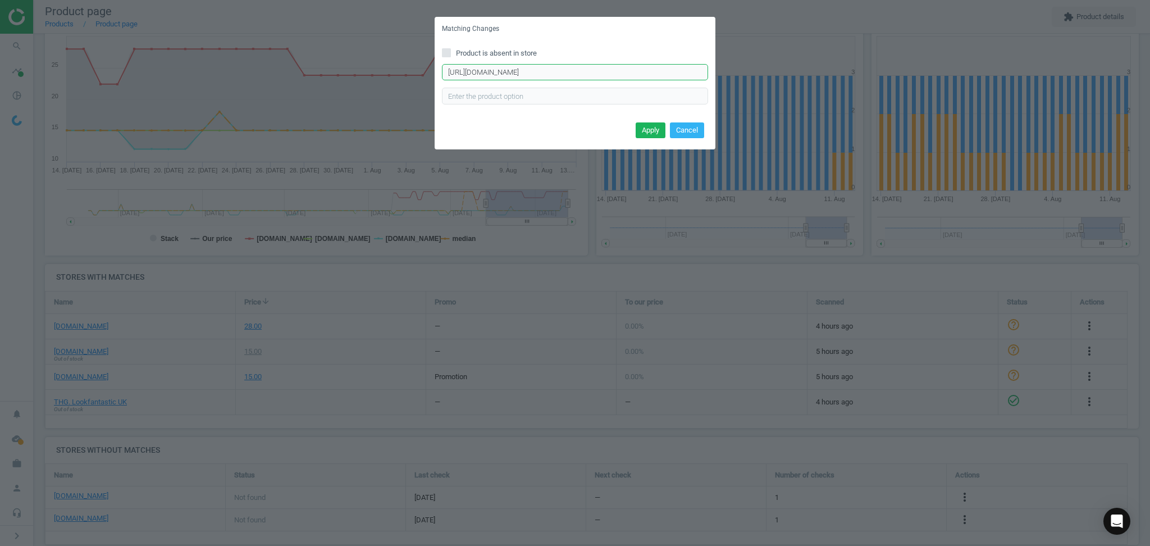
click at [552, 77] on input "http://www.lookfantastic.com/p/nars-mini-radiant-creamy-concealer-1.4ml-various…" at bounding box center [575, 72] width 266 height 17
click at [681, 133] on button "Cancel" at bounding box center [687, 130] width 34 height 16
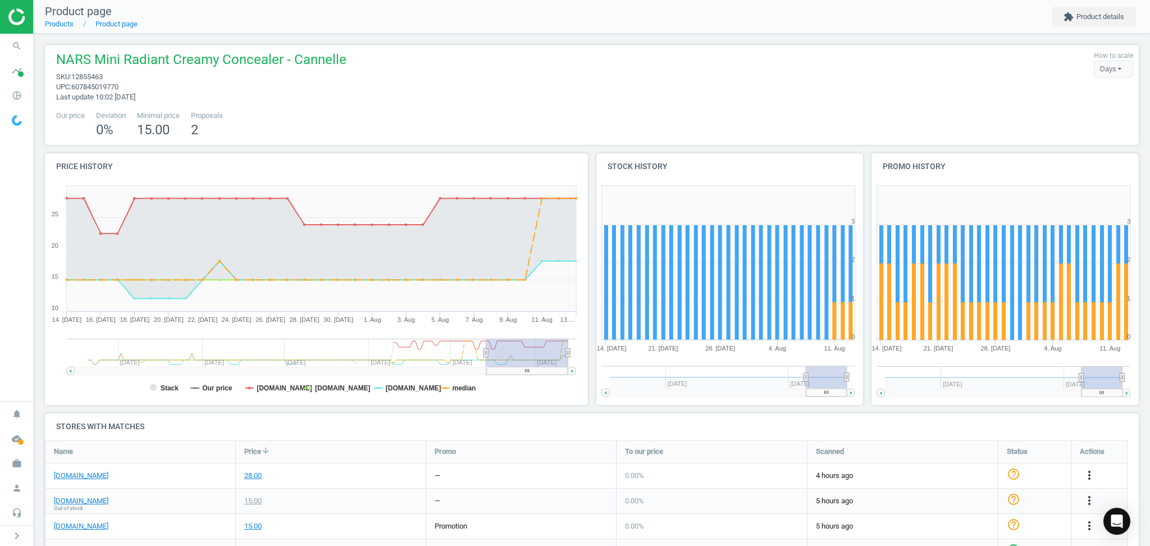
click at [357, 51] on div "NARS Mini Radiant Creamy Concealer - Cannelle sku : 12855463 upc : 607845019770…" at bounding box center [592, 77] width 1083 height 52
click at [340, 52] on span "NARS Mini Radiant Creamy Concealer - Cannelle" at bounding box center [201, 61] width 290 height 21
click at [94, 76] on span "12855463" at bounding box center [86, 76] width 31 height 8
copy span "12855463"
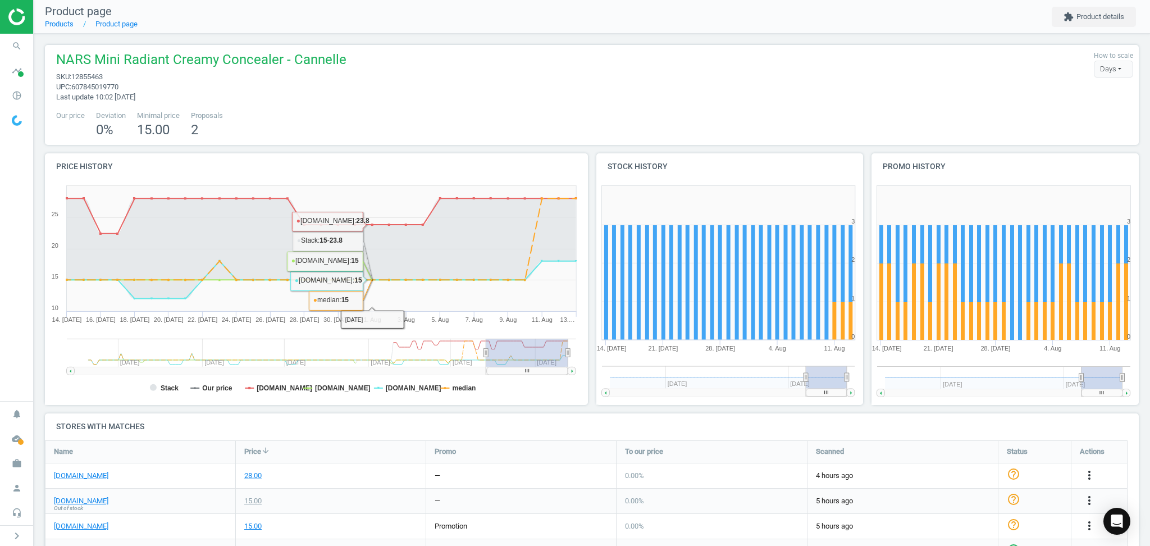
click at [379, 441] on div "Price arrow_downward" at bounding box center [331, 452] width 190 height 22
click at [1087, 480] on icon "more_vert" at bounding box center [1089, 474] width 13 height 13
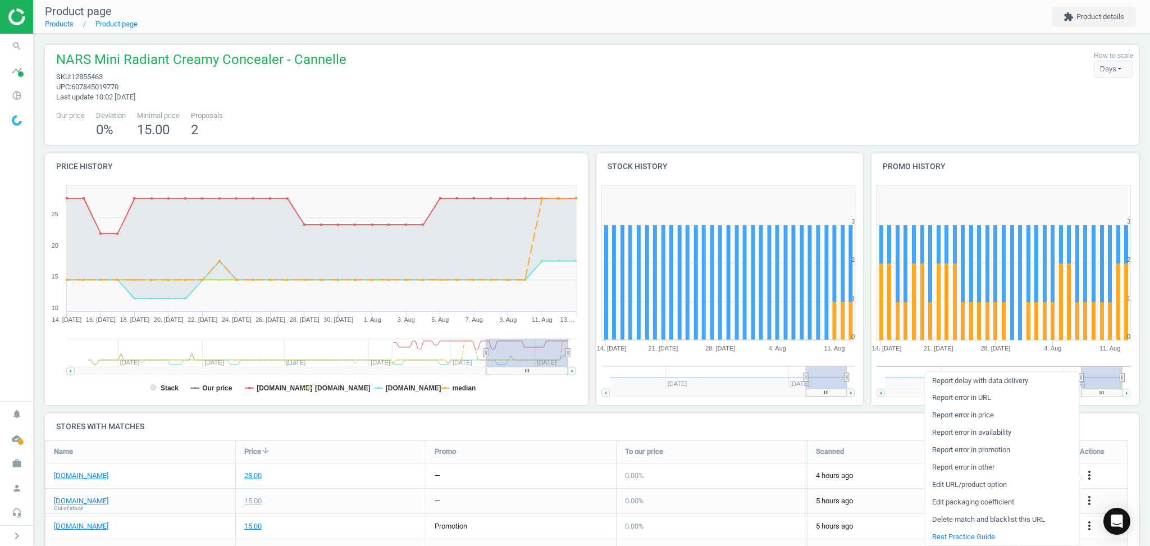
click at [982, 515] on link "Delete match and blacklist this URL" at bounding box center [1002, 519] width 154 height 17
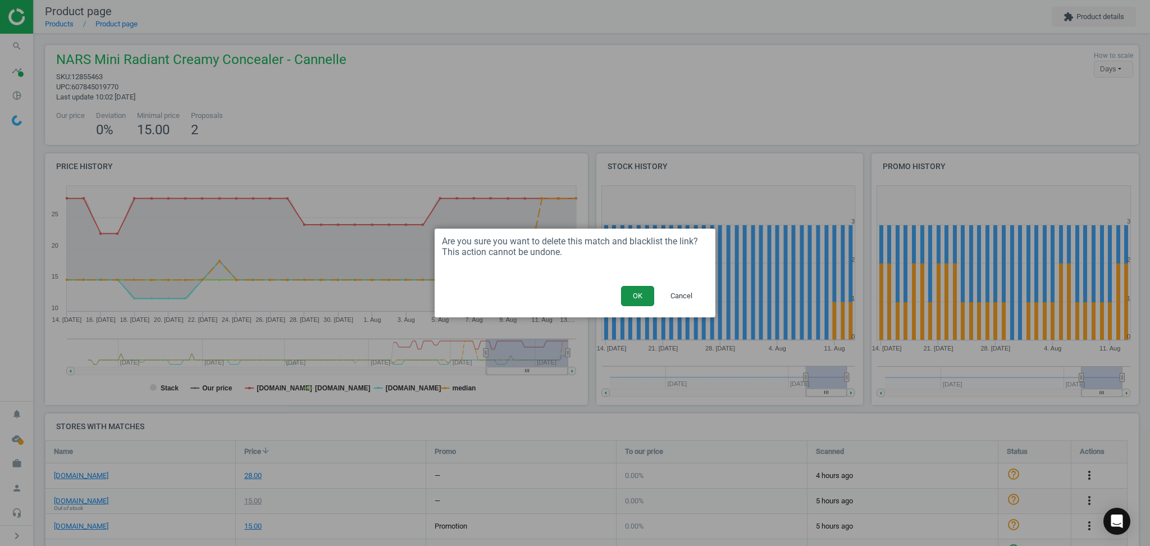
click at [645, 297] on button "OK" at bounding box center [637, 296] width 33 height 20
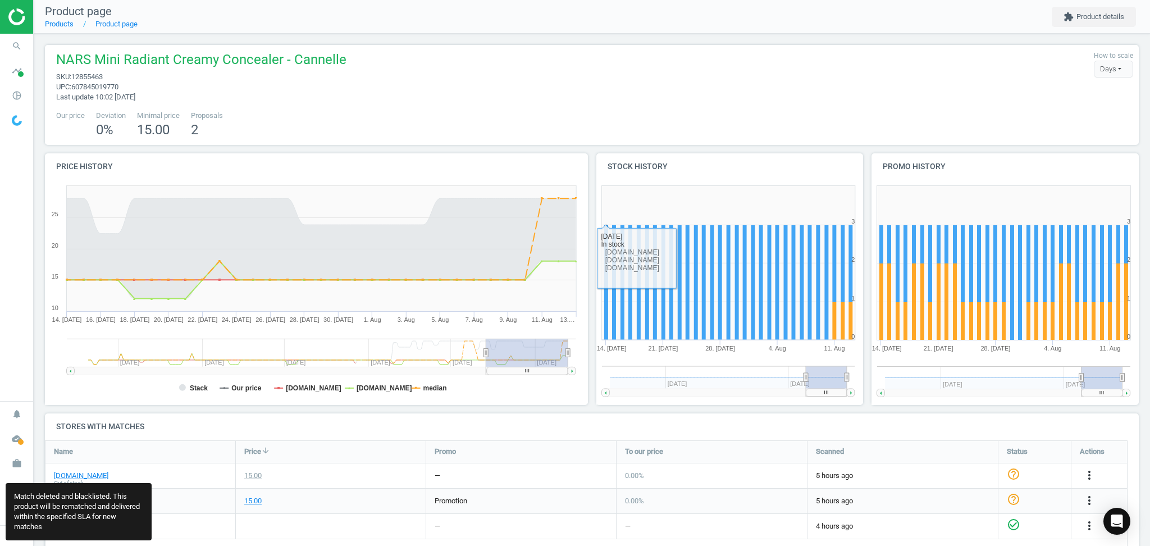
scroll to position [5, 5]
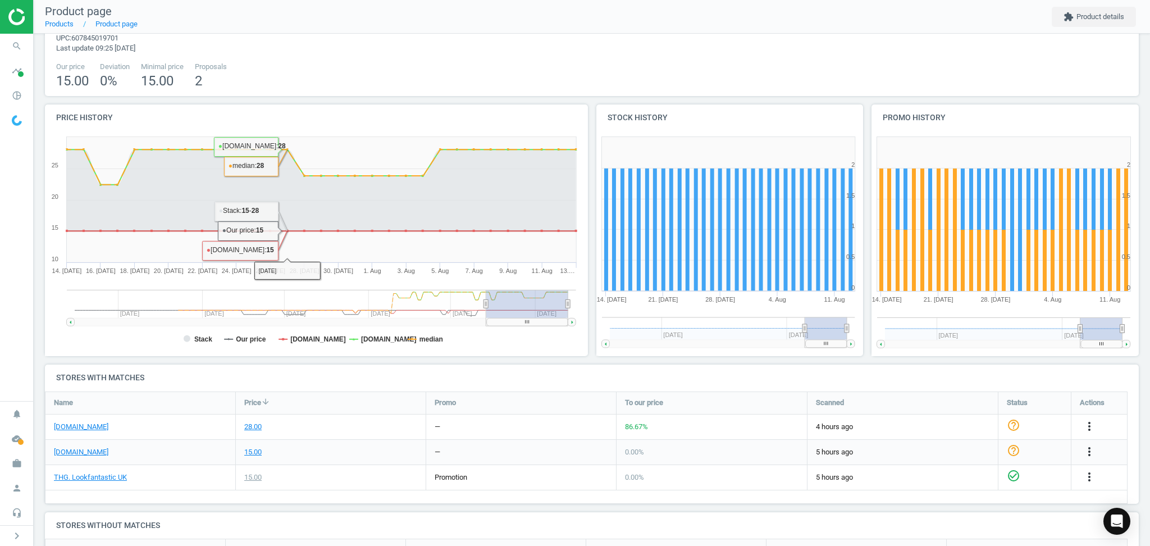
scroll to position [75, 0]
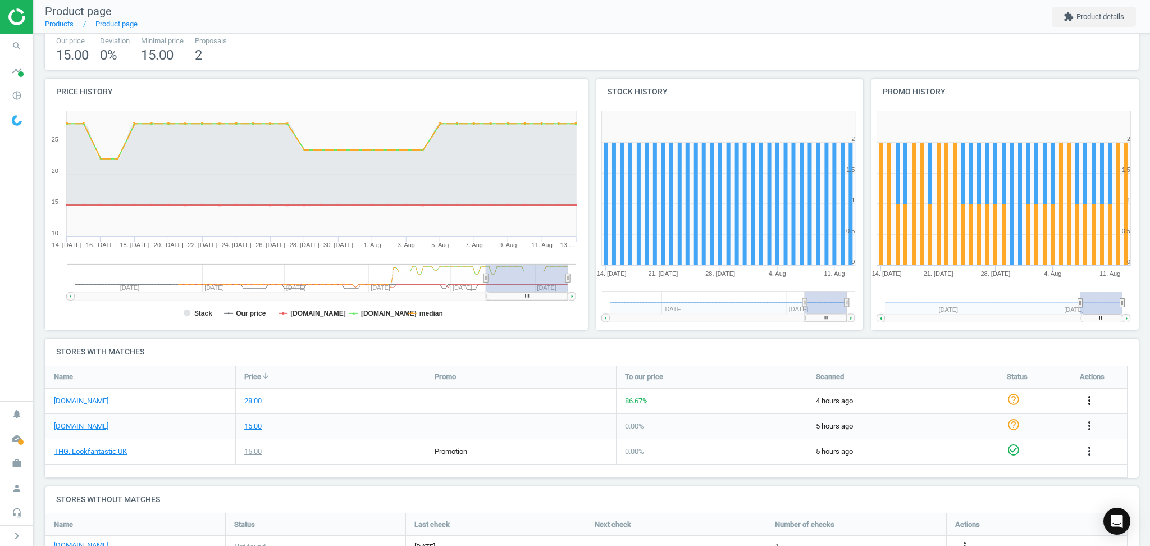
click at [1088, 403] on icon "more_vert" at bounding box center [1089, 400] width 13 height 13
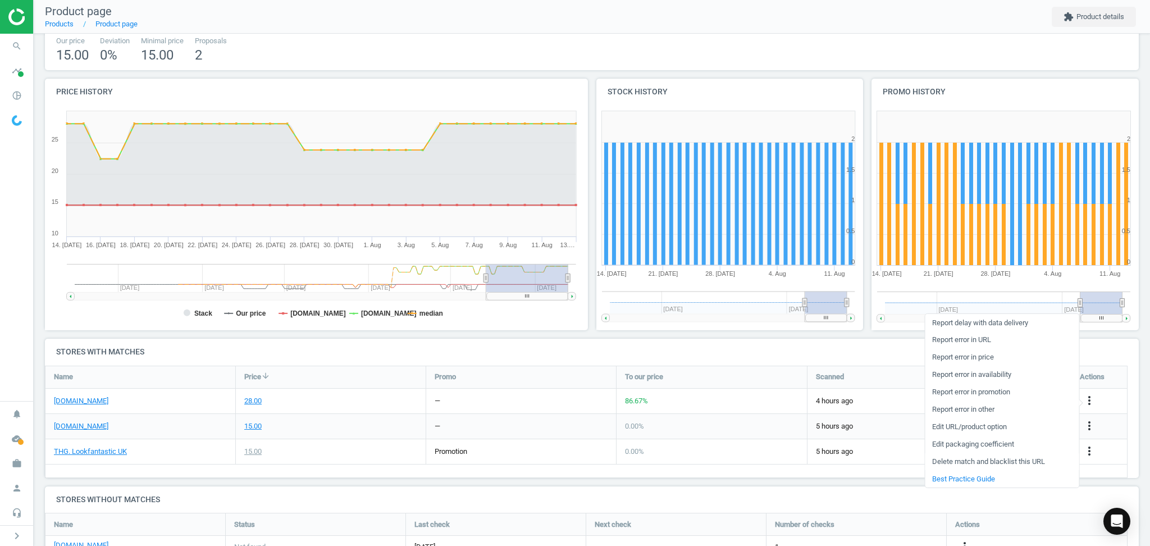
click at [964, 462] on link "Delete match and blacklist this URL" at bounding box center [1002, 461] width 154 height 17
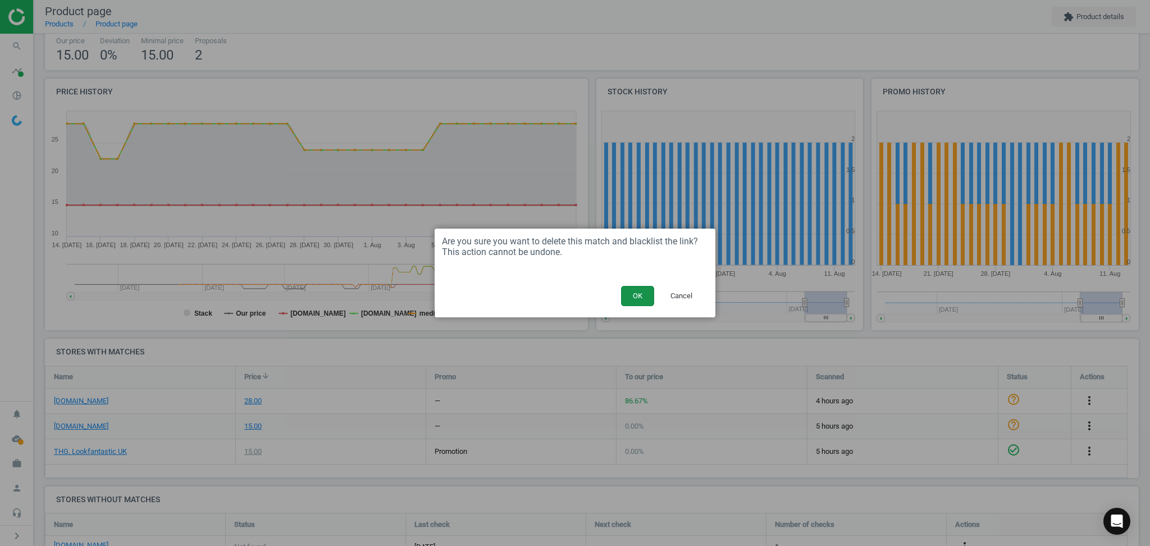
click at [643, 297] on button "OK" at bounding box center [637, 296] width 33 height 20
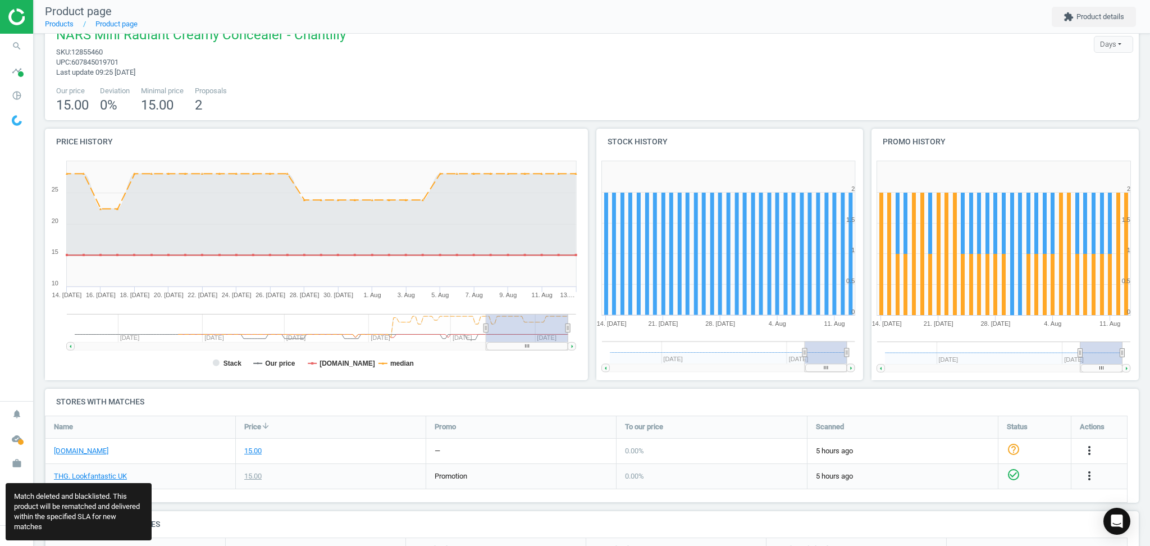
scroll to position [0, 0]
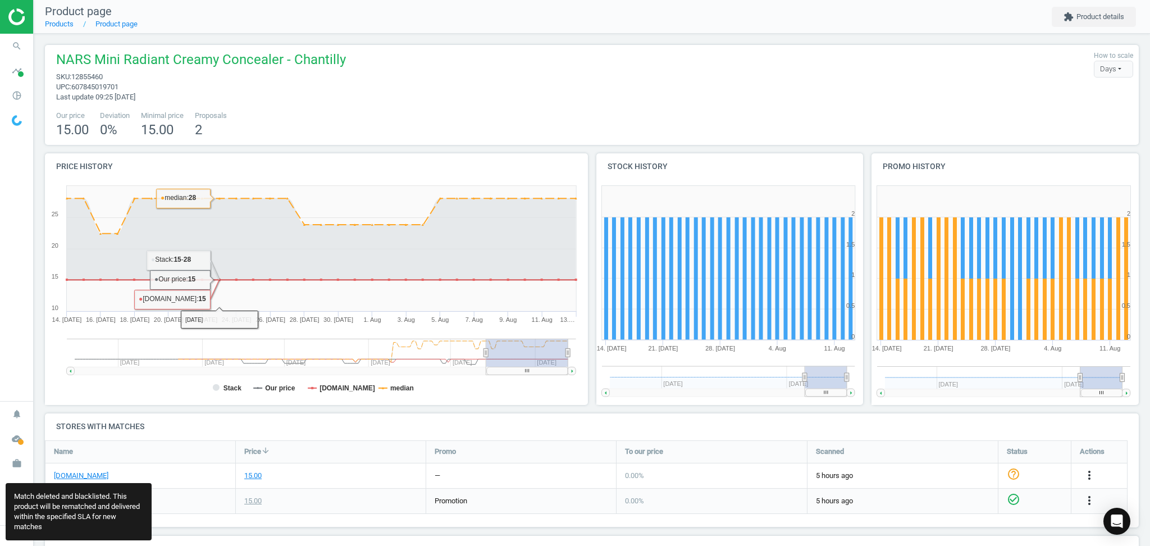
click at [340, 101] on div "NARS Mini Radiant Creamy Concealer - Chantilly sku : 12855460 upc : 60784501970…" at bounding box center [198, 77] width 295 height 52
click at [284, 85] on span "upc : 607845019701" at bounding box center [201, 87] width 290 height 10
click at [239, 53] on span "NARS Mini Radiant Creamy Concealer - Chantilly" at bounding box center [201, 61] width 290 height 21
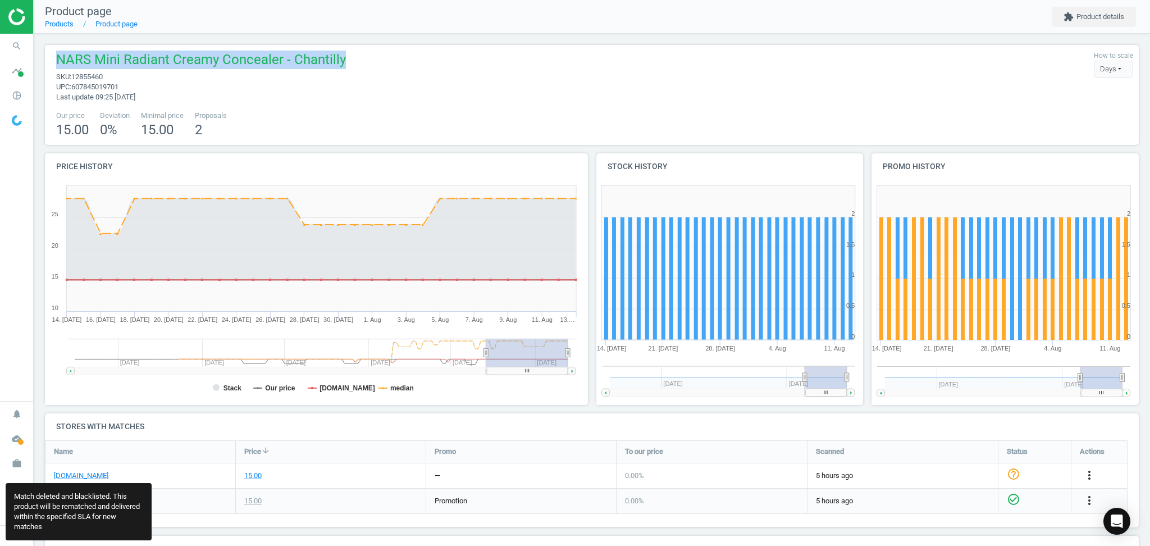
click at [239, 53] on span "NARS Mini Radiant Creamy Concealer - Chantilly" at bounding box center [201, 61] width 290 height 21
copy span "NARS Mini Radiant Creamy Concealer - Chantilly"
click at [303, 101] on div "NARS Mini Radiant Creamy Concealer - Chantilly sku : 12855460 upc : 60784501970…" at bounding box center [592, 95] width 1094 height 100
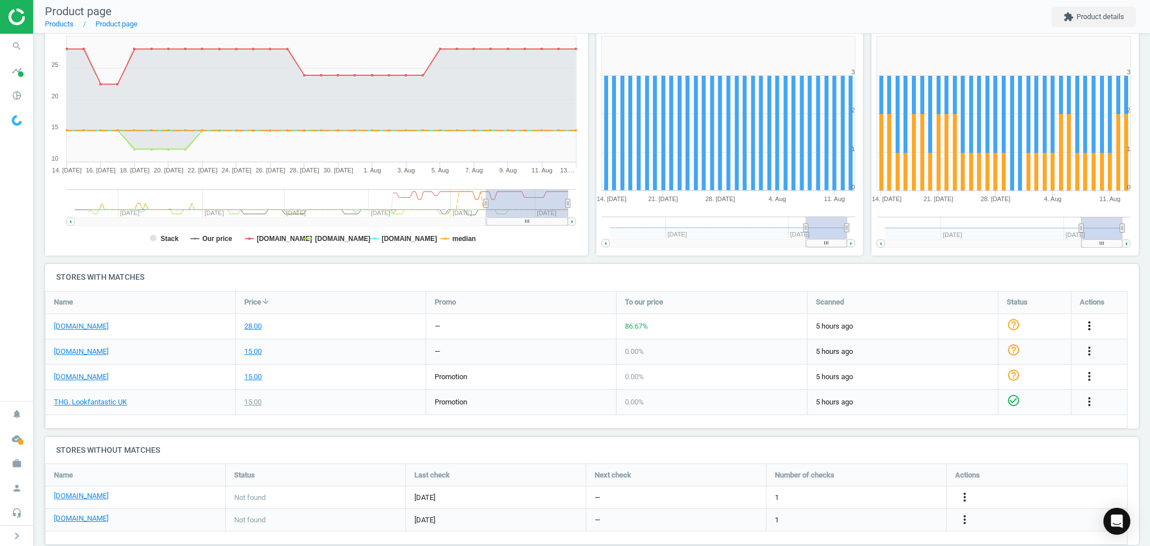
click at [1084, 325] on icon "more_vert" at bounding box center [1089, 325] width 13 height 13
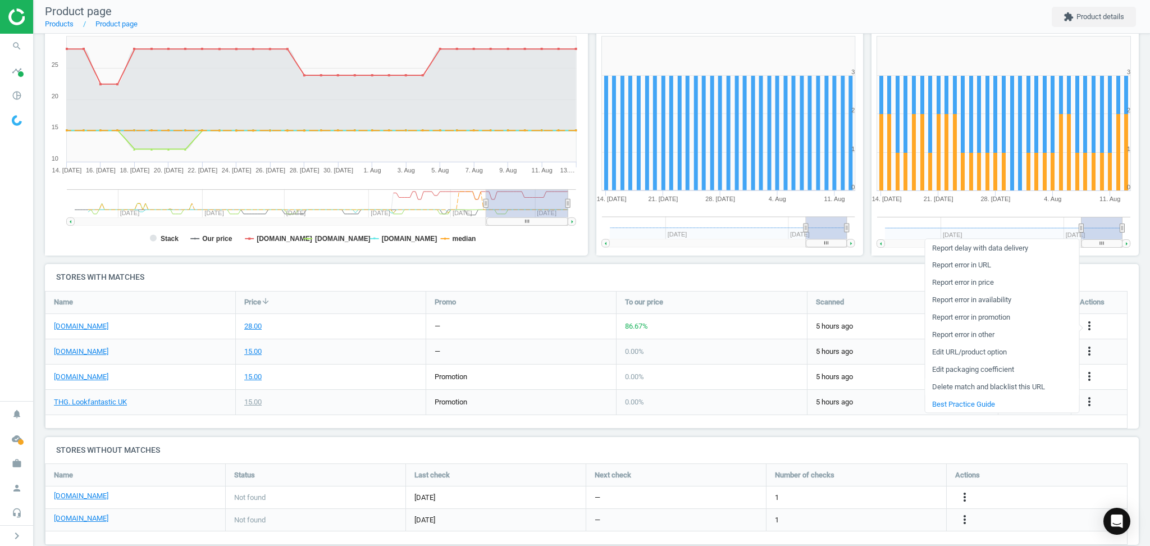
click at [959, 388] on link "Delete match and blacklist this URL" at bounding box center [1002, 386] width 154 height 17
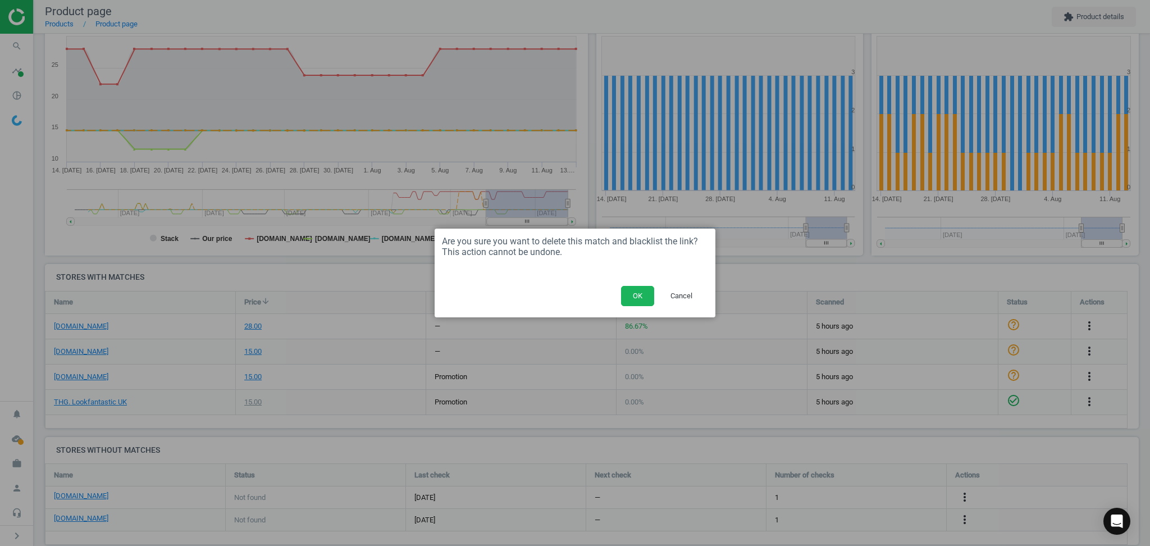
drag, startPoint x: 637, startPoint y: 288, endPoint x: 196, endPoint y: 28, distance: 512.2
click at [634, 290] on button "OK" at bounding box center [637, 296] width 33 height 20
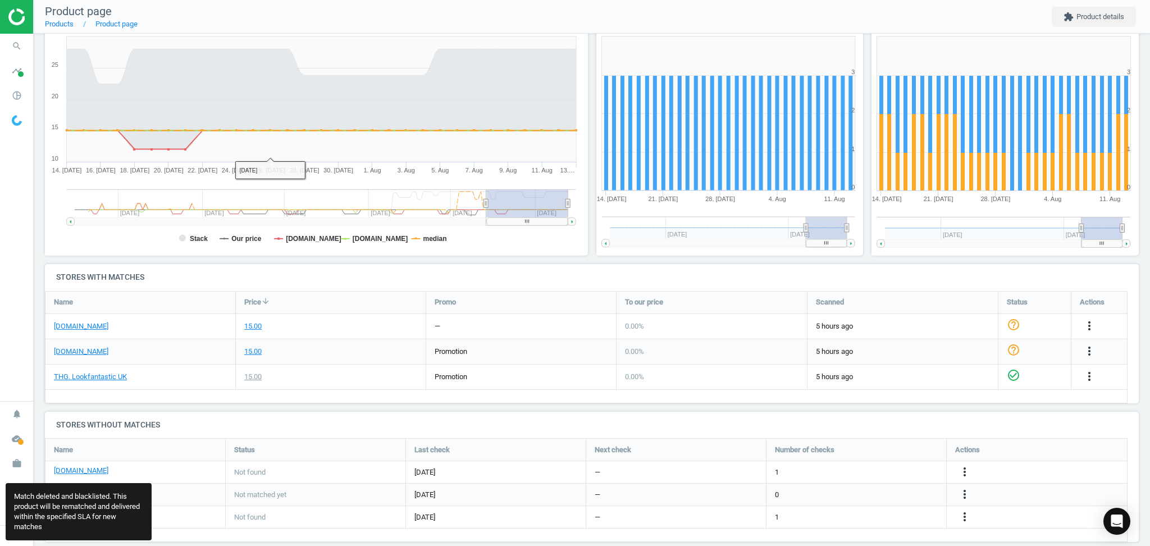
scroll to position [5, 5]
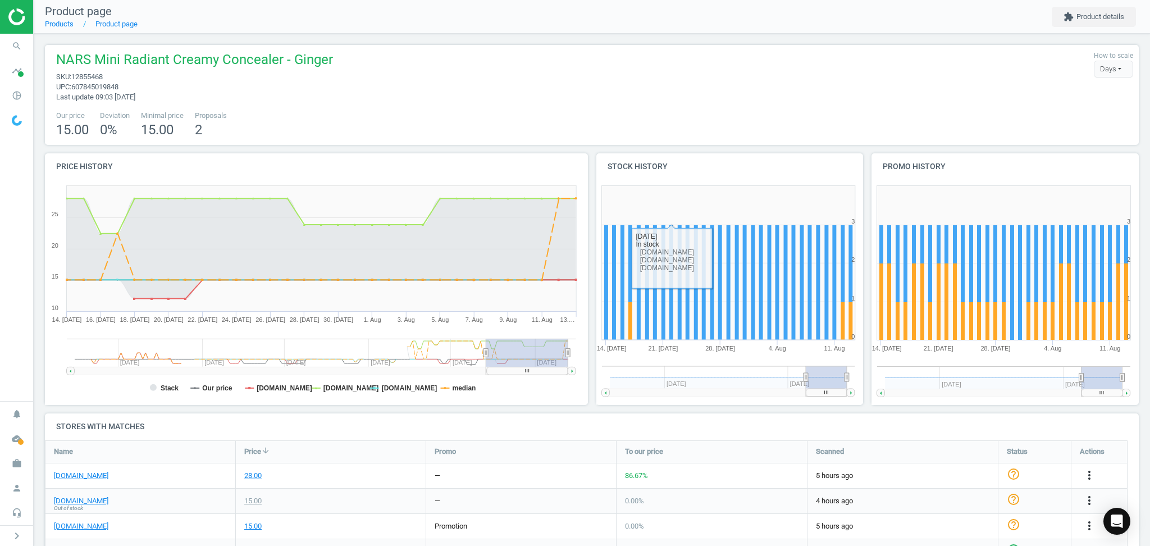
scroll to position [149, 0]
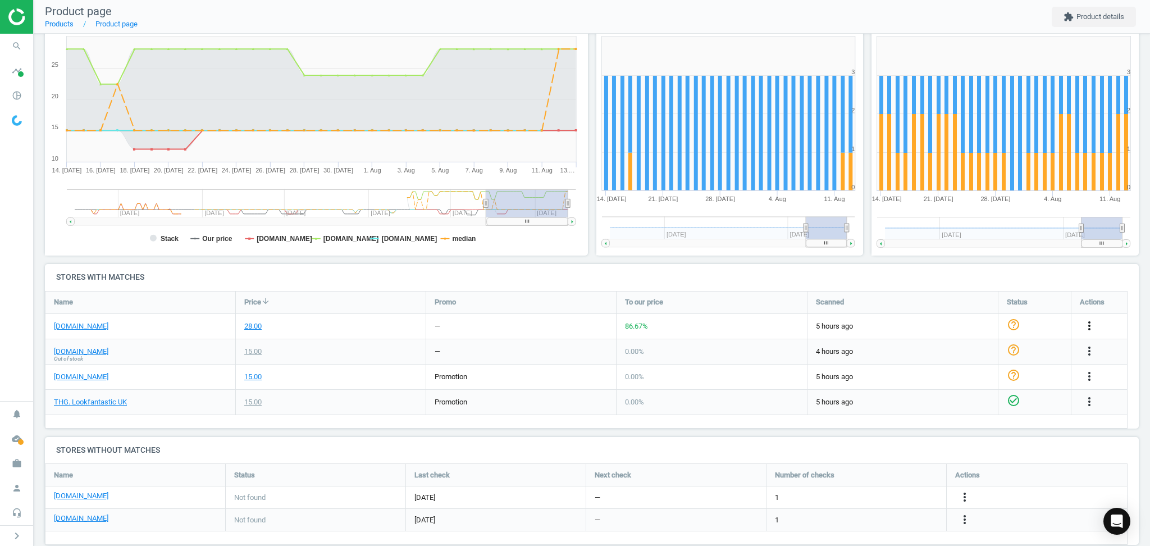
click at [1086, 327] on icon "more_vert" at bounding box center [1089, 325] width 13 height 13
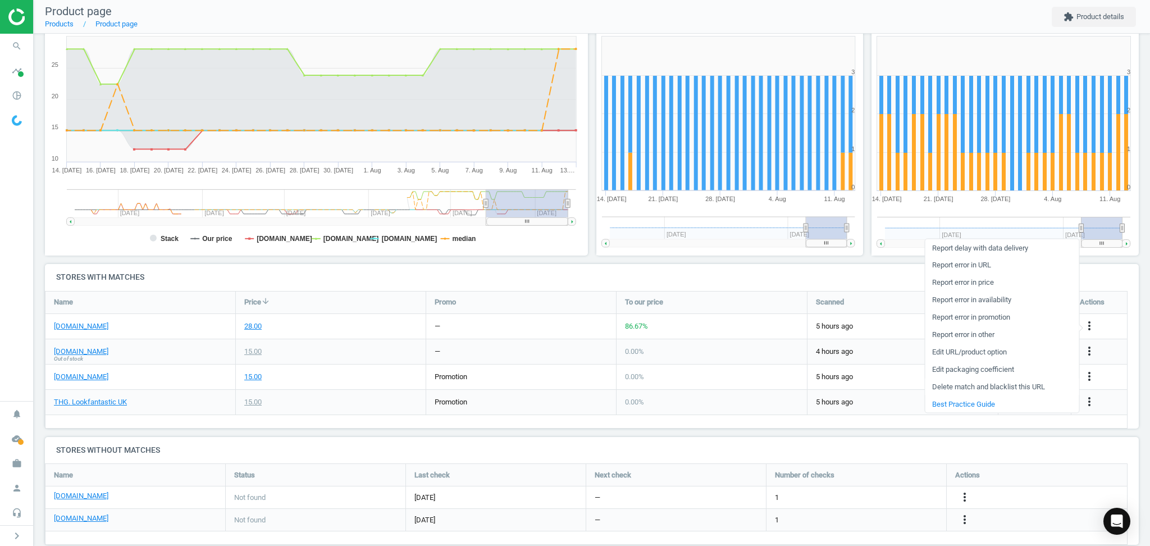
click at [971, 382] on link "Delete match and blacklist this URL" at bounding box center [1002, 386] width 154 height 17
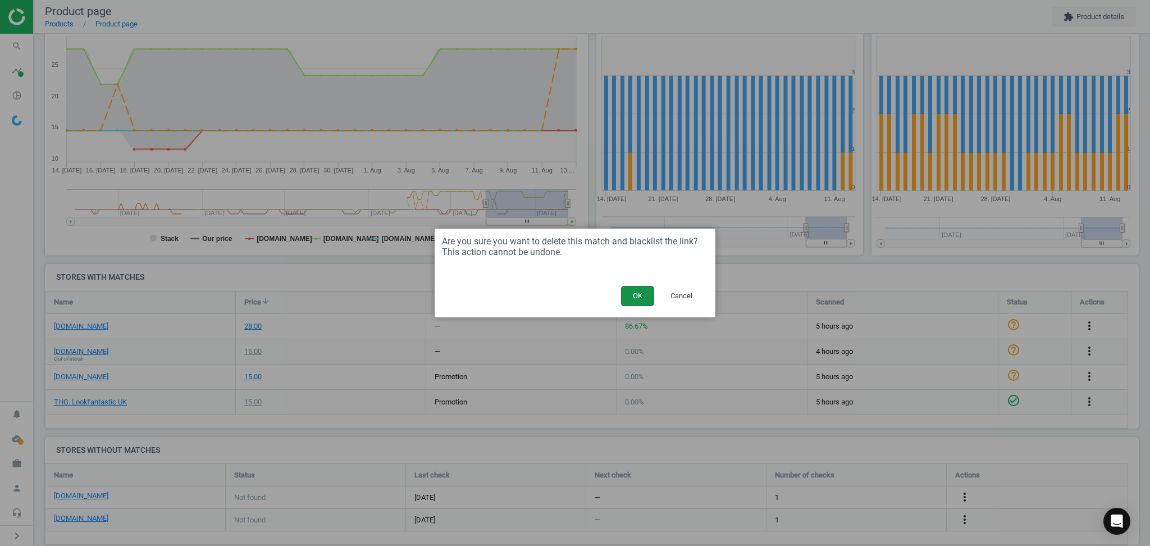
click at [631, 297] on button "OK" at bounding box center [637, 296] width 33 height 20
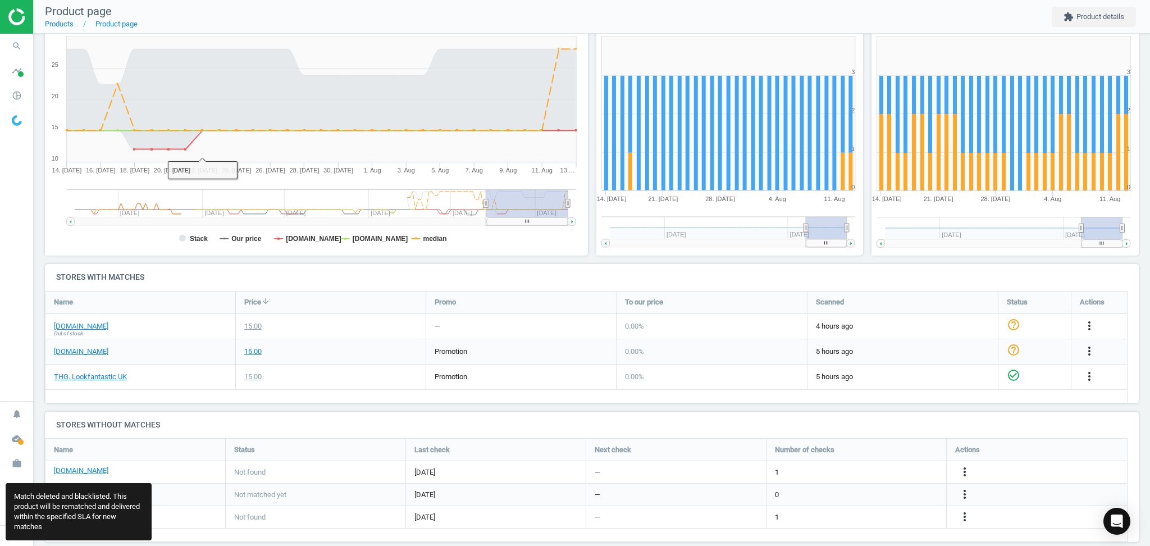
scroll to position [5, 5]
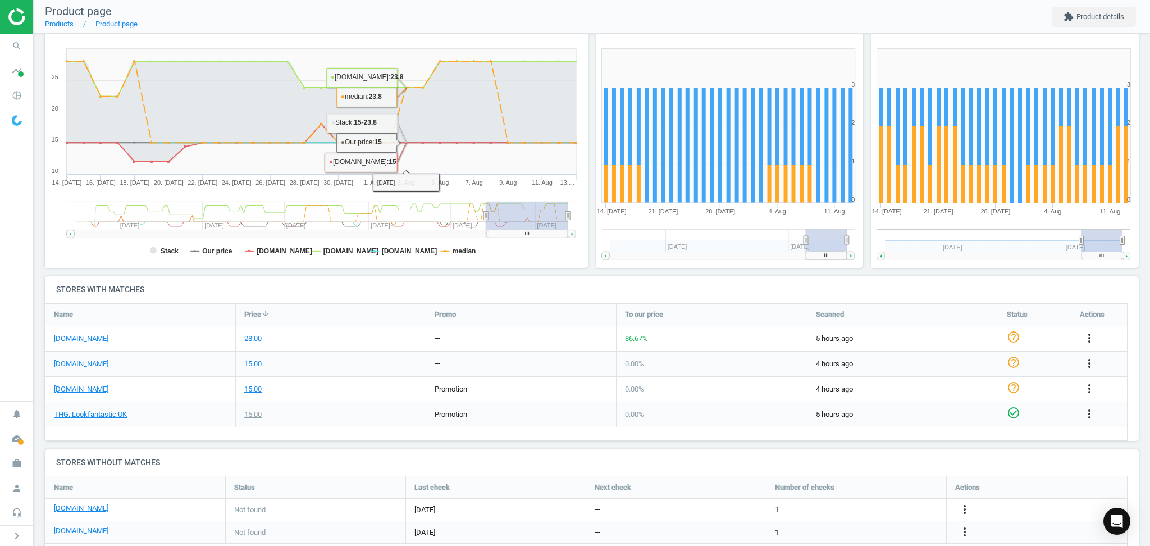
scroll to position [149, 0]
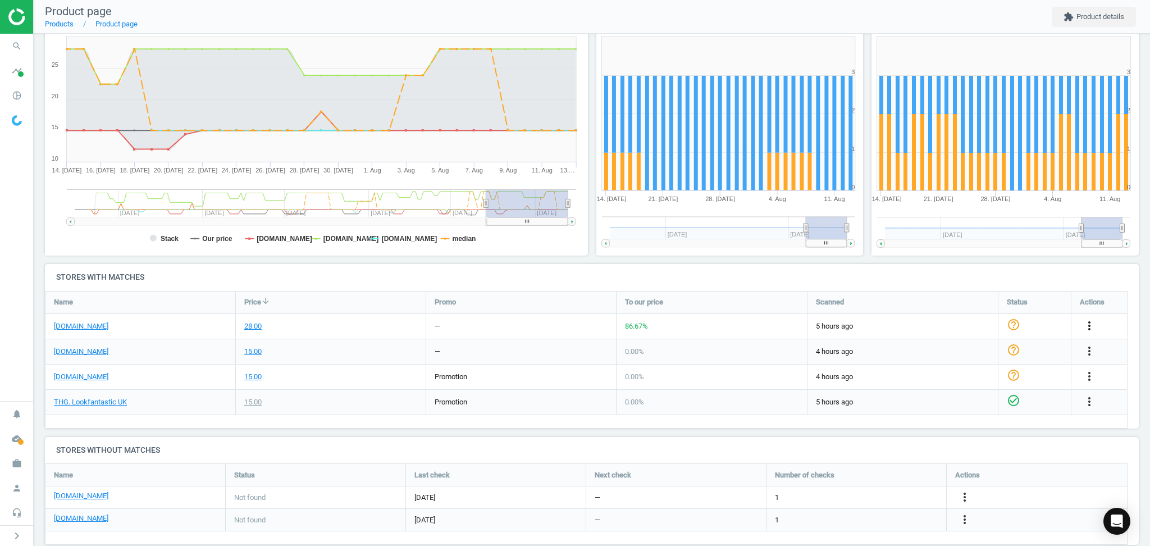
click at [1086, 321] on icon "more_vert" at bounding box center [1089, 325] width 13 height 13
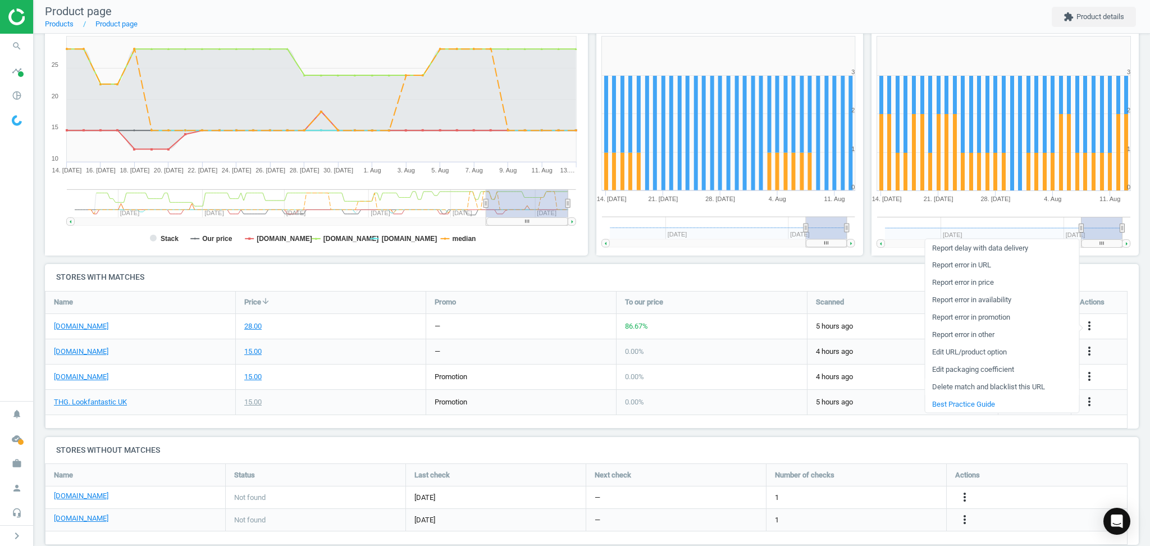
click at [994, 385] on link "Delete match and blacklist this URL" at bounding box center [1002, 386] width 154 height 17
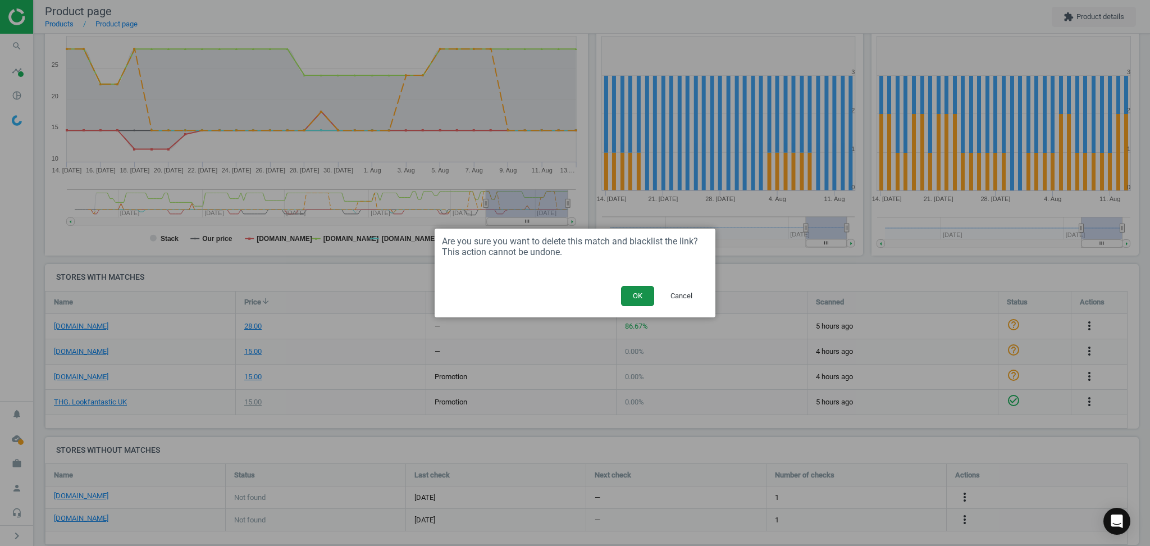
click at [635, 299] on button "OK" at bounding box center [637, 296] width 33 height 20
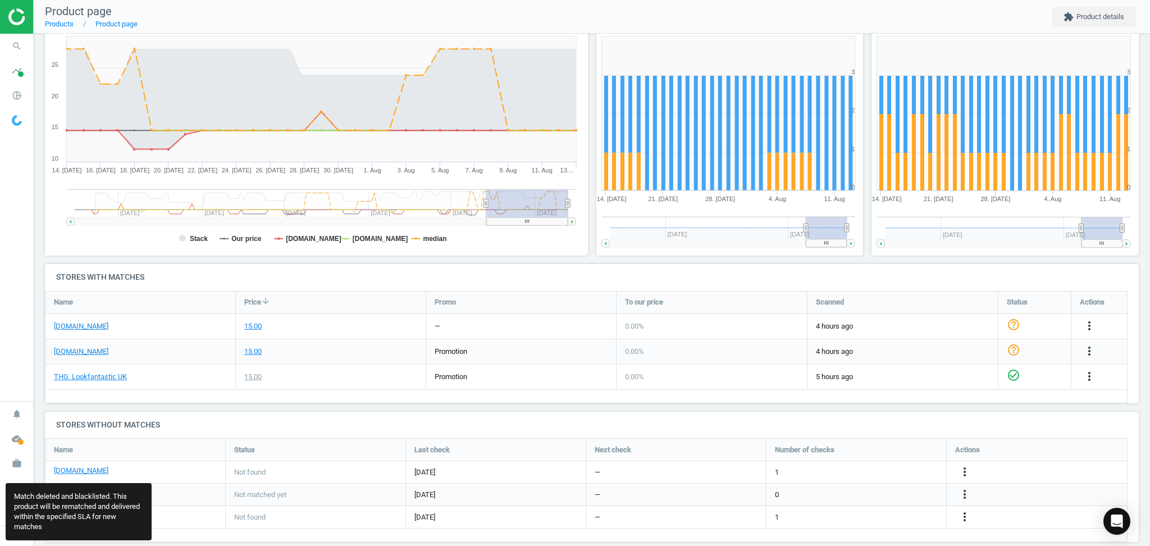
scroll to position [5, 5]
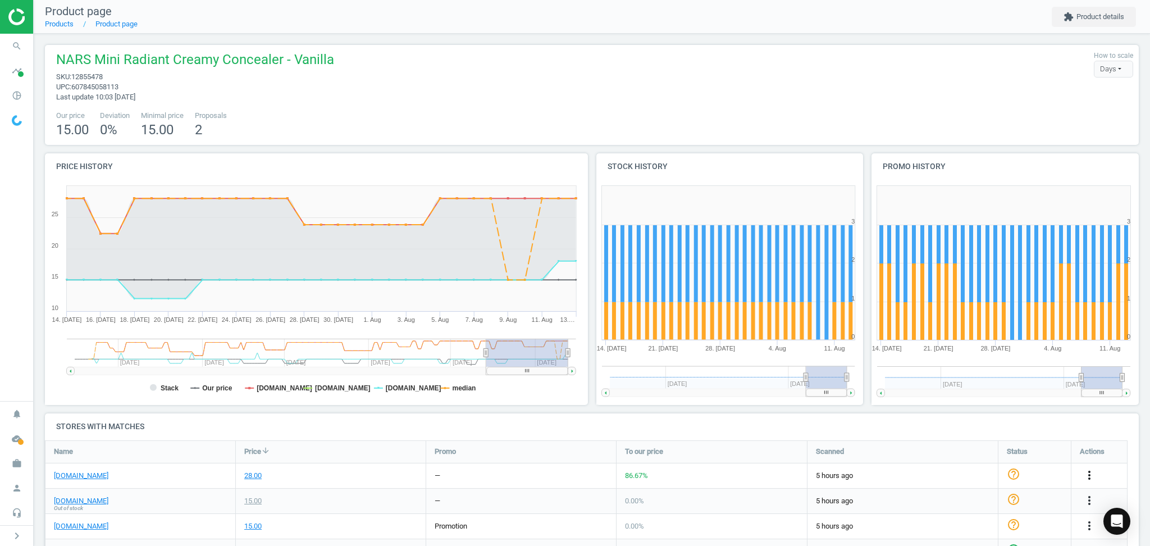
click at [1090, 475] on icon "more_vert" at bounding box center [1089, 474] width 13 height 13
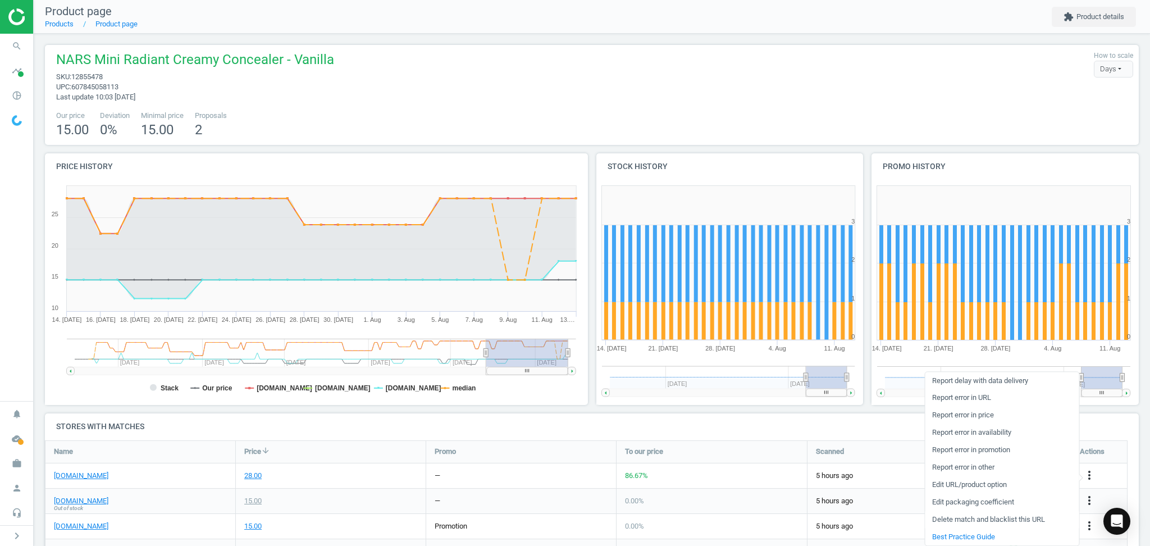
click at [966, 521] on link "Delete match and blacklist this URL" at bounding box center [1002, 519] width 154 height 17
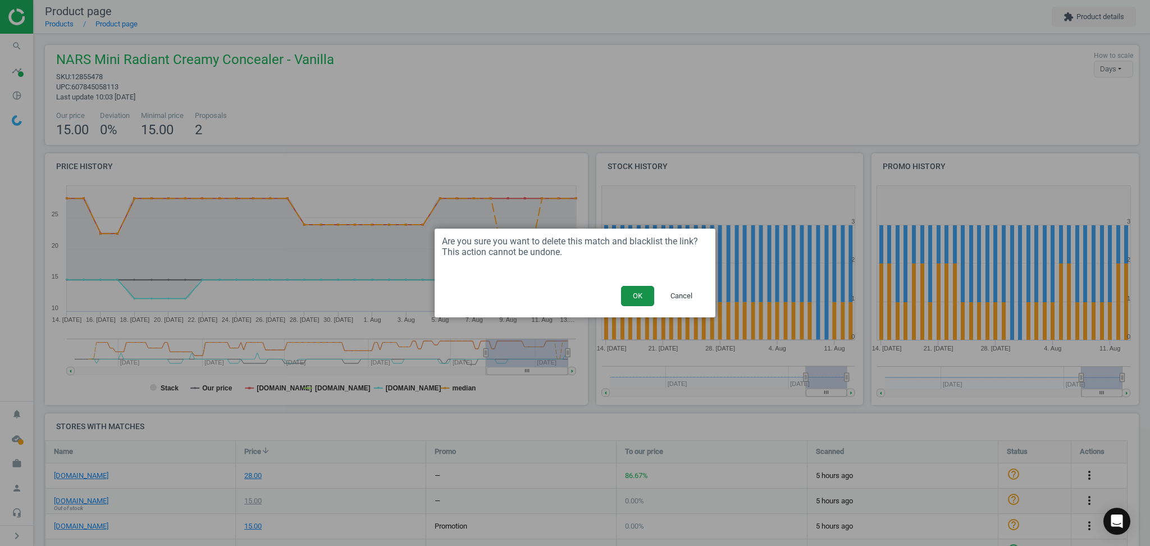
click at [645, 298] on button "OK" at bounding box center [637, 296] width 33 height 20
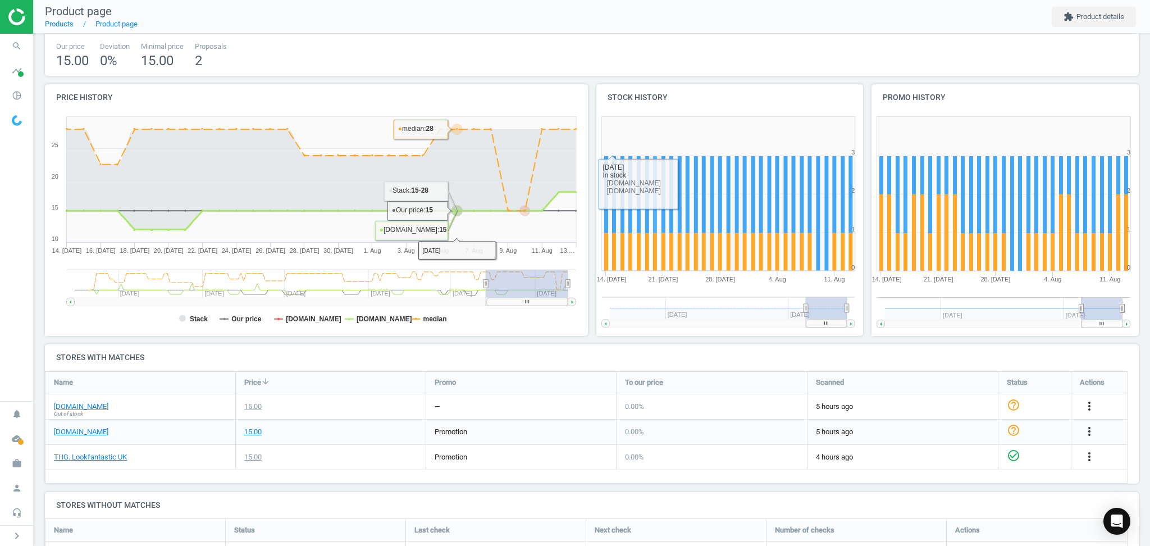
scroll to position [149, 0]
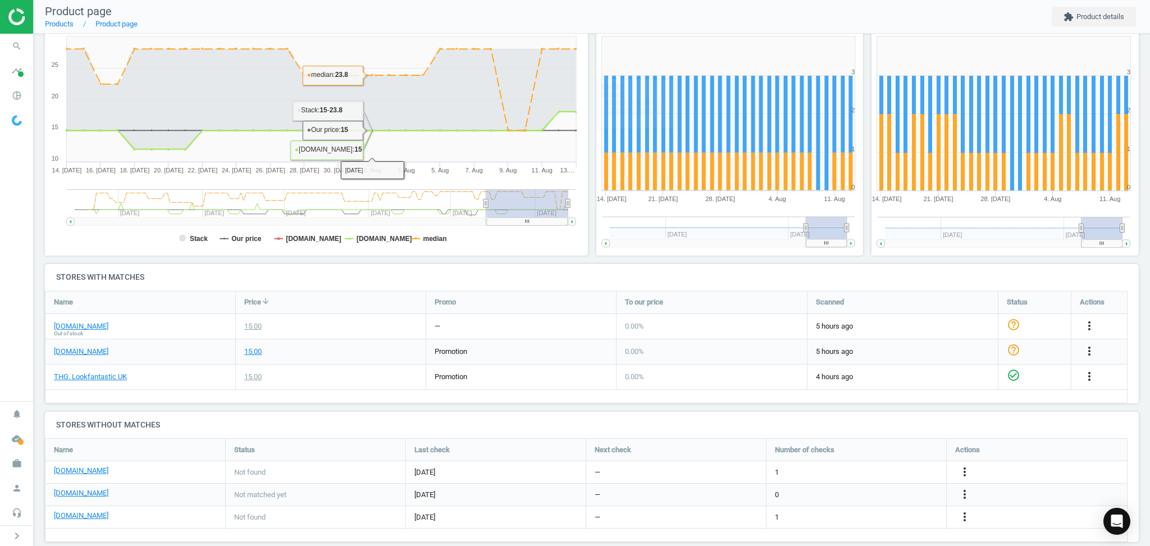
click at [398, 308] on div "Price arrow_downward" at bounding box center [331, 303] width 190 height 22
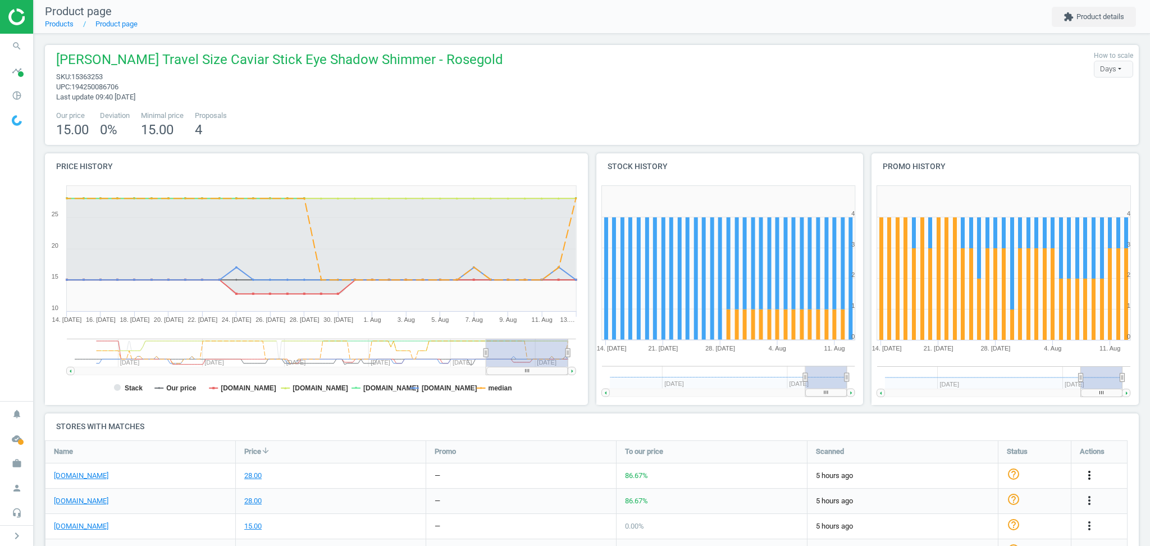
click at [1087, 472] on icon "more_vert" at bounding box center [1089, 474] width 13 height 13
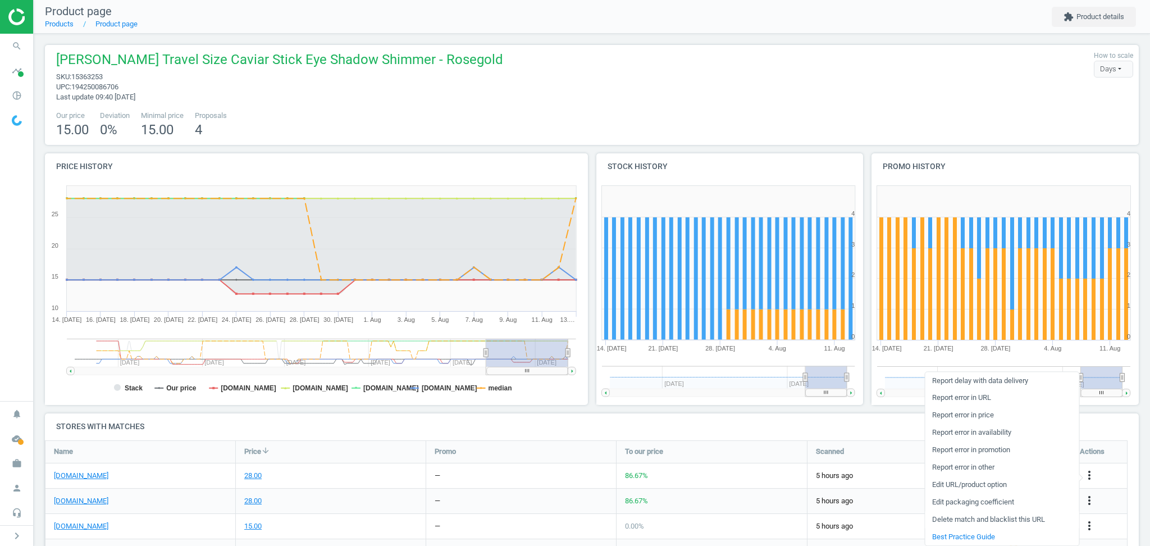
click at [971, 521] on link "Delete match and blacklist this URL" at bounding box center [1002, 519] width 154 height 17
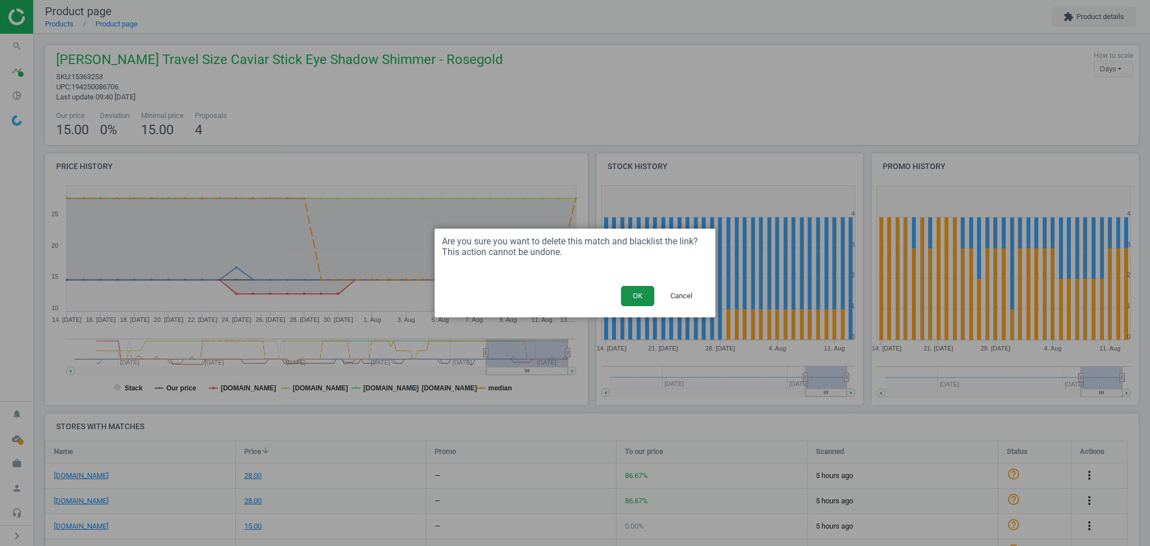
click at [627, 298] on button "OK" at bounding box center [637, 296] width 33 height 20
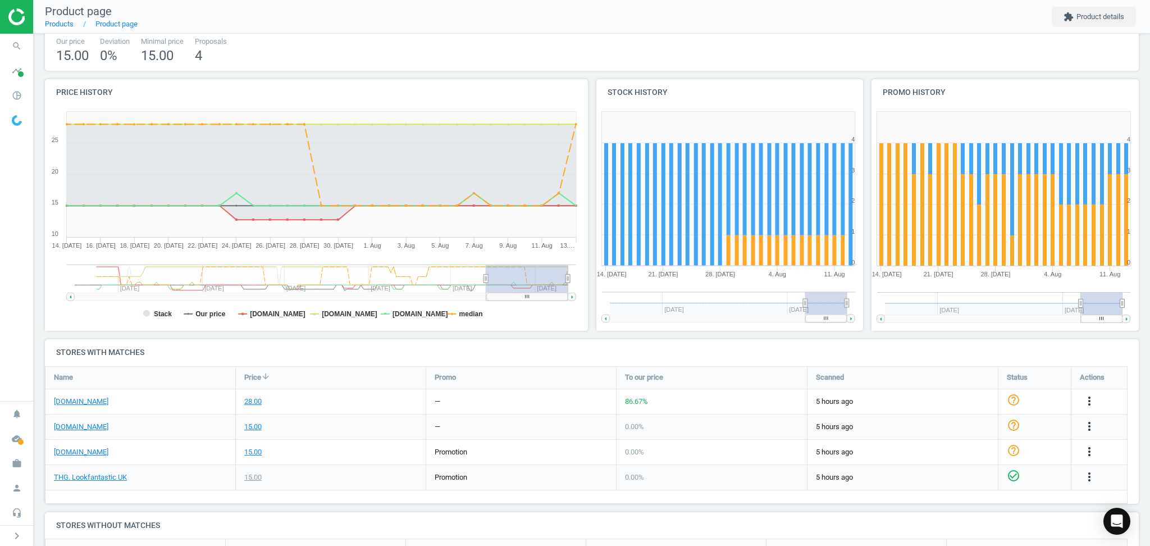
scroll to position [75, 0]
click at [1089, 399] on icon "more_vert" at bounding box center [1089, 400] width 13 height 13
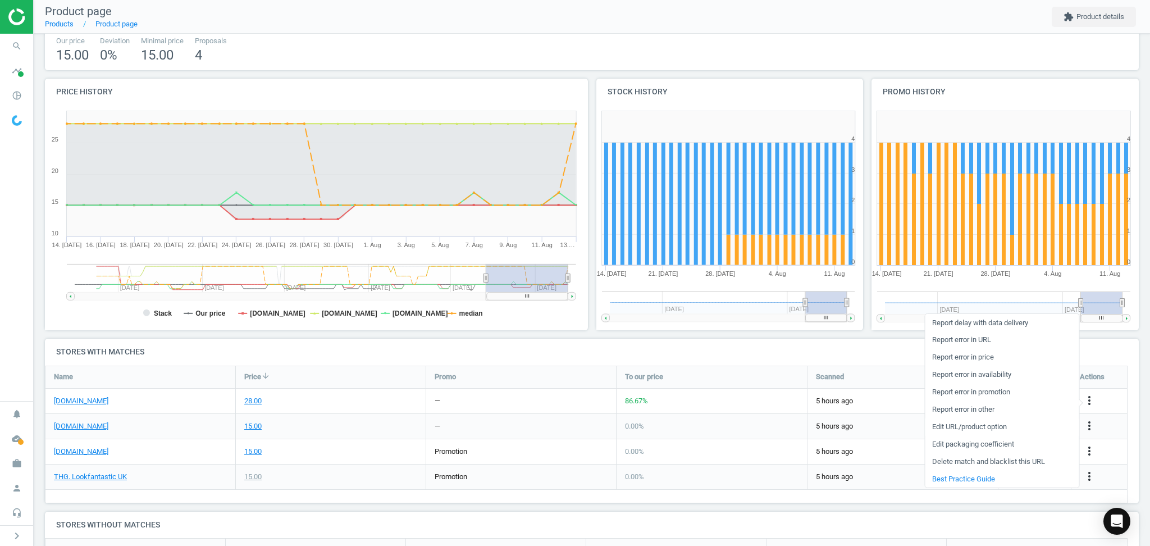
click at [969, 424] on link "Edit URL/product option" at bounding box center [1002, 426] width 154 height 17
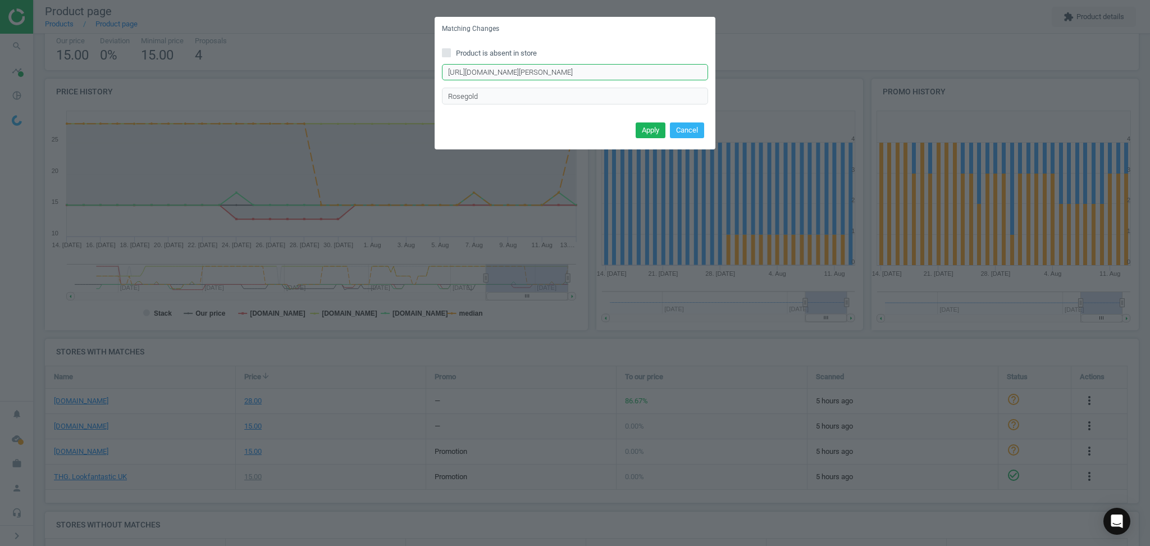
click at [571, 75] on input "[URL][DOMAIN_NAME][PERSON_NAME]" at bounding box center [575, 72] width 266 height 17
paste input "mini-caviar-stick-eye-shadow-shimmer-and-roseglow-1"
type input "[URL][DOMAIN_NAME][PERSON_NAME]"
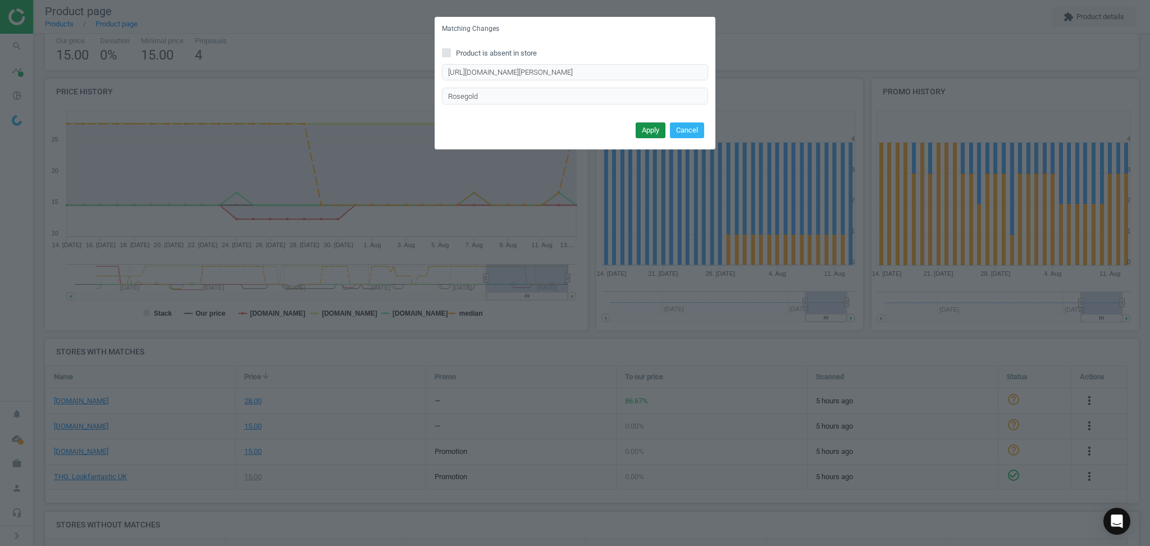
scroll to position [0, 0]
click at [645, 127] on button "Apply" at bounding box center [651, 130] width 30 height 16
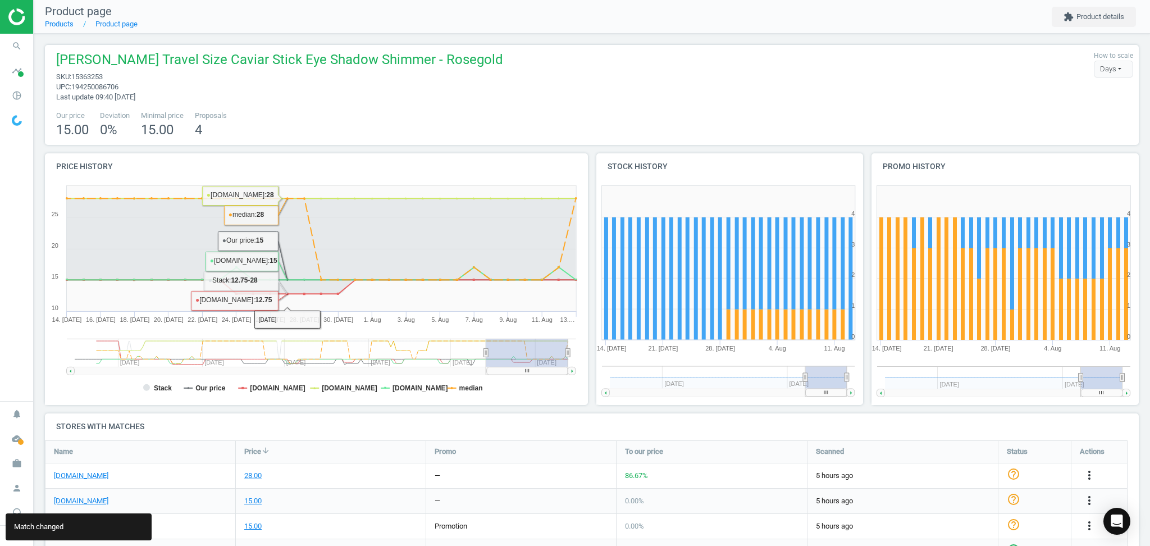
scroll to position [167, 0]
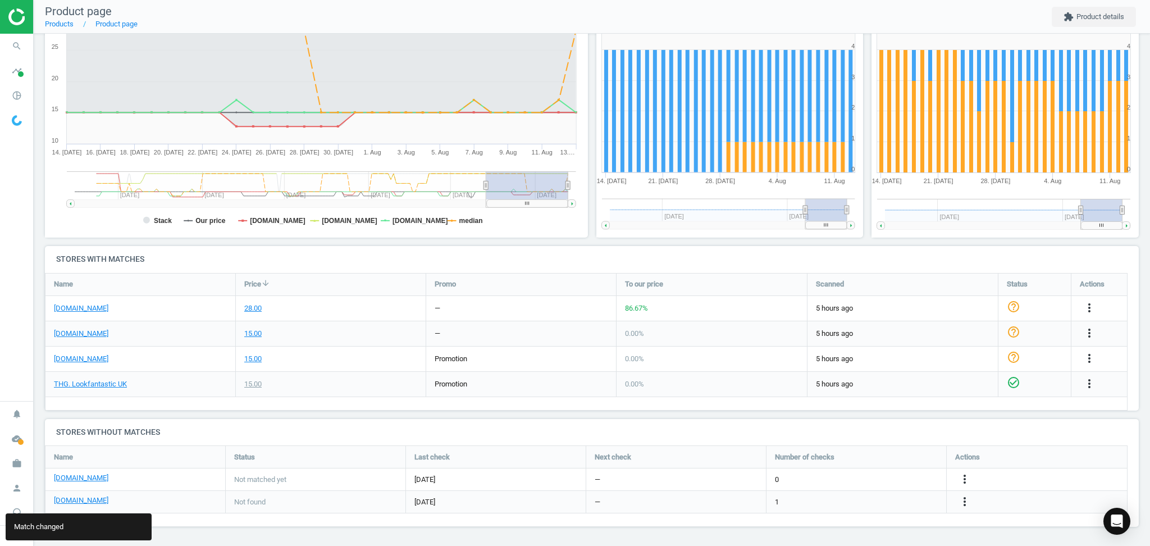
click at [351, 329] on div "15.00" at bounding box center [331, 333] width 190 height 25
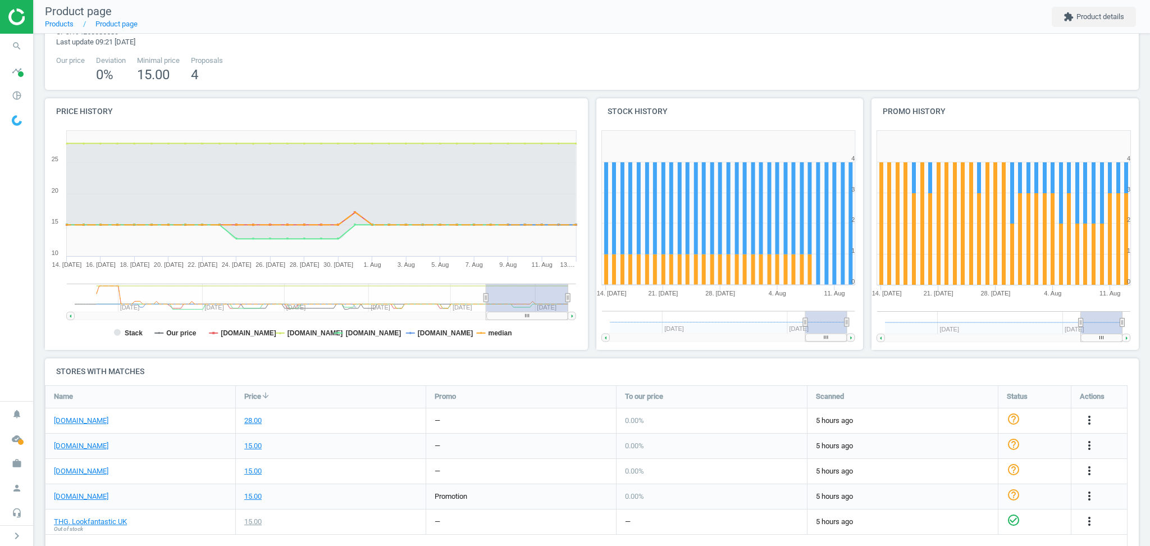
scroll to position [75, 0]
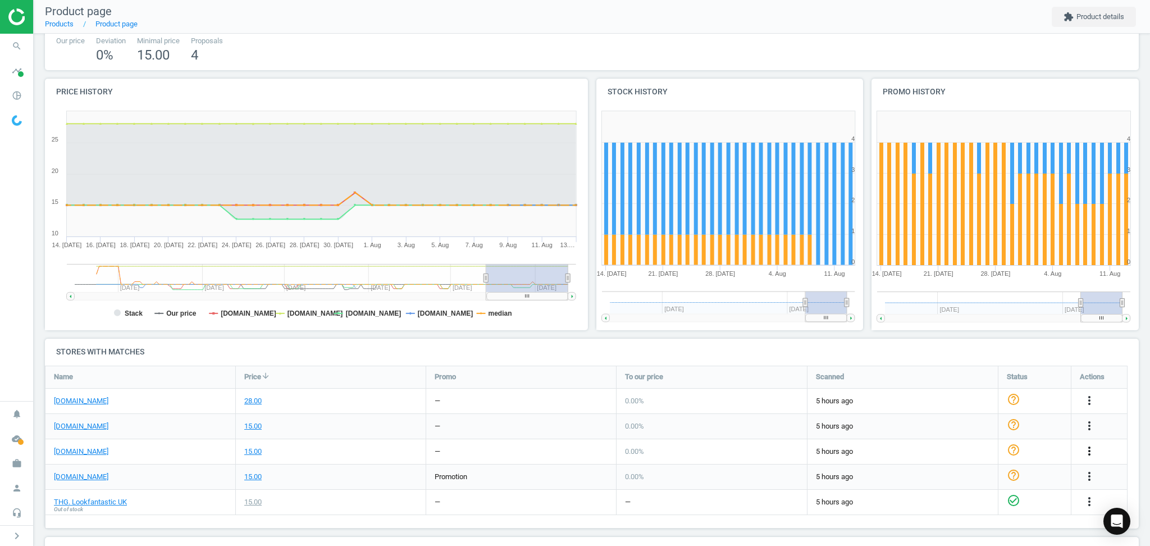
click at [1086, 449] on icon "more_vert" at bounding box center [1089, 450] width 13 height 13
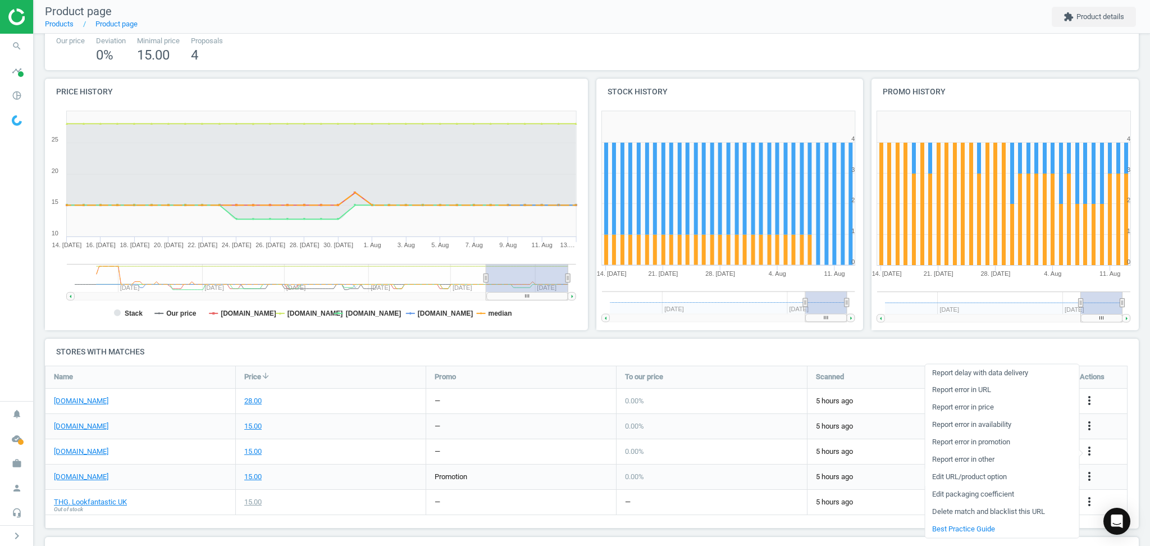
click at [953, 475] on link "Edit URL/product option" at bounding box center [1002, 476] width 154 height 17
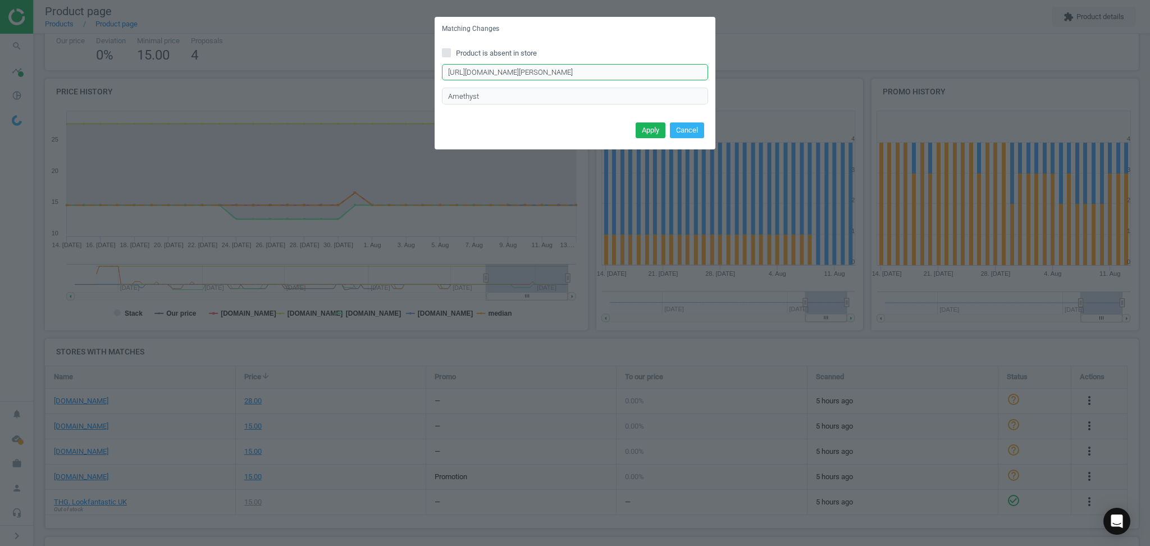
scroll to position [0, 49]
drag, startPoint x: 498, startPoint y: 72, endPoint x: 783, endPoint y: 106, distance: 286.8
click at [783, 106] on div "Matching Changes Product is absent in store [URL][DOMAIN_NAME][PERSON_NAME] Ent…" at bounding box center [575, 273] width 1150 height 546
click at [688, 73] on input "[URL][DOMAIN_NAME][PERSON_NAME]" at bounding box center [575, 72] width 266 height 17
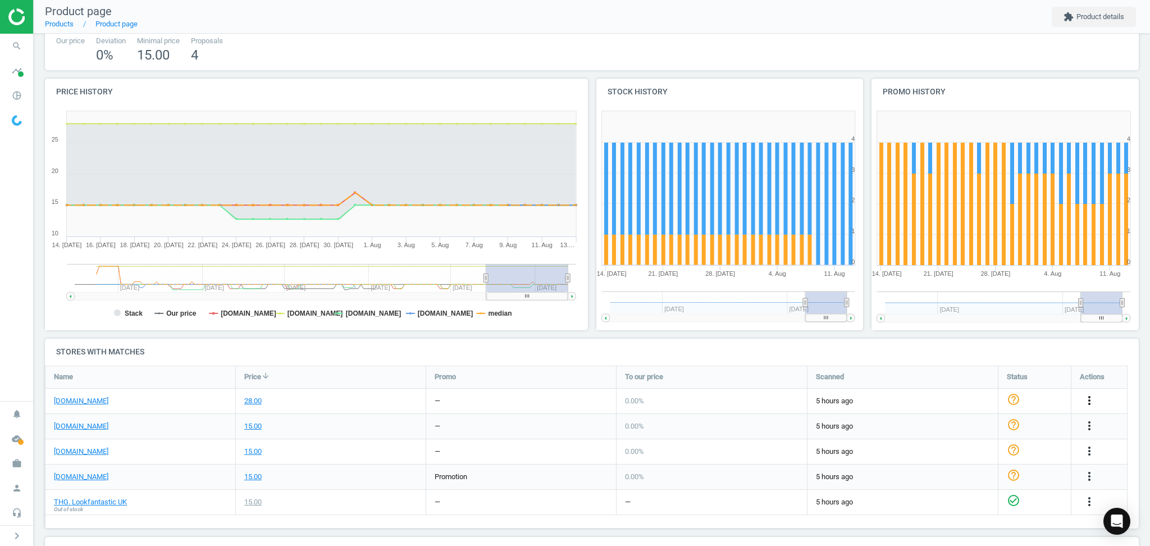
click at [1093, 398] on icon "more_vert" at bounding box center [1089, 400] width 13 height 13
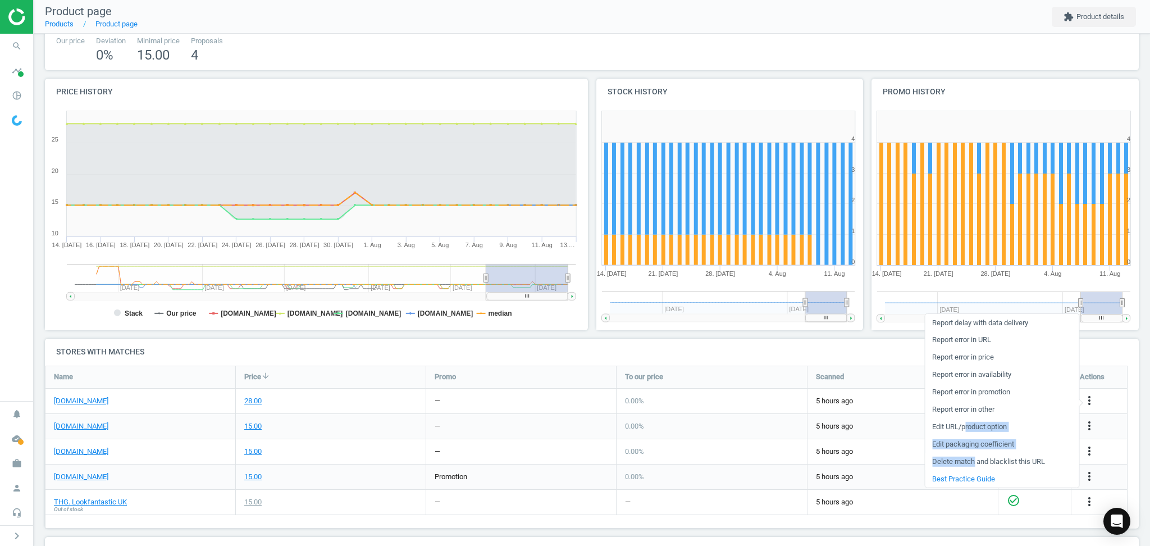
drag, startPoint x: 965, startPoint y: 424, endPoint x: 974, endPoint y: 462, distance: 39.8
click at [974, 462] on ul "Report delay with data delivery Report error in URL Report error in price Repor…" at bounding box center [1002, 401] width 154 height 174
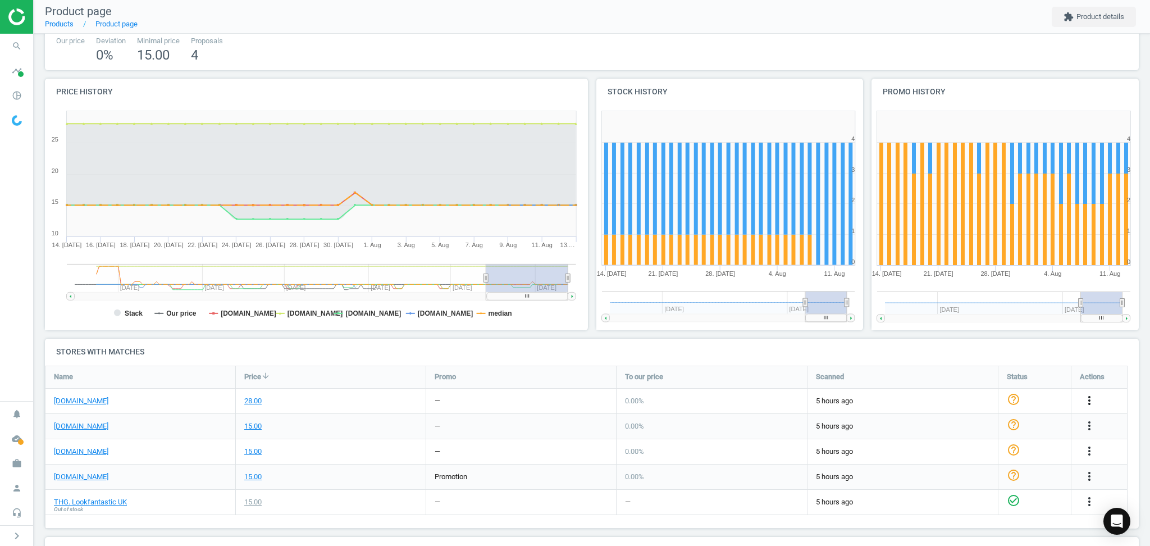
click at [1085, 403] on icon "more_vert" at bounding box center [1089, 400] width 13 height 13
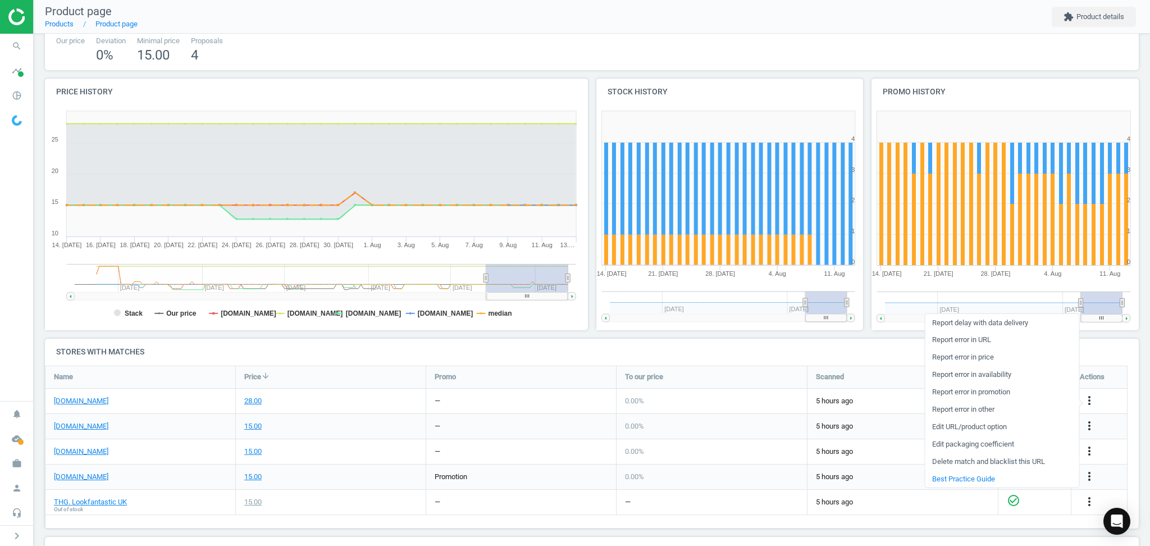
click at [982, 460] on link "Delete match and blacklist this URL" at bounding box center [1002, 461] width 154 height 17
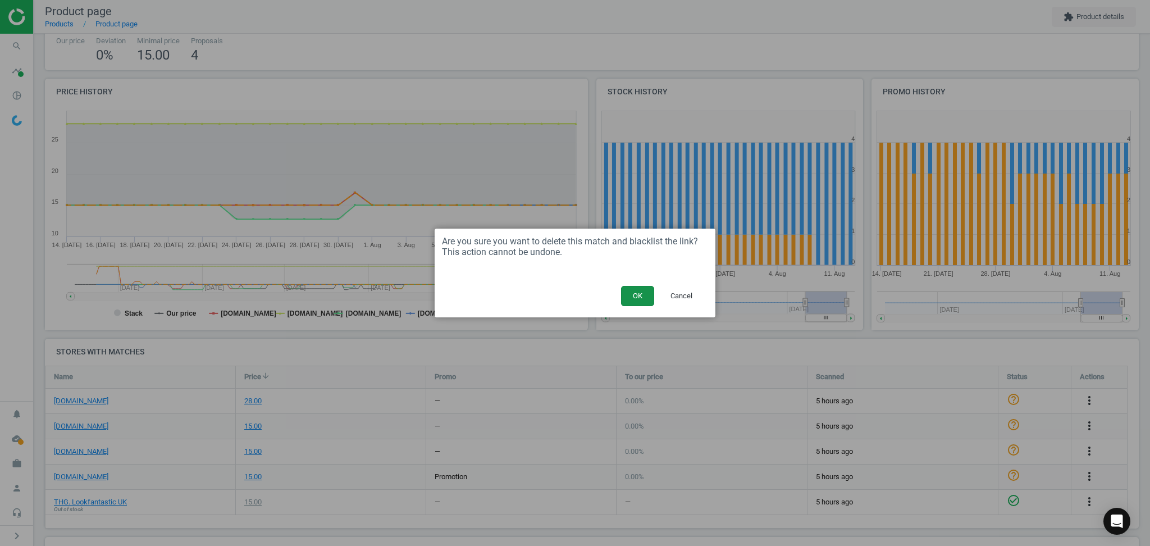
click at [625, 296] on button "OK" at bounding box center [637, 296] width 33 height 20
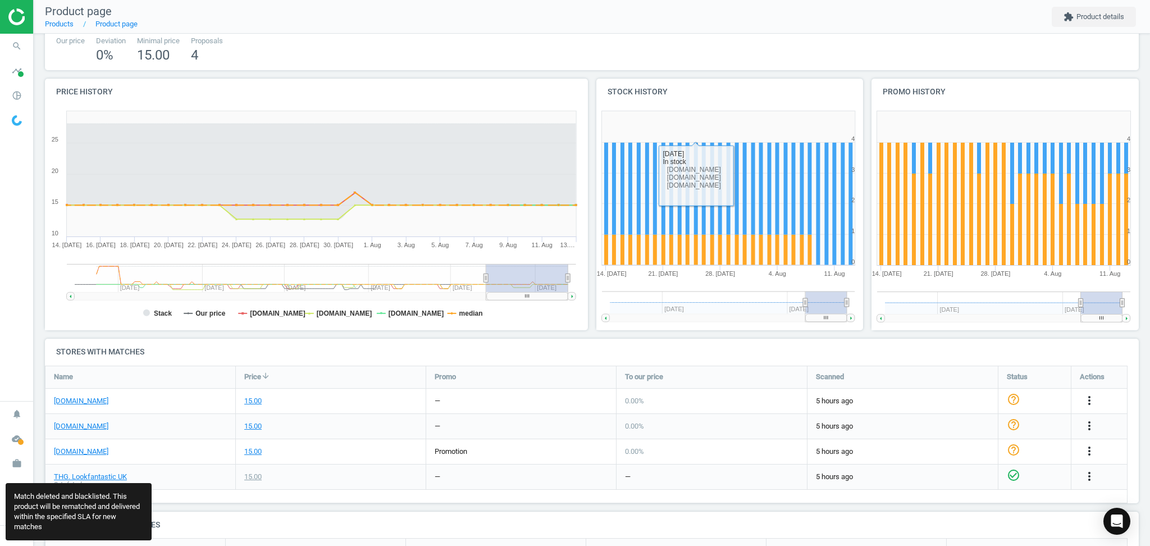
scroll to position [104, 1105]
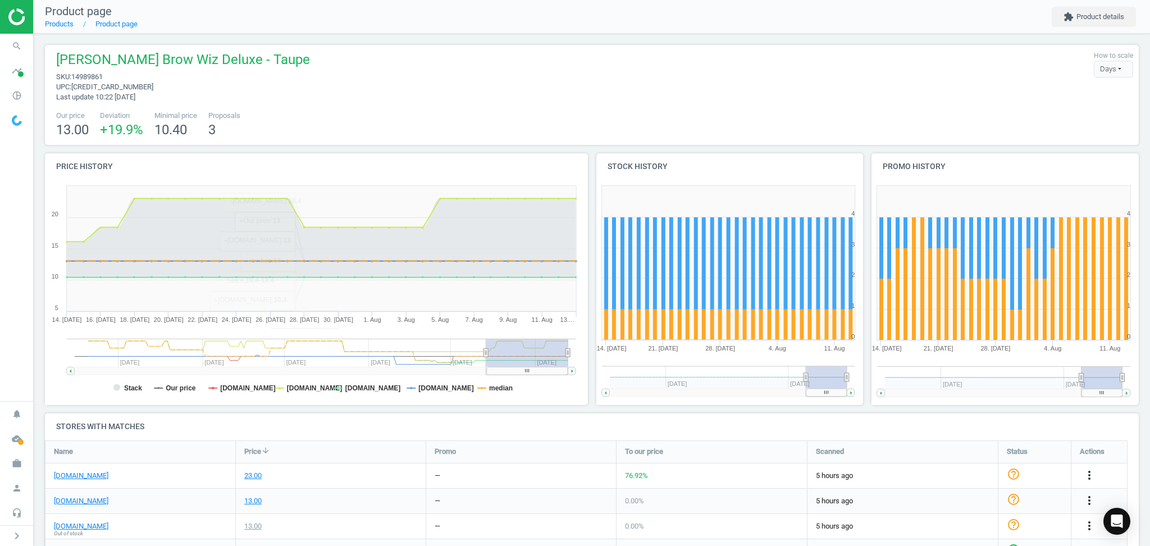
click at [403, 474] on div "23.00" at bounding box center [331, 475] width 190 height 25
click at [1089, 471] on icon "more_vert" at bounding box center [1089, 474] width 13 height 13
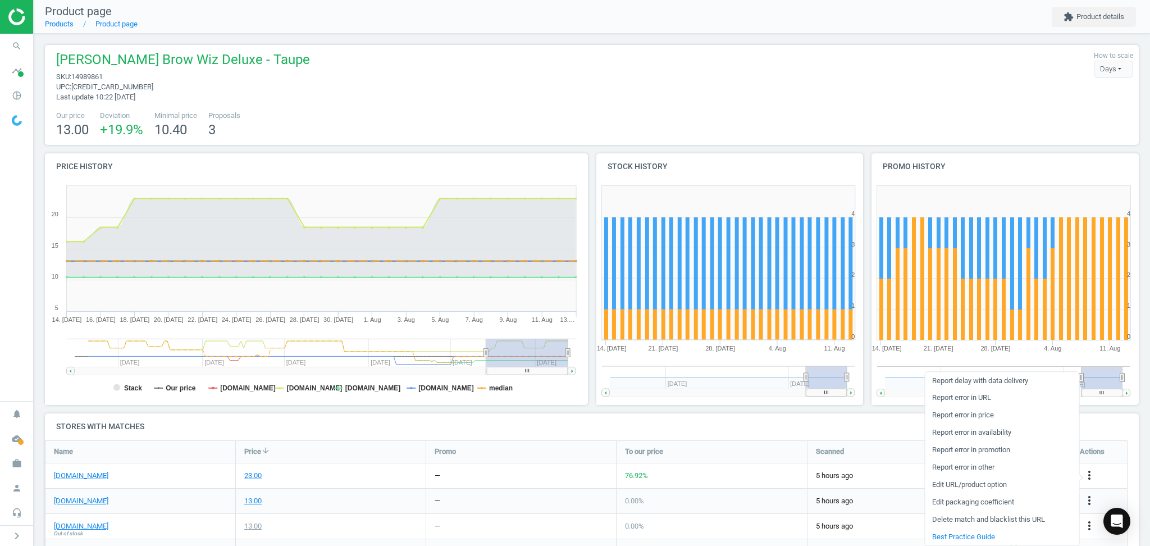
click at [974, 481] on link "Edit URL/product option" at bounding box center [1002, 484] width 154 height 17
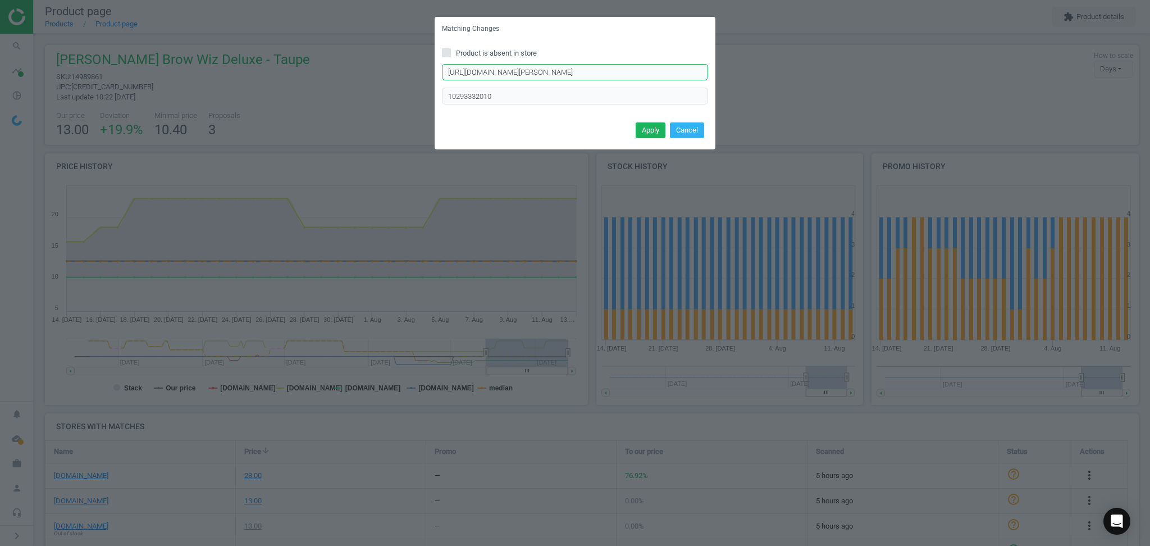
drag, startPoint x: 552, startPoint y: 68, endPoint x: 662, endPoint y: 68, distance: 109.5
click at [662, 68] on input "https://www.boots.com/anastasia-beverly-hills-brow-wiz-10293332" at bounding box center [575, 72] width 266 height 17
click at [663, 68] on input "https://www.boots.com/anastasia-beverly-hills-brow-wiz-10293332" at bounding box center [575, 72] width 266 height 17
click at [704, 129] on button "Cancel" at bounding box center [687, 130] width 34 height 16
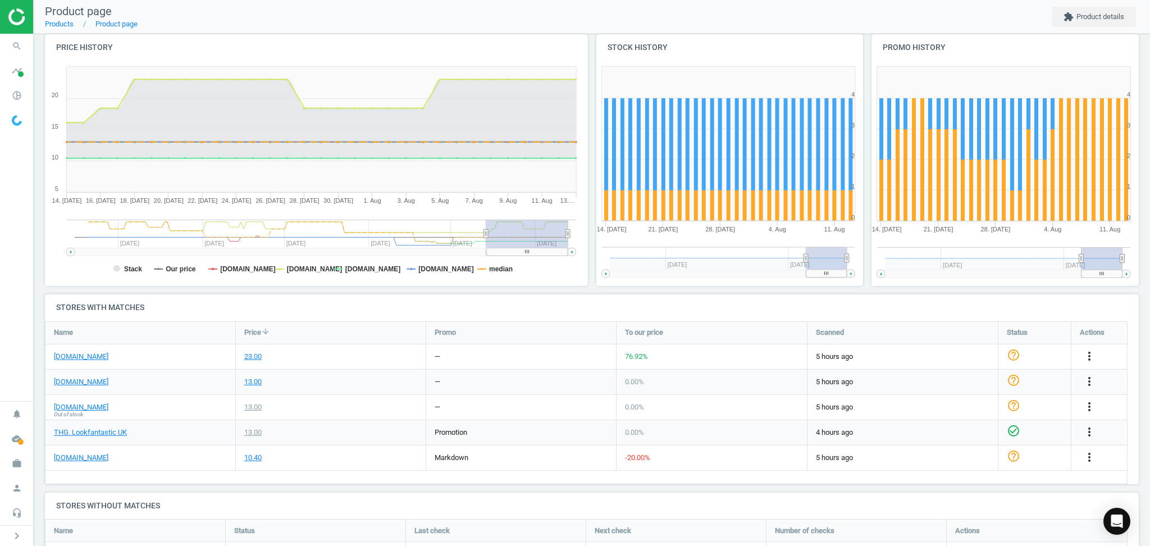
scroll to position [171, 0]
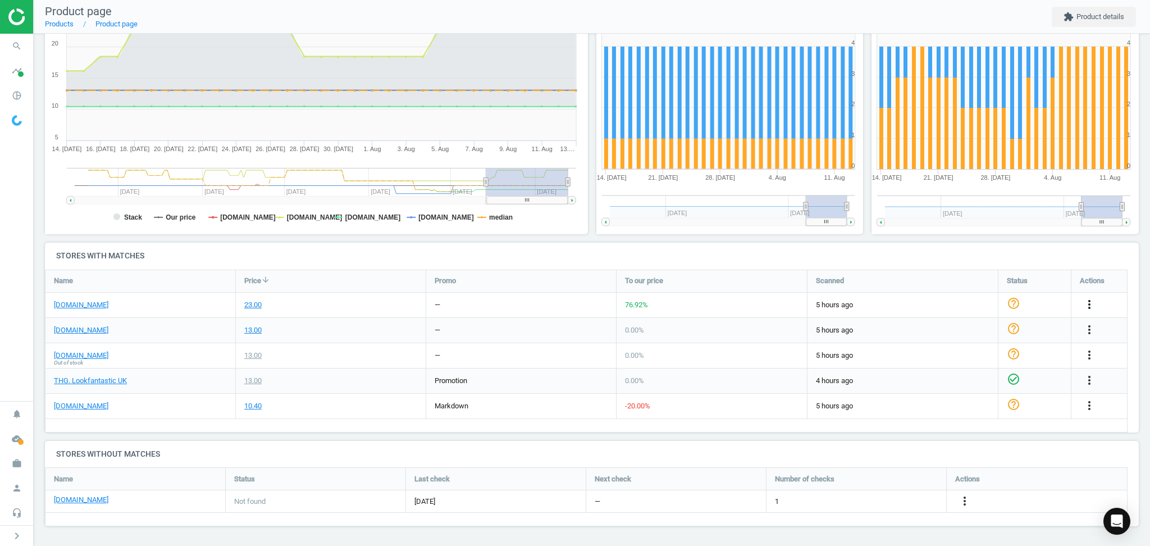
click at [1093, 302] on icon "more_vert" at bounding box center [1089, 304] width 13 height 13
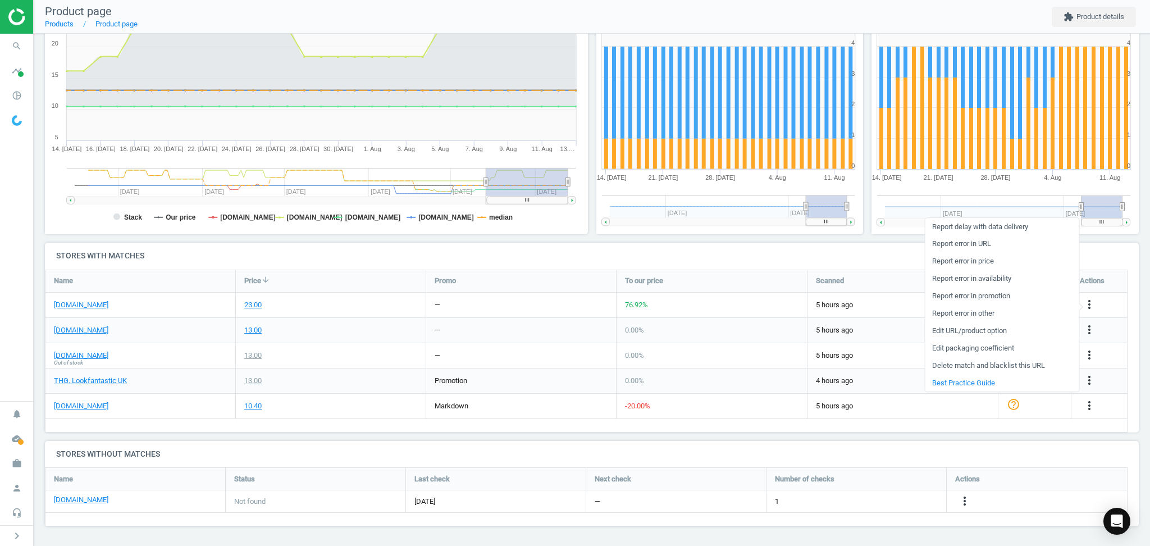
click at [950, 333] on link "Edit URL/product option" at bounding box center [1002, 330] width 154 height 17
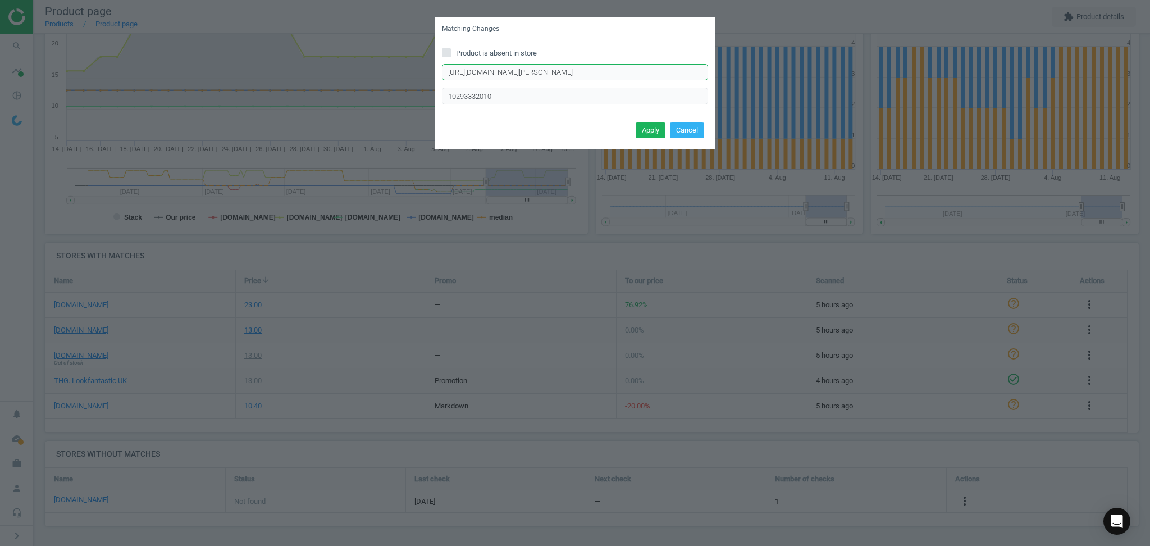
click at [525, 73] on input "https://www.boots.com/anastasia-beverly-hills-brow-wiz-10293332" at bounding box center [575, 72] width 266 height 17
paste input "deluxe-1034238"
type input "https://www.boots.com/anastasia-beverly-hills-brow-wiz-deluxe-10342382"
click at [514, 97] on input "10293332010" at bounding box center [575, 96] width 266 height 17
paste input "342382002"
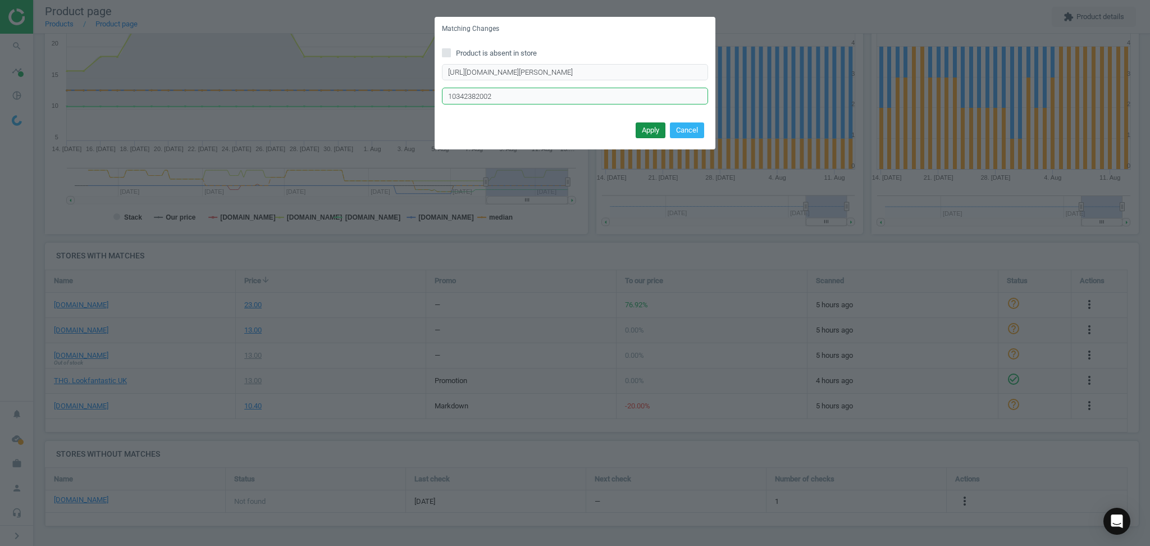
type input "10342382002"
click at [646, 133] on button "Apply" at bounding box center [651, 130] width 30 height 16
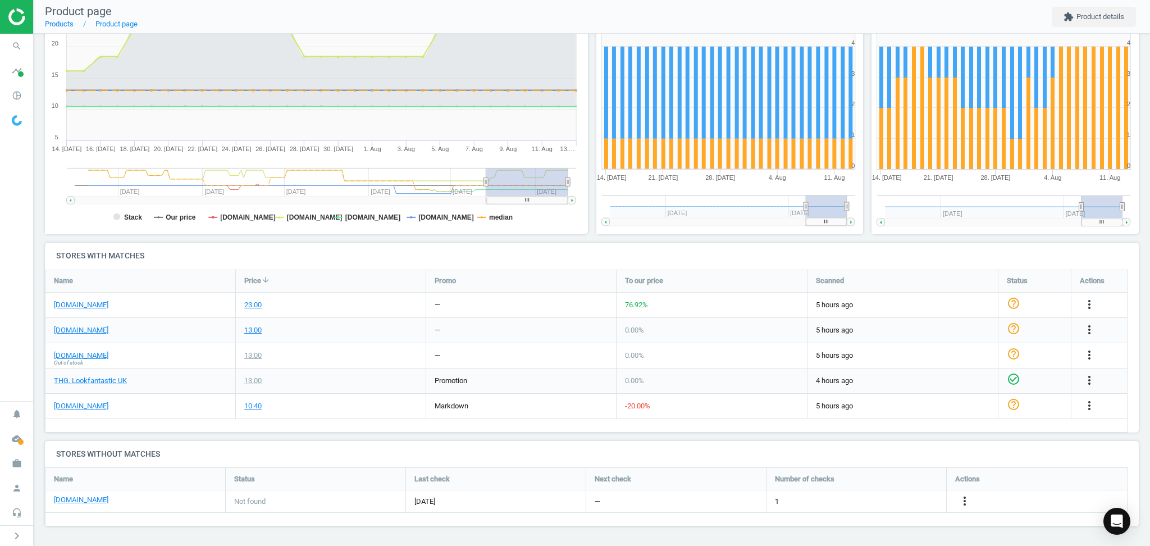
click at [537, 371] on div "promotion" at bounding box center [521, 380] width 190 height 25
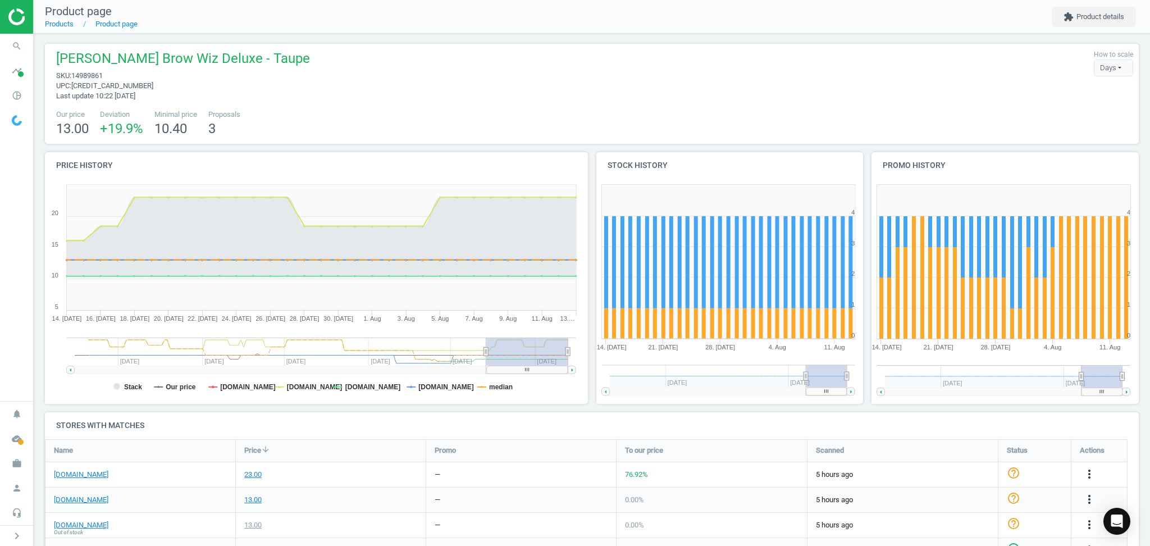
scroll to position [0, 0]
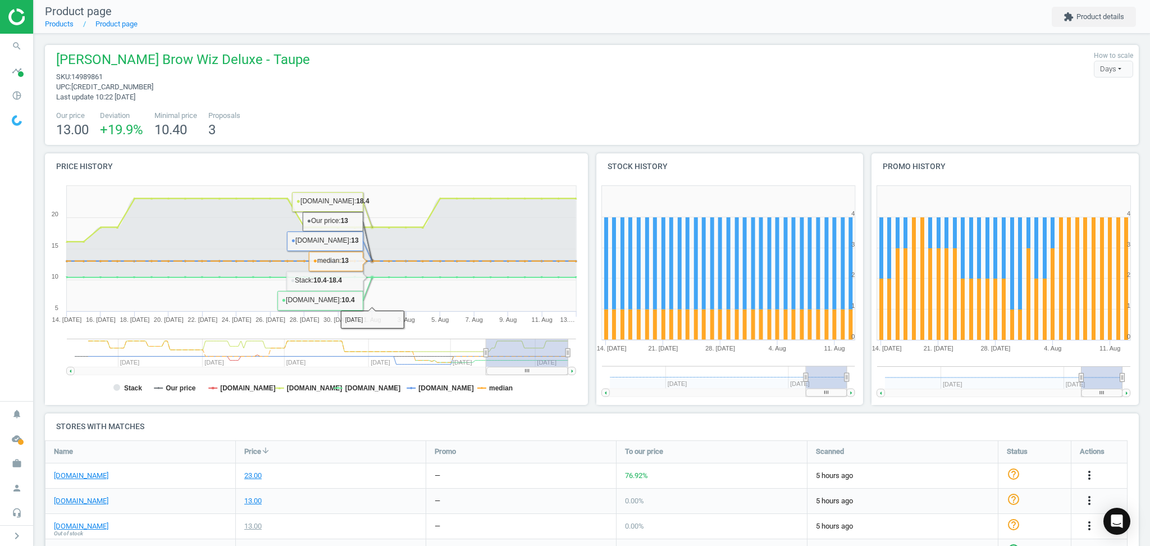
click at [480, 92] on div "Anastasia Beverly Hills Brow Wiz Deluxe - Taupe sku : 14989861 upc : 6893048603…" at bounding box center [592, 77] width 1083 height 52
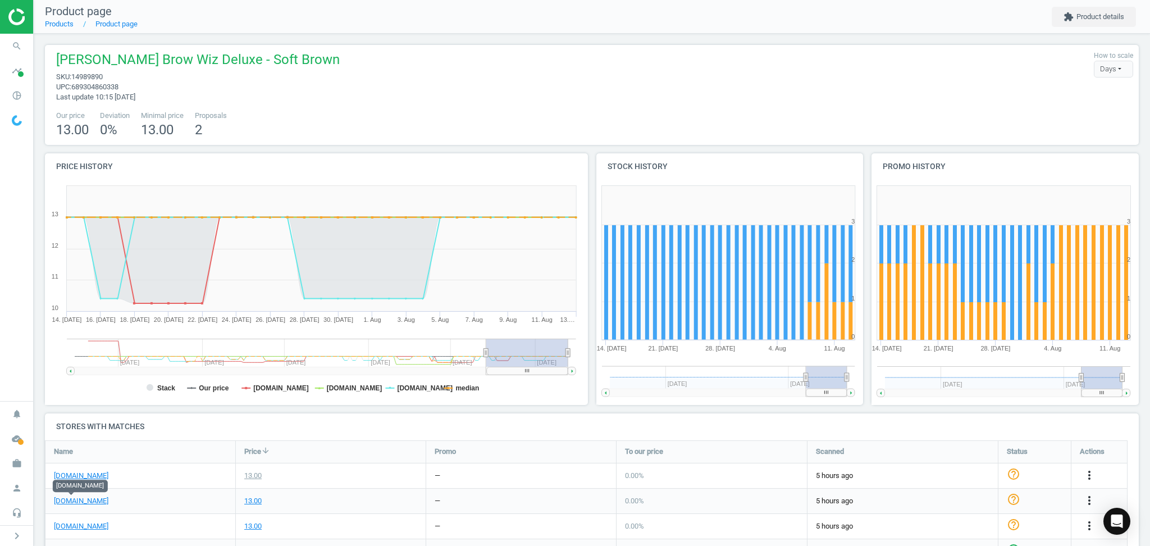
drag, startPoint x: 79, startPoint y: 499, endPoint x: 496, endPoint y: 166, distance: 533.9
click at [65, 502] on link "[DOMAIN_NAME]" at bounding box center [81, 501] width 54 height 10
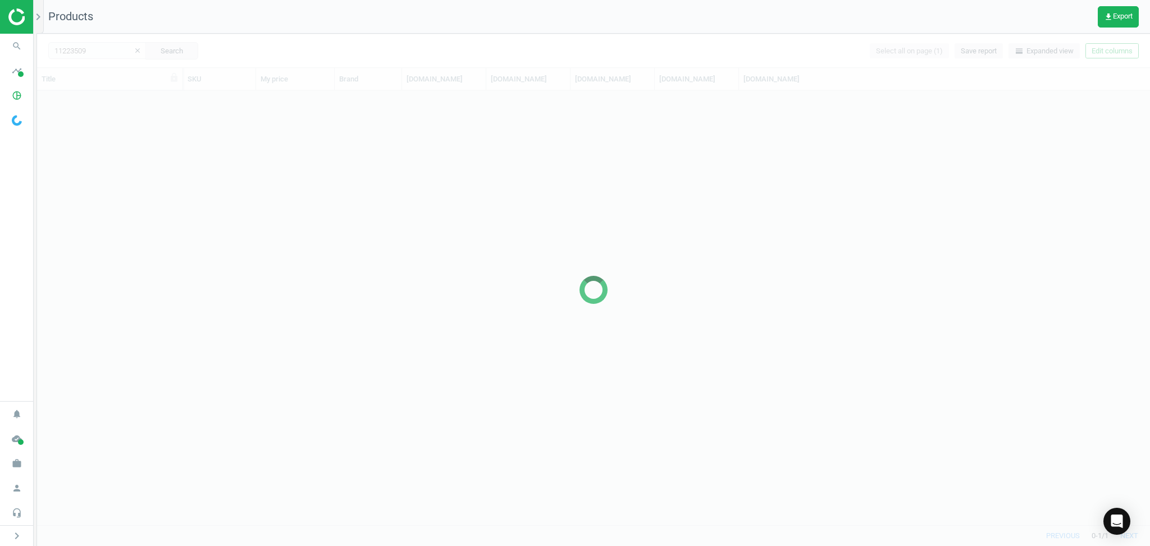
scroll to position [424, 1102]
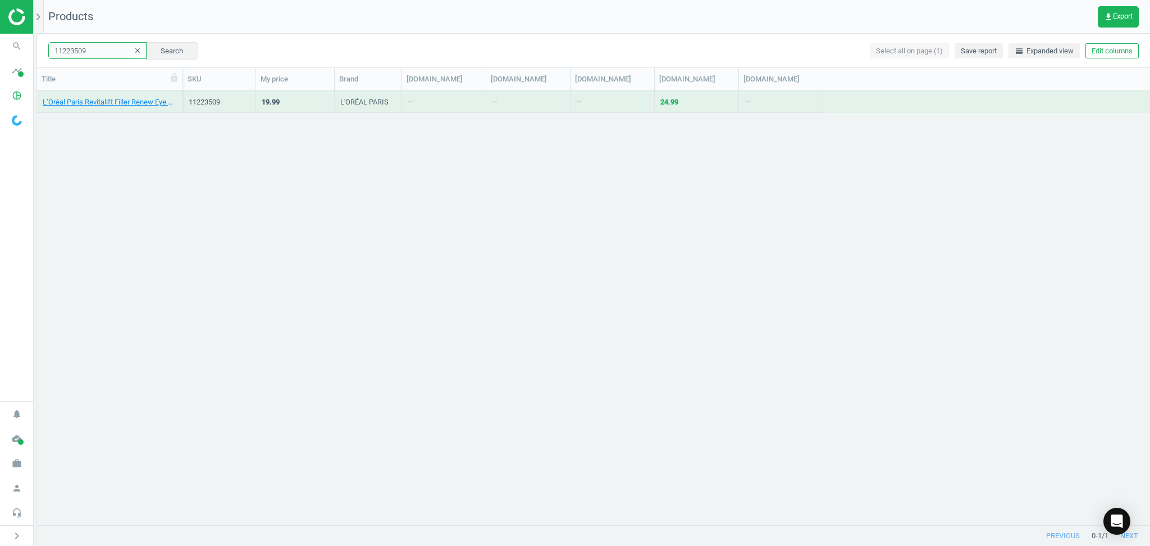
click at [99, 54] on input "11223509" at bounding box center [97, 50] width 98 height 17
paste input "3313312"
type input "13313312"
click at [145, 53] on button "Search" at bounding box center [171, 50] width 53 height 17
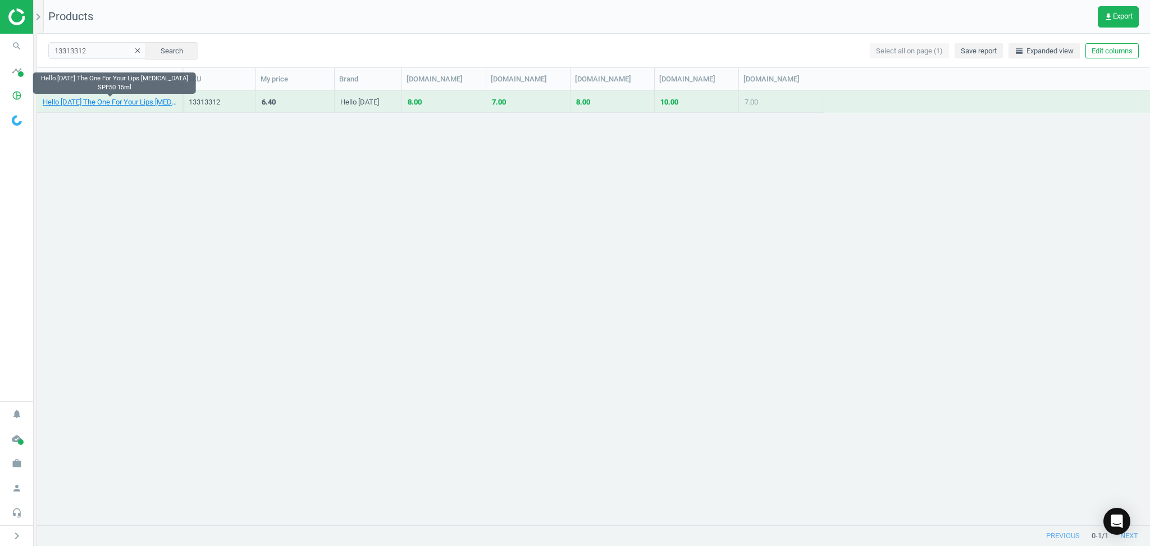
click at [108, 101] on link "Hello Sunday The One For Your Lips Lip Balm SPF50 15ml" at bounding box center [110, 102] width 134 height 10
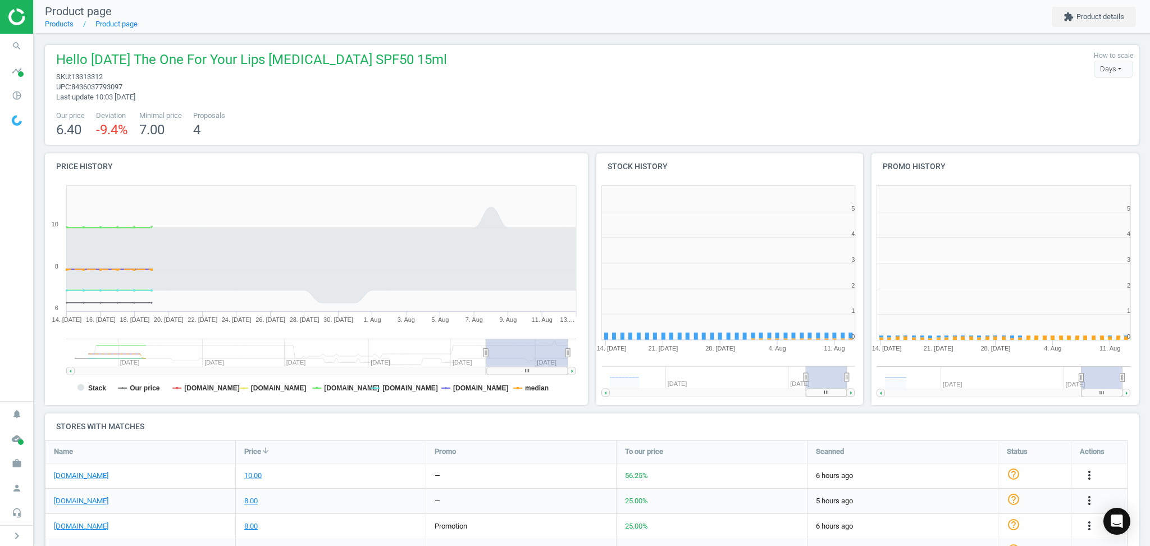
scroll to position [251, 291]
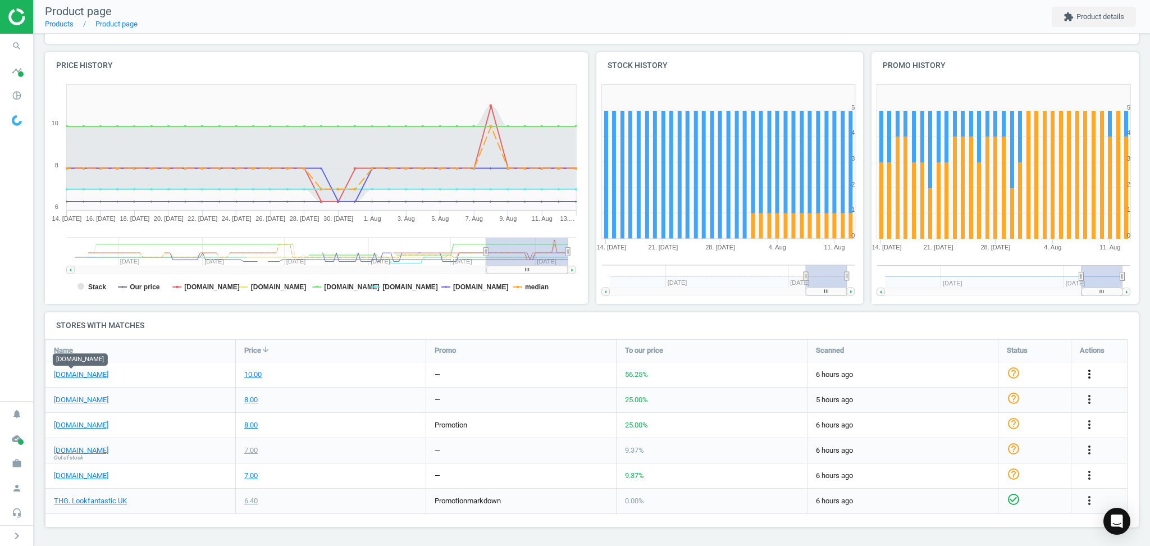
click at [1090, 369] on icon "more_vert" at bounding box center [1089, 373] width 13 height 13
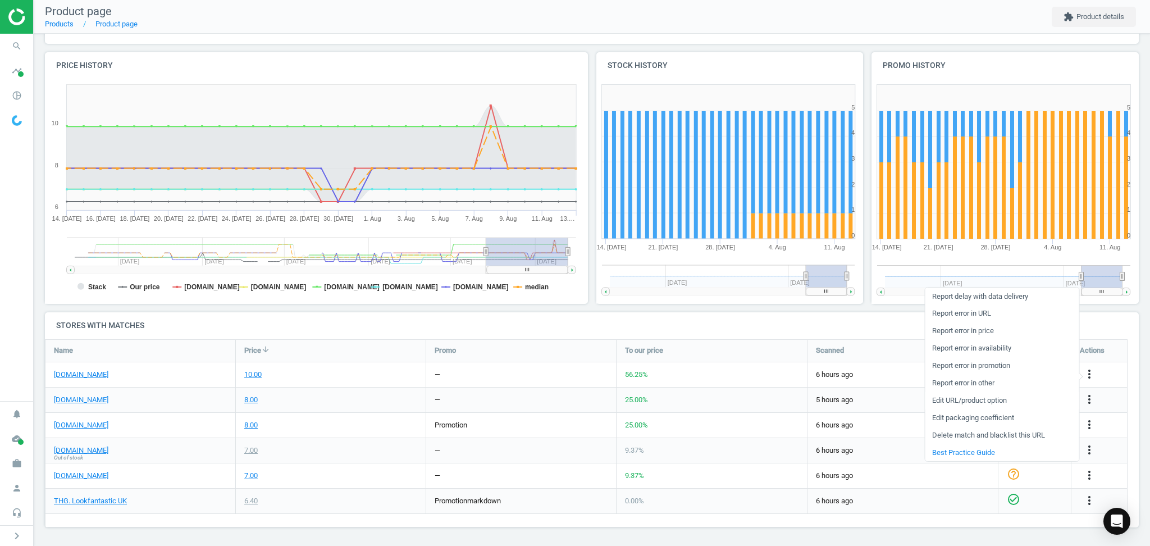
click at [951, 398] on link "Edit URL/product option" at bounding box center [1002, 400] width 154 height 17
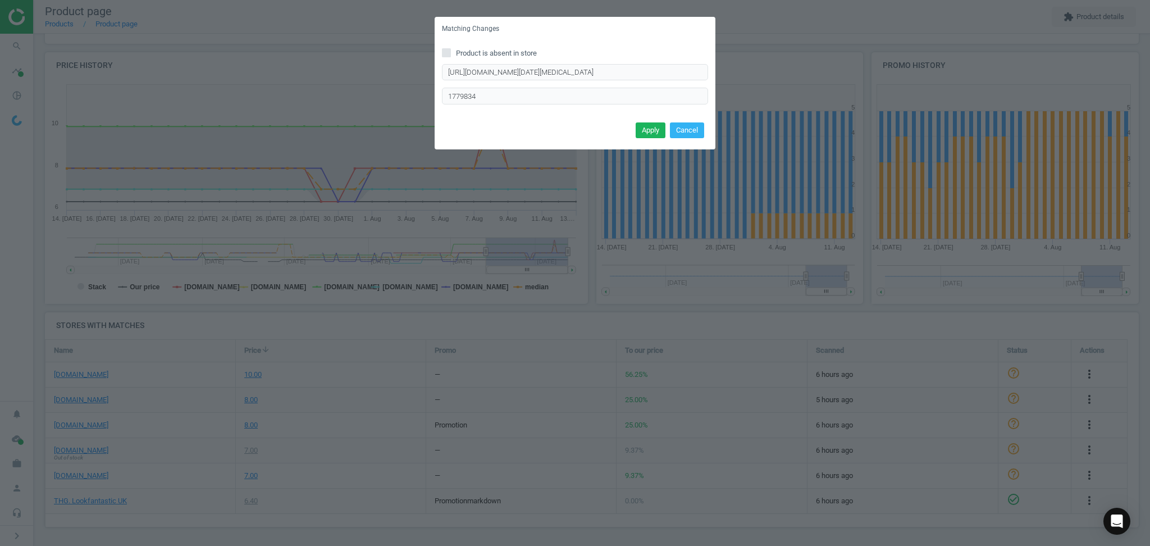
drag, startPoint x: 576, startPoint y: 56, endPoint x: 566, endPoint y: 57, distance: 10.3
click at [572, 56] on label "Product is absent in store" at bounding box center [575, 53] width 266 height 10
click at [450, 56] on input "Product is absent in store" at bounding box center [446, 52] width 7 height 7
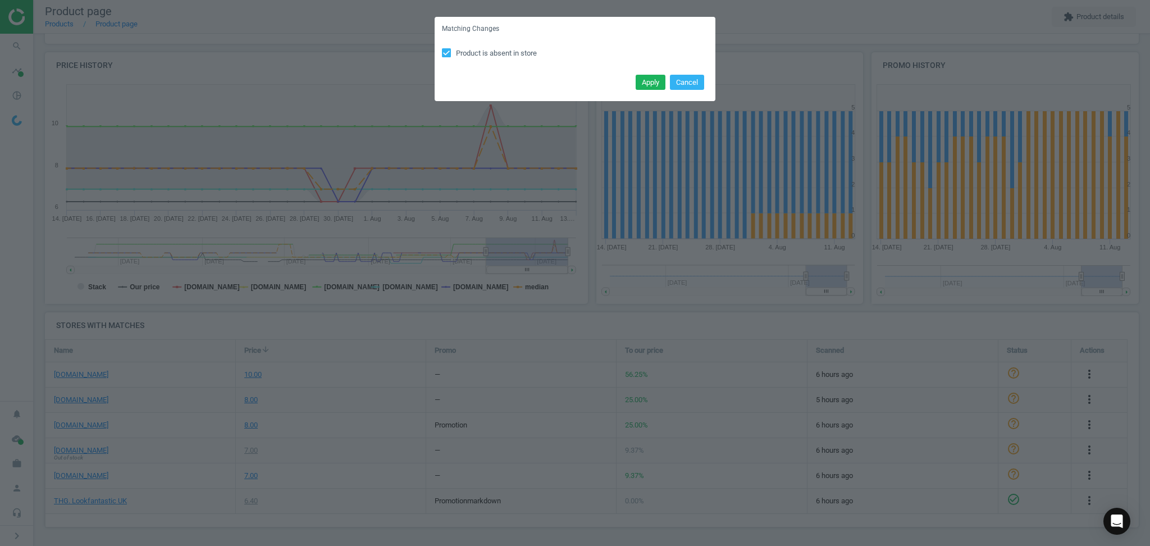
click at [536, 54] on span "Product is absent in store" at bounding box center [496, 53] width 85 height 10
click at [450, 54] on input "Product is absent in store" at bounding box center [446, 52] width 7 height 7
checkbox input "false"
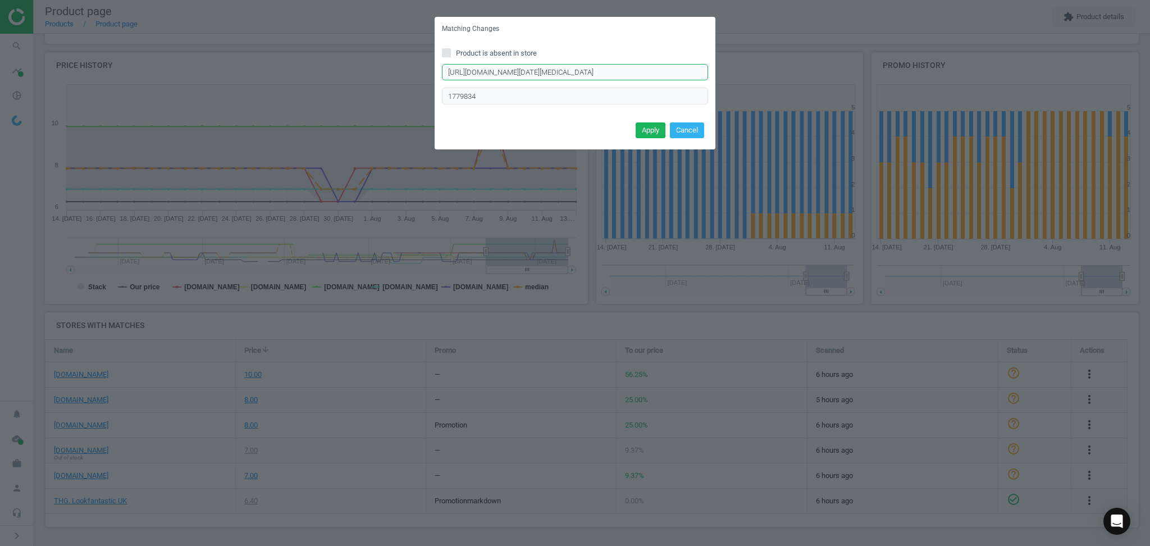
click at [544, 67] on input "https://www.boots.com/hello-sunday-the-rose-one---tinted-lip-balm-spf50---15ml-…" at bounding box center [575, 72] width 266 height 17
paste input "one-for-your-lips-lipbalm-spf-50-10308382"
type input "https://www.boots.com/hello-sunday-the-one-for-your-lips-lipbalm-spf-50-10308382"
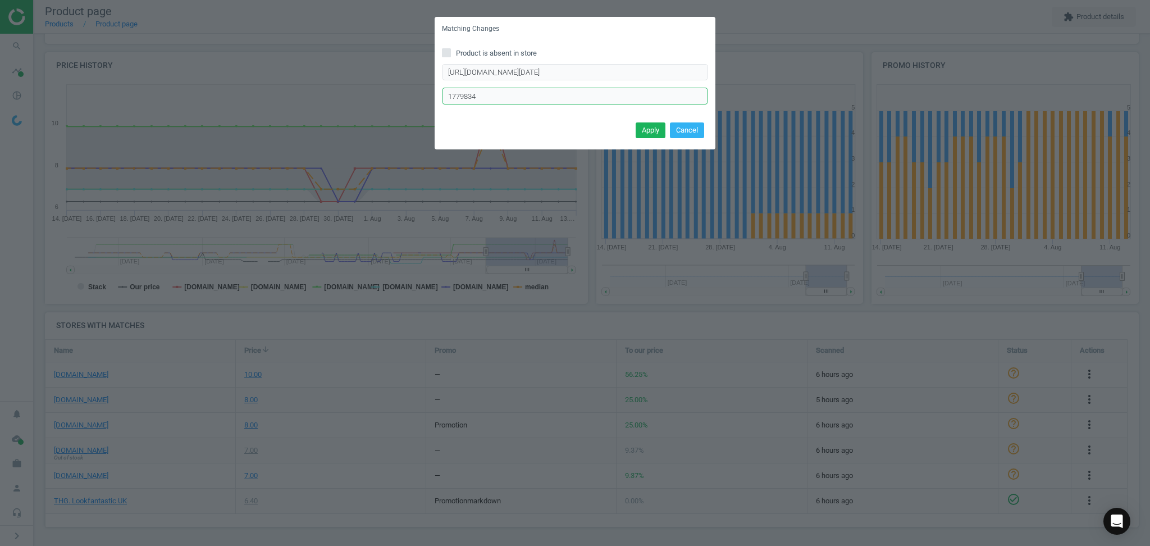
paste input "162829"
type input "1162829"
click at [650, 134] on button "Apply" at bounding box center [651, 130] width 30 height 16
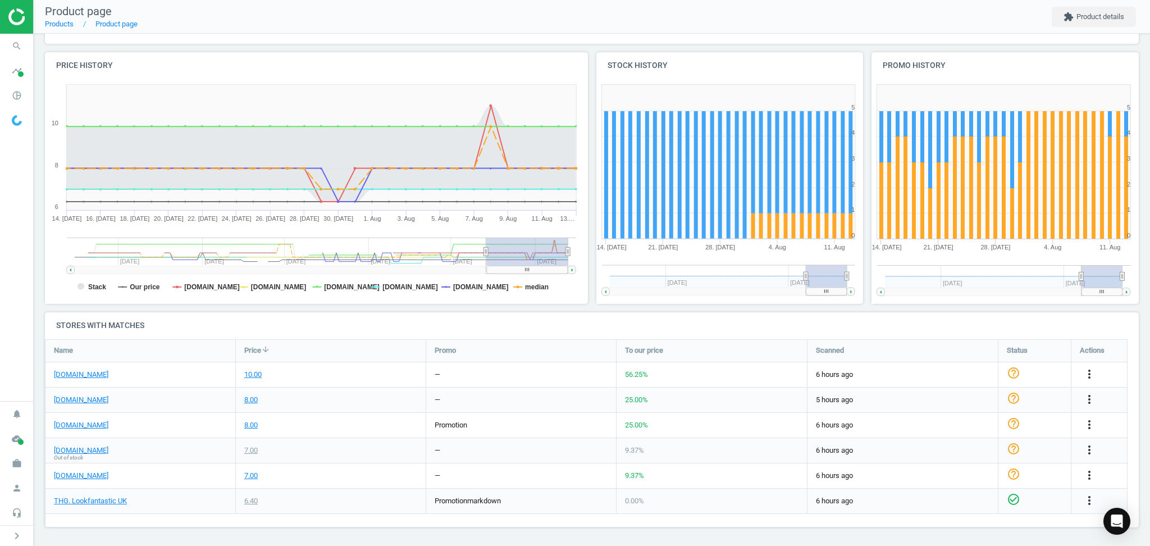
click at [127, 48] on div "Hello Sunday The One For Your Lips Lip Balm SPF50 15ml sku : 13313312 upc : 843…" at bounding box center [592, 240] width 1117 height 615
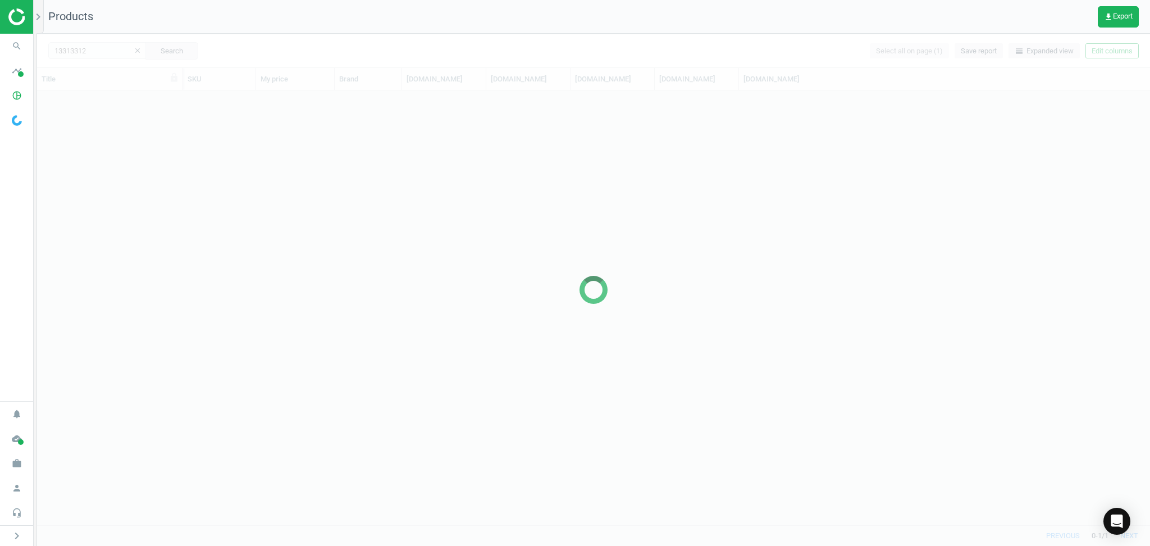
scroll to position [424, 1102]
click at [98, 60] on div "13313312 clear Search Select all on page (1) Save report horizontal_split Expan…" at bounding box center [593, 51] width 1113 height 34
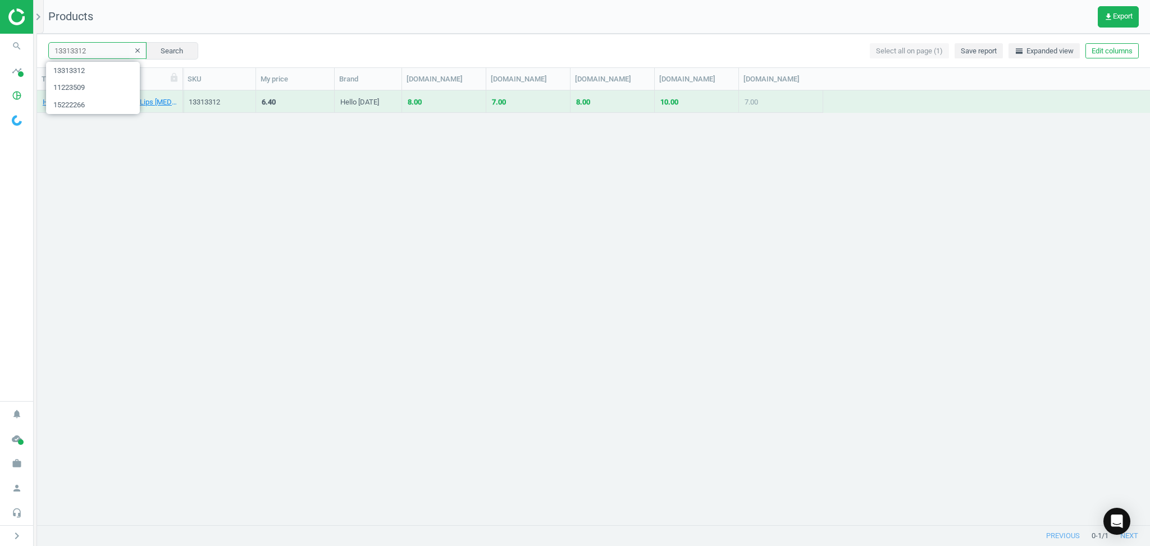
click at [103, 48] on input "13313312" at bounding box center [97, 50] width 98 height 17
paste input "2904878"
type input "12904878"
click at [159, 46] on button "Search" at bounding box center [171, 50] width 53 height 17
click at [104, 102] on link "Hello Sunday The One For Your Lips Lip Balm SPF50 15ml" at bounding box center [110, 102] width 134 height 10
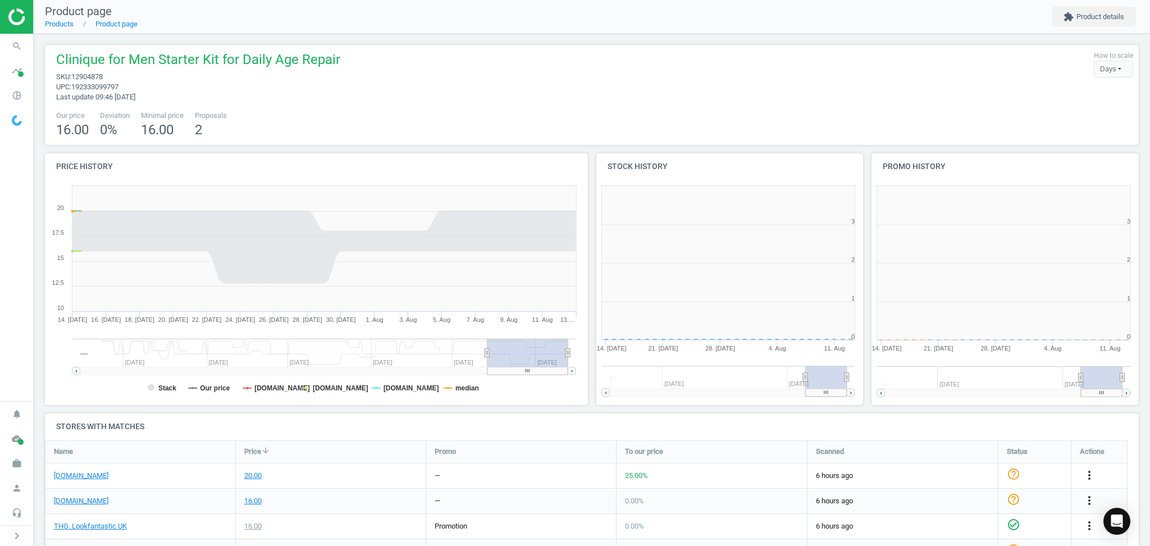
scroll to position [5, 6]
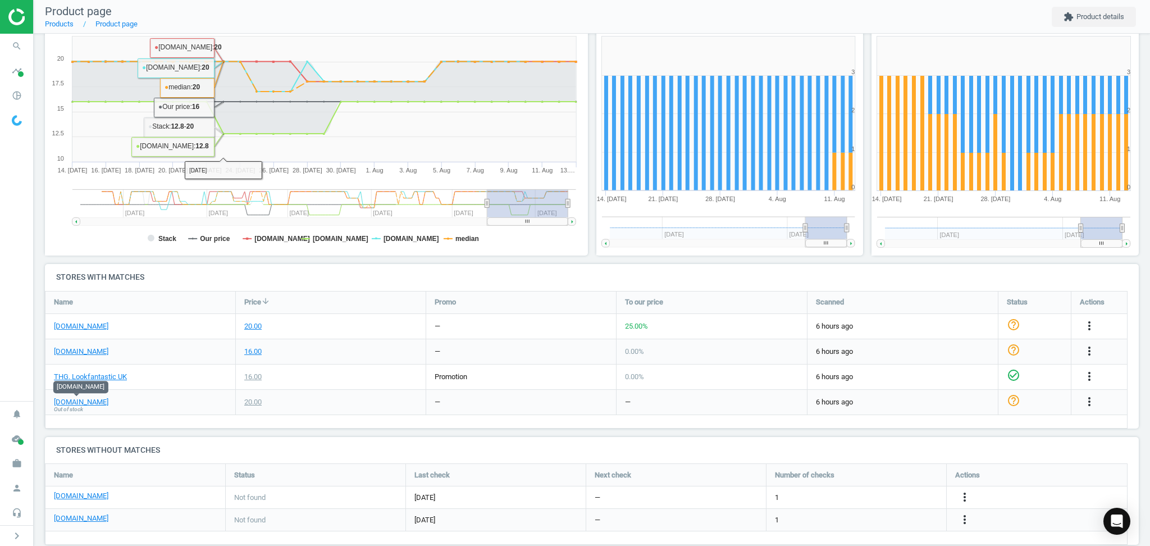
click at [166, 372] on div "THG. Lookfantastic UK" at bounding box center [140, 377] width 190 height 25
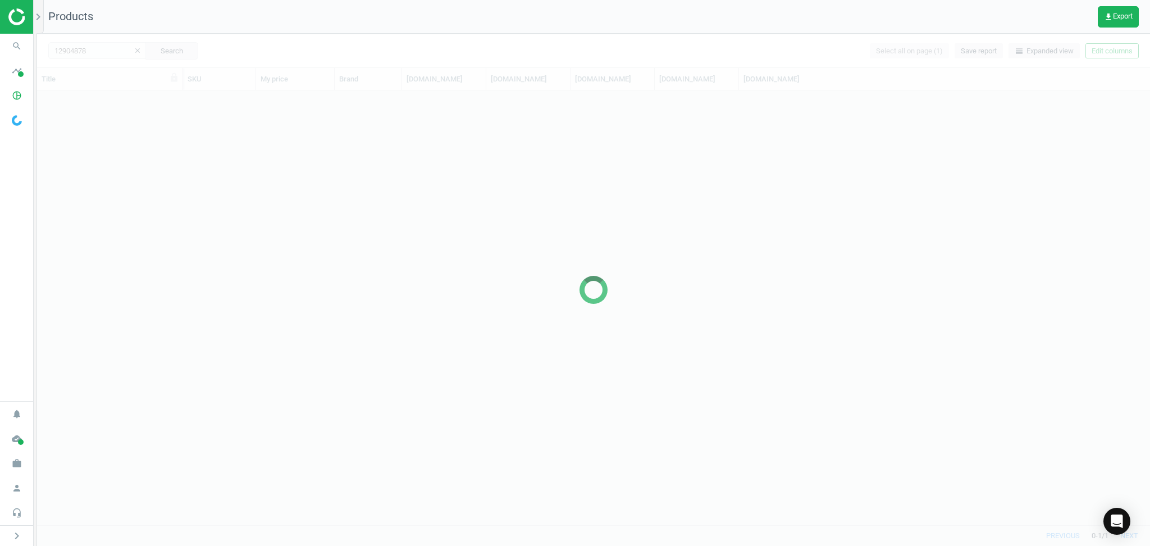
scroll to position [424, 1102]
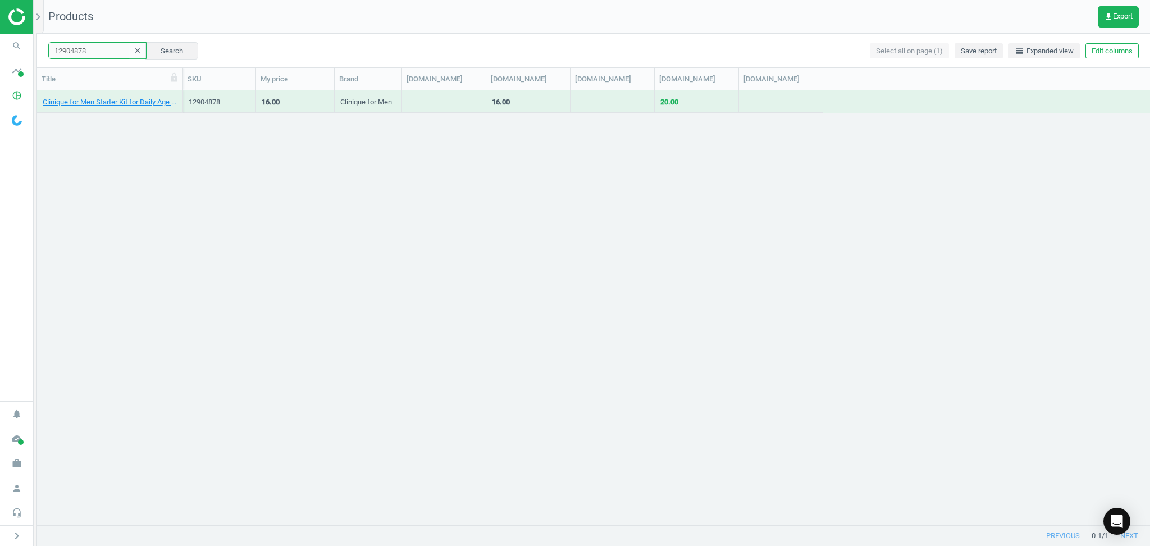
click at [94, 53] on input "12904878" at bounding box center [97, 50] width 98 height 17
paste input "392766"
type input "13927668"
click at [167, 48] on button "Search" at bounding box center [171, 50] width 53 height 17
click at [112, 106] on link "Sanctuary Spa Me Time Minis Gift Set" at bounding box center [103, 102] width 121 height 10
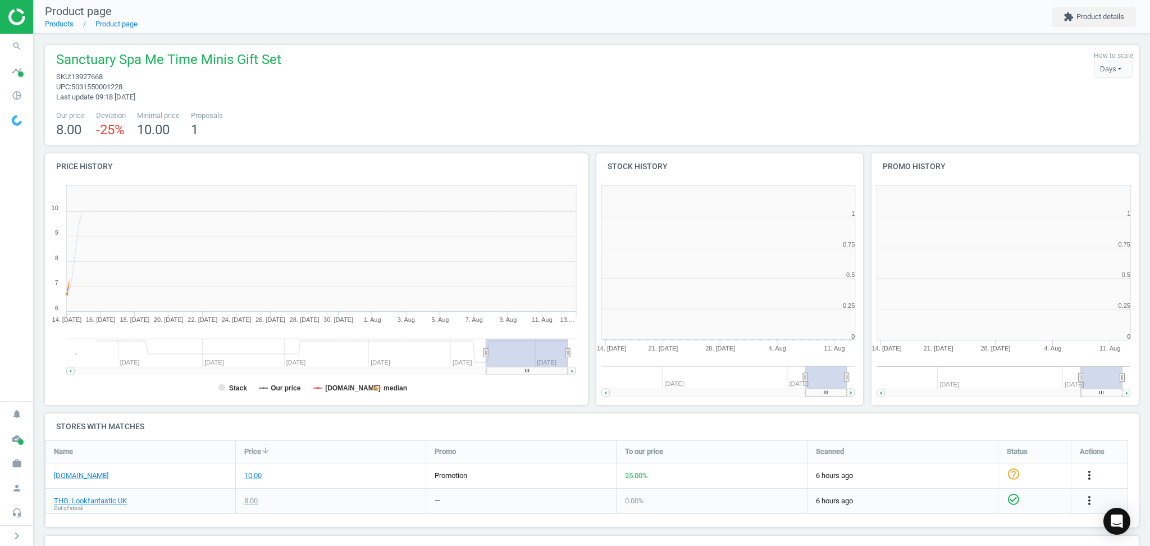
scroll to position [251, 563]
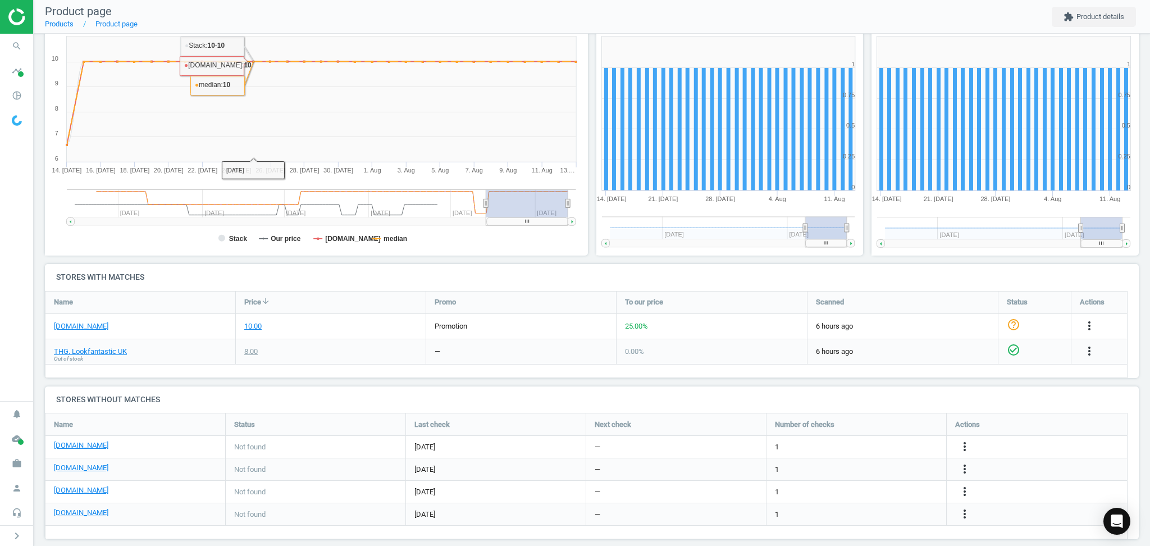
drag, startPoint x: 220, startPoint y: 29, endPoint x: 229, endPoint y: 29, distance: 9.0
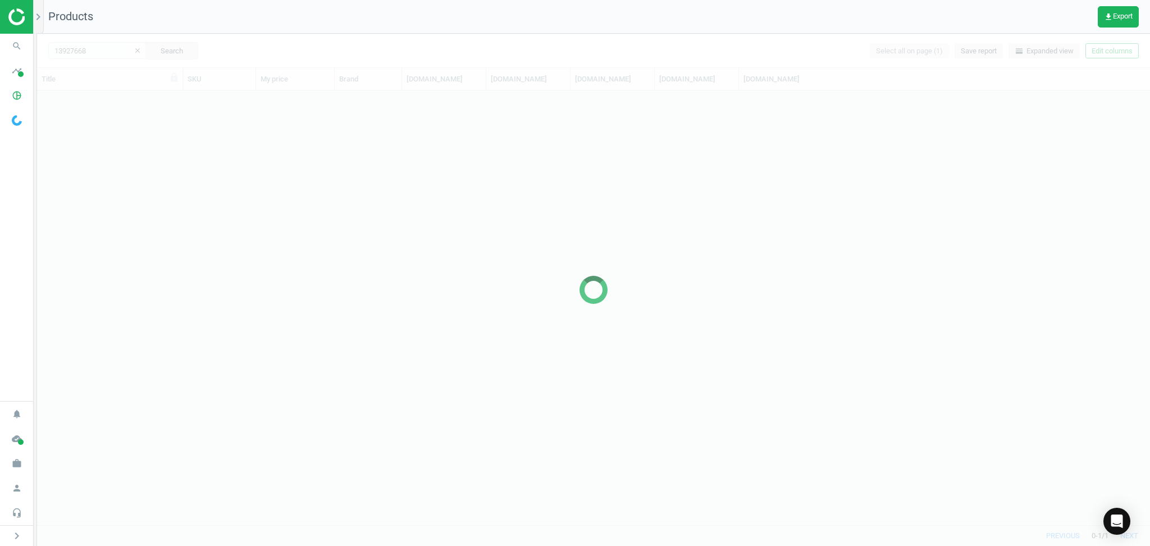
scroll to position [424, 1102]
click at [110, 58] on div at bounding box center [593, 290] width 1113 height 512
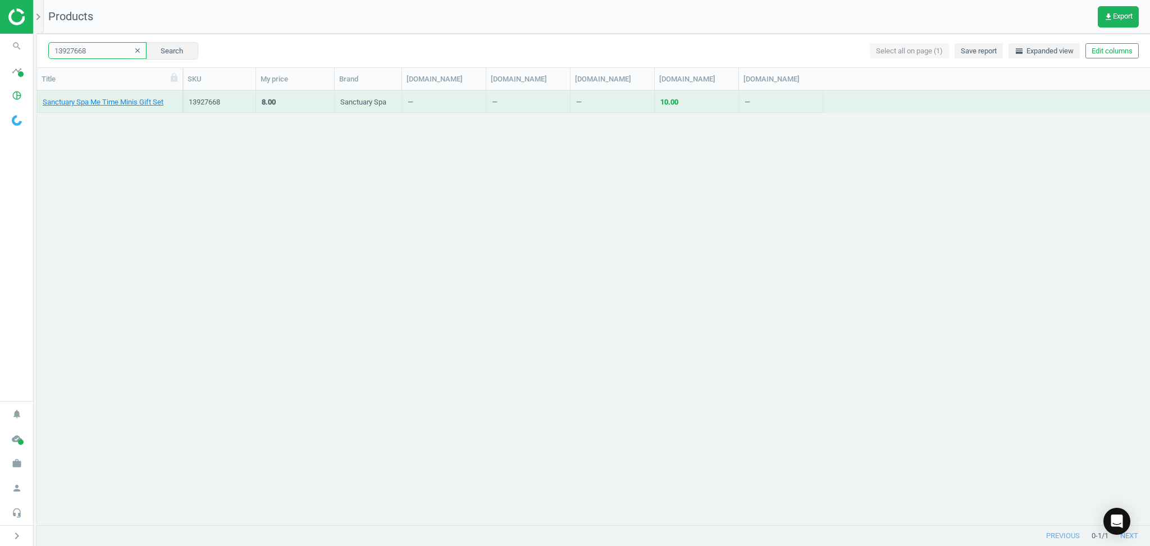
click at [96, 58] on input "13927668" at bounding box center [97, 50] width 98 height 17
paste input "035265"
type input "13035265"
click at [145, 53] on button "Search" at bounding box center [171, 50] width 53 height 17
click at [111, 104] on link "Clinique for Men Daily Oil-Free Essentials Starter Kit" at bounding box center [110, 102] width 134 height 10
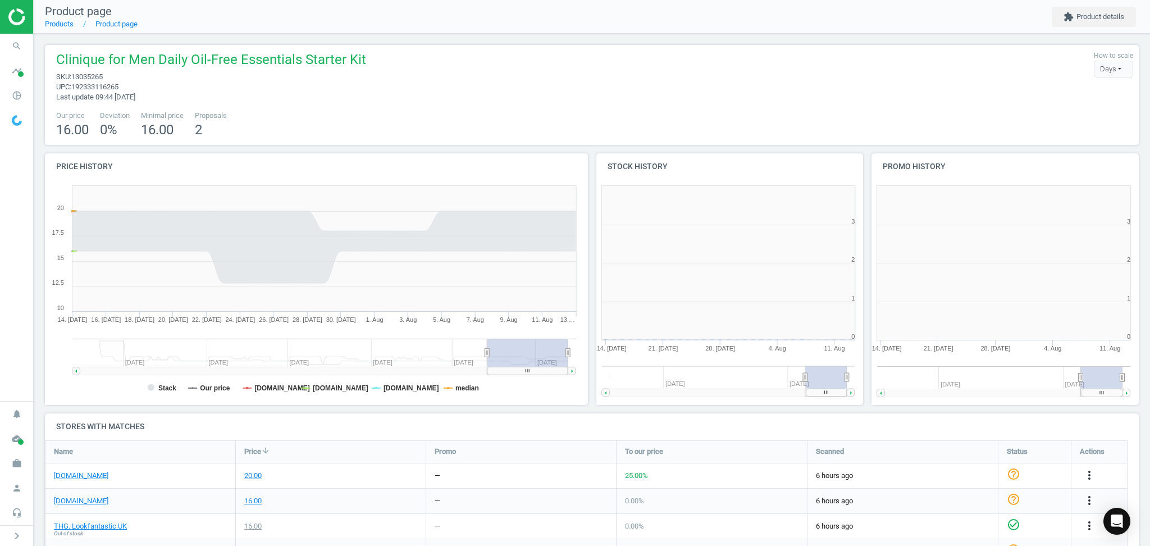
scroll to position [251, 291]
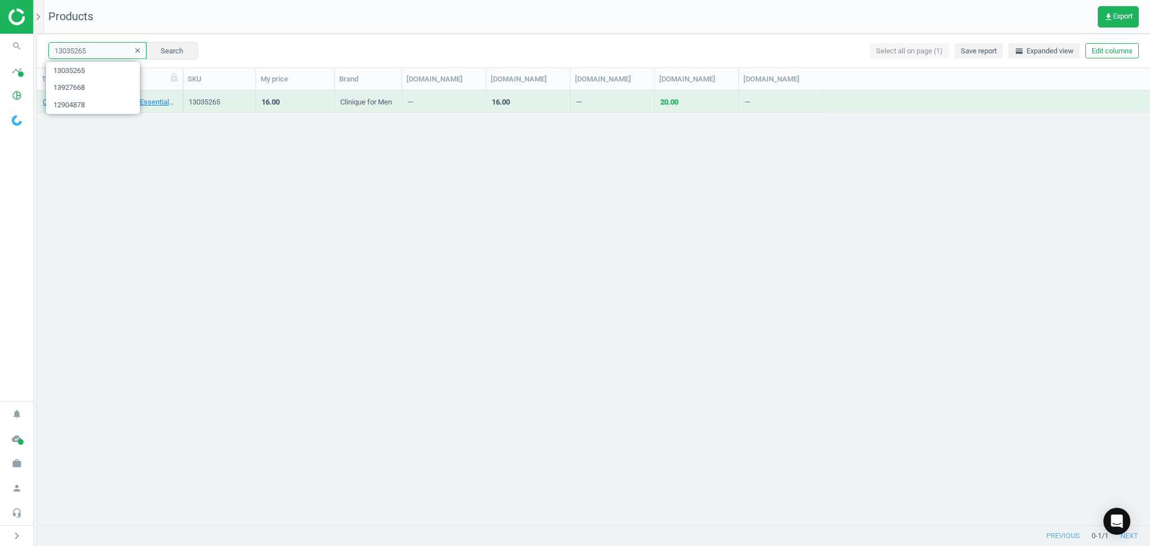
click at [104, 48] on input "13035265" at bounding box center [97, 50] width 98 height 17
paste input "5447914"
type input "15447914"
click at [175, 57] on button "Search" at bounding box center [171, 50] width 53 height 17
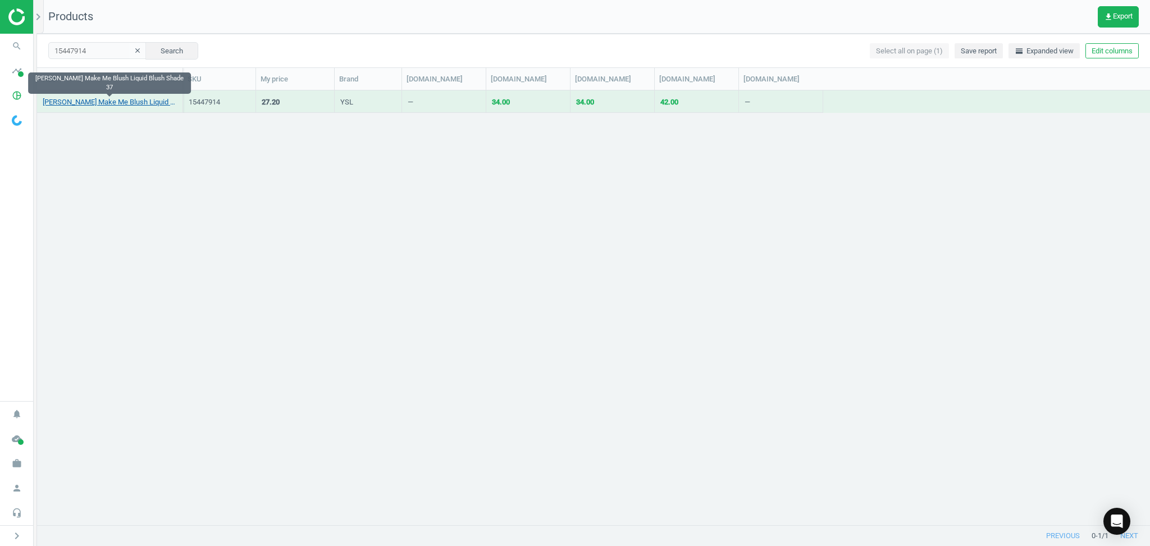
click at [122, 102] on link "Yves Saint Laurent Make Me Blush Liquid Blush Shade 37" at bounding box center [110, 102] width 134 height 10
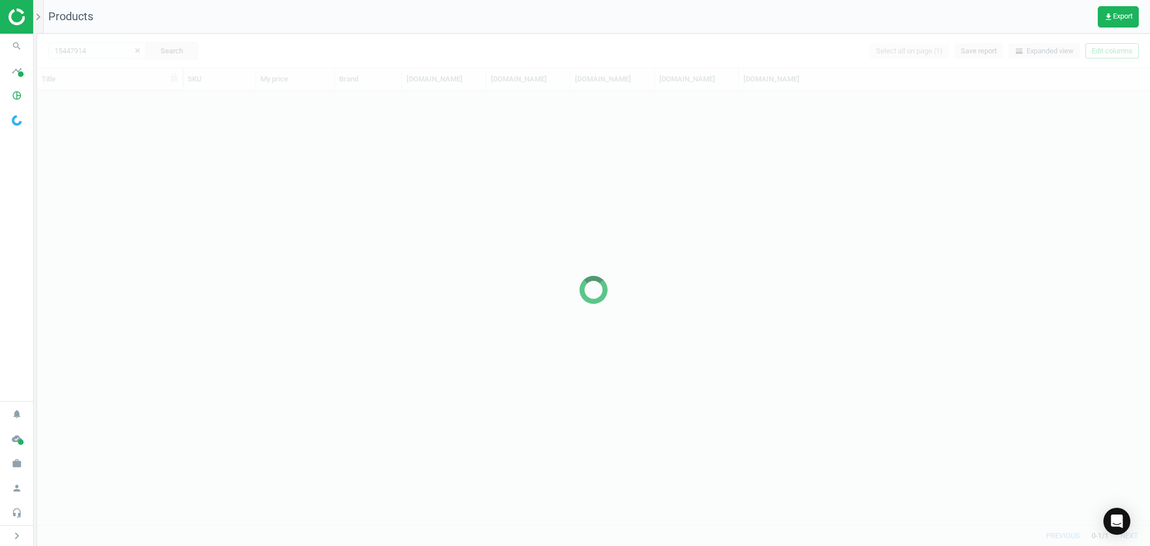
scroll to position [424, 1102]
click at [95, 56] on div at bounding box center [593, 290] width 1113 height 512
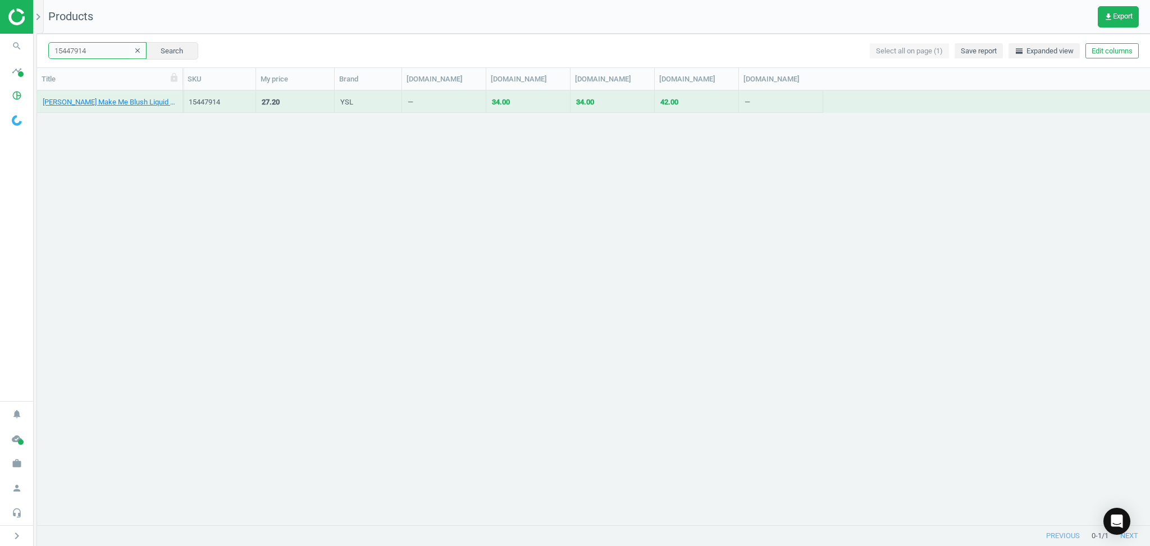
click at [101, 51] on input "15447914" at bounding box center [97, 50] width 98 height 17
paste input "2278458"
click at [148, 47] on button "Search" at bounding box center [171, 50] width 53 height 17
drag, startPoint x: 85, startPoint y: 51, endPoint x: 94, endPoint y: 52, distance: 9.1
click at [85, 51] on input "12278458" at bounding box center [97, 50] width 98 height 17
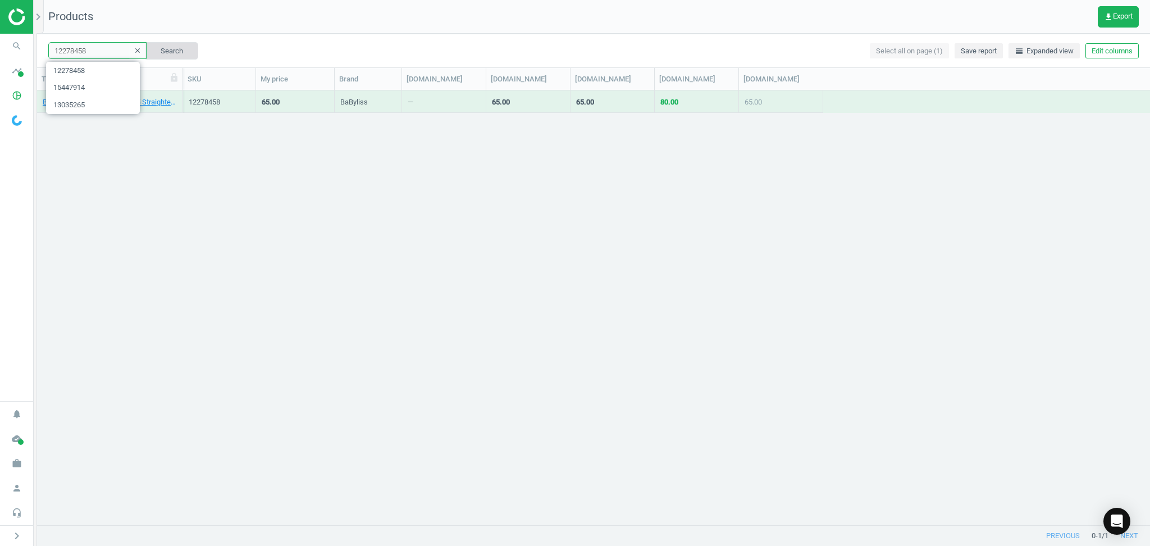
paste input "00500"
type input "12005008"
click at [154, 57] on button "Search" at bounding box center [171, 50] width 53 height 17
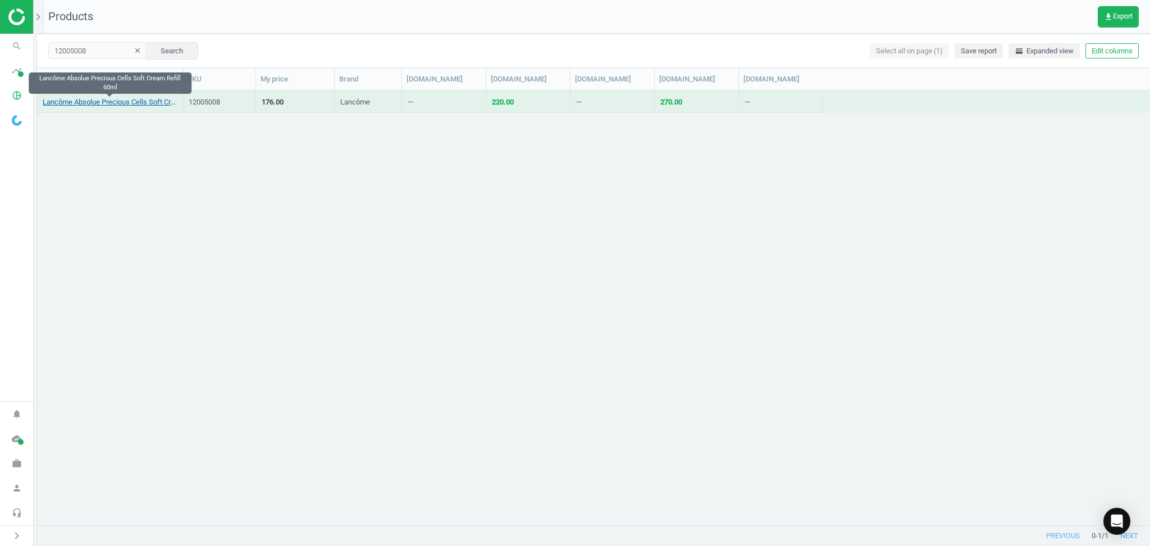
click at [112, 103] on link "Lancôme Absolue Precious Cells Soft Cream Refill 60ml" at bounding box center [110, 102] width 134 height 10
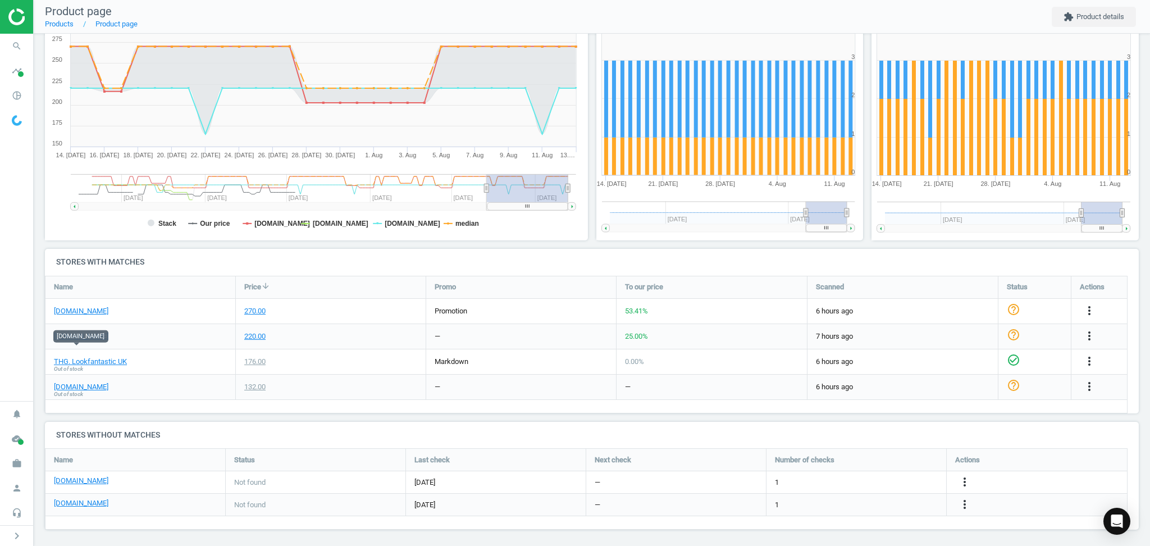
scroll to position [167, 0]
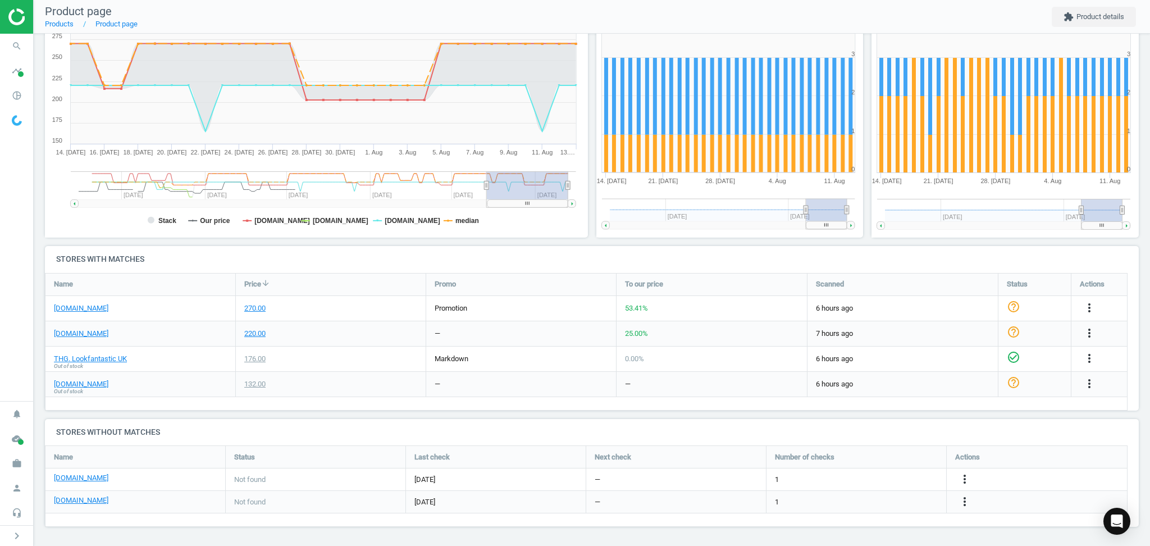
click at [208, 377] on div "johnlewis.com Out of stock" at bounding box center [140, 384] width 190 height 25
click at [1091, 304] on icon "more_vert" at bounding box center [1089, 307] width 13 height 13
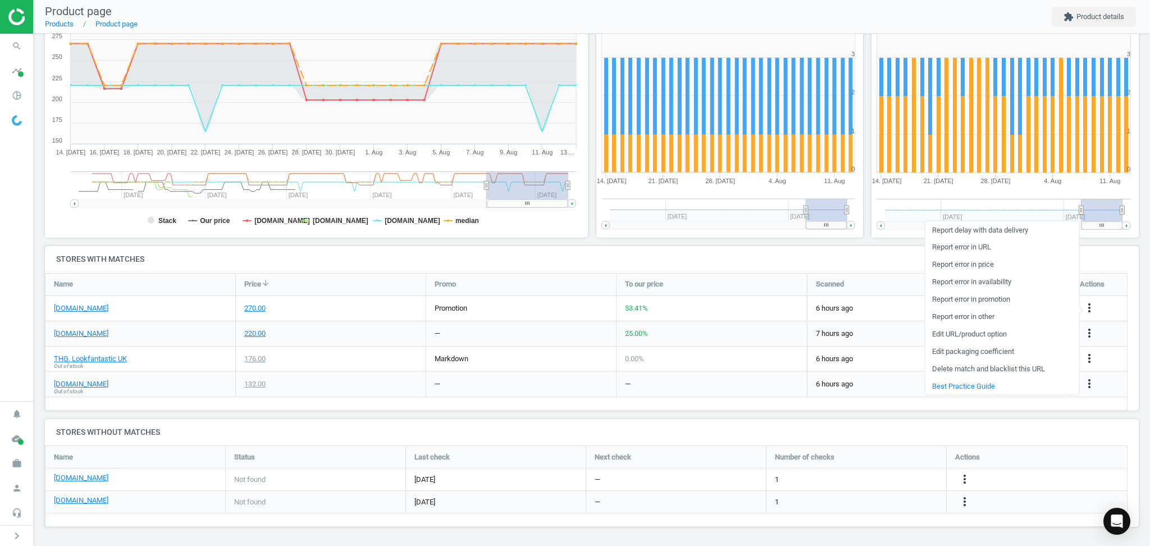
click at [945, 365] on link "Delete match and blacklist this URL" at bounding box center [1002, 368] width 154 height 17
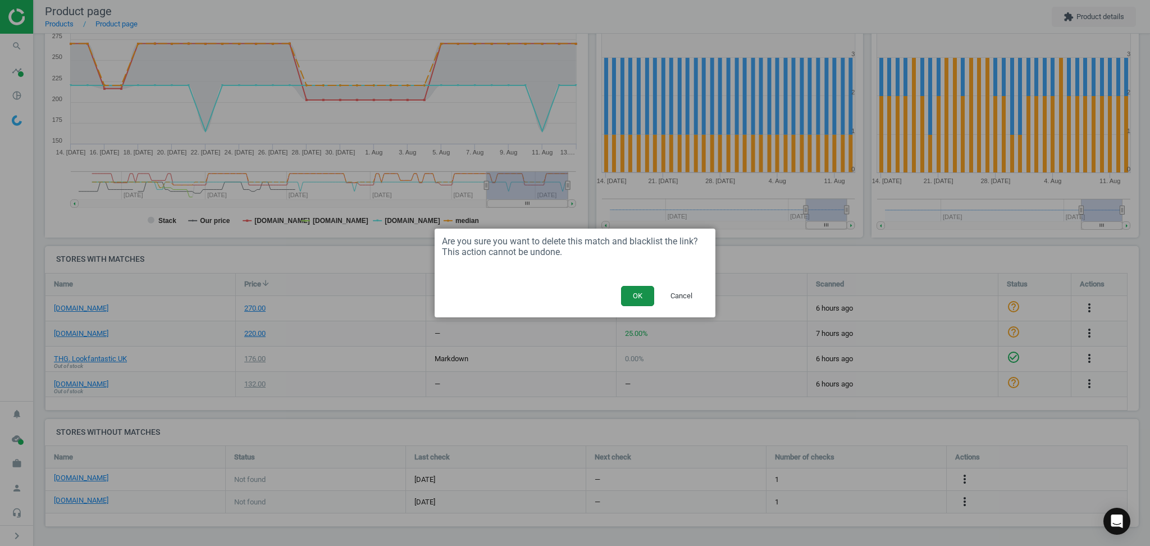
click at [627, 289] on button "OK" at bounding box center [637, 296] width 33 height 20
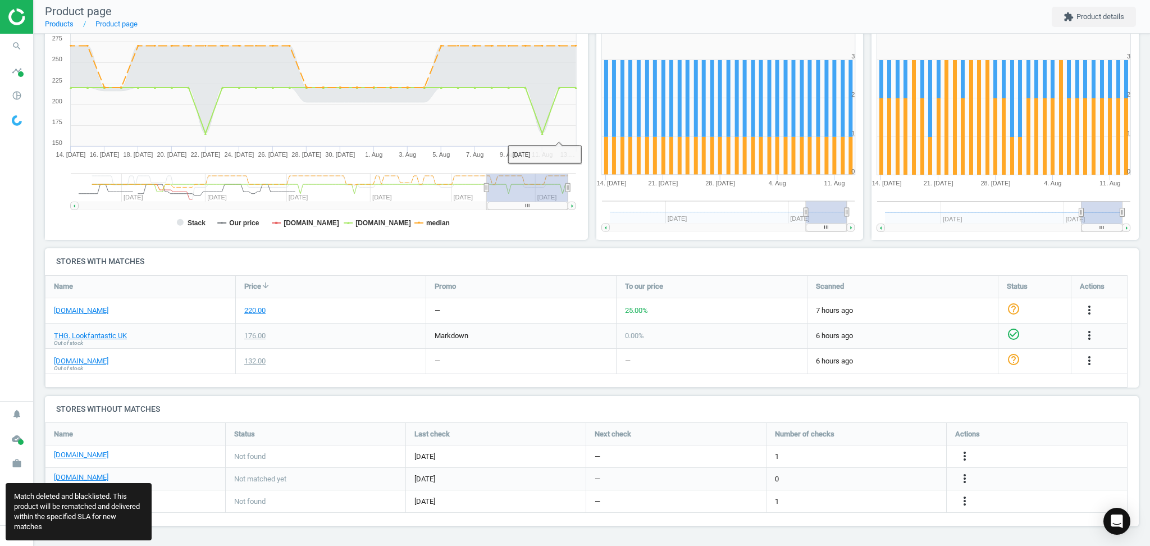
scroll to position [130, 1109]
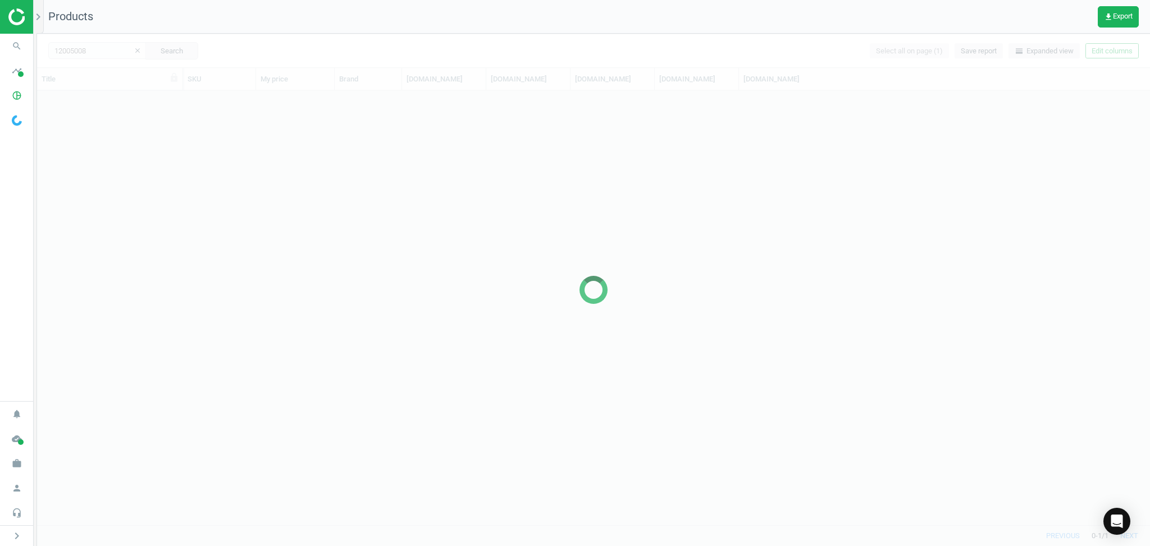
scroll to position [424, 1102]
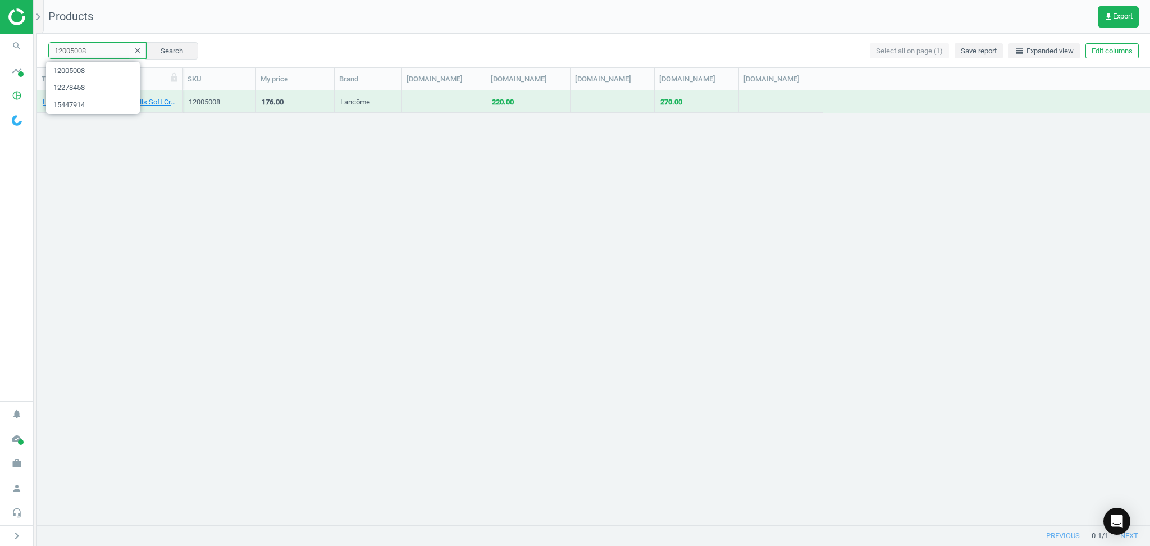
drag, startPoint x: 95, startPoint y: 49, endPoint x: 111, endPoint y: 52, distance: 16.1
click at [98, 52] on input "12005008" at bounding box center [97, 50] width 98 height 17
paste input "1425322"
type input "11425322"
click at [149, 56] on button "Search" at bounding box center [171, 50] width 53 height 17
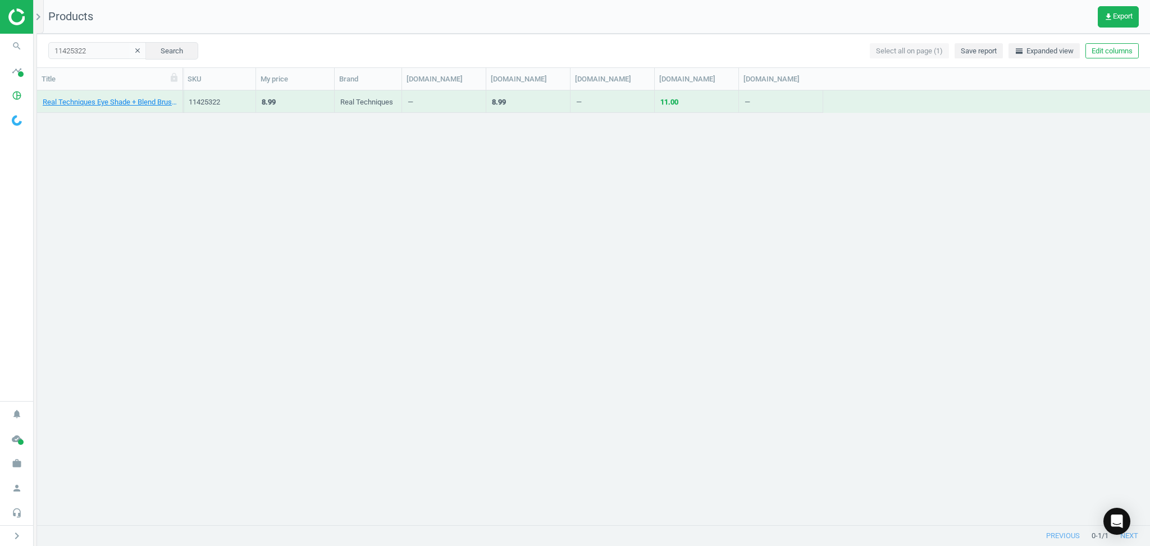
click at [94, 109] on div "Real Techniques Eye Shade + Blend Brush Set" at bounding box center [110, 104] width 134 height 14
click at [93, 104] on link "Real Techniques Eye Shade + Blend Brush Set" at bounding box center [110, 102] width 134 height 10
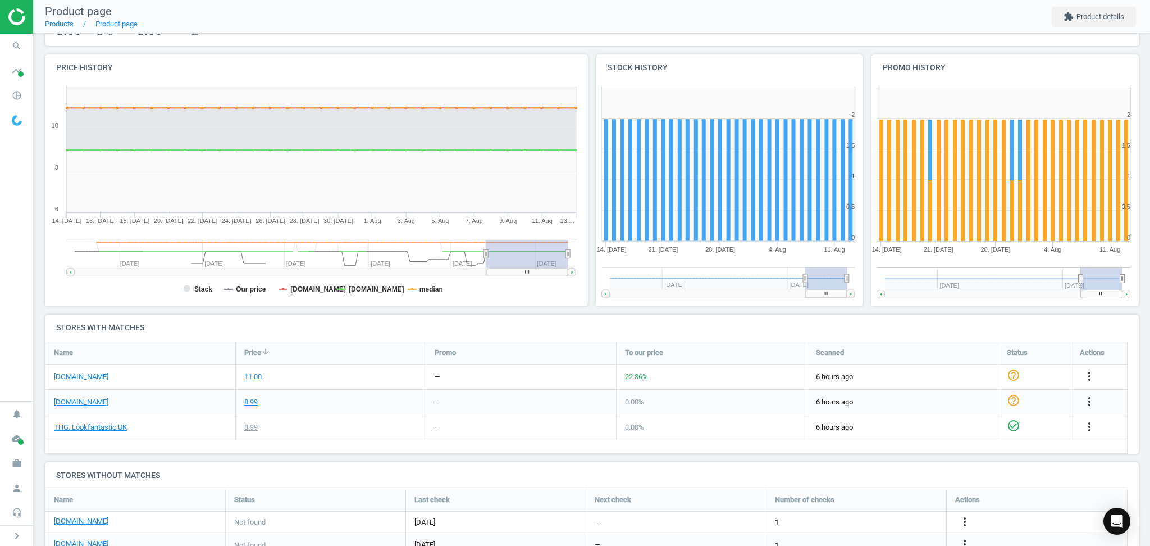
scroll to position [149, 0]
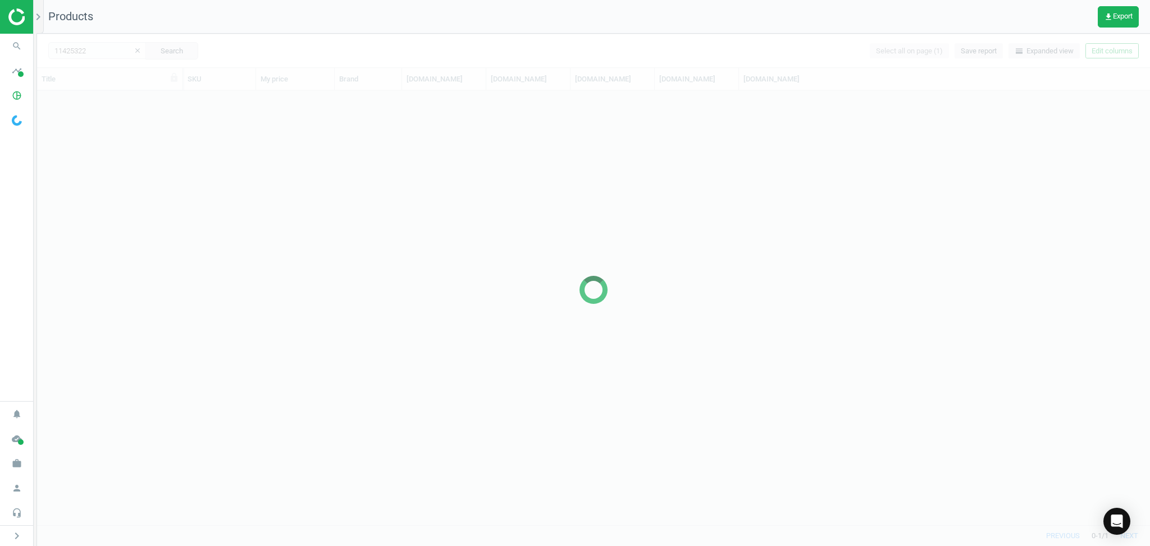
scroll to position [424, 1102]
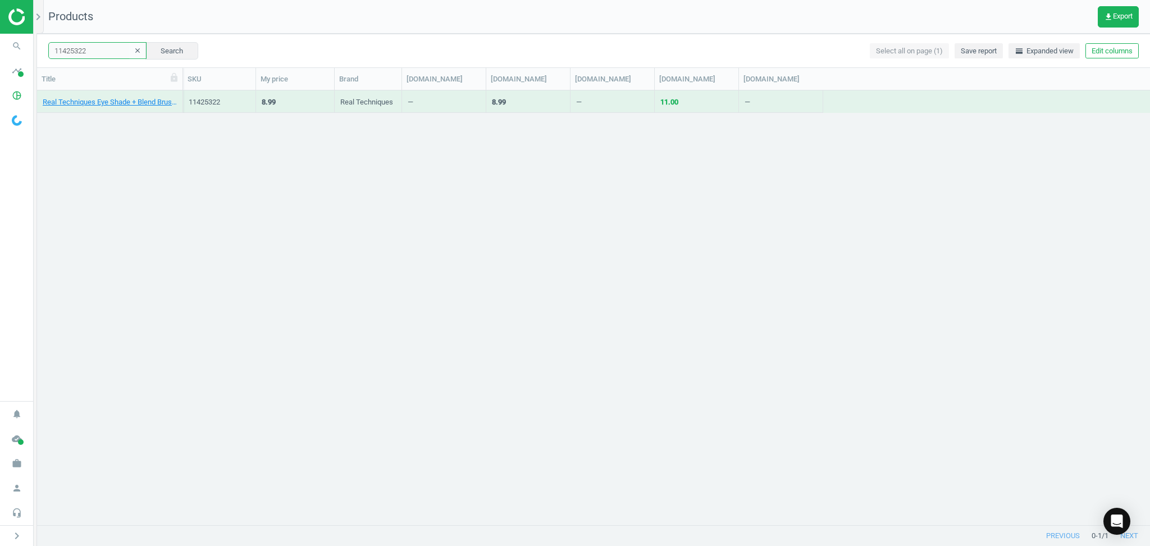
click at [97, 54] on input "11425322" at bounding box center [97, 50] width 98 height 17
paste input "4199604"
type input "14199604"
click at [153, 48] on button "Search" at bounding box center [171, 50] width 53 height 17
click at [95, 103] on link "Liz Earle Smooth and Glow Exfoliating Tonic 200ml" at bounding box center [110, 102] width 134 height 10
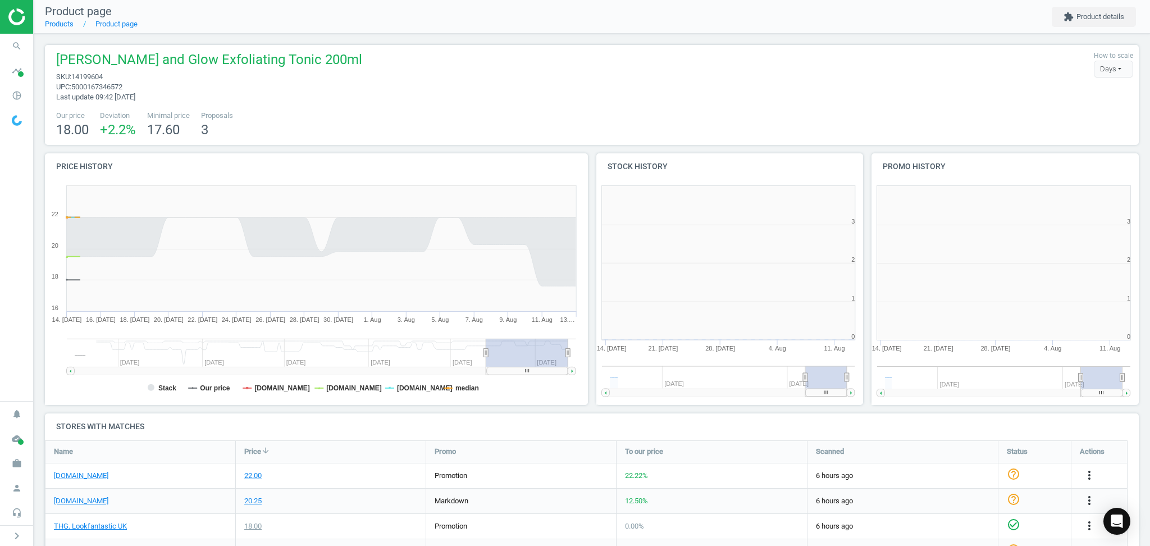
scroll to position [5, 6]
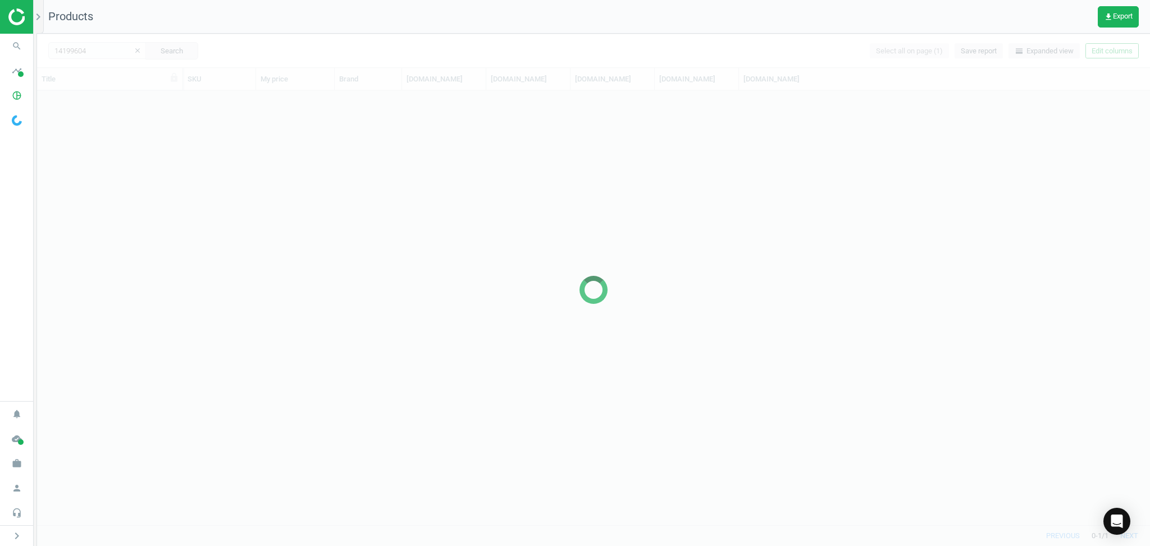
scroll to position [424, 1102]
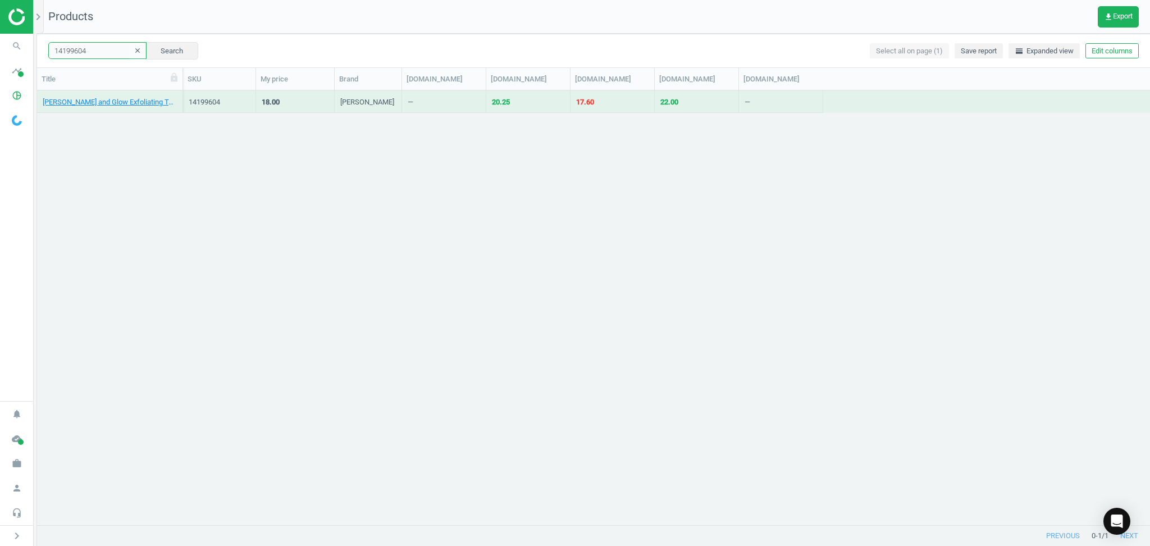
click at [92, 54] on input "14199604" at bounding box center [97, 50] width 98 height 17
paste input "1669536"
type input "11669536"
click at [145, 53] on button "Search" at bounding box center [171, 50] width 53 height 17
click at [100, 104] on link "Liz Earle Smooth and Glow Exfoliating Tonic 200ml" at bounding box center [110, 102] width 134 height 10
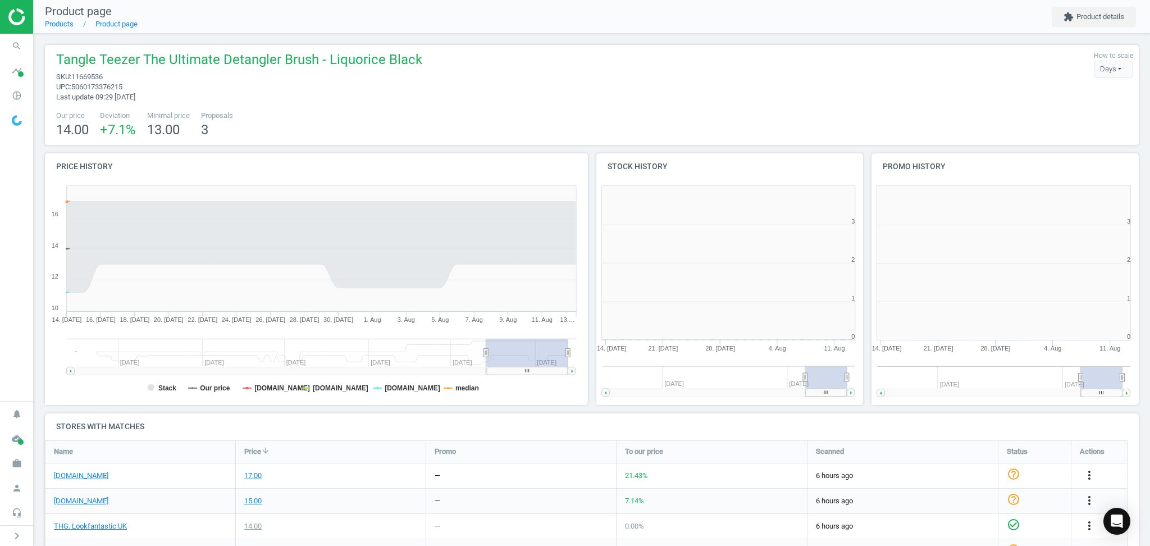
scroll to position [251, 291]
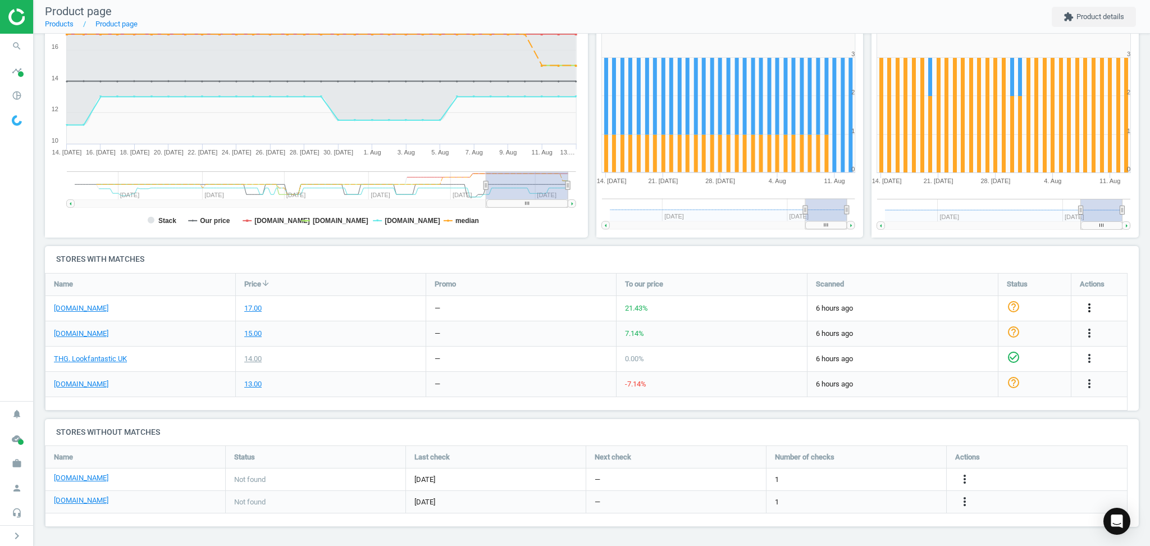
click at [1090, 310] on icon "more_vert" at bounding box center [1089, 307] width 13 height 13
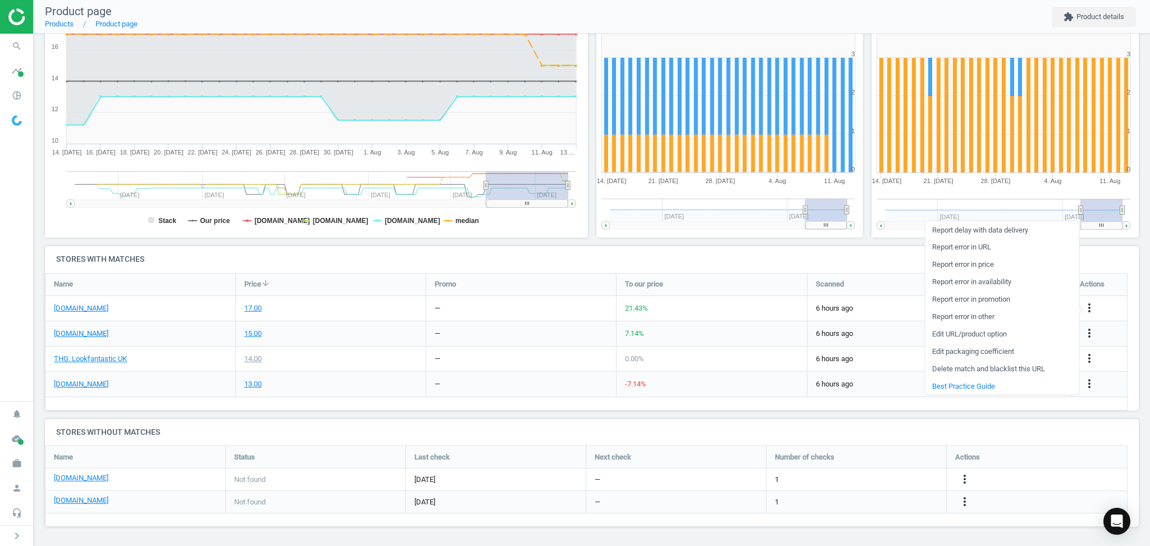
click at [987, 369] on link "Delete match and blacklist this URL" at bounding box center [1002, 368] width 154 height 17
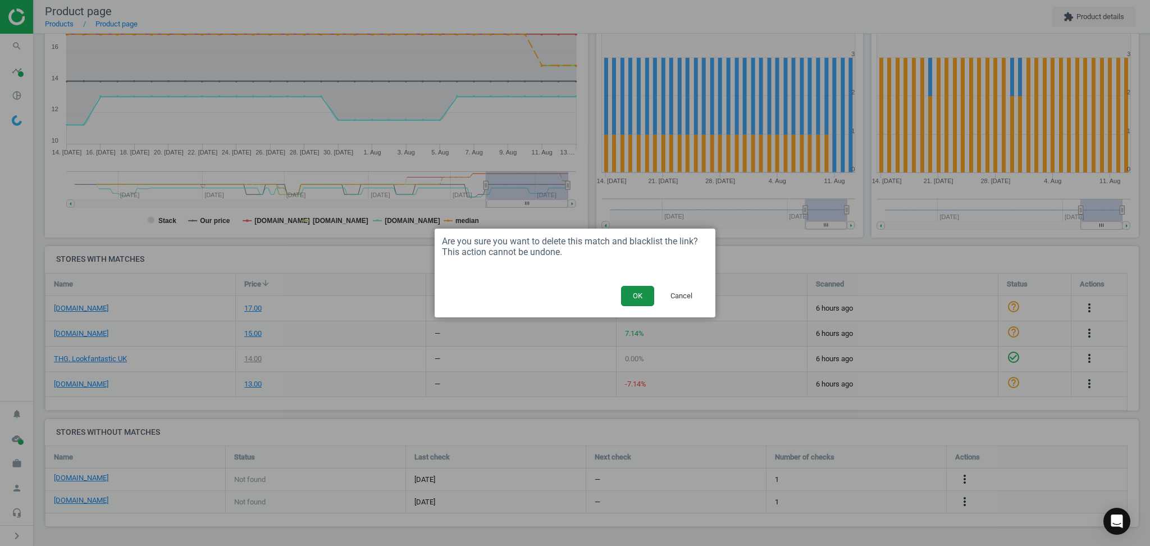
click at [632, 295] on button "OK" at bounding box center [637, 296] width 33 height 20
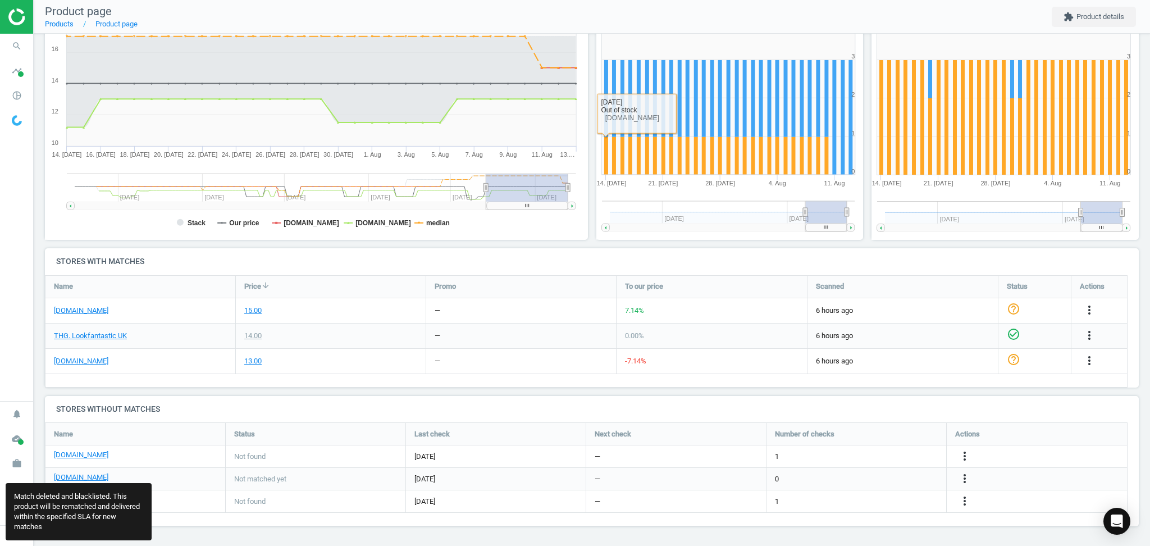
scroll to position [130, 1109]
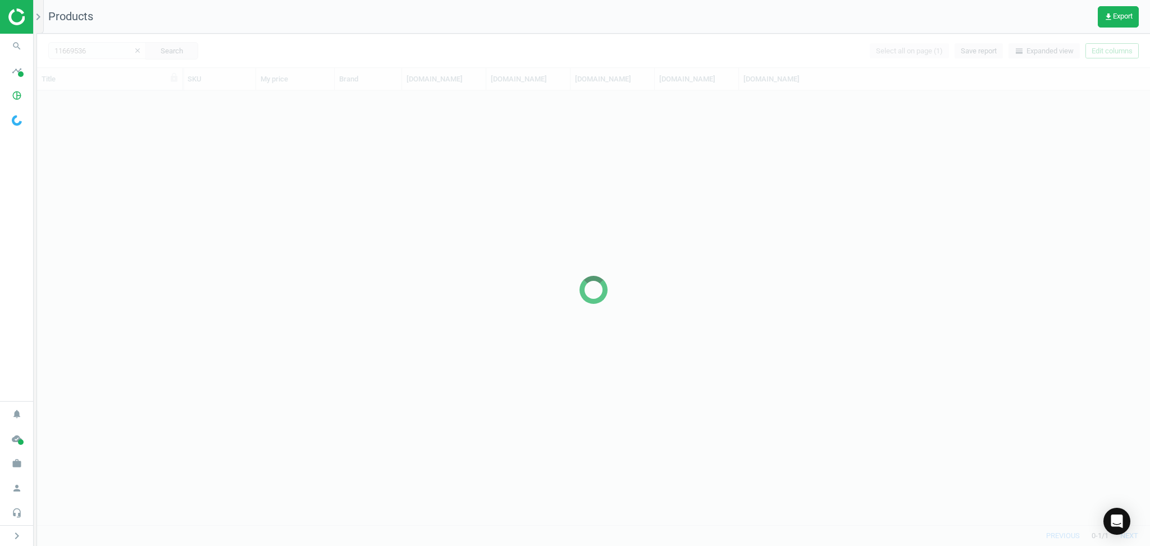
scroll to position [424, 1102]
click at [81, 51] on div at bounding box center [593, 290] width 1113 height 512
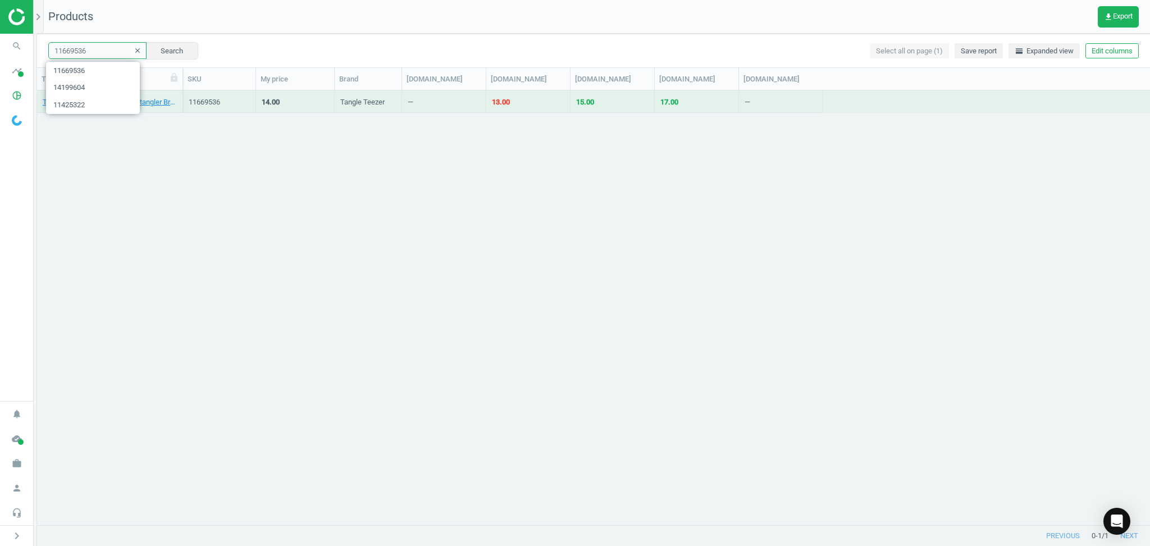
drag, startPoint x: 83, startPoint y: 50, endPoint x: 105, endPoint y: 50, distance: 21.9
click at [85, 50] on input "11669536" at bounding box center [97, 50] width 98 height 17
paste input "2049183"
type input "12049183"
click at [165, 50] on button "Search" at bounding box center [171, 50] width 53 height 17
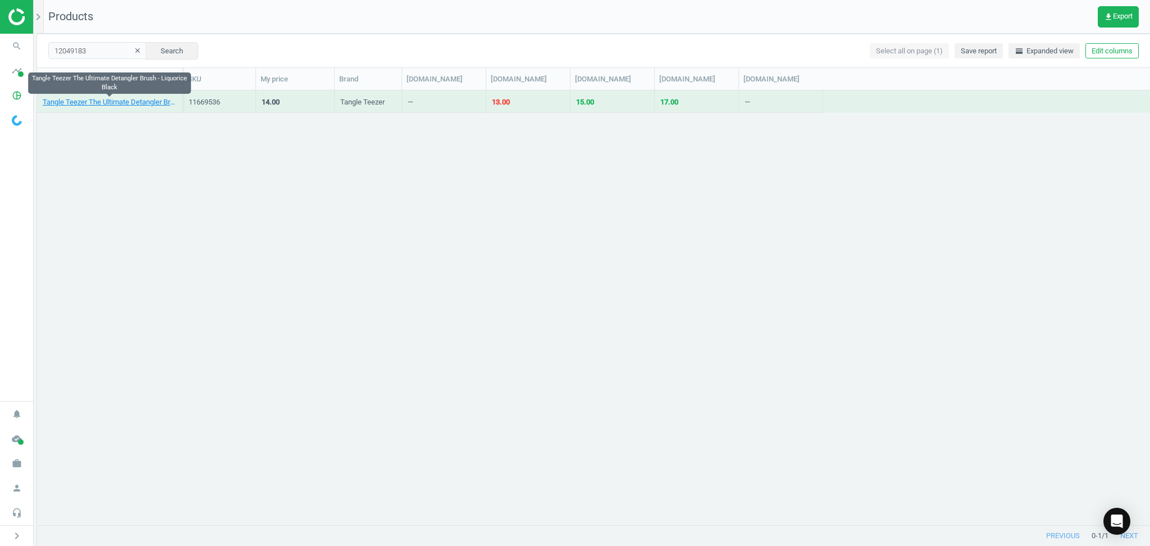
click at [119, 103] on link "Tangle Teezer The Ultimate Detangler Brush - Liquorice Black" at bounding box center [110, 102] width 134 height 10
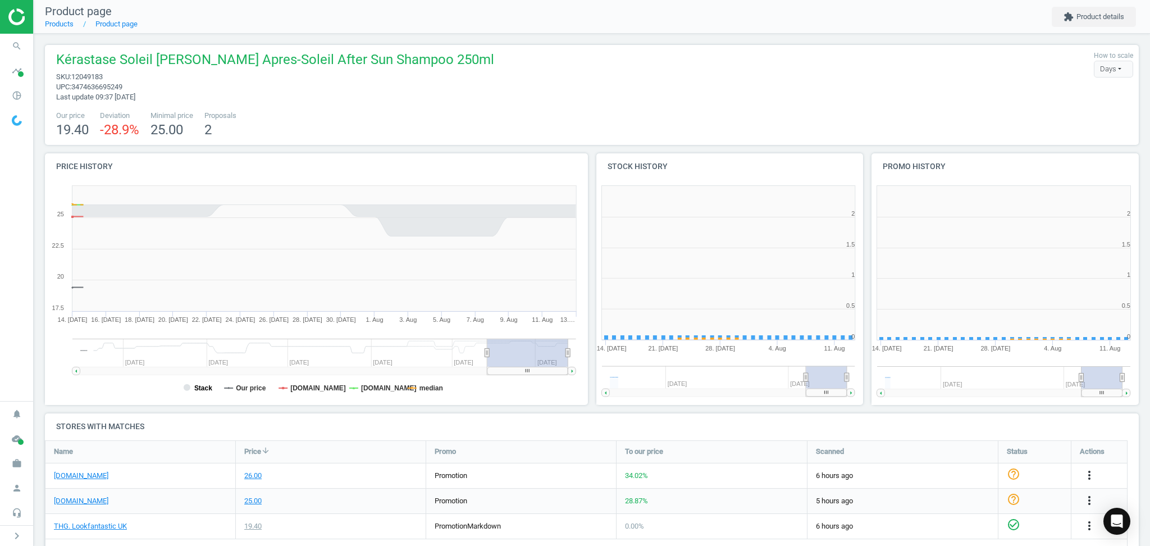
scroll to position [251, 291]
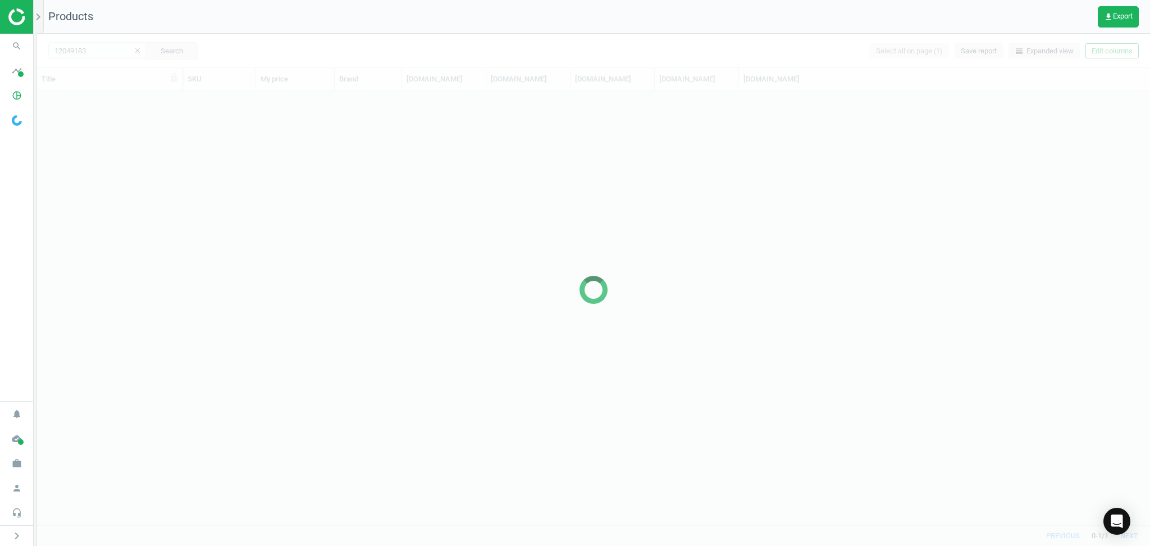
scroll to position [424, 1102]
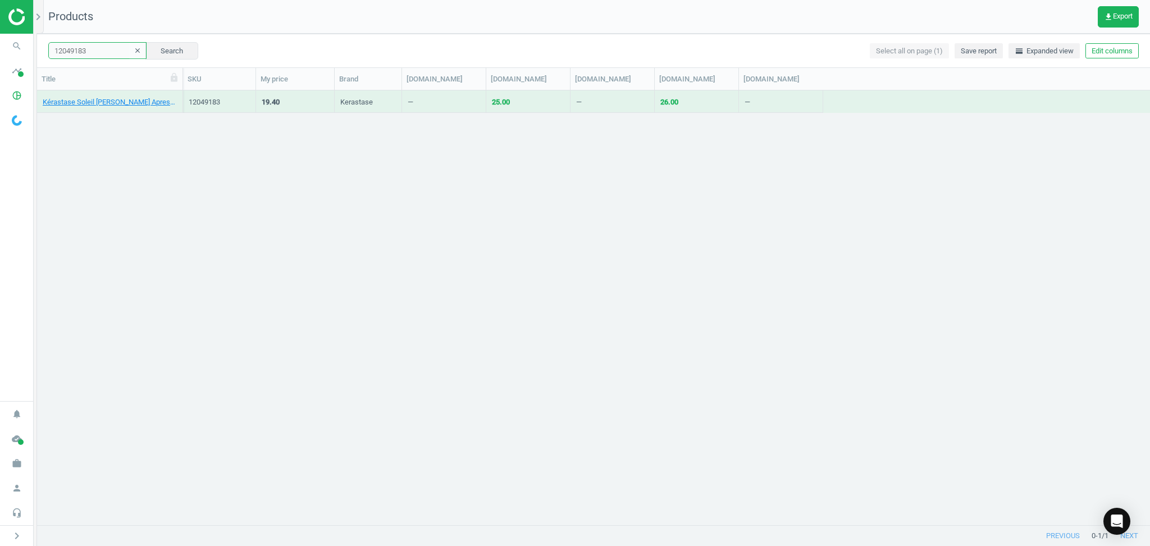
click at [96, 48] on input "12049183" at bounding box center [97, 50] width 98 height 17
paste input "1450978"
type input "11450978"
click at [148, 48] on button "Search" at bounding box center [171, 50] width 53 height 17
click at [111, 101] on link "Bondi Sands Reusable Application Mitt" at bounding box center [104, 102] width 122 height 10
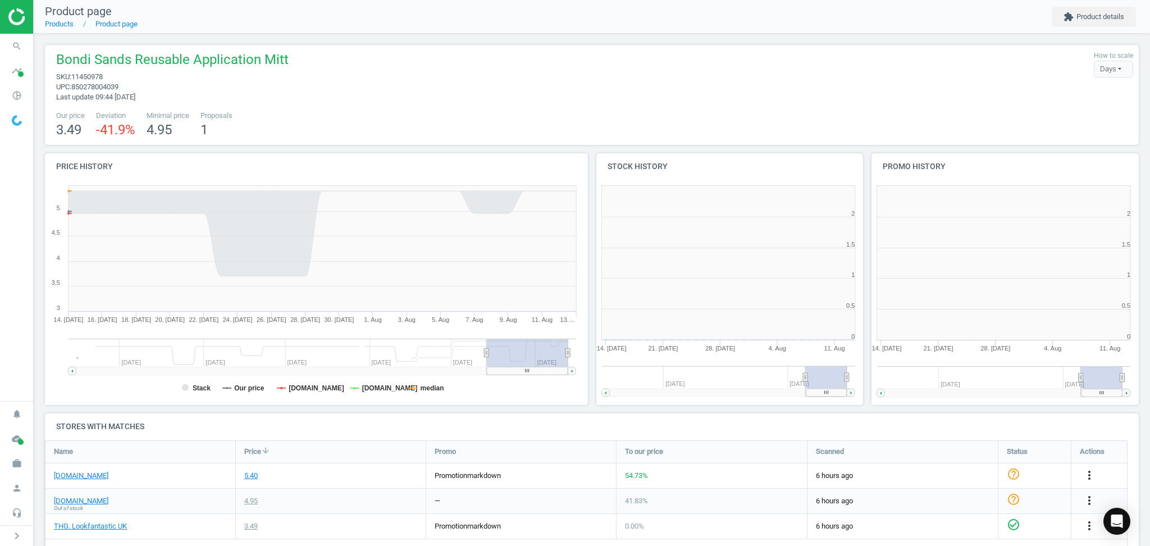
scroll to position [251, 291]
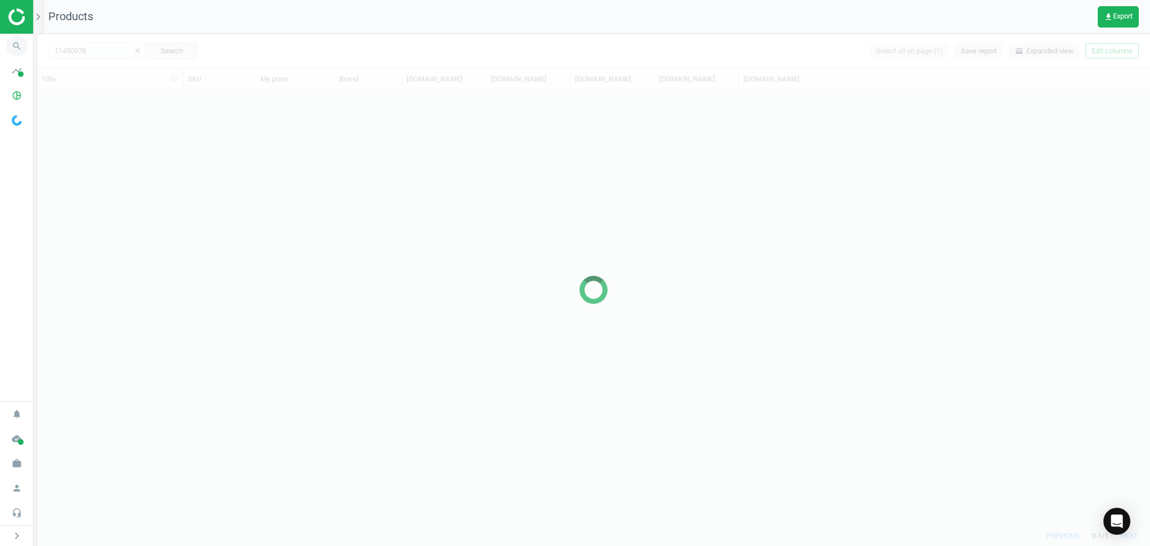
scroll to position [424, 1102]
click at [89, 54] on div at bounding box center [593, 290] width 1113 height 512
click at [101, 48] on input "11450978" at bounding box center [97, 50] width 98 height 17
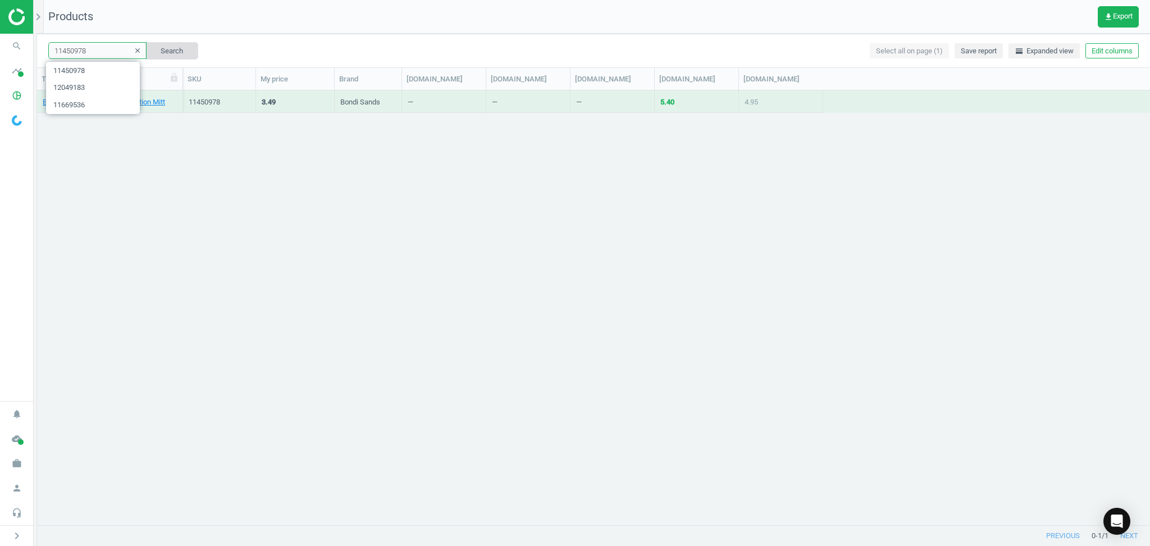
paste input "4266437"
type input "14266437"
click at [167, 49] on button "Search" at bounding box center [171, 50] width 53 height 17
click at [97, 108] on div "Real Techniques Dual-Ended Brow Brush" at bounding box center [110, 104] width 134 height 14
click at [99, 101] on link "Real Techniques Dual-Ended Brow Brush" at bounding box center [107, 102] width 129 height 10
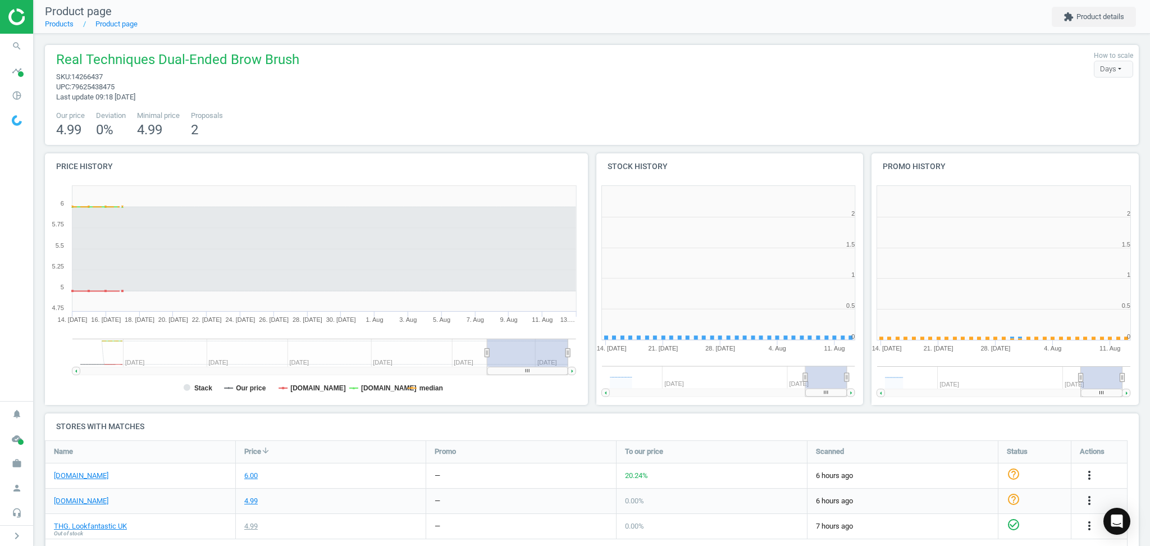
scroll to position [251, 291]
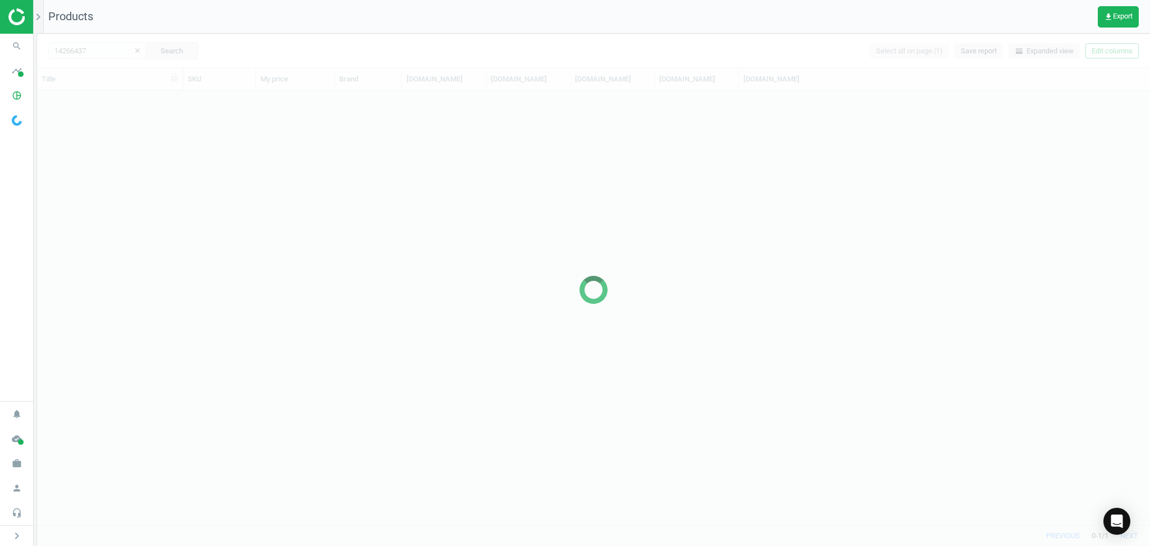
scroll to position [424, 1102]
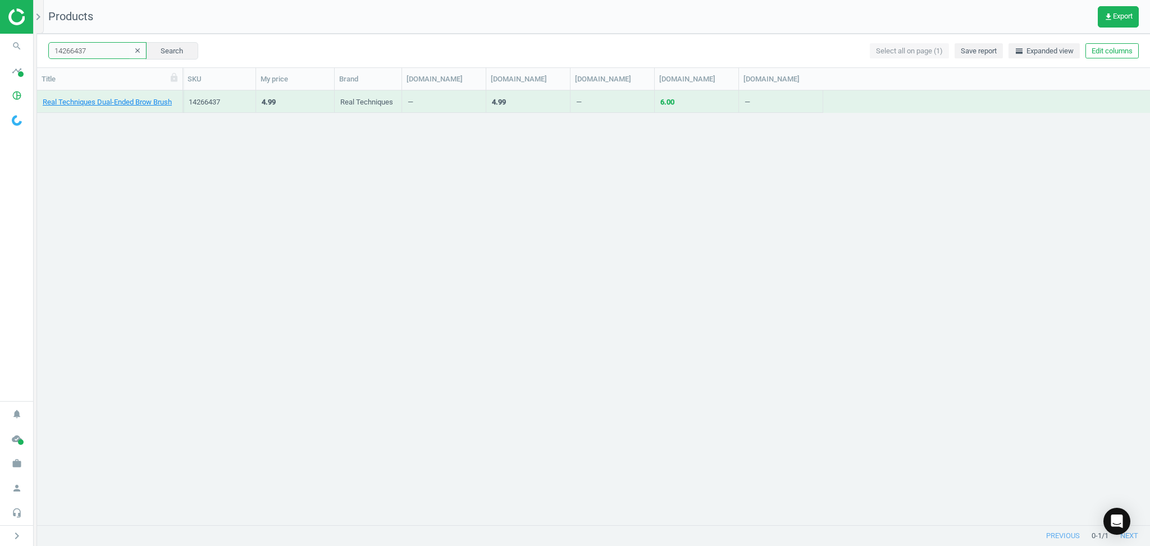
click at [94, 51] on input "14266437" at bounding box center [97, 50] width 98 height 17
paste input "0921701"
type input "10921701"
click at [145, 46] on button "Search" at bounding box center [171, 50] width 53 height 17
click at [100, 101] on link "Clinique for Men Face Wash 200ml" at bounding box center [98, 102] width 111 height 10
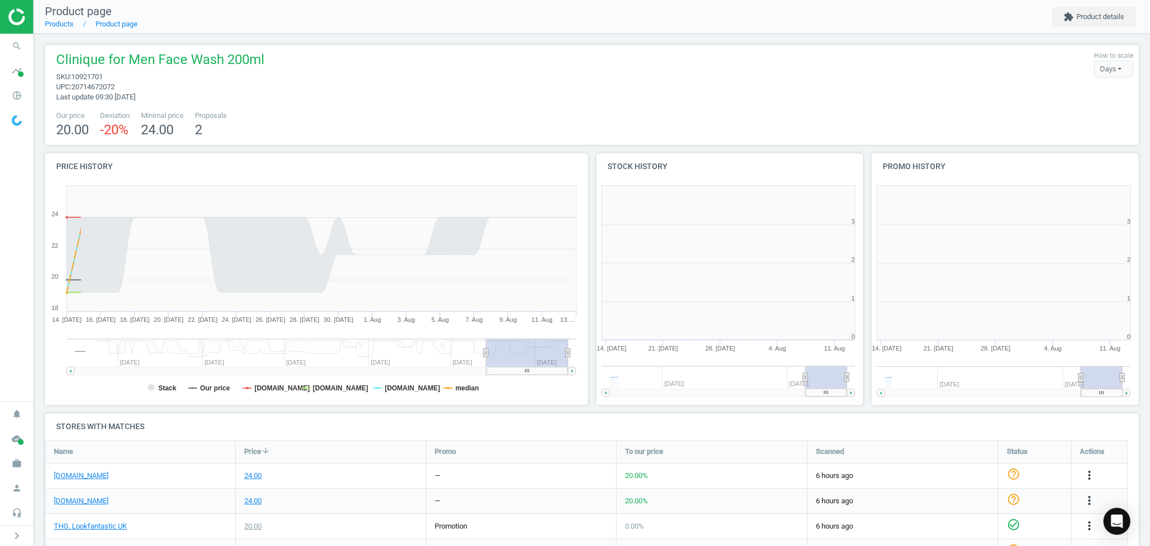
scroll to position [5, 6]
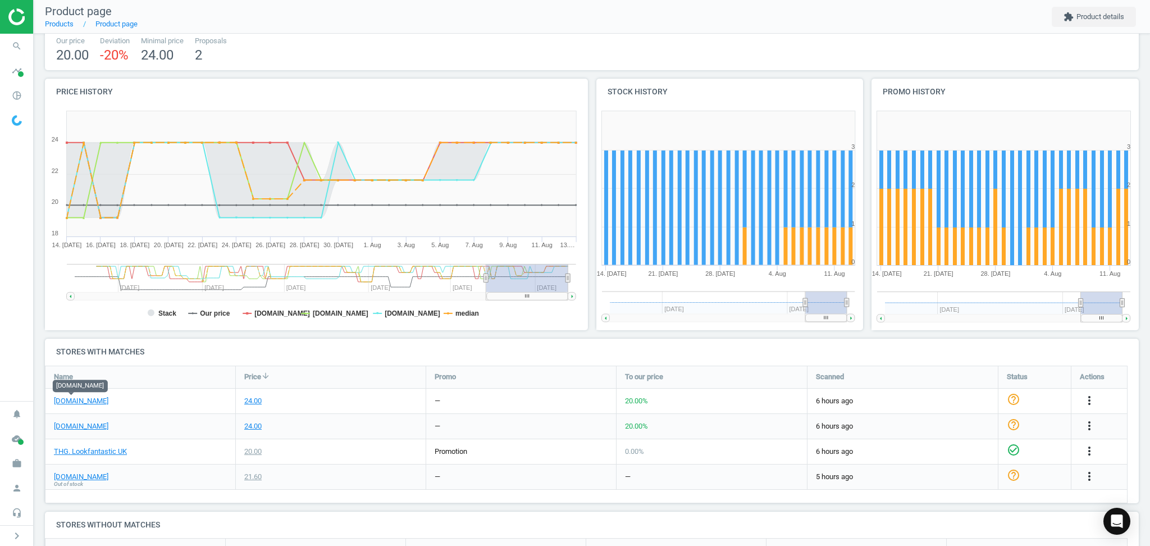
drag, startPoint x: 290, startPoint y: 72, endPoint x: 252, endPoint y: 63, distance: 39.9
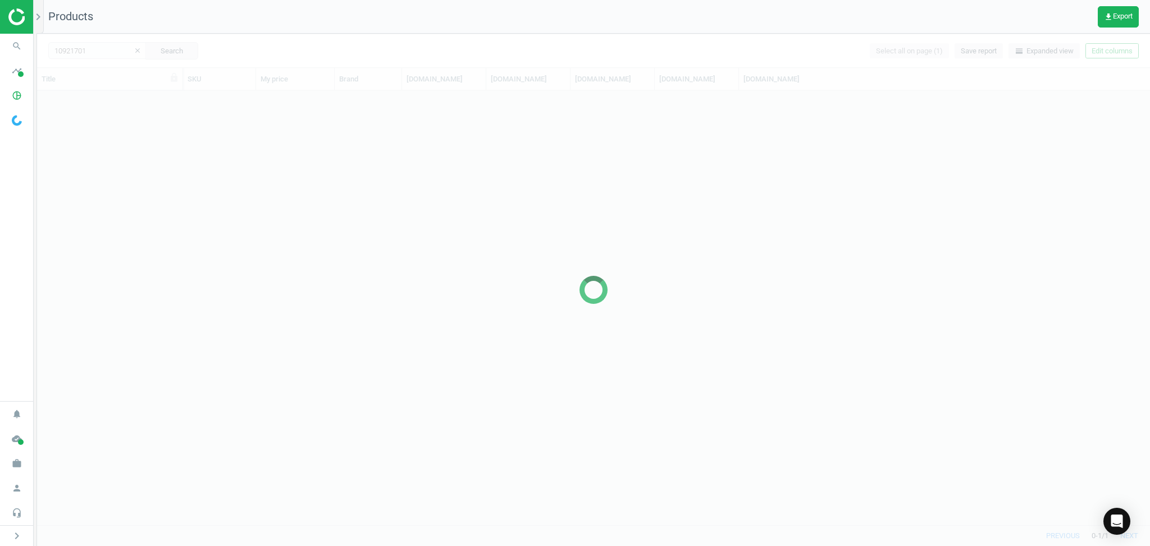
scroll to position [424, 1102]
click at [84, 54] on div at bounding box center [593, 290] width 1113 height 512
click at [93, 53] on input "10921701" at bounding box center [97, 50] width 98 height 17
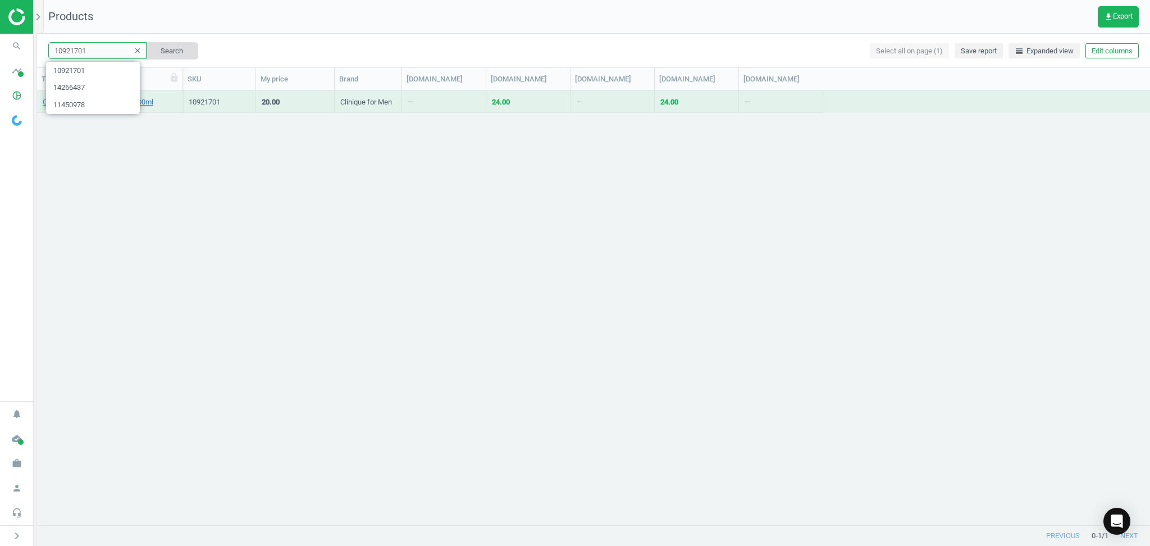
paste input "3754509"
type input "13754509"
click at [176, 51] on button "Search" at bounding box center [171, 50] width 53 height 17
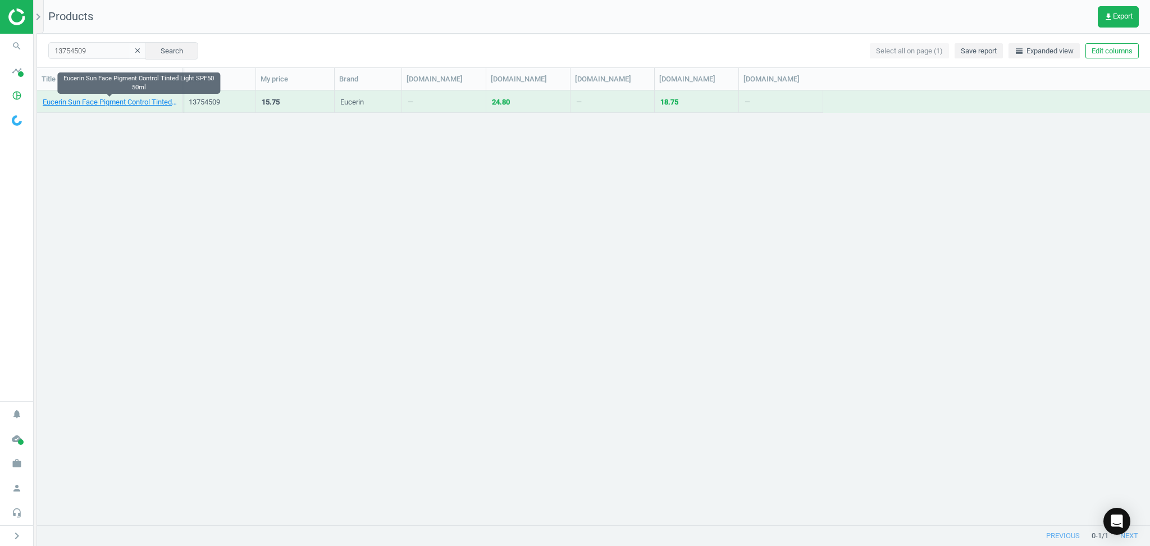
click at [98, 104] on link "Eucerin Sun Face Pigment Control Tinted Light SPF50 50ml" at bounding box center [110, 102] width 134 height 10
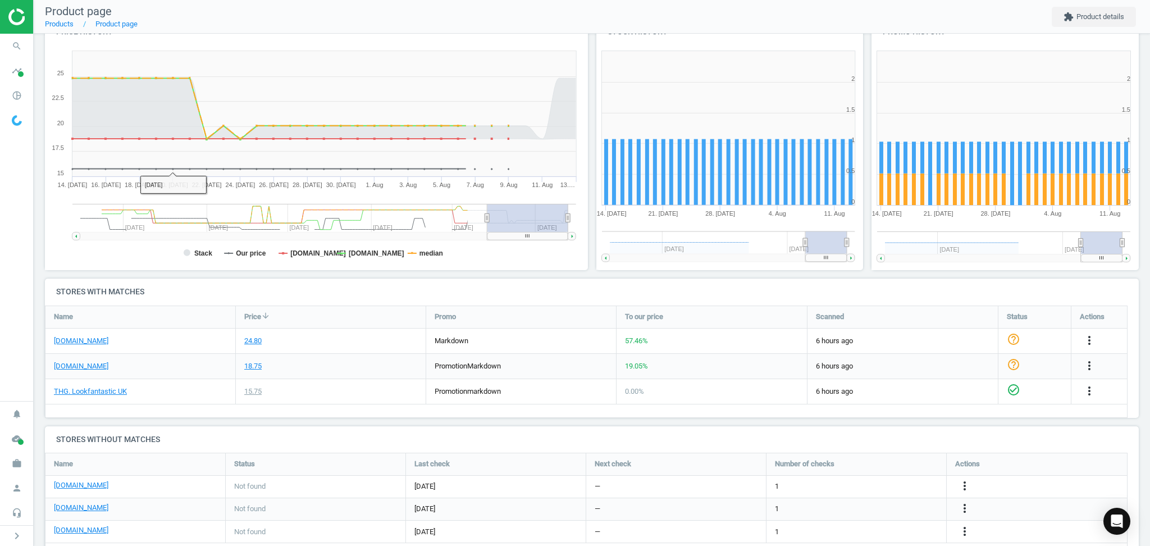
scroll to position [149, 0]
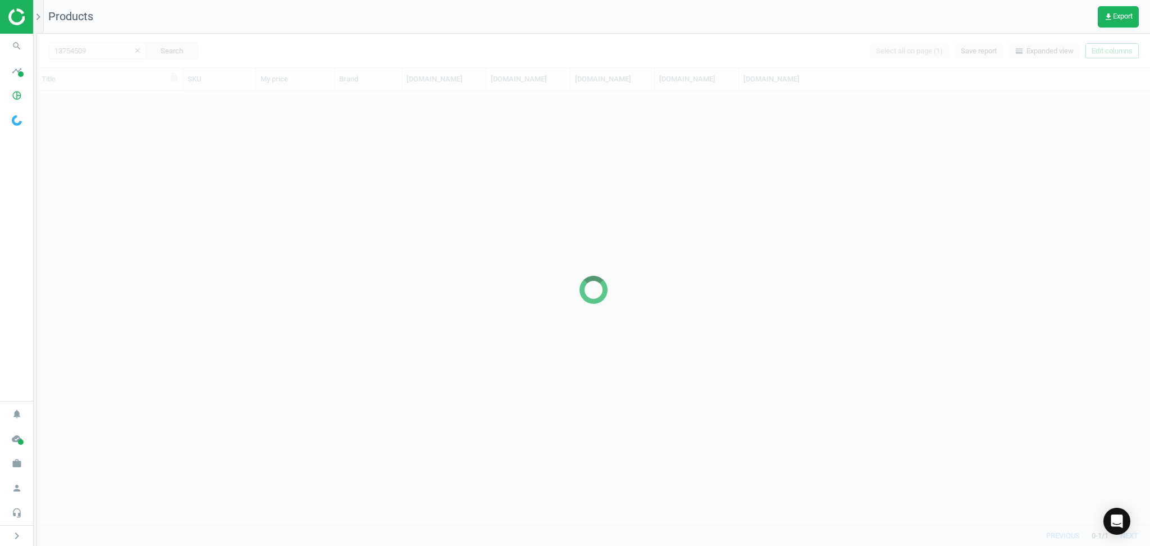
scroll to position [424, 1102]
click at [97, 52] on div at bounding box center [593, 290] width 1113 height 512
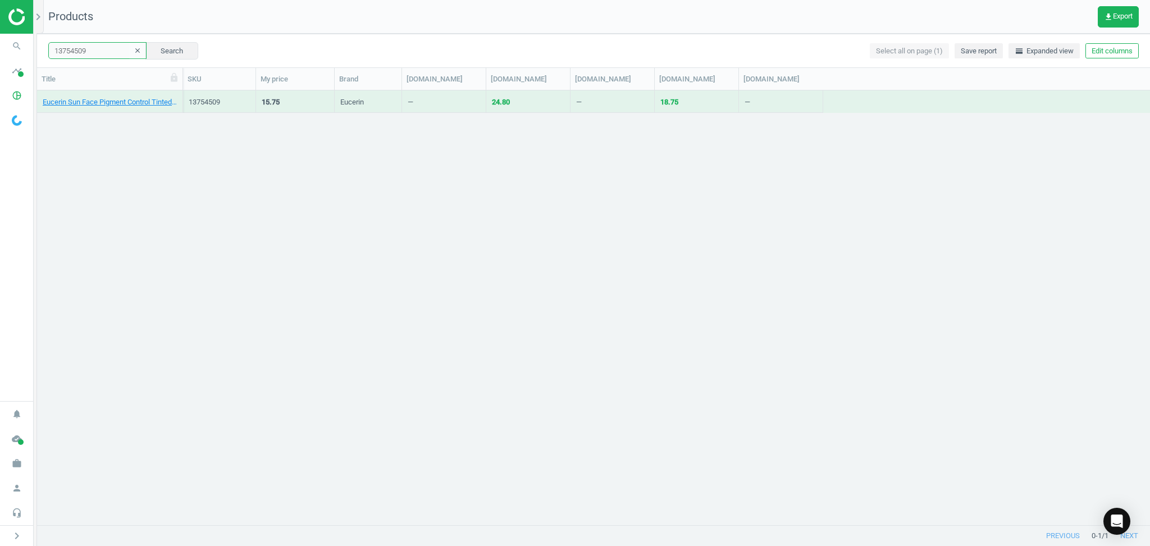
click at [100, 52] on input "13754509" at bounding box center [97, 50] width 98 height 17
paste input "538"
type input "15384509"
drag, startPoint x: 140, startPoint y: 51, endPoint x: 145, endPoint y: 54, distance: 6.9
click at [145, 54] on button "Search" at bounding box center [171, 50] width 53 height 17
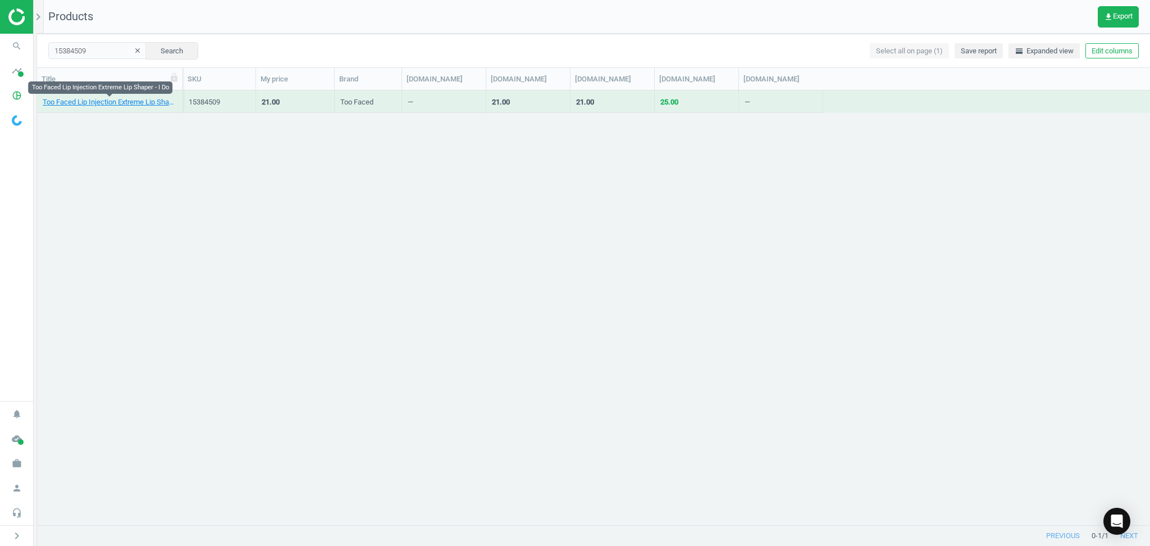
click at [121, 102] on link "Too Faced Lip Injection Extreme Lip Shaper - I Do" at bounding box center [110, 102] width 134 height 10
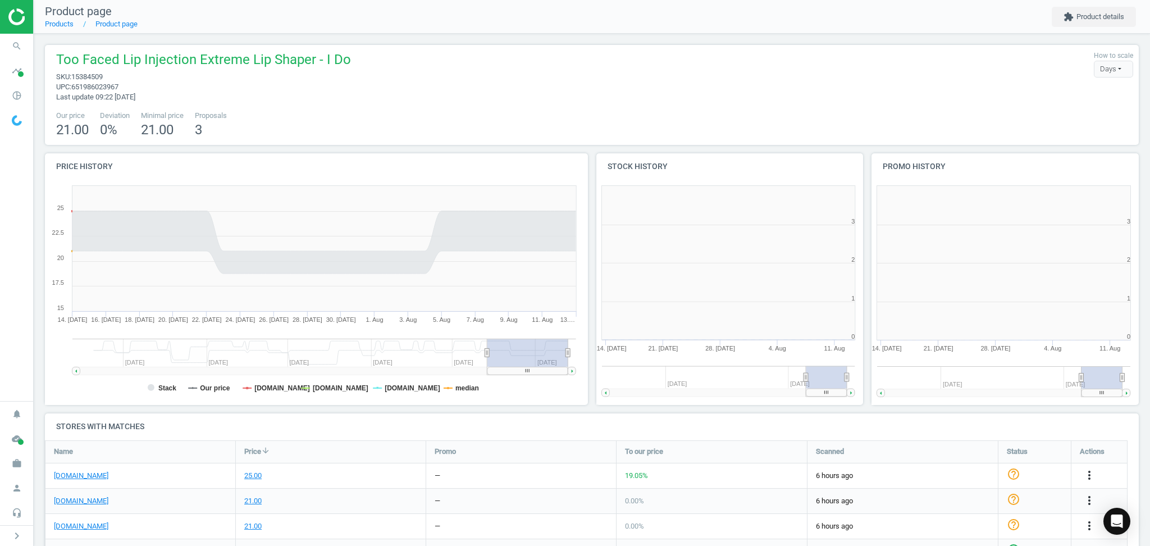
scroll to position [5, 6]
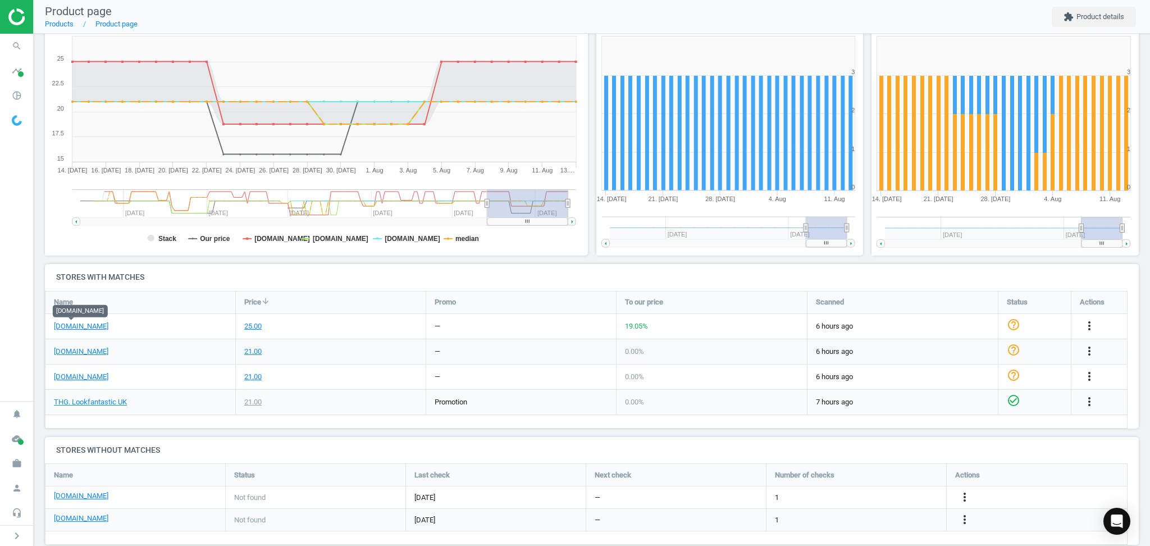
drag, startPoint x: 75, startPoint y: 324, endPoint x: 85, endPoint y: 309, distance: 17.9
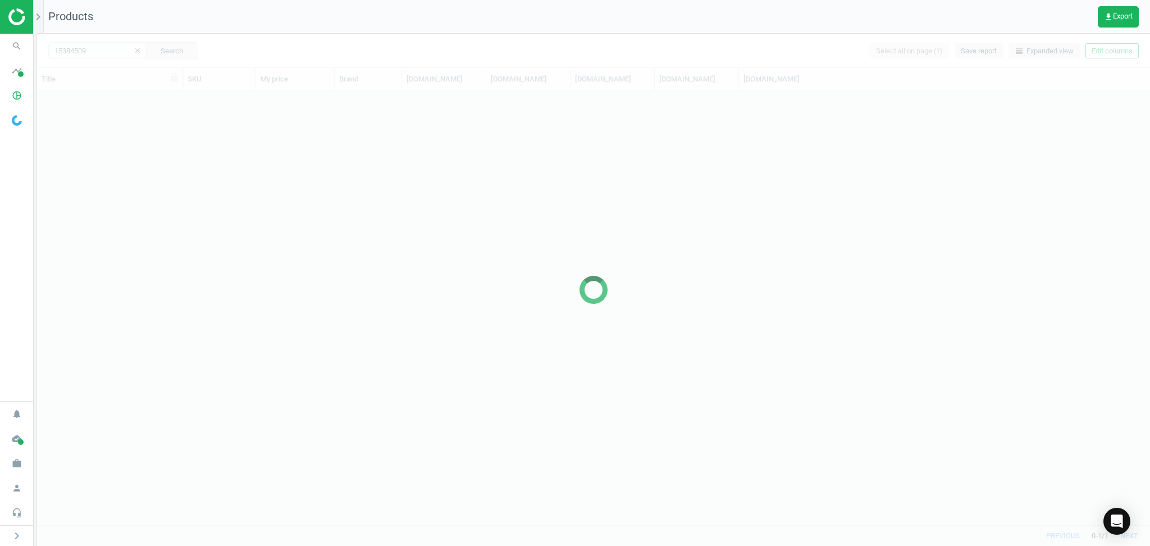
scroll to position [424, 1102]
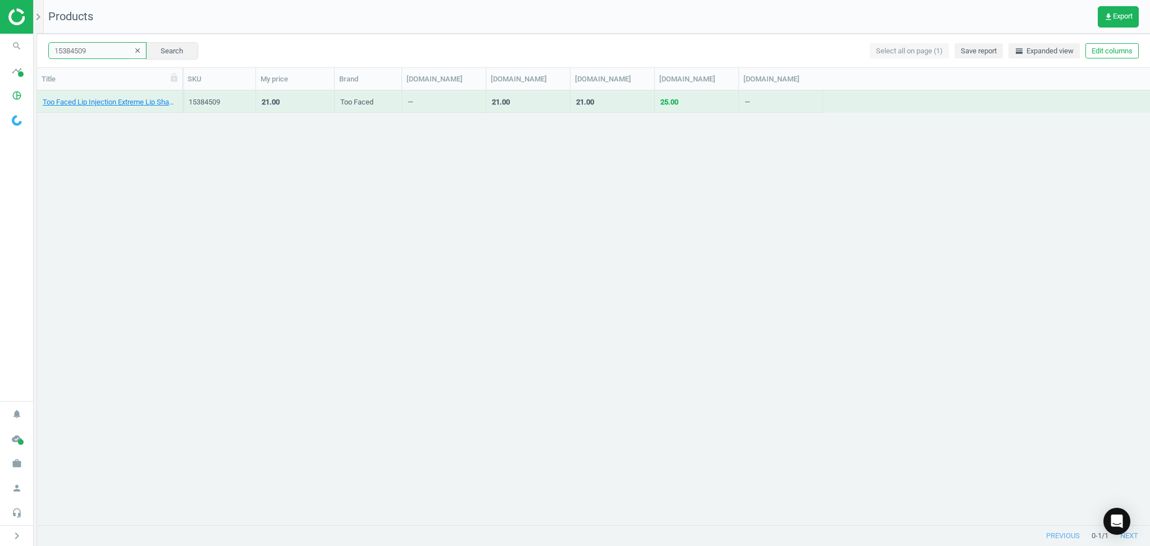
click at [94, 54] on input "15384509" at bounding box center [97, 50] width 98 height 17
paste input "456805"
type input "14568059"
click at [168, 45] on button "Search" at bounding box center [171, 50] width 53 height 17
click at [104, 104] on link "Dolce&Gabbana Light Blue Eau de Toilette 50ml" at bounding box center [110, 102] width 134 height 10
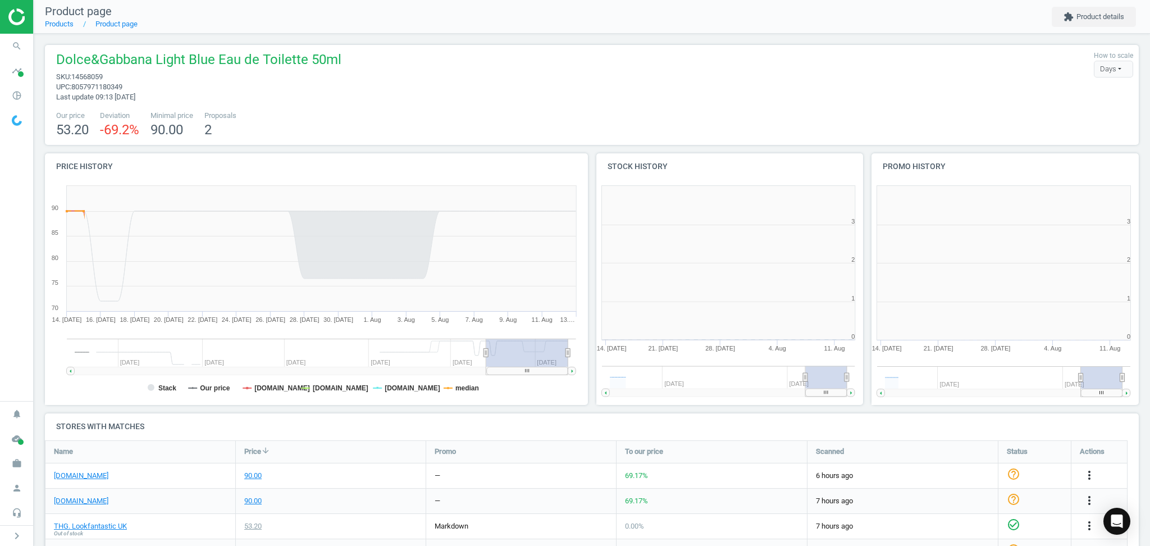
scroll to position [5, 6]
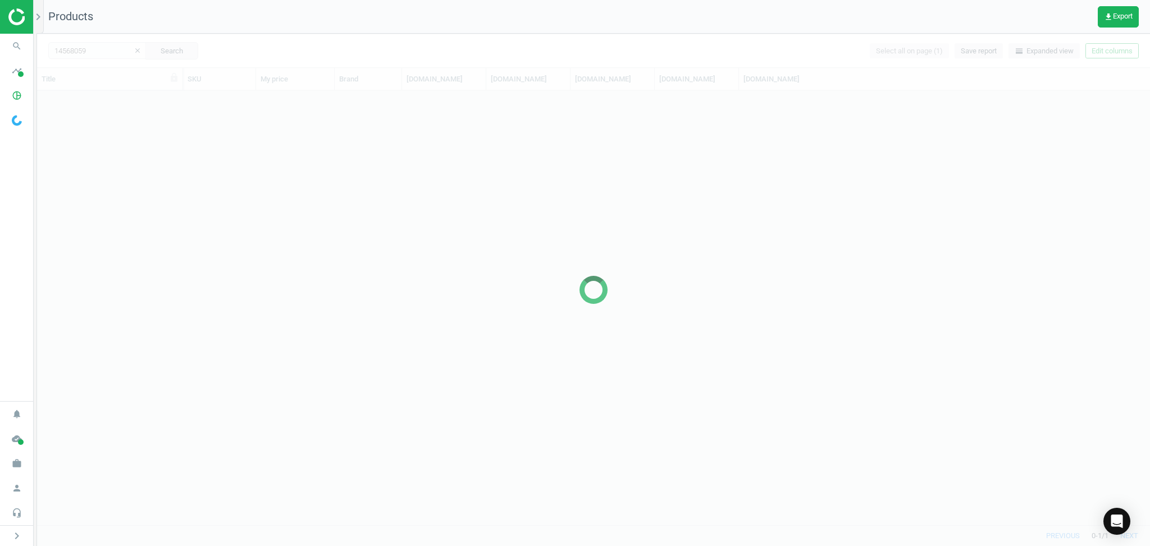
scroll to position [424, 1102]
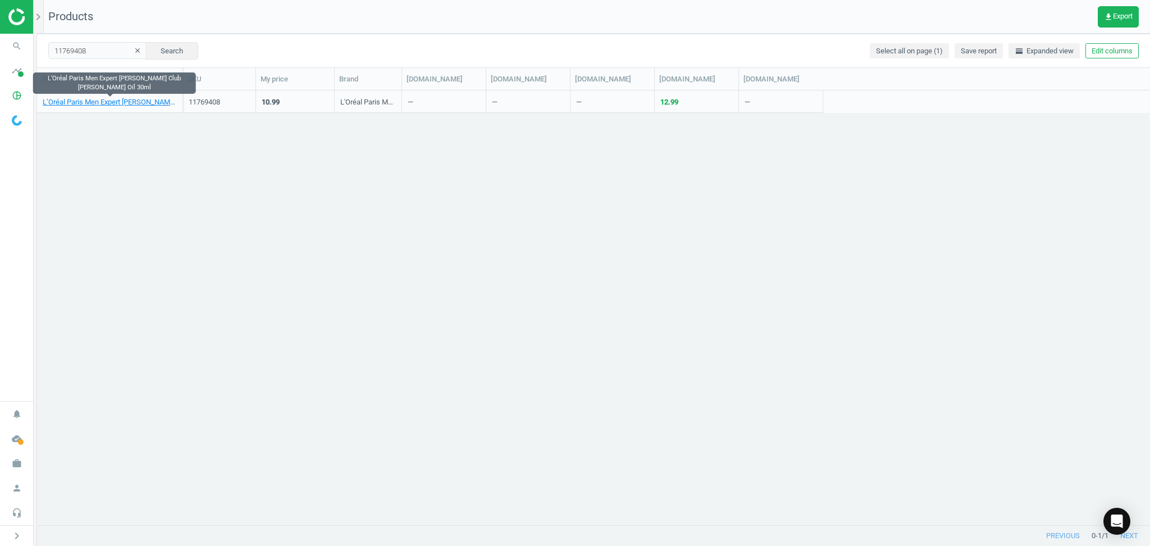
click at [109, 98] on link "L’Oréal Paris Men Expert [PERSON_NAME] Club [PERSON_NAME] Oil 30ml" at bounding box center [110, 102] width 134 height 10
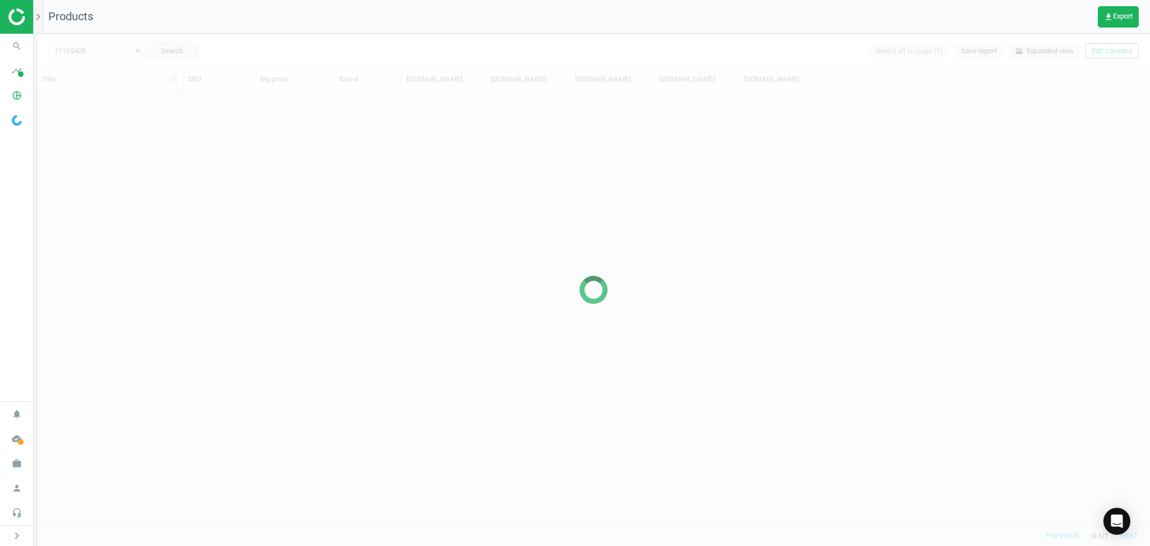
scroll to position [424, 1102]
click at [109, 53] on div at bounding box center [593, 290] width 1113 height 512
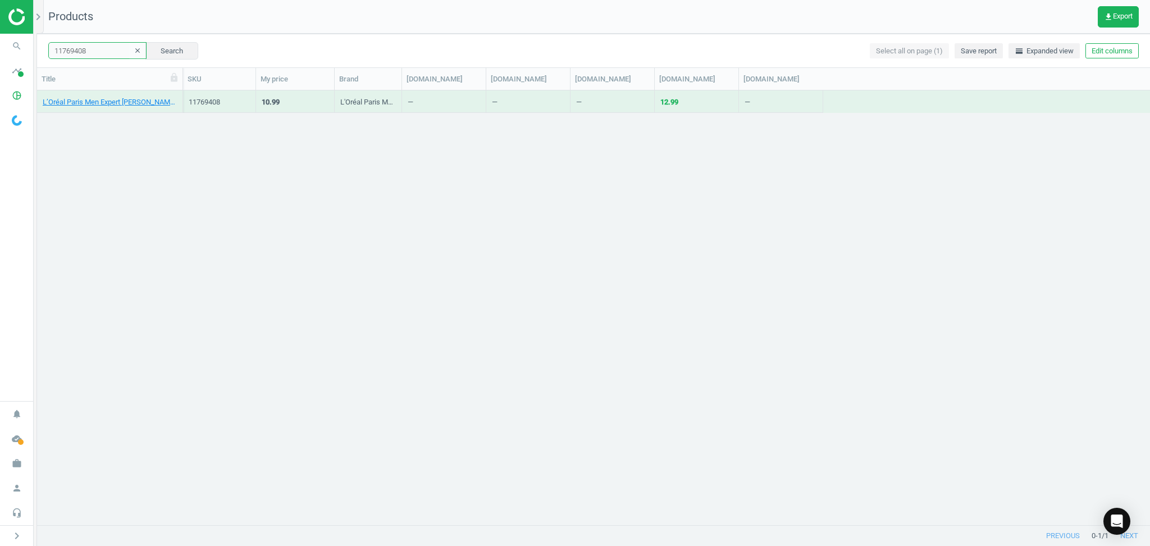
click at [101, 53] on input "11769408" at bounding box center [97, 50] width 98 height 17
paste input "4767465"
type input "14767465"
click at [159, 45] on button "Search" at bounding box center [171, 50] width 53 height 17
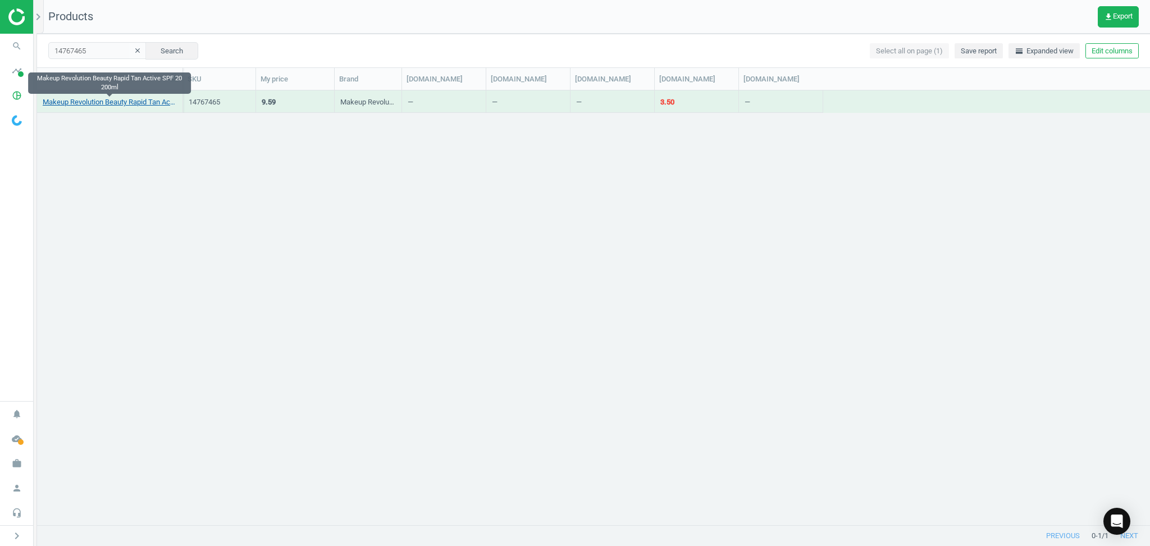
click at [115, 102] on link "Makeup Revolution Beauty Rapid Tan Active SPF 20 200ml" at bounding box center [110, 102] width 134 height 10
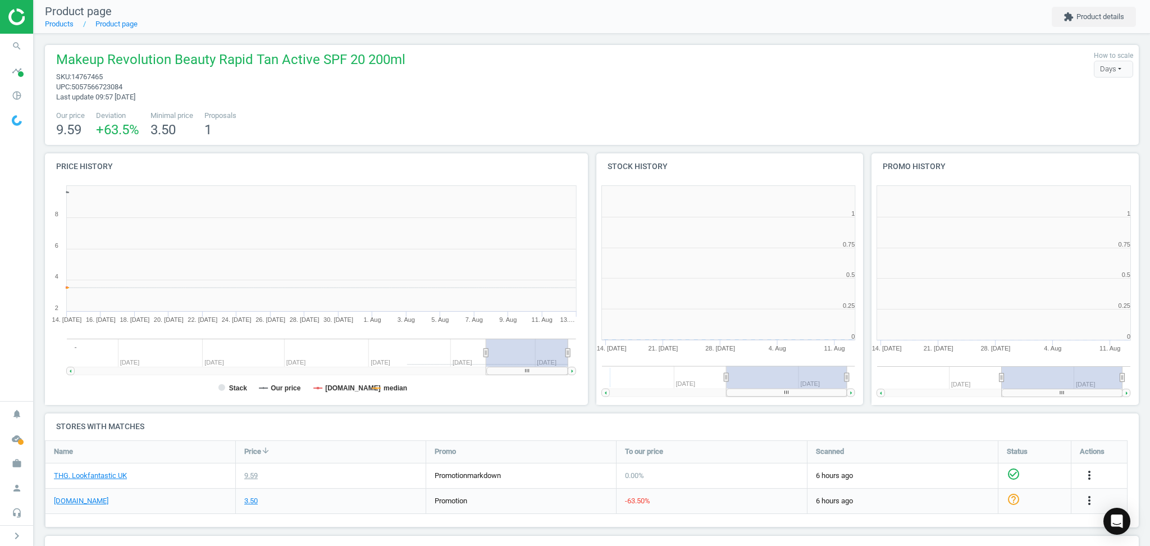
scroll to position [248, 286]
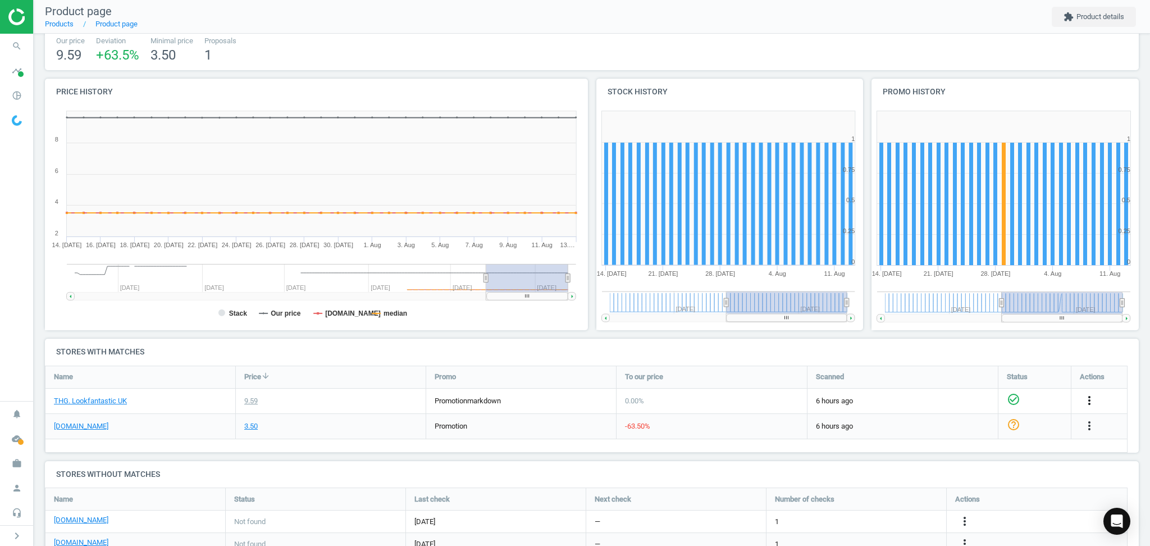
click at [1086, 403] on icon "more_vert" at bounding box center [1089, 400] width 13 height 13
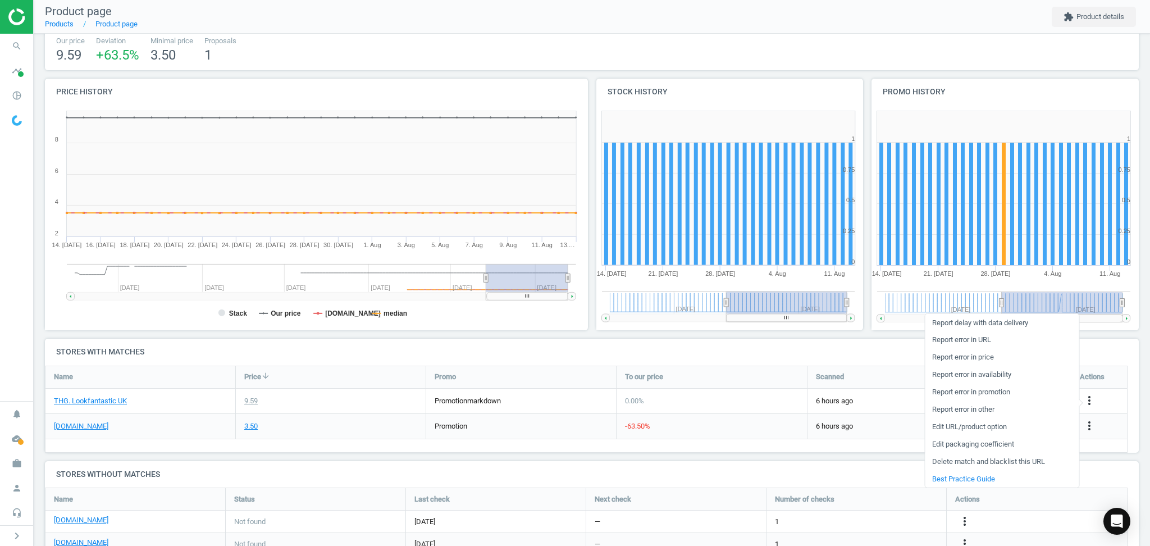
click at [957, 458] on link "Delete match and blacklist this URL" at bounding box center [1002, 461] width 154 height 17
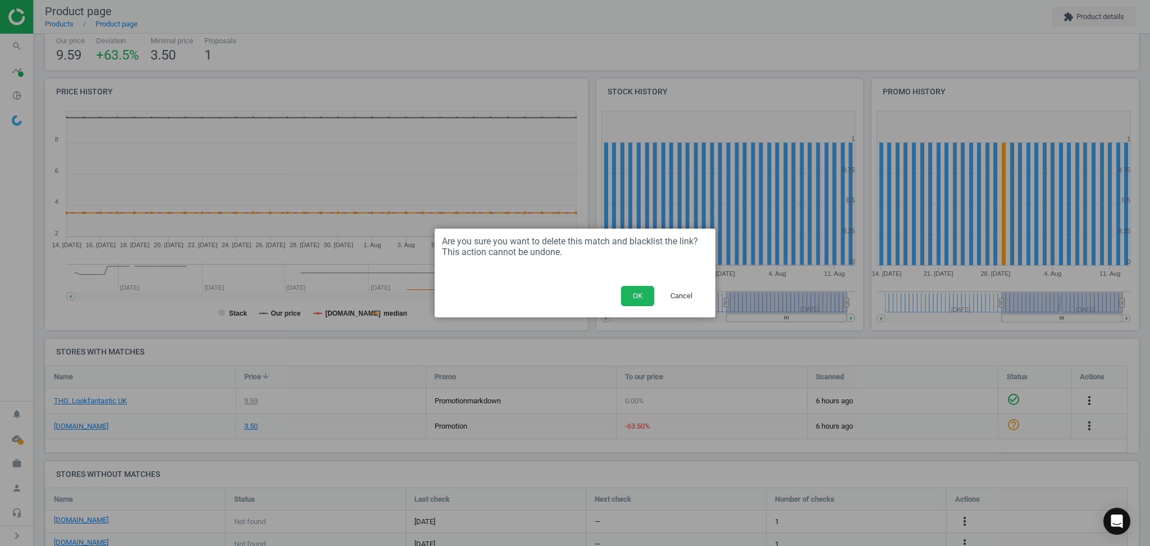
drag, startPoint x: 637, startPoint y: 292, endPoint x: 550, endPoint y: 286, distance: 87.2
click at [630, 292] on button "OK" at bounding box center [637, 296] width 33 height 20
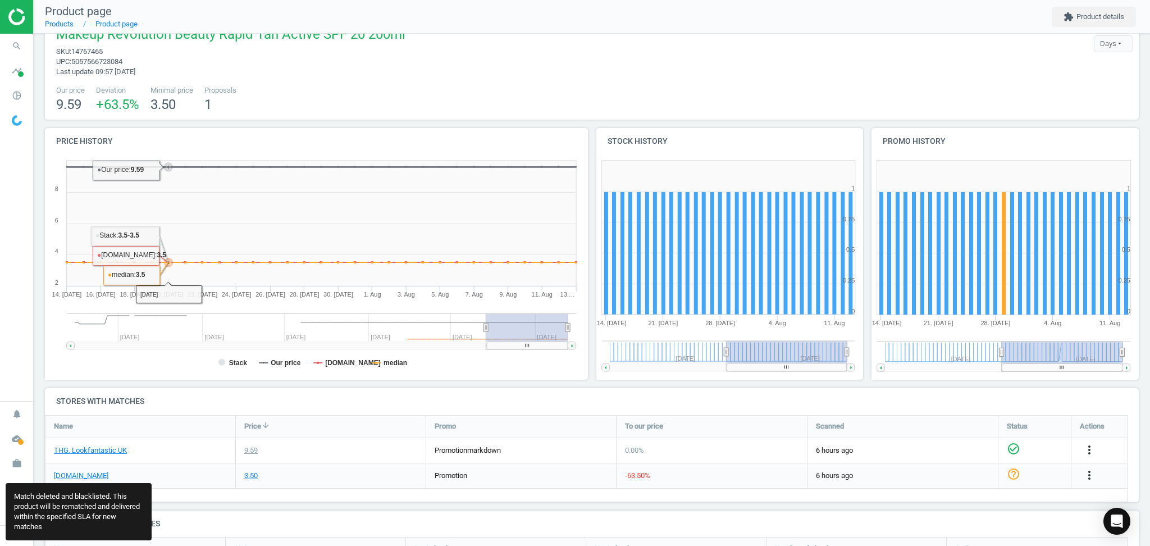
scroll to position [0, 0]
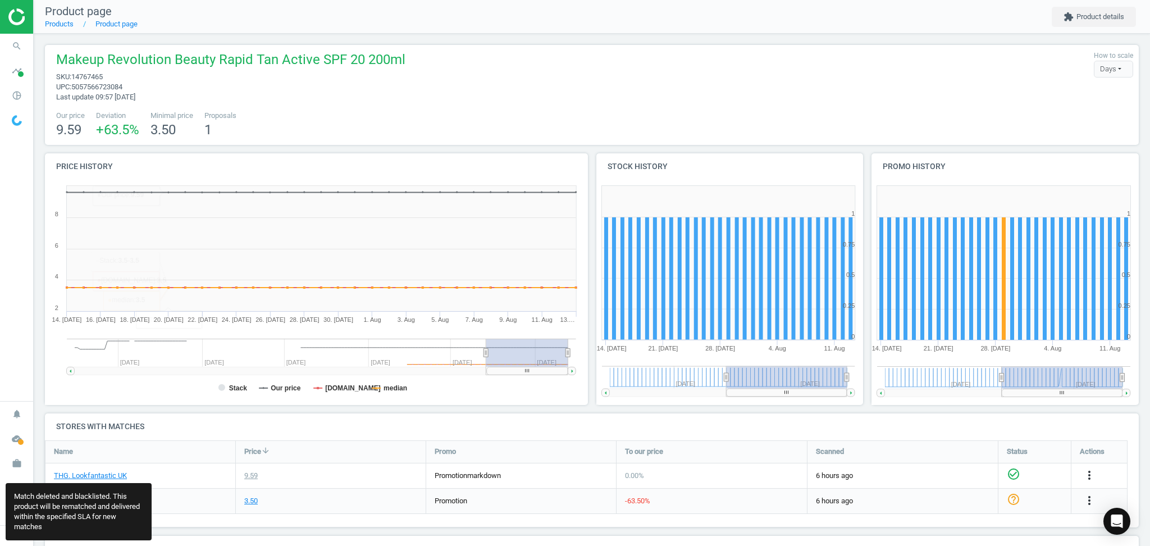
click at [184, 63] on span "Makeup Revolution Beauty Rapid Tan Active SPF 20 200ml" at bounding box center [230, 61] width 349 height 21
copy span "Makeup Revolution Beauty Rapid Tan Active SPF 20 200ml"
click at [234, 81] on span "sku : 14767465" at bounding box center [230, 77] width 349 height 10
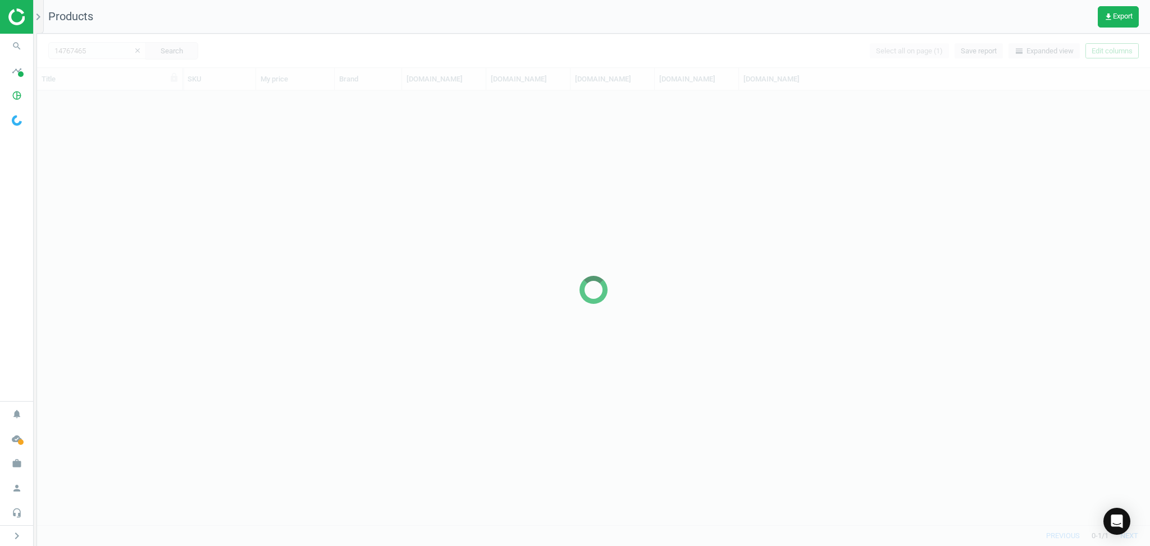
scroll to position [424, 1102]
click at [102, 54] on div at bounding box center [593, 290] width 1113 height 512
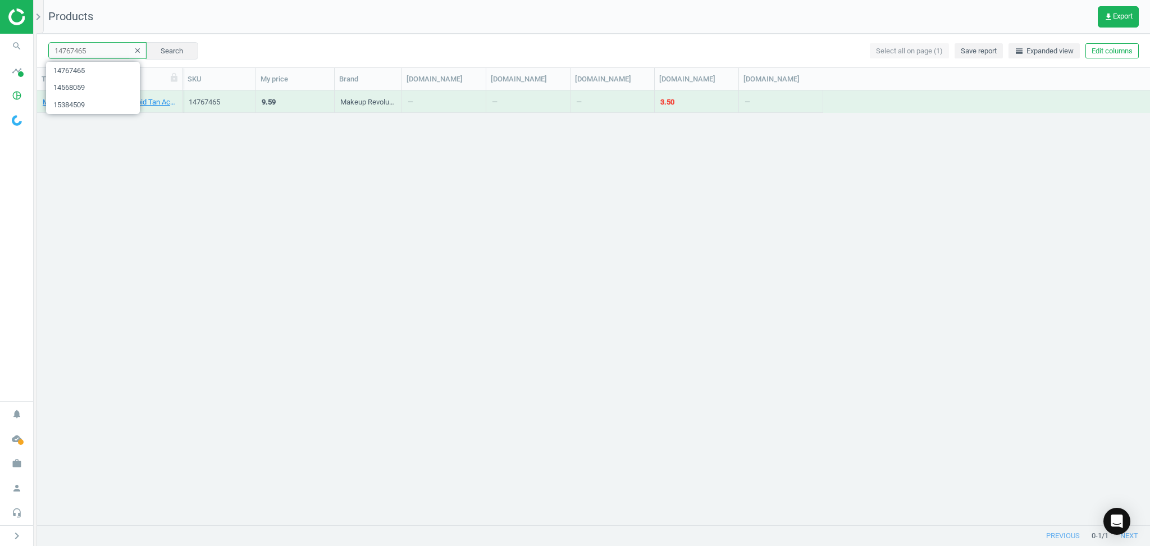
click at [96, 53] on input "14767465" at bounding box center [97, 50] width 98 height 17
paste input "293261"
type input "14293261"
click at [145, 53] on button "Search" at bounding box center [171, 50] width 53 height 17
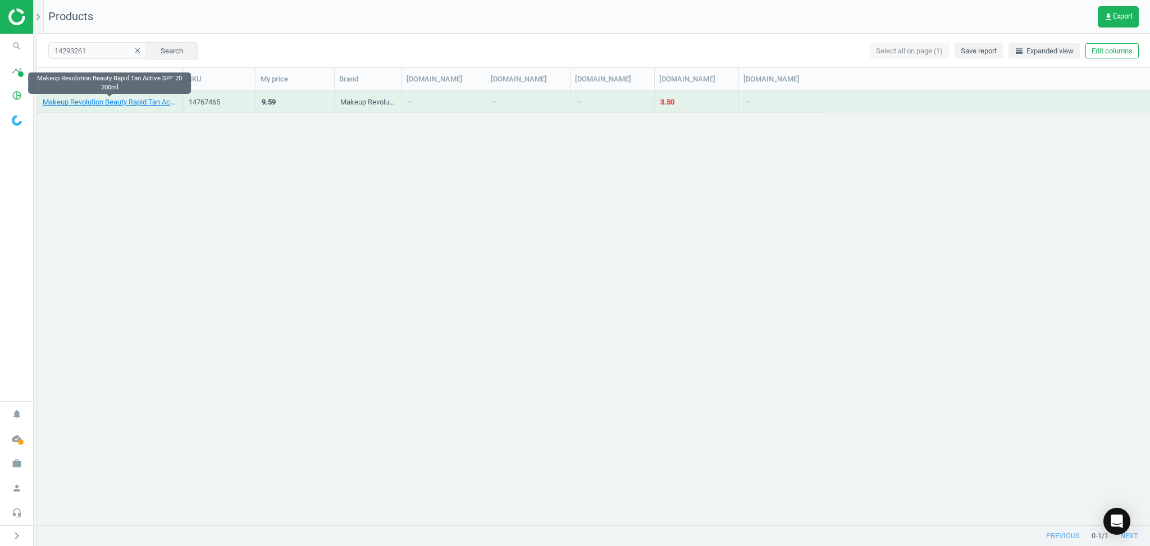
click at [108, 104] on link "Makeup Revolution Beauty Rapid Tan Active SPF 20 200ml" at bounding box center [110, 102] width 134 height 10
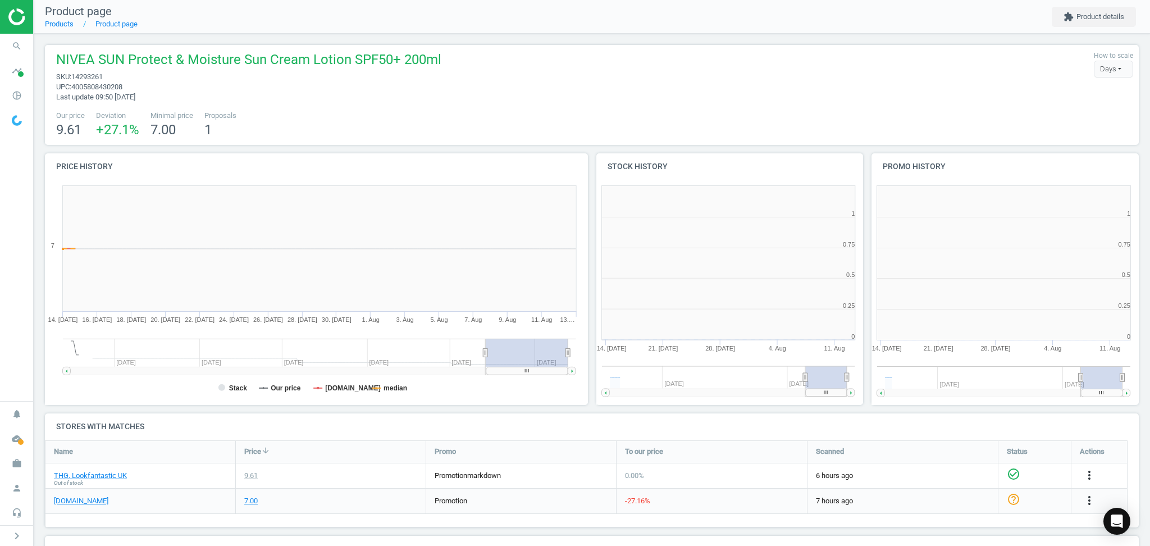
scroll to position [248, 286]
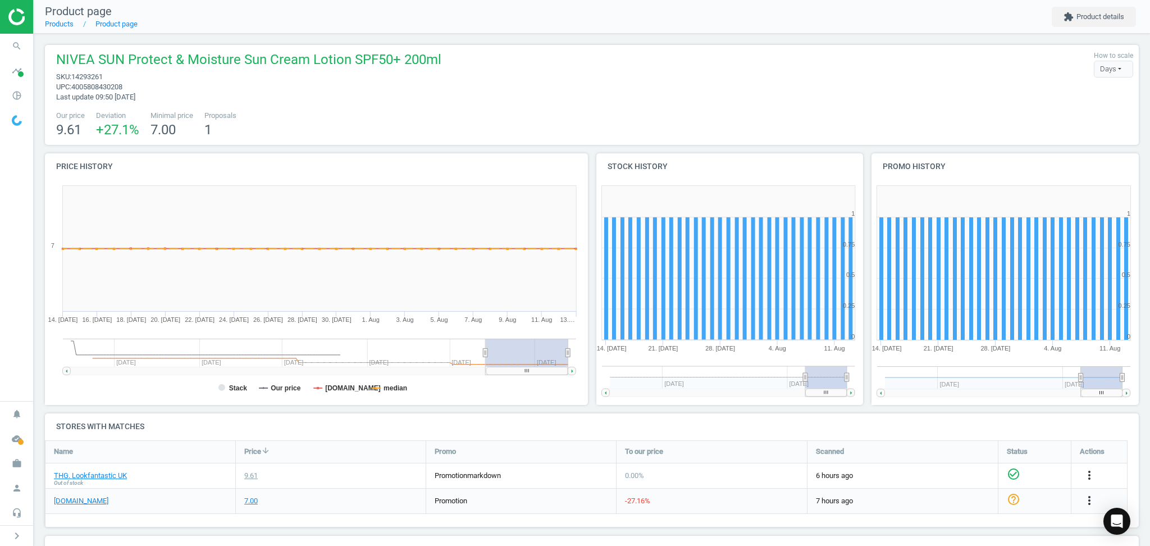
drag, startPoint x: 365, startPoint y: 16, endPoint x: 375, endPoint y: 26, distance: 14.3
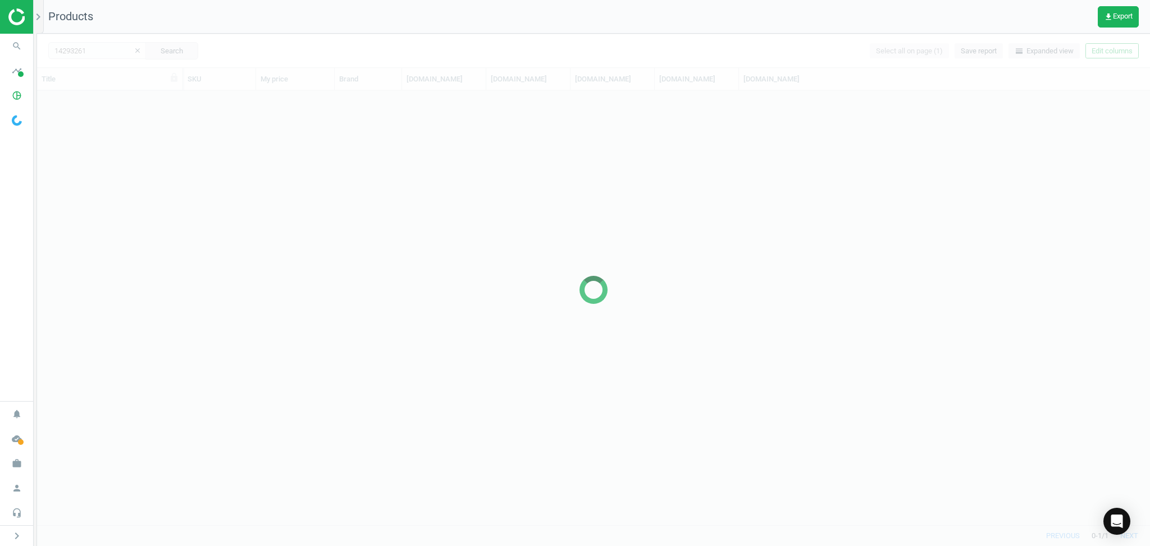
scroll to position [424, 1102]
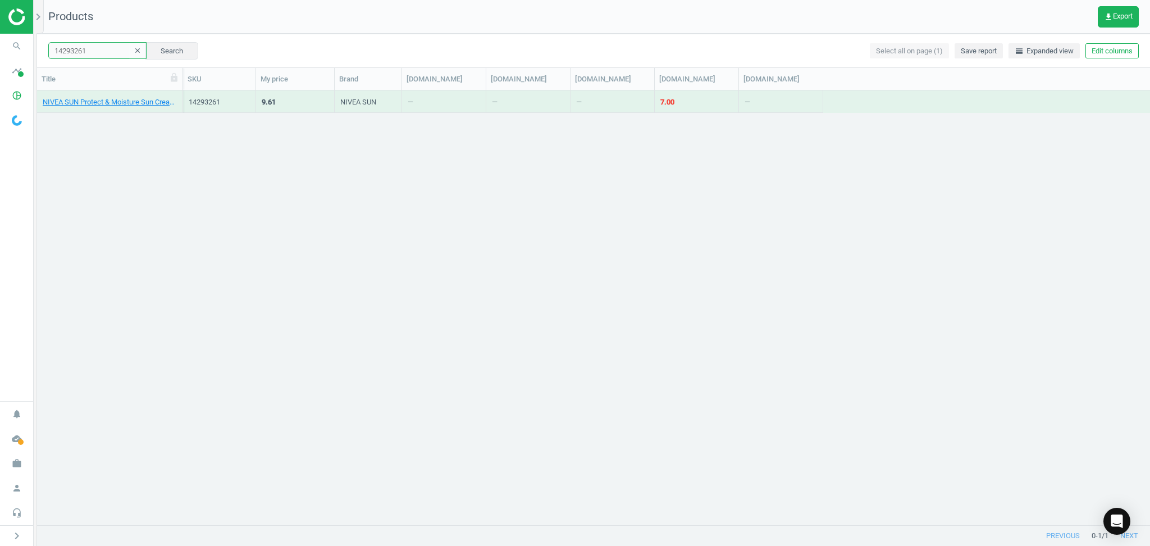
click at [99, 52] on input "14293261" at bounding box center [97, 50] width 98 height 17
paste input "10487874"
paste input "text"
type input "10487874"
click at [160, 48] on button "Search" at bounding box center [171, 50] width 53 height 17
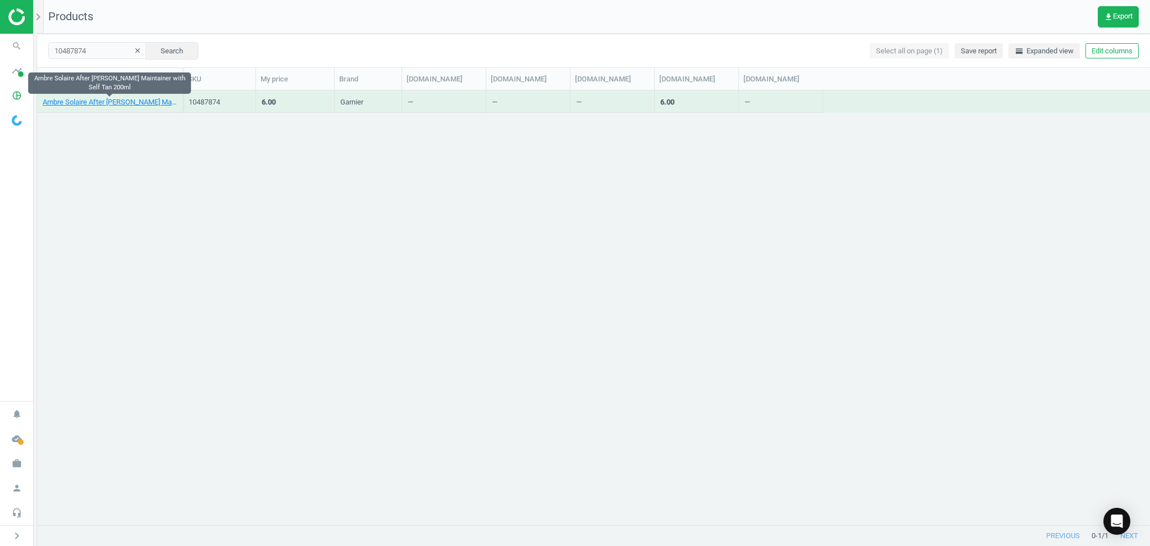
click at [101, 102] on link "Ambre Solaire After [PERSON_NAME] Maintainer with Self Tan 200ml" at bounding box center [110, 102] width 134 height 10
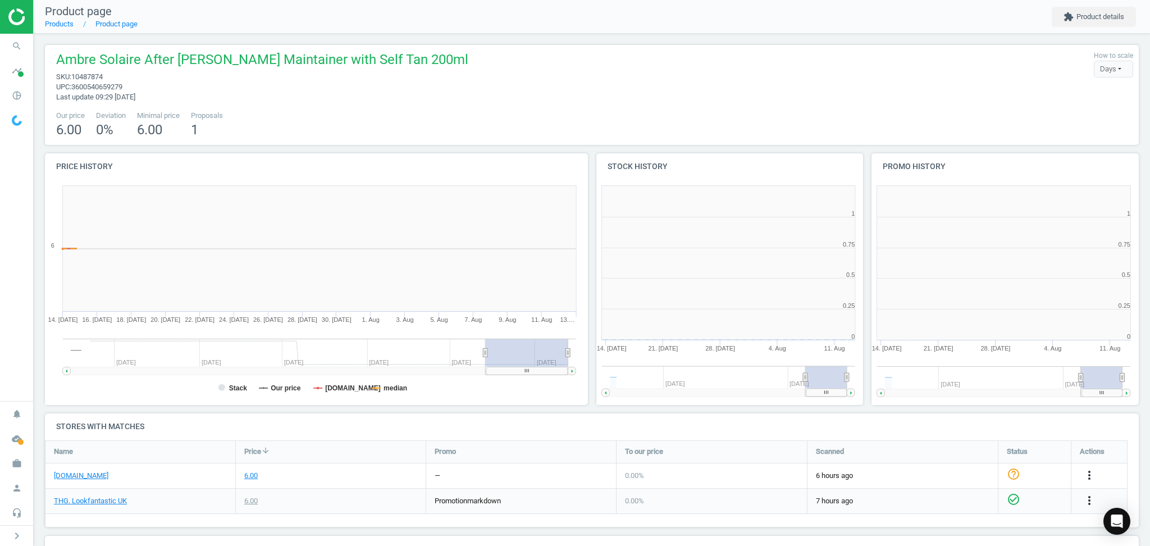
scroll to position [248, 286]
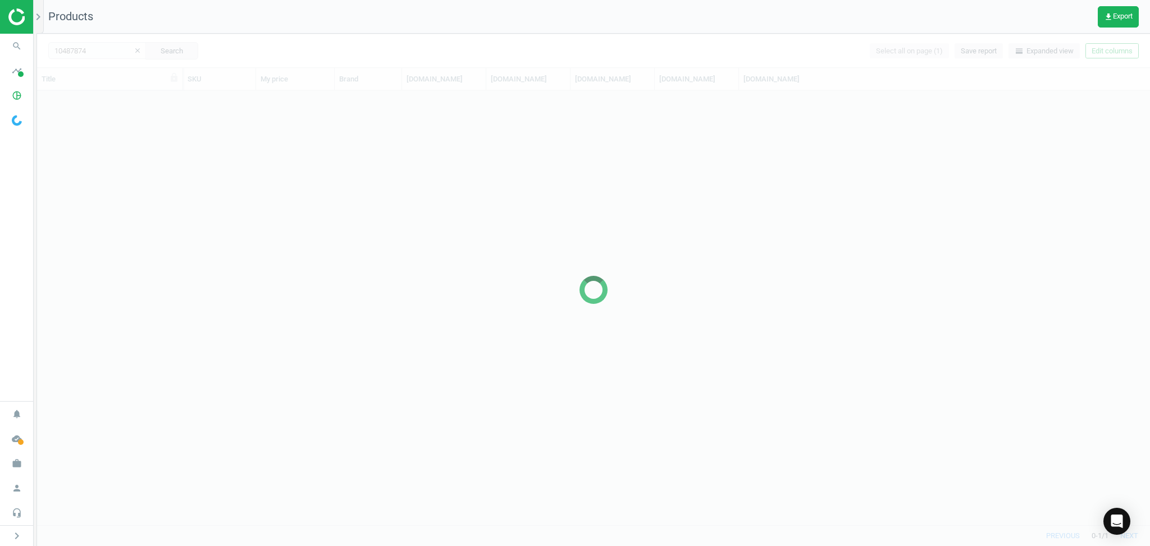
scroll to position [424, 1102]
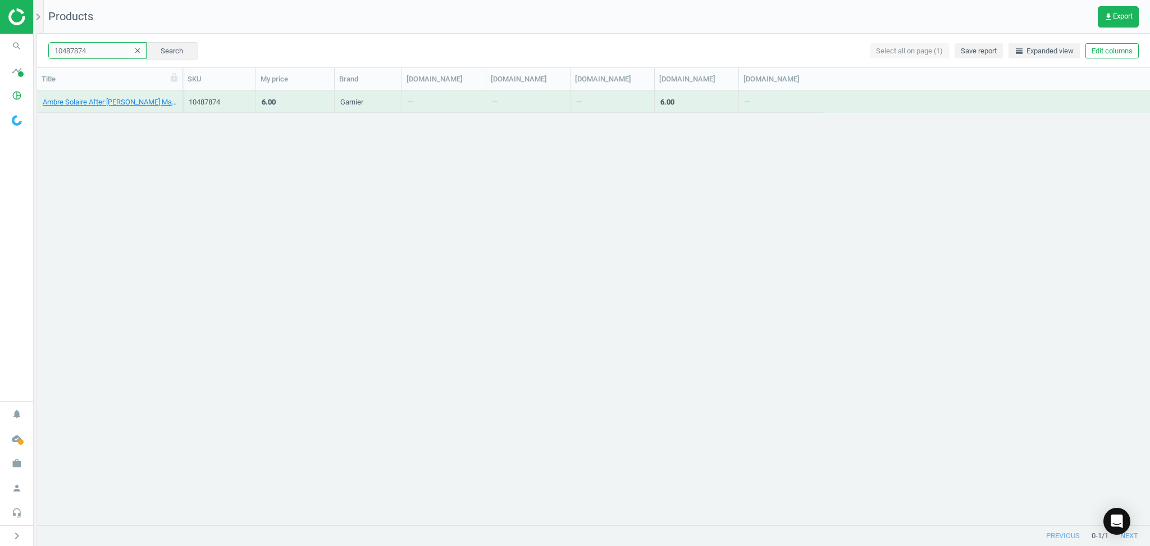
click at [92, 48] on input "10487874" at bounding box center [97, 50] width 98 height 17
paste input "4003011"
type input "14003011"
click at [154, 48] on button "Search" at bounding box center [171, 50] width 53 height 17
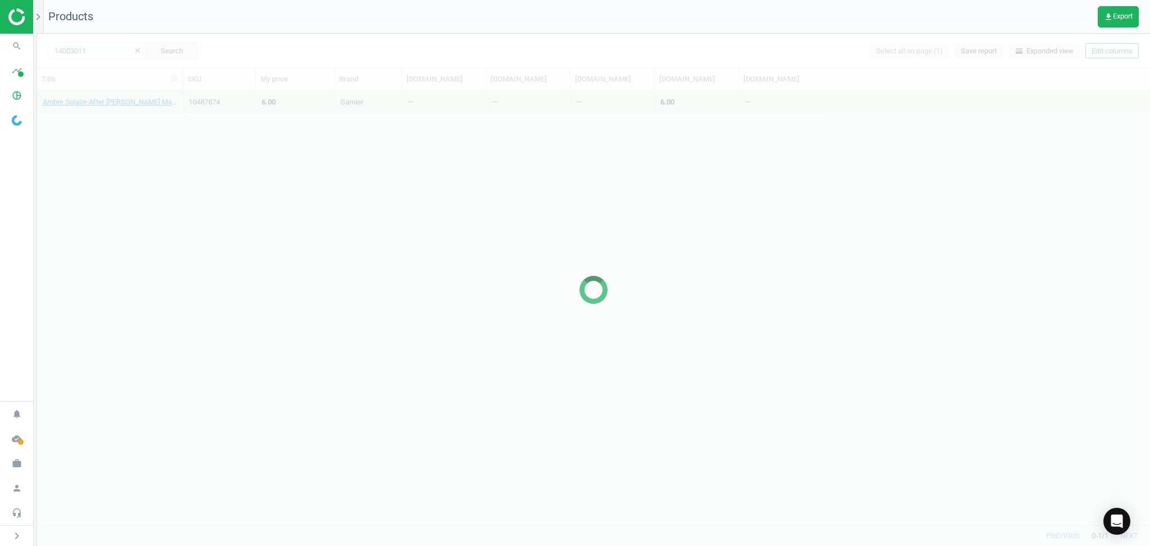
click at [83, 106] on div at bounding box center [593, 290] width 1113 height 512
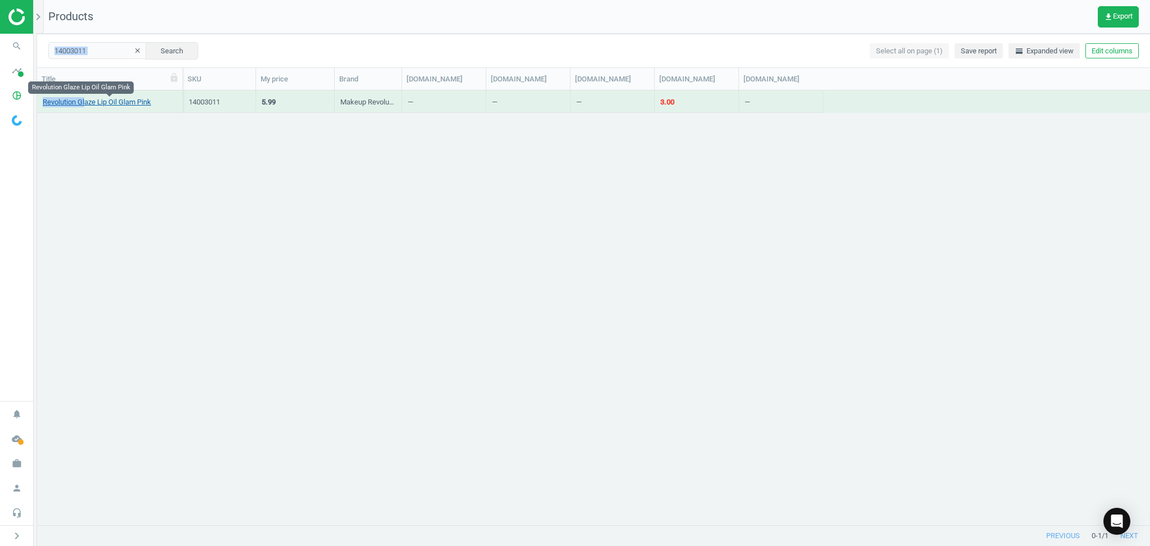
click at [83, 106] on link "Revolution Glaze Lip Oil Glam Pink" at bounding box center [97, 102] width 108 height 10
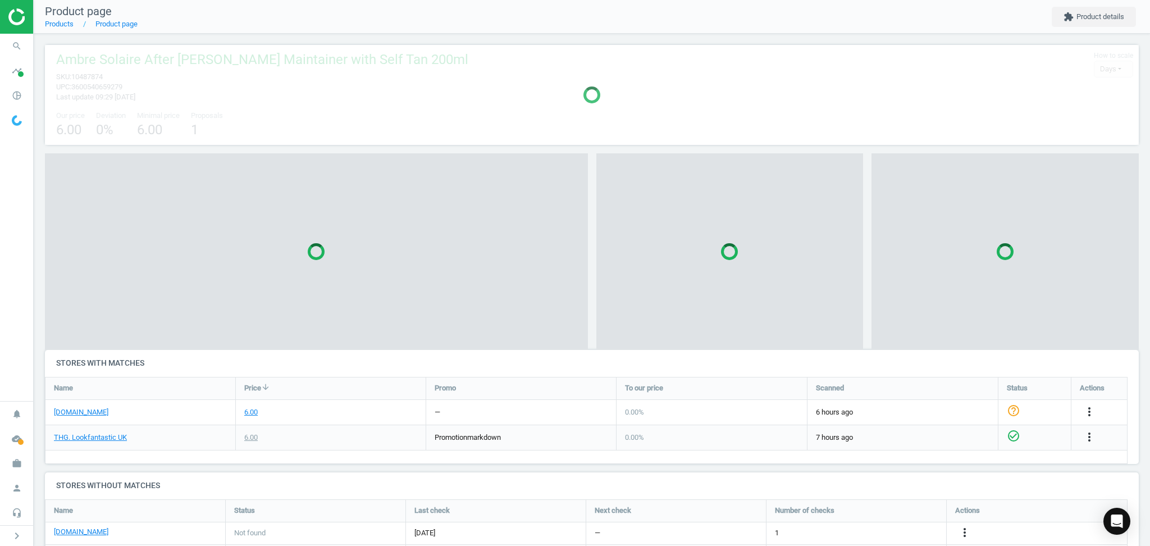
scroll to position [6, 5]
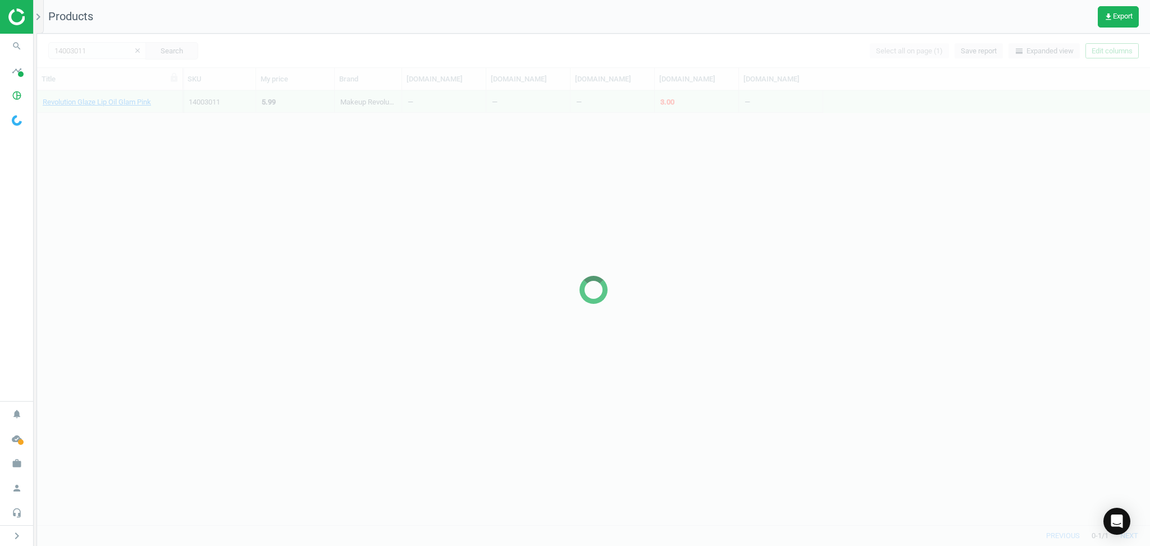
click at [102, 49] on div at bounding box center [593, 290] width 1113 height 512
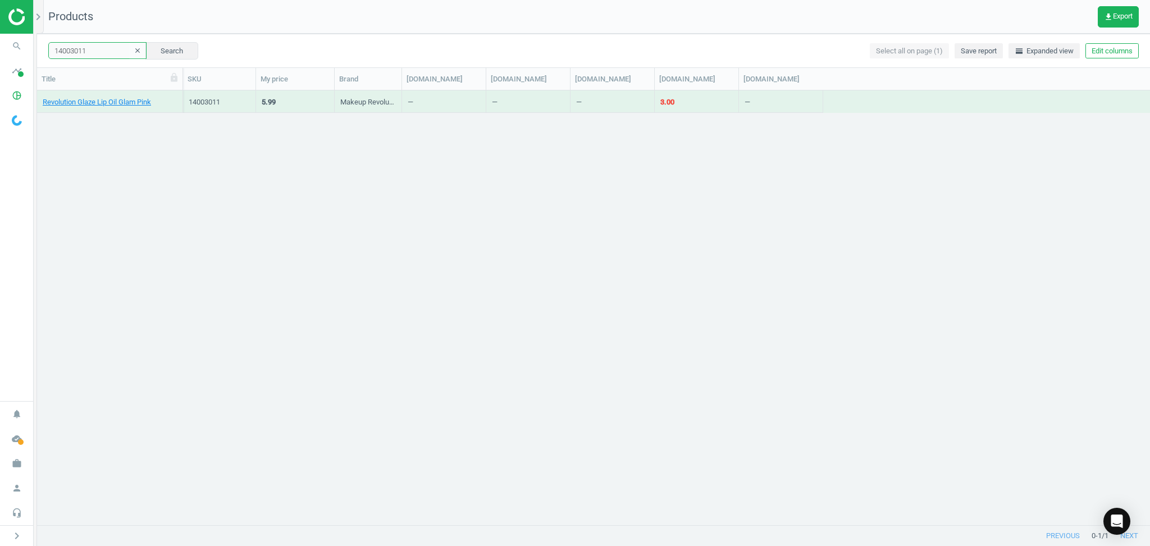
click at [91, 52] on input "14003011" at bounding box center [97, 50] width 98 height 17
paste input "496788"
type input "14496788"
click at [145, 52] on button "Search" at bounding box center [171, 50] width 53 height 17
click at [80, 103] on link "Revolution Glaze Lip Oil Glam Pink" at bounding box center [97, 102] width 108 height 10
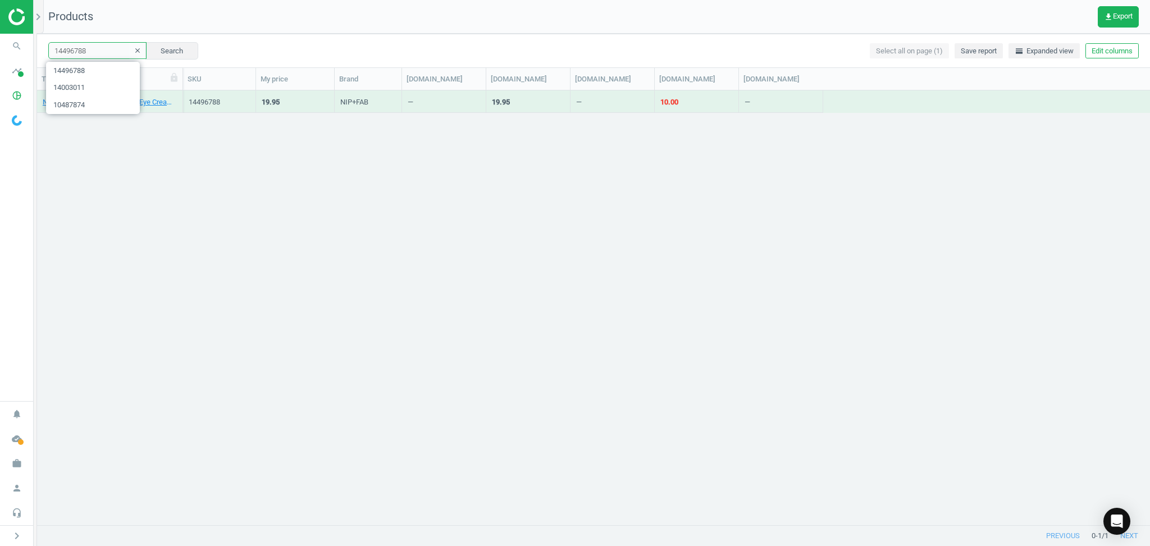
click at [97, 45] on input "14496788" at bounding box center [97, 50] width 98 height 17
paste input "text"
click at [184, 54] on button "Search" at bounding box center [172, 50] width 53 height 17
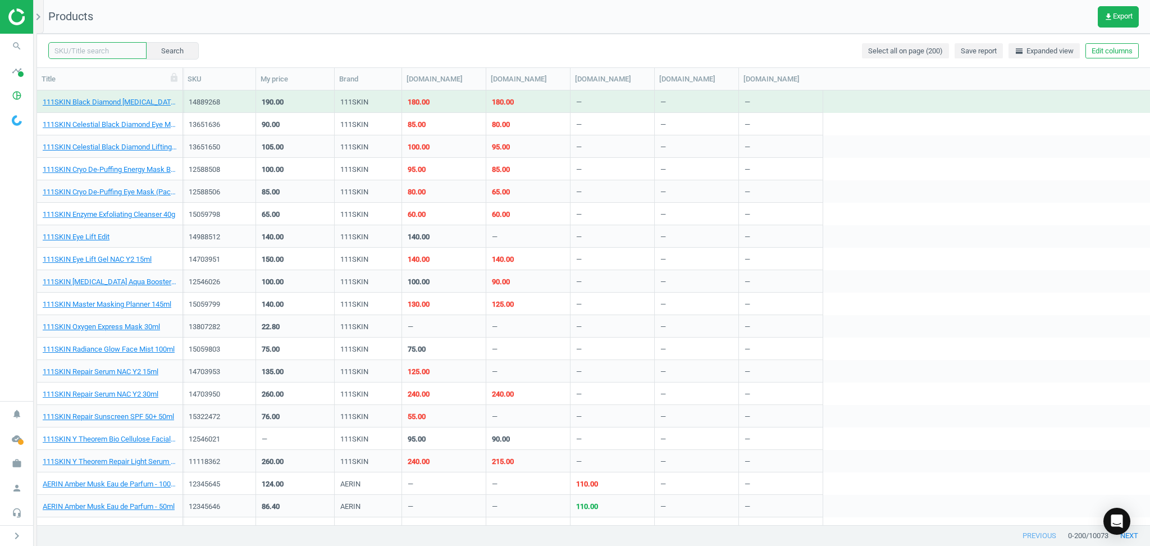
drag, startPoint x: 101, startPoint y: 58, endPoint x: 121, endPoint y: 43, distance: 25.3
click at [110, 54] on div "Search" at bounding box center [123, 50] width 151 height 17
click at [122, 41] on div "Search Select all on page (200) Save report horizontal_split Expanded view Edit…" at bounding box center [593, 51] width 1113 height 34
click at [93, 51] on input "text" at bounding box center [97, 50] width 98 height 17
paste input "13279363"
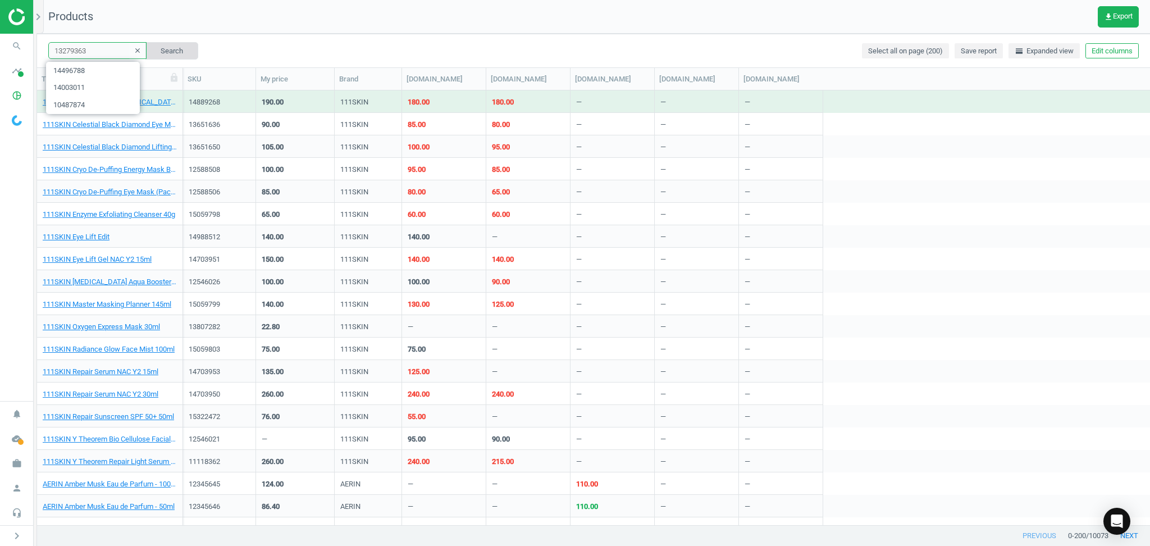
type input "13279363"
click at [145, 52] on button "Search" at bounding box center [171, 50] width 53 height 17
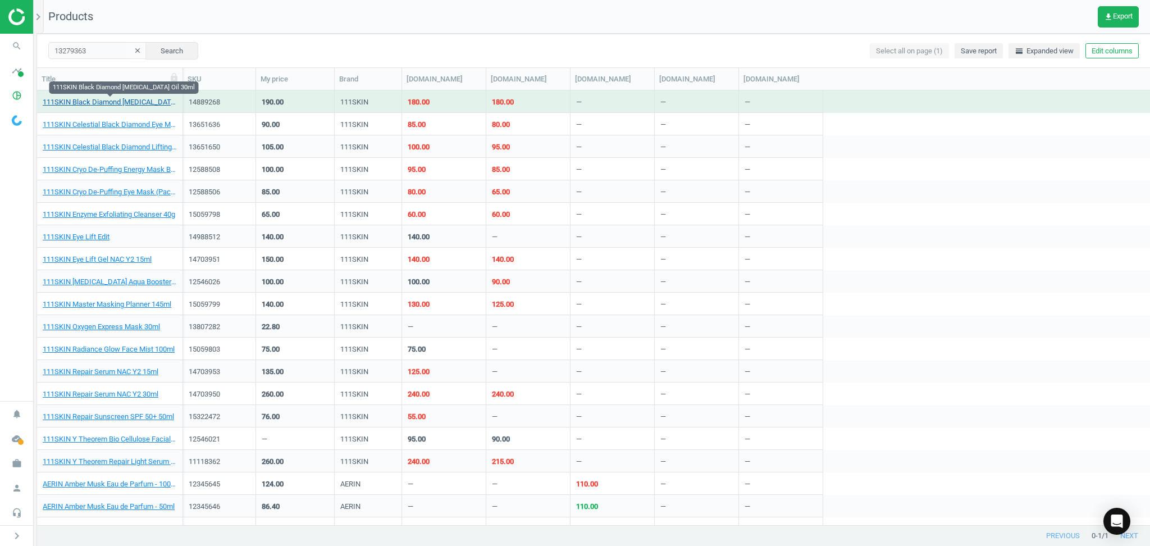
click at [92, 103] on link "111SKIN Black Diamond [MEDICAL_DATA] Oil 30ml" at bounding box center [110, 102] width 134 height 10
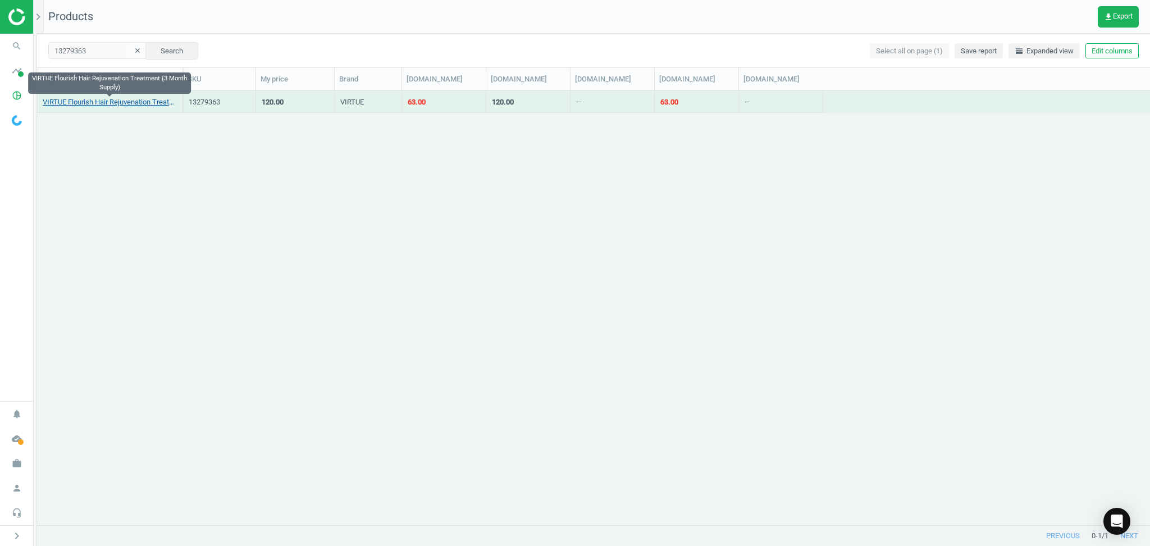
click at [77, 104] on link "VIRTUE Flourish Hair Rejuvenation Treatment (3 Month Supply)" at bounding box center [110, 102] width 134 height 10
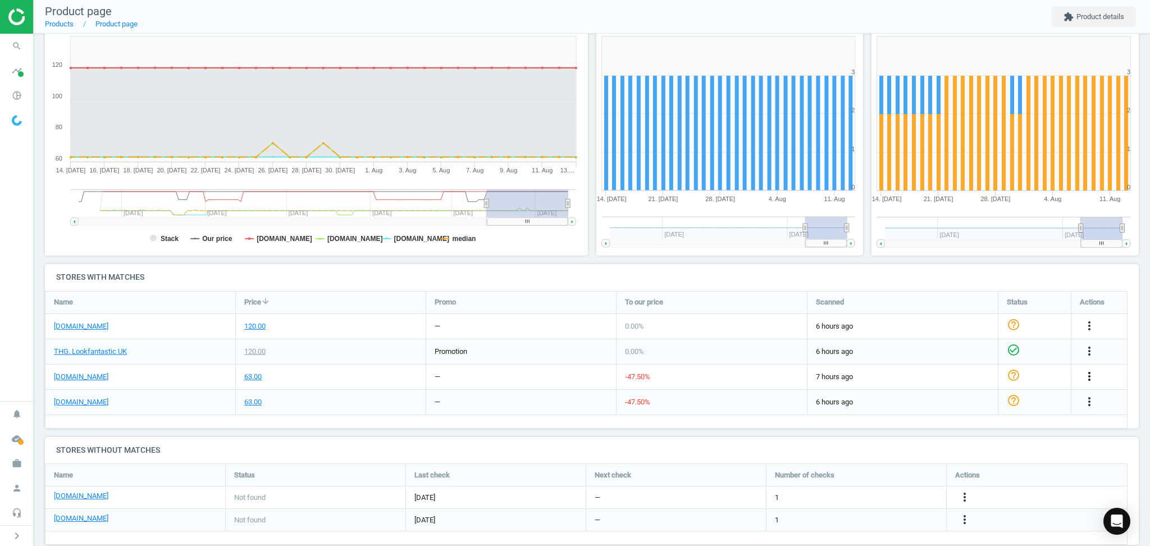
click at [1087, 374] on icon "more_vert" at bounding box center [1089, 376] width 13 height 13
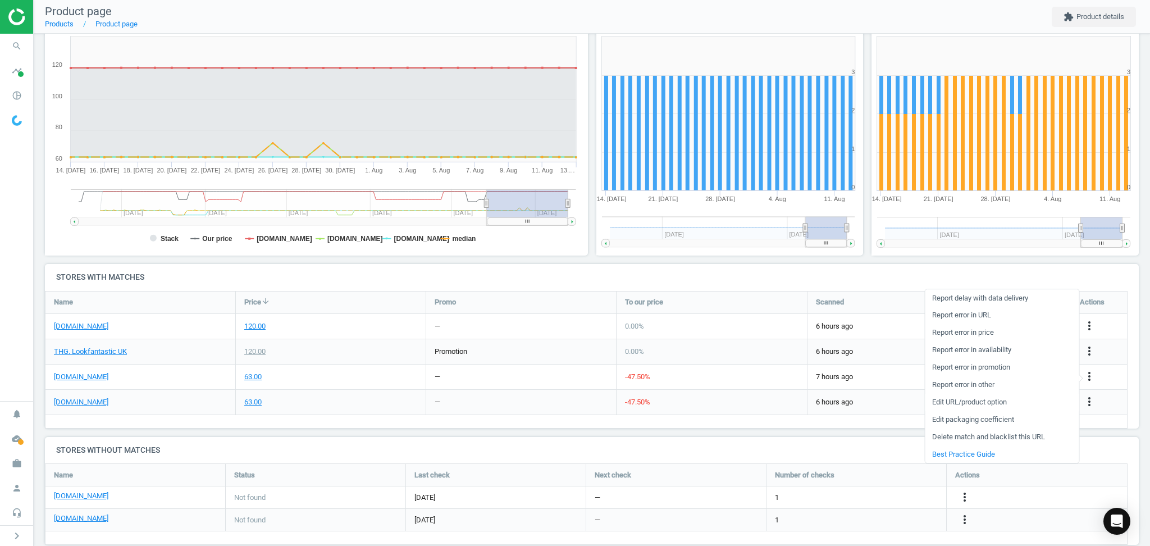
click at [970, 401] on link "Edit URL/product option" at bounding box center [1002, 402] width 154 height 17
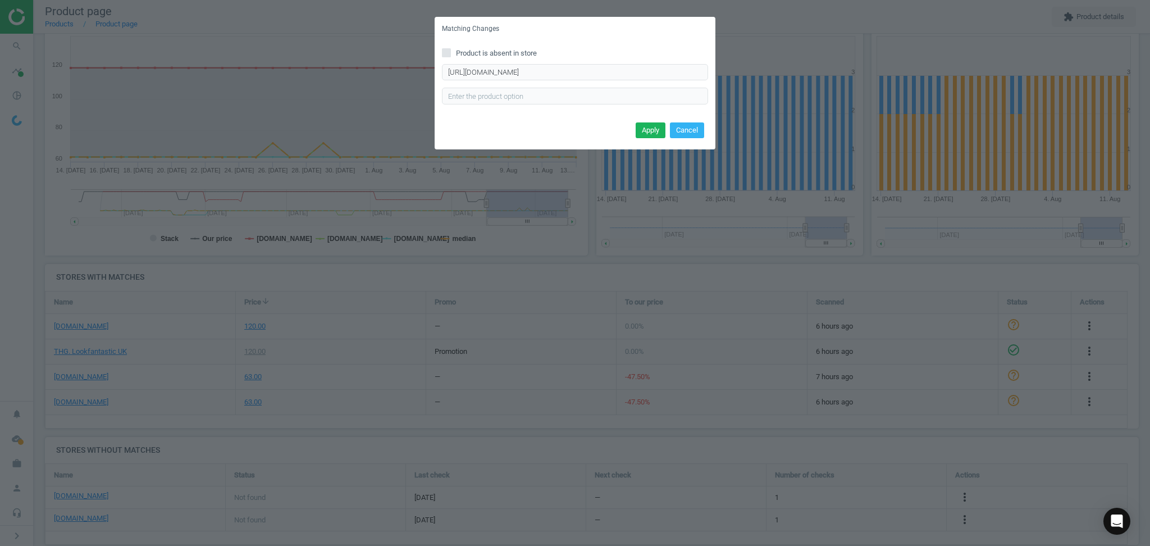
click at [527, 48] on span "Product is absent in store" at bounding box center [496, 53] width 85 height 10
click at [450, 49] on input "Product is absent in store" at bounding box center [446, 52] width 7 height 7
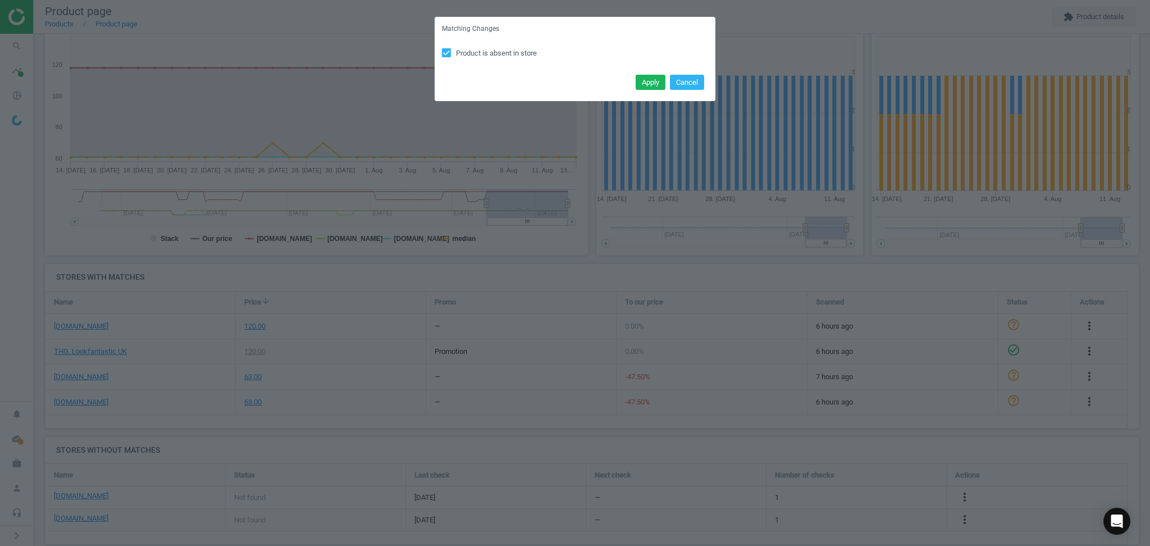
click at [529, 48] on span "Product is absent in store" at bounding box center [496, 53] width 85 height 10
click at [450, 49] on input "Product is absent in store" at bounding box center [446, 52] width 7 height 7
checkbox input "false"
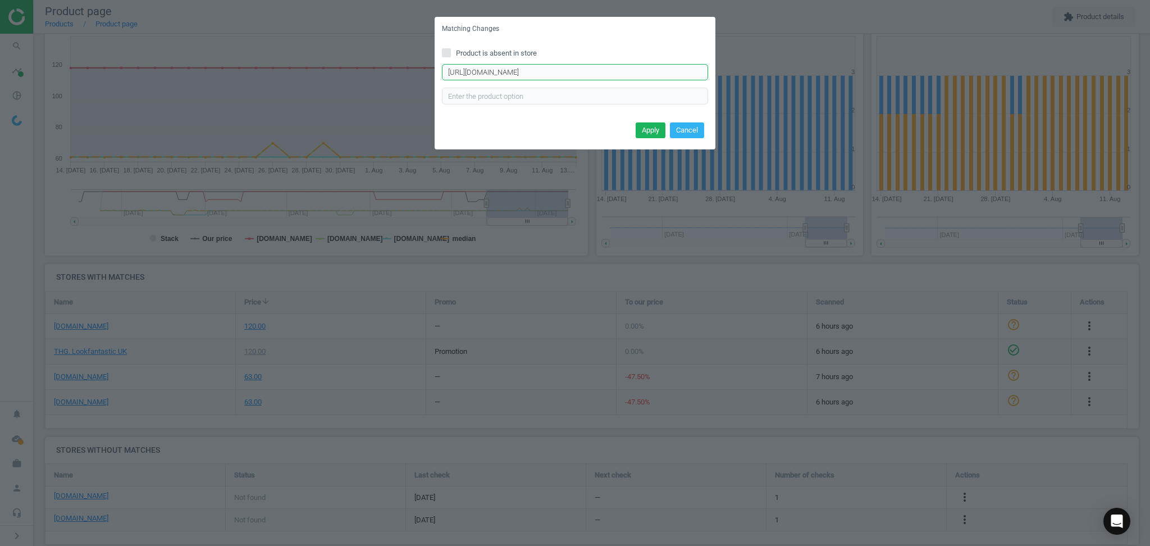
click at [543, 78] on input "[URL][DOMAIN_NAME]" at bounding box center [575, 72] width 266 height 17
paste input "full-size-90-da-intl-10343638"
type input "[URL][DOMAIN_NAME]"
click at [647, 135] on button "Apply" at bounding box center [651, 130] width 30 height 16
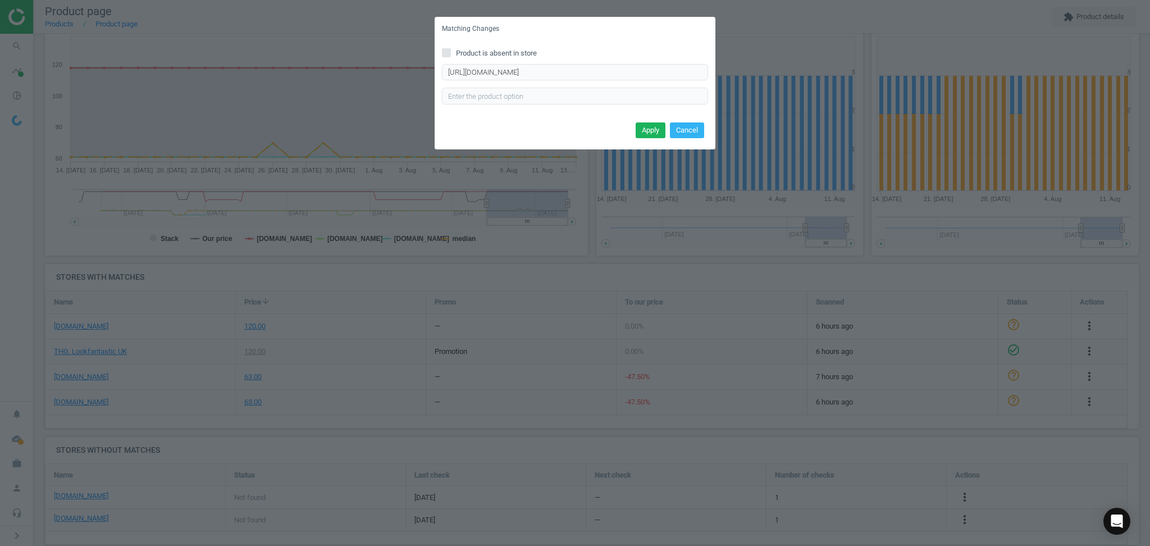
scroll to position [0, 0]
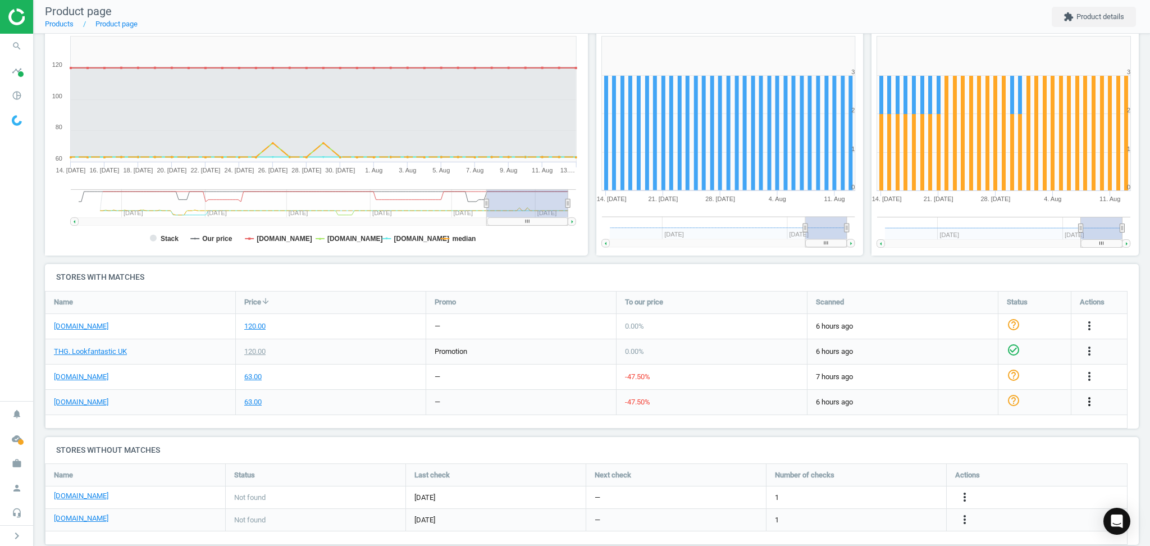
click at [1092, 397] on icon "more_vert" at bounding box center [1089, 401] width 13 height 13
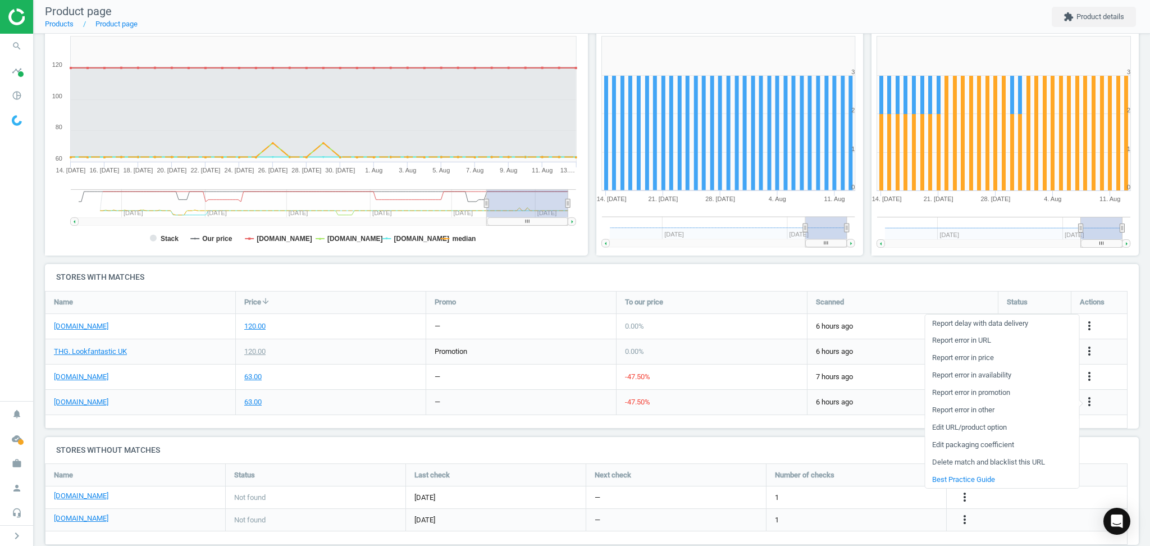
click at [954, 424] on link "Edit URL/product option" at bounding box center [1002, 427] width 154 height 17
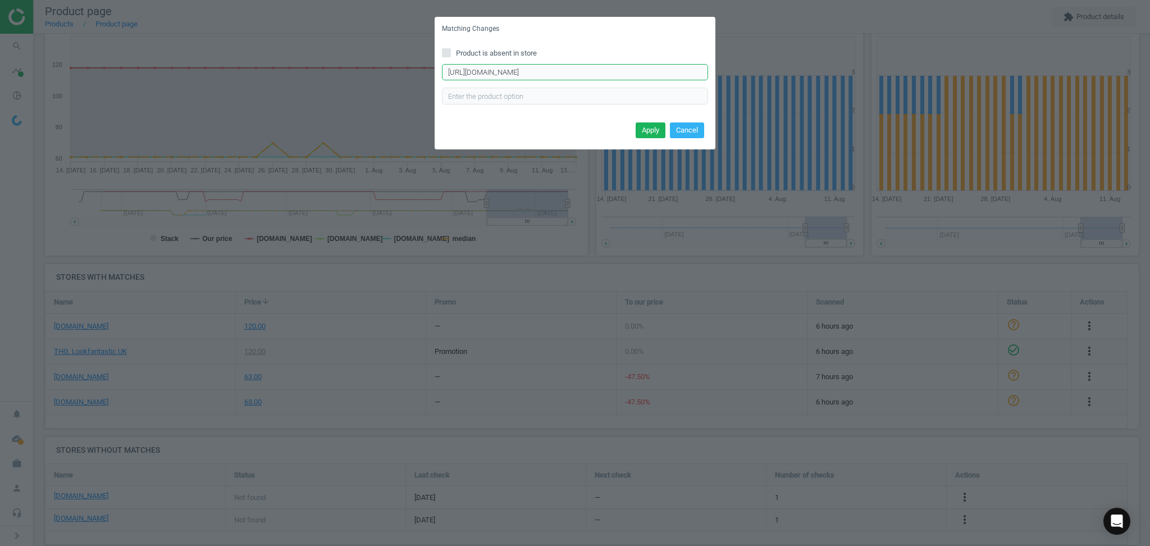
click at [568, 77] on input "[URL][DOMAIN_NAME]" at bounding box center [575, 72] width 266 height 17
paste input "0"
type input "[URL][DOMAIN_NAME]"
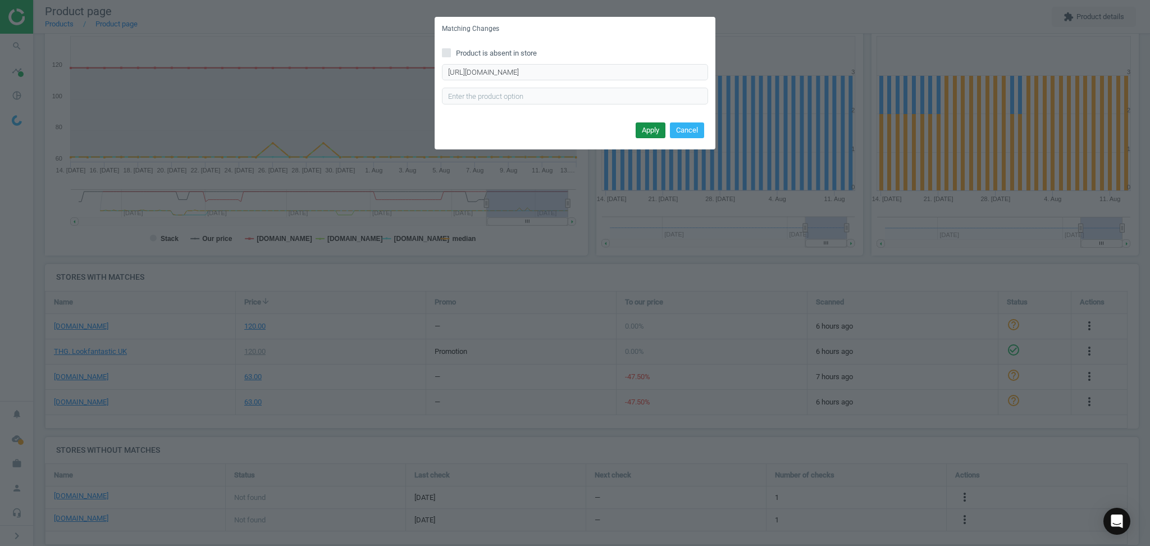
click at [648, 124] on button "Apply" at bounding box center [651, 130] width 30 height 16
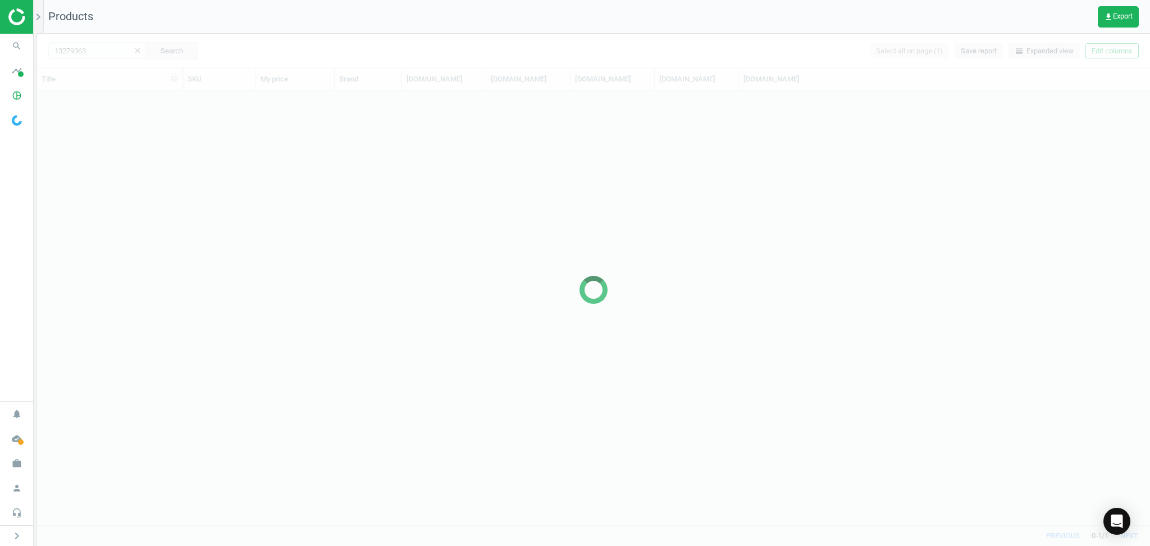
scroll to position [424, 1102]
click at [112, 51] on div at bounding box center [593, 290] width 1113 height 512
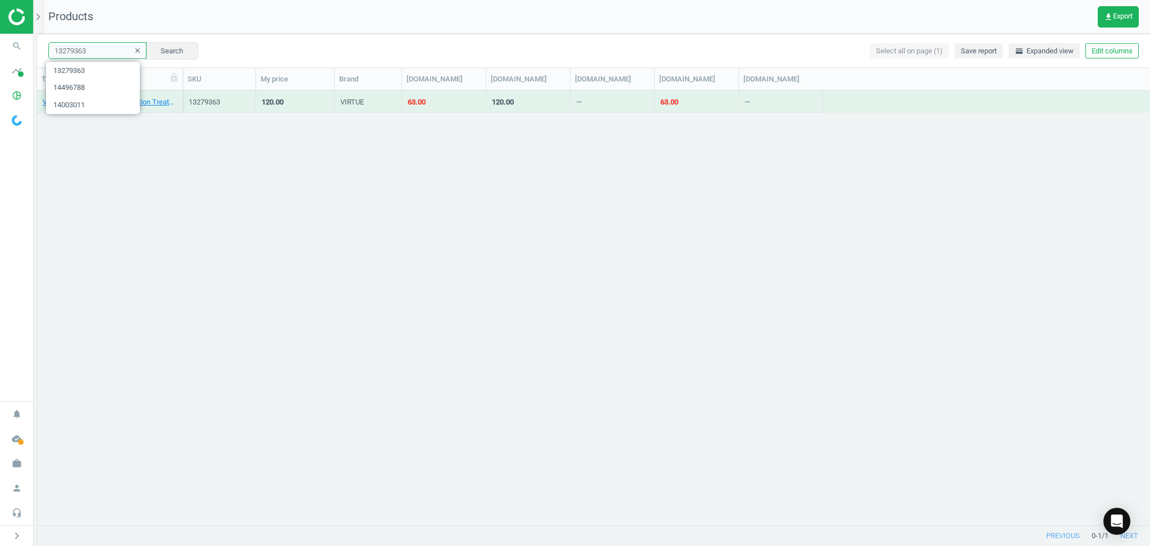
click at [110, 51] on input "13279363" at bounding box center [97, 50] width 98 height 17
paste input "2639476"
type input "12639476"
click at [160, 52] on button "Search" at bounding box center [171, 50] width 53 height 17
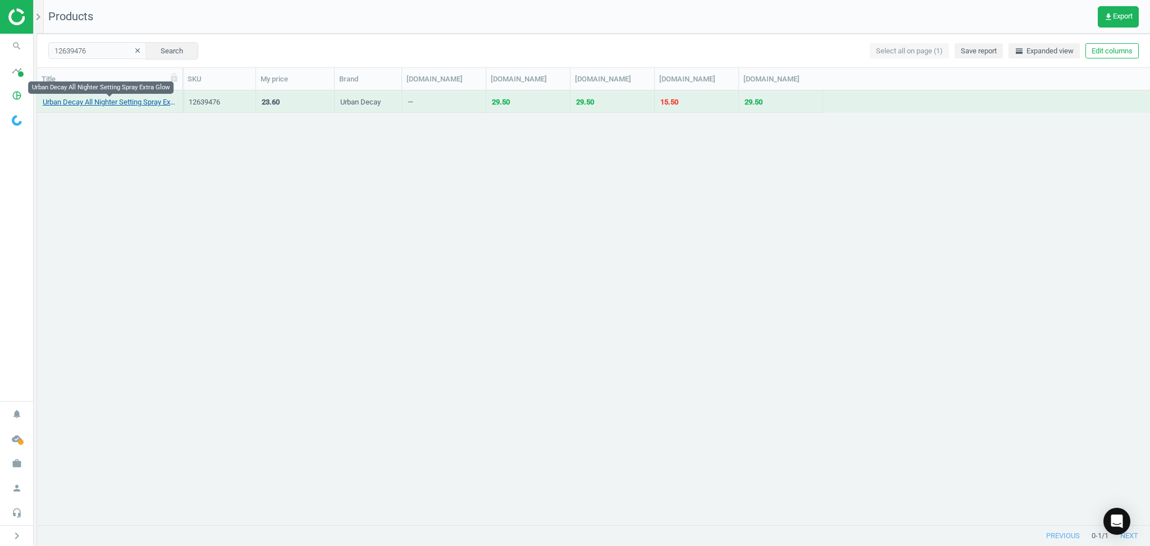
click at [91, 100] on link "Urban Decay All Nighter Setting Spray Extra Glow" at bounding box center [110, 102] width 134 height 10
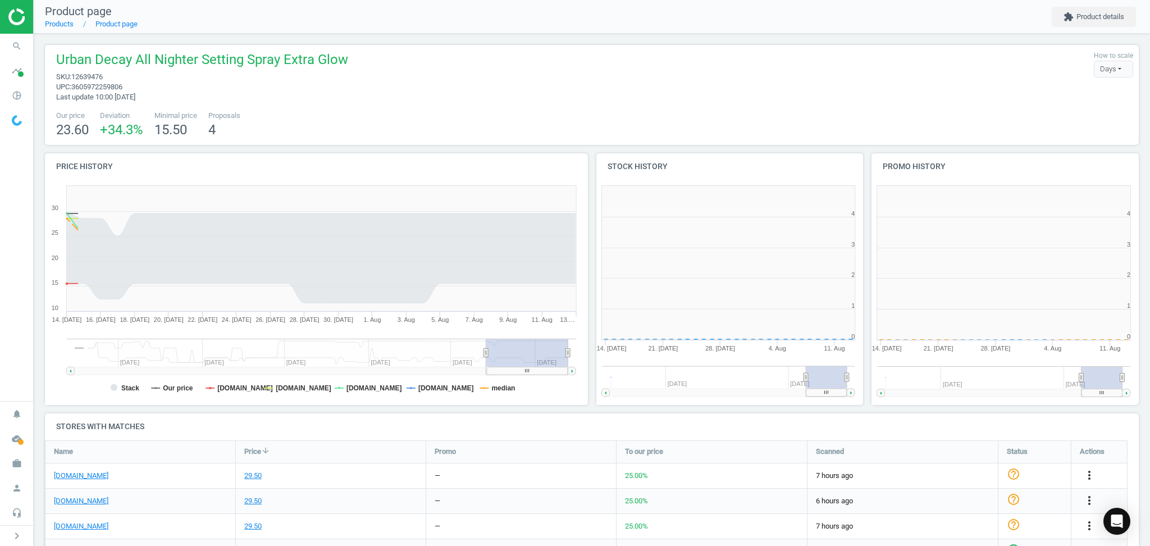
scroll to position [248, 560]
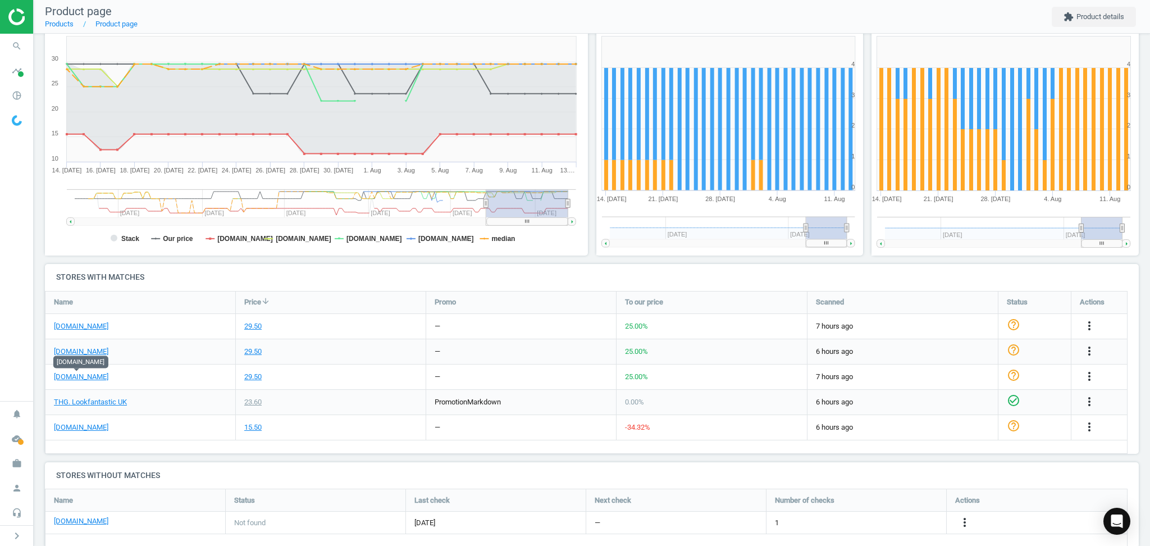
click at [1088, 418] on div "more_vert" at bounding box center [1100, 427] width 56 height 25
click at [1089, 421] on icon "more_vert" at bounding box center [1089, 426] width 13 height 13
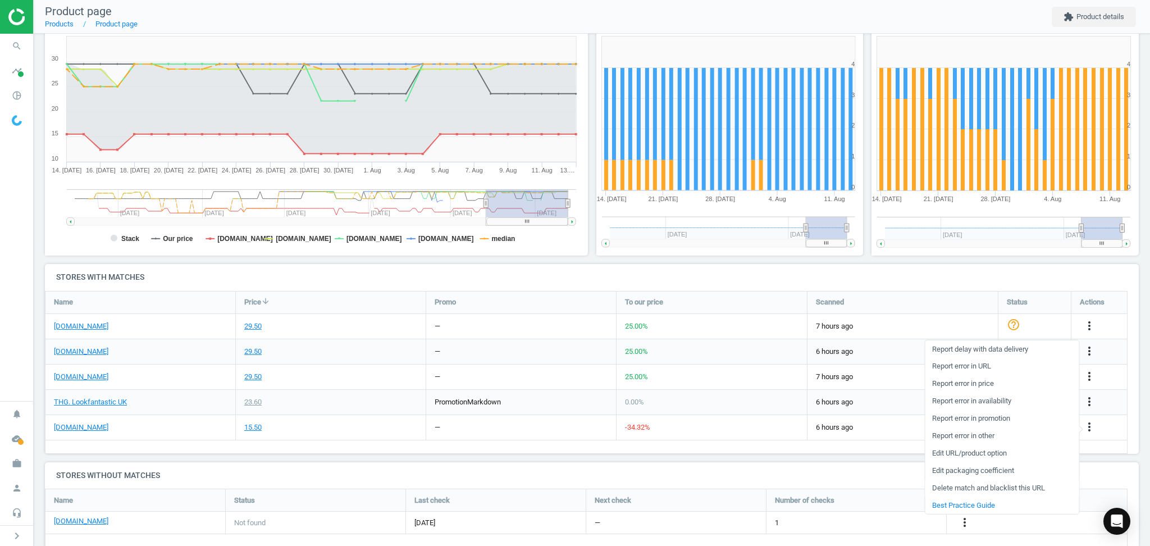
click at [958, 487] on link "Delete match and blacklist this URL" at bounding box center [1002, 487] width 154 height 17
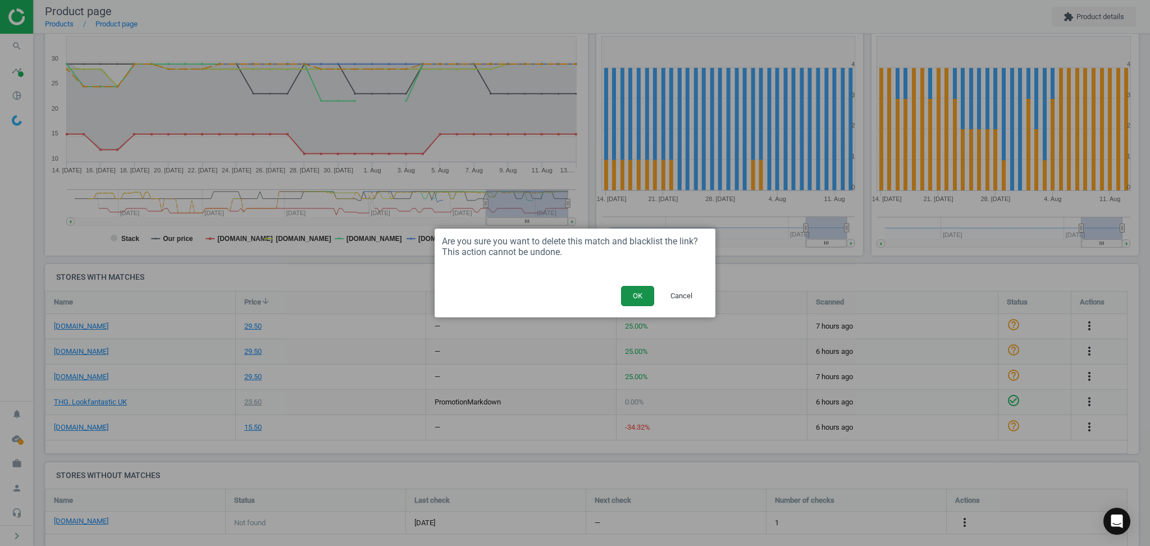
click at [640, 301] on button "OK" at bounding box center [637, 296] width 33 height 20
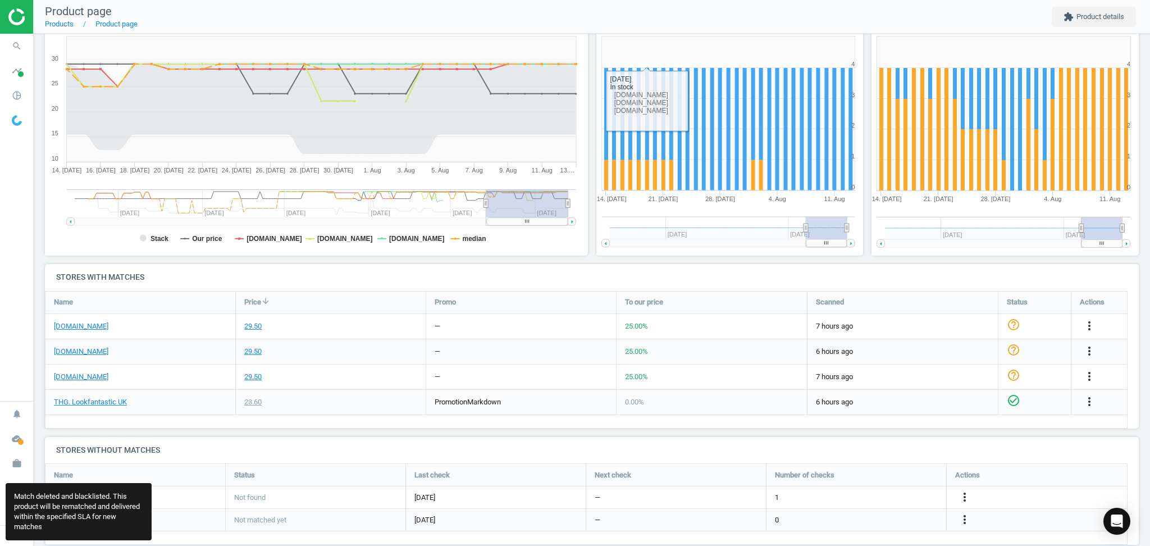
scroll to position [104, 1105]
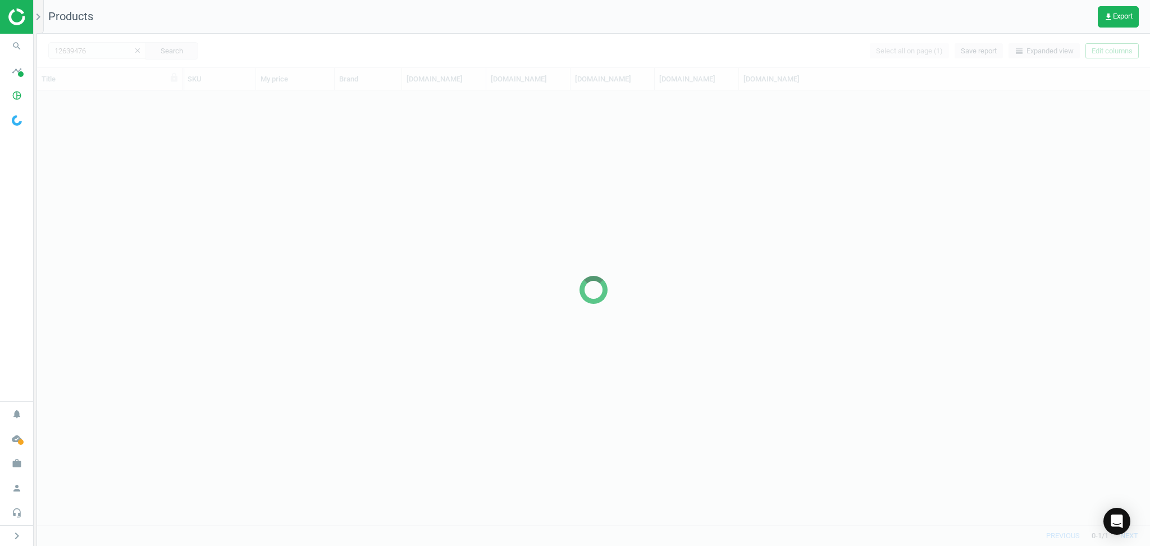
scroll to position [424, 1102]
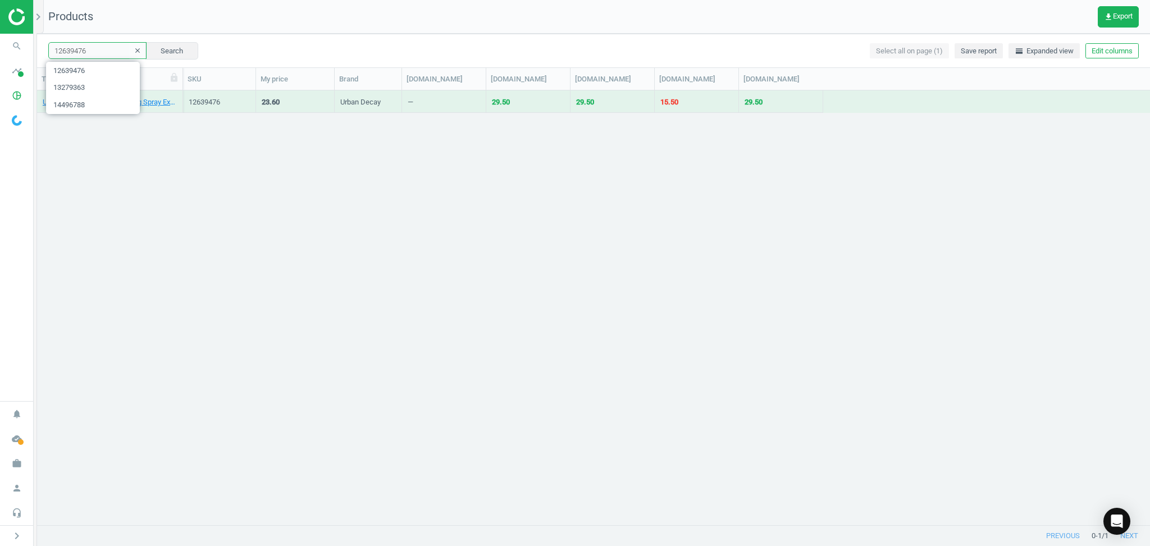
click at [97, 46] on input "12639476" at bounding box center [97, 50] width 98 height 17
paste input "1760173"
type input "11760173"
click at [151, 54] on button "Search" at bounding box center [171, 50] width 53 height 17
click at [95, 101] on link "benefit Gimme Brow+ Gel - 3.5" at bounding box center [91, 102] width 96 height 10
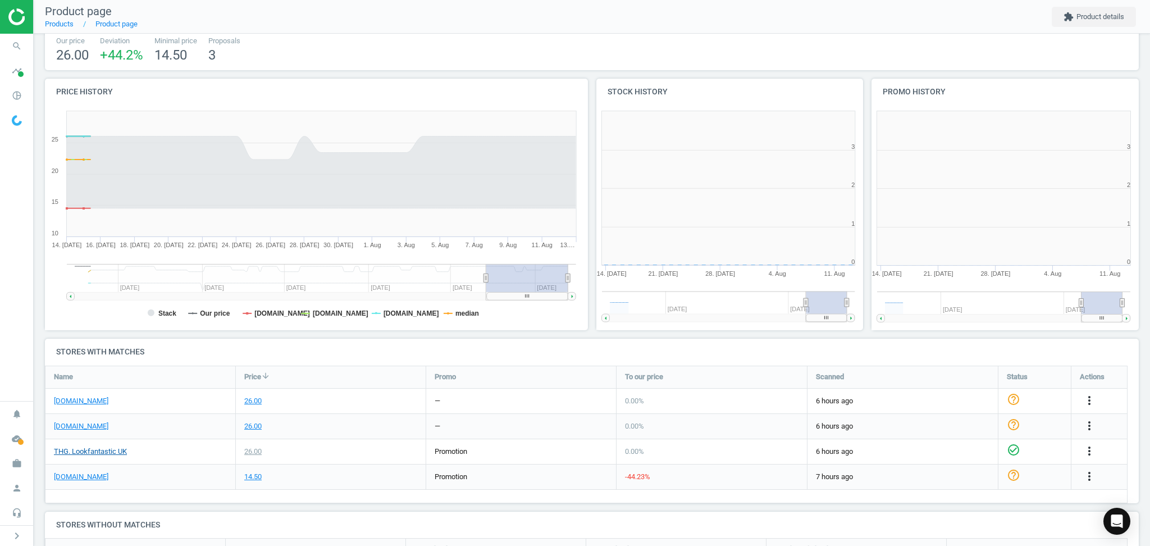
scroll to position [6, 5]
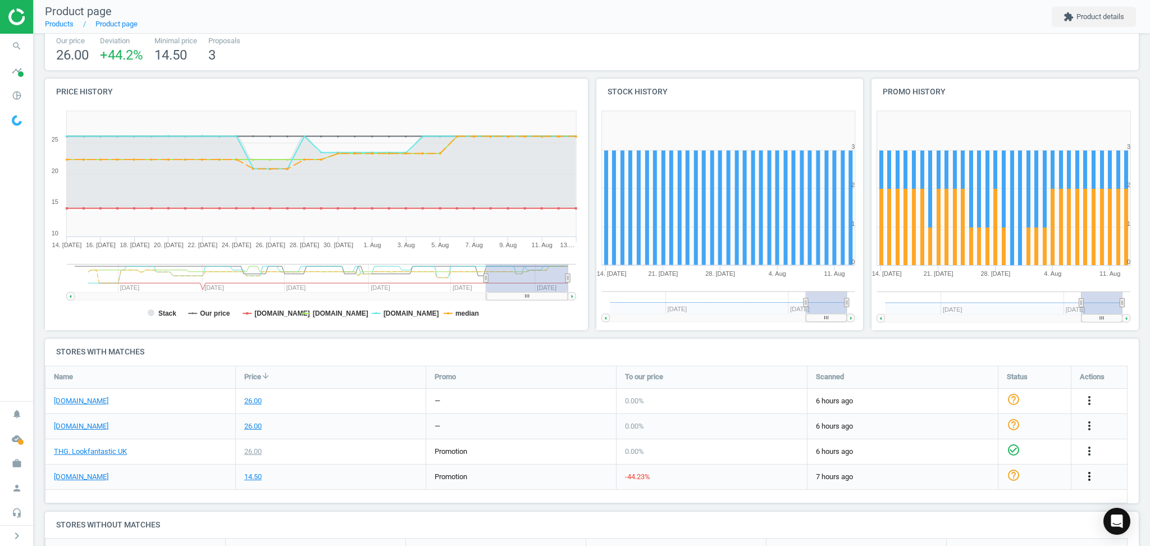
click at [1093, 477] on icon "more_vert" at bounding box center [1089, 476] width 13 height 13
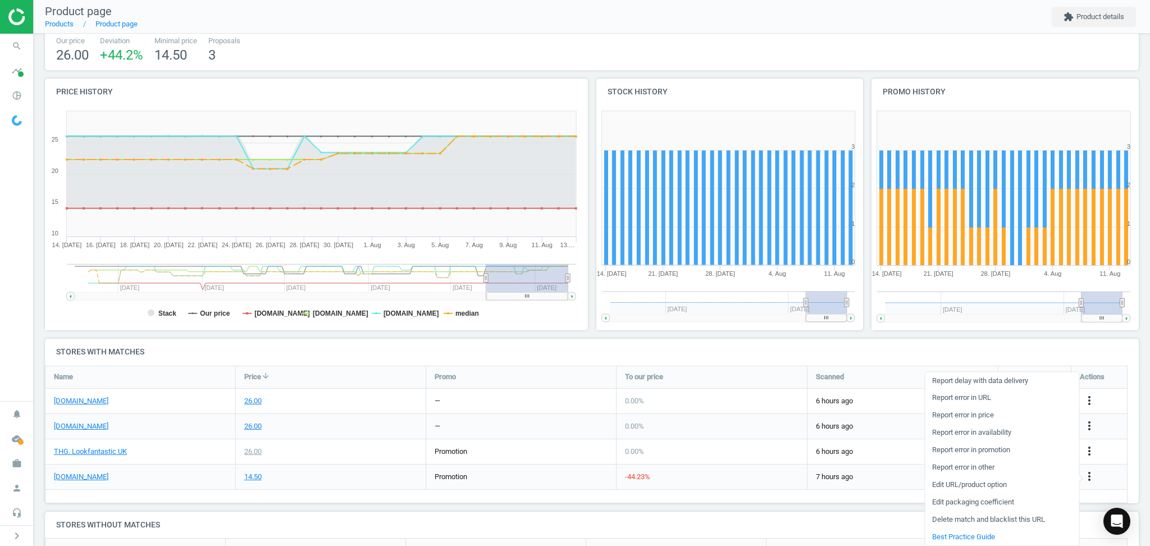
click at [961, 480] on link "Edit URL/product option" at bounding box center [1002, 484] width 154 height 17
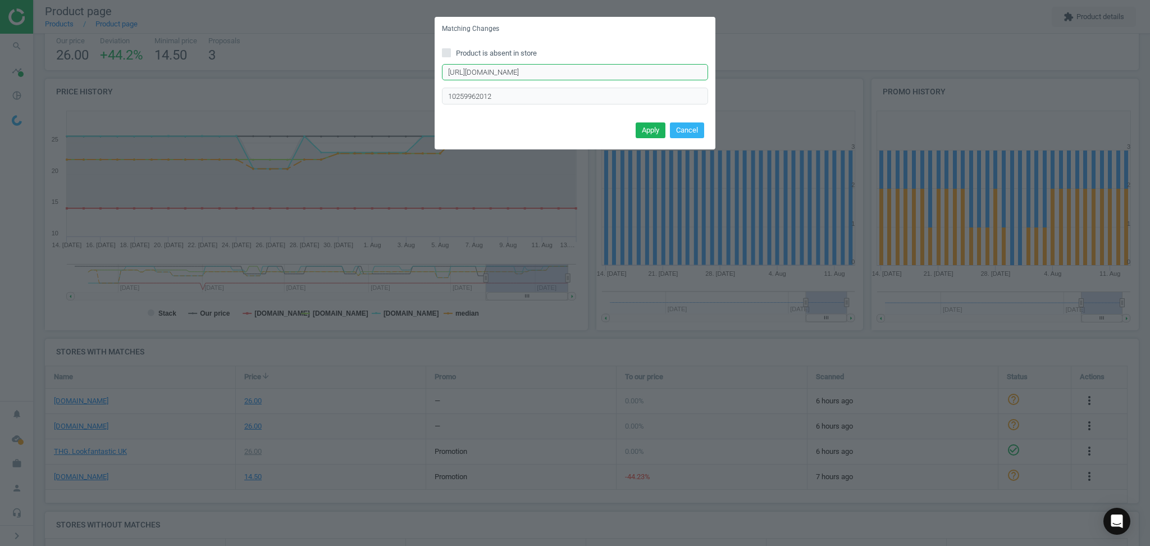
click at [535, 76] on input "[URL][DOMAIN_NAME]" at bounding box center [575, 72] width 266 height 17
paste input "plus-volumizing-eyebrow-gel-10247376"
type input "[URL][DOMAIN_NAME]"
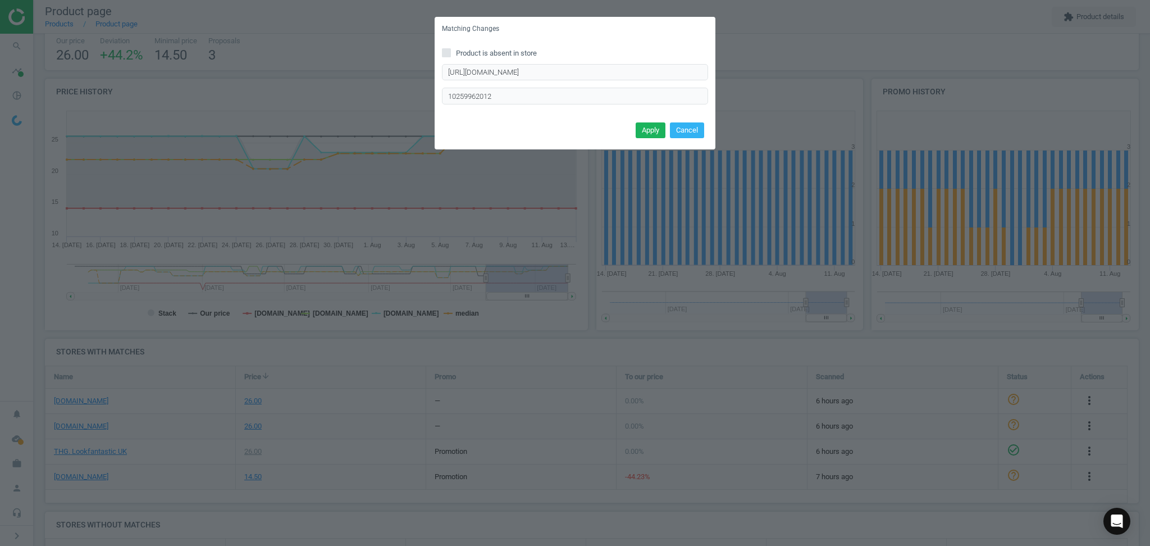
click at [560, 84] on div "[URL][DOMAIN_NAME] Enter correct product url 10259962012" at bounding box center [575, 84] width 266 height 40
click at [539, 98] on input "10259962012" at bounding box center [575, 96] width 266 height 17
paste input "47376005"
type input "10247376005"
click at [649, 133] on button "Apply" at bounding box center [651, 130] width 30 height 16
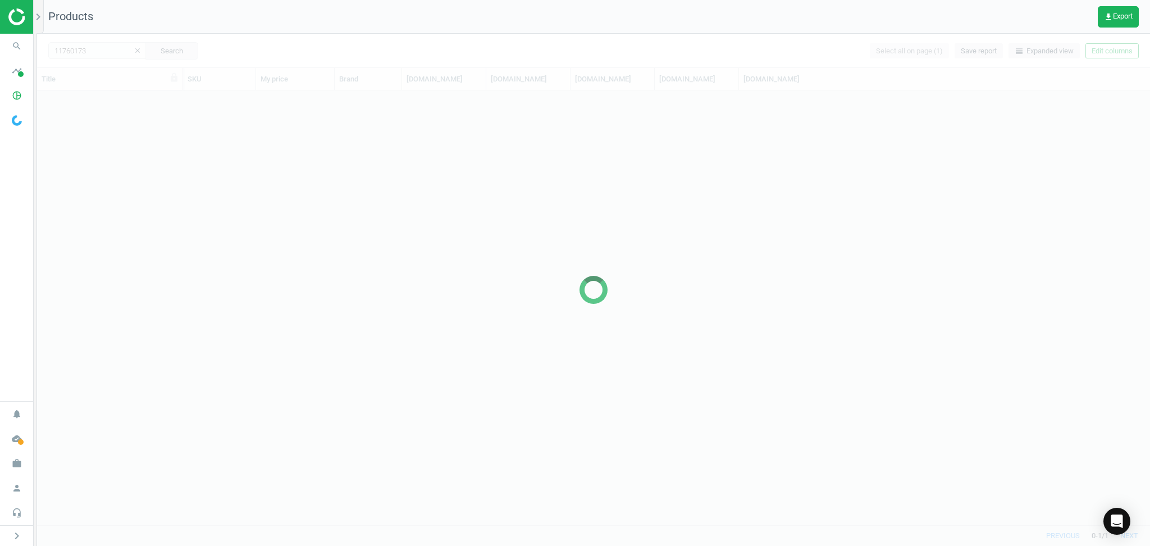
scroll to position [424, 1102]
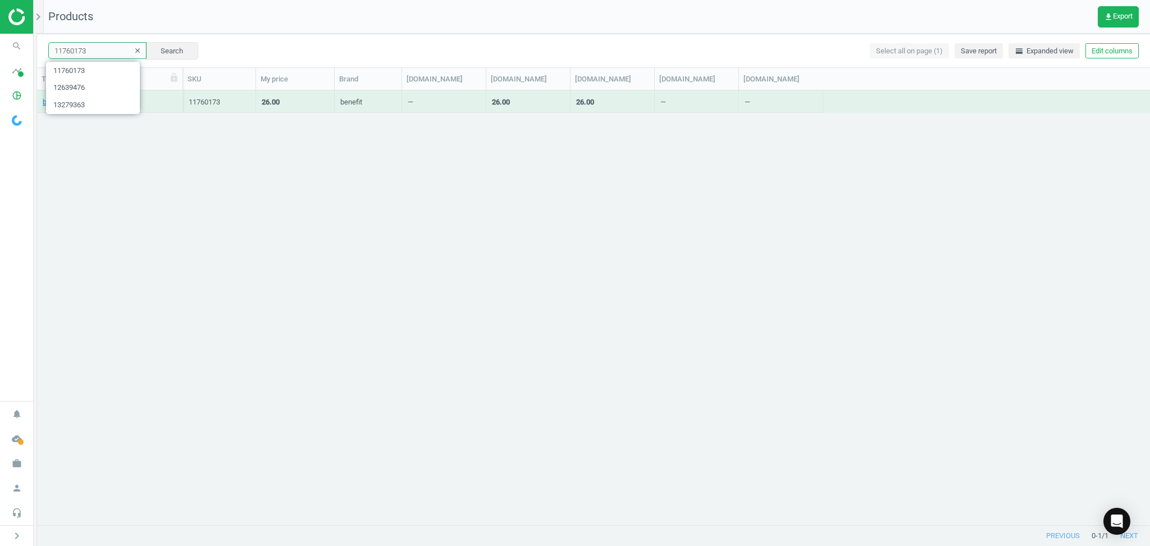
click at [103, 49] on input "11760173" at bounding box center [97, 50] width 98 height 17
paste input "2645316"
type input "12645316"
click at [169, 49] on button "Search" at bounding box center [171, 50] width 53 height 17
click at [94, 108] on div "[PERSON_NAME] Translucent Loose Setting Powder - Honey" at bounding box center [110, 104] width 134 height 14
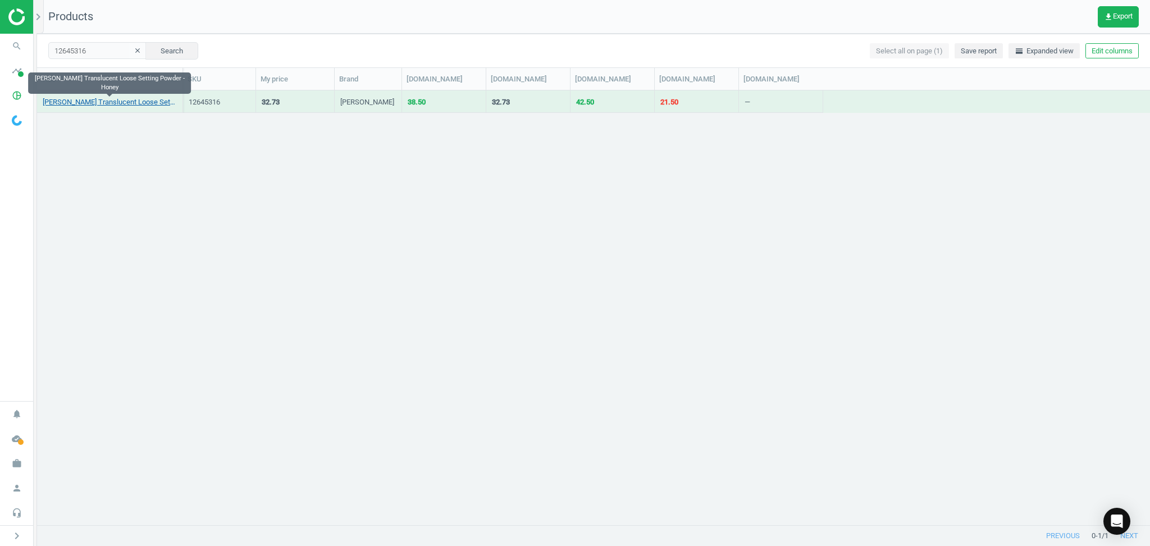
click at [99, 101] on link "[PERSON_NAME] Translucent Loose Setting Powder - Honey" at bounding box center [110, 102] width 134 height 10
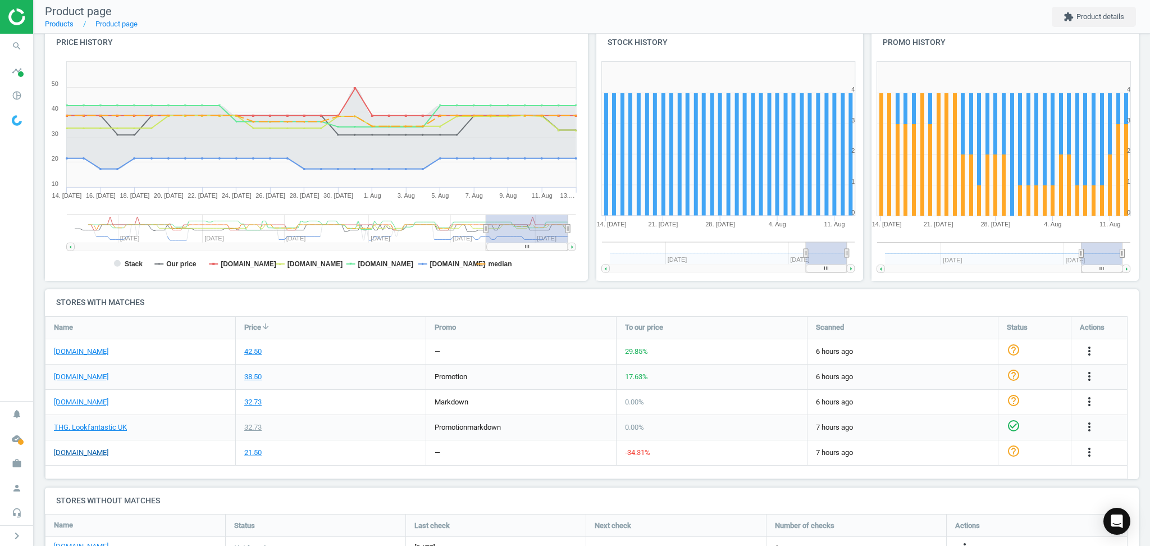
scroll to position [149, 0]
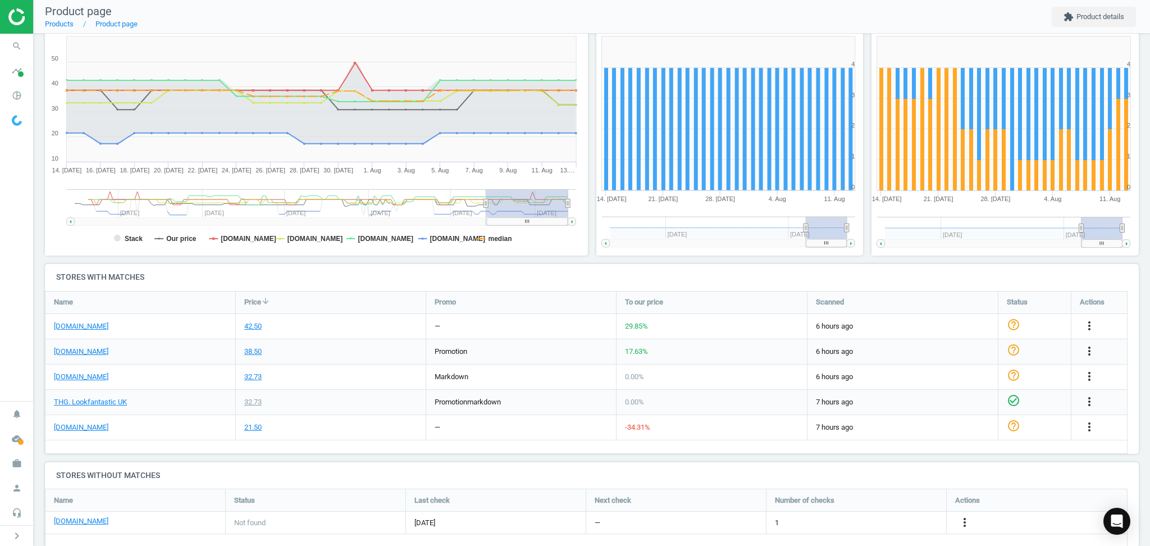
click at [1081, 425] on div "more_vert" at bounding box center [1091, 427] width 22 height 15
click at [1086, 425] on icon "more_vert" at bounding box center [1089, 426] width 13 height 13
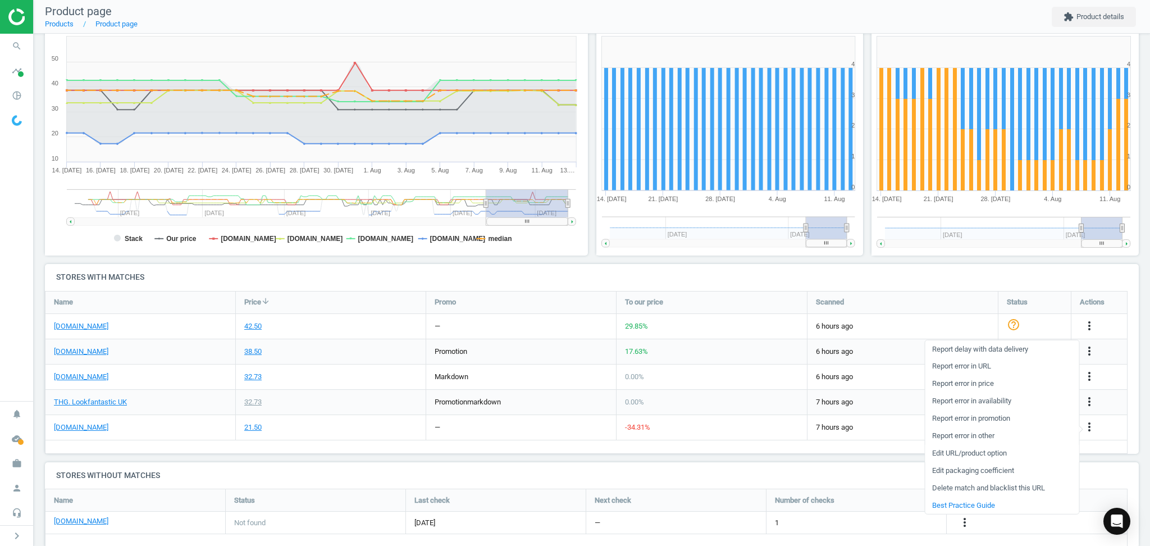
click at [986, 453] on link "Edit URL/product option" at bounding box center [1002, 452] width 154 height 17
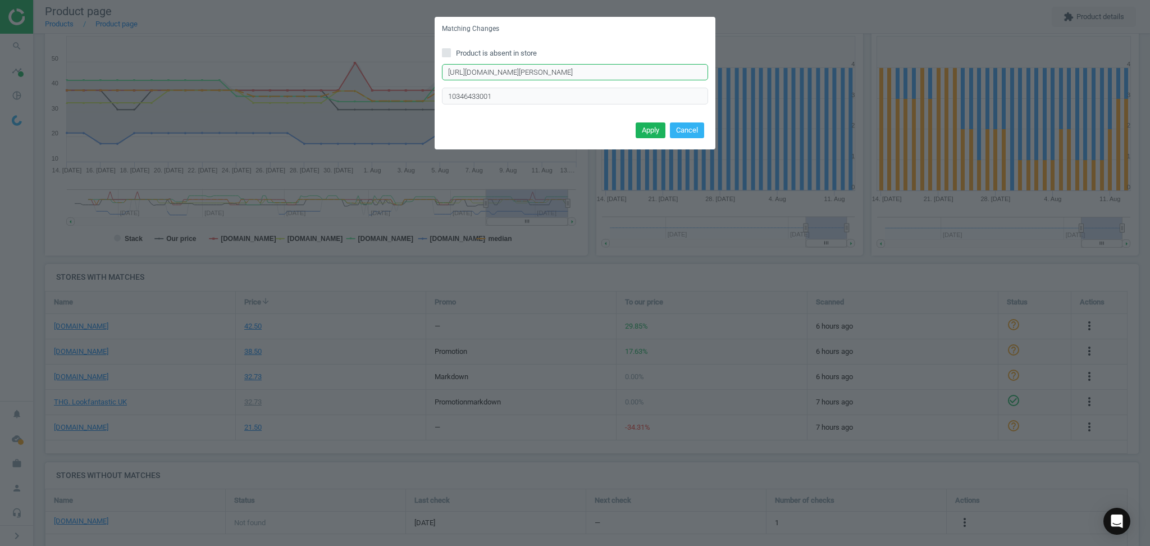
click at [513, 75] on input "[URL][DOMAIN_NAME][PERSON_NAME]" at bounding box center [575, 72] width 266 height 17
paste input "10286239"
type input "[URL][DOMAIN_NAME][PERSON_NAME]"
paste input "286239003"
type input "10286239003"
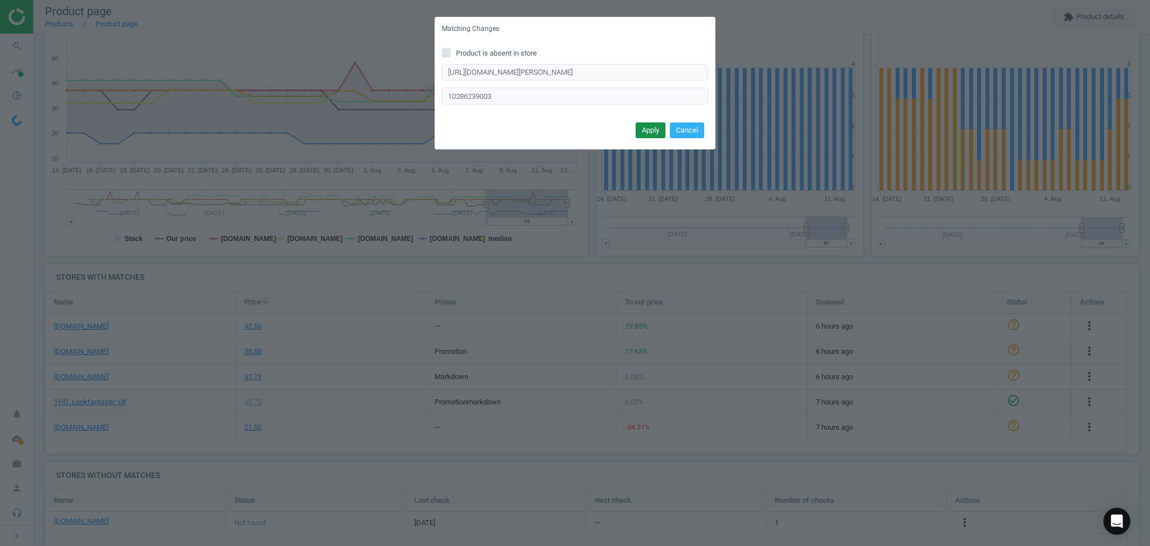
click at [642, 133] on button "Apply" at bounding box center [651, 130] width 30 height 16
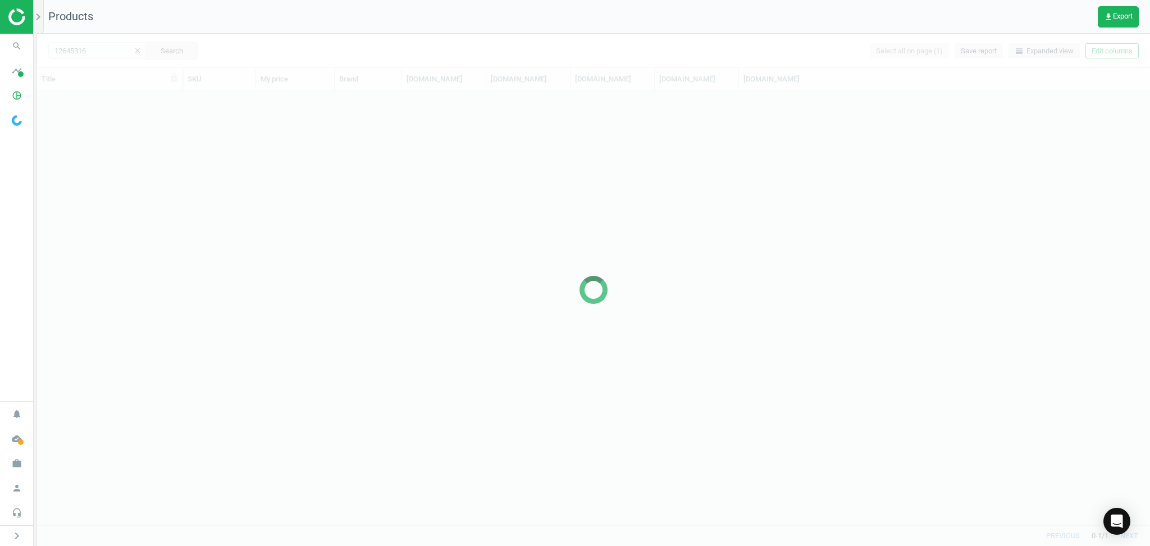
scroll to position [424, 1102]
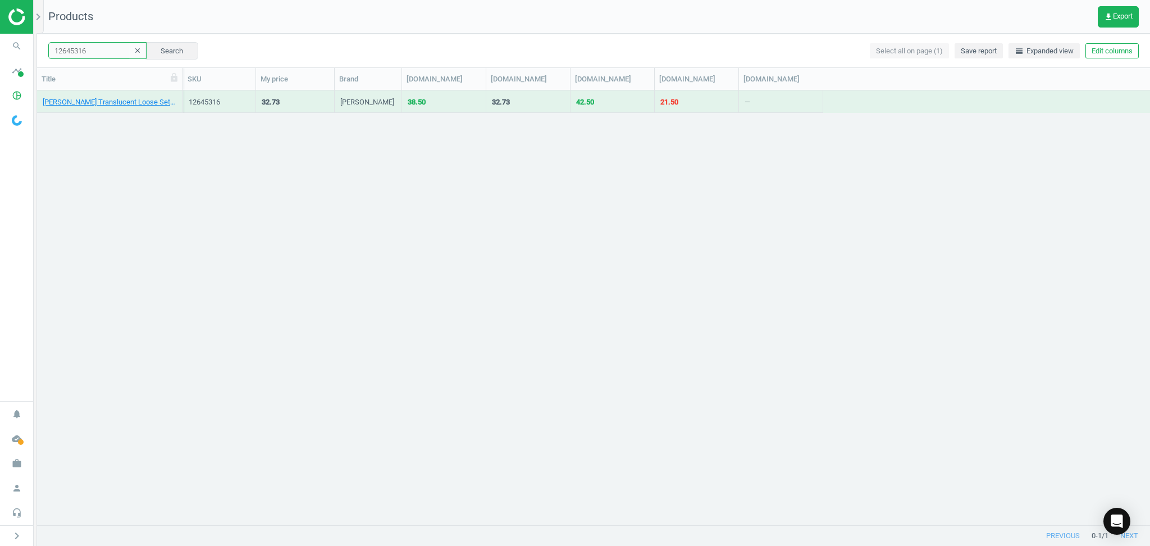
click at [111, 49] on input "12645316" at bounding box center [97, 50] width 98 height 17
paste input "5065393"
type input "15065393"
click at [158, 53] on button "Search" at bounding box center [171, 50] width 53 height 17
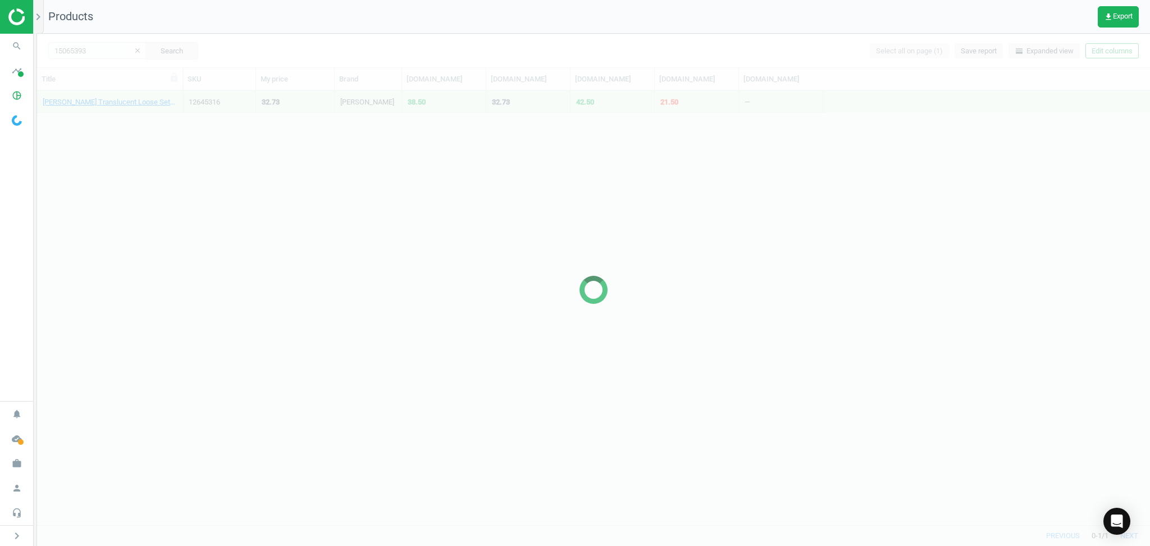
click at [109, 102] on div at bounding box center [593, 290] width 1113 height 512
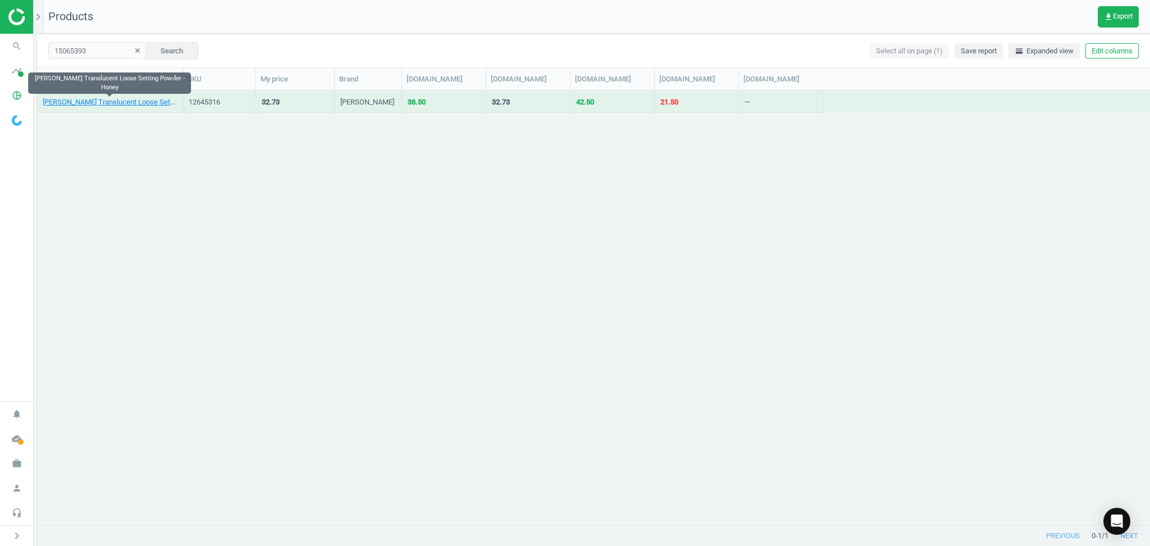
click at [109, 102] on link "[PERSON_NAME] Translucent Loose Setting Powder - Honey" at bounding box center [110, 102] width 134 height 10
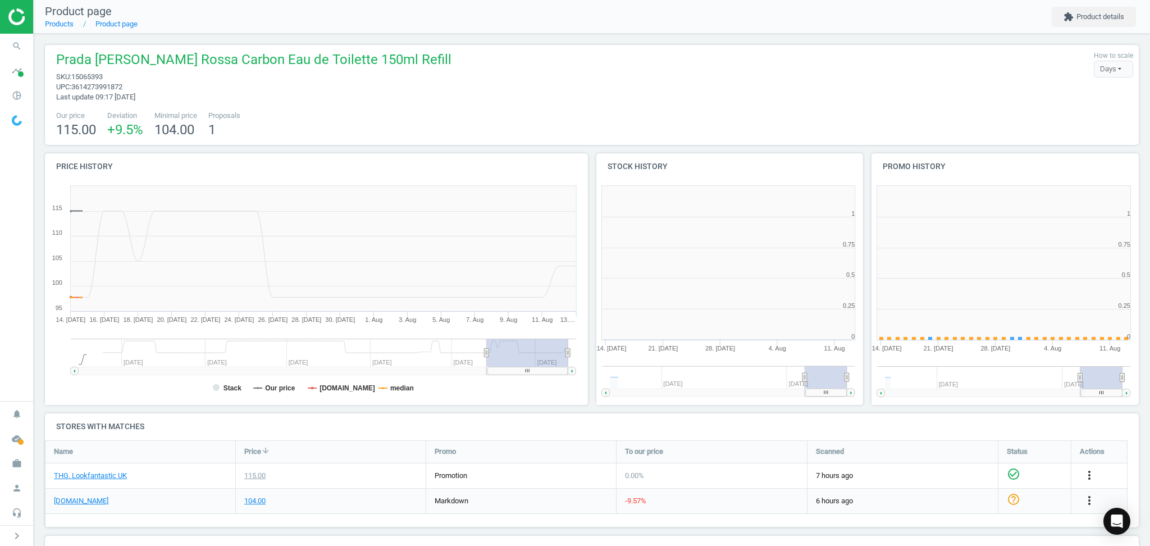
scroll to position [248, 560]
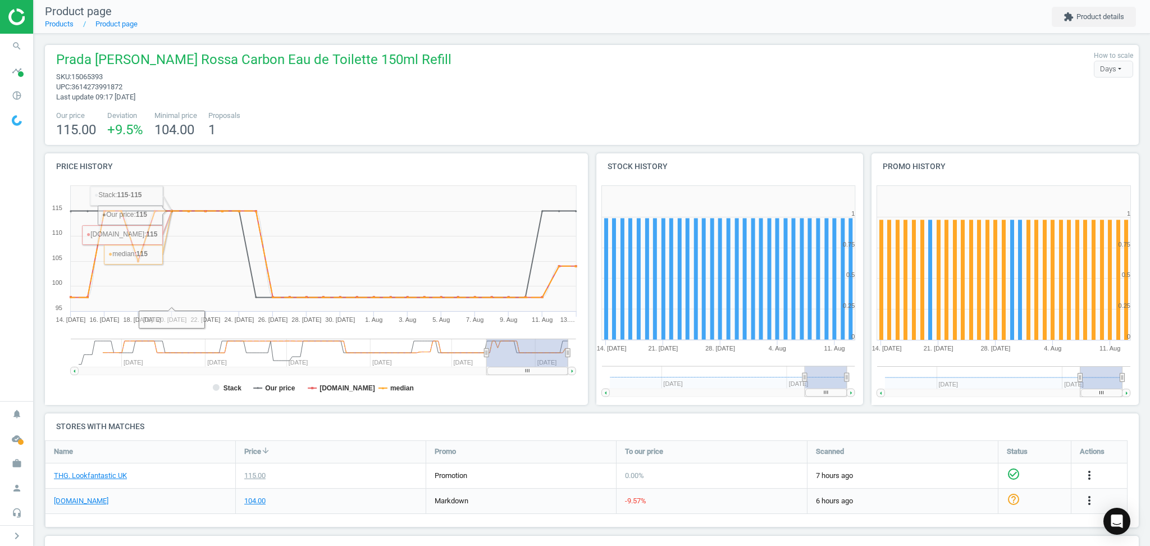
click at [230, 54] on span "Prada [PERSON_NAME] Rossa Carbon Eau de Toilette 150ml Refill" at bounding box center [253, 61] width 395 height 21
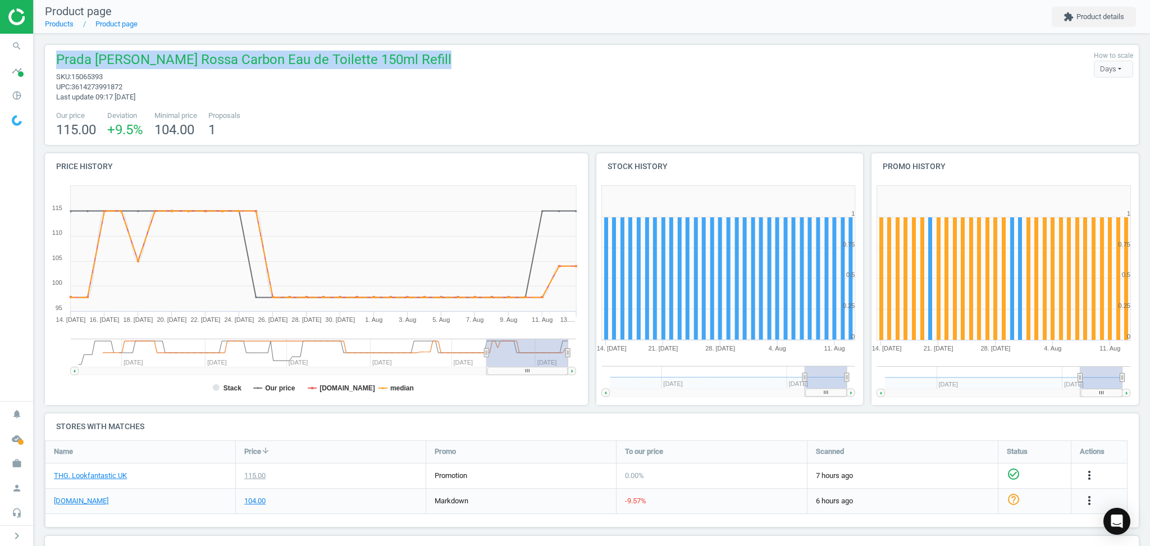
click at [230, 54] on span "Prada [PERSON_NAME] Rossa Carbon Eau de Toilette 150ml Refill" at bounding box center [253, 61] width 395 height 21
copy span "Prada [PERSON_NAME] Rossa Carbon Eau de Toilette 150ml Refill"
click at [286, 69] on span "Prada [PERSON_NAME] Rossa Carbon Eau de Toilette 150ml Refill" at bounding box center [253, 61] width 395 height 21
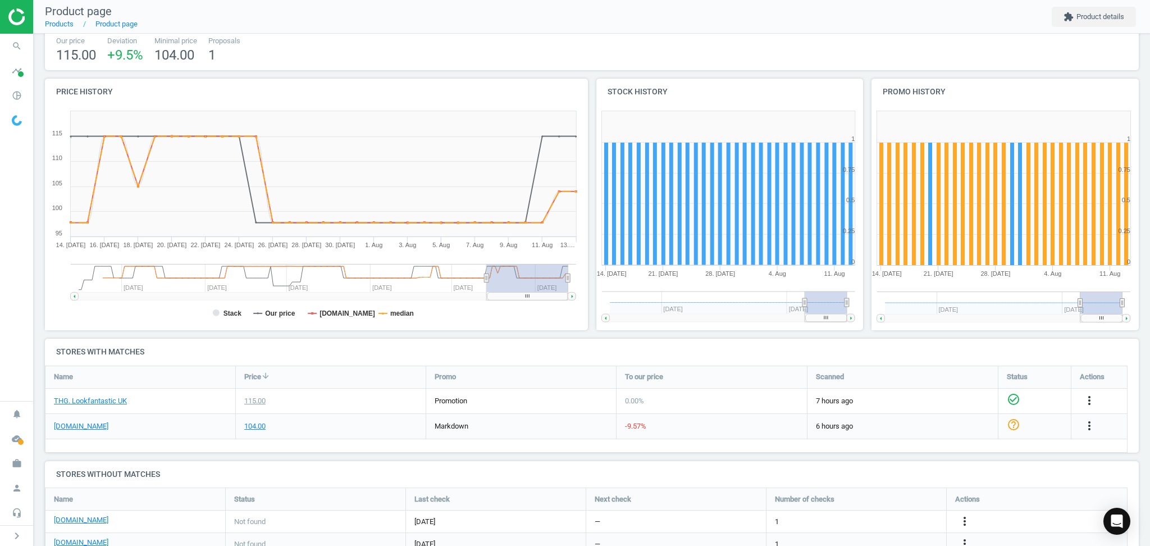
click at [357, 450] on div "Name Price arrow_downward Promo To our price Scanned Status Actions THG. Lookfa…" at bounding box center [586, 409] width 1083 height 87
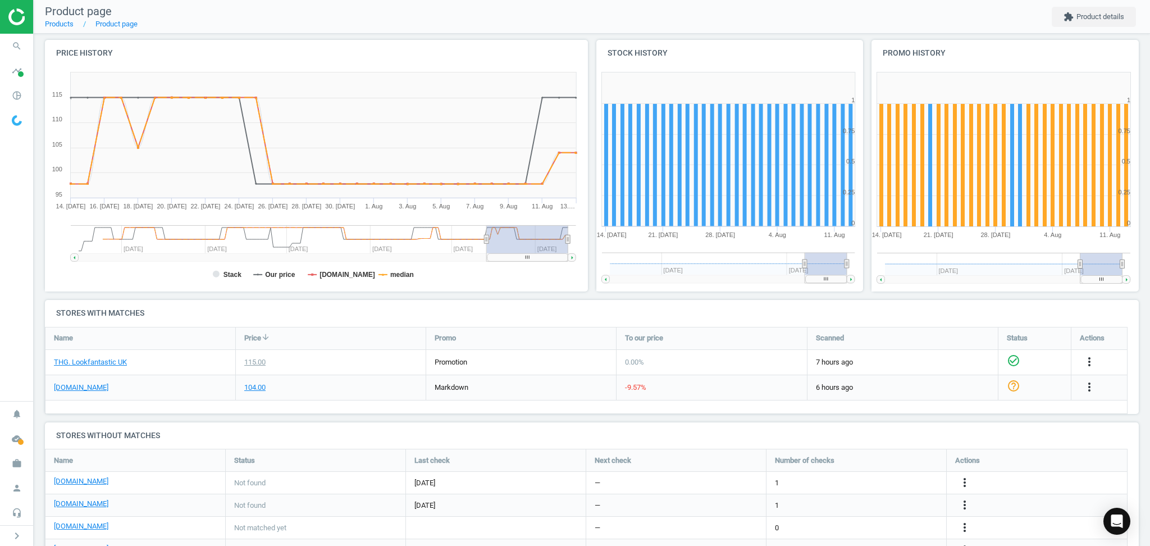
scroll to position [162, 0]
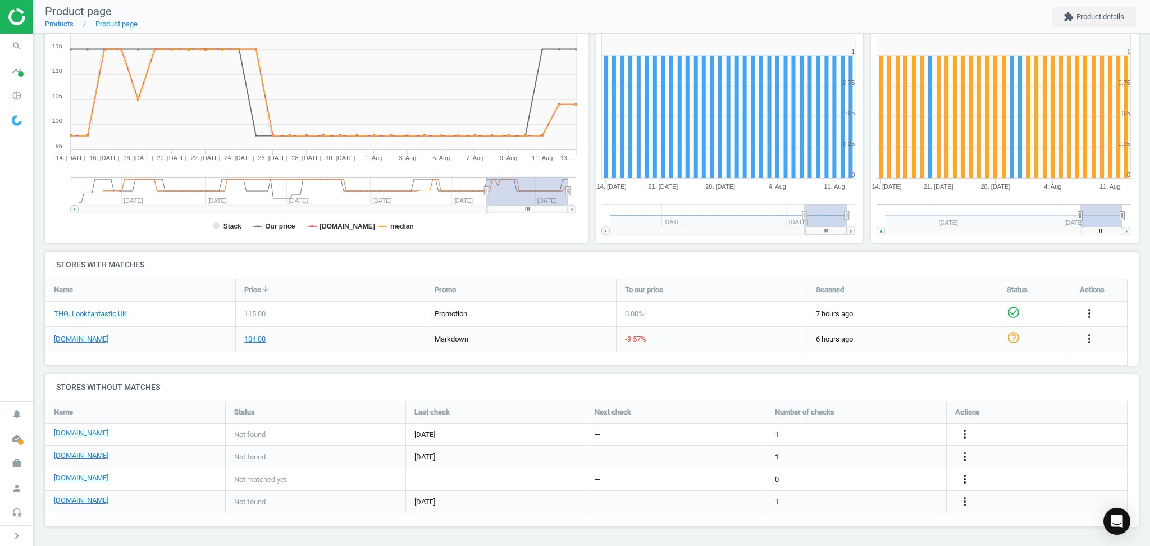
click at [968, 479] on icon "more_vert" at bounding box center [964, 478] width 13 height 13
click at [846, 482] on link "Edit URL/product option" at bounding box center [877, 479] width 154 height 17
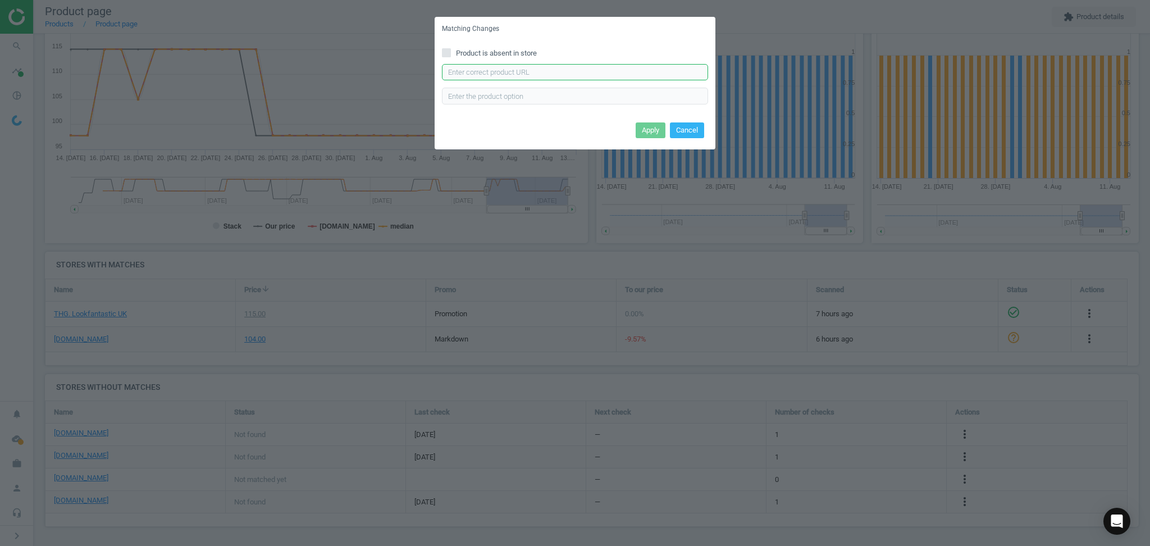
click at [561, 68] on input "text" at bounding box center [575, 72] width 266 height 17
paste input "[URL][DOMAIN_NAME]"
type input "[URL][DOMAIN_NAME]"
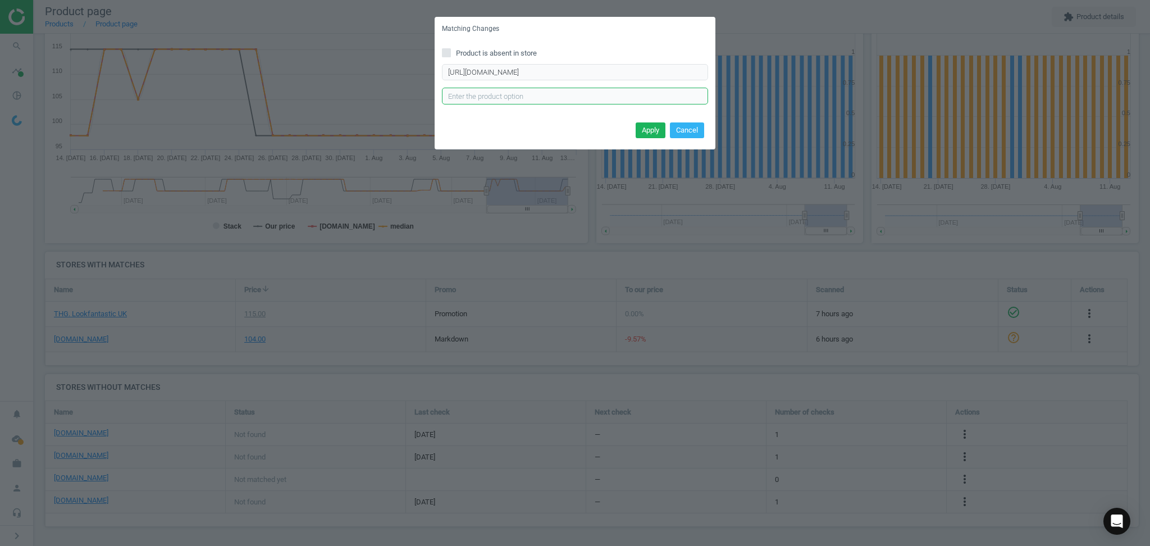
paste input "2736233"
type input "2736233"
click at [660, 131] on button "Apply" at bounding box center [651, 130] width 30 height 16
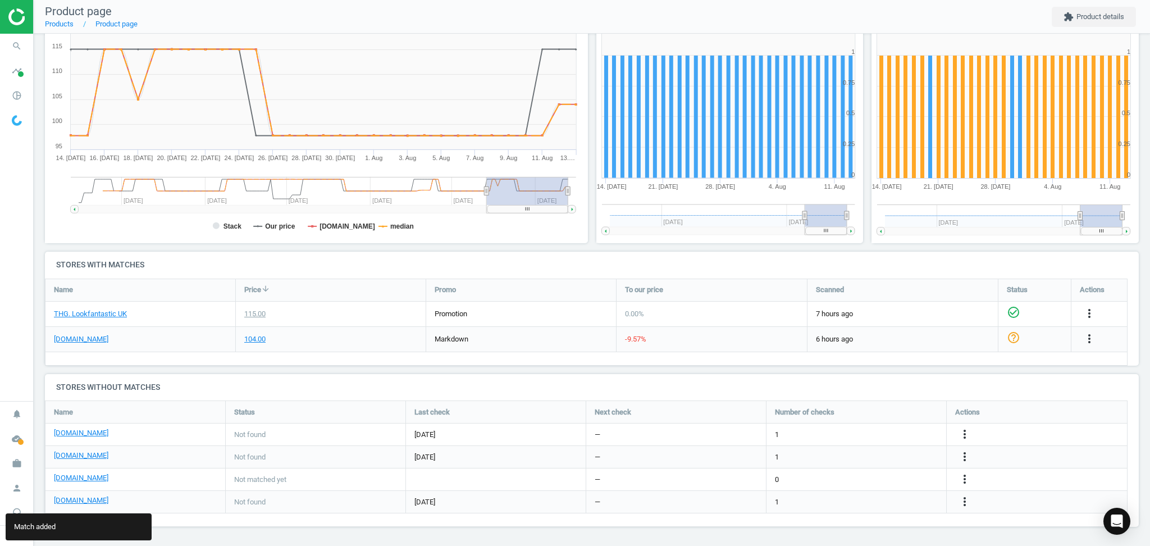
click at [178, 385] on h4 "Stores without matches" at bounding box center [592, 387] width 1094 height 26
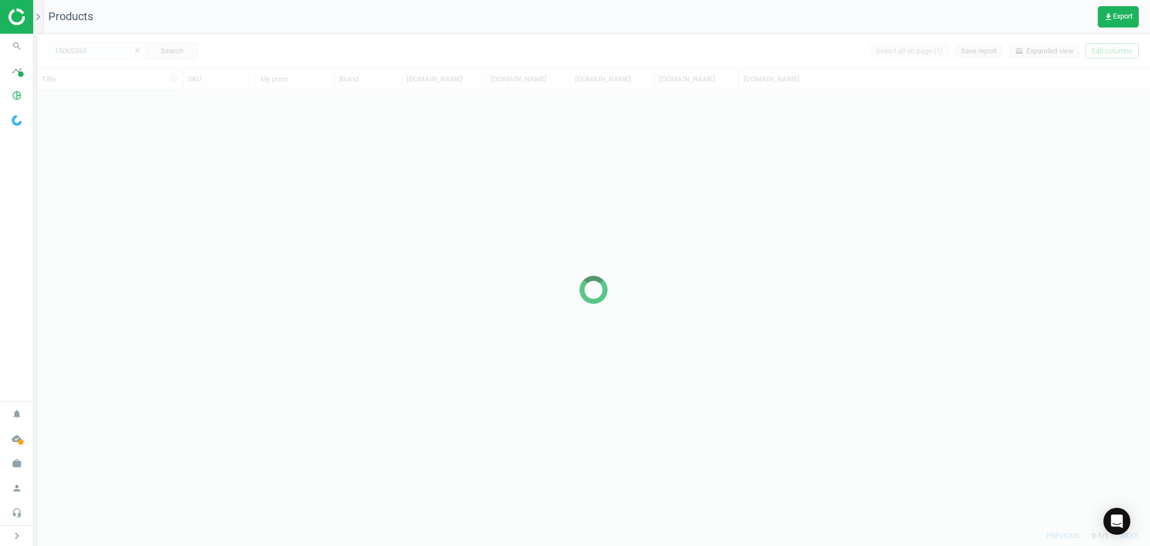
scroll to position [424, 1102]
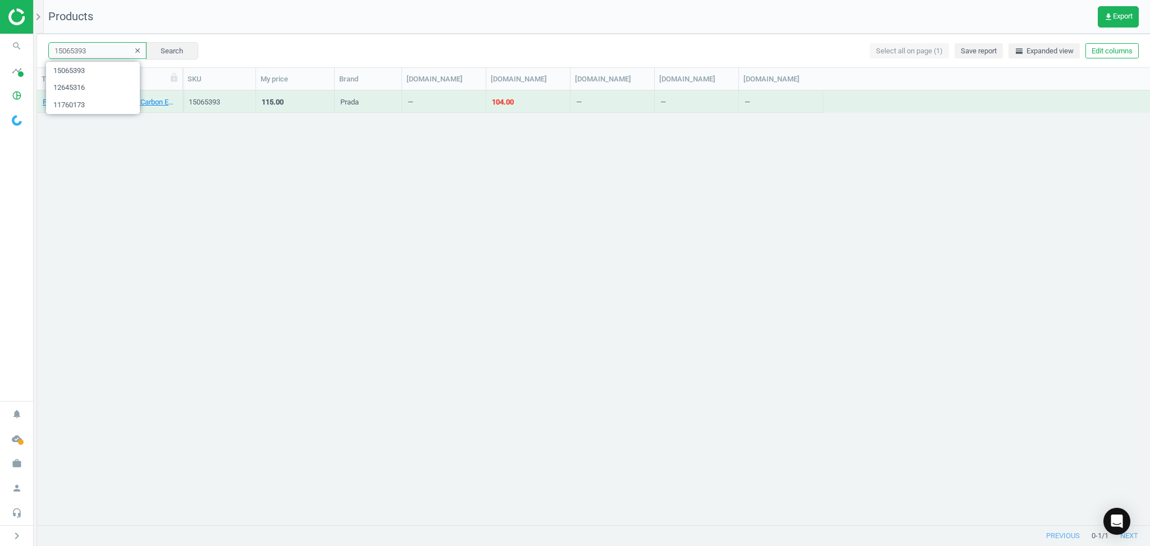
click at [95, 54] on input "15065393" at bounding box center [97, 50] width 98 height 17
paste input "2709512"
type input "12709512"
click at [188, 47] on button "Search" at bounding box center [171, 50] width 53 height 17
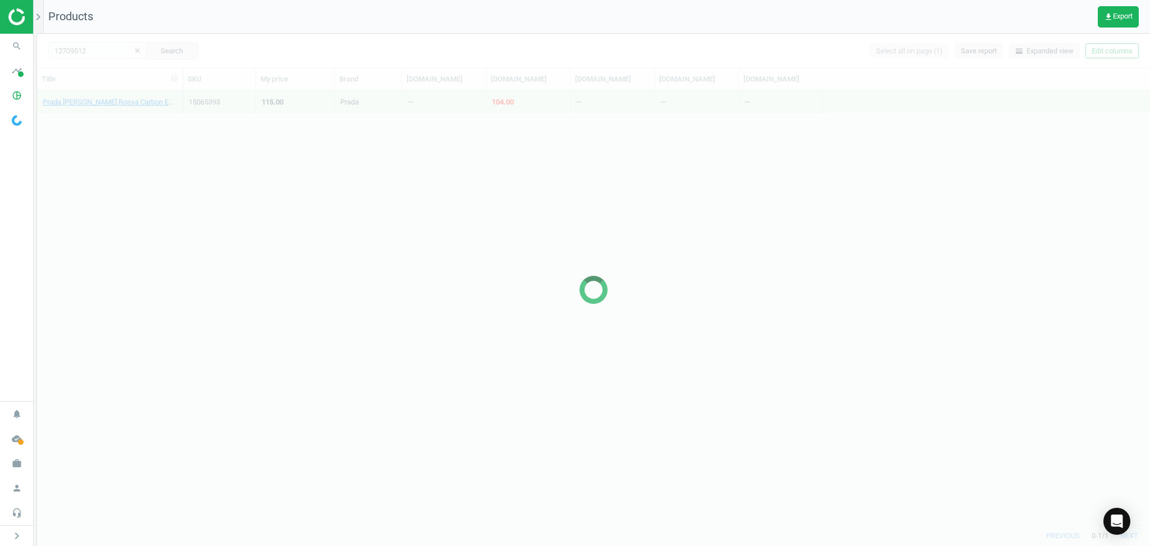
click at [167, 47] on div at bounding box center [593, 290] width 1113 height 512
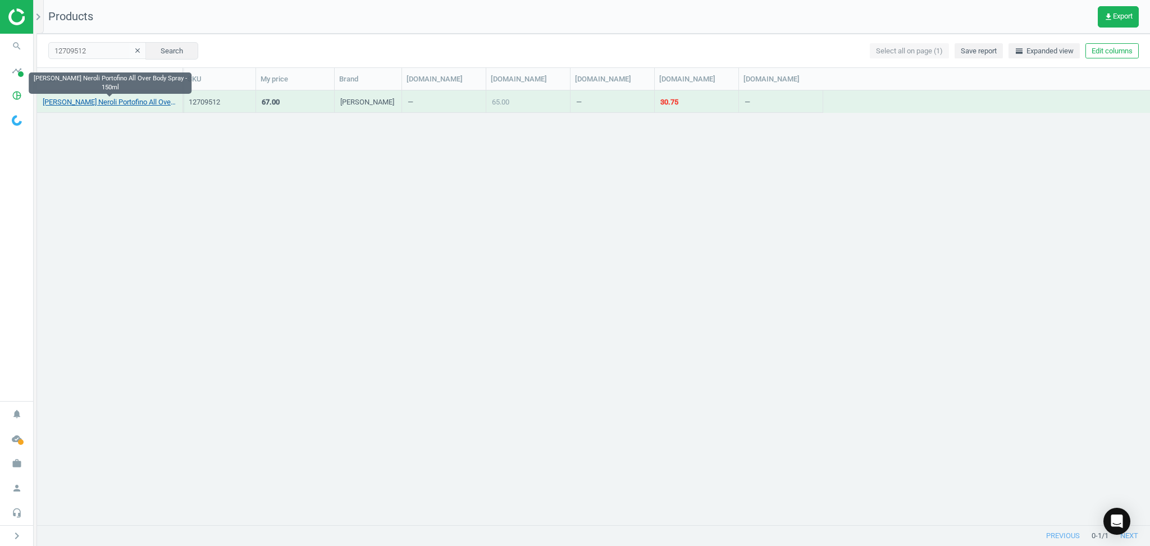
click at [103, 99] on link "[PERSON_NAME] Neroli Portofino All Over Body Spray - 150ml" at bounding box center [110, 102] width 134 height 10
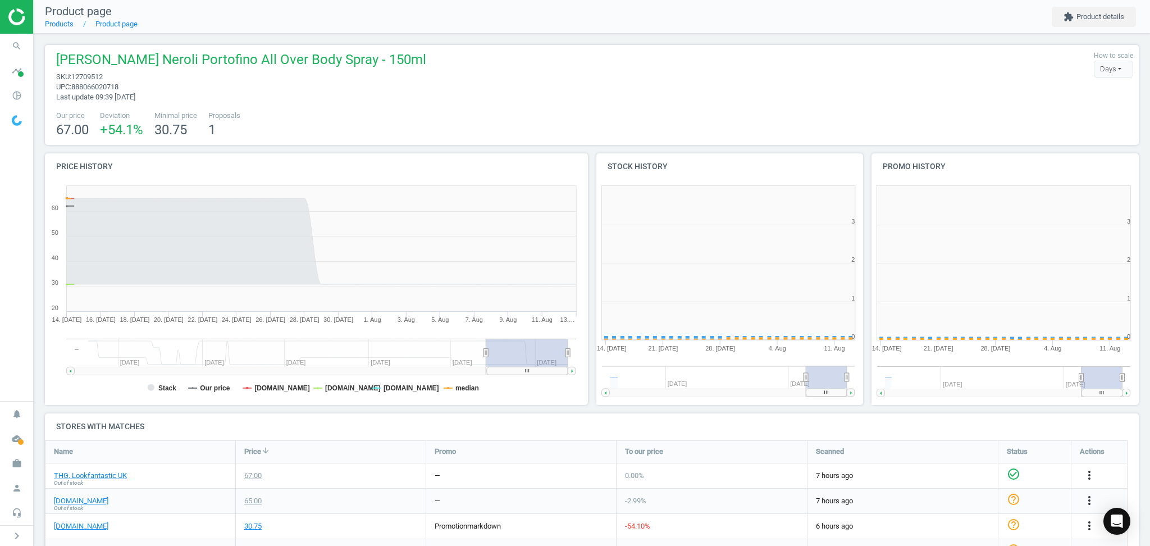
scroll to position [6, 5]
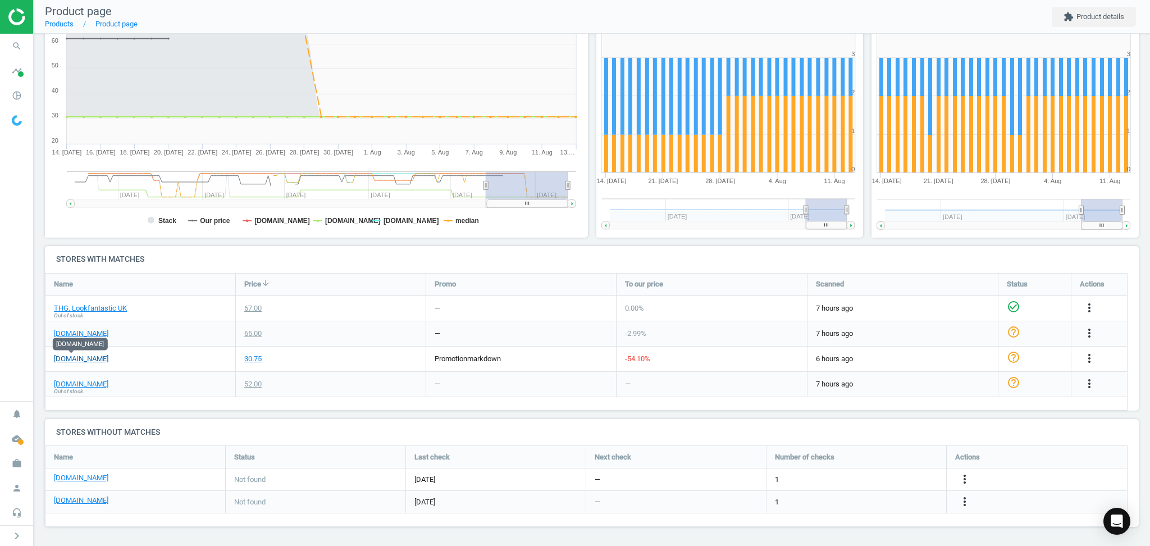
click at [65, 360] on link "[DOMAIN_NAME]" at bounding box center [81, 359] width 54 height 10
drag, startPoint x: 260, startPoint y: 390, endPoint x: 338, endPoint y: 400, distance: 78.8
click at [261, 390] on div "52.00" at bounding box center [331, 384] width 190 height 25
click at [1090, 359] on icon "more_vert" at bounding box center [1089, 358] width 13 height 13
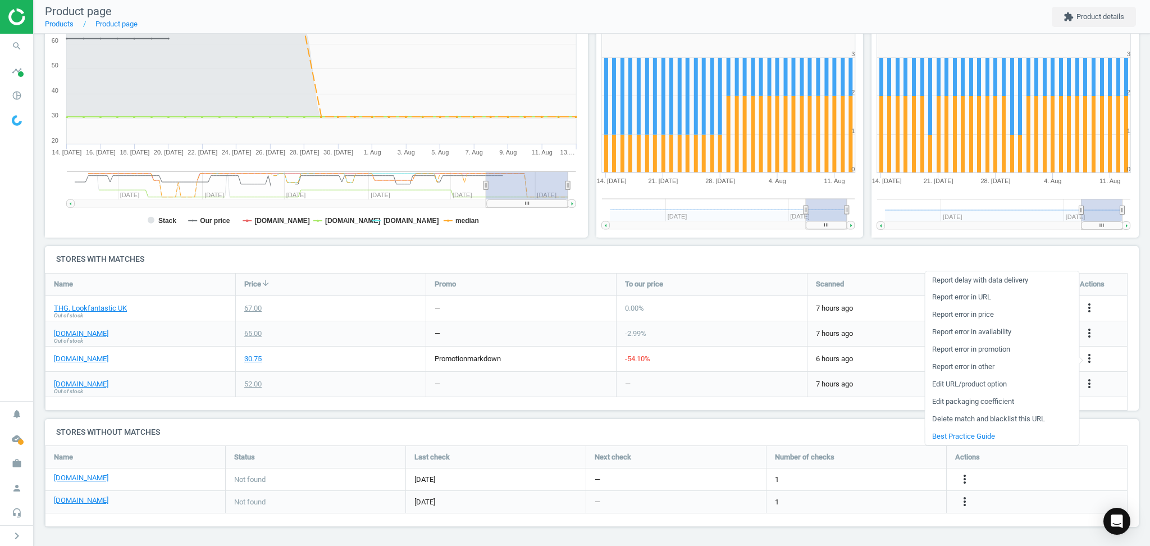
click at [955, 417] on link "Delete match and blacklist this URL" at bounding box center [1002, 419] width 154 height 17
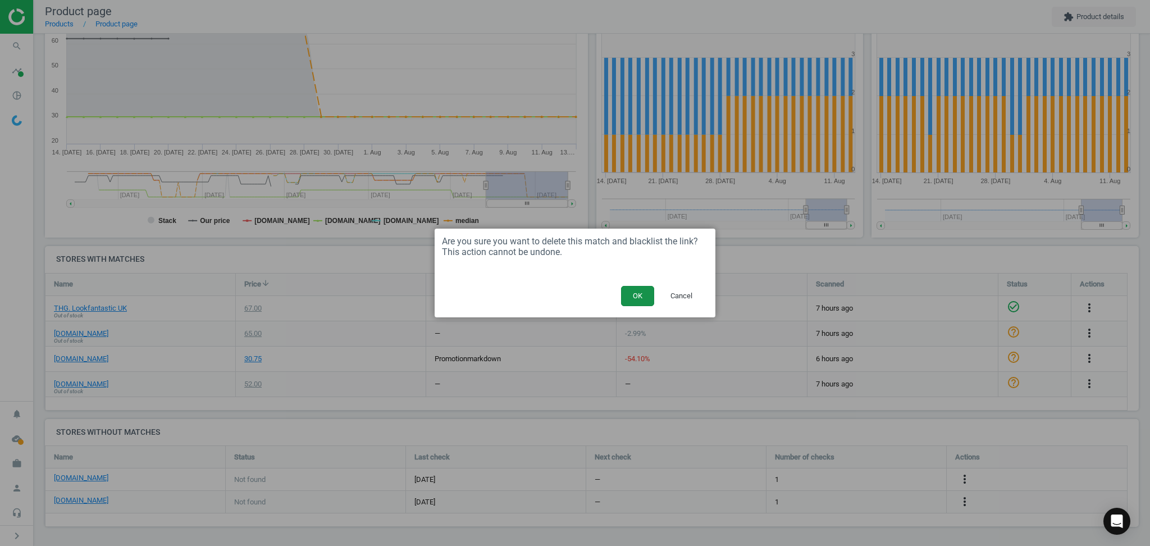
click at [645, 297] on button "OK" at bounding box center [637, 296] width 33 height 20
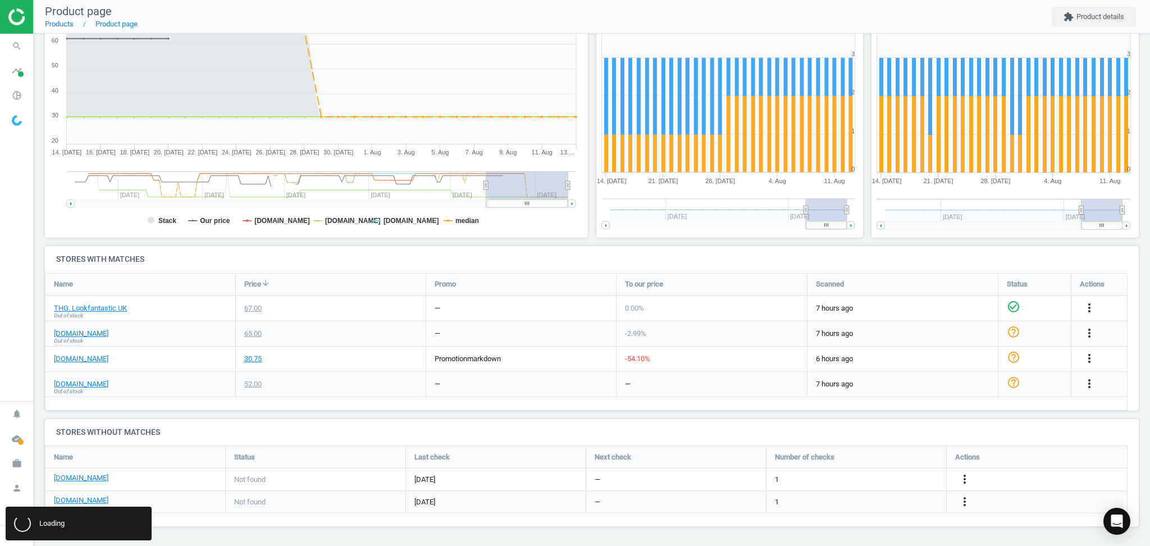
scroll to position [5, 5]
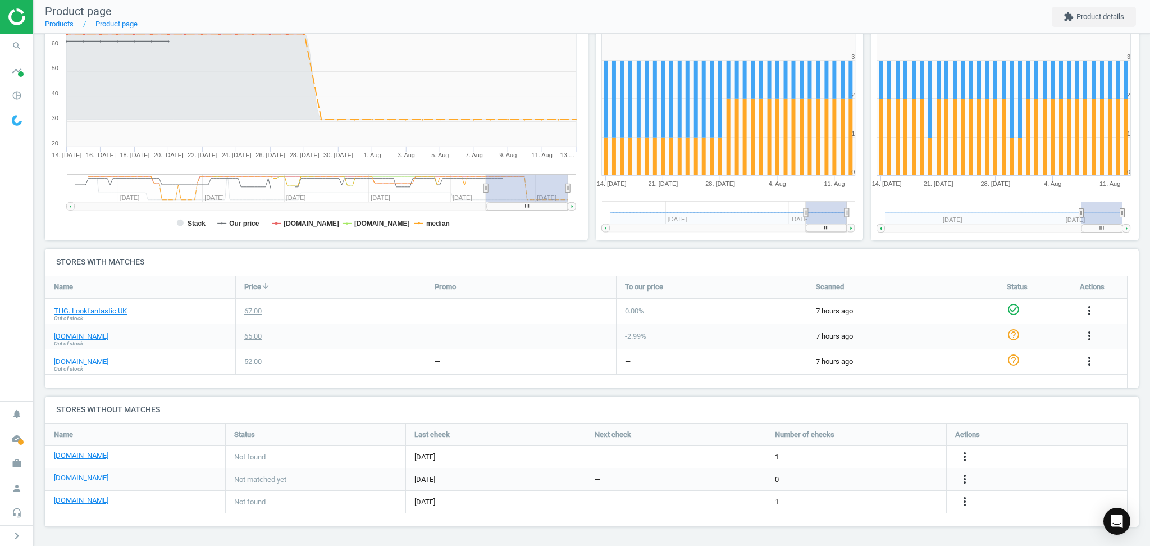
drag, startPoint x: 95, startPoint y: 163, endPoint x: 102, endPoint y: 162, distance: 6.3
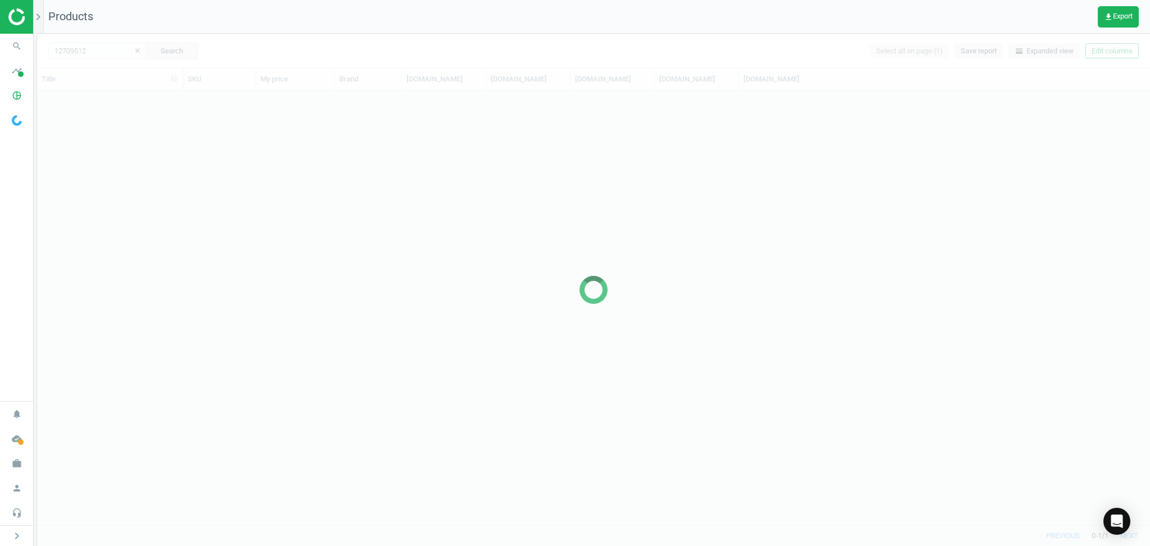
scroll to position [424, 1102]
click at [99, 51] on input "12709512" at bounding box center [97, 50] width 98 height 17
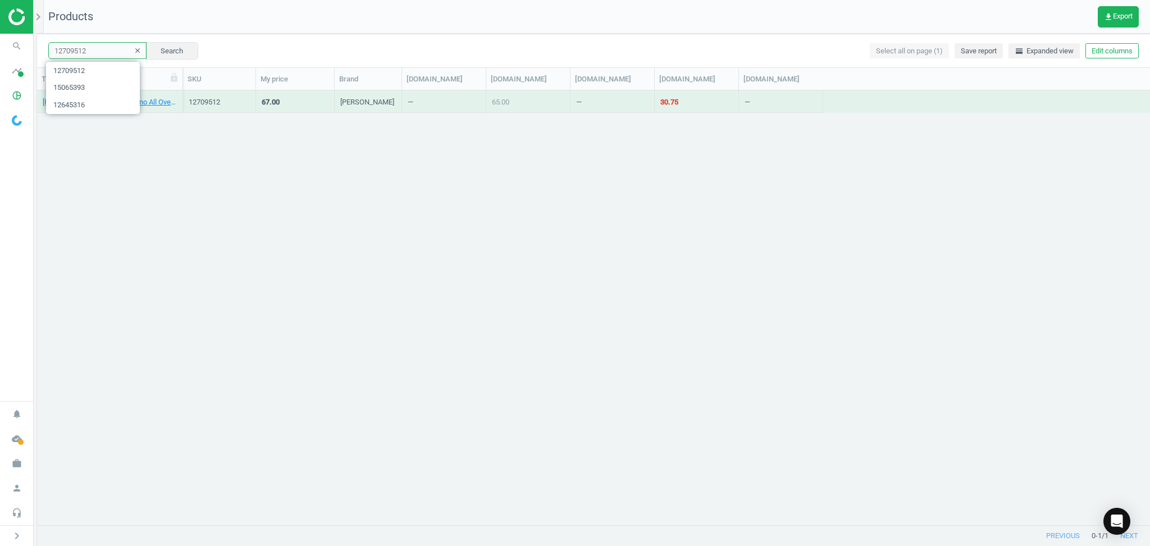
paste input "1227746"
type input "11227746"
click at [176, 61] on div "11227746 clear Search Select all on page (1) Save report horizontal_split Expan…" at bounding box center [593, 51] width 1113 height 34
click at [153, 61] on div "11227746 clear Search Select all on page (1) Save report horizontal_split Expan…" at bounding box center [593, 51] width 1113 height 34
click at [159, 52] on button "Search" at bounding box center [171, 50] width 53 height 17
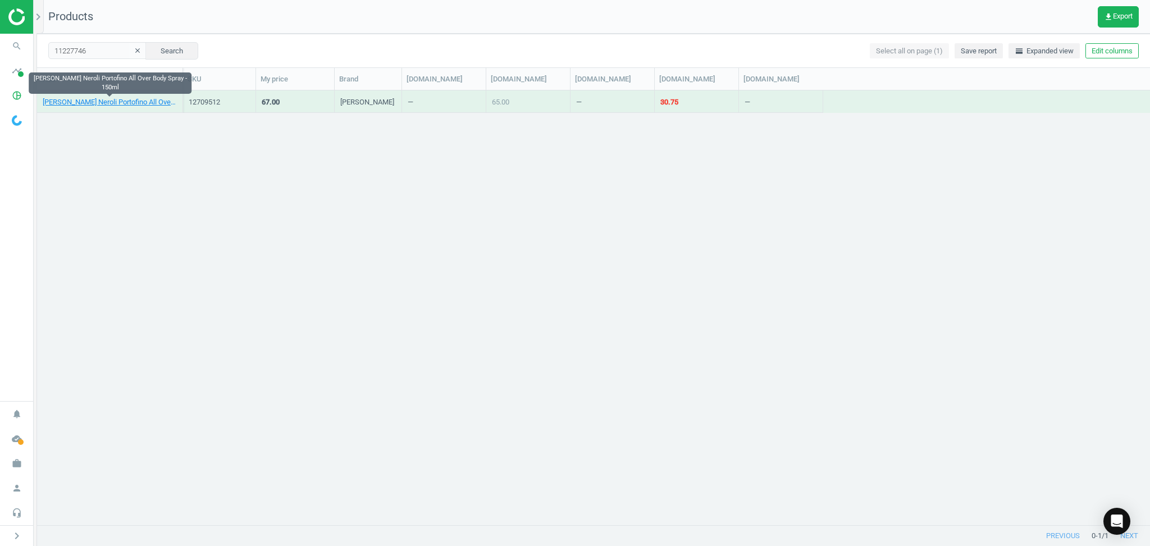
click at [88, 101] on link "[PERSON_NAME] Neroli Portofino All Over Body Spray - 150ml" at bounding box center [110, 102] width 134 height 10
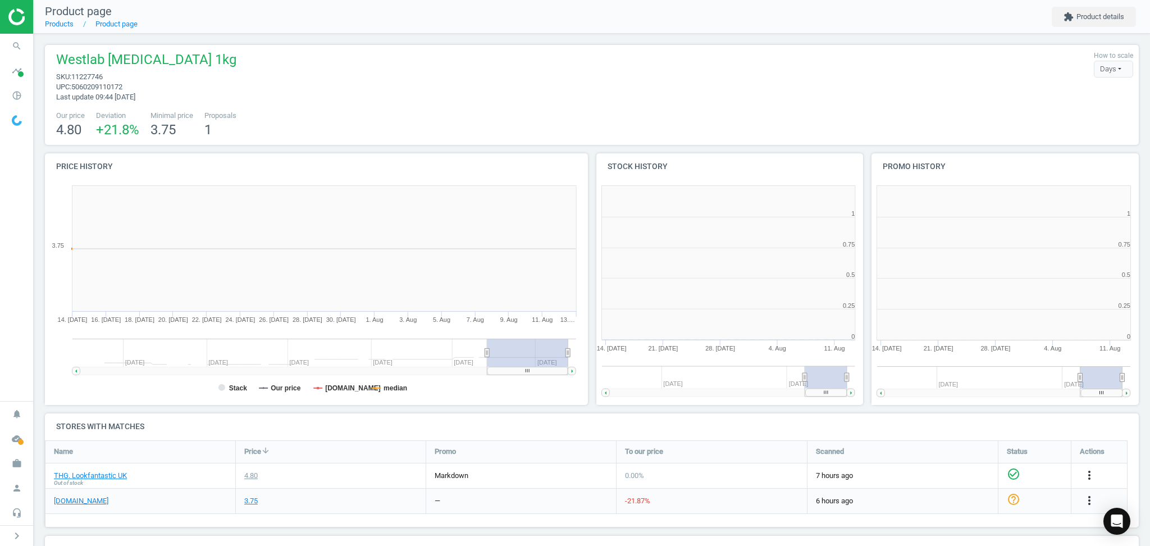
scroll to position [149, 1105]
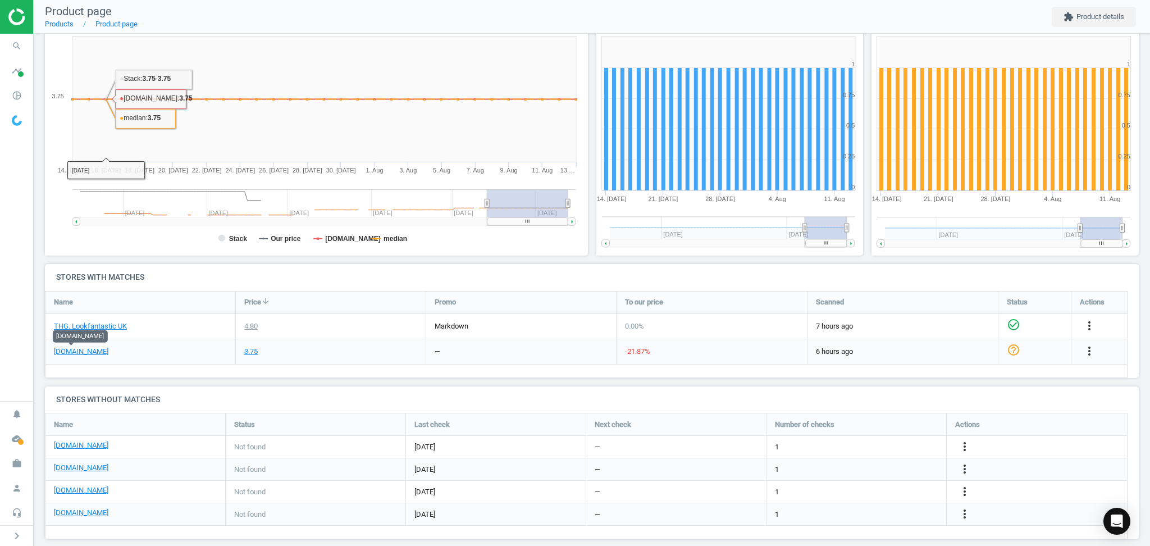
click at [165, 370] on div "Name Price arrow_downward Promo To our price Scanned Status Actions THG. Lookfa…" at bounding box center [586, 334] width 1083 height 87
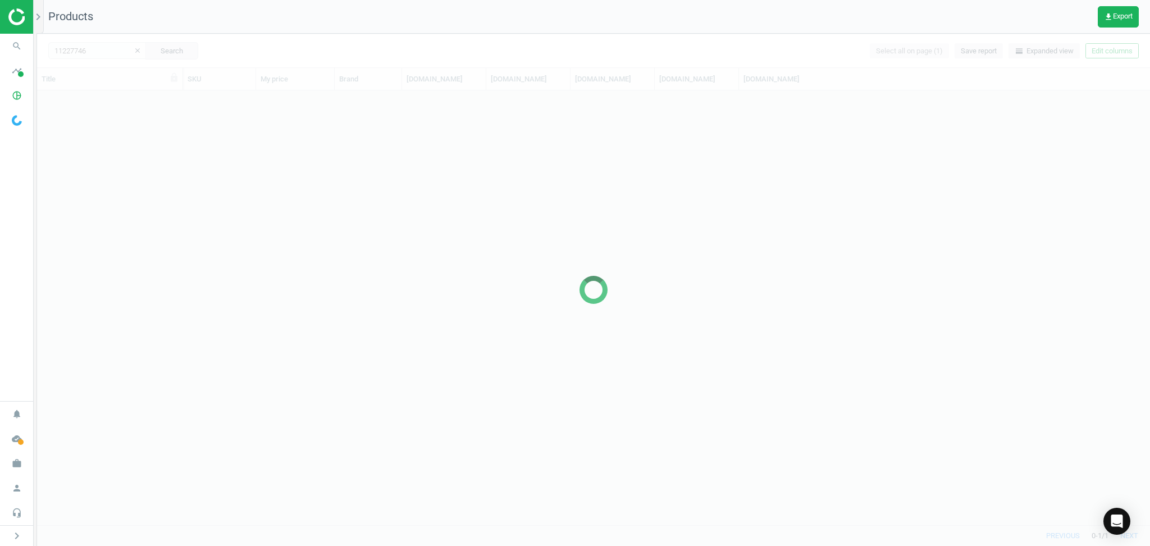
scroll to position [424, 1102]
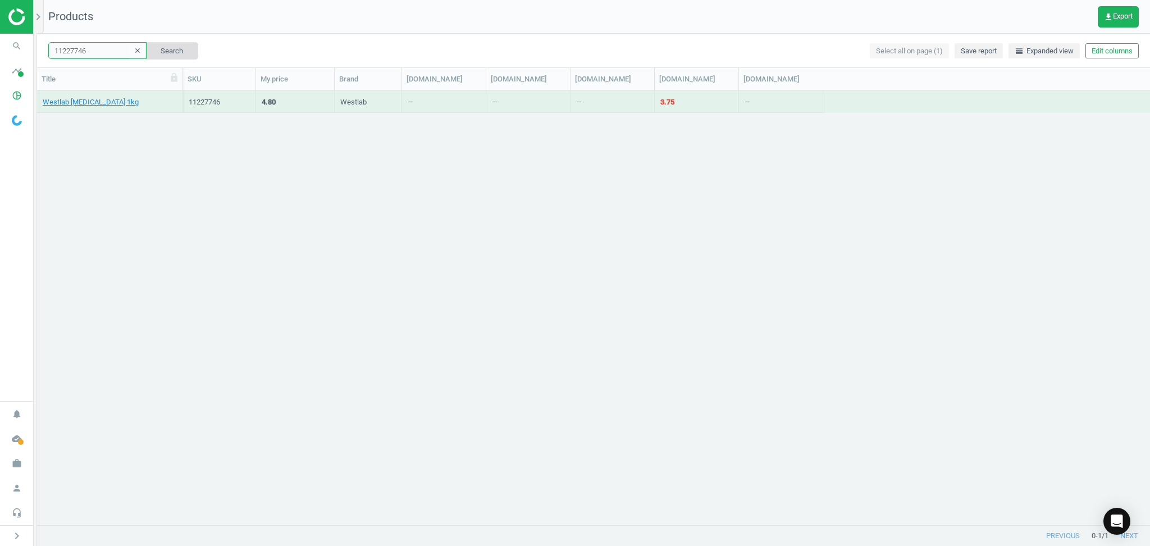
drag, startPoint x: 95, startPoint y: 52, endPoint x: 146, endPoint y: 57, distance: 50.9
click at [95, 52] on input "11227746" at bounding box center [97, 50] width 98 height 17
paste input "5450765"
type input "15450765"
click at [166, 56] on button "Search" at bounding box center [171, 50] width 53 height 17
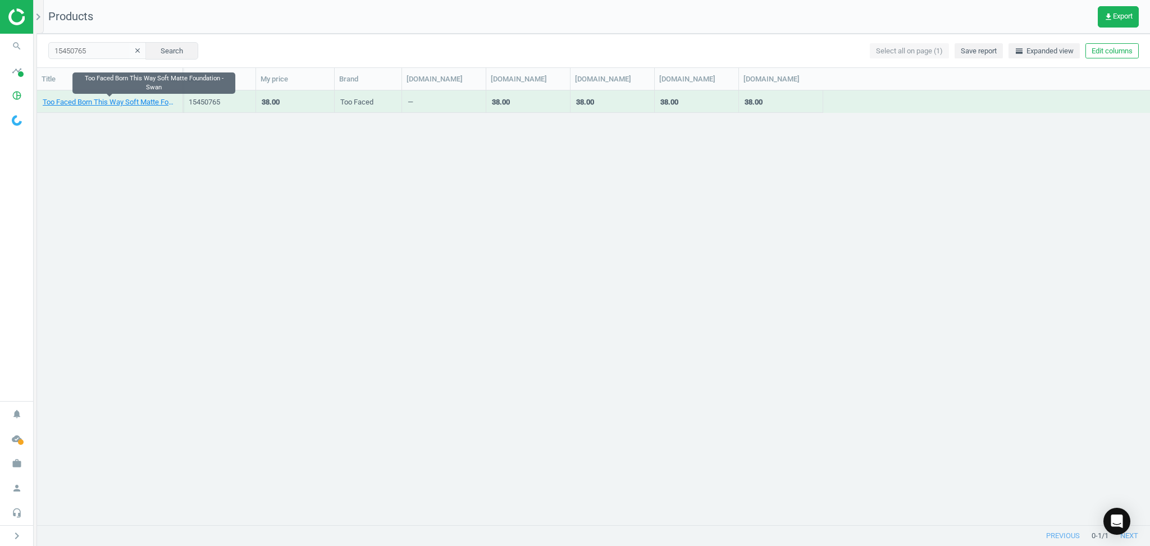
click at [97, 104] on link "Too Faced Born This Way Soft Matte Foundation - Swan" at bounding box center [110, 102] width 134 height 10
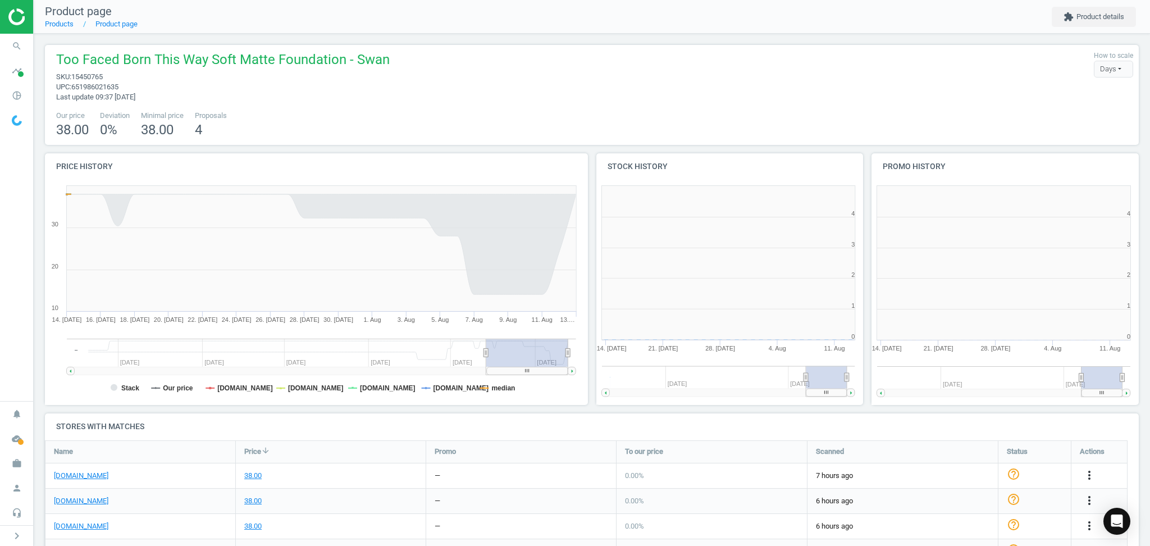
scroll to position [186, 1105]
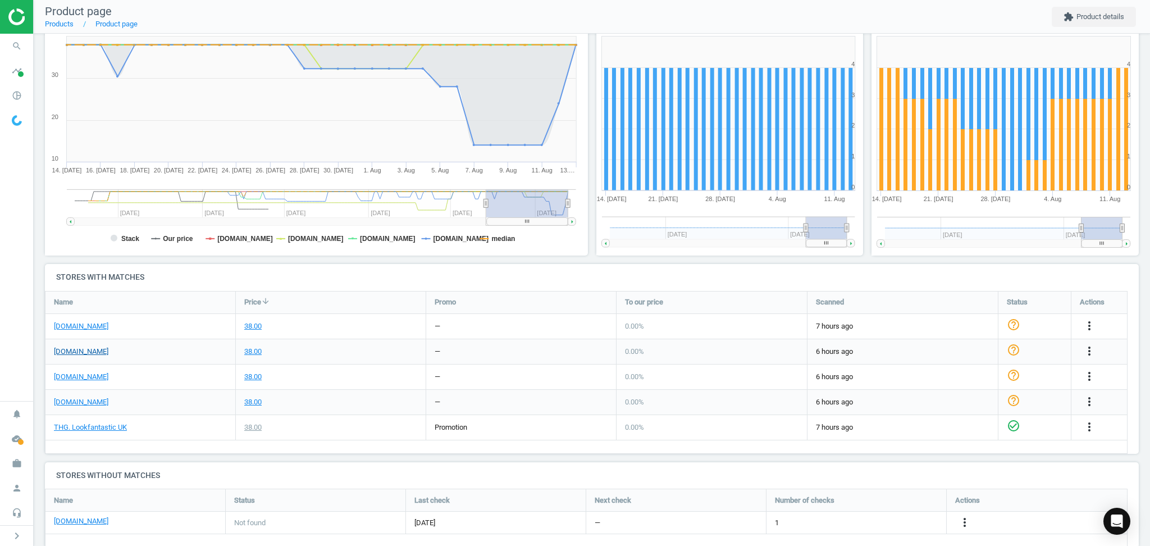
click at [53, 351] on div "[DOMAIN_NAME]" at bounding box center [140, 351] width 190 height 25
click at [66, 350] on link "[DOMAIN_NAME]" at bounding box center [81, 352] width 54 height 10
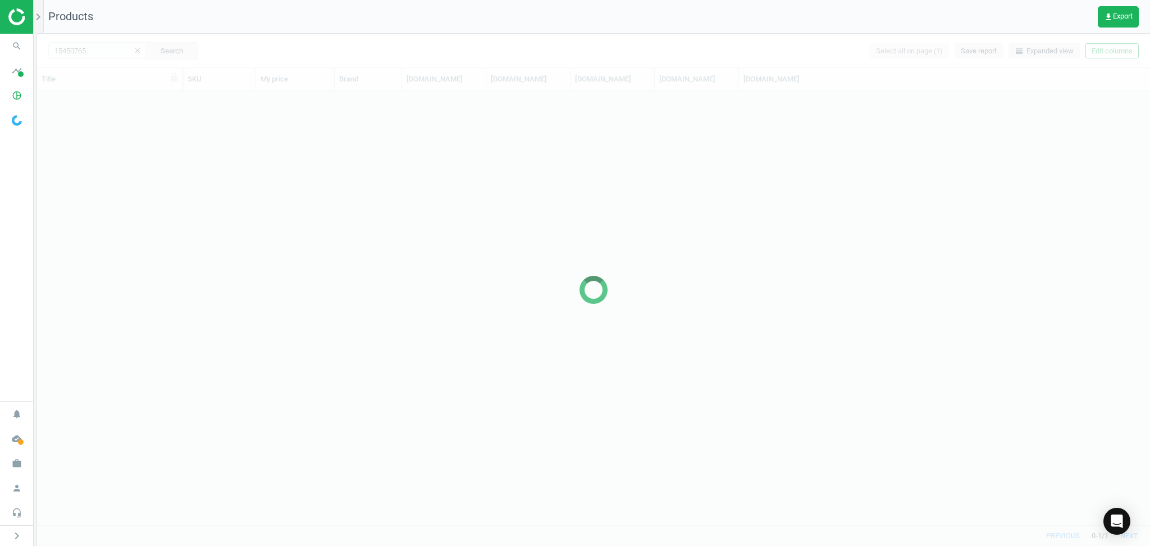
scroll to position [424, 1102]
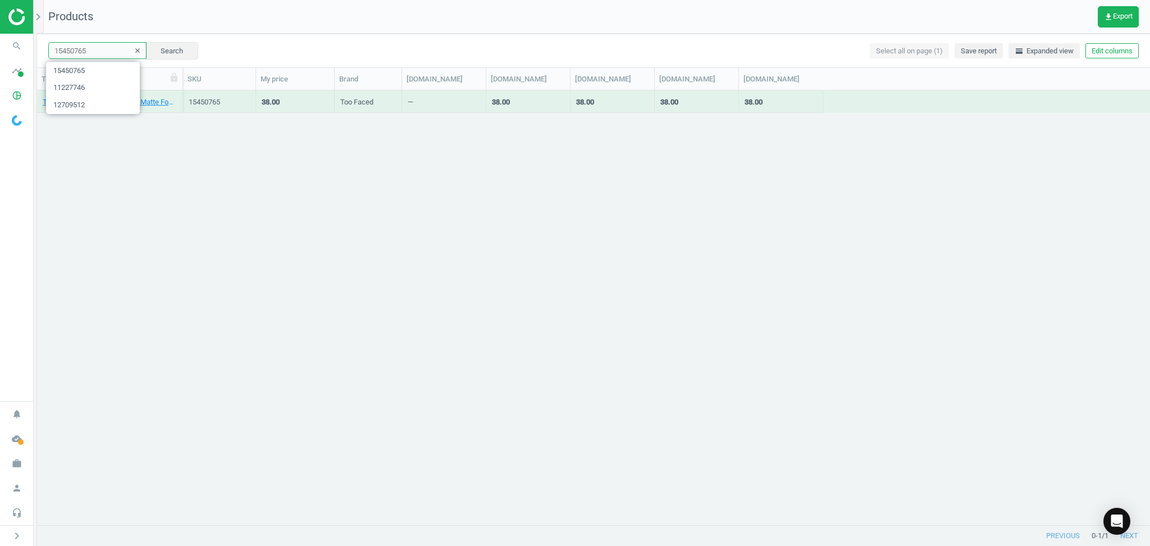
click at [96, 49] on input "15450765" at bounding box center [97, 50] width 98 height 17
paste input "236263"
type input "15236263"
click at [170, 48] on button "Search" at bounding box center [171, 50] width 53 height 17
click at [93, 107] on div "[PERSON_NAME] Hydration Boosting Routine" at bounding box center [110, 104] width 134 height 14
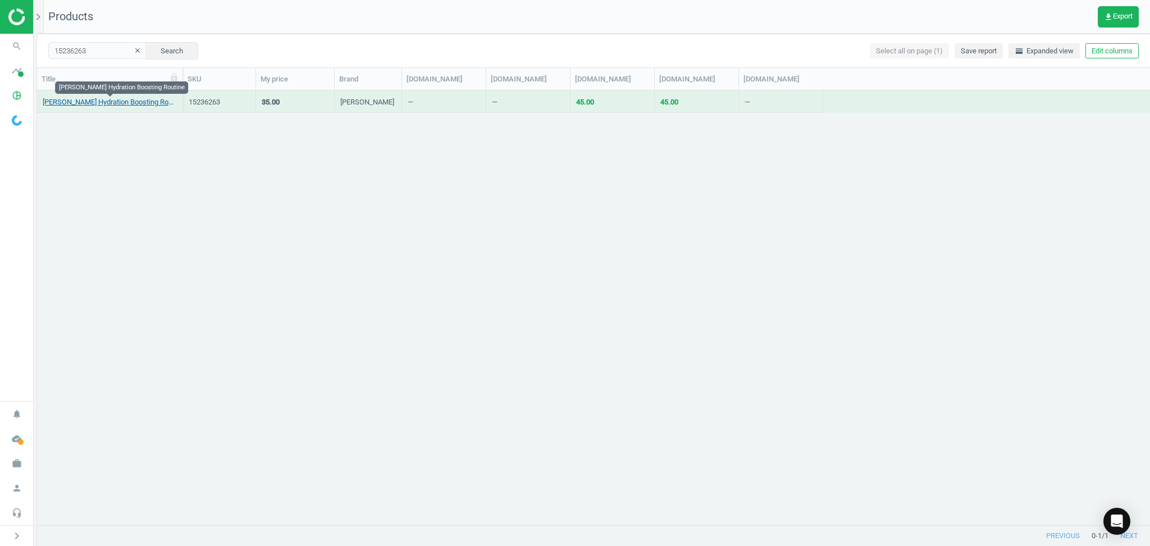
click at [92, 104] on link "[PERSON_NAME] Hydration Boosting Routine" at bounding box center [110, 102] width 134 height 10
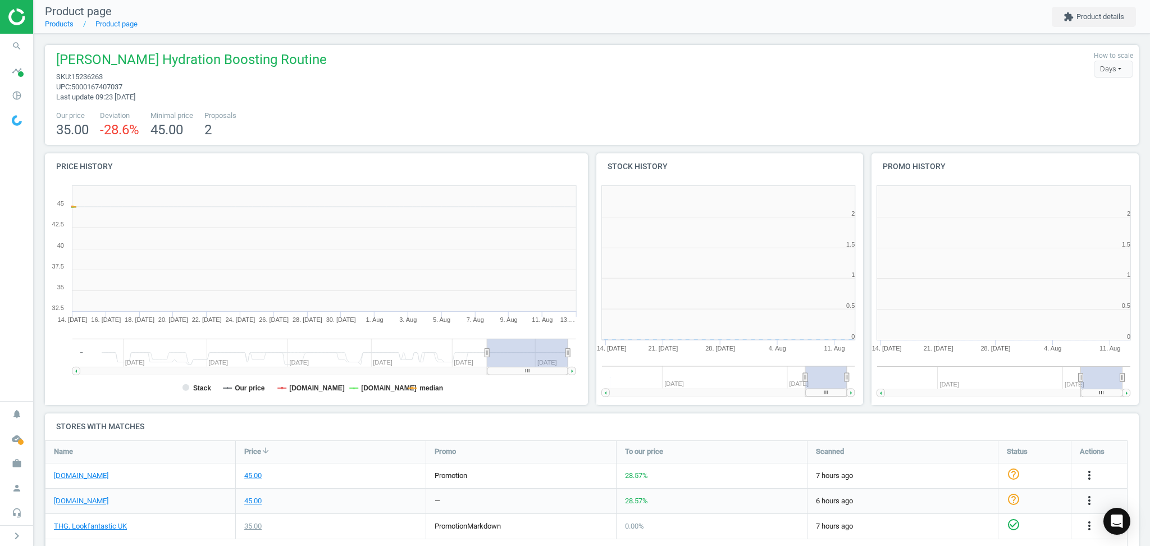
scroll to position [248, 560]
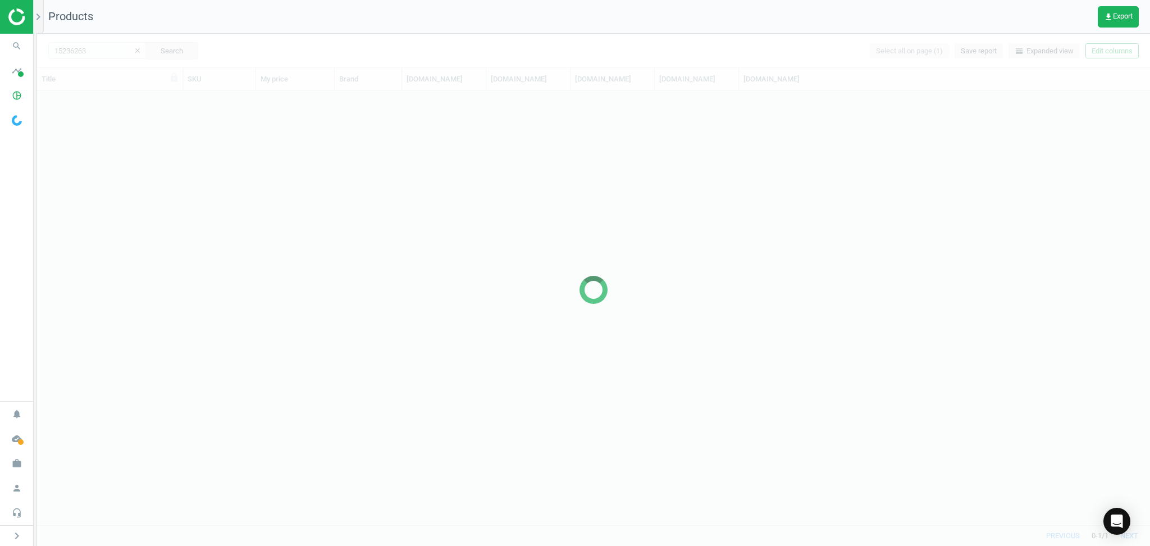
scroll to position [424, 1102]
click at [108, 49] on div at bounding box center [593, 290] width 1113 height 512
click at [96, 51] on div at bounding box center [593, 290] width 1113 height 512
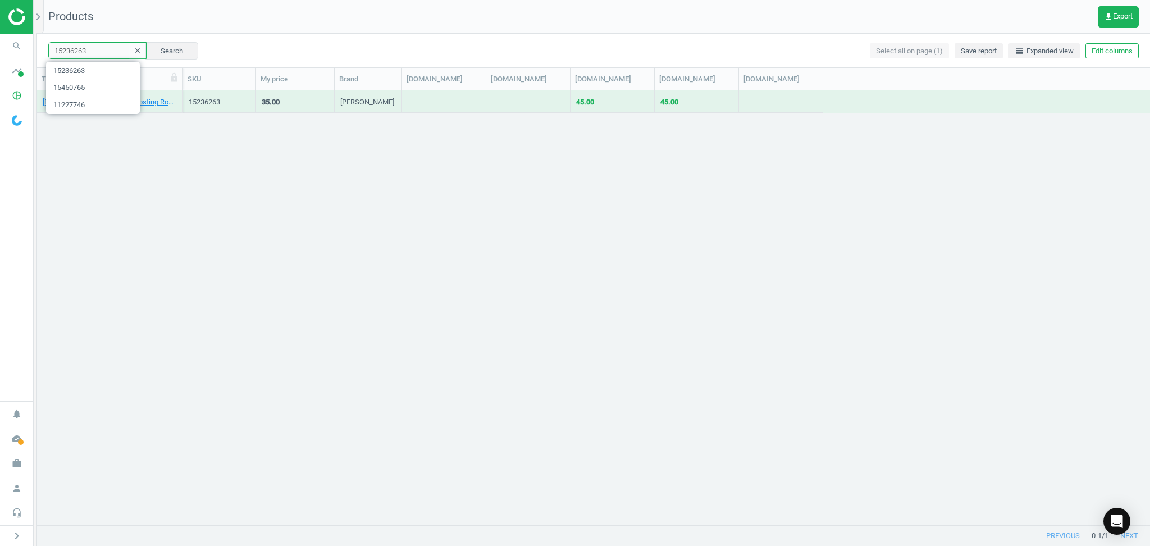
click at [109, 53] on input "15236263" at bounding box center [97, 50] width 98 height 17
paste input "3442792"
type input "13442792"
click at [154, 49] on button "Search" at bounding box center [171, 50] width 53 height 17
click at [100, 104] on link "[PERSON_NAME] Hydration Boosting Routine" at bounding box center [110, 102] width 134 height 10
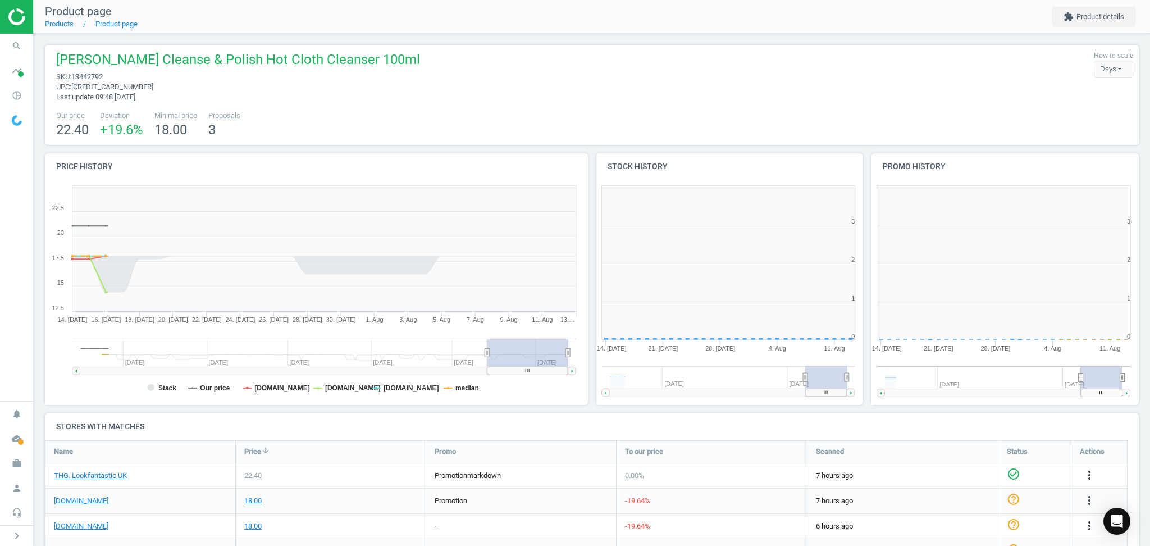
scroll to position [248, 560]
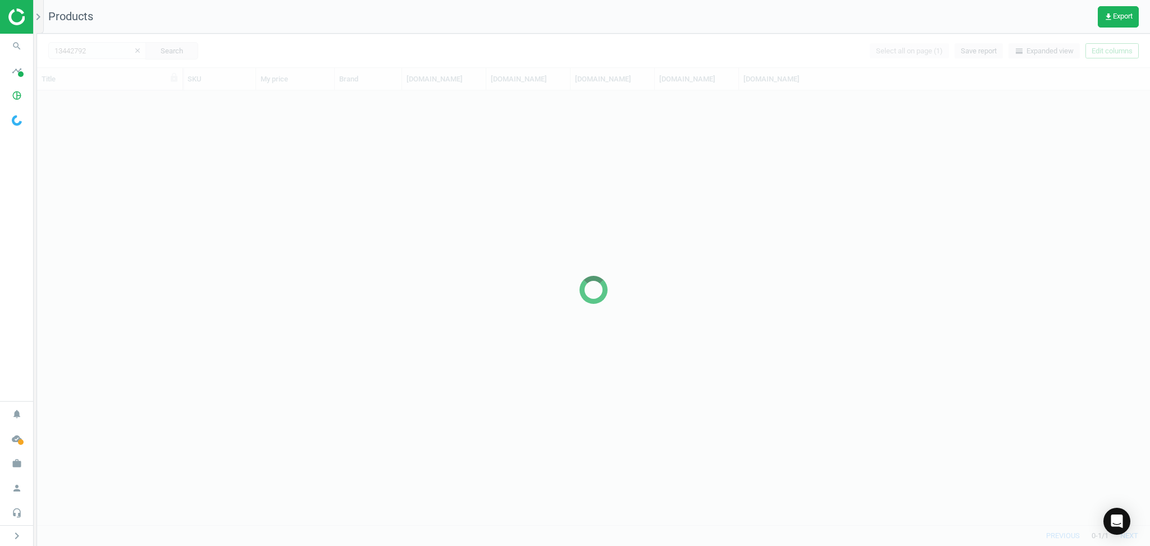
scroll to position [424, 1102]
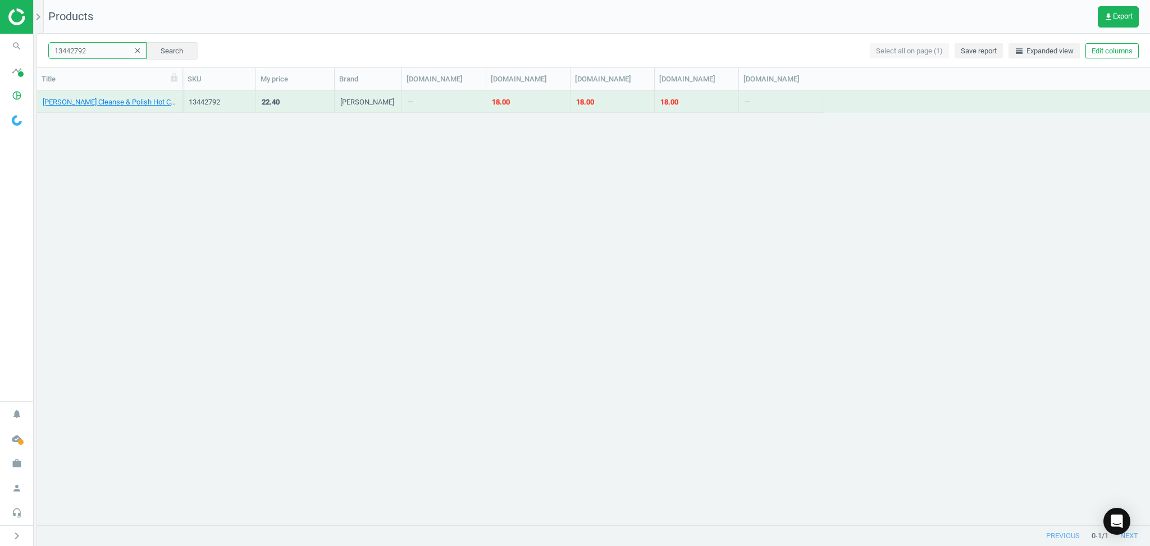
click at [107, 52] on input "13442792" at bounding box center [97, 50] width 98 height 17
paste input "5083694"
type input "15083694"
click at [164, 56] on button "Search" at bounding box center [171, 50] width 53 height 17
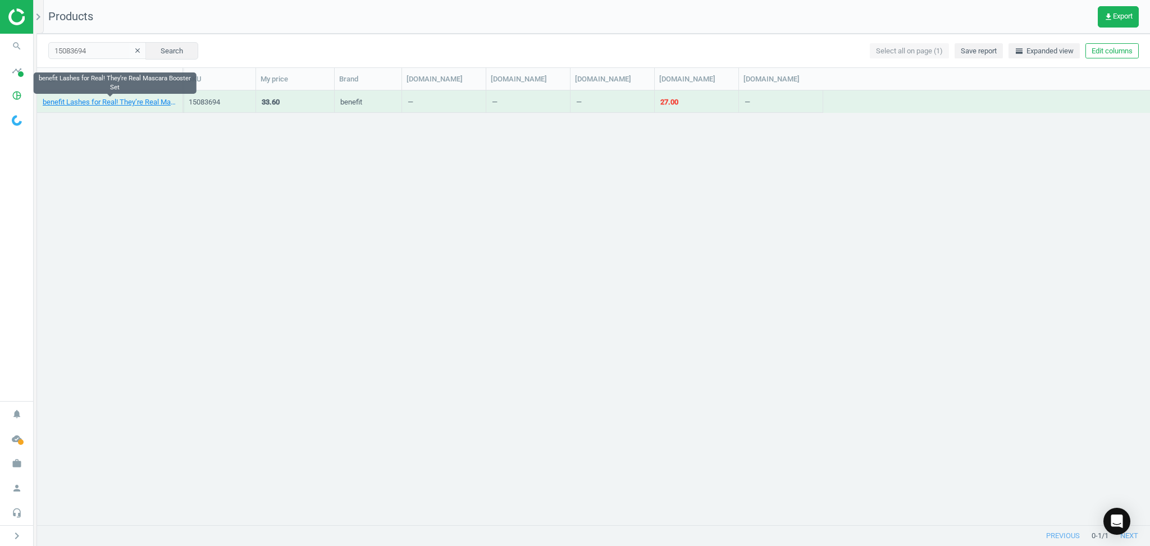
click at [103, 104] on link "benefit Lashes for Real! They’re Real Mascara Booster Set" at bounding box center [110, 102] width 134 height 10
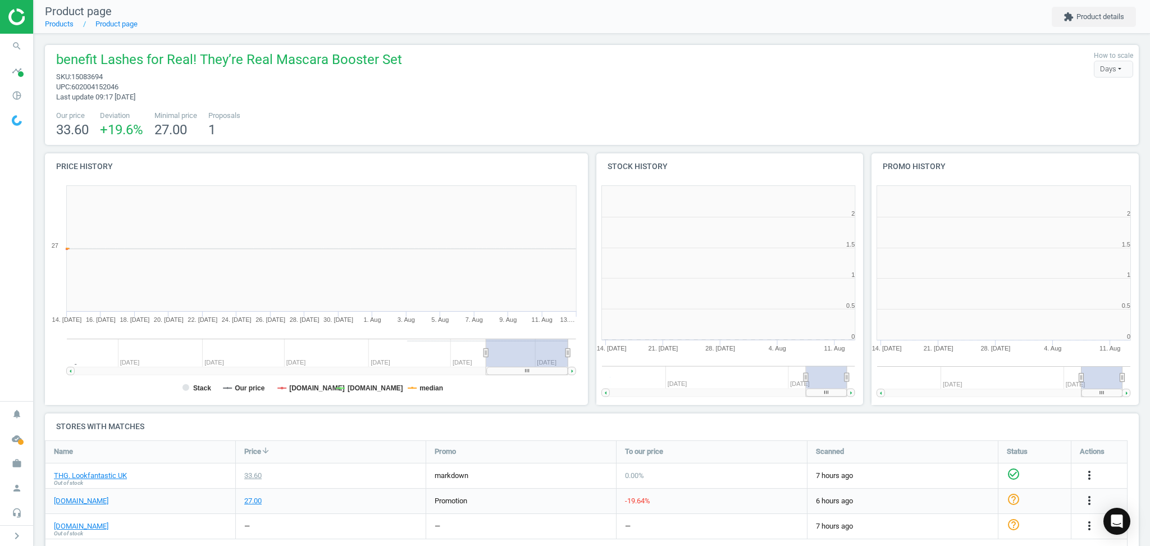
scroll to position [248, 560]
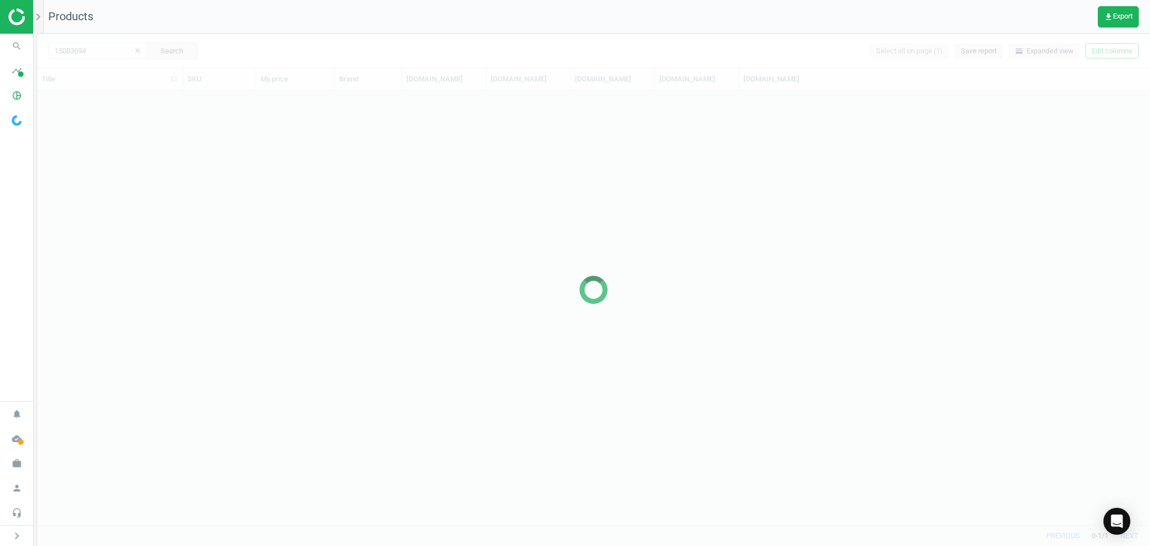
scroll to position [424, 1102]
click at [98, 50] on div at bounding box center [593, 290] width 1113 height 512
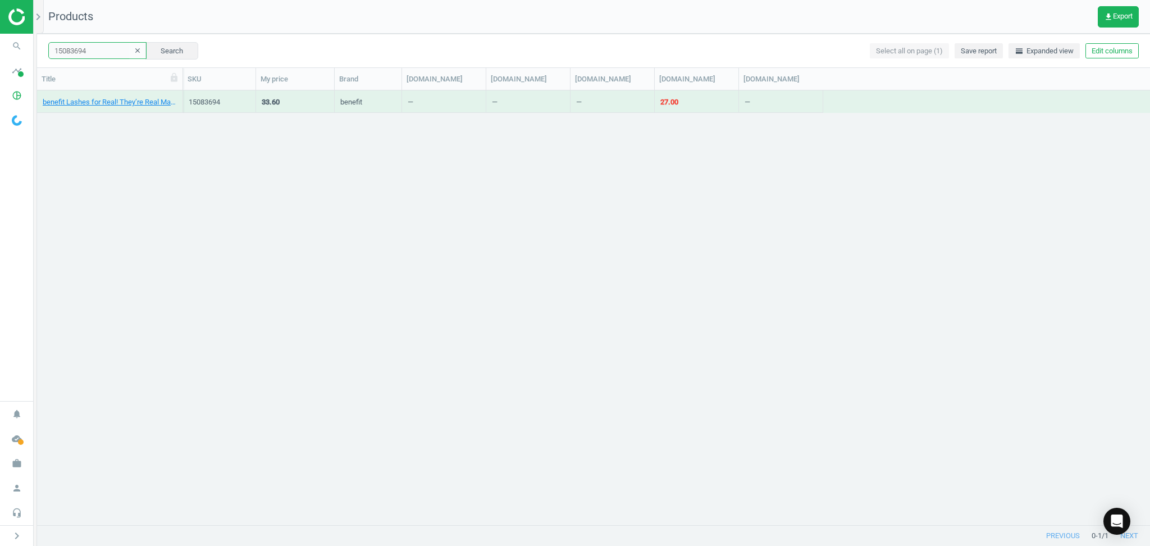
click at [106, 50] on input "15083694" at bounding box center [97, 50] width 98 height 17
paste input "3043373"
type input "13043373"
click at [168, 47] on button "Search" at bounding box center [171, 50] width 53 height 17
